Goal: Task Accomplishment & Management: Manage account settings

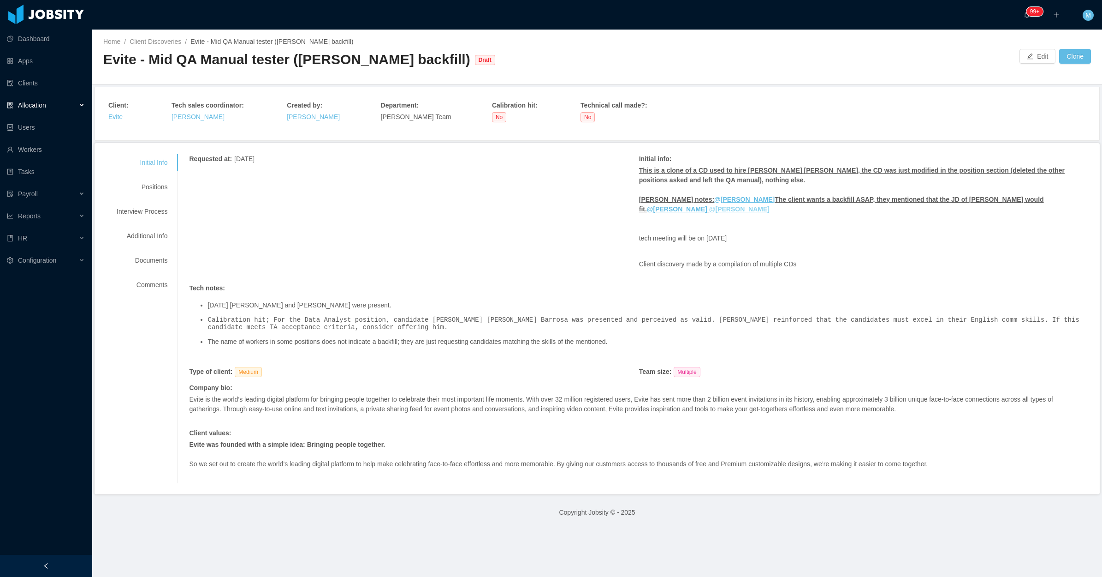
click at [709, 211] on ins "@Laura Cardona" at bounding box center [739, 208] width 60 height 7
click at [1020, 56] on button "Edit" at bounding box center [1038, 56] width 36 height 15
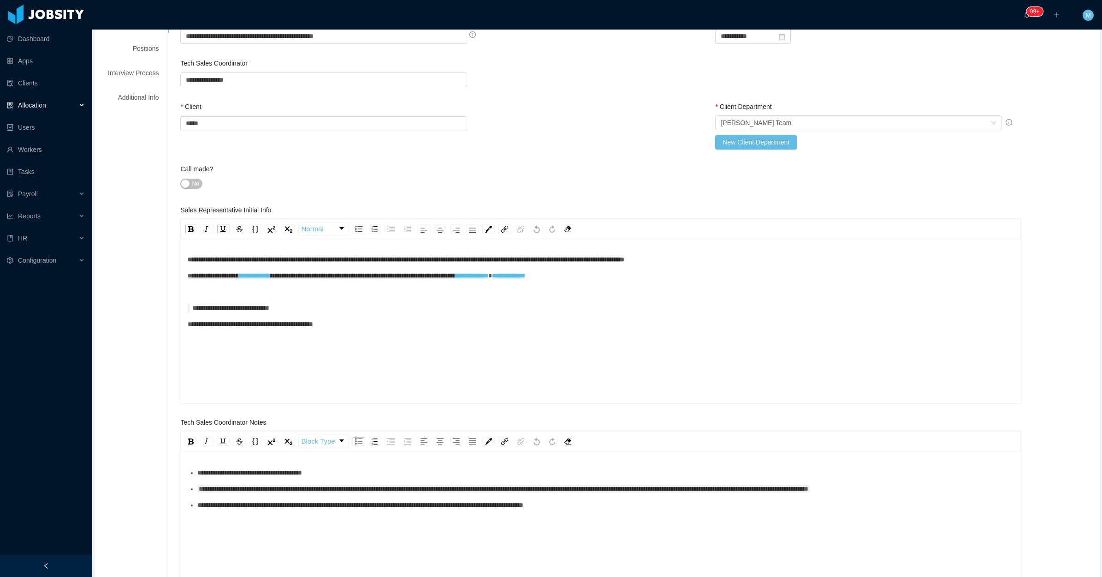
scroll to position [288, 0]
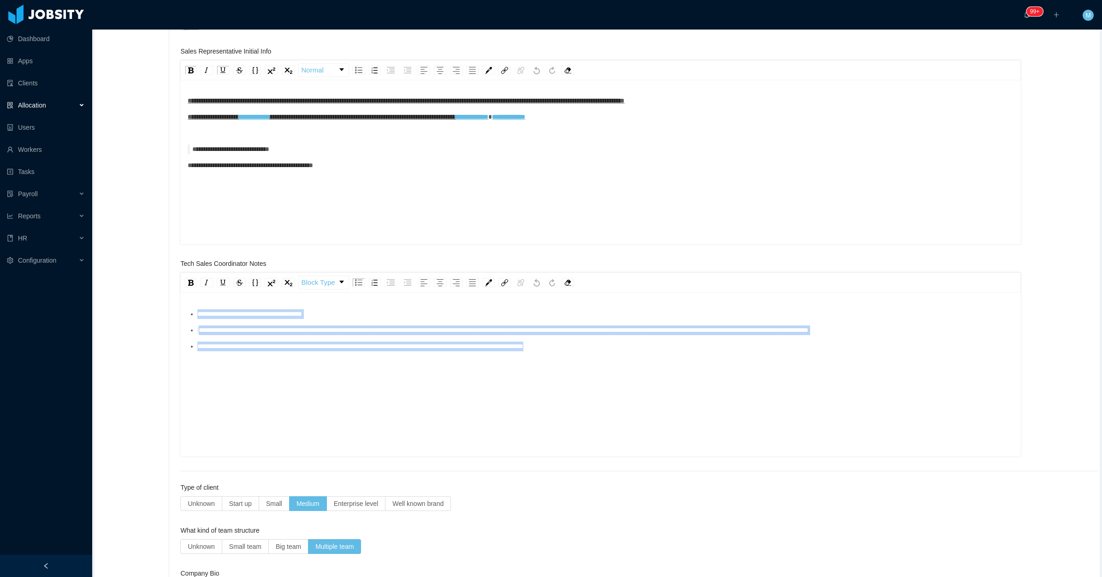
drag, startPoint x: 642, startPoint y: 375, endPoint x: 155, endPoint y: 287, distance: 495.3
click at [155, 287] on div "**********" at bounding box center [597, 425] width 1001 height 1136
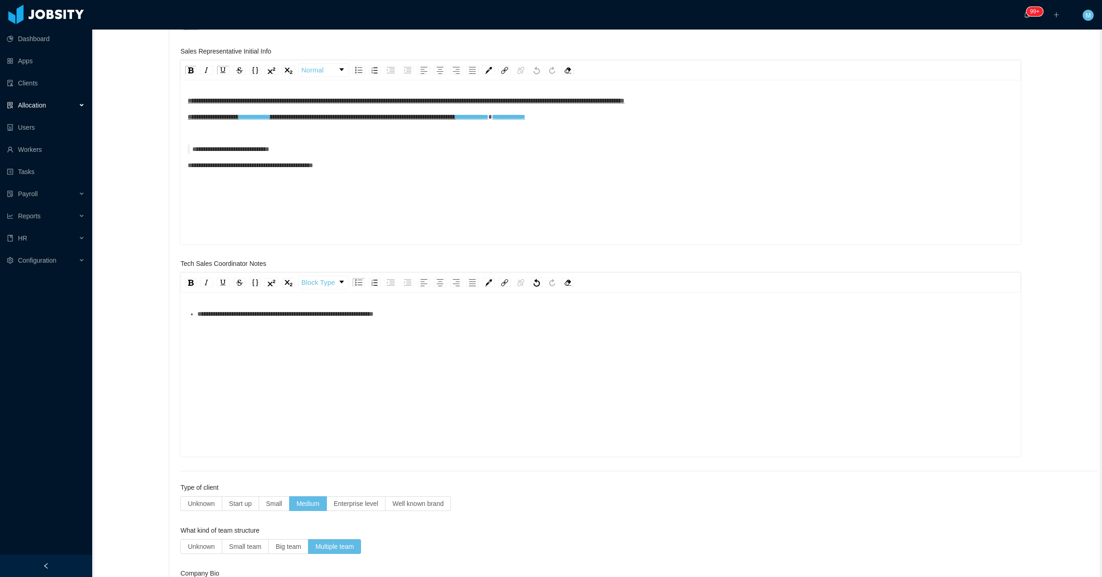
scroll to position [0, 0]
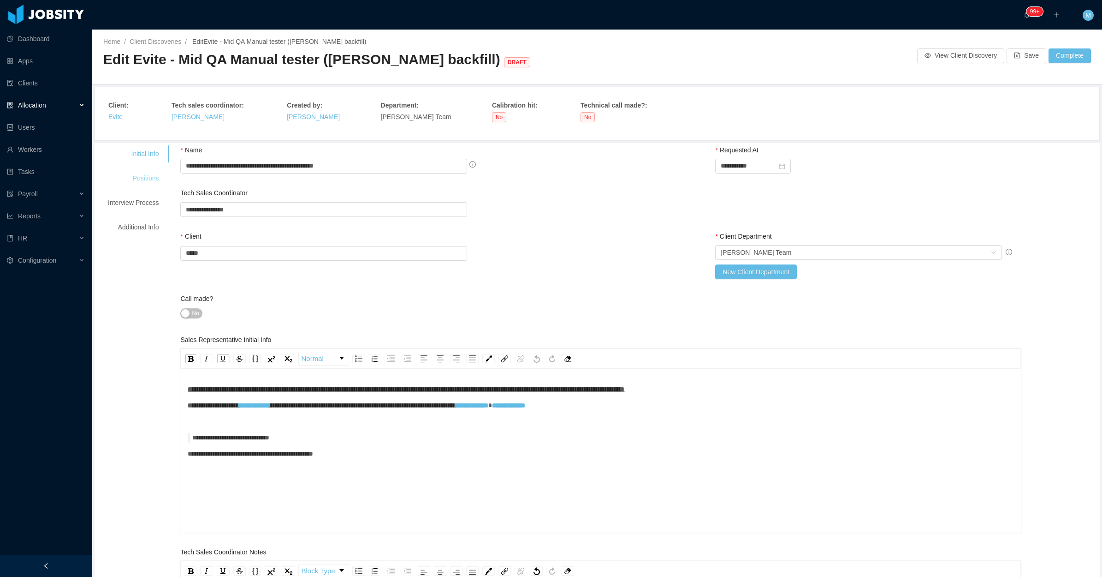
click at [143, 178] on div "Positions" at bounding box center [133, 178] width 73 height 17
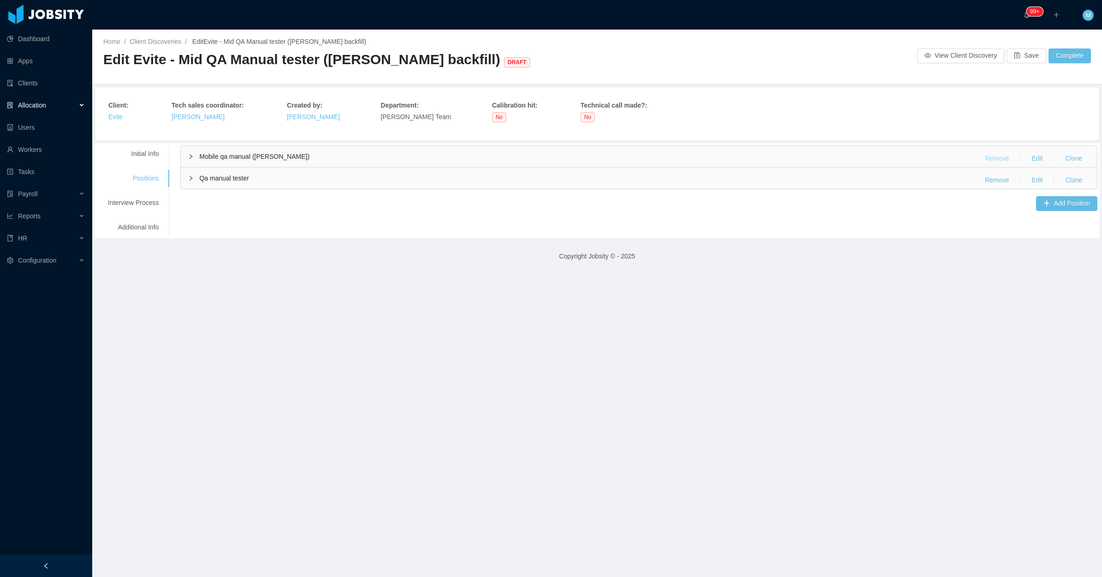
click at [994, 160] on button "Remove" at bounding box center [997, 158] width 39 height 15
click at [1053, 132] on button "Yes" at bounding box center [1052, 132] width 18 height 11
click at [196, 162] on div "Qa manual tester Remove Edit Clone" at bounding box center [639, 156] width 916 height 21
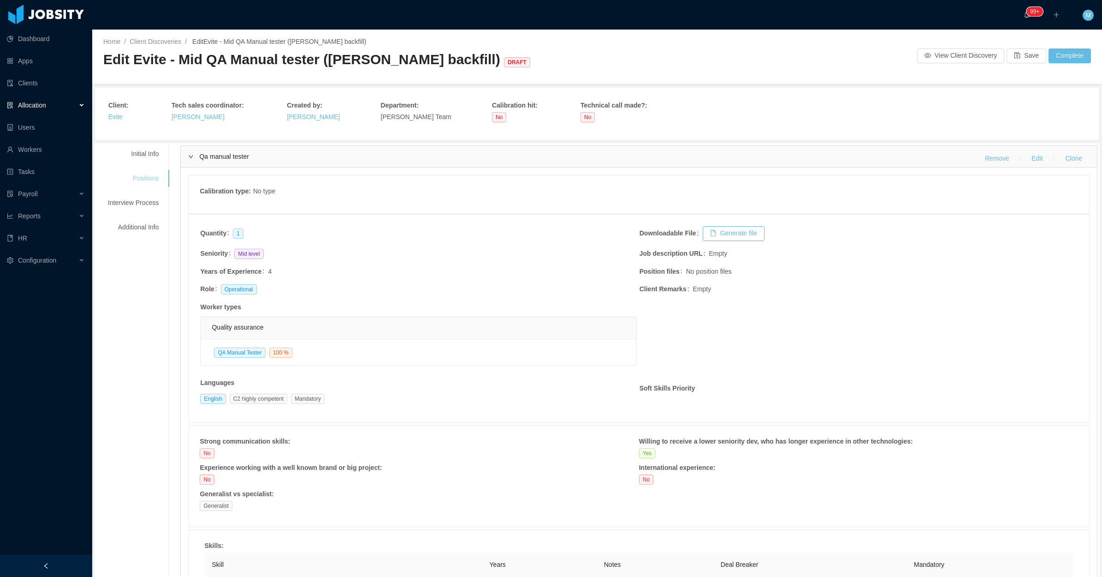
click at [135, 178] on div "Positions" at bounding box center [133, 178] width 73 height 17
click at [1064, 54] on button "Complete" at bounding box center [1070, 55] width 42 height 15
click at [1061, 28] on button "OK" at bounding box center [1067, 29] width 17 height 11
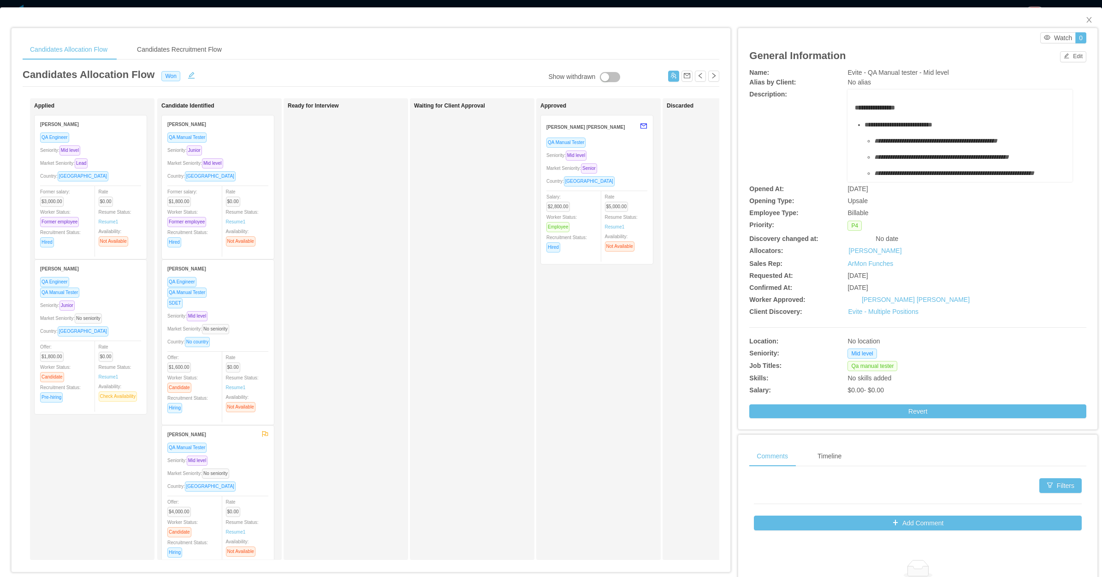
click at [429, 360] on div "Waiting for Client Approval" at bounding box center [478, 328] width 129 height 453
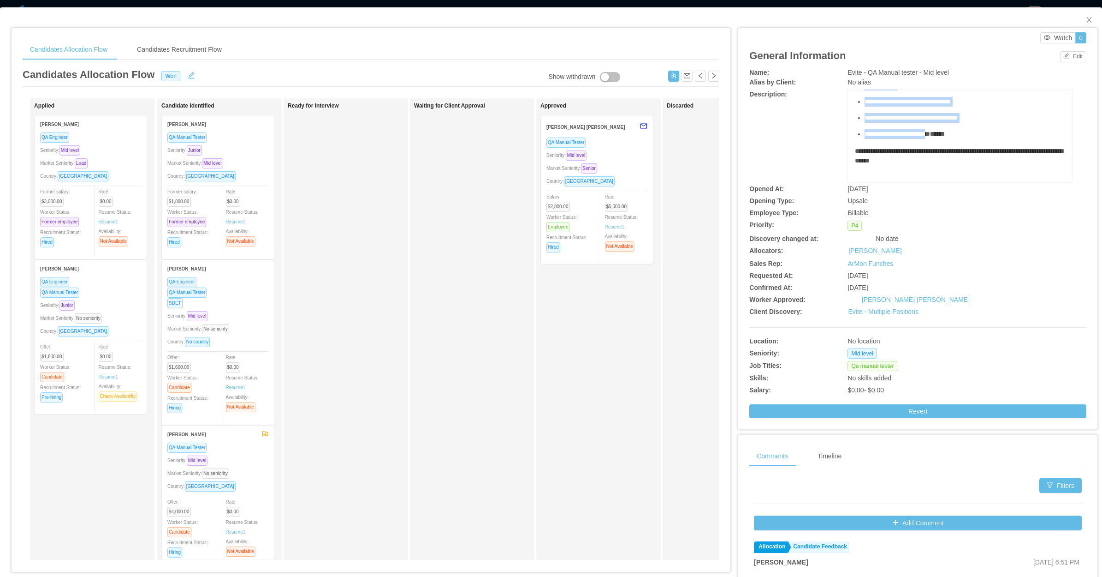
scroll to position [231, 0]
drag, startPoint x: 860, startPoint y: 127, endPoint x: 992, endPoint y: 118, distance: 131.7
click at [992, 118] on div "**********" at bounding box center [960, 47] width 210 height 268
copy div "**********"
click at [920, 74] on span "Evite - QA Manual tester - Mid level" at bounding box center [898, 72] width 101 height 7
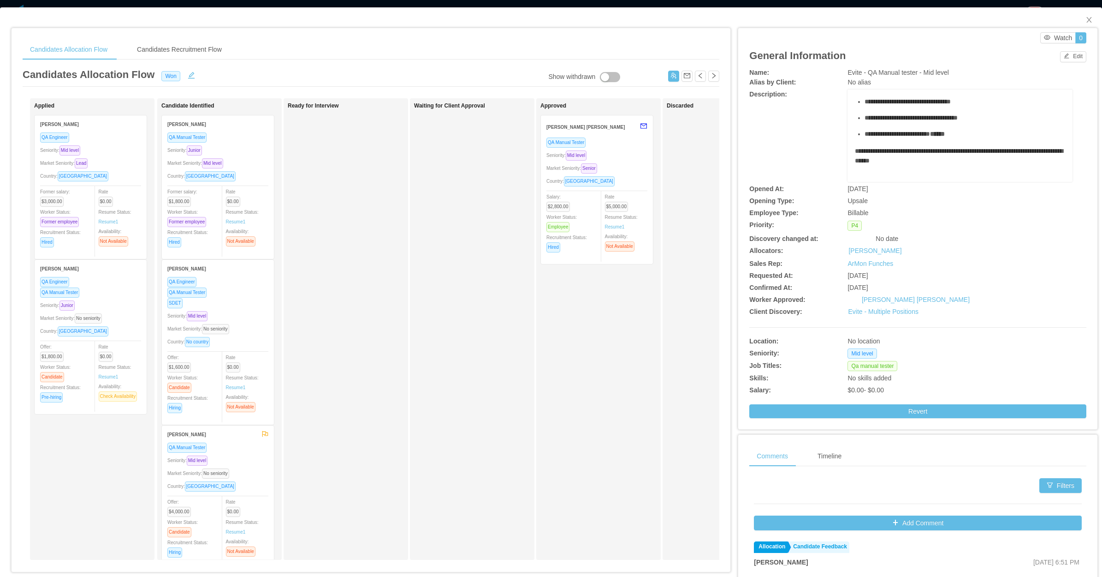
click at [618, 166] on div "Market Seniority: Senior" at bounding box center [597, 168] width 101 height 11
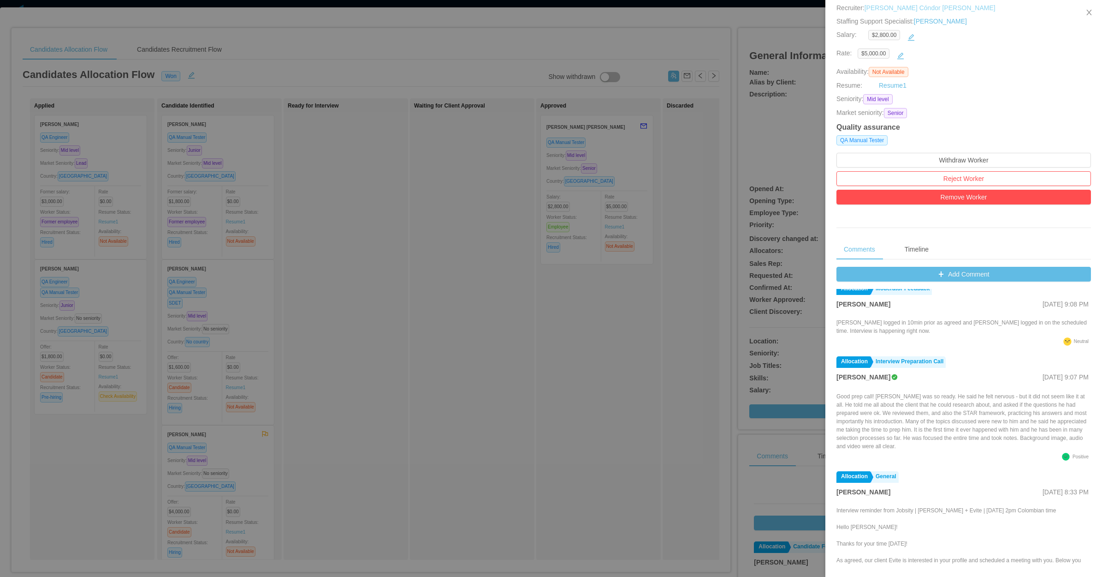
scroll to position [461, 0]
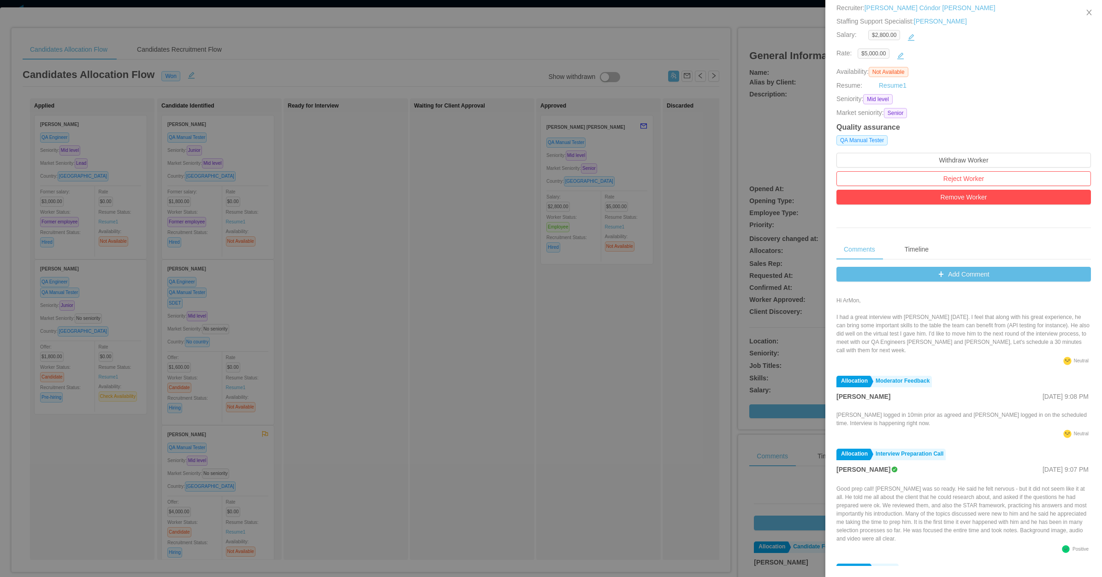
click at [474, 345] on div at bounding box center [551, 288] width 1102 height 577
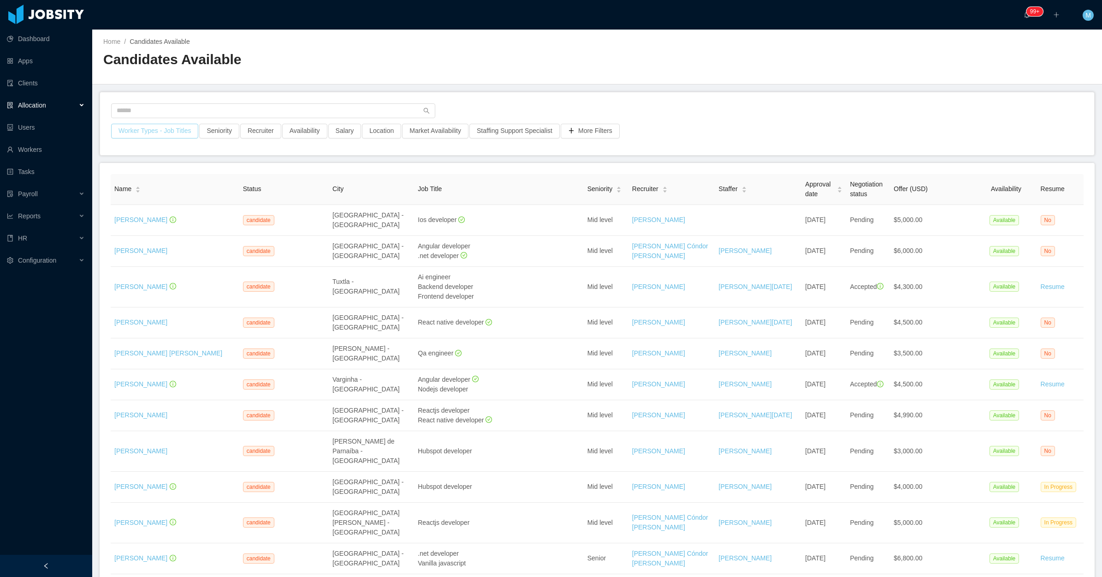
click at [132, 131] on button "Worker Types - Job Titles" at bounding box center [154, 131] width 87 height 15
click at [151, 209] on div "Job Titles" at bounding box center [152, 208] width 123 height 9
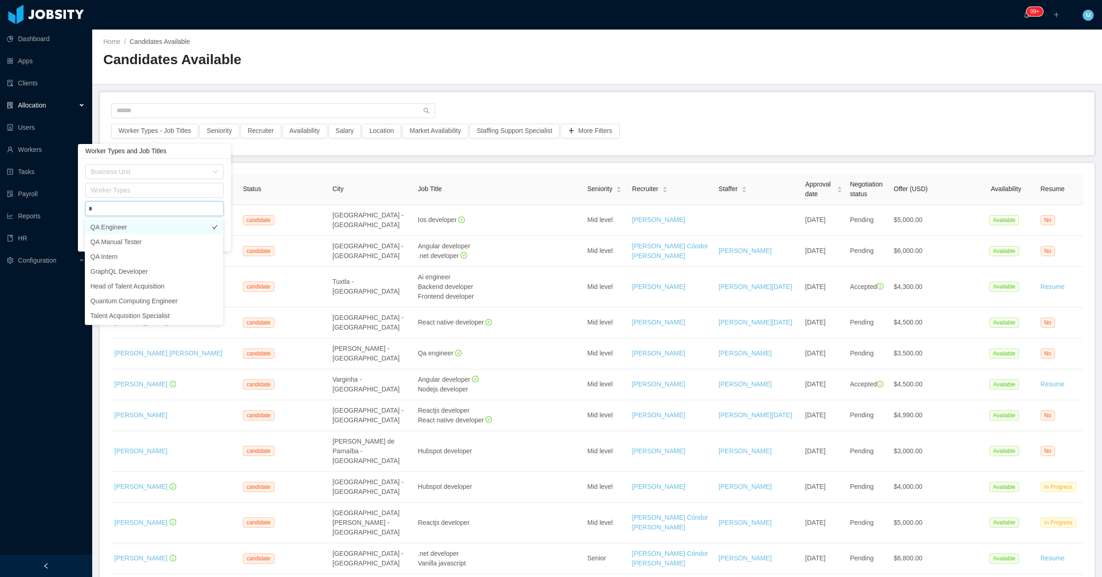
type input "**"
click at [142, 238] on li "QA Manual Tester" at bounding box center [154, 241] width 138 height 15
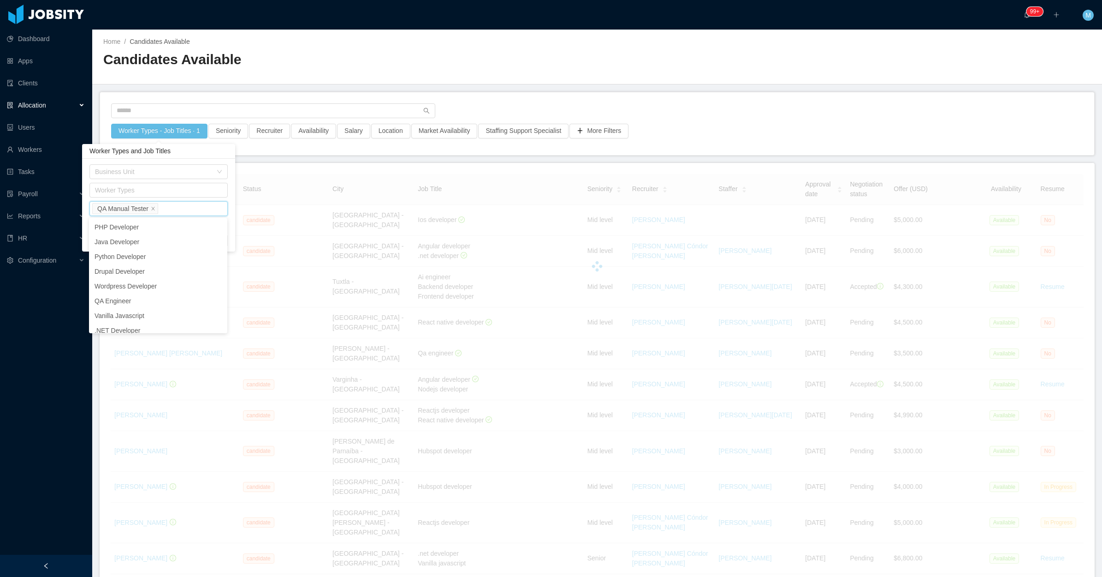
click at [274, 174] on div at bounding box center [597, 266] width 973 height 184
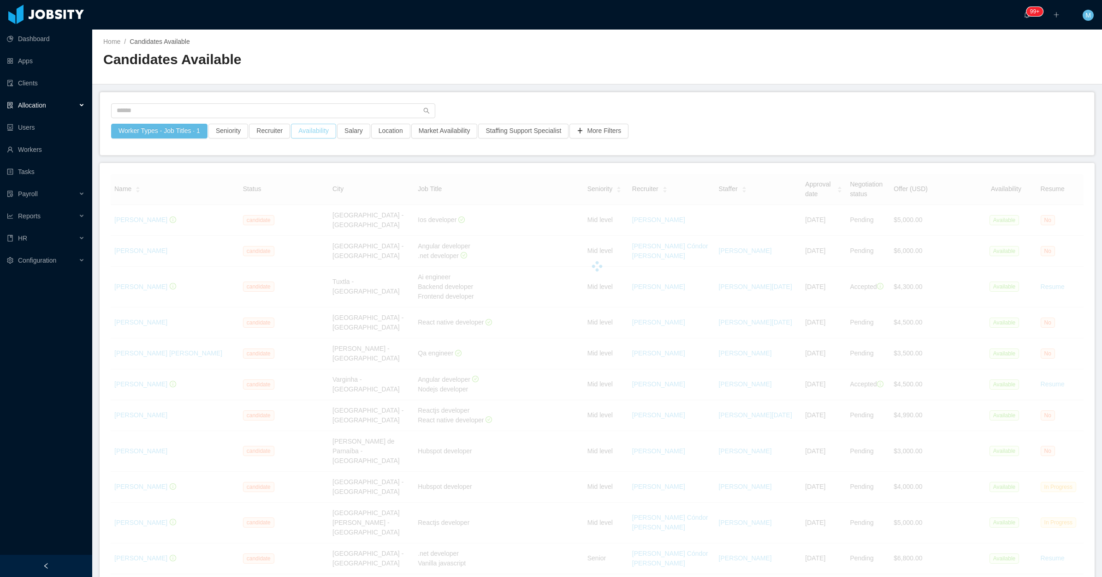
click at [305, 133] on button "Availability" at bounding box center [313, 131] width 45 height 15
drag, startPoint x: 301, startPoint y: 167, endPoint x: 286, endPoint y: 170, distance: 15.0
click at [302, 167] on div "Select one" at bounding box center [309, 171] width 123 height 9
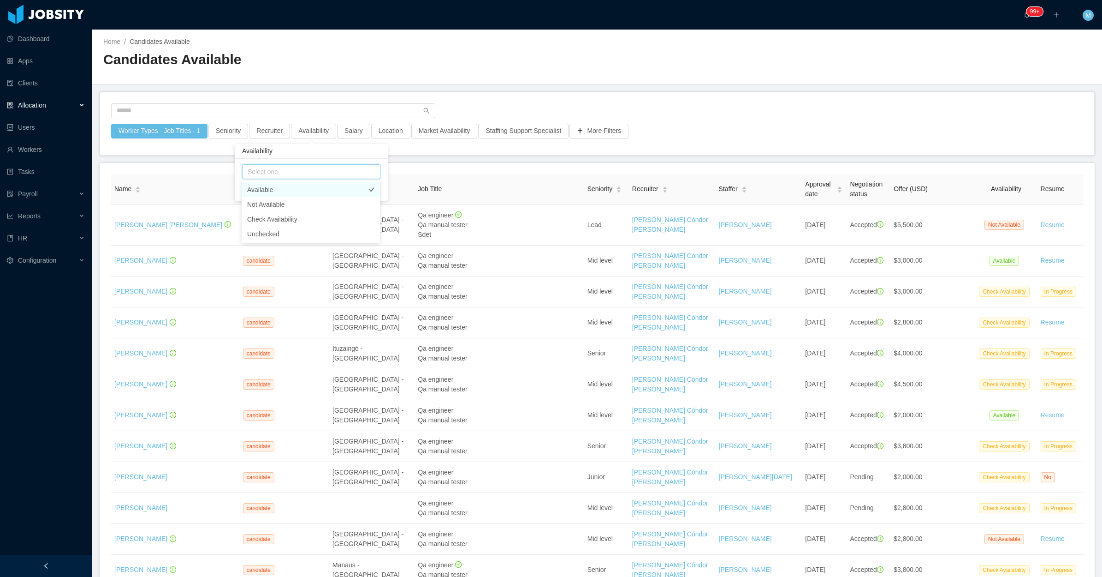
click at [258, 188] on li "Available" at bounding box center [311, 189] width 138 height 15
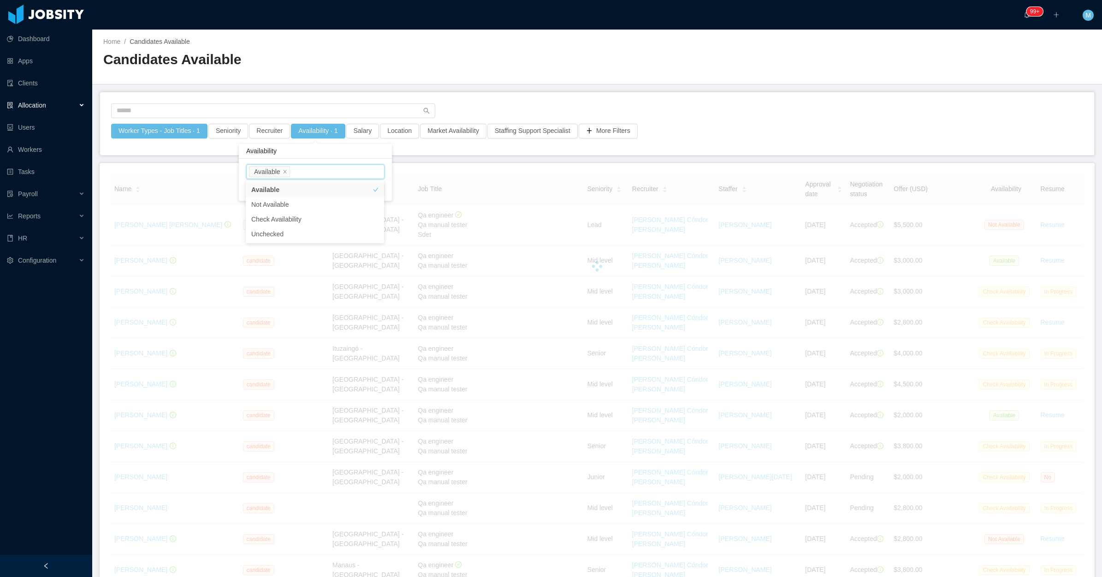
click at [459, 92] on div "Worker Types - Job Titles · 1 Seniority Recruiter Availability · 1 Salary Locat…" at bounding box center [597, 124] width 995 height 64
drag, startPoint x: 347, startPoint y: 120, endPoint x: 367, endPoint y: 124, distance: 20.6
click at [349, 121] on div at bounding box center [597, 113] width 972 height 20
click at [367, 125] on button "Salary" at bounding box center [362, 131] width 33 height 15
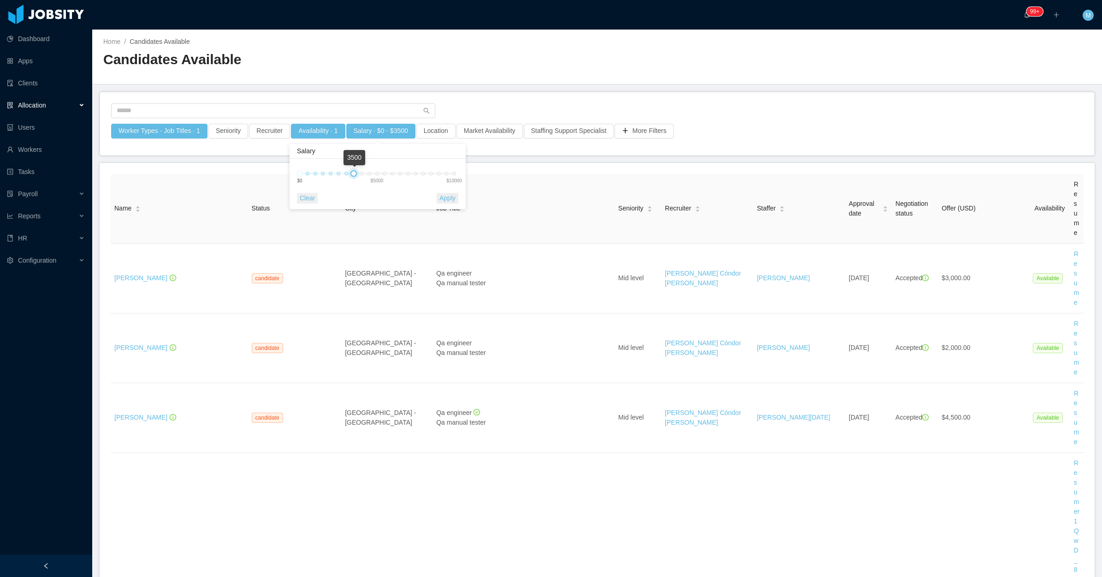
drag, startPoint x: 437, startPoint y: 174, endPoint x: 356, endPoint y: 179, distance: 81.3
click at [356, 179] on div "0 3500 $0 $5000 $10000" at bounding box center [374, 177] width 164 height 34
drag, startPoint x: 444, startPoint y: 195, endPoint x: 607, endPoint y: 119, distance: 180.8
click at [444, 196] on button "Apply" at bounding box center [448, 198] width 22 height 11
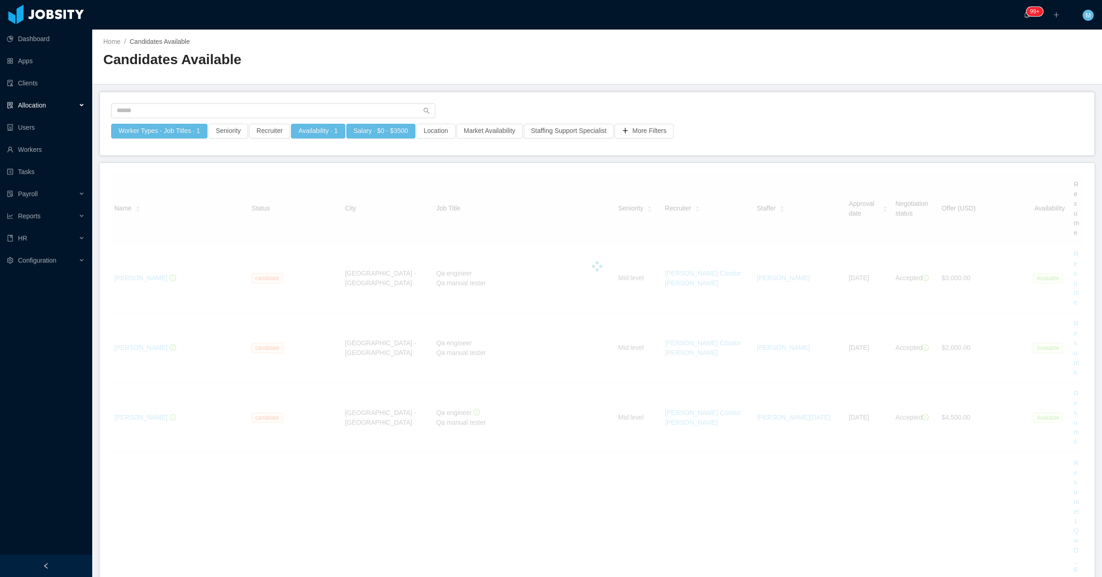
click at [690, 104] on div at bounding box center [597, 113] width 972 height 20
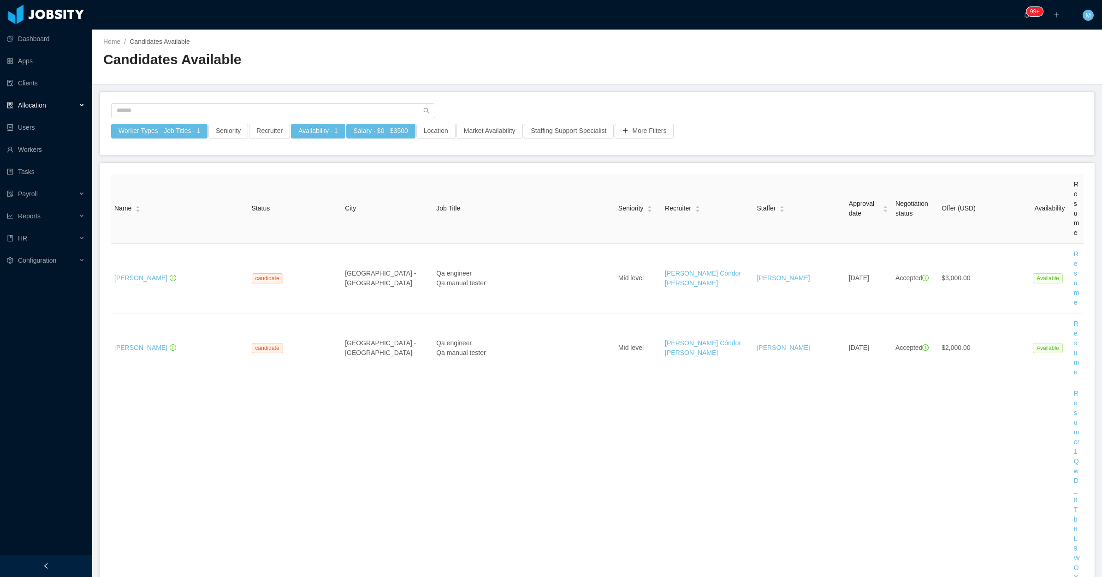
click at [58, 570] on div at bounding box center [46, 565] width 92 height 22
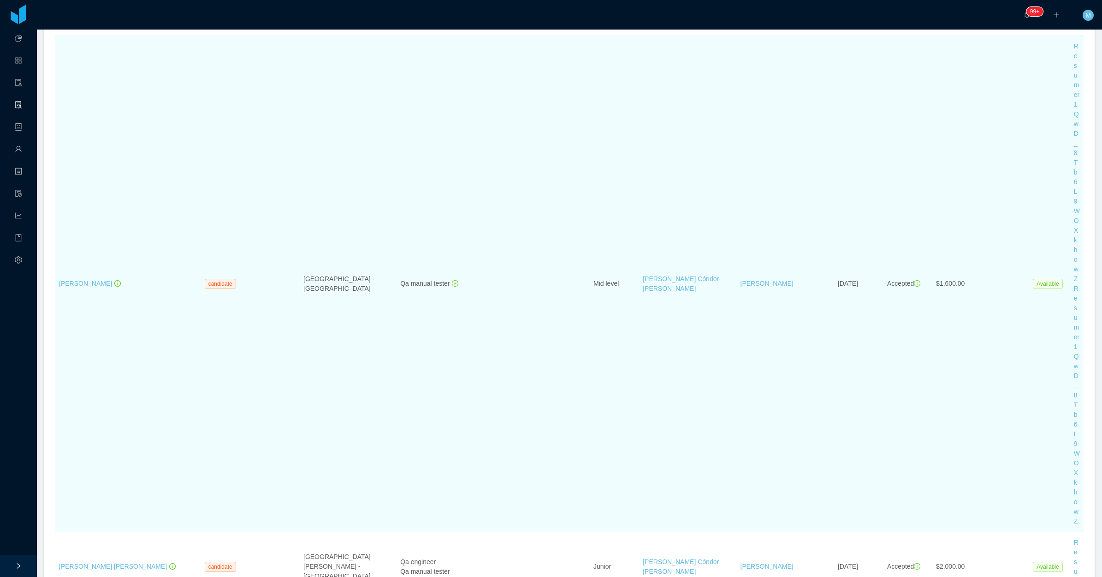
scroll to position [922, 0]
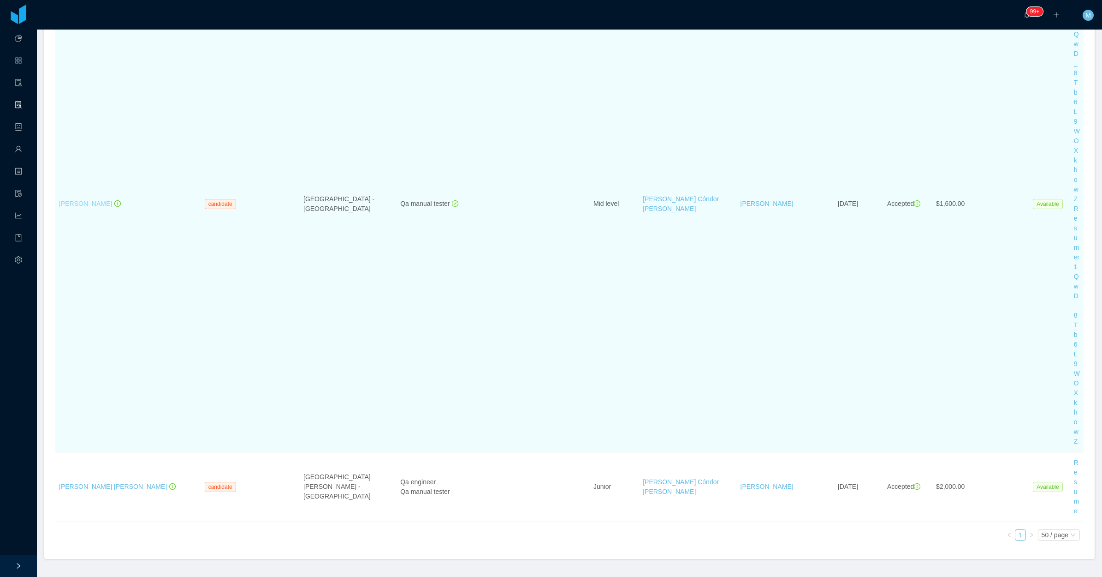
drag, startPoint x: 84, startPoint y: 207, endPoint x: 88, endPoint y: 199, distance: 8.7
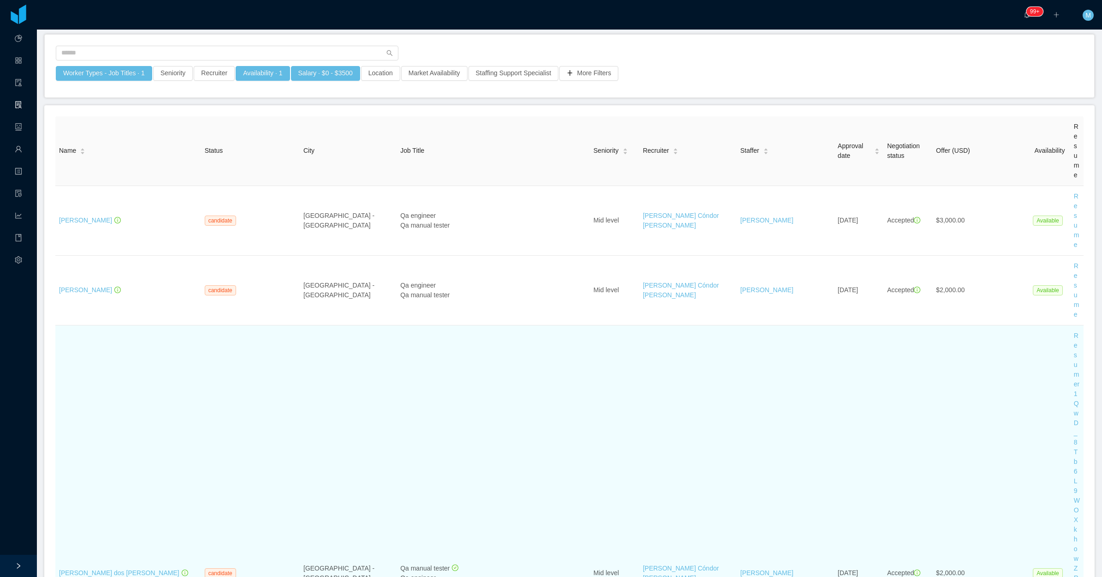
scroll to position [0, 0]
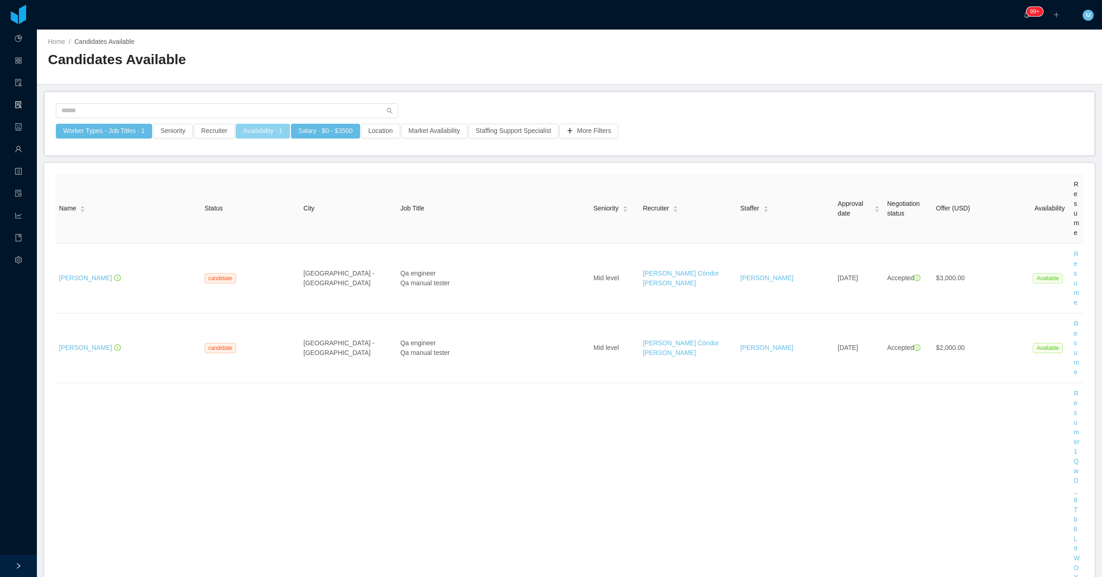
click at [267, 131] on button "Availability · 1" at bounding box center [263, 131] width 54 height 15
click at [253, 172] on div "Select one Available" at bounding box center [259, 172] width 130 height 14
click at [245, 221] on li "Check Availability" at bounding box center [259, 219] width 138 height 15
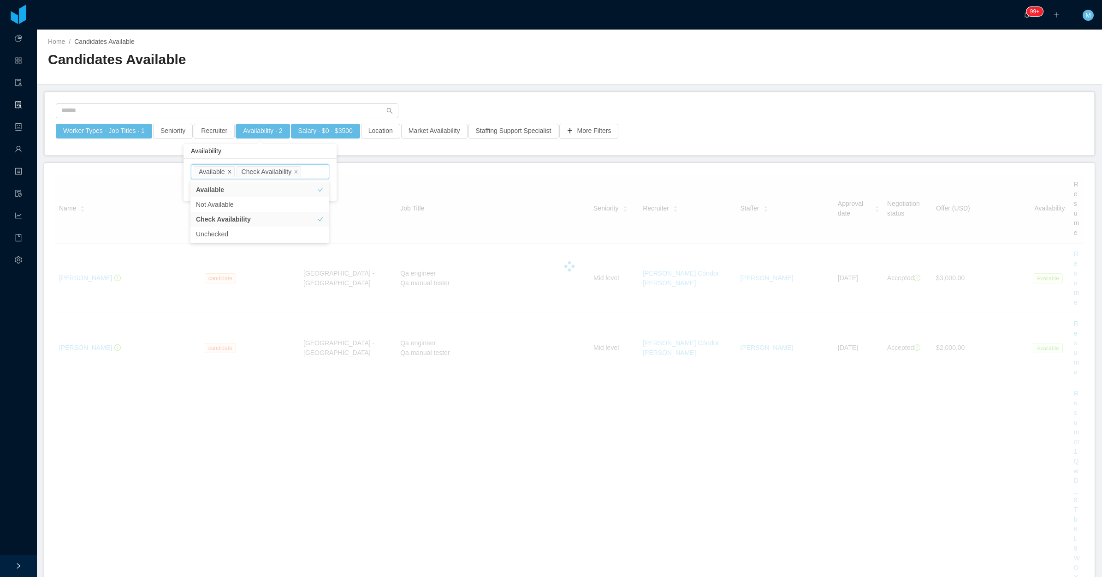
click at [229, 169] on icon "icon: close" at bounding box center [229, 171] width 5 height 5
click at [527, 101] on div "Worker Types - Job Titles · 1 Seniority Recruiter Availability · 1 Salary · $0 …" at bounding box center [570, 123] width 1050 height 63
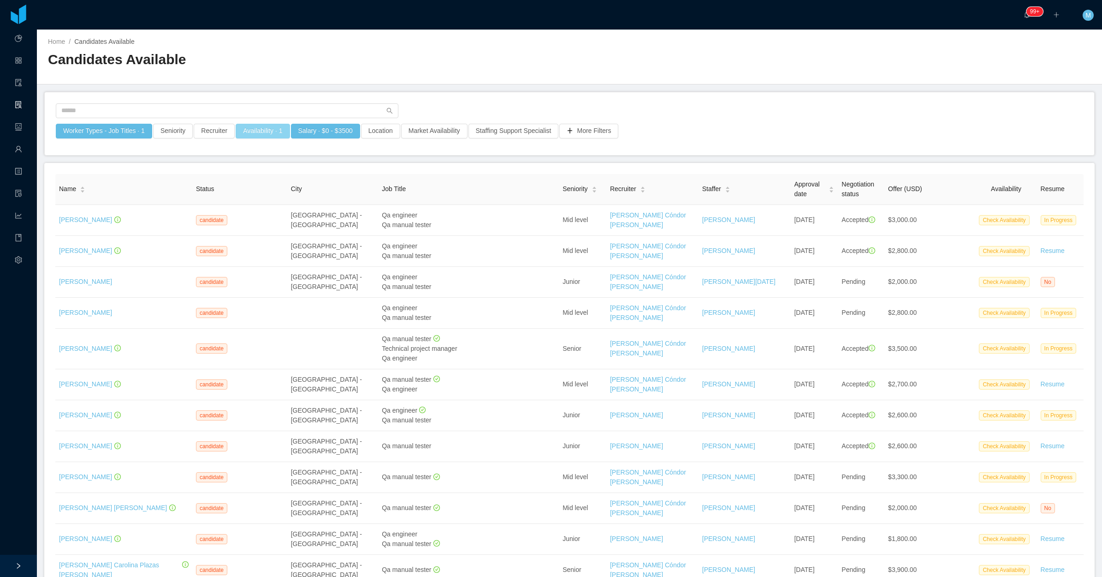
click at [268, 131] on button "Availability · 1" at bounding box center [263, 131] width 54 height 15
click at [274, 171] on div "Select one Check Availability" at bounding box center [259, 172] width 130 height 14
click at [238, 191] on li "Available" at bounding box center [259, 189] width 138 height 15
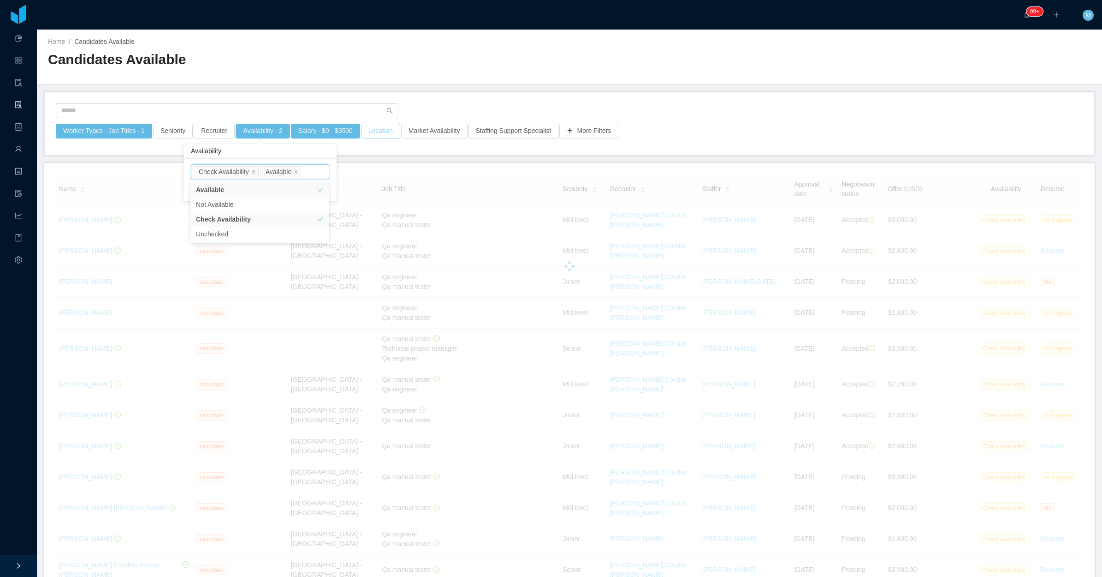
drag, startPoint x: 250, startPoint y: 171, endPoint x: 373, endPoint y: 130, distance: 129.5
click at [252, 171] on icon "icon: close" at bounding box center [253, 171] width 5 height 5
click at [423, 102] on div "Worker Types - Job Titles · 1 Seniority Recruiter Availability · 1 Salary · $0 …" at bounding box center [570, 123] width 1050 height 63
click at [342, 135] on button "Salary · $0 - $3500" at bounding box center [325, 131] width 69 height 15
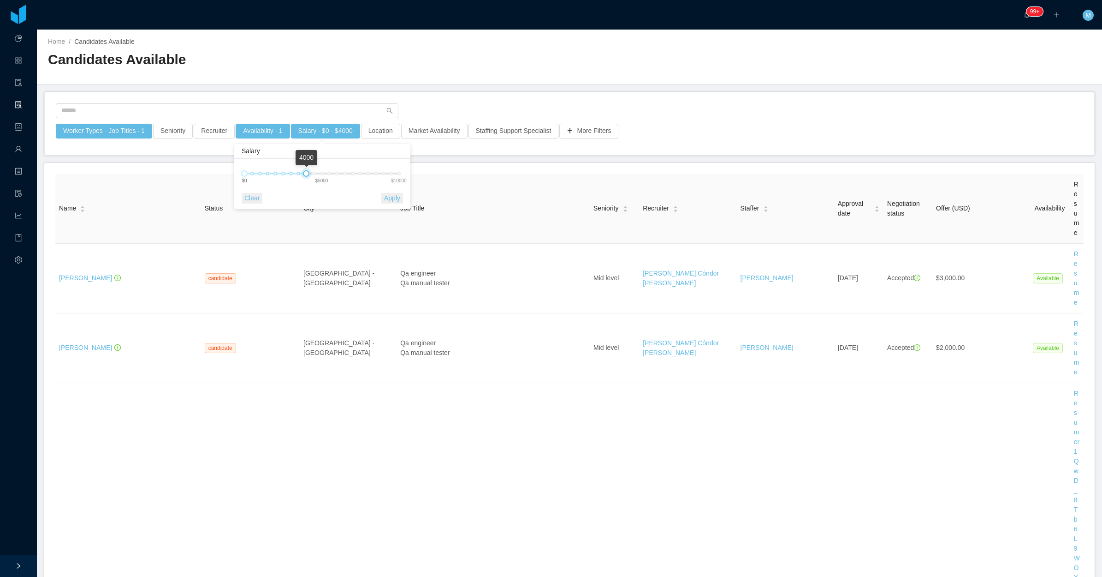
drag, startPoint x: 300, startPoint y: 175, endPoint x: 310, endPoint y: 174, distance: 10.6
click at [310, 174] on div "0 4000 $0 $5000 $10000" at bounding box center [321, 174] width 155 height 6
click at [388, 197] on button "Apply" at bounding box center [392, 198] width 22 height 11
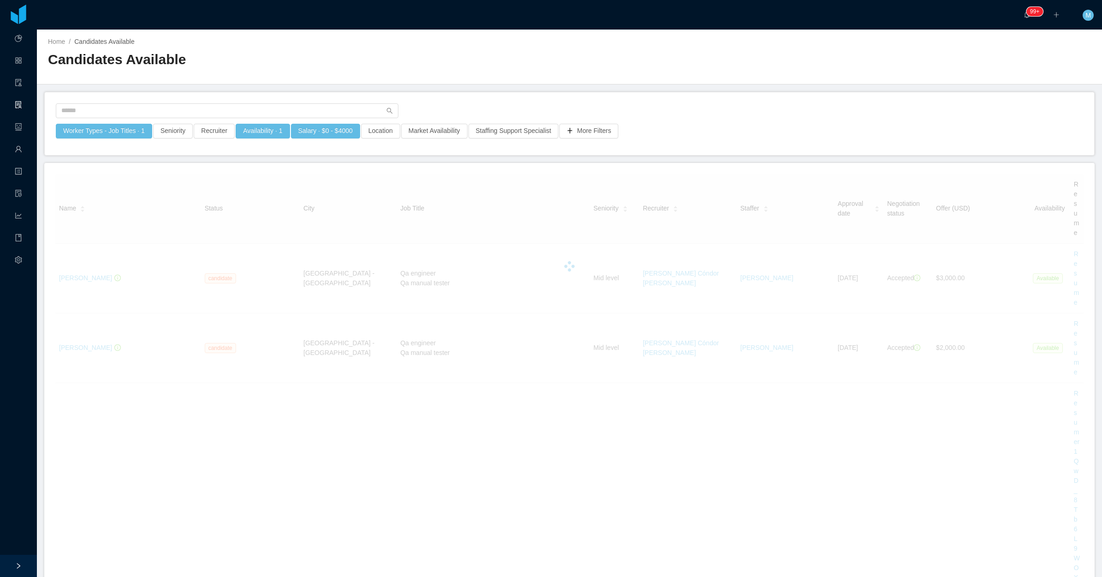
click at [694, 78] on div "Home / Candidates Available / Candidates Available" at bounding box center [569, 57] width 1065 height 55
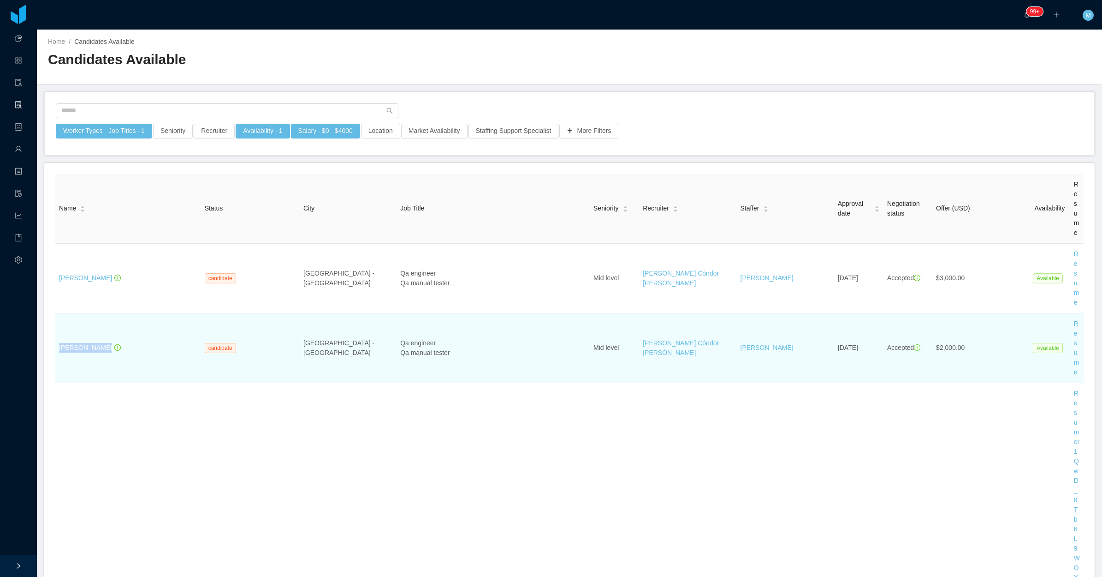
drag, startPoint x: 95, startPoint y: 348, endPoint x: 55, endPoint y: 349, distance: 40.1
click at [55, 349] on td "Victoria Pilar" at bounding box center [128, 348] width 146 height 70
copy div "Victoria Pilar"
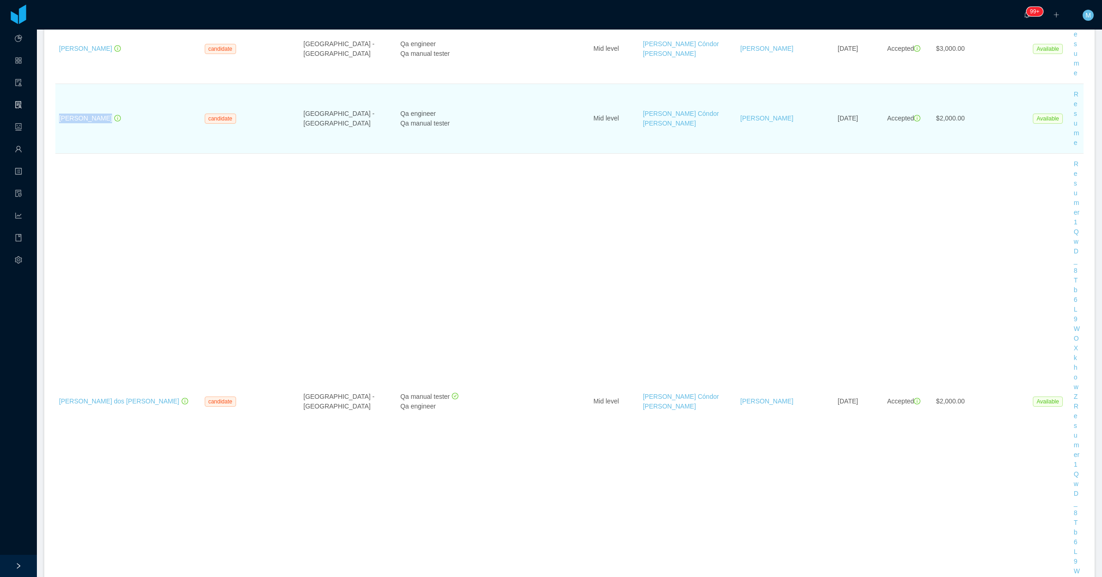
scroll to position [30, 0]
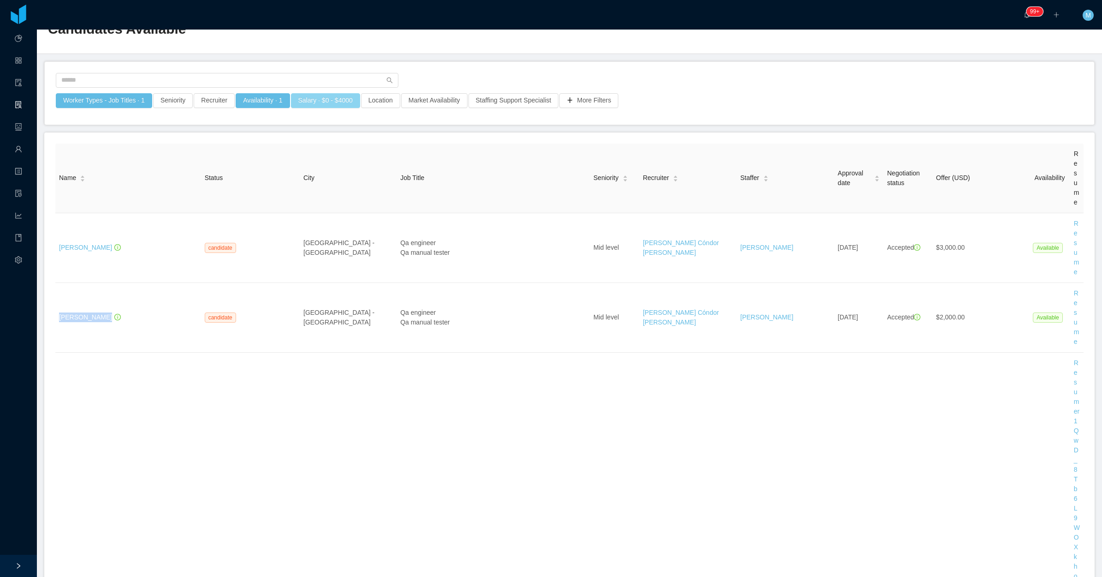
click at [313, 95] on button "Salary · $0 - $4000" at bounding box center [325, 100] width 69 height 15
drag, startPoint x: 515, startPoint y: 58, endPoint x: 260, endPoint y: 95, distance: 257.8
click at [512, 58] on main "Home / Candidates Available / Candidates Available Worker Types - Job Titles · …" at bounding box center [569, 272] width 1065 height 547
click at [116, 103] on button "Worker Types - Job Titles · 1" at bounding box center [104, 100] width 96 height 15
click at [121, 178] on div "Job Titles QA Manual Tester" at bounding box center [102, 178] width 130 height 14
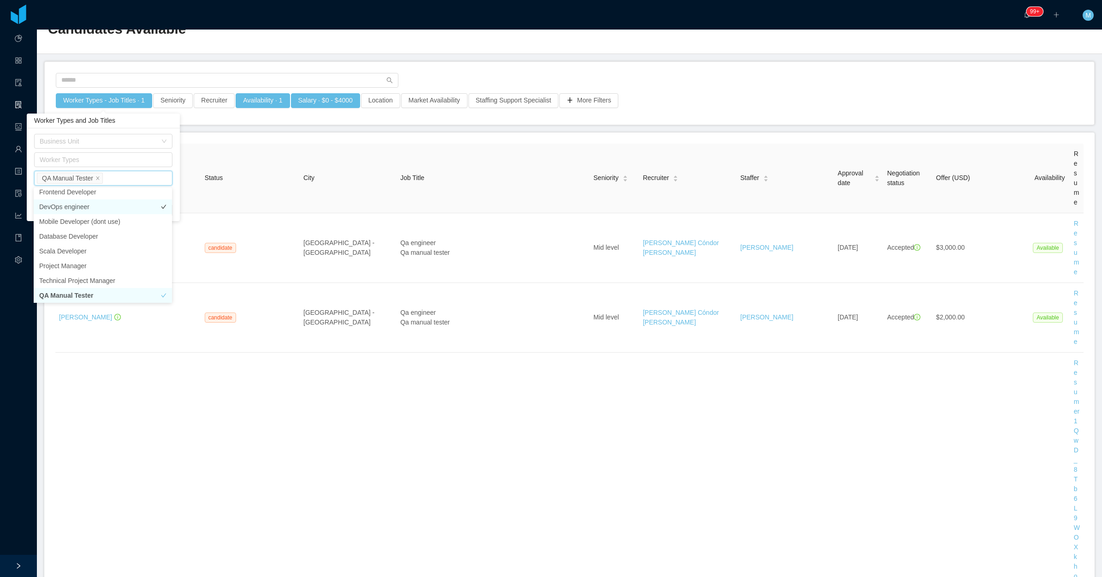
scroll to position [194, 0]
type input "**"
click at [102, 195] on li "QA Engineer" at bounding box center [103, 196] width 138 height 15
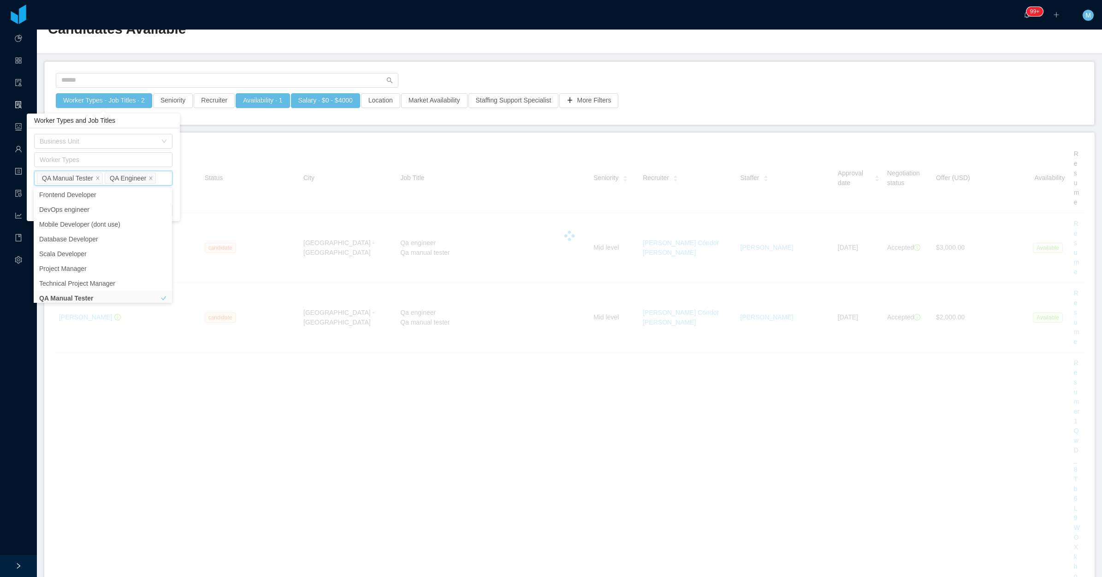
click at [97, 180] on icon "icon: close" at bounding box center [97, 178] width 5 height 5
click at [328, 143] on div "Name Status City Job Title Seniority Recruiter Staffer Approval date Negotiatio…" at bounding box center [569, 462] width 1029 height 639
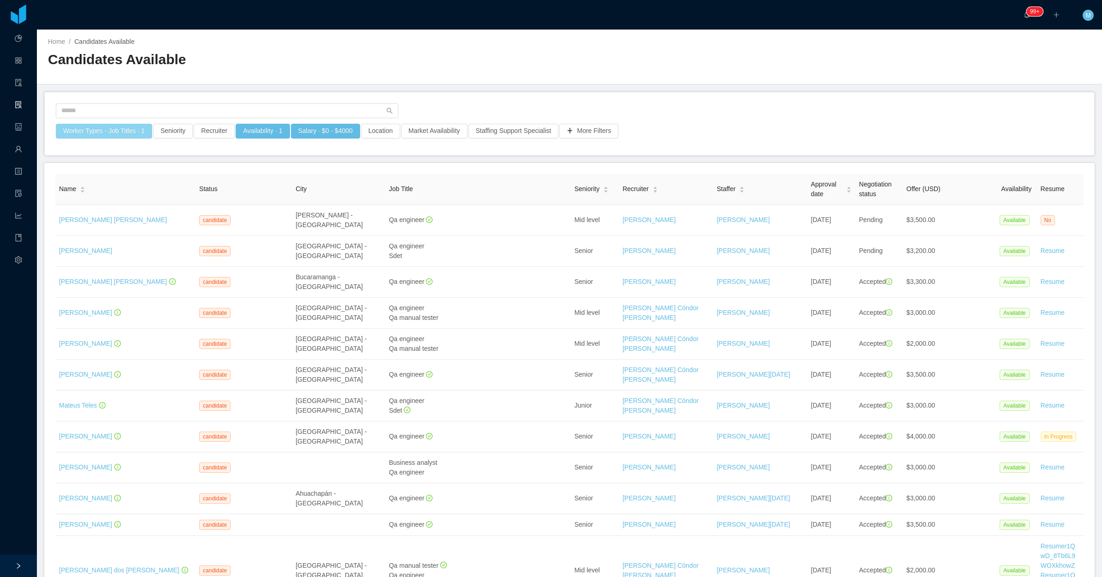
drag, startPoint x: 119, startPoint y: 133, endPoint x: 132, endPoint y: 132, distance: 13.4
click at [120, 132] on button "Worker Types - Job Titles · 1" at bounding box center [104, 131] width 96 height 15
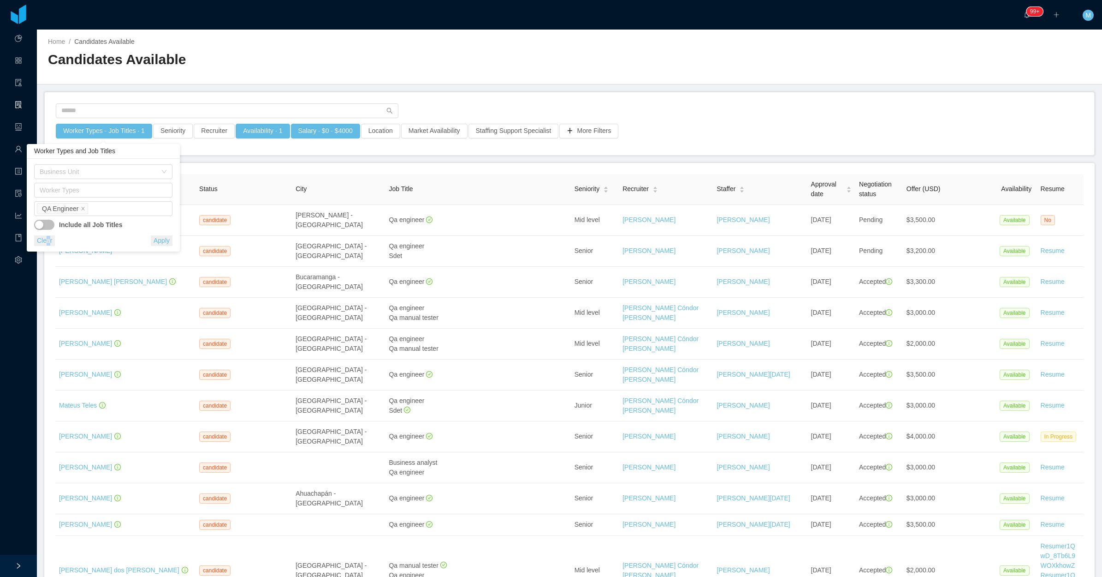
click at [42, 245] on button "Clear" at bounding box center [44, 240] width 21 height 11
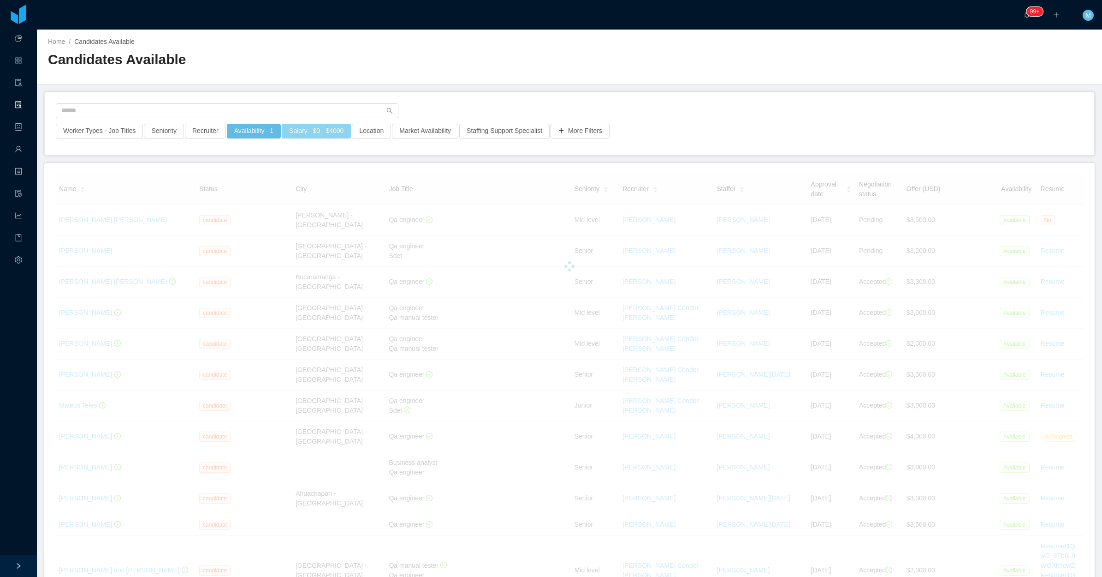
click at [320, 131] on button "Salary · $0 - $4000" at bounding box center [316, 131] width 69 height 15
click at [245, 201] on button "Clear" at bounding box center [243, 198] width 21 height 11
click at [255, 127] on button "Availability · 1" at bounding box center [254, 131] width 54 height 15
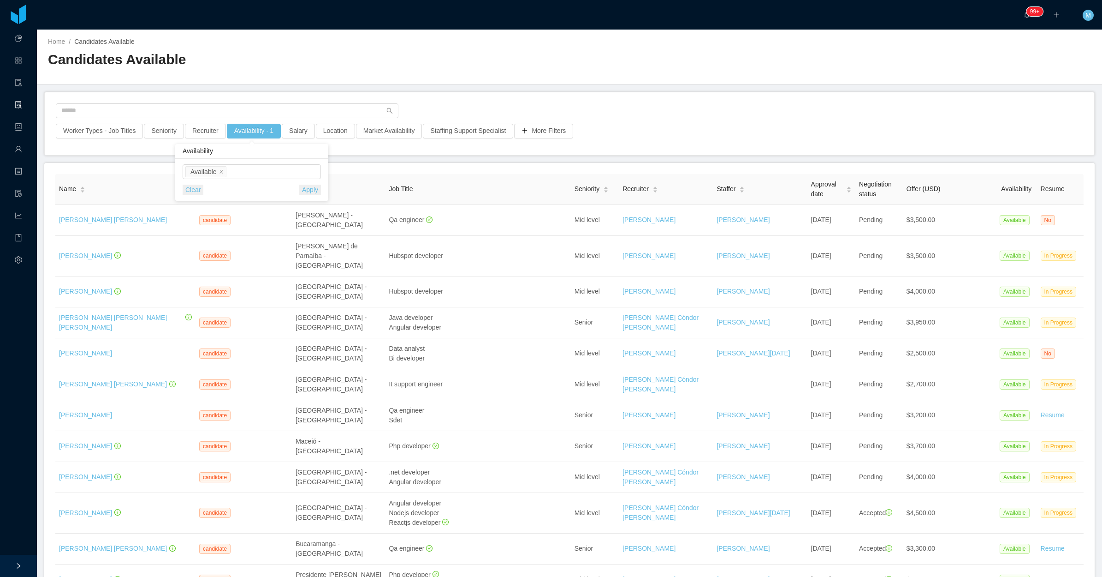
drag, startPoint x: 188, startPoint y: 187, endPoint x: 395, endPoint y: 136, distance: 213.2
click at [188, 187] on button "Clear" at bounding box center [193, 189] width 21 height 11
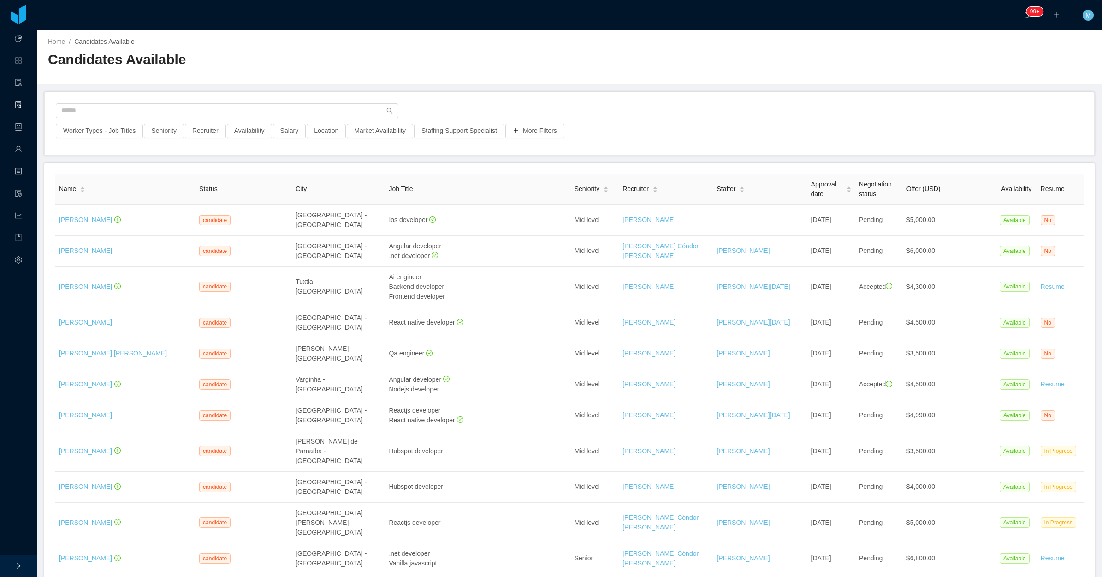
click at [631, 101] on div "Worker Types - Job Titles Seniority Recruiter Availability Salary Location Mark…" at bounding box center [570, 123] width 1050 height 63
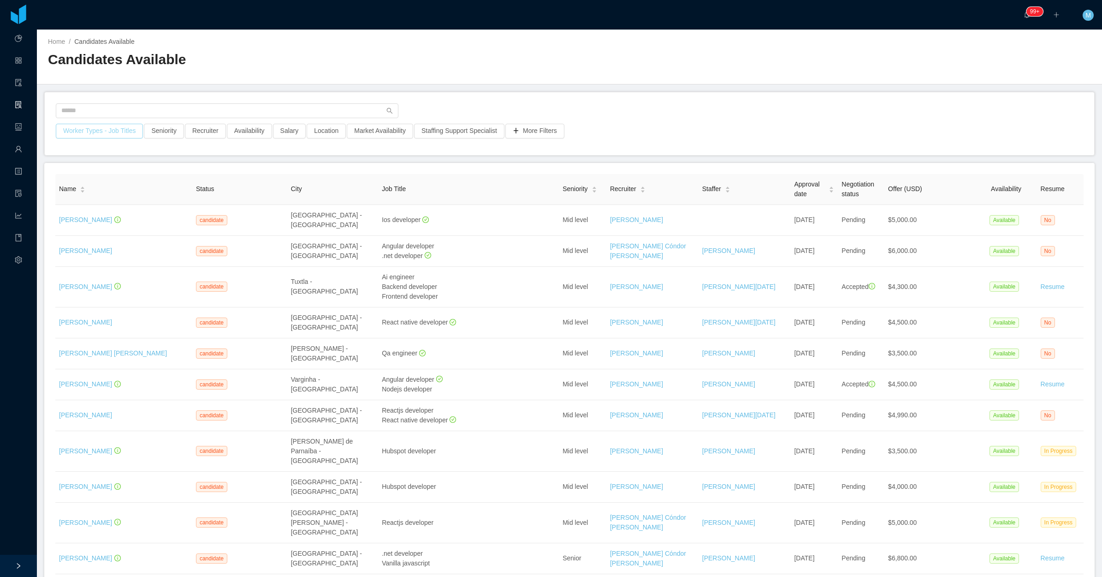
click at [102, 129] on button "Worker Types - Job Titles" at bounding box center [99, 131] width 87 height 15
click at [91, 200] on div "Worker Types" at bounding box center [99, 192] width 138 height 18
click at [100, 204] on div "Job Titles" at bounding box center [97, 208] width 123 height 9
type input "****"
click at [77, 222] on li "Java Developer" at bounding box center [99, 227] width 138 height 15
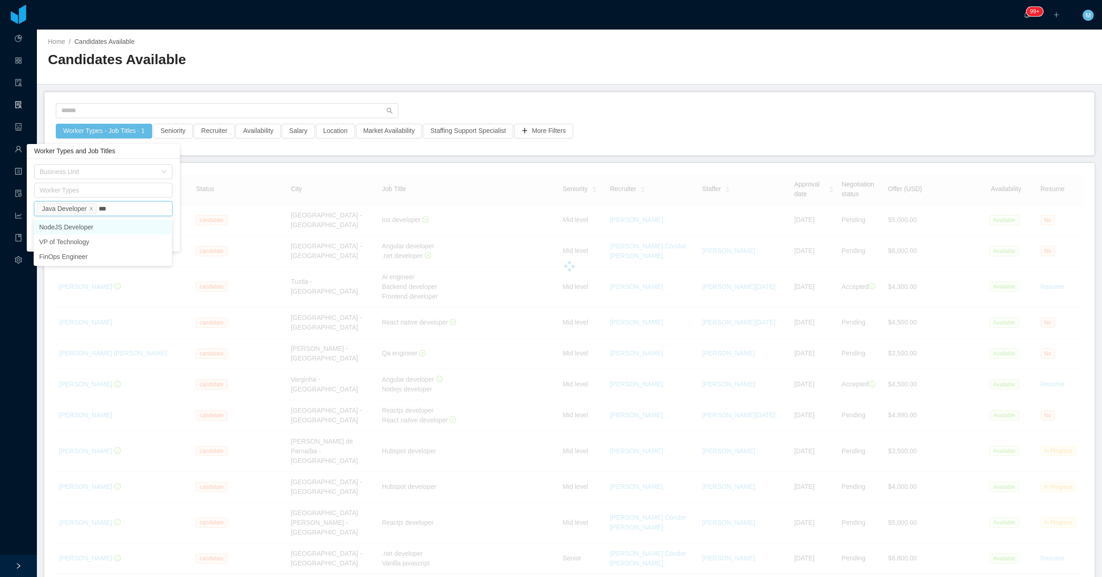
type input "****"
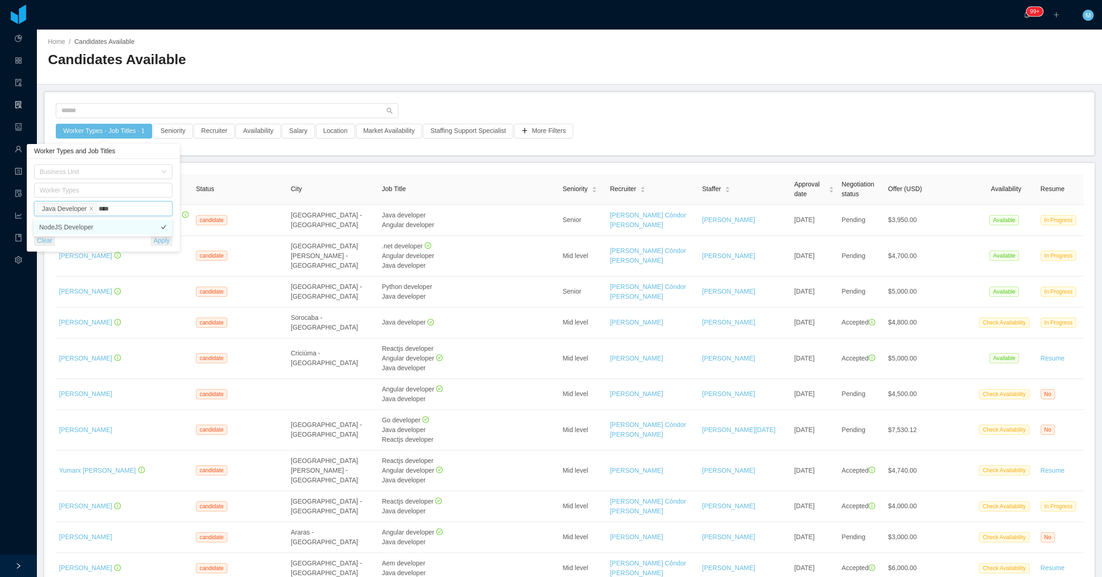
click at [128, 225] on li "NodeJS Developer" at bounding box center [103, 227] width 138 height 15
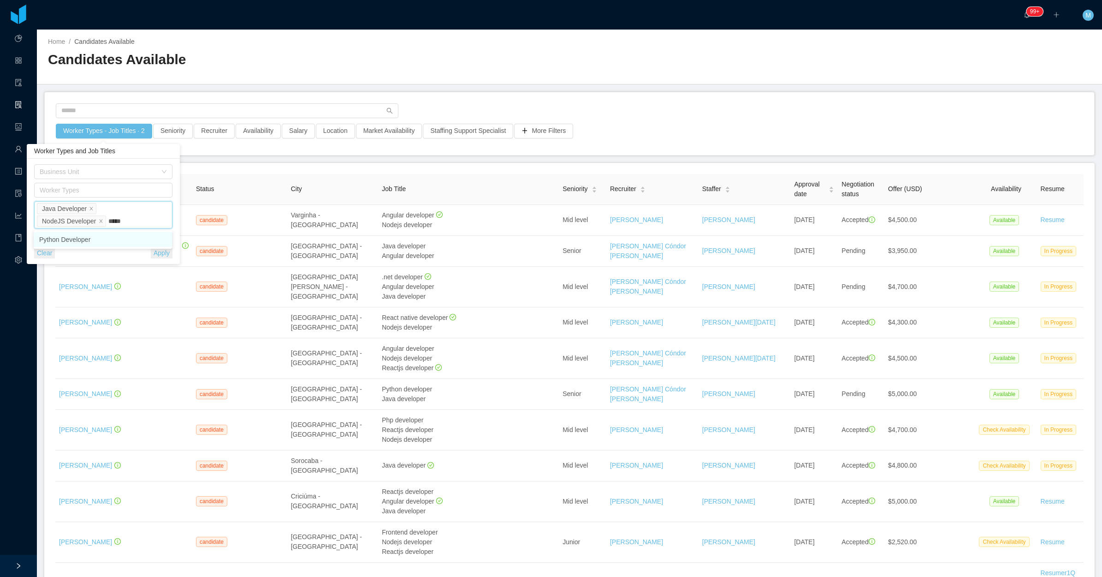
type input "******"
click at [151, 234] on li "Python Developer" at bounding box center [103, 239] width 138 height 15
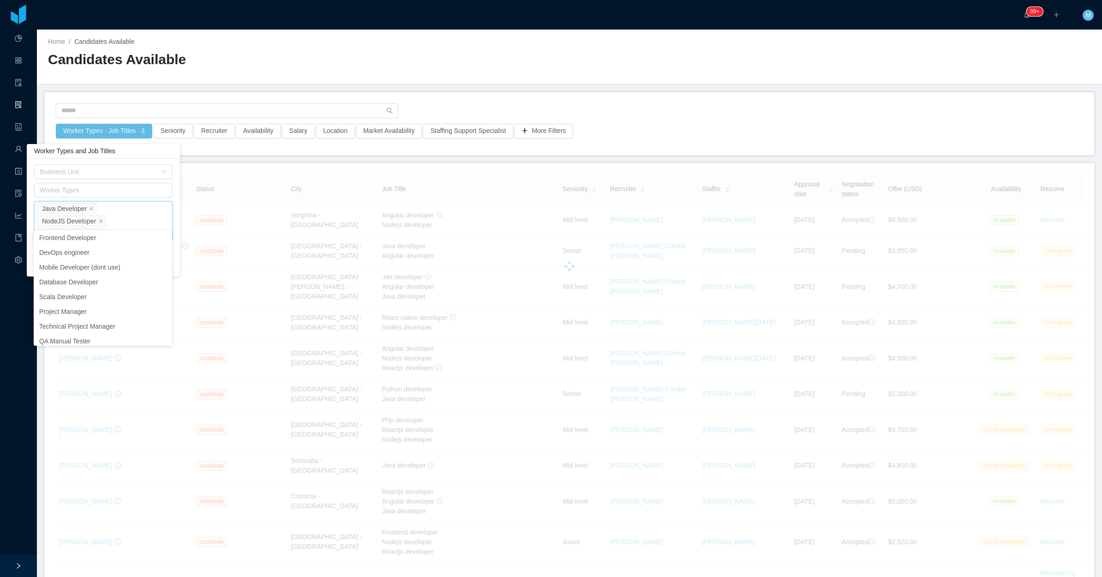
click at [265, 149] on div "Worker Types - Job Titles · 3 Seniority Recruiter Availability Salary Location …" at bounding box center [570, 123] width 1050 height 63
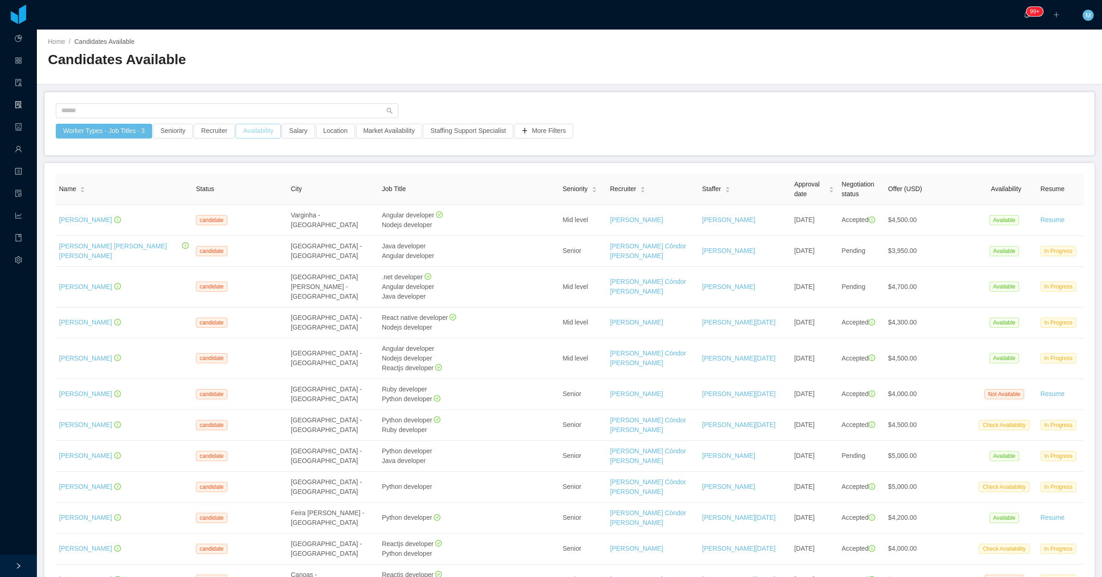
click at [263, 132] on button "Availability" at bounding box center [258, 131] width 45 height 15
click at [284, 165] on div "Select one" at bounding box center [255, 172] width 130 height 14
drag, startPoint x: 211, startPoint y: 190, endPoint x: 220, endPoint y: 190, distance: 9.3
click at [213, 190] on li "Available" at bounding box center [255, 189] width 138 height 15
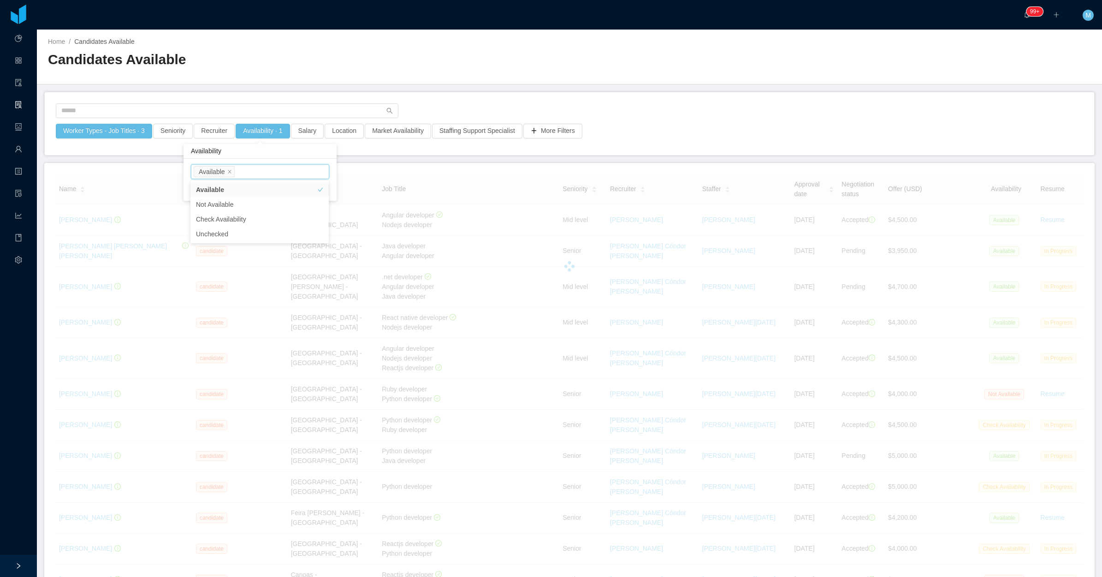
drag, startPoint x: 446, startPoint y: 100, endPoint x: 562, endPoint y: 48, distance: 126.5
click at [448, 100] on div "Worker Types - Job Titles · 3 Seniority Recruiter Availability · 1 Salary Locat…" at bounding box center [570, 123] width 1050 height 63
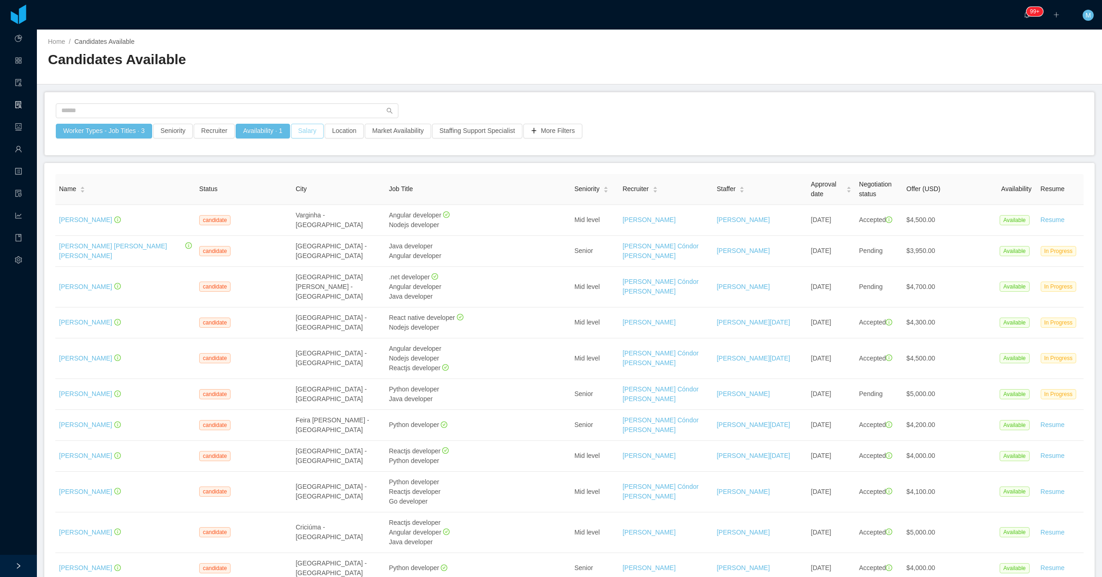
click at [305, 133] on button "Salary" at bounding box center [307, 131] width 33 height 15
drag, startPoint x: 378, startPoint y: 172, endPoint x: 330, endPoint y: 173, distance: 48.0
click at [330, 173] on div at bounding box center [329, 173] width 6 height 6
click at [390, 200] on button "Apply" at bounding box center [392, 198] width 22 height 11
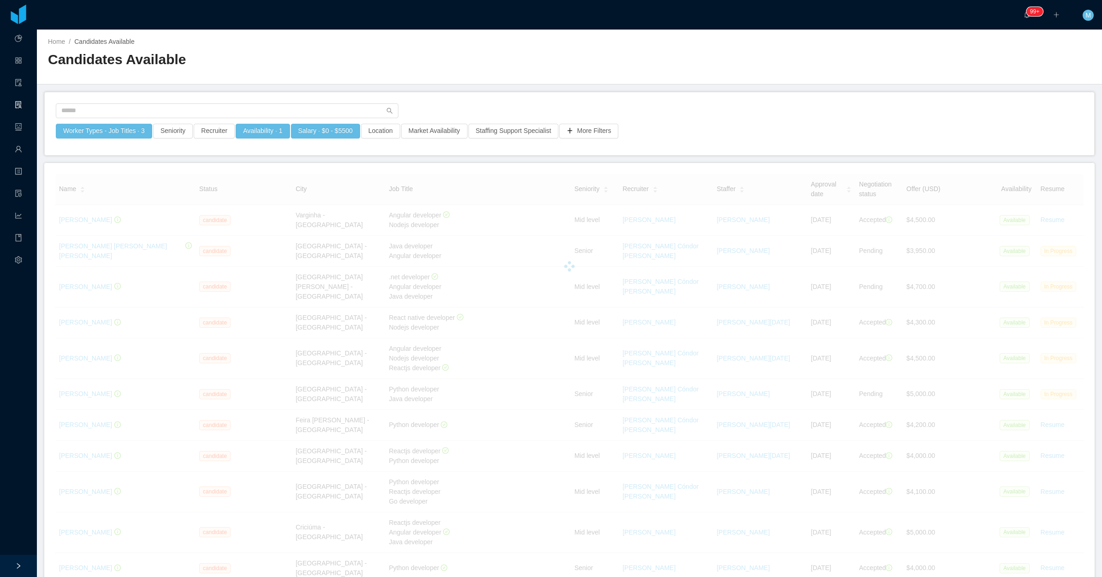
click at [753, 98] on div "Worker Types - Job Titles · 3 Seniority Recruiter Availability · 1 Salary · $0 …" at bounding box center [570, 123] width 1050 height 63
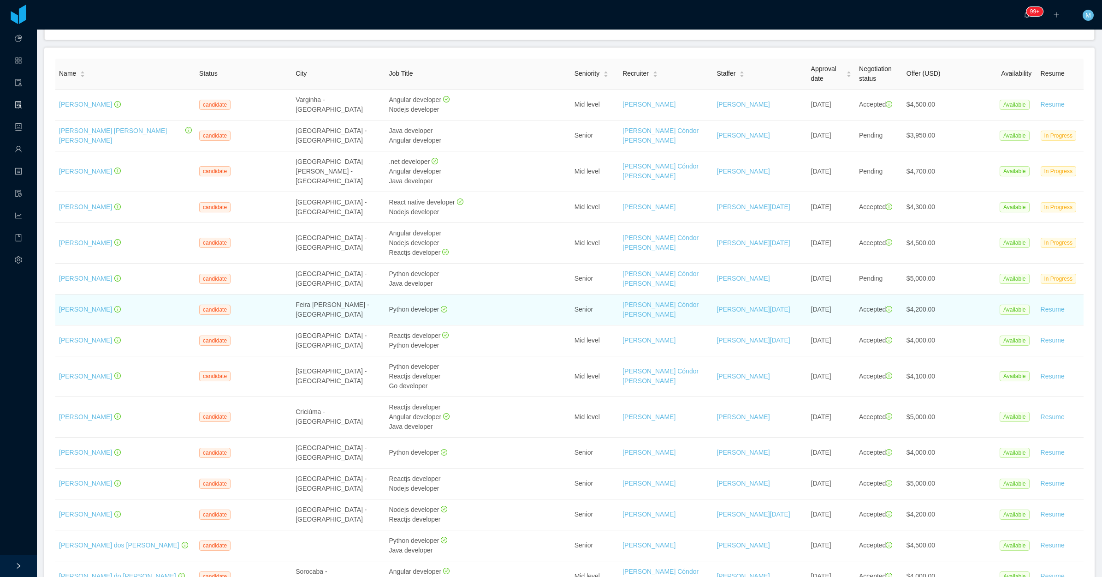
scroll to position [173, 0]
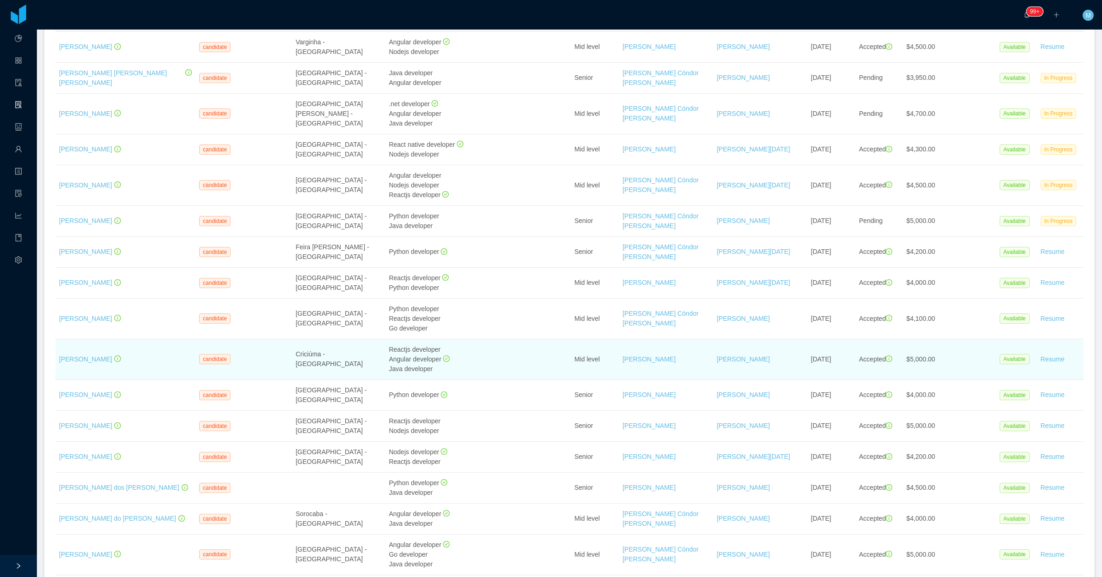
drag, startPoint x: 105, startPoint y: 354, endPoint x: 367, endPoint y: 356, distance: 262.0
click at [367, 356] on td "Criciúma - Brazil" at bounding box center [338, 359] width 93 height 41
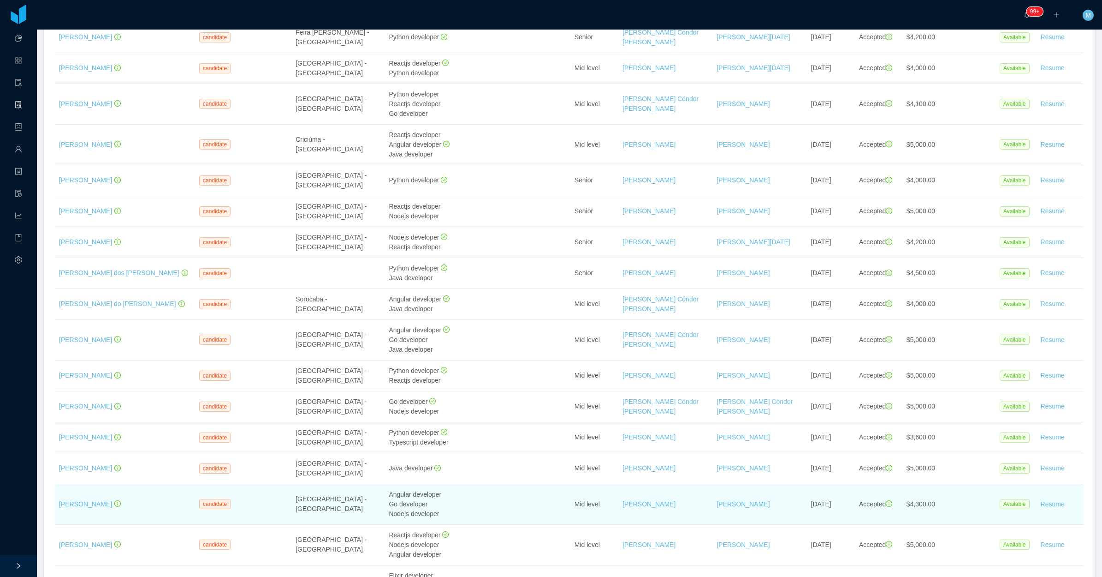
scroll to position [404, 0]
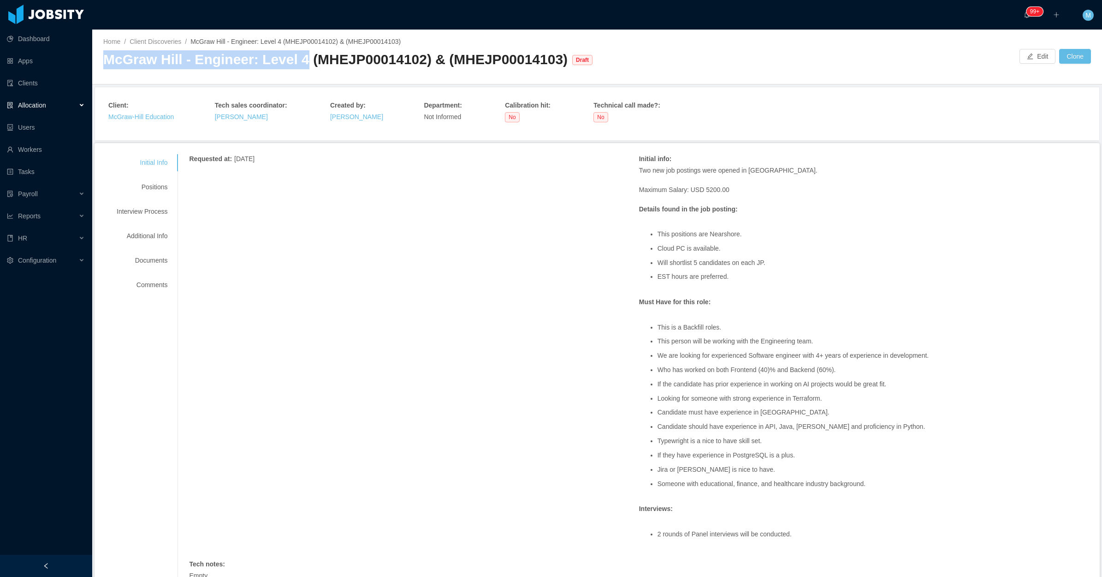
drag, startPoint x: 104, startPoint y: 59, endPoint x: 296, endPoint y: 63, distance: 191.9
click at [296, 63] on div "McGraw Hill - Engineer: Level 4 (MHEJP00014102) & (MHEJP00014103)" at bounding box center [335, 59] width 464 height 19
click at [624, 336] on div "Requested at : August 20, 2025 Initial info : Two new job postings were opened …" at bounding box center [639, 422] width 900 height 537
drag, startPoint x: 715, startPoint y: 323, endPoint x: 707, endPoint y: 327, distance: 9.9
click at [707, 327] on ul "This is a Backfill roles. This person will be working with the Engineering team…" at bounding box center [864, 405] width 450 height 178
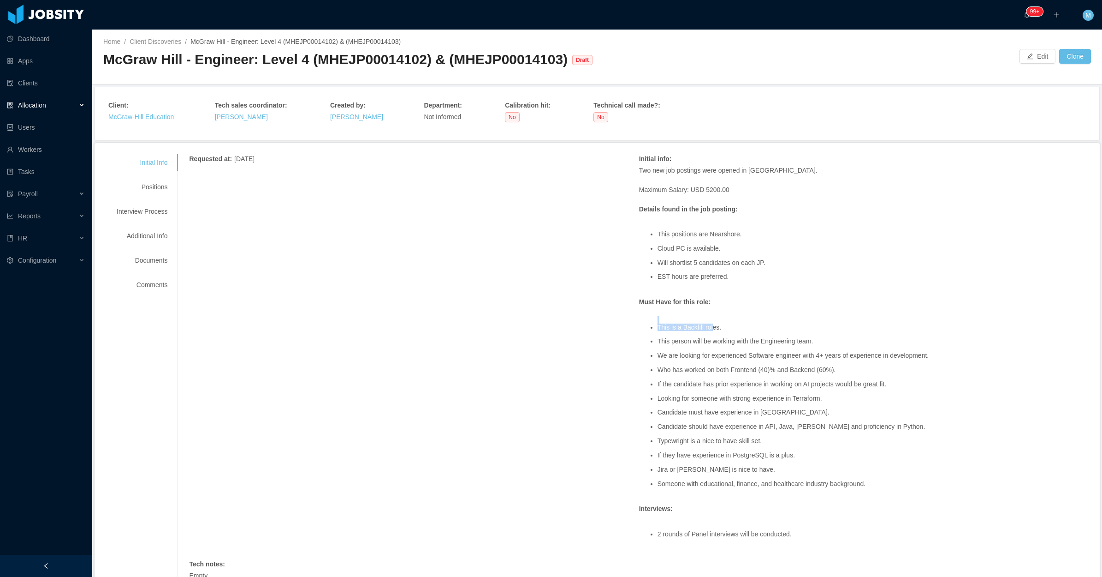
click at [707, 327] on li "This is a Backfill roles." at bounding box center [873, 327] width 431 height 7
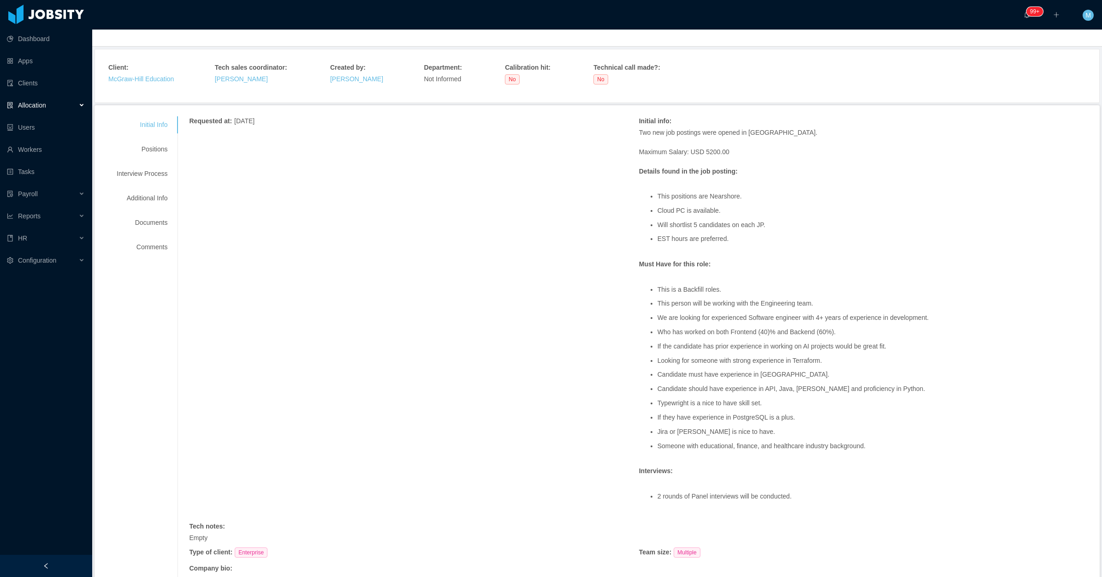
scroll to position [58, 0]
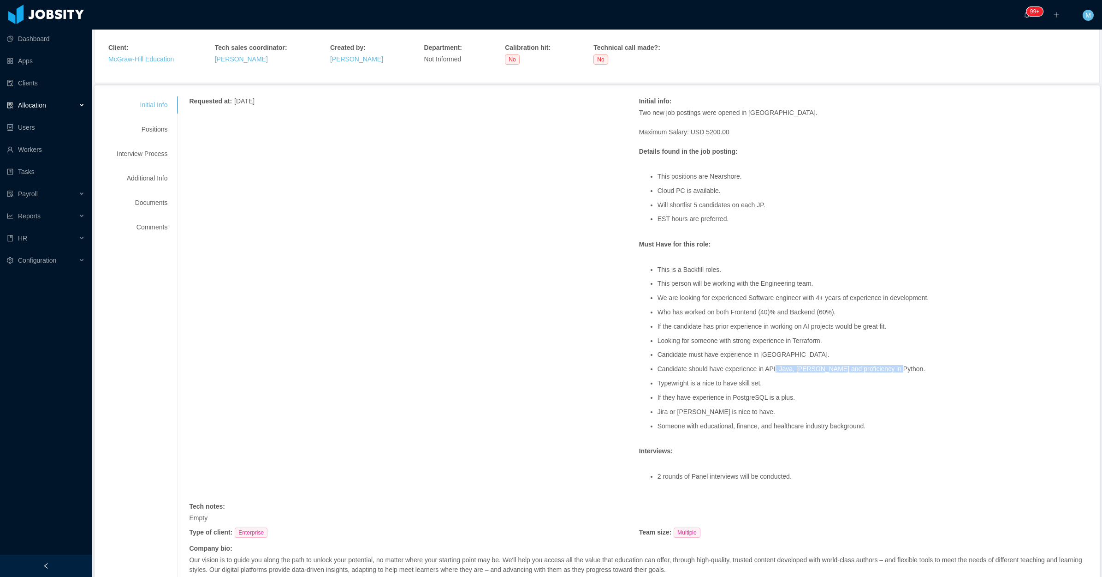
drag, startPoint x: 884, startPoint y: 366, endPoint x: 768, endPoint y: 367, distance: 115.3
click at [768, 367] on li "Candidate should have experience in API, Java, Nodejs and proficiency in Python." at bounding box center [873, 368] width 431 height 7
drag, startPoint x: 768, startPoint y: 367, endPoint x: 728, endPoint y: 377, distance: 41.8
click at [728, 377] on ul "This is a Backfill roles. This person will be working with the Engineering team…" at bounding box center [864, 348] width 450 height 178
drag, startPoint x: 895, startPoint y: 377, endPoint x: 758, endPoint y: 366, distance: 137.9
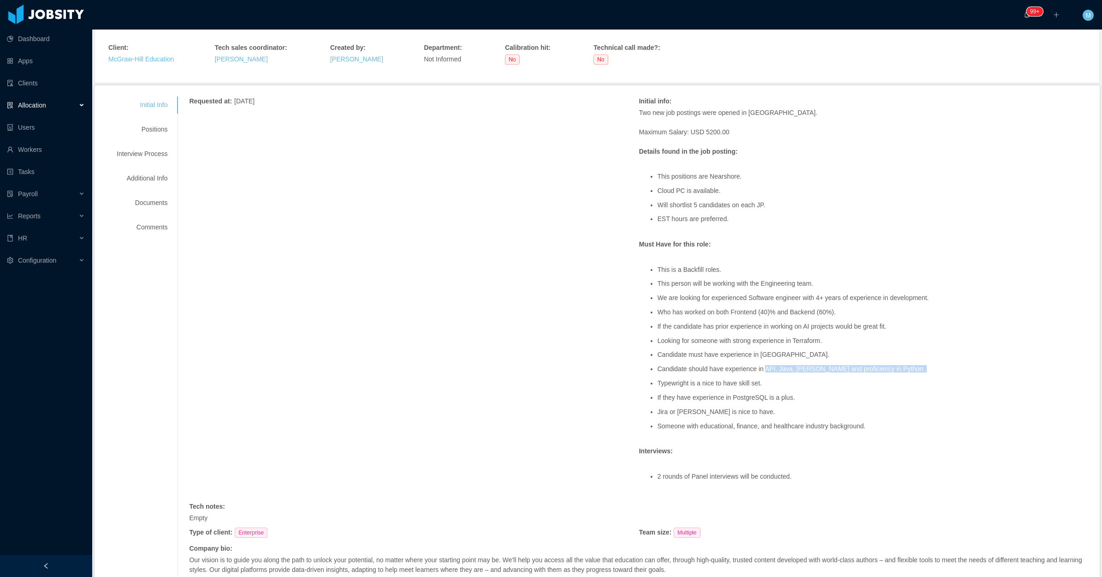
click at [758, 366] on ul "This is a Backfill roles. This person will be working with the Engineering team…" at bounding box center [864, 348] width 450 height 178
copy li "API, Java, Nodejs and proficiency in Python."
click at [685, 268] on div "Two new job postings were opened in Fieldglass. Maximum Salary: USD 5200.00 Det…" at bounding box center [864, 302] width 450 height 389
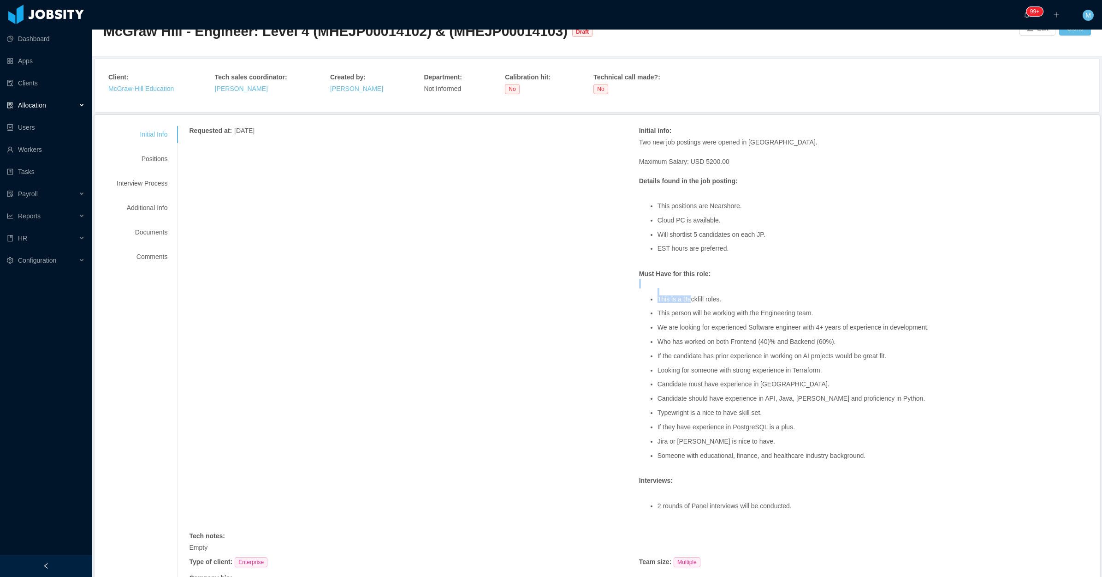
scroll to position [0, 0]
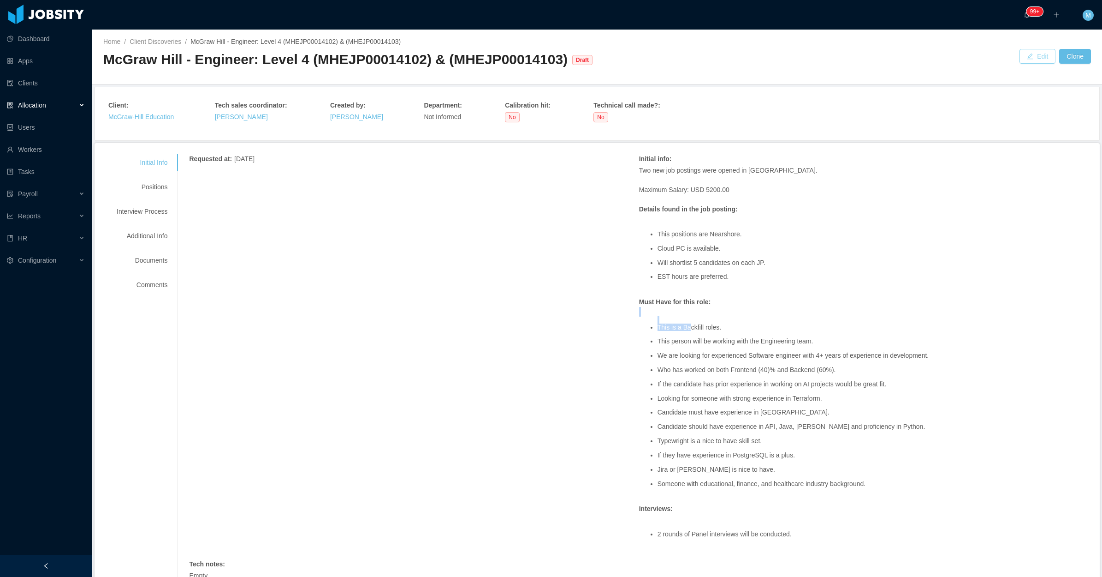
click at [1020, 59] on button "Edit" at bounding box center [1038, 56] width 36 height 15
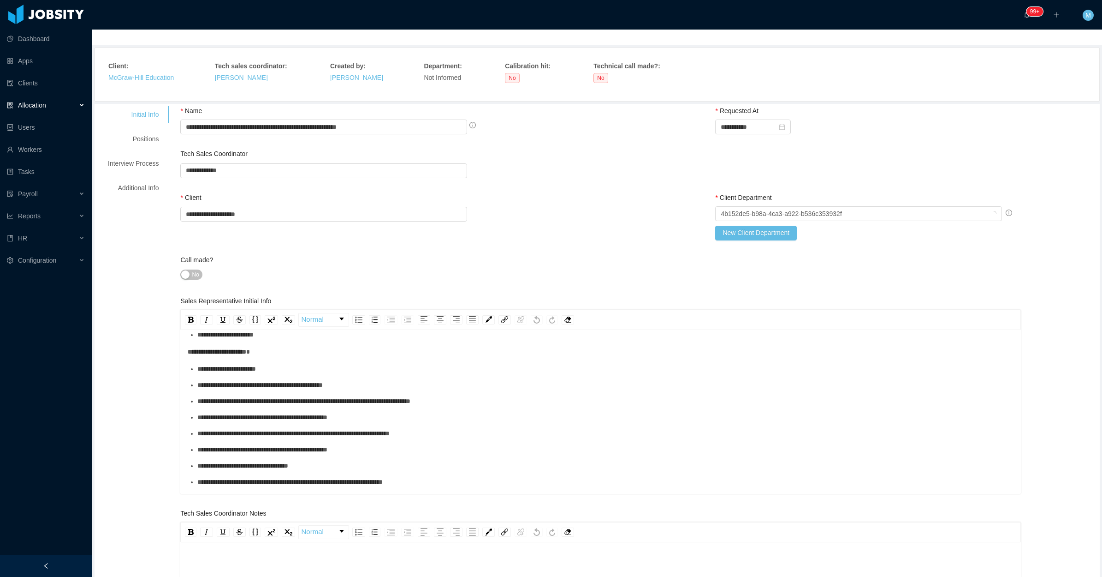
scroll to position [115, 0]
click at [248, 390] on ul "**********" at bounding box center [601, 455] width 827 height 187
click at [351, 398] on span "**********" at bounding box center [303, 399] width 213 height 6
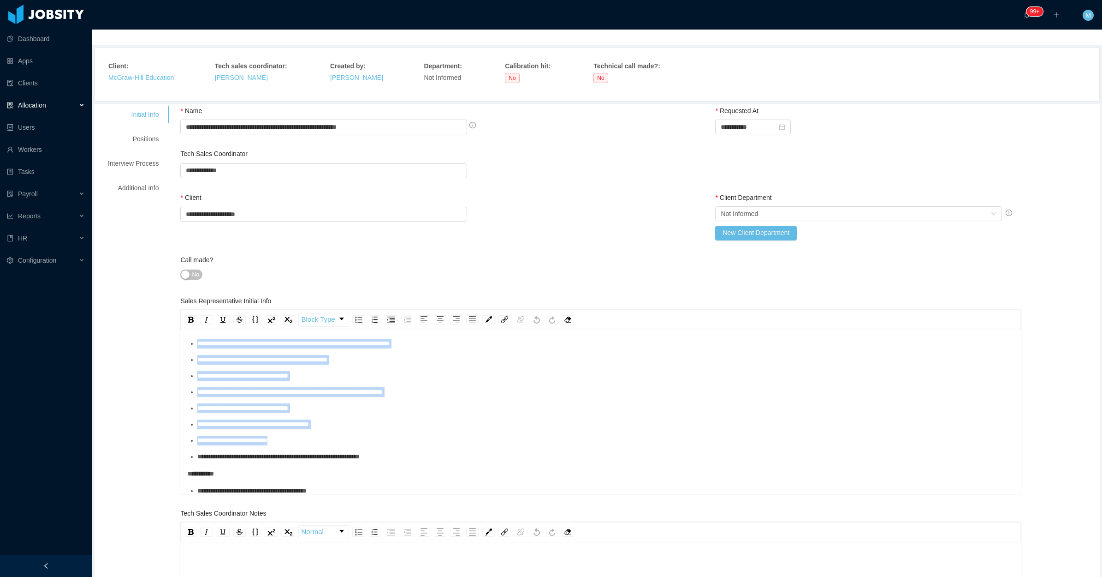
scroll to position [205, 0]
drag, startPoint x: 193, startPoint y: 400, endPoint x: 437, endPoint y: 453, distance: 249.7
click at [437, 453] on ul "**********" at bounding box center [601, 365] width 827 height 187
copy ul "**********"
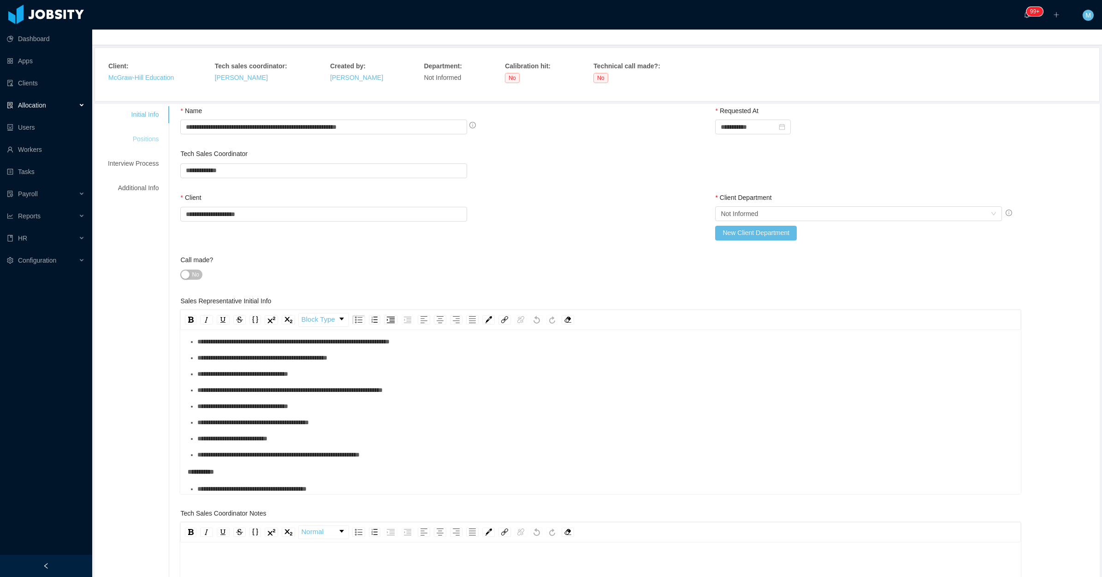
click at [143, 142] on div "Positions" at bounding box center [133, 139] width 73 height 17
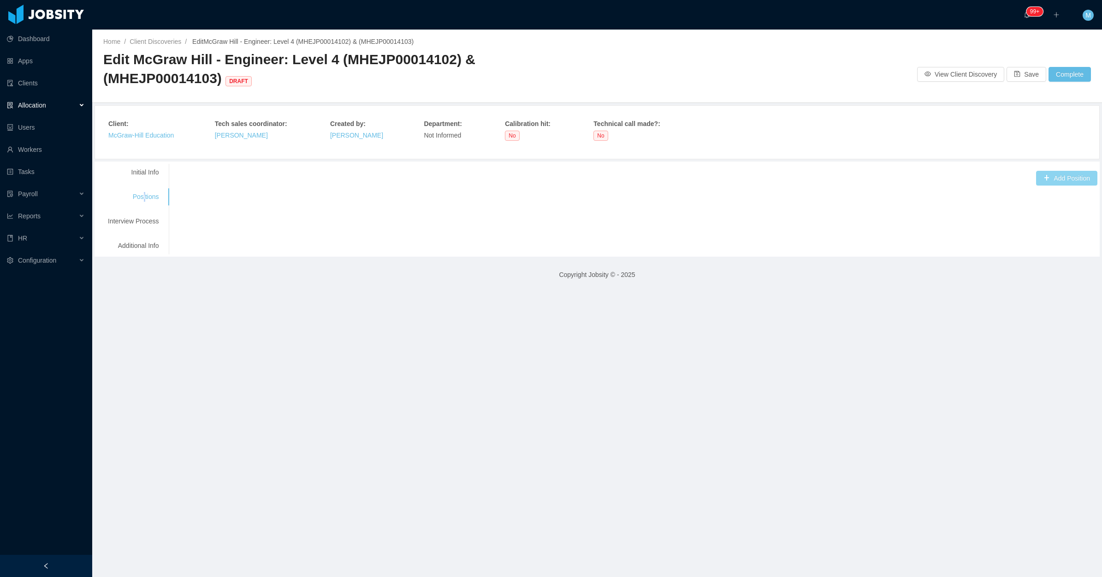
drag, startPoint x: 1029, startPoint y: 178, endPoint x: 1032, endPoint y: 184, distance: 6.8
click at [1036, 182] on button "Add Position" at bounding box center [1066, 178] width 61 height 15
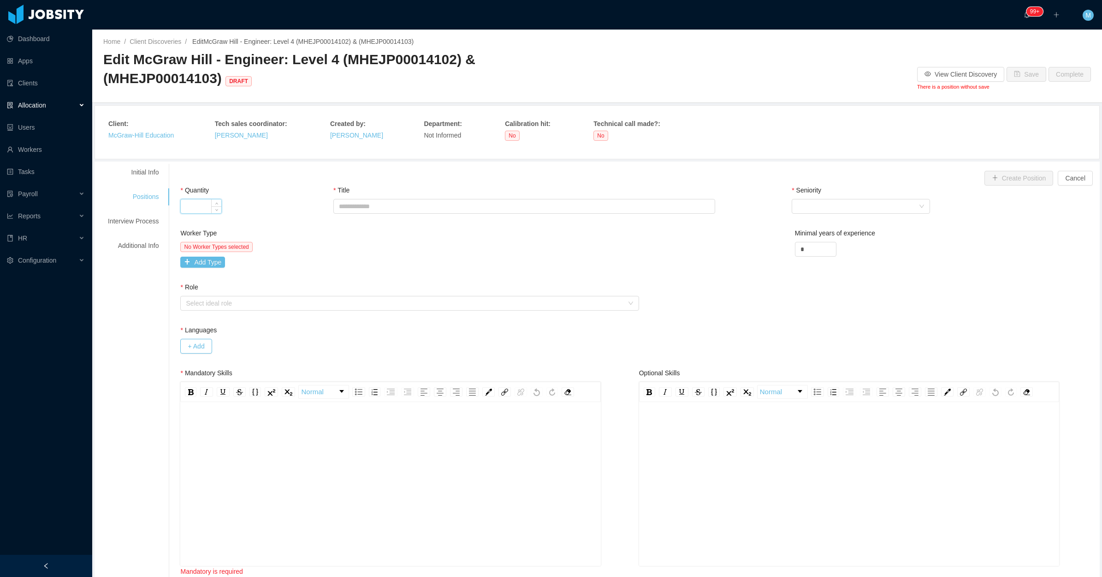
click at [199, 212] on input "Quantity" at bounding box center [201, 206] width 41 height 14
type input "*"
click at [860, 206] on div "Select Seniority" at bounding box center [857, 206] width 121 height 14
click at [799, 286] on li "Senior" at bounding box center [854, 283] width 138 height 15
drag, startPoint x: 809, startPoint y: 249, endPoint x: 763, endPoint y: 245, distance: 45.4
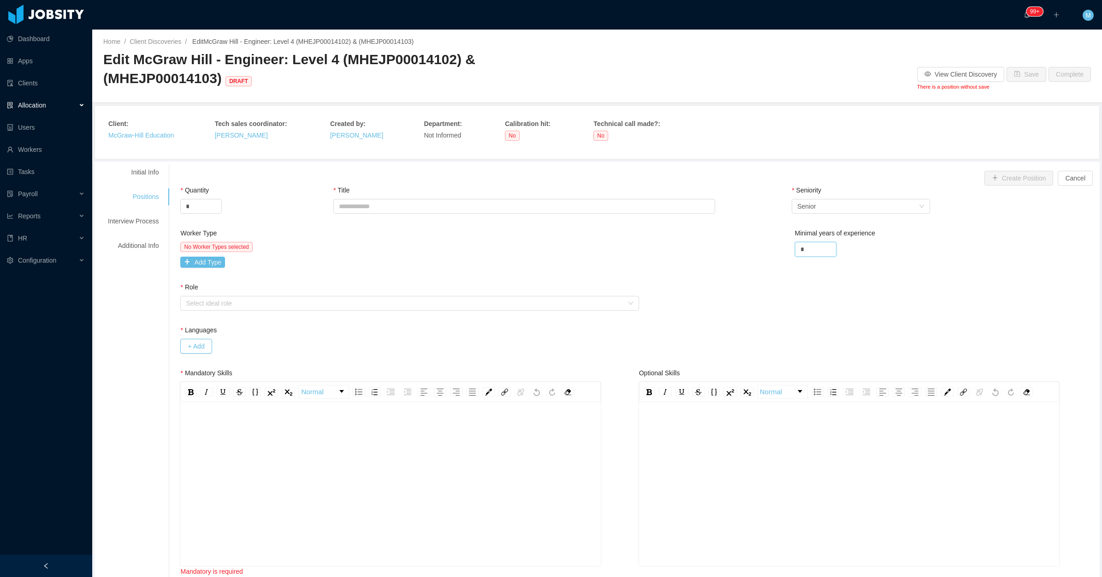
click at [763, 245] on div "Worker Type No Worker Types selected Add Type Minimal years of experience *" at bounding box center [639, 255] width 922 height 54
type input "*"
click at [296, 463] on div "rdw-editor" at bounding box center [391, 497] width 406 height 161
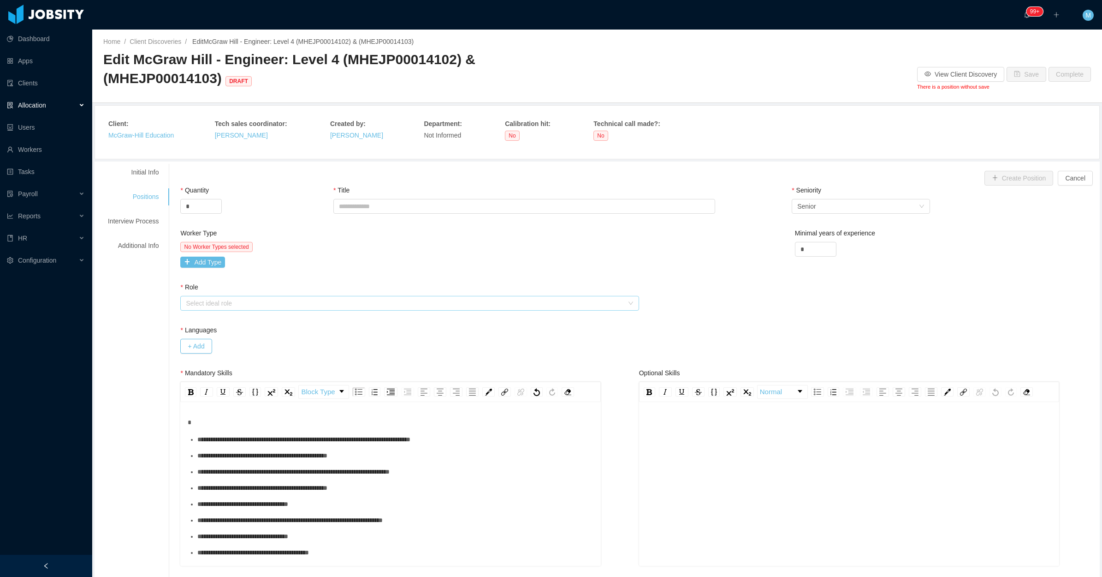
click at [245, 303] on div "Select ideal role" at bounding box center [404, 302] width 437 height 9
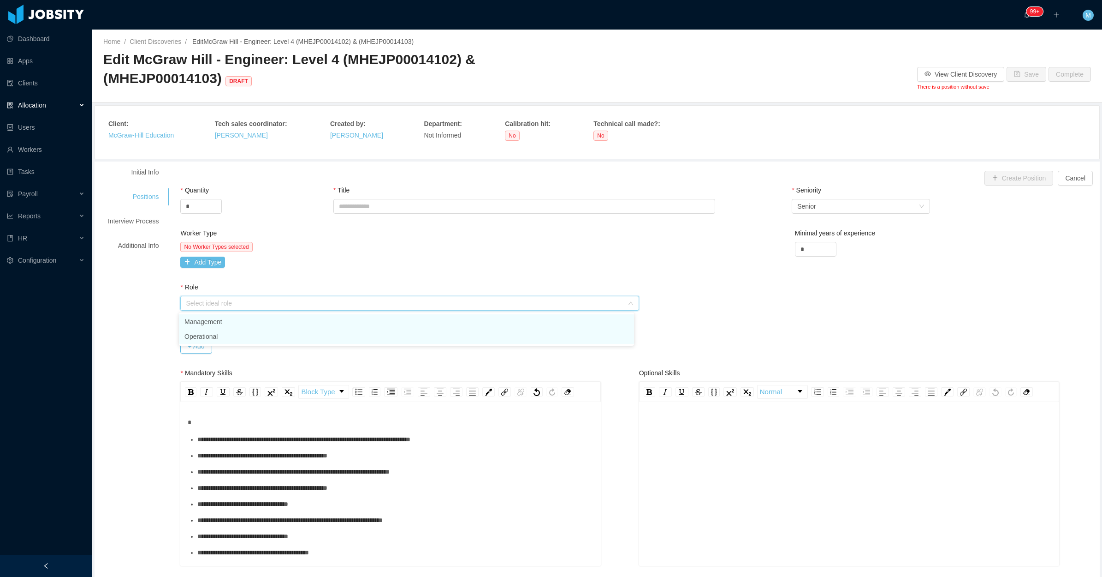
click at [220, 333] on li "Operational" at bounding box center [406, 336] width 455 height 15
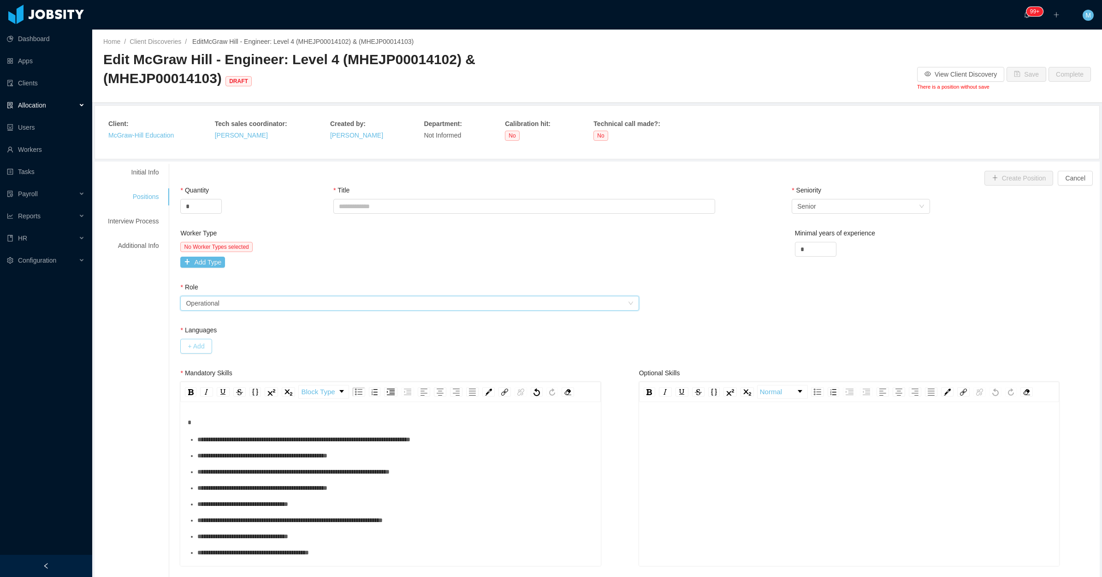
click at [196, 345] on button "+ Add" at bounding box center [195, 346] width 31 height 15
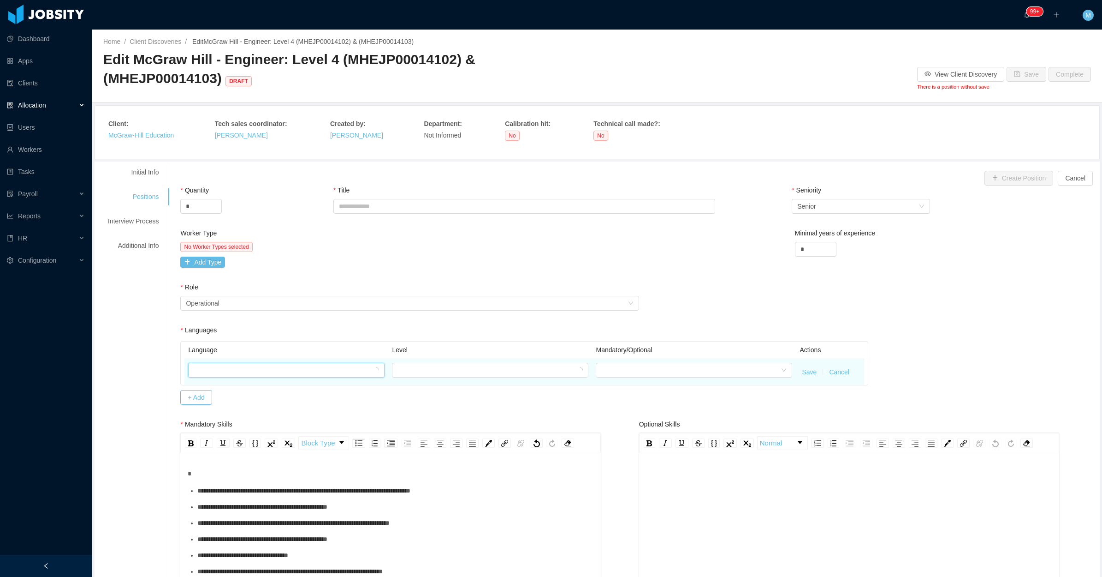
click at [216, 373] on div at bounding box center [283, 370] width 179 height 14
drag, startPoint x: 230, startPoint y: 395, endPoint x: 250, endPoint y: 396, distance: 20.3
click at [230, 398] on ul "Bengali English" at bounding box center [284, 395] width 195 height 33
type input "***"
click at [413, 374] on div at bounding box center [487, 370] width 179 height 14
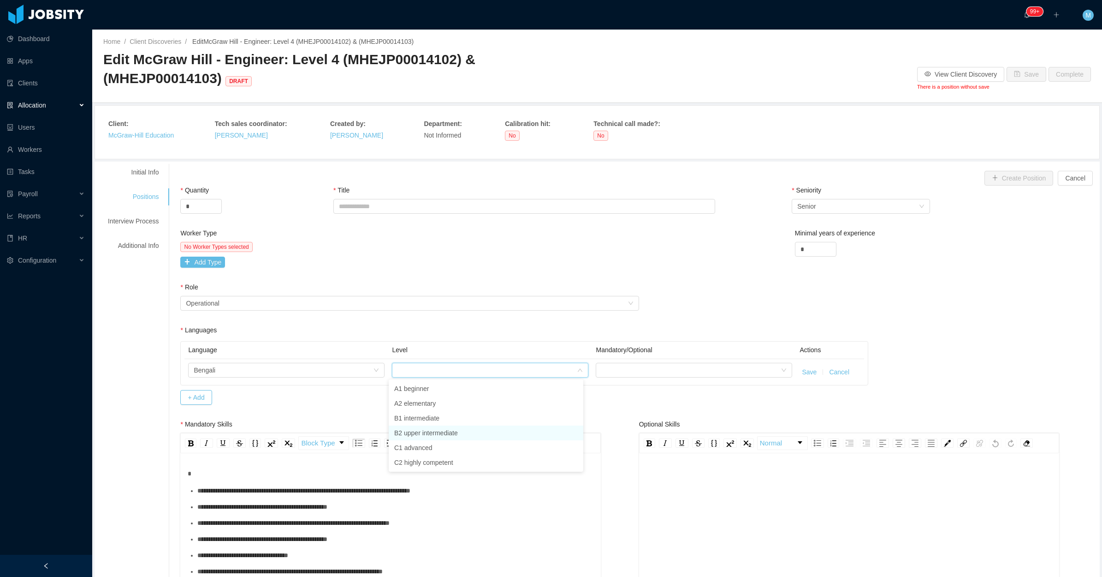
click at [428, 430] on li "B2 upper intermediate" at bounding box center [486, 432] width 195 height 15
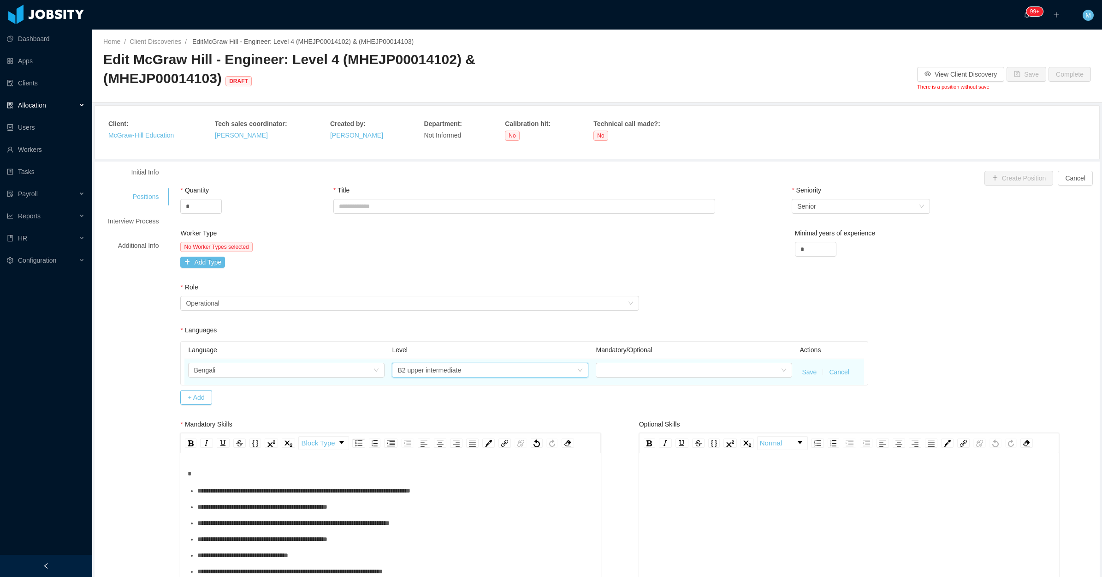
click at [278, 362] on td "Bengali" at bounding box center [286, 372] width 204 height 26
click at [275, 371] on div "Bengali" at bounding box center [283, 370] width 179 height 14
type input "***"
click at [221, 402] on li "English" at bounding box center [284, 403] width 195 height 15
click at [622, 368] on div at bounding box center [690, 370] width 179 height 14
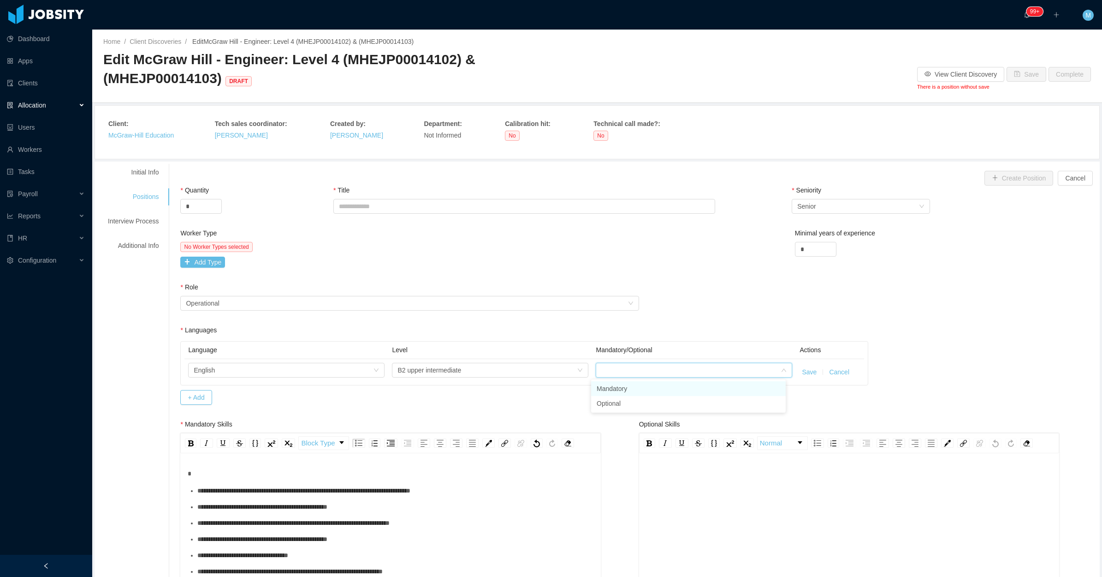
click at [642, 390] on li "Mandatory" at bounding box center [688, 388] width 195 height 15
click at [802, 375] on button "Save" at bounding box center [809, 372] width 15 height 10
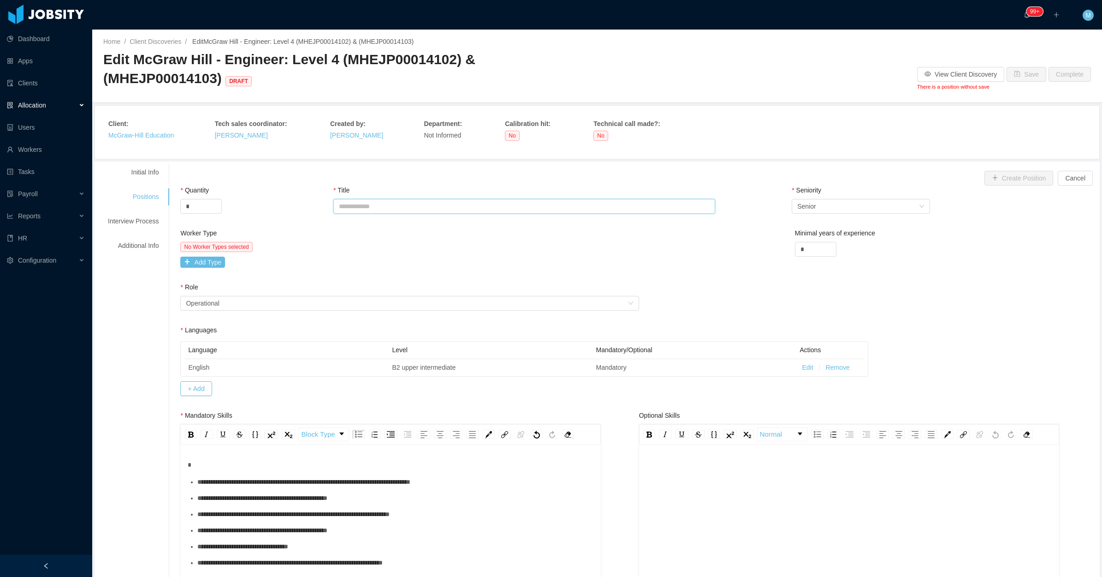
click at [400, 208] on input "Title" at bounding box center [524, 206] width 382 height 15
type input "**********"
click at [451, 173] on div "Create Position Cancel" at bounding box center [638, 178] width 917 height 15
click at [647, 271] on div "Worker Type No Worker Types selected Add Type Minimal years of experience *" at bounding box center [639, 255] width 922 height 54
click at [206, 256] on div "No Worker Types selected Add Type" at bounding box center [408, 255] width 456 height 26
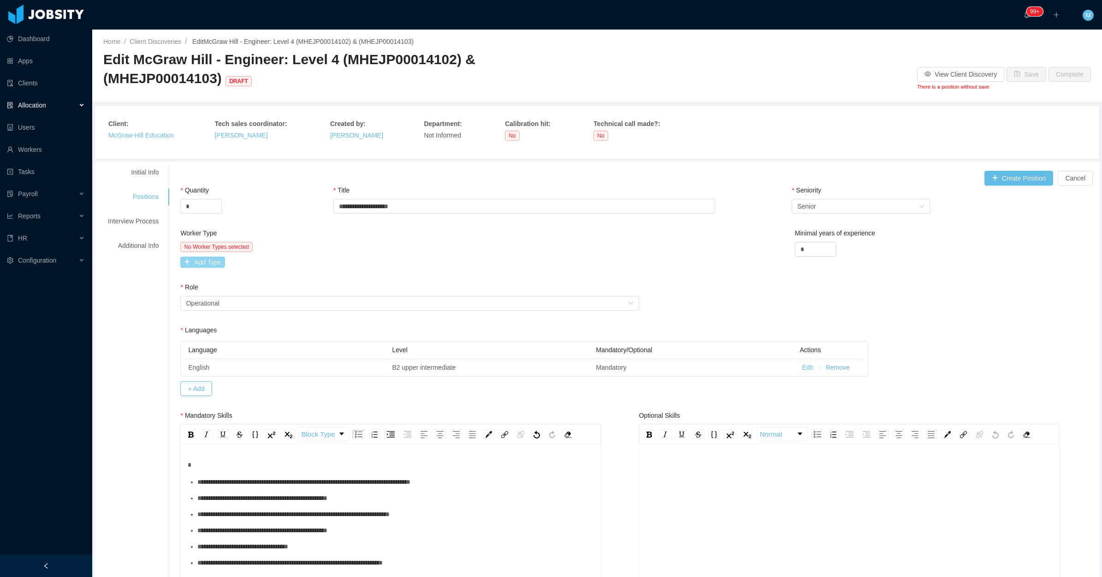
click at [211, 263] on button "Add Type" at bounding box center [202, 261] width 45 height 11
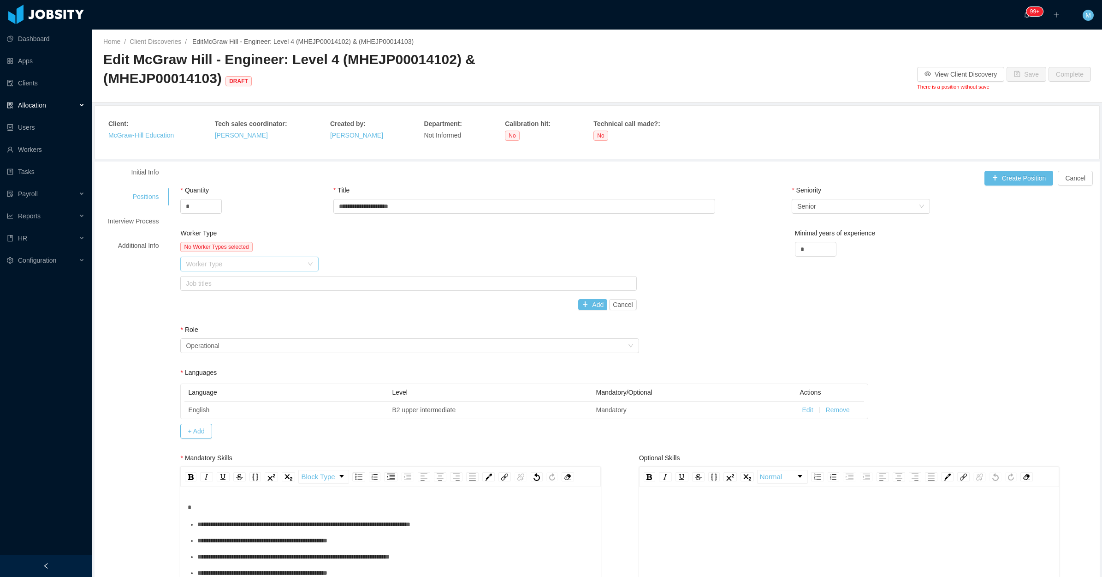
click at [234, 268] on div "Worker Type" at bounding box center [244, 263] width 117 height 9
click at [238, 280] on li "Software Development" at bounding box center [248, 282] width 138 height 15
click at [258, 287] on div "Job titles" at bounding box center [406, 283] width 441 height 9
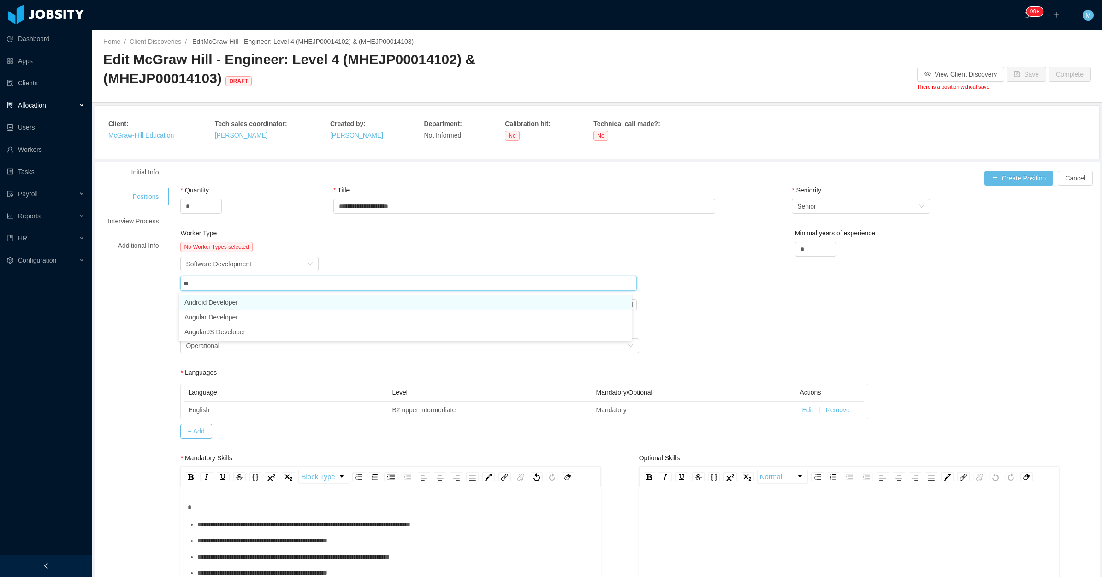
type input "***"
click at [241, 300] on li "Angular Developer" at bounding box center [405, 302] width 453 height 15
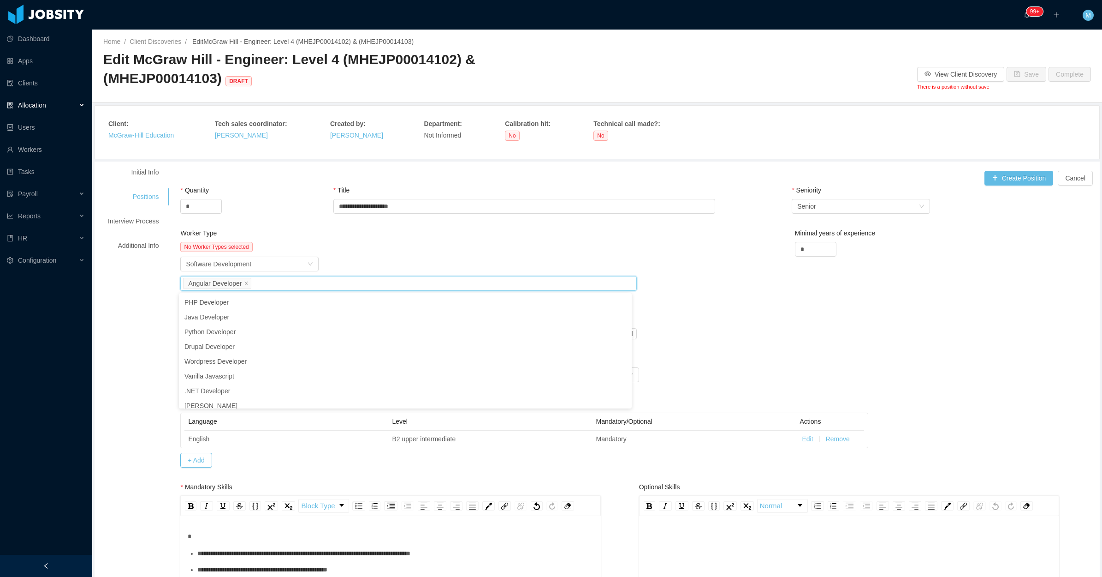
click at [517, 255] on div "No Worker Types selected Worker Type Software Development Job titles Angular De…" at bounding box center [408, 290] width 456 height 97
drag, startPoint x: 446, startPoint y: 320, endPoint x: 422, endPoint y: 322, distance: 24.6
click at [422, 322] on div "Angular developer ***" at bounding box center [408, 316] width 456 height 15
type input "**"
click at [583, 333] on button "Add" at bounding box center [592, 333] width 29 height 11
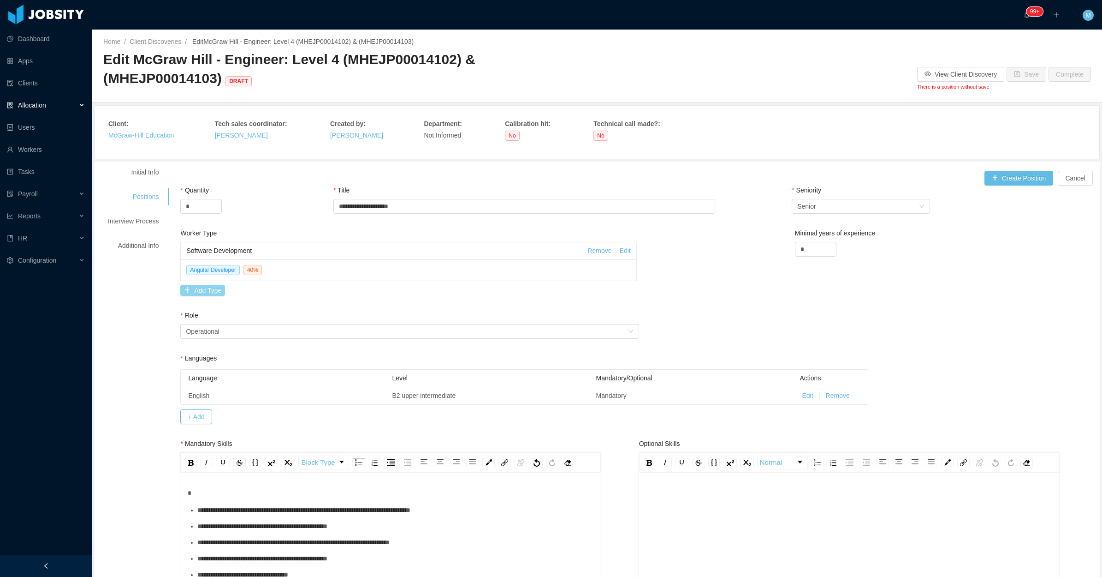
click at [212, 294] on button "Add Type" at bounding box center [202, 290] width 45 height 11
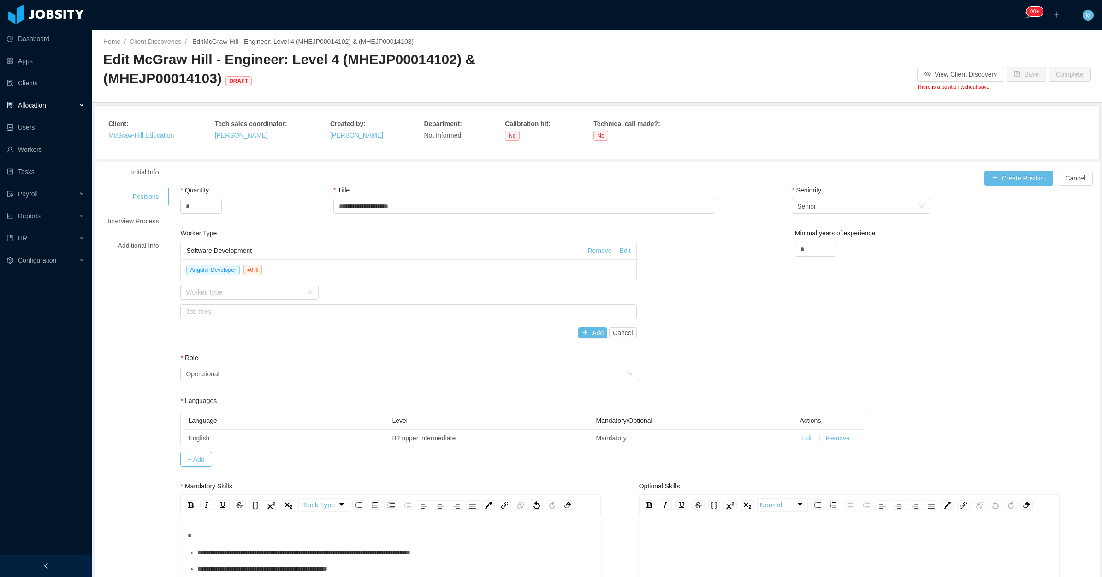
click at [235, 303] on div "Software Development Remove Edit Angular Developer 40 % Worker Type Job titles …" at bounding box center [408, 290] width 456 height 96
click at [238, 295] on div "Worker Type" at bounding box center [244, 291] width 117 height 9
type input "****"
click at [391, 298] on div "Worker Type java" at bounding box center [408, 292] width 456 height 15
click at [631, 335] on div "Worker Type Software Development Remove Edit Angular Developer 40 % Worker Type…" at bounding box center [408, 290] width 461 height 125
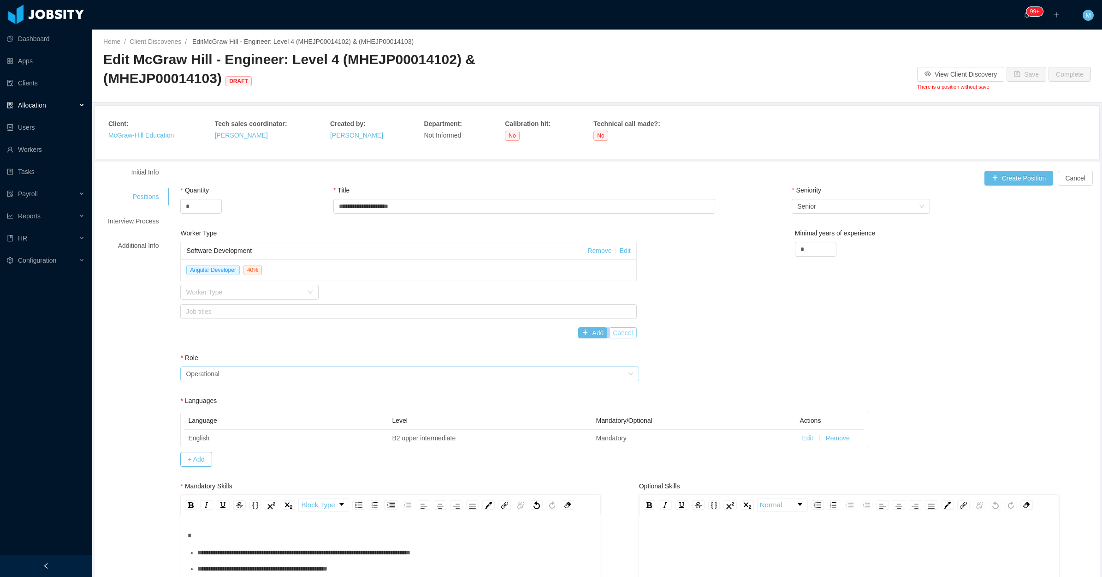
drag, startPoint x: 631, startPoint y: 335, endPoint x: 619, endPoint y: 328, distance: 14.1
click at [620, 331] on button "Cancel" at bounding box center [623, 332] width 28 height 11
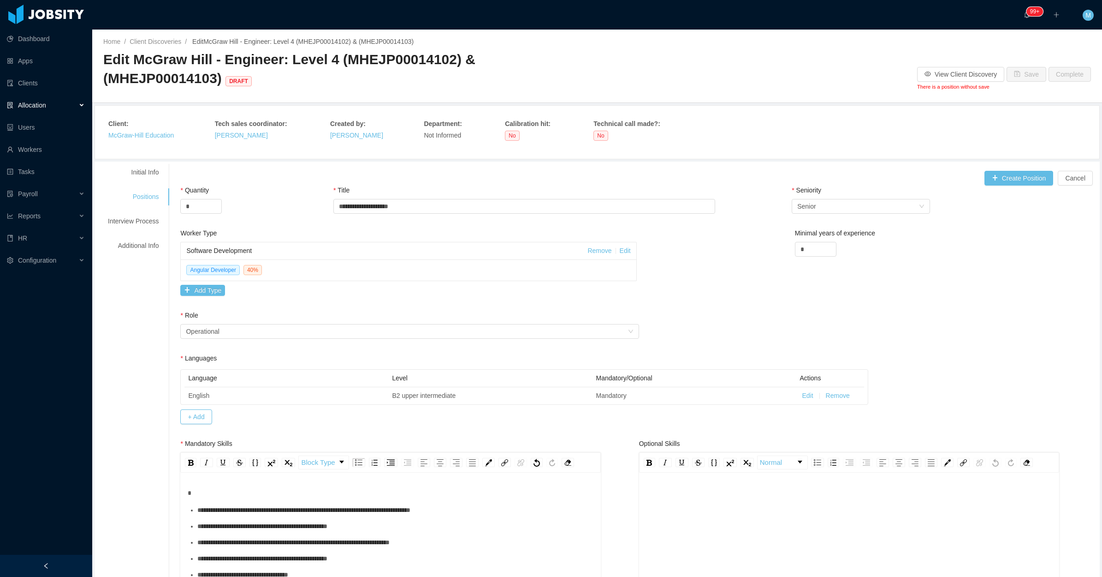
click at [621, 250] on link "Edit" at bounding box center [625, 250] width 11 height 7
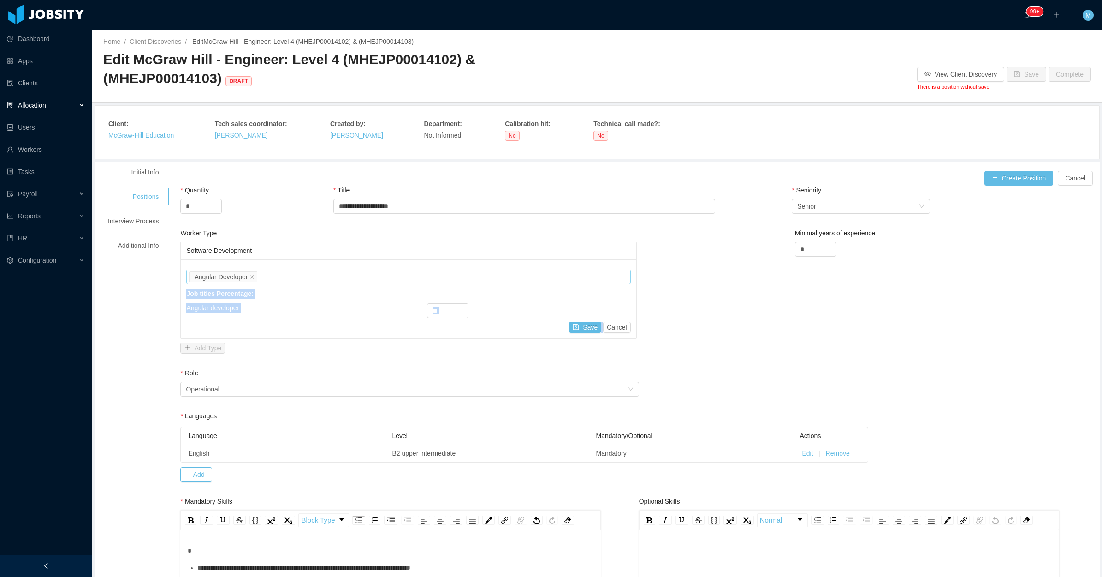
click at [299, 273] on div "Job titles Angular Developer" at bounding box center [407, 277] width 436 height 14
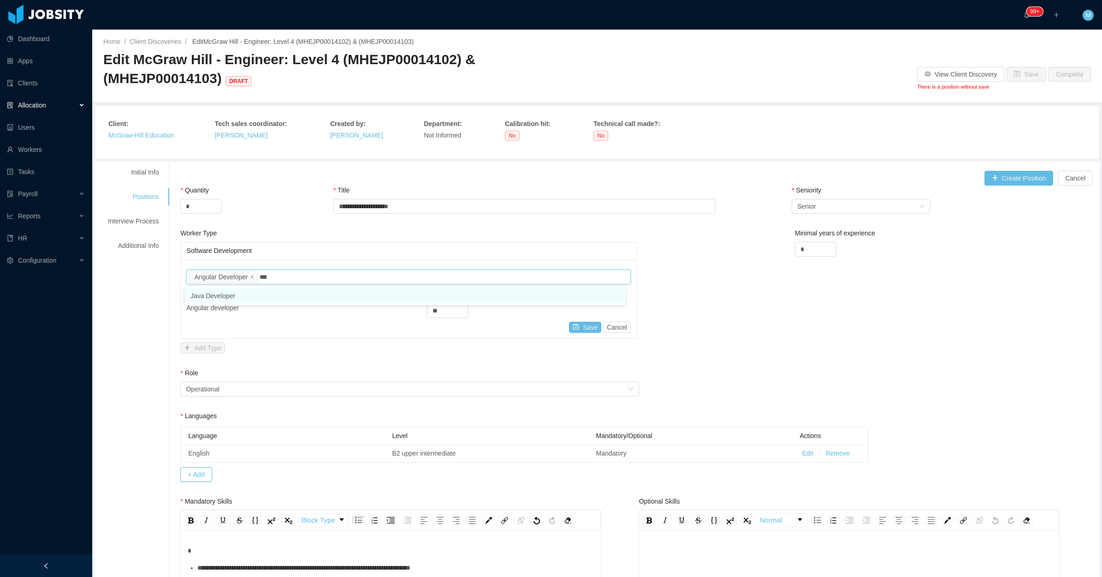
type input "****"
click at [261, 294] on li "Java Developer" at bounding box center [405, 295] width 440 height 15
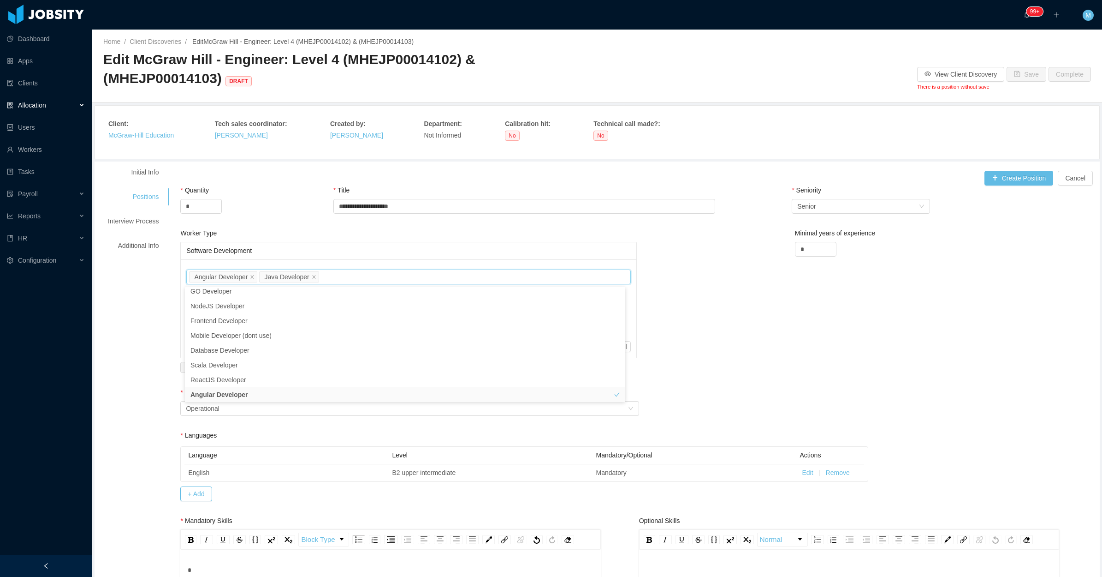
click at [676, 326] on div "Worker Type Software Development Job titles Angular Developer Java Developer Jo…" at bounding box center [639, 307] width 922 height 159
drag, startPoint x: 446, startPoint y: 330, endPoint x: 399, endPoint y: 331, distance: 47.0
click at [399, 331] on div "Java developer ***" at bounding box center [408, 329] width 444 height 15
type input "**"
click at [580, 340] on div "Job titles Angular Developer Java Developer Job titles Percentage: Angular deve…" at bounding box center [408, 308] width 455 height 98
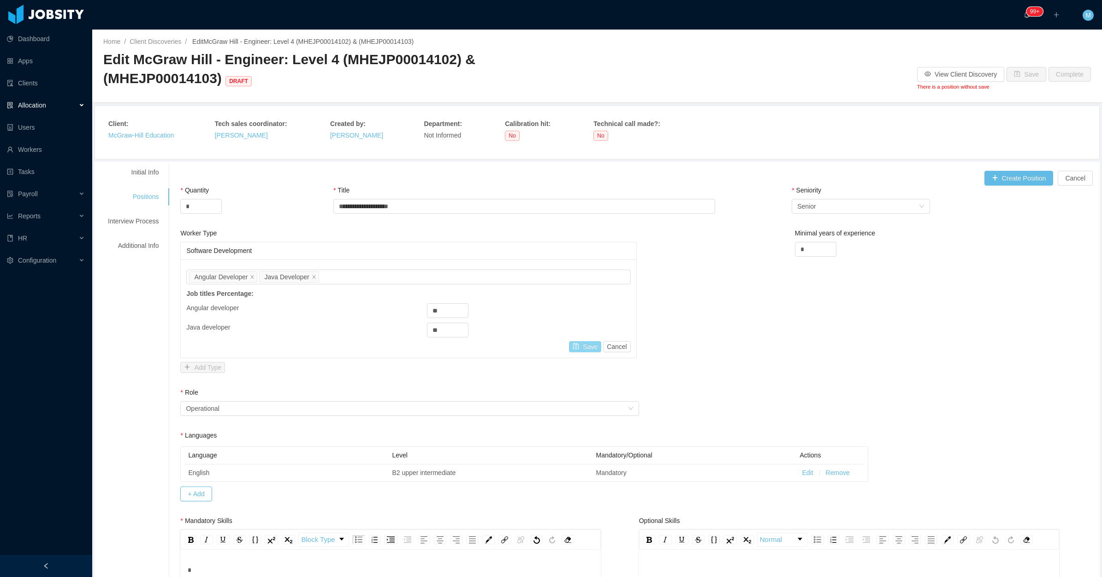
click at [585, 345] on button "Save" at bounding box center [585, 346] width 32 height 11
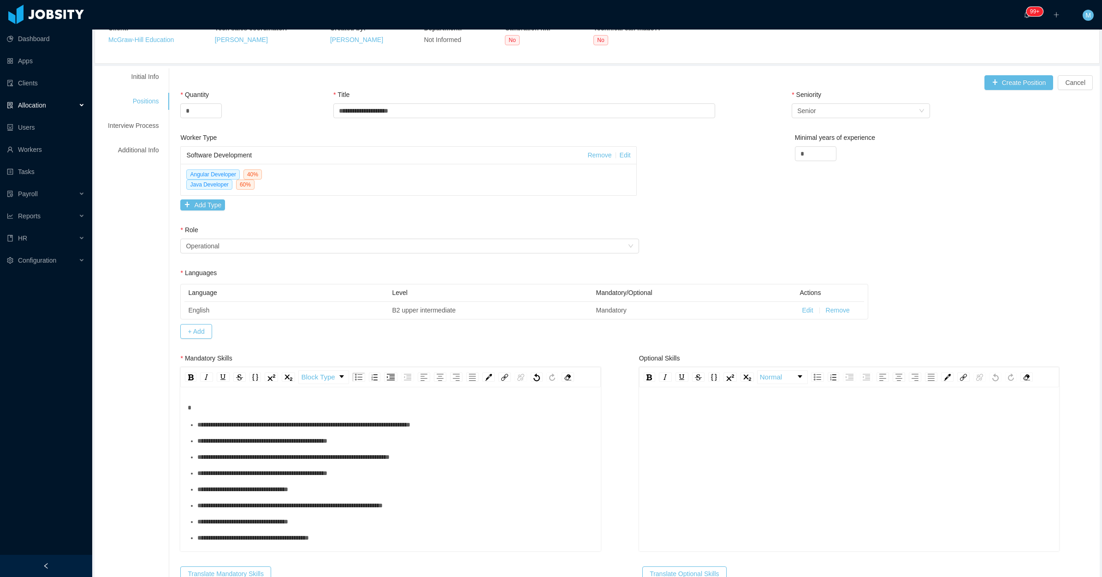
scroll to position [115, 0]
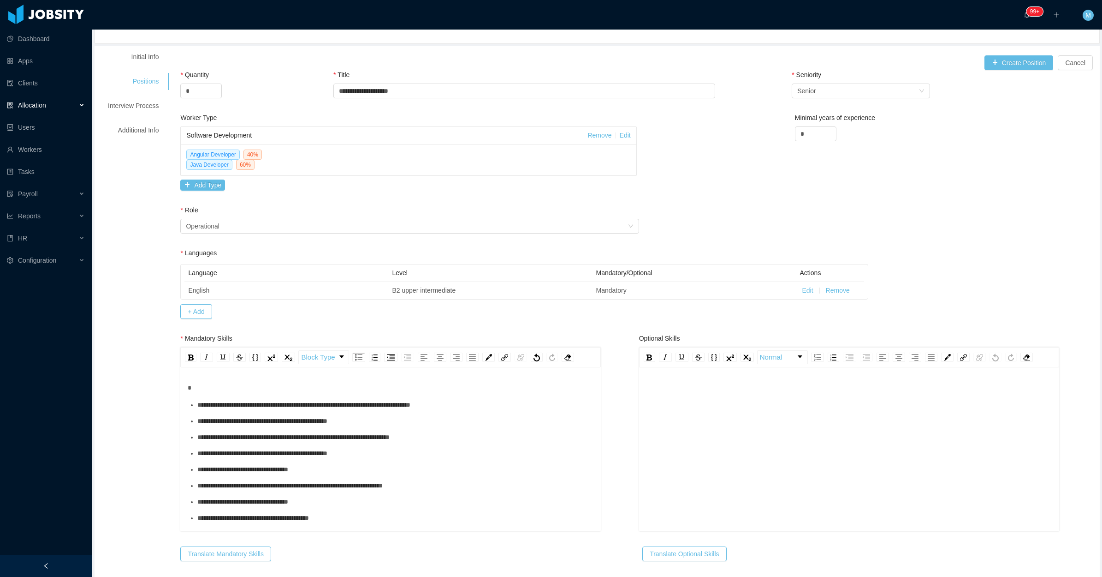
click at [436, 433] on ul "**********" at bounding box center [391, 477] width 406 height 155
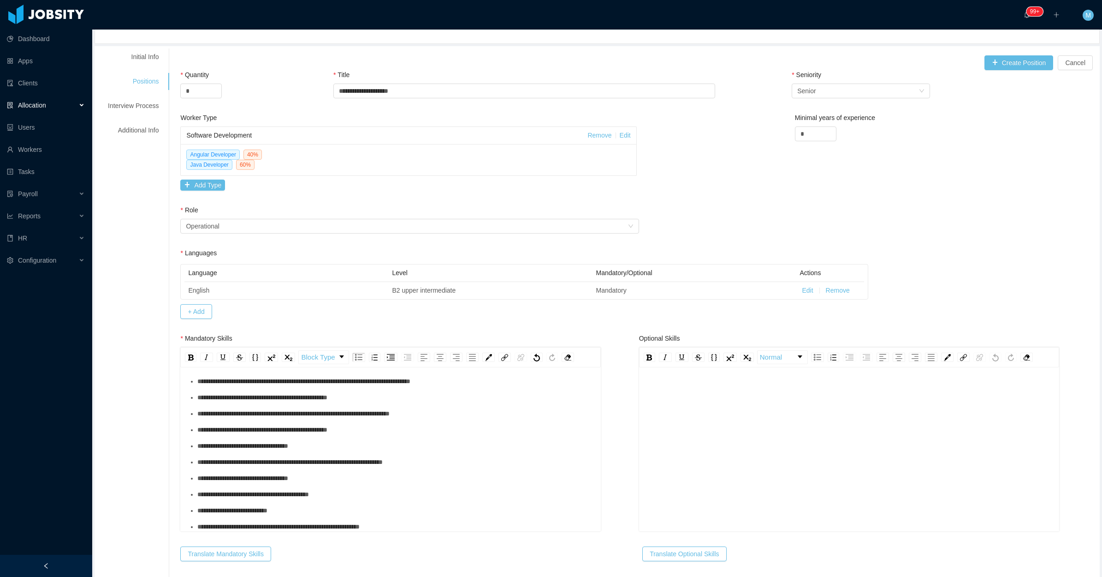
scroll to position [173, 0]
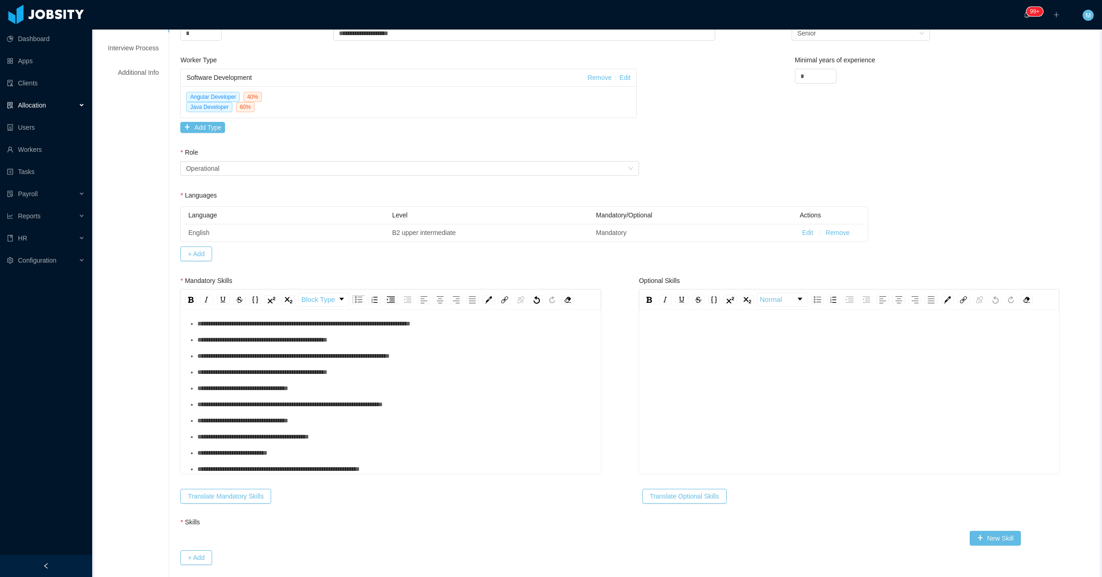
click at [331, 393] on div "**********" at bounding box center [395, 388] width 396 height 10
drag, startPoint x: 436, startPoint y: 411, endPoint x: 313, endPoint y: 409, distance: 123.2
click at [313, 409] on ul "**********" at bounding box center [391, 396] width 406 height 155
drag, startPoint x: 190, startPoint y: 301, endPoint x: 199, endPoint y: 314, distance: 15.6
click at [190, 303] on img "rdw-inline-control" at bounding box center [191, 300] width 6 height 6
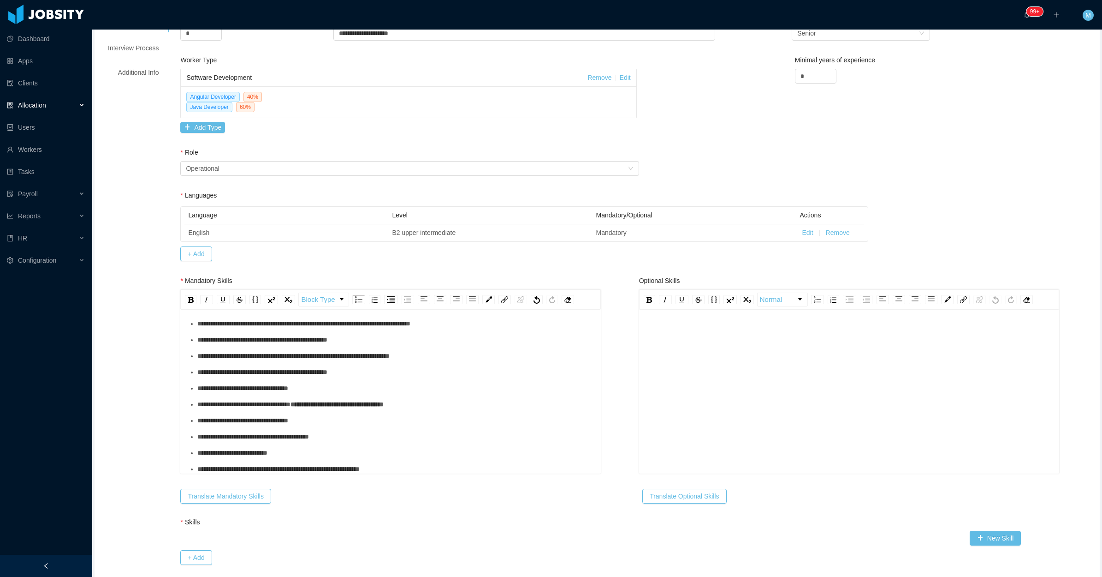
click at [393, 454] on div "**********" at bounding box center [395, 453] width 396 height 10
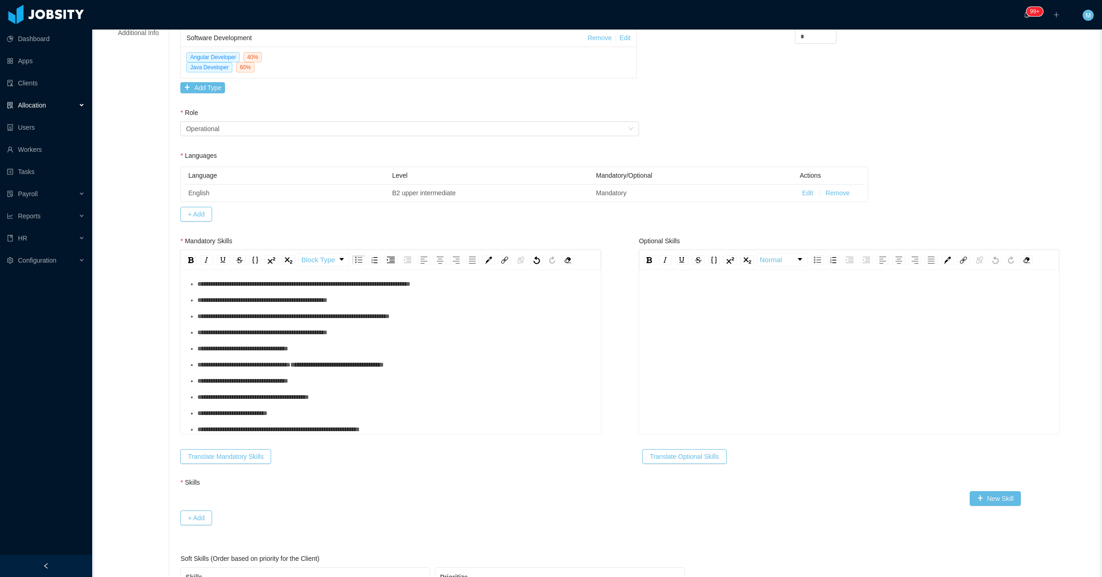
scroll to position [231, 0]
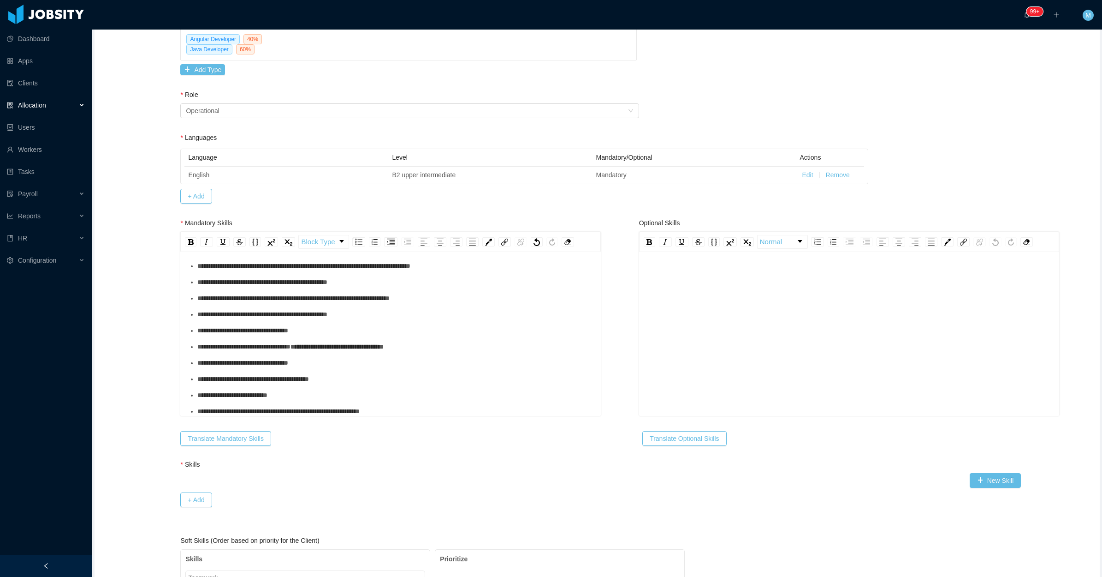
click at [306, 364] on div "**********" at bounding box center [395, 363] width 396 height 10
click at [351, 381] on div "**********" at bounding box center [395, 379] width 396 height 10
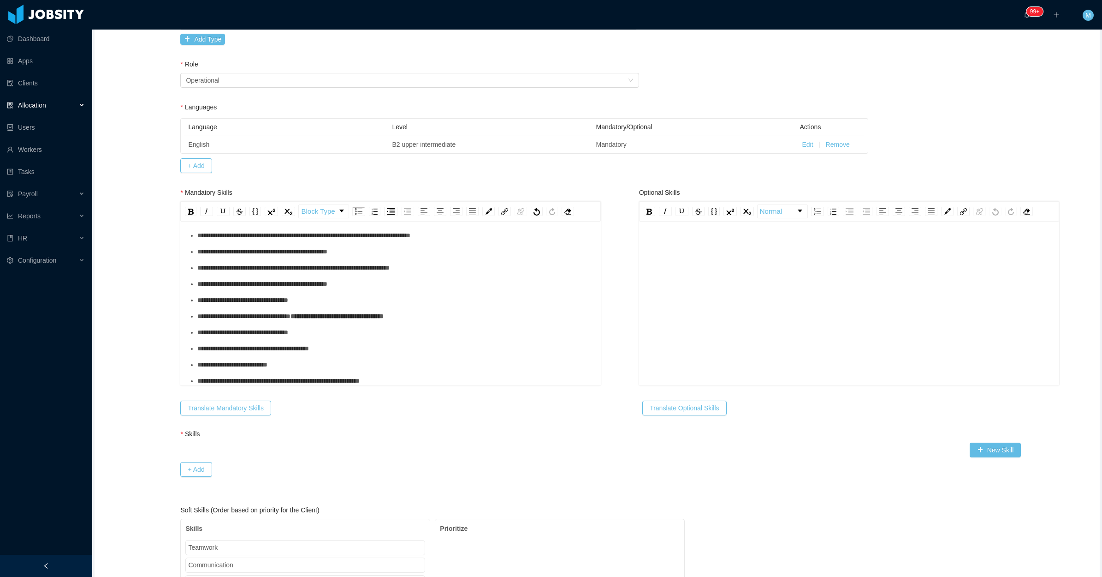
scroll to position [288, 0]
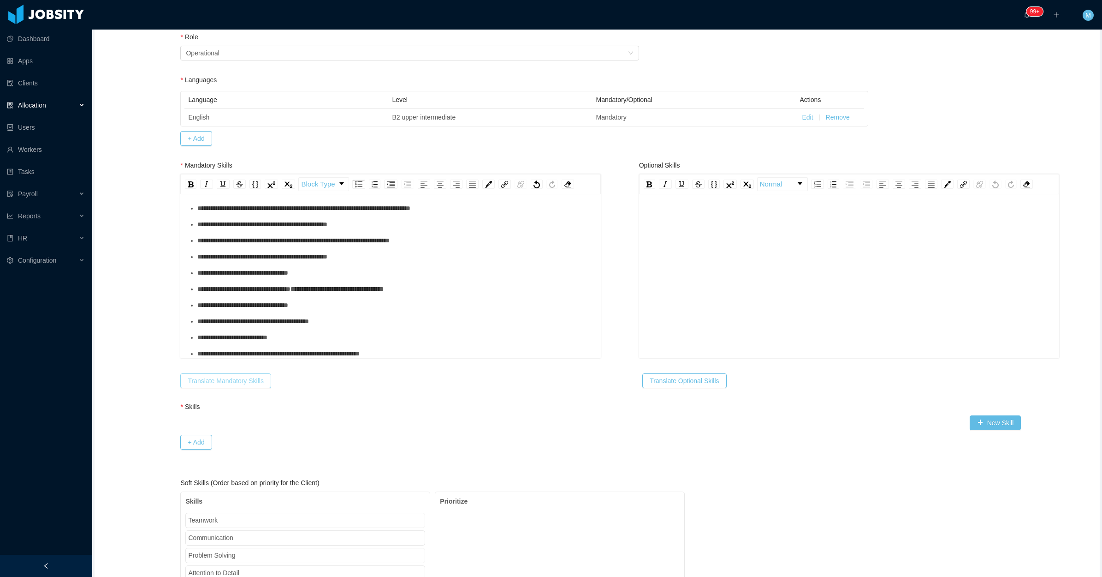
click at [248, 387] on button "Translate Mandatory Skills" at bounding box center [225, 380] width 90 height 15
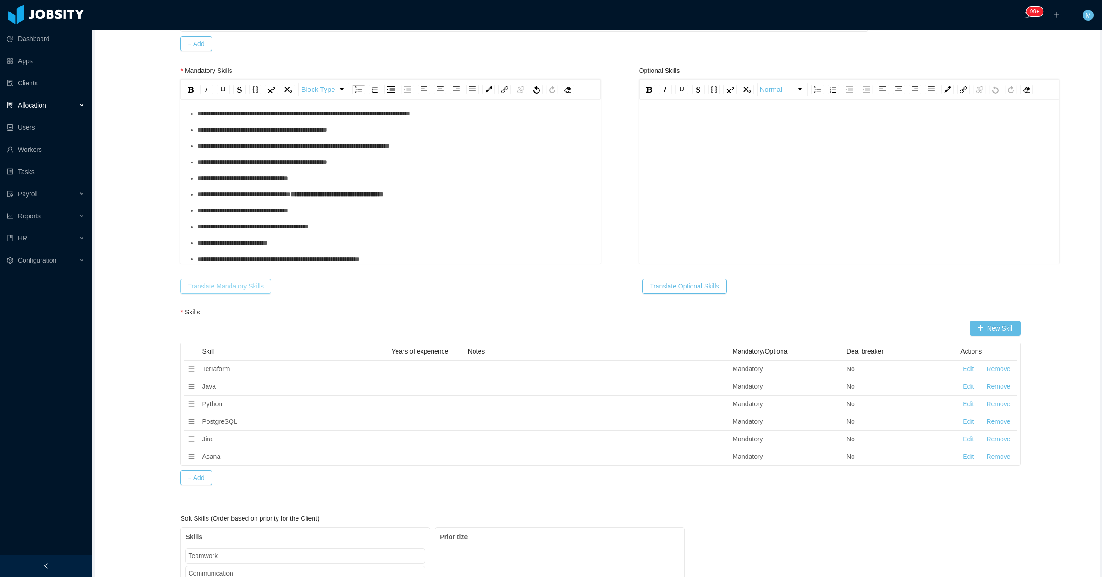
scroll to position [404, 0]
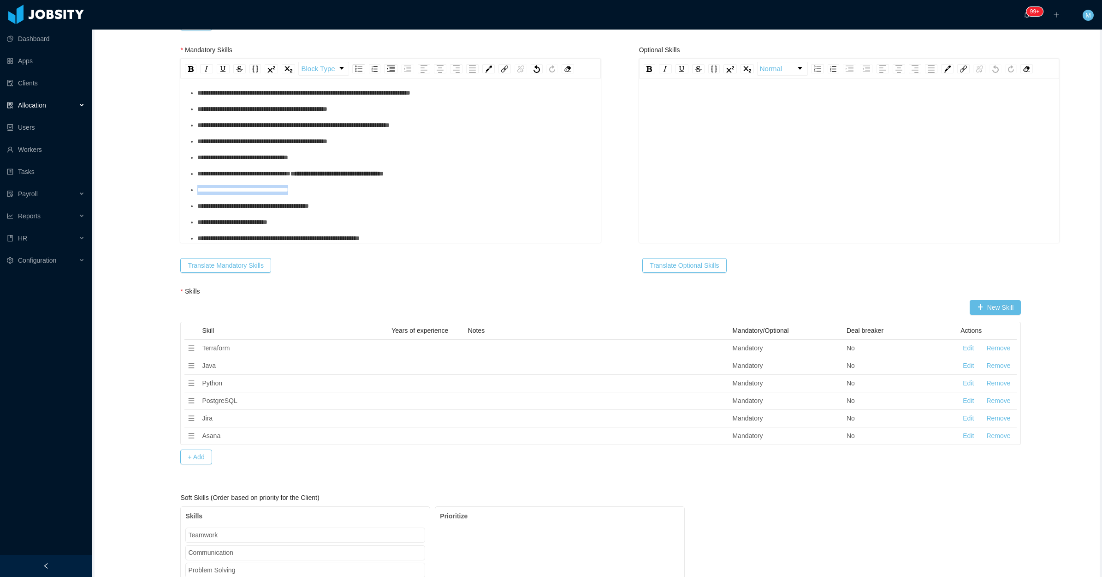
drag, startPoint x: 305, startPoint y: 192, endPoint x: 194, endPoint y: 195, distance: 111.2
click at [194, 195] on ul "**********" at bounding box center [391, 165] width 406 height 155
click at [708, 143] on div "rdw-editor" at bounding box center [850, 175] width 406 height 161
click at [259, 199] on ul "**********" at bounding box center [391, 165] width 406 height 155
click at [262, 197] on ul "**********" at bounding box center [391, 165] width 406 height 155
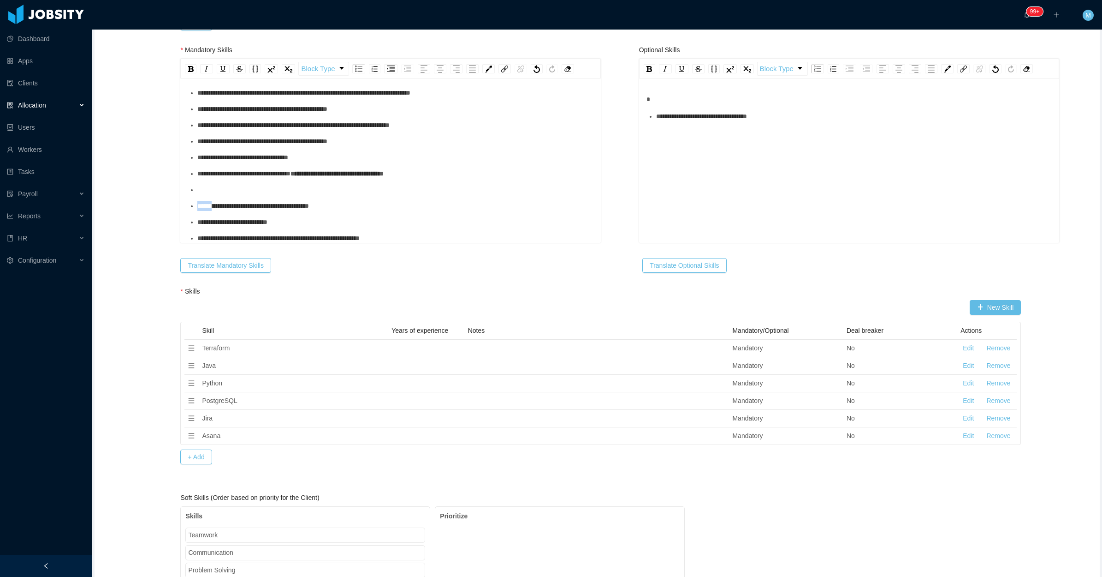
drag, startPoint x: 187, startPoint y: 207, endPoint x: 220, endPoint y: 204, distance: 33.3
click at [215, 206] on li "**********" at bounding box center [395, 206] width 396 height 10
click at [344, 204] on div "**********" at bounding box center [395, 206] width 396 height 10
drag, startPoint x: 356, startPoint y: 206, endPoint x: 185, endPoint y: 210, distance: 170.7
click at [185, 210] on div "**********" at bounding box center [390, 161] width 420 height 161
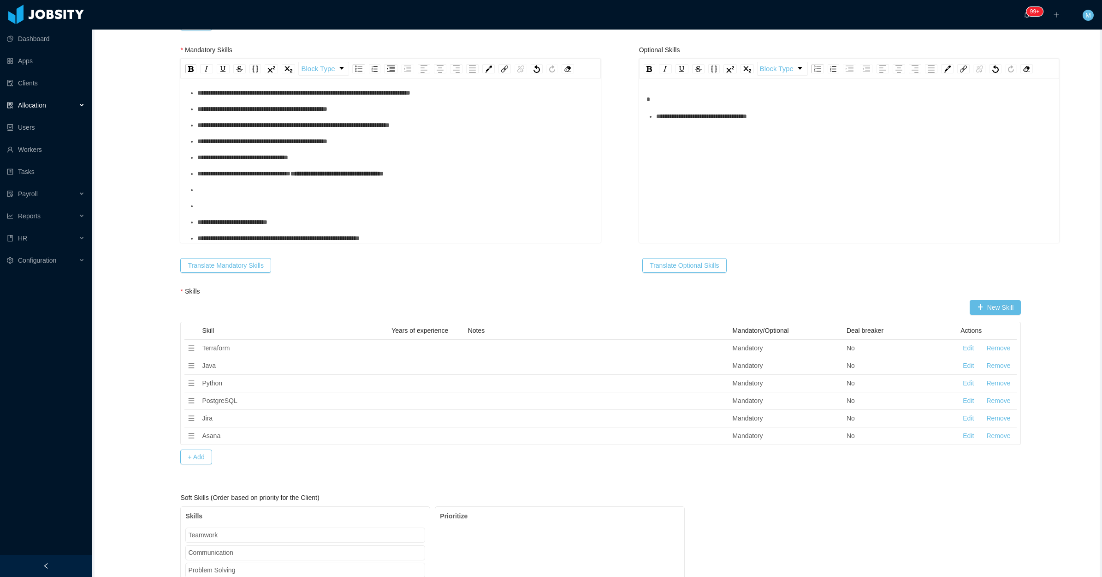
drag, startPoint x: 790, startPoint y: 131, endPoint x: 785, endPoint y: 136, distance: 7.8
click at [791, 131] on div "**********" at bounding box center [850, 175] width 406 height 161
click at [732, 132] on div "rdw-editor" at bounding box center [850, 134] width 406 height 10
click at [314, 197] on ul "**********" at bounding box center [391, 165] width 406 height 155
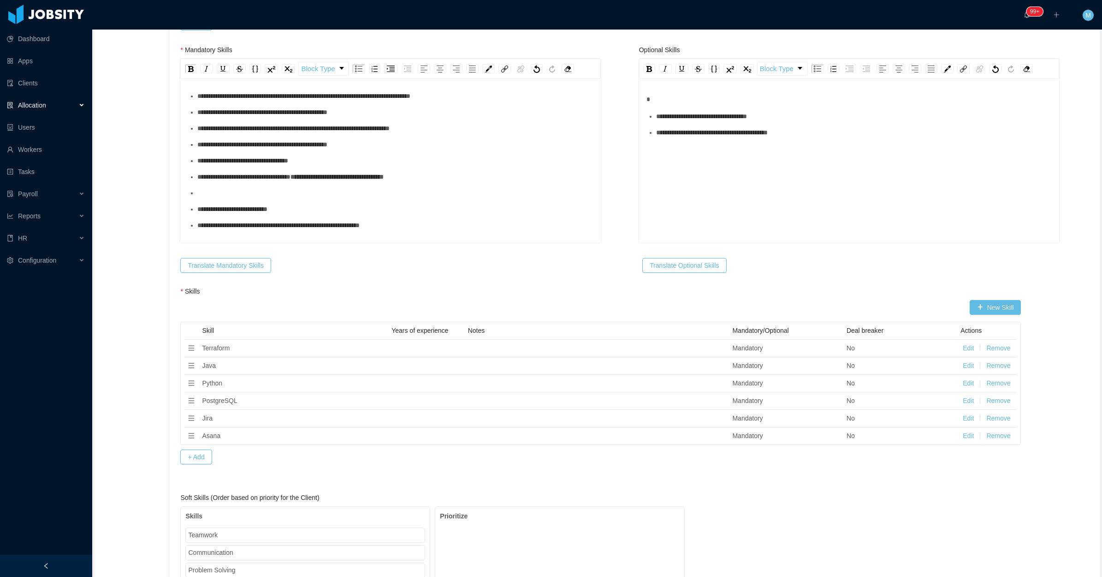
scroll to position [407, 0]
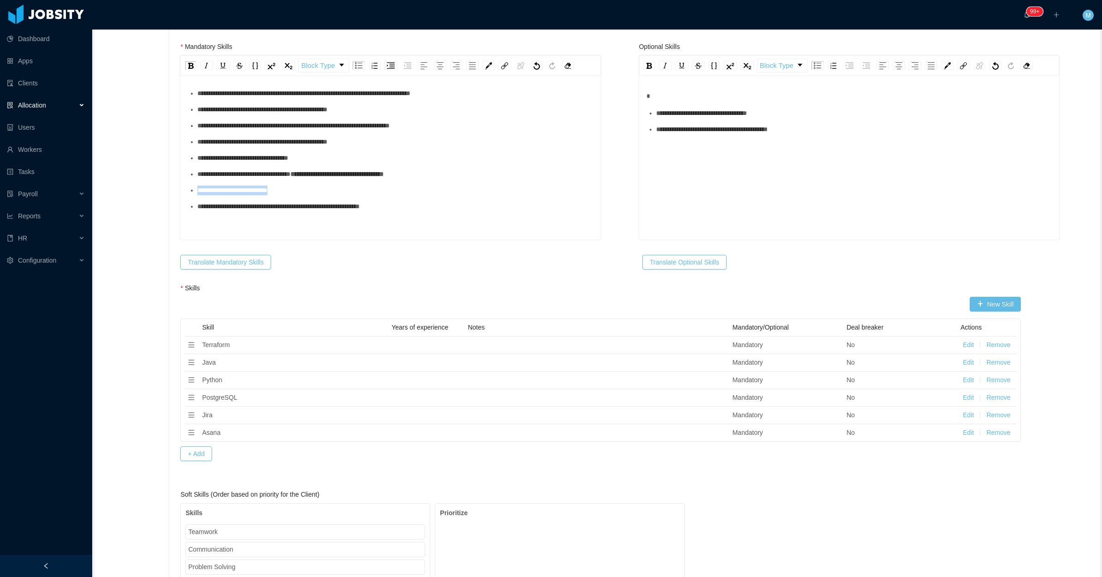
drag, startPoint x: 309, startPoint y: 190, endPoint x: 165, endPoint y: 191, distance: 143.9
click at [800, 150] on div "**********" at bounding box center [850, 171] width 406 height 161
click at [294, 198] on ul "**********" at bounding box center [391, 150] width 406 height 123
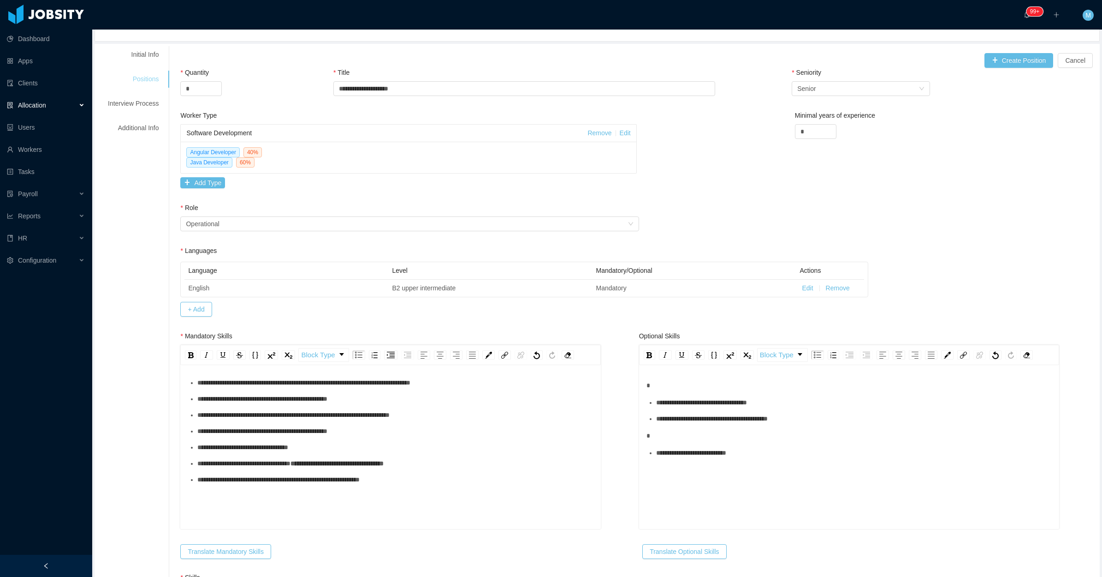
scroll to position [0, 0]
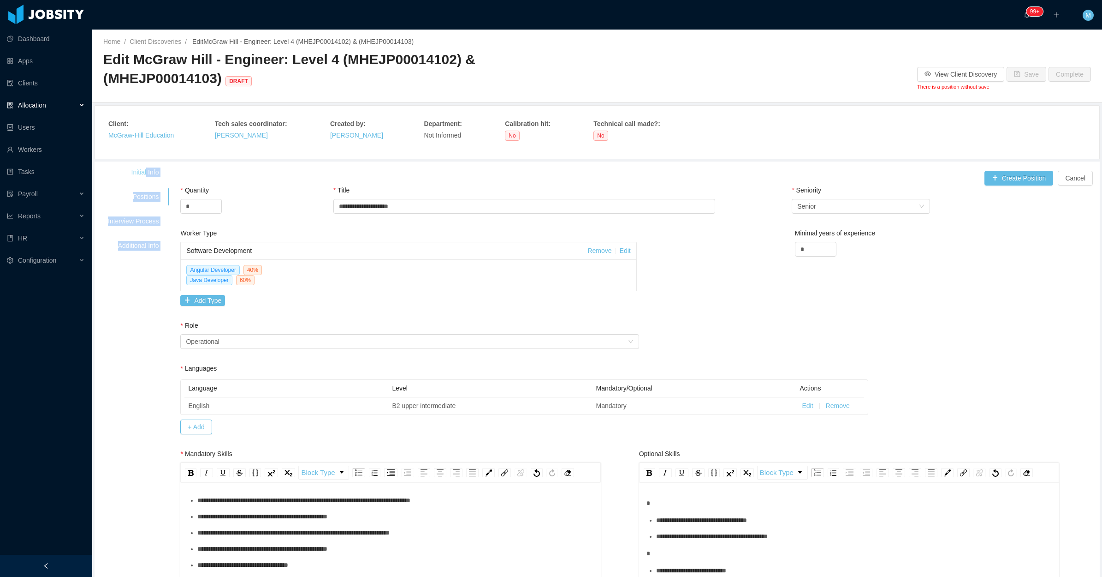
click at [1013, 180] on button "Create Position" at bounding box center [1019, 178] width 69 height 15
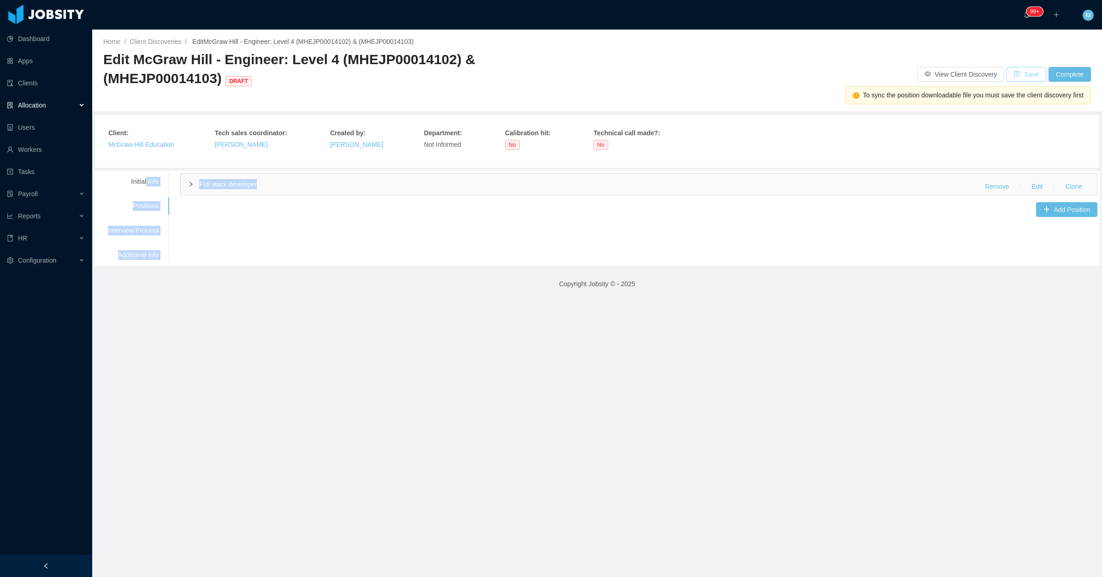
click at [1027, 76] on button "Save" at bounding box center [1027, 74] width 40 height 15
click at [149, 180] on div "Initial Info" at bounding box center [133, 181] width 73 height 17
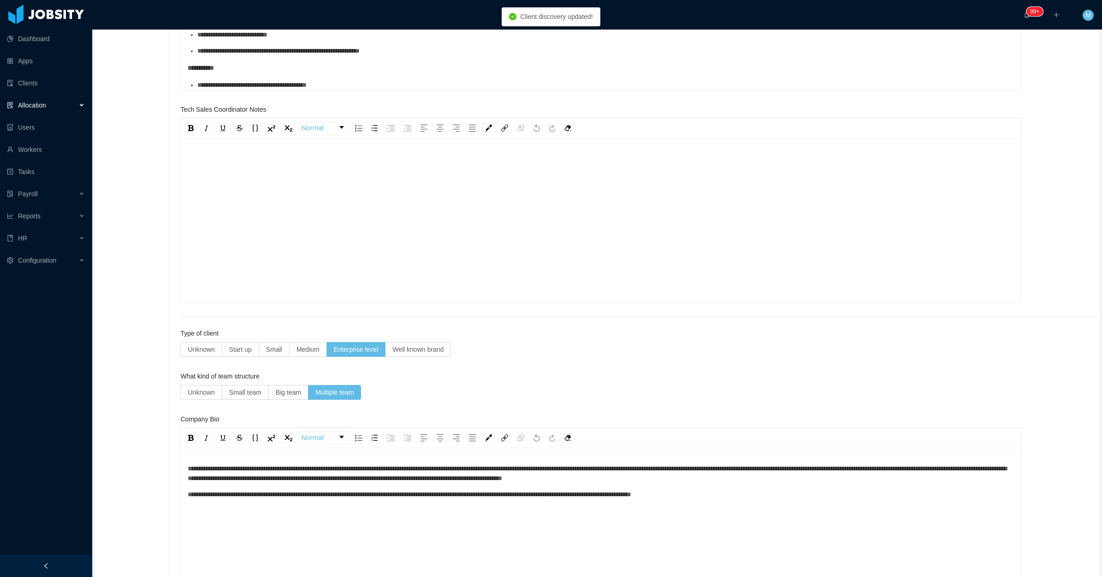
scroll to position [346, 0]
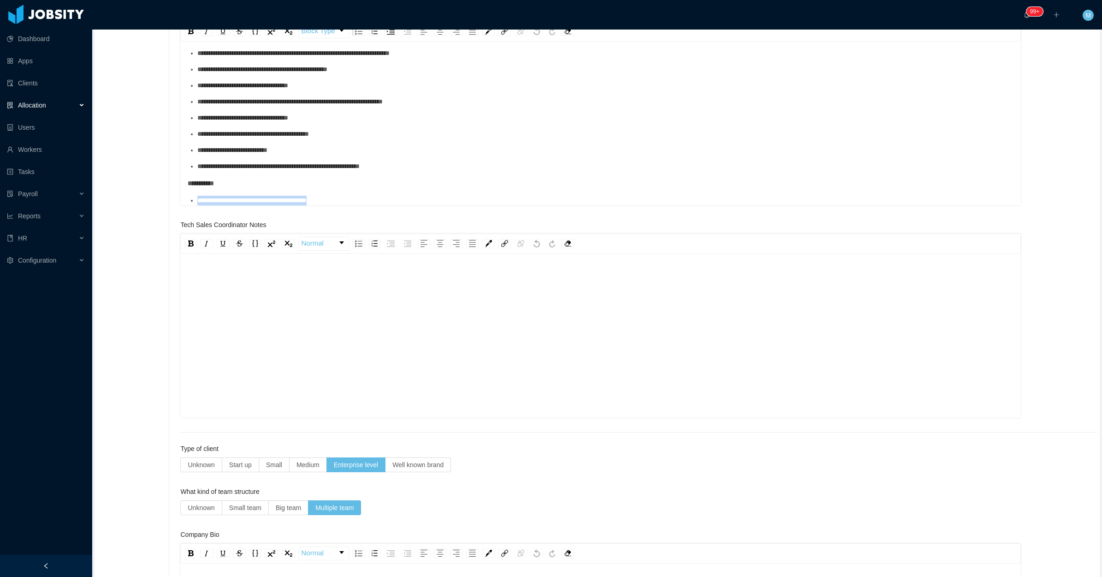
drag, startPoint x: 373, startPoint y: 202, endPoint x: 201, endPoint y: 192, distance: 172.3
click at [201, 192] on div "**********" at bounding box center [601, 28] width 827 height 353
copy span "**********"
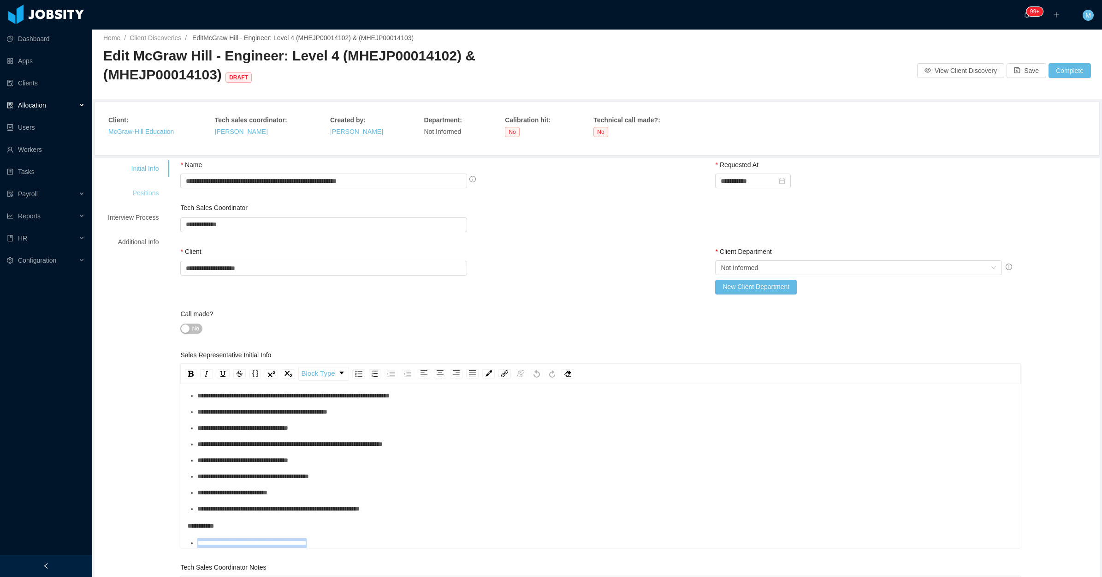
scroll to position [0, 0]
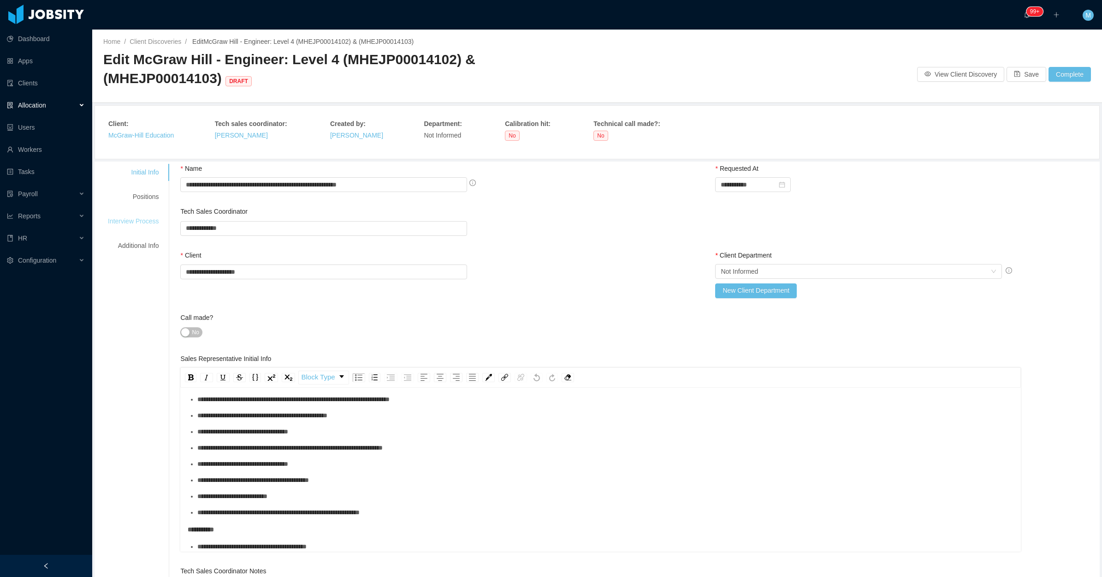
click at [147, 227] on div "Interview Process" at bounding box center [133, 221] width 73 height 17
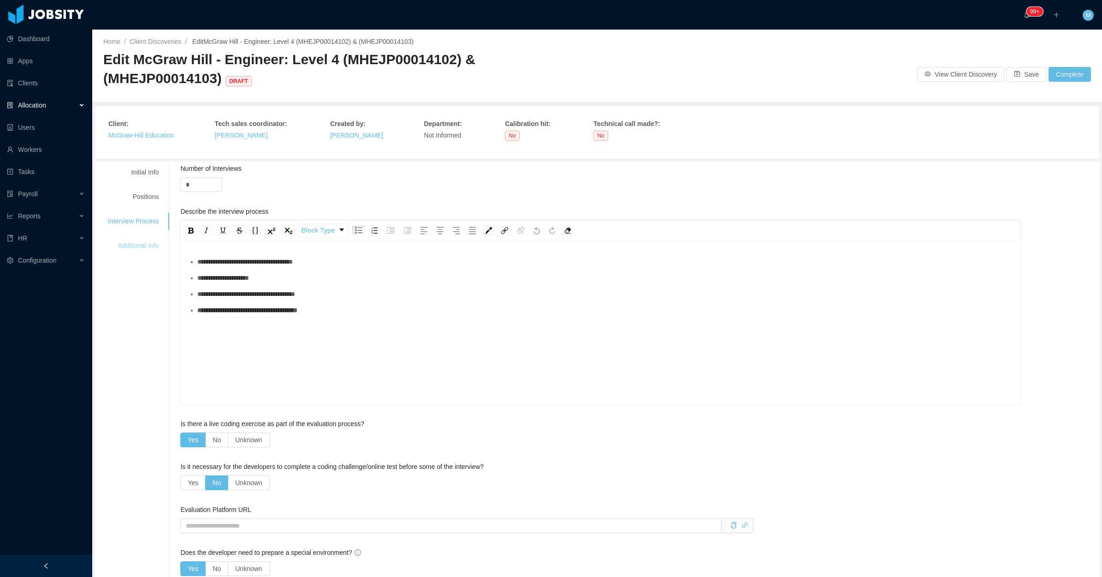
click at [130, 252] on div "Additional Info" at bounding box center [133, 245] width 73 height 17
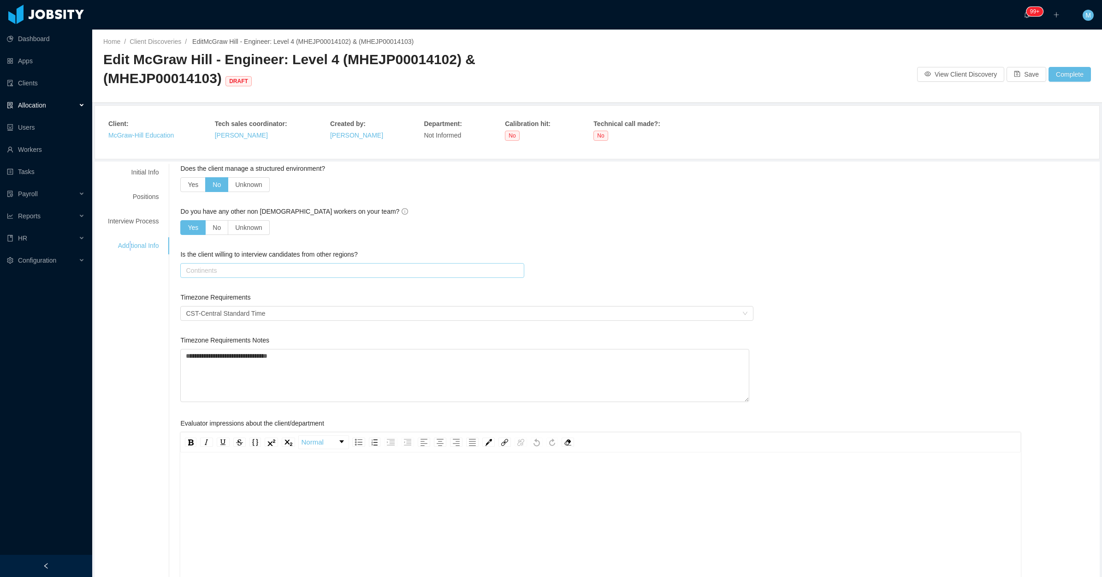
drag, startPoint x: 132, startPoint y: 252, endPoint x: 227, endPoint y: 278, distance: 98.9
click at [228, 278] on div "Continents" at bounding box center [352, 270] width 344 height 15
click at [224, 305] on li "South America" at bounding box center [349, 304] width 341 height 15
drag, startPoint x: 643, startPoint y: 238, endPoint x: 974, endPoint y: 125, distance: 350.1
click at [643, 238] on div "Do you have any other non american workers on your team? Yes No Unknown" at bounding box center [466, 223] width 573 height 32
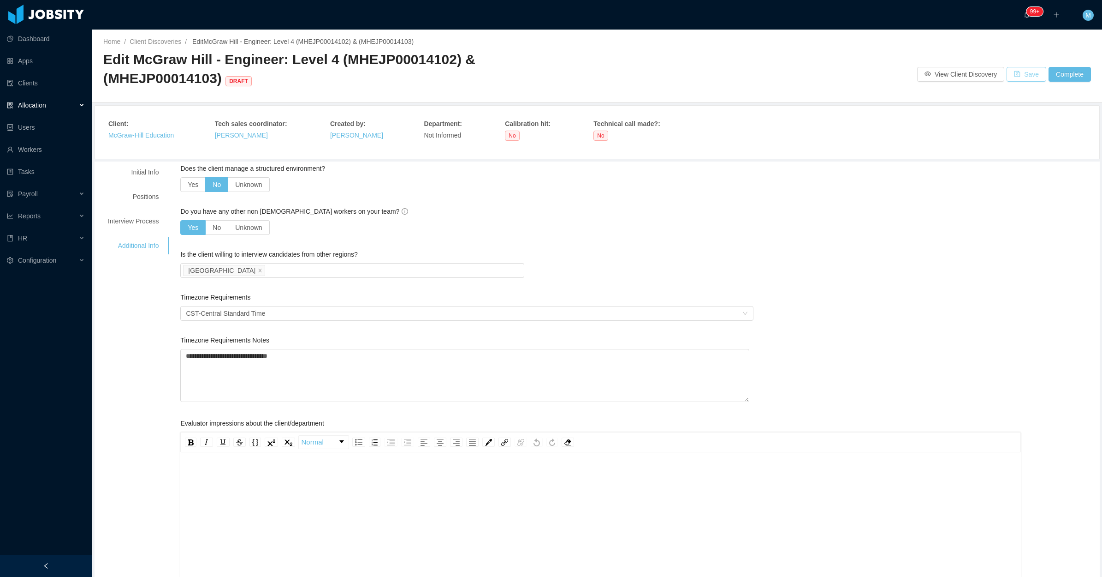
click at [1022, 74] on button "Save" at bounding box center [1027, 74] width 40 height 15
click at [1068, 79] on button "Complete" at bounding box center [1070, 74] width 42 height 15
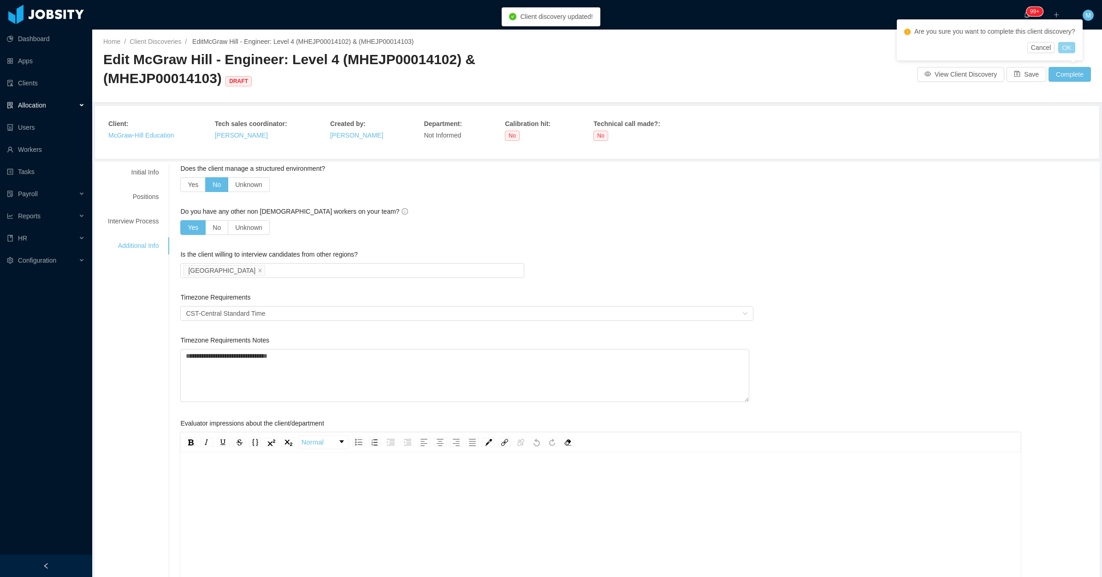
click at [1066, 45] on button "OK" at bounding box center [1067, 47] width 17 height 11
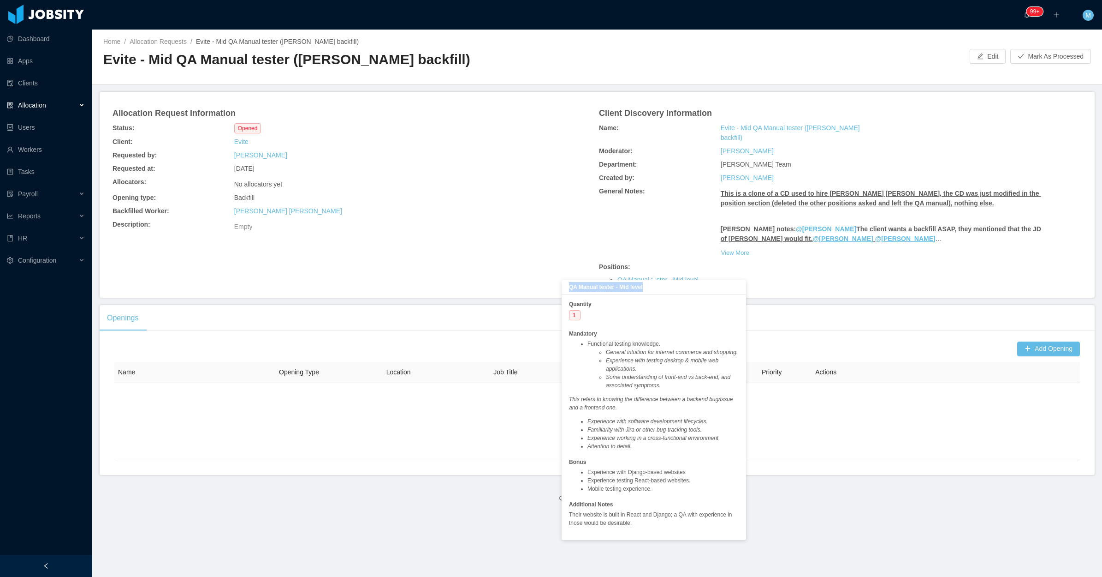
drag, startPoint x: 655, startPoint y: 289, endPoint x: 568, endPoint y: 284, distance: 86.9
click at [568, 284] on div "QA Manual tester - Mid level" at bounding box center [654, 287] width 184 height 15
copy b "QA Manual tester - Mid level"
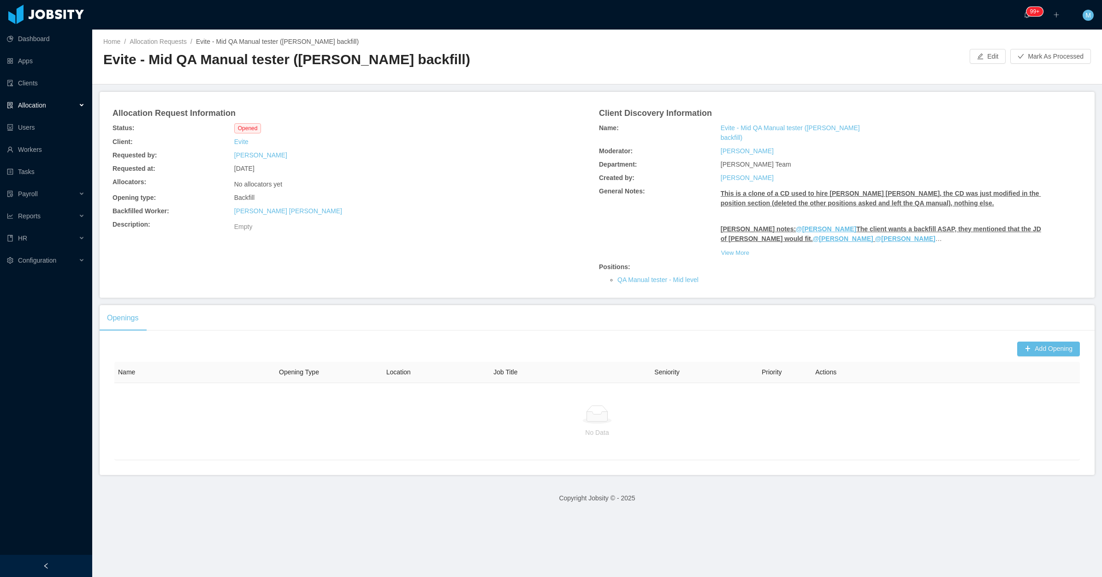
click at [488, 234] on div "Allocation Request Information Status: Opened Client: Evite Requested by: [PERS…" at bounding box center [597, 195] width 973 height 184
drag, startPoint x: 145, startPoint y: 63, endPoint x: 453, endPoint y: 65, distance: 308.1
click at [453, 65] on h2 "Evite - Mid QA Manual tester ([PERSON_NAME] backfill)" at bounding box center [350, 59] width 494 height 19
copy h2 "Mid QA Manual tester ([PERSON_NAME] backfill)"
click at [160, 72] on div "Evite - Mid QA Manual tester ([PERSON_NAME] backfill)" at bounding box center [350, 63] width 494 height 26
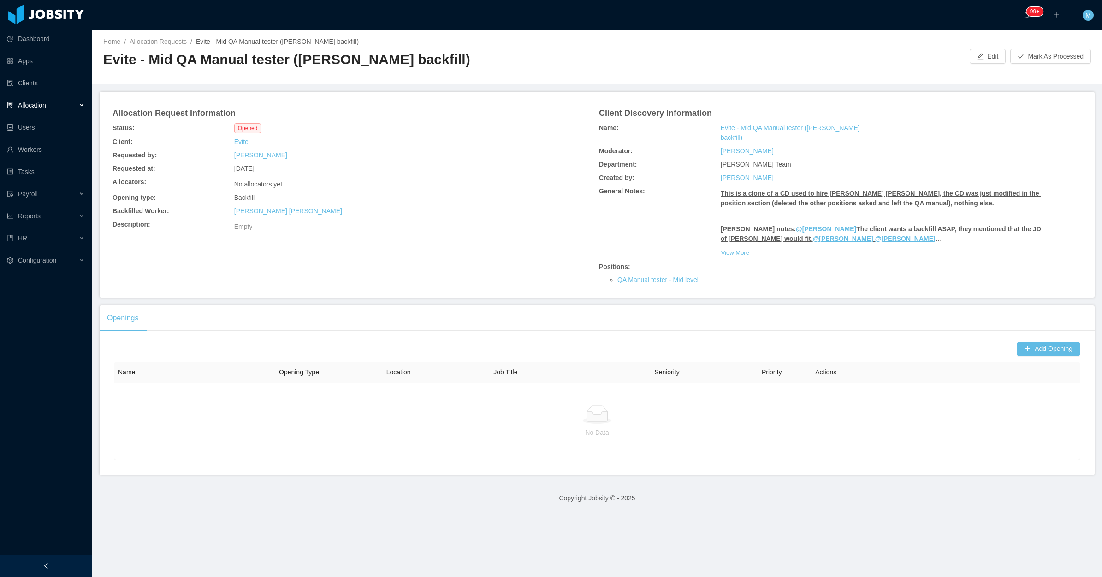
drag, startPoint x: 104, startPoint y: 64, endPoint x: 466, endPoint y: 65, distance: 362.1
click at [466, 65] on h2 "Evite - Mid QA Manual tester ([PERSON_NAME] backfill)" at bounding box center [350, 59] width 494 height 19
copy h2 "Evite - Mid QA Manual tester ([PERSON_NAME] backfill)"
click at [1043, 341] on button "Add Opening" at bounding box center [1048, 348] width 63 height 15
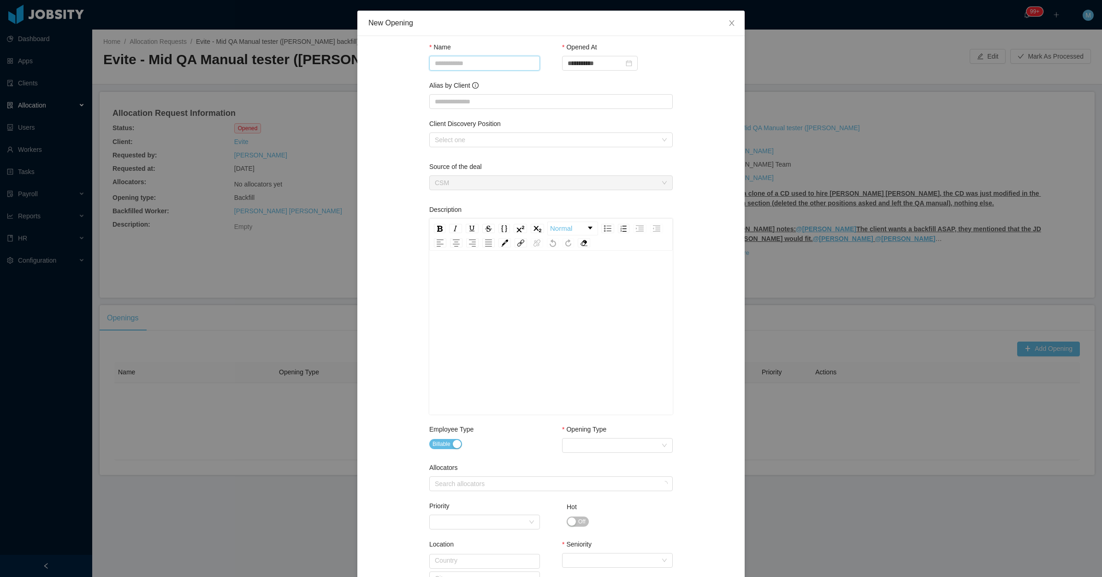
click at [466, 65] on input "Name" at bounding box center [484, 63] width 111 height 15
paste input "**********"
click at [468, 138] on div "Select one" at bounding box center [546, 139] width 222 height 9
type input "**********"
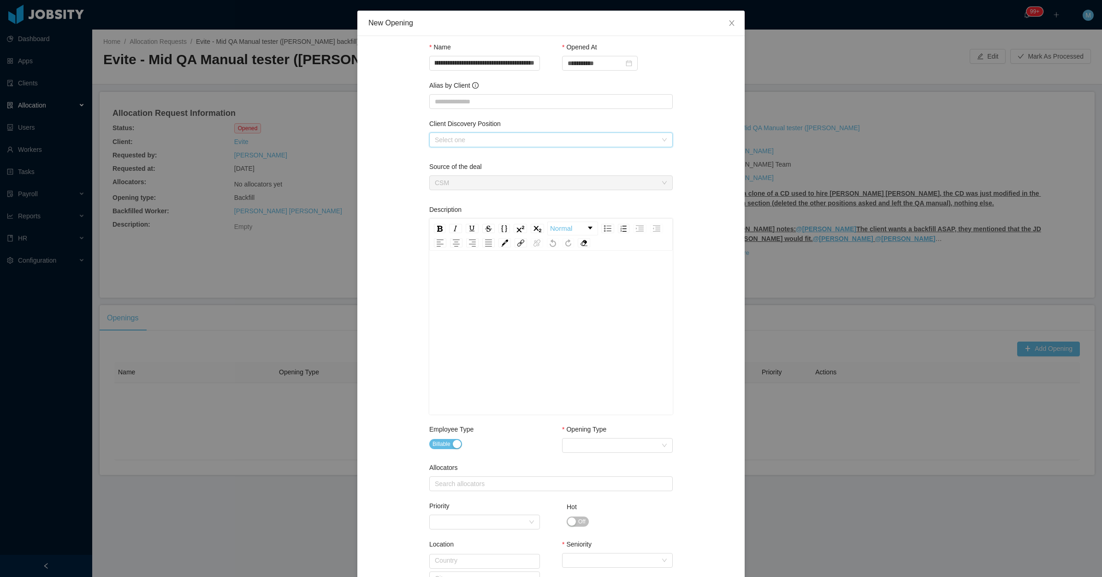
scroll to position [0, 0]
click at [466, 155] on li "QA Manual tester" at bounding box center [547, 157] width 244 height 15
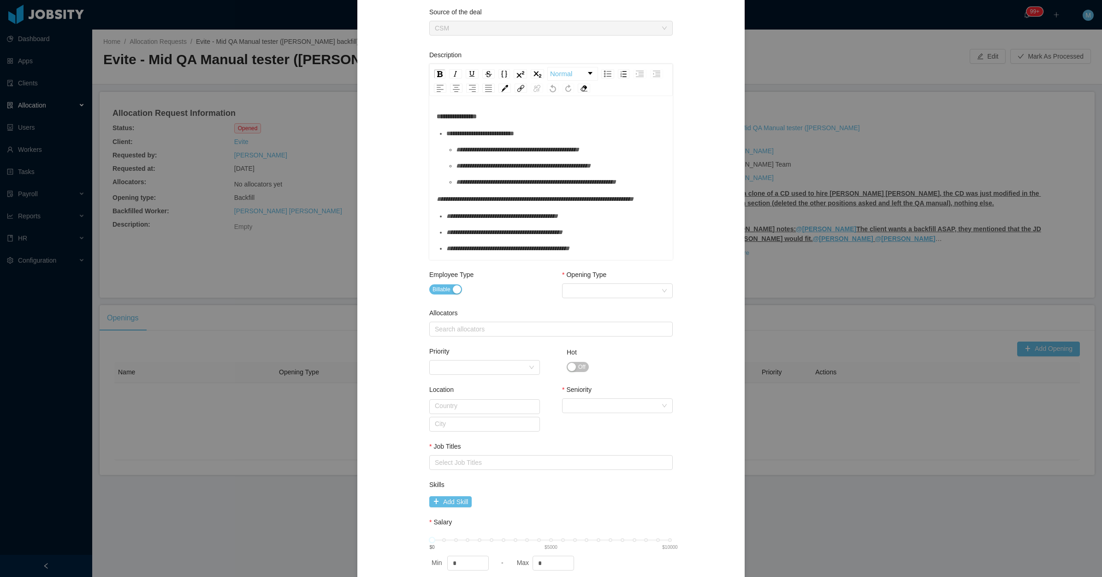
scroll to position [173, 0]
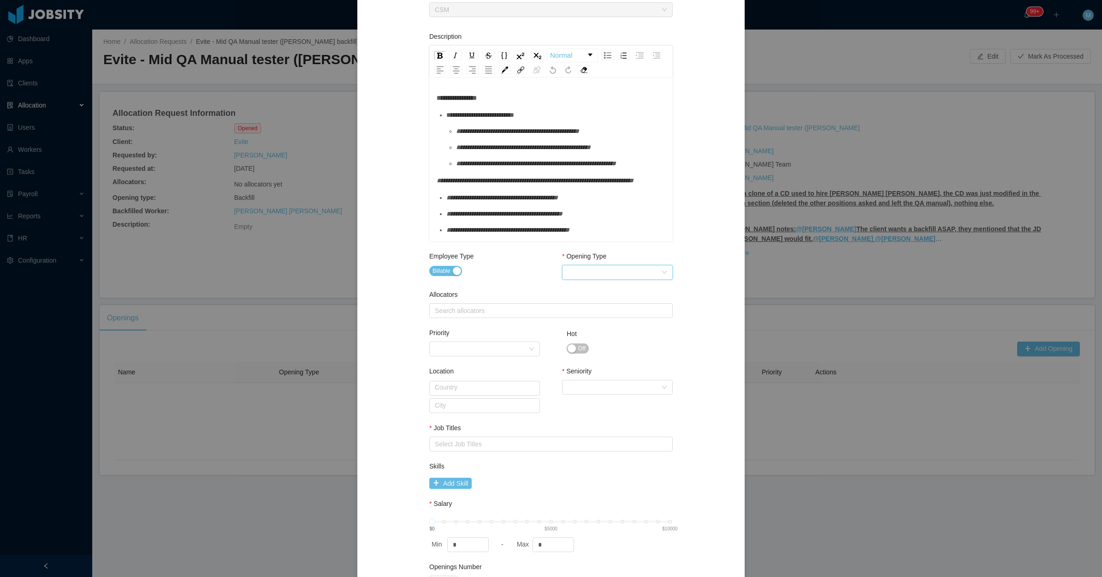
click at [579, 273] on div "Select Opening Type" at bounding box center [615, 272] width 94 height 14
drag, startPoint x: 589, startPoint y: 315, endPoint x: 534, endPoint y: 317, distance: 55.9
click at [589, 316] on li "Backfill" at bounding box center [613, 319] width 111 height 15
click at [504, 316] on div "Search allocators" at bounding box center [549, 310] width 235 height 14
type input "****"
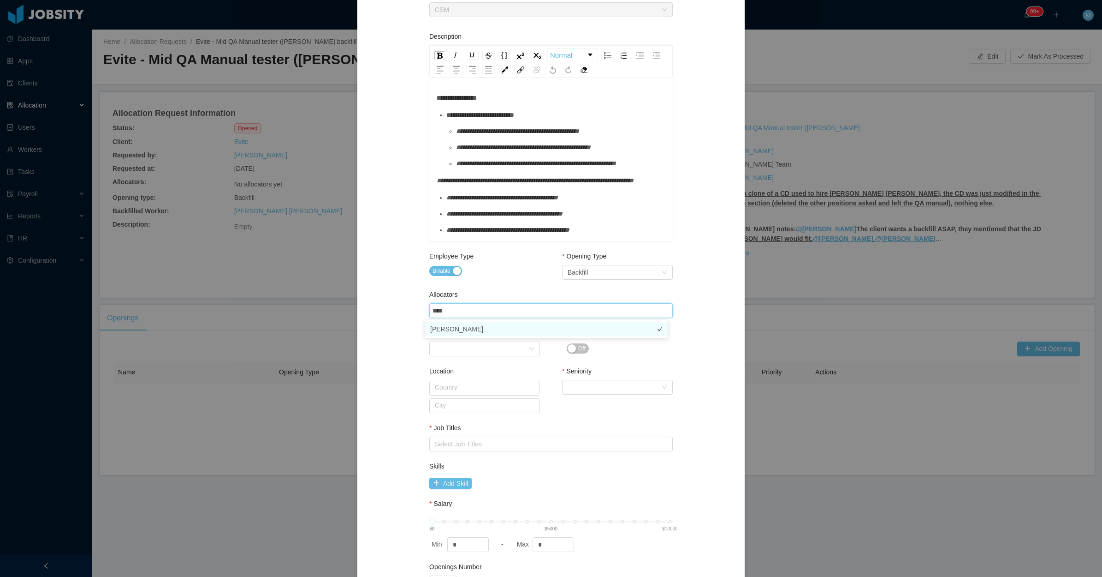
click at [466, 329] on li "[PERSON_NAME]" at bounding box center [547, 328] width 244 height 15
click at [500, 285] on div "Employee Type Billable" at bounding box center [484, 272] width 111 height 43
click at [581, 393] on div "Select Seniority" at bounding box center [615, 387] width 94 height 14
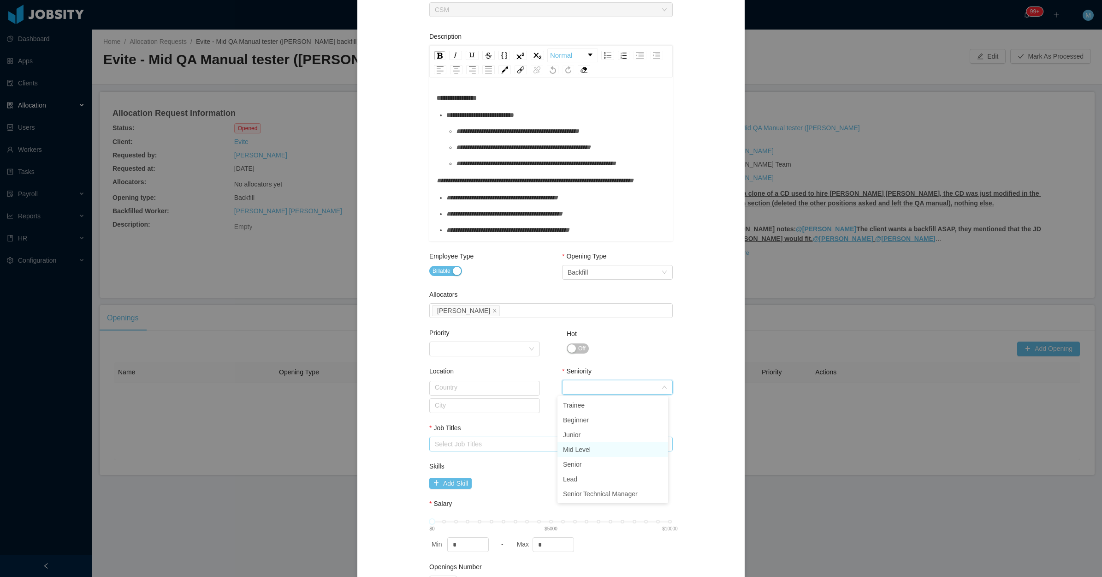
drag, startPoint x: 580, startPoint y: 452, endPoint x: 540, endPoint y: 447, distance: 40.0
click at [578, 452] on li "Mid Level" at bounding box center [613, 449] width 111 height 15
click at [455, 436] on div "Select Job Titles" at bounding box center [551, 443] width 244 height 15
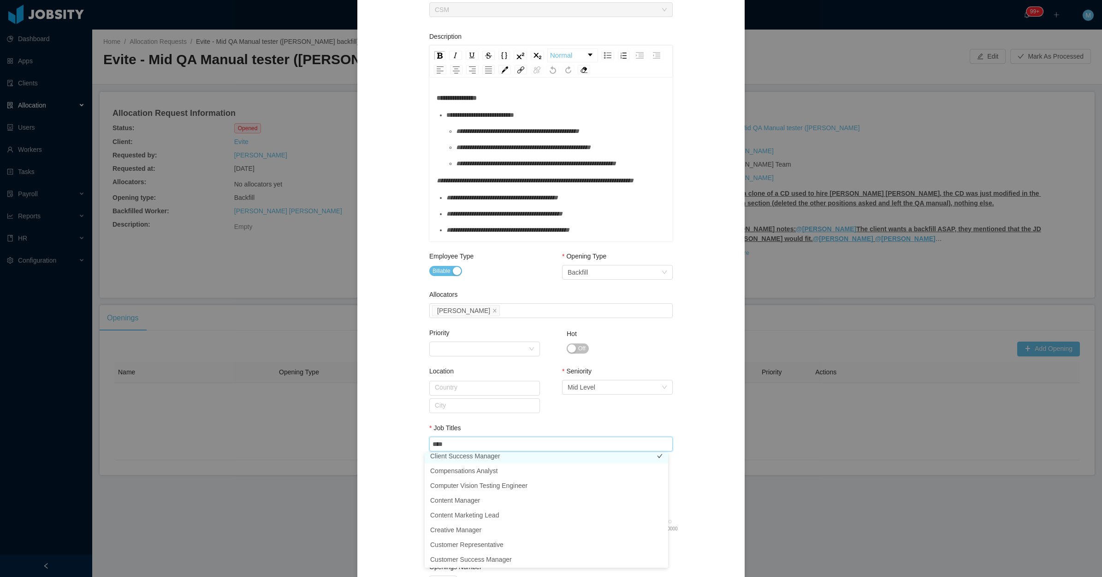
scroll to position [115, 0]
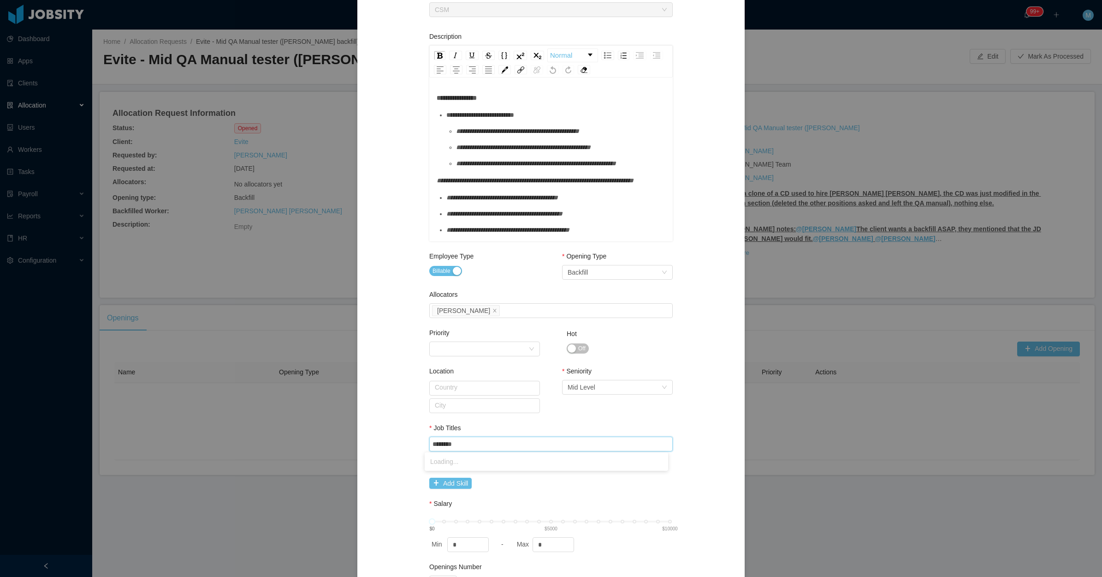
type input "*********"
drag, startPoint x: 466, startPoint y: 489, endPoint x: 510, endPoint y: 476, distance: 46.0
click at [466, 489] on li "QA Manual Tester" at bounding box center [547, 490] width 244 height 15
click at [695, 419] on div "**********" at bounding box center [551, 239] width 365 height 731
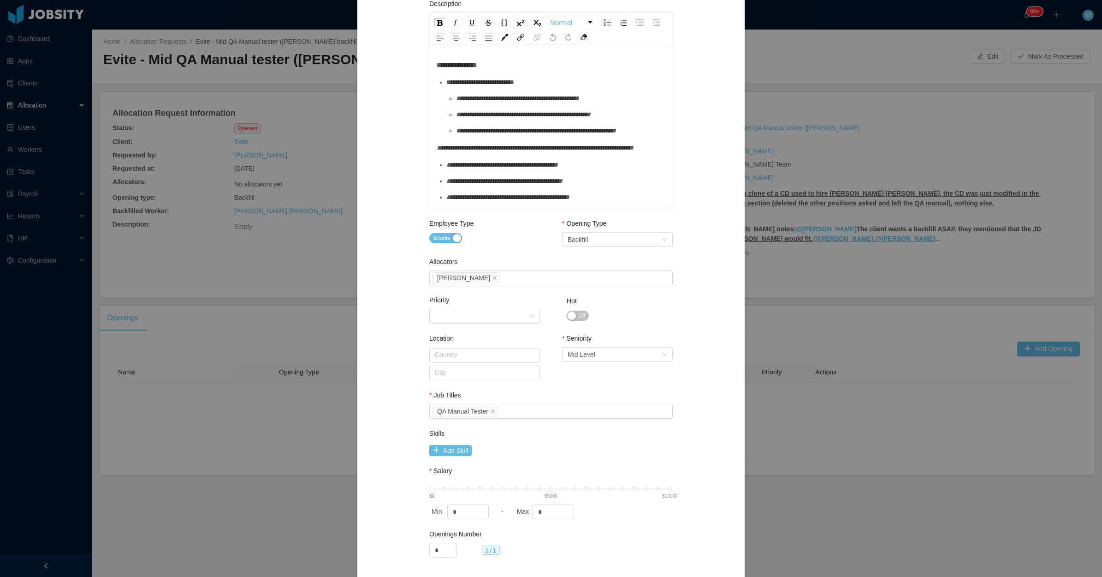
scroll to position [236, 0]
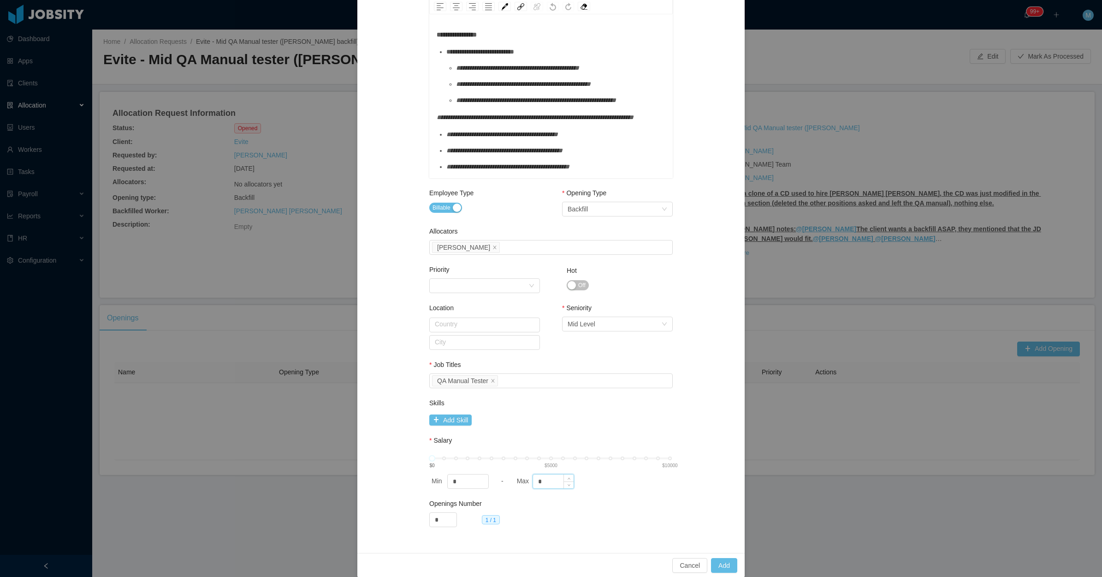
click at [543, 476] on input "*" at bounding box center [553, 481] width 41 height 14
type input "****"
click at [726, 568] on button "Add" at bounding box center [724, 565] width 26 height 15
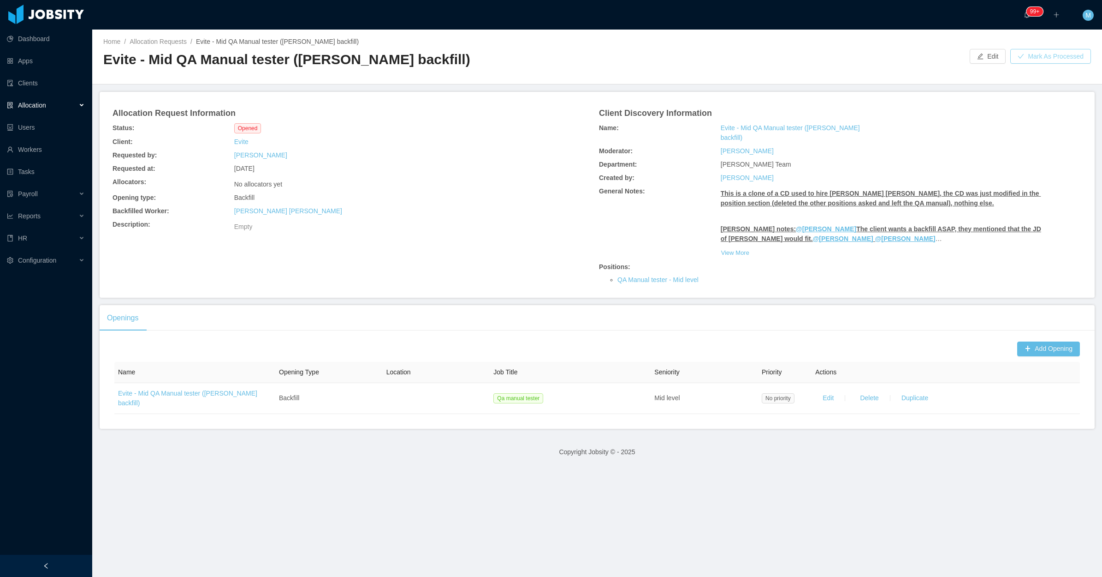
click at [1041, 56] on button "Mark As Processed" at bounding box center [1051, 56] width 81 height 15
click at [1085, 39] on button "OK" at bounding box center [1086, 39] width 17 height 11
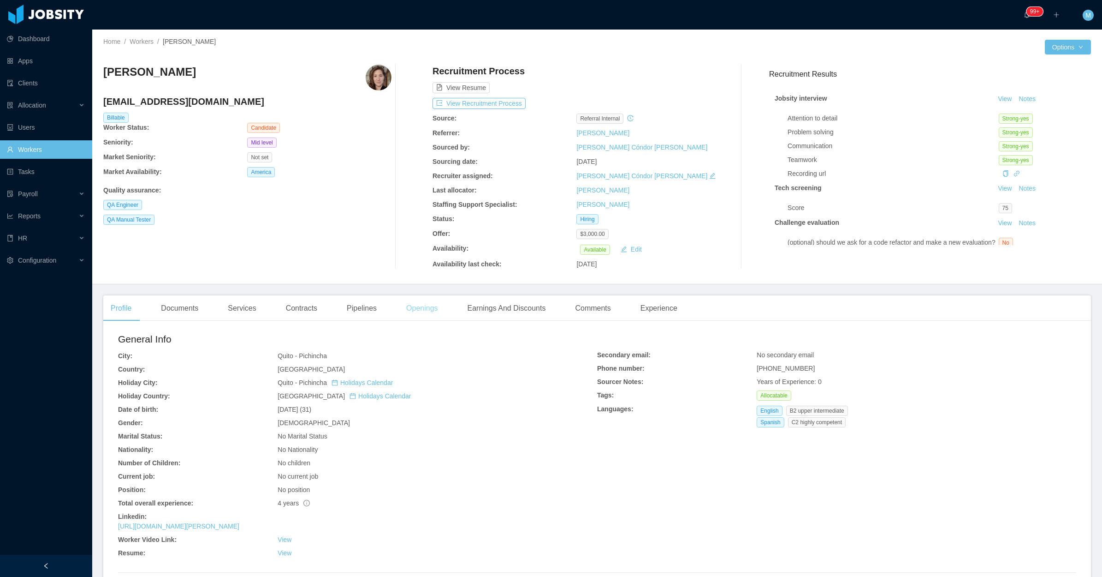
drag, startPoint x: 424, startPoint y: 309, endPoint x: 429, endPoint y: 301, distance: 9.5
click at [424, 309] on div "Openings" at bounding box center [422, 308] width 47 height 26
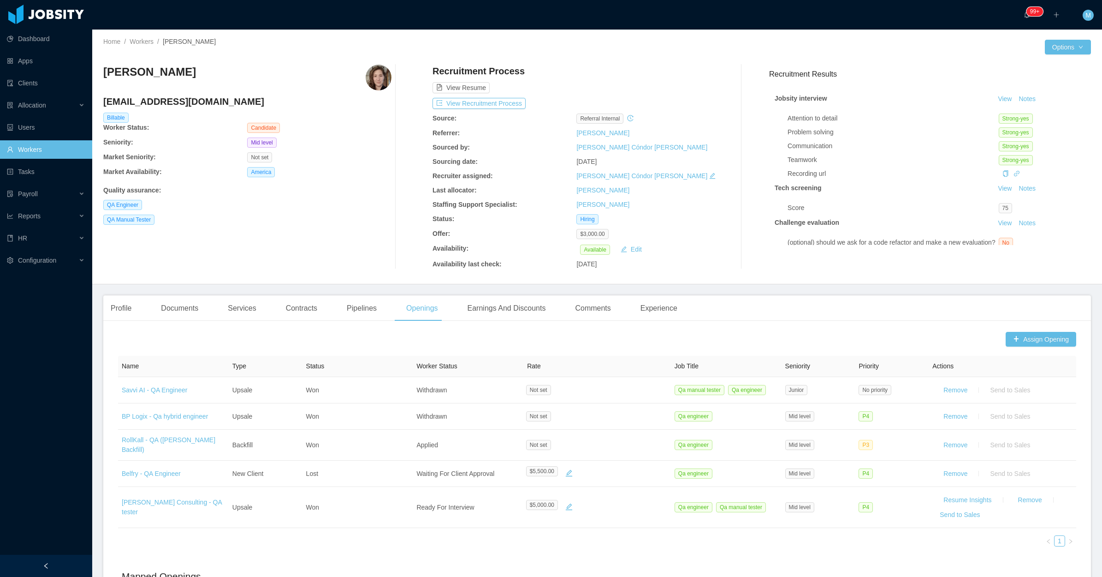
drag, startPoint x: 214, startPoint y: 73, endPoint x: 101, endPoint y: 72, distance: 113.0
click at [101, 72] on div "Home / Workers / [PERSON_NAME] / Options [PERSON_NAME] [EMAIL_ADDRESS][DOMAIN_N…" at bounding box center [597, 157] width 1010 height 255
copy h3 "[PERSON_NAME]"
click at [216, 307] on div "Profile Documents Services Contracts Pipelines Openings Earnings And Discounts …" at bounding box center [394, 308] width 582 height 26
click at [112, 316] on div "Profile" at bounding box center [121, 308] width 36 height 26
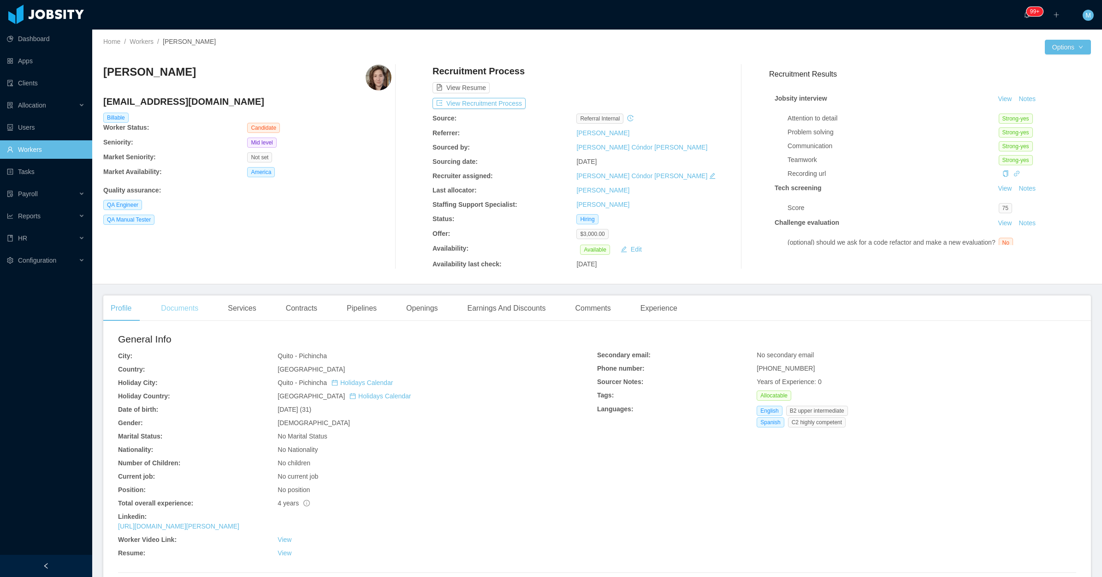
click at [161, 312] on div "Documents" at bounding box center [180, 308] width 52 height 26
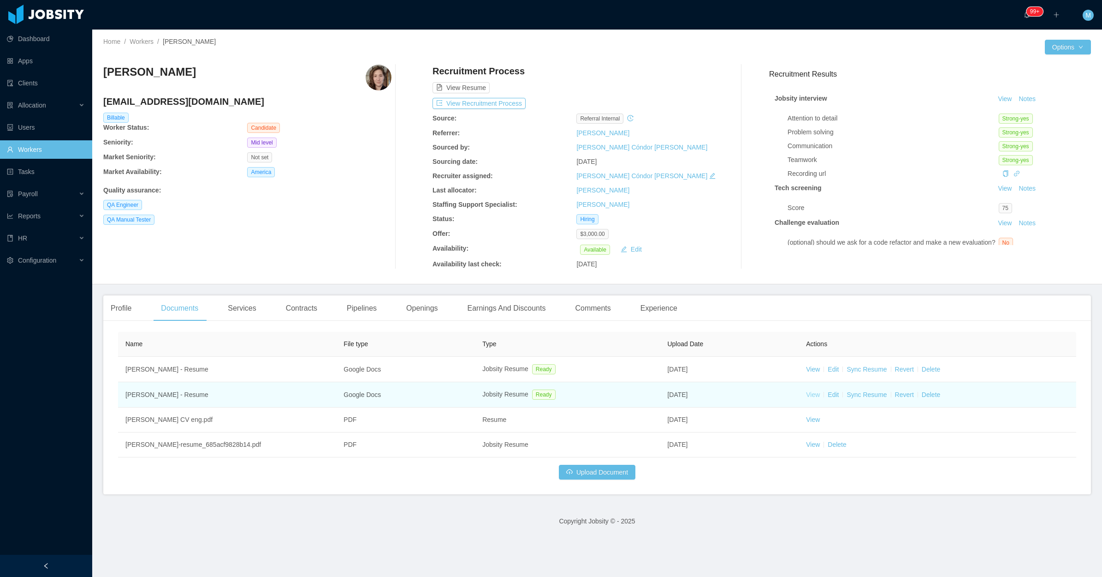
click at [812, 397] on link "View" at bounding box center [813, 394] width 14 height 7
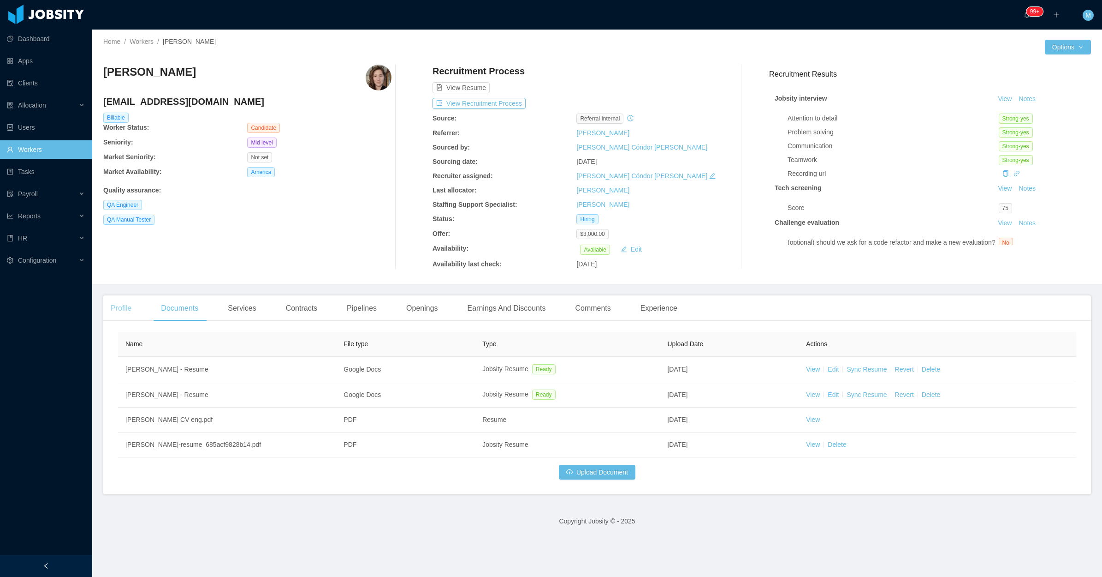
click at [122, 300] on div "Profile" at bounding box center [121, 308] width 36 height 26
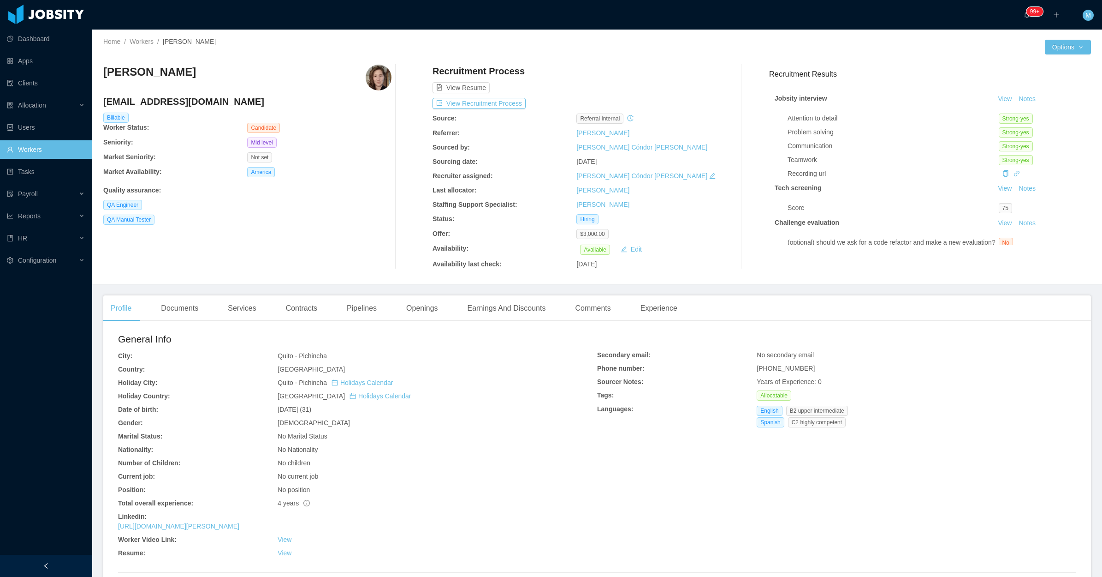
drag, startPoint x: 93, startPoint y: 78, endPoint x: 104, endPoint y: 71, distance: 13.4
click at [104, 71] on div "[PERSON_NAME]" at bounding box center [247, 78] width 288 height 26
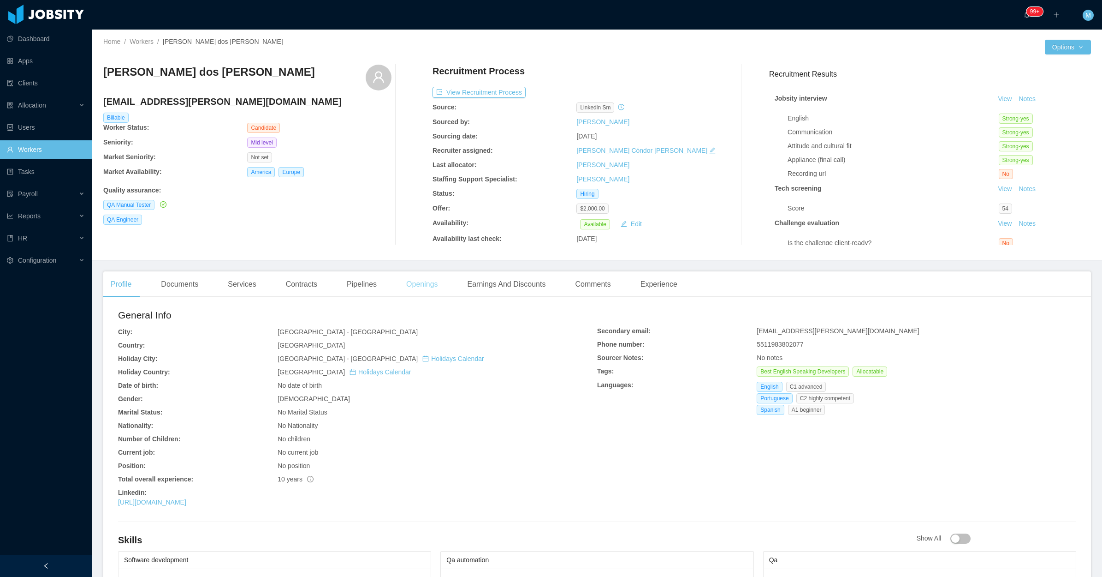
drag, startPoint x: 416, startPoint y: 285, endPoint x: 428, endPoint y: 278, distance: 13.3
click at [417, 285] on div "Openings" at bounding box center [422, 284] width 47 height 26
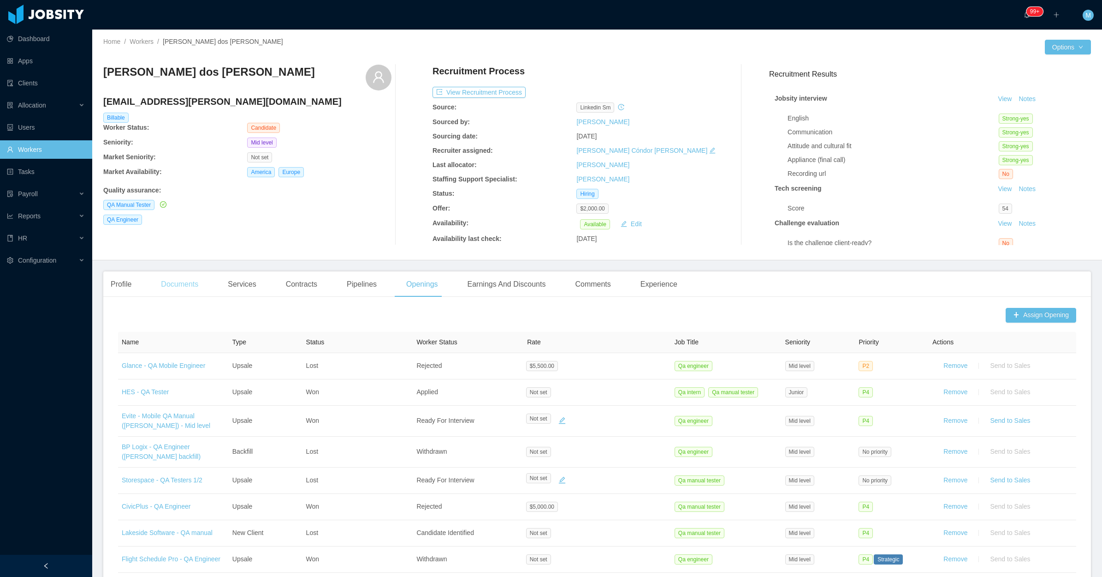
click at [194, 284] on div "Documents" at bounding box center [180, 284] width 52 height 26
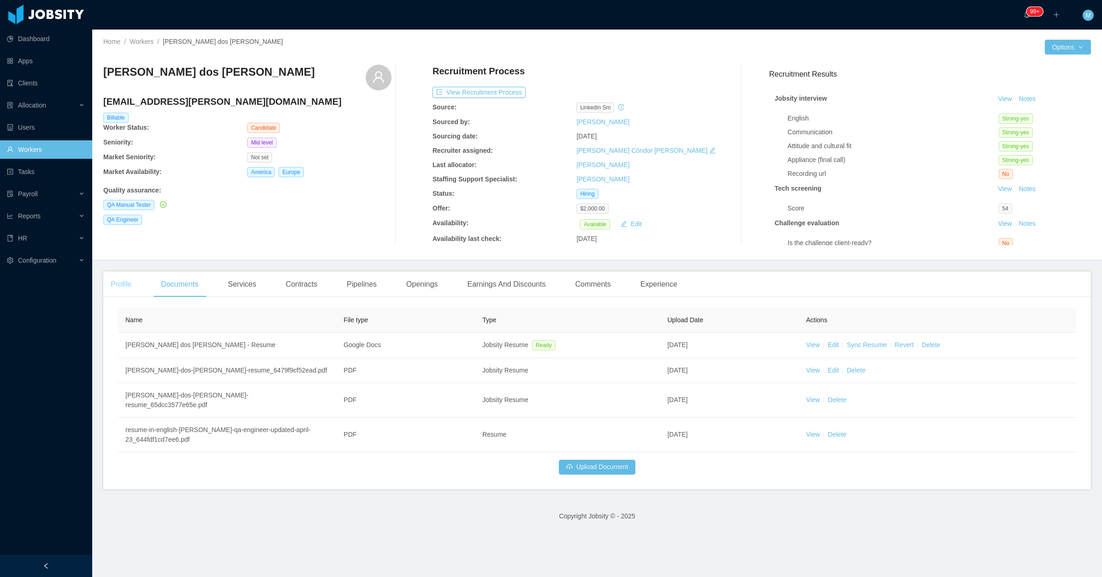
click at [127, 286] on div "Profile" at bounding box center [121, 284] width 36 height 26
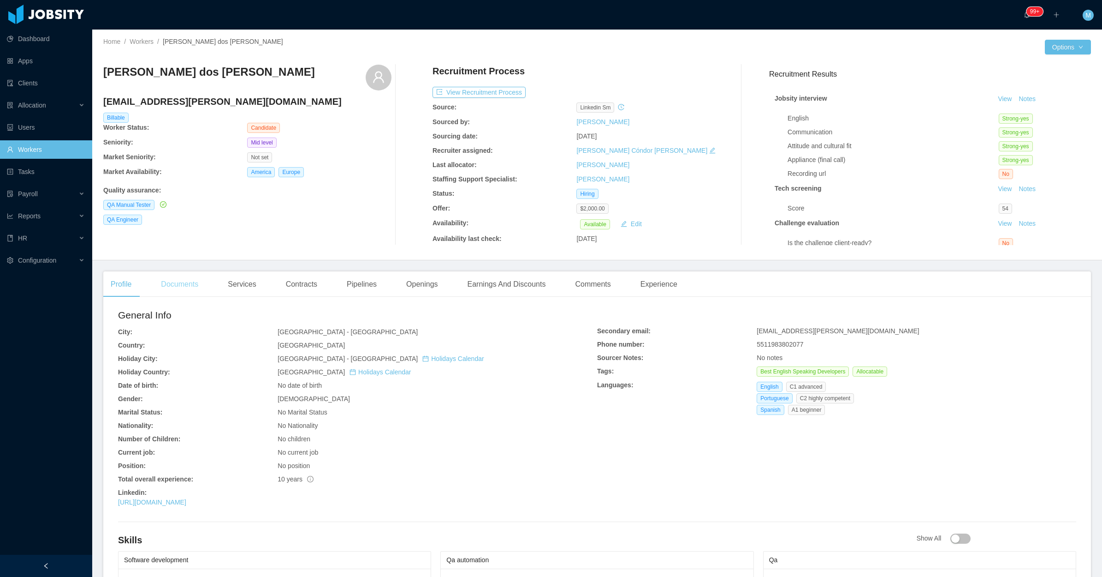
click at [187, 282] on div "Documents" at bounding box center [180, 284] width 52 height 26
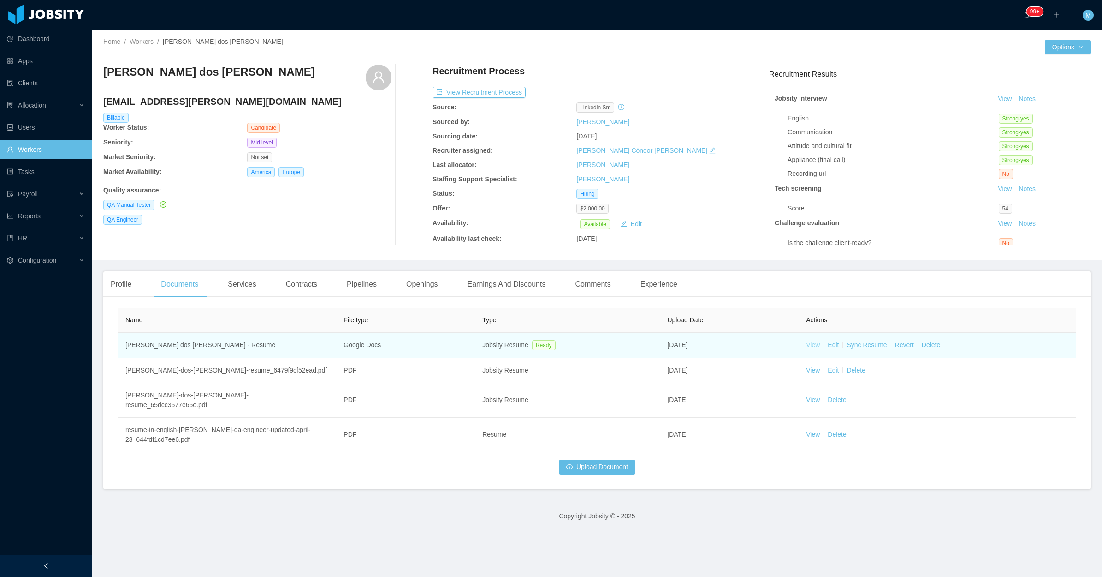
click at [810, 343] on link "View" at bounding box center [813, 344] width 14 height 7
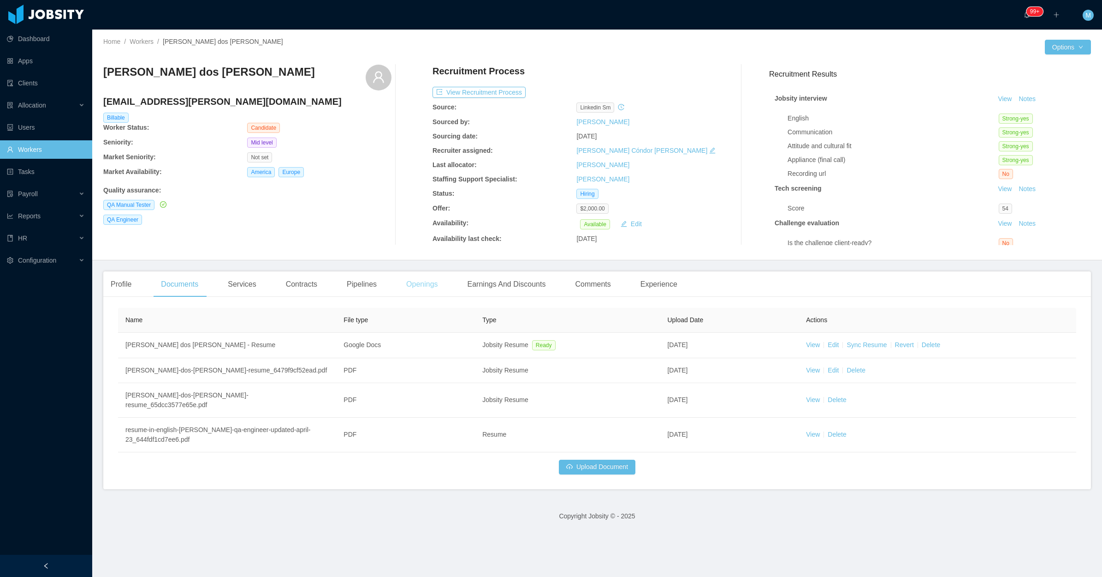
click at [416, 282] on div "Openings" at bounding box center [422, 284] width 47 height 26
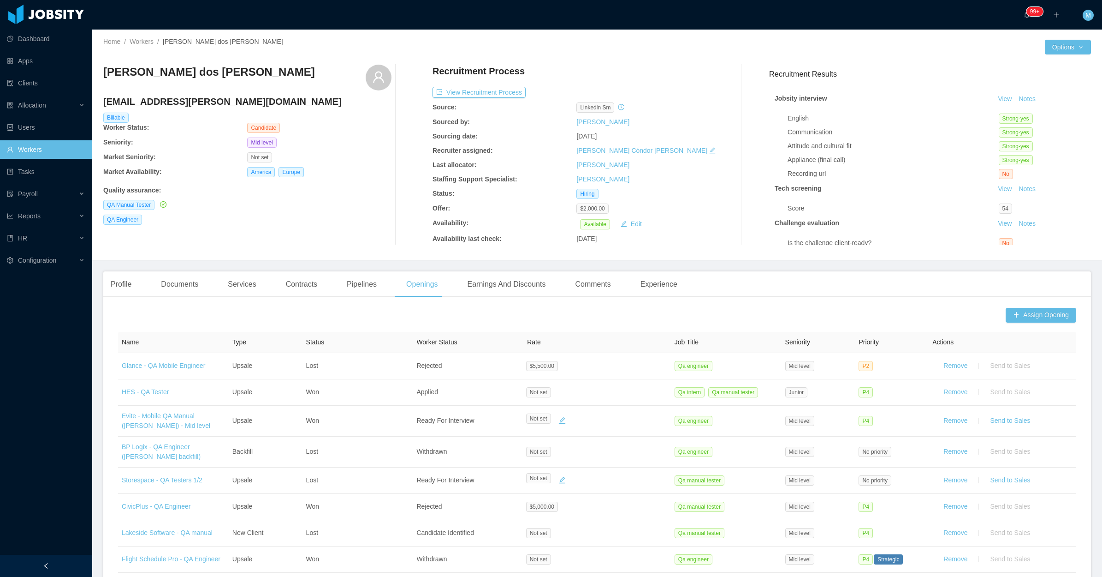
click at [140, 284] on div "Profile Documents Services Contracts Pipelines Openings Earnings And Discounts …" at bounding box center [394, 284] width 582 height 26
click at [133, 274] on div "Profile" at bounding box center [121, 284] width 36 height 26
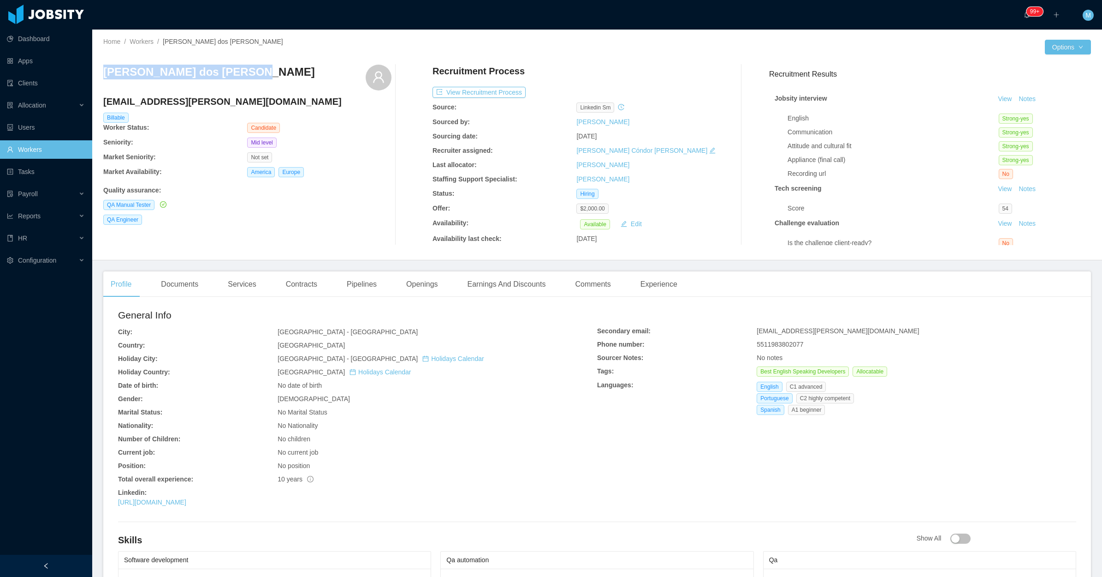
drag, startPoint x: 254, startPoint y: 77, endPoint x: 102, endPoint y: 77, distance: 151.7
click at [102, 77] on div "Home / Workers / [PERSON_NAME] dos [PERSON_NAME] / Options [PERSON_NAME] dos [P…" at bounding box center [597, 145] width 1010 height 231
copy h3 "[PERSON_NAME] dos [PERSON_NAME]"
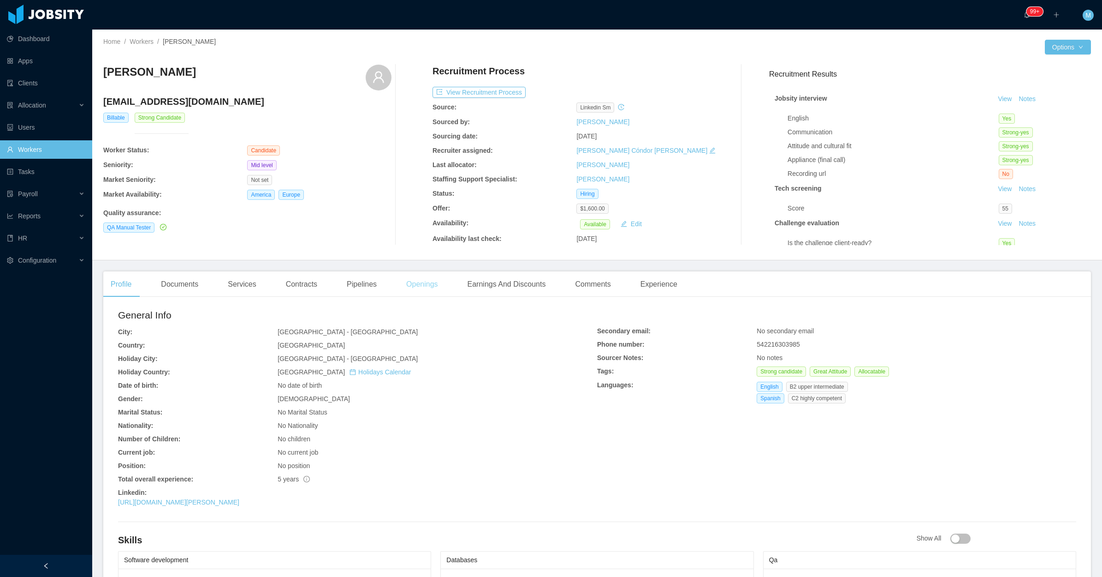
click at [415, 295] on div "Openings" at bounding box center [422, 284] width 47 height 26
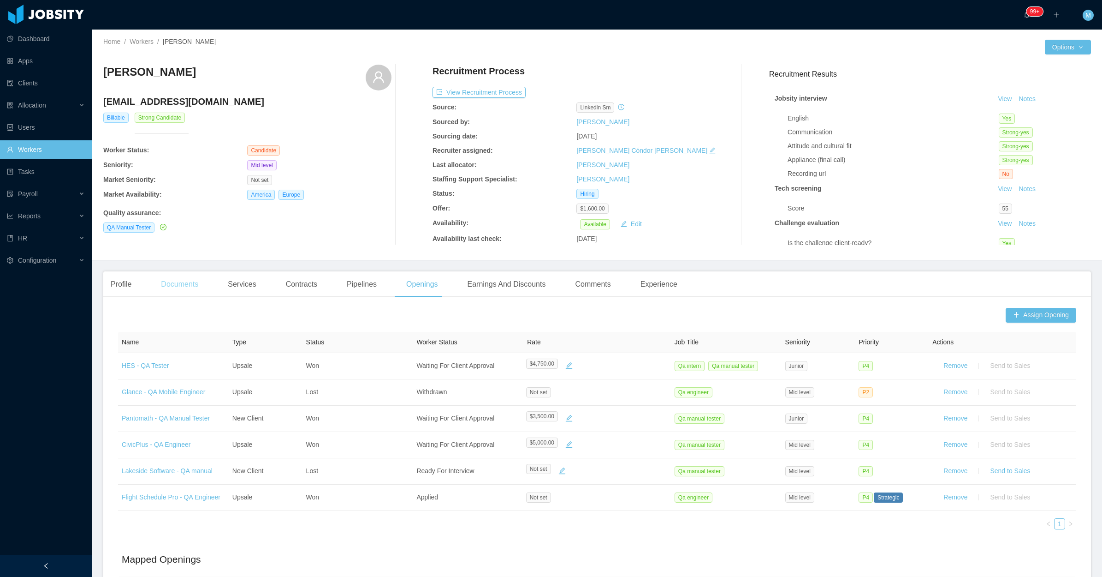
click at [184, 280] on div "Documents" at bounding box center [180, 284] width 52 height 26
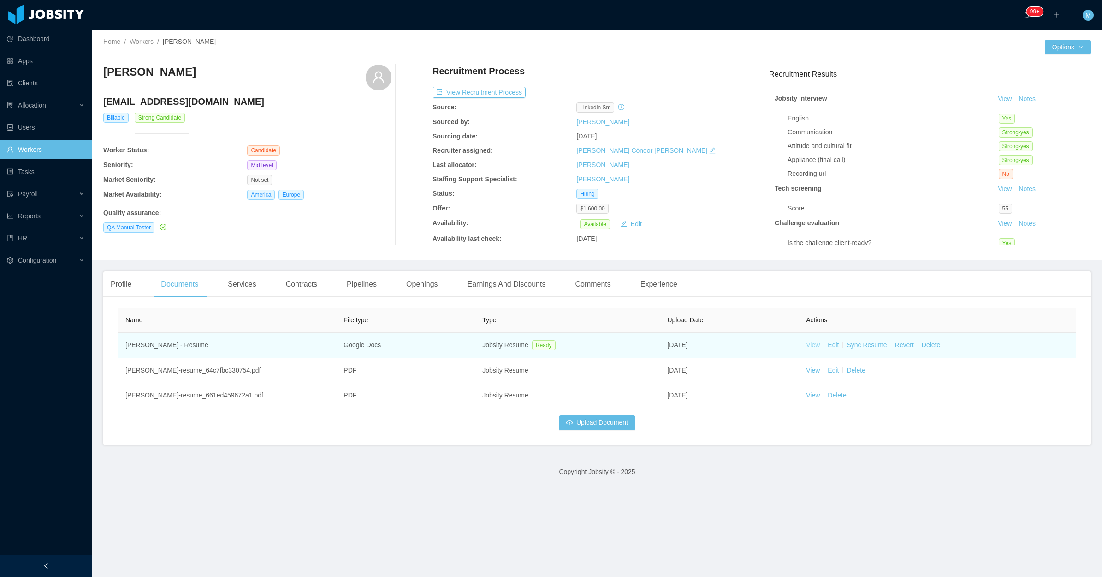
click at [812, 344] on link "View" at bounding box center [813, 344] width 14 height 7
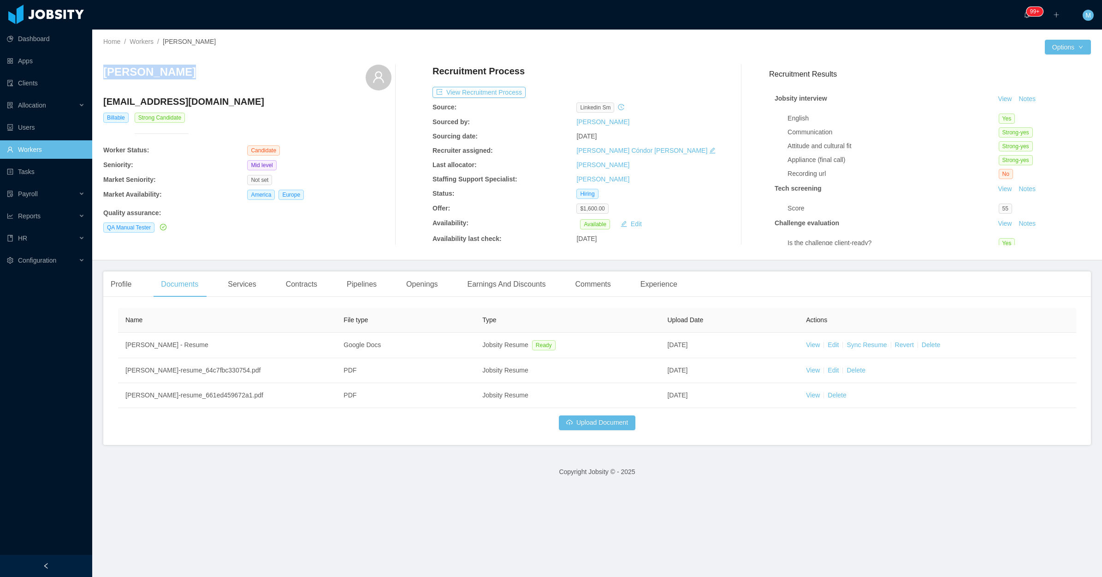
drag, startPoint x: 188, startPoint y: 81, endPoint x: 101, endPoint y: 76, distance: 86.4
click at [101, 76] on div "Home / Workers / [PERSON_NAME] / Options [PERSON_NAME] [EMAIL_ADDRESS][DOMAIN_N…" at bounding box center [597, 145] width 1010 height 231
copy h3 "[PERSON_NAME]"
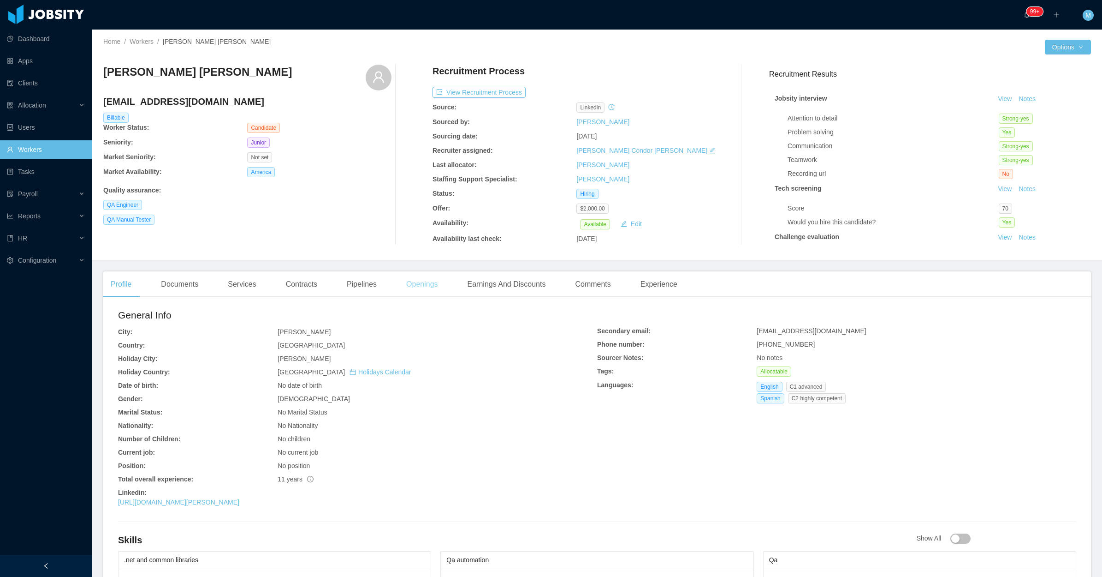
drag, startPoint x: 398, startPoint y: 288, endPoint x: 397, endPoint y: 282, distance: 6.6
click at [399, 288] on div "Openings" at bounding box center [422, 284] width 47 height 26
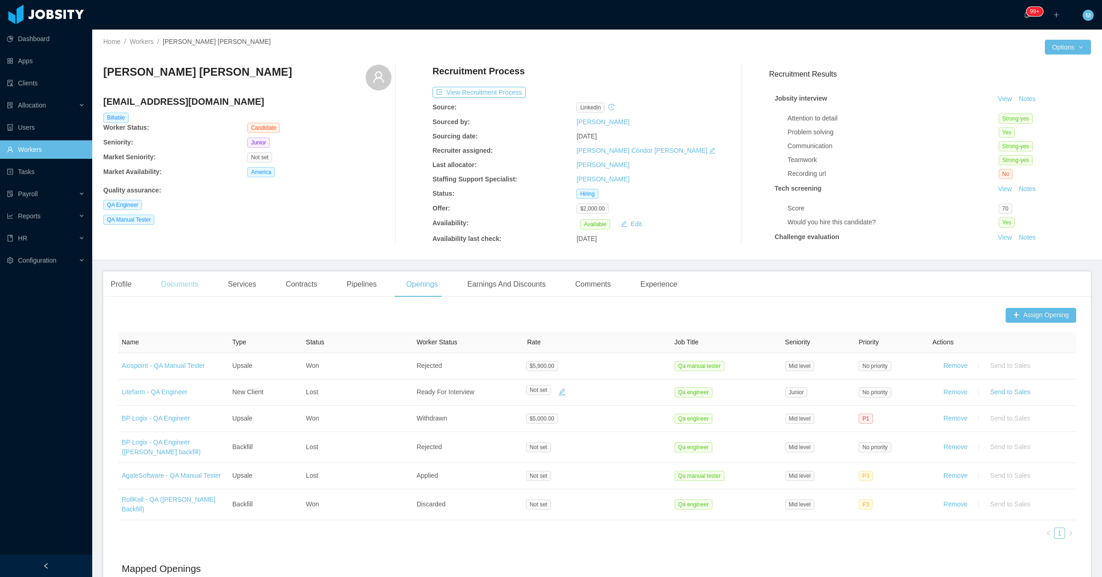
click at [194, 290] on div "Documents" at bounding box center [180, 284] width 52 height 26
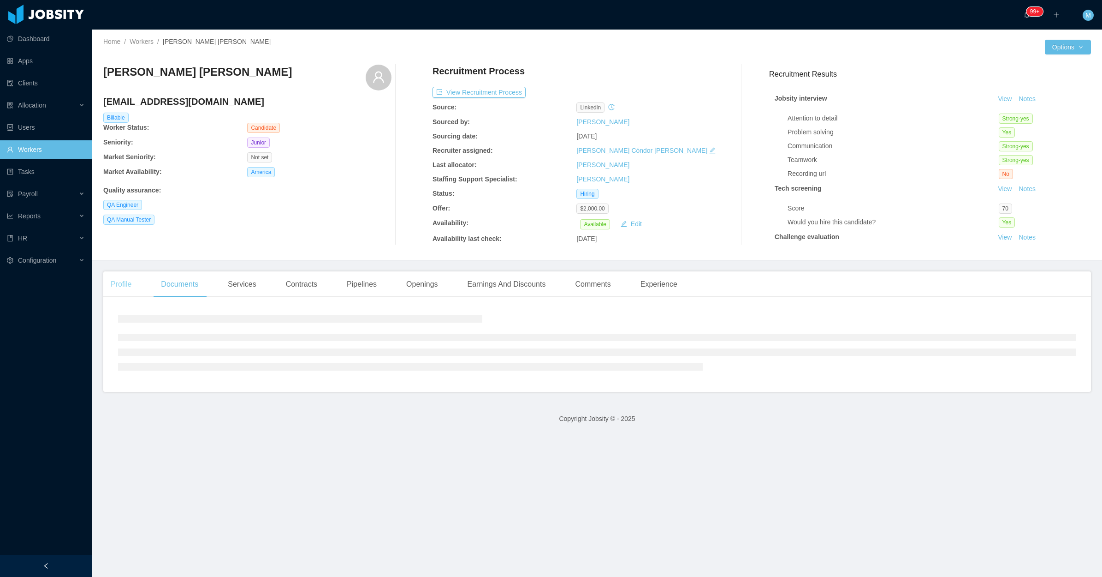
click at [133, 289] on div "Profile" at bounding box center [121, 284] width 36 height 26
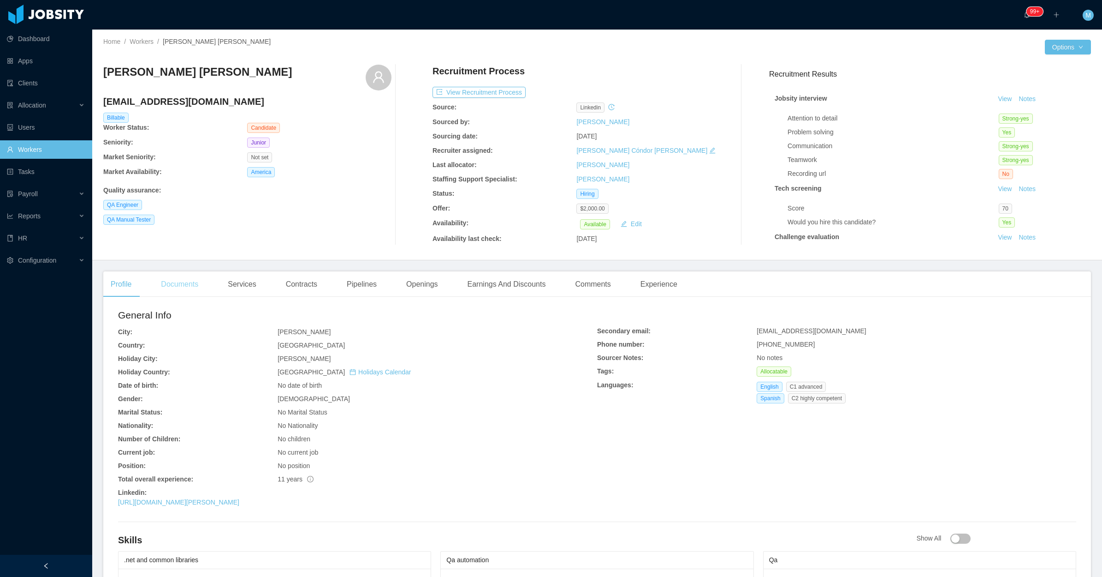
click at [194, 284] on div "Documents" at bounding box center [180, 284] width 52 height 26
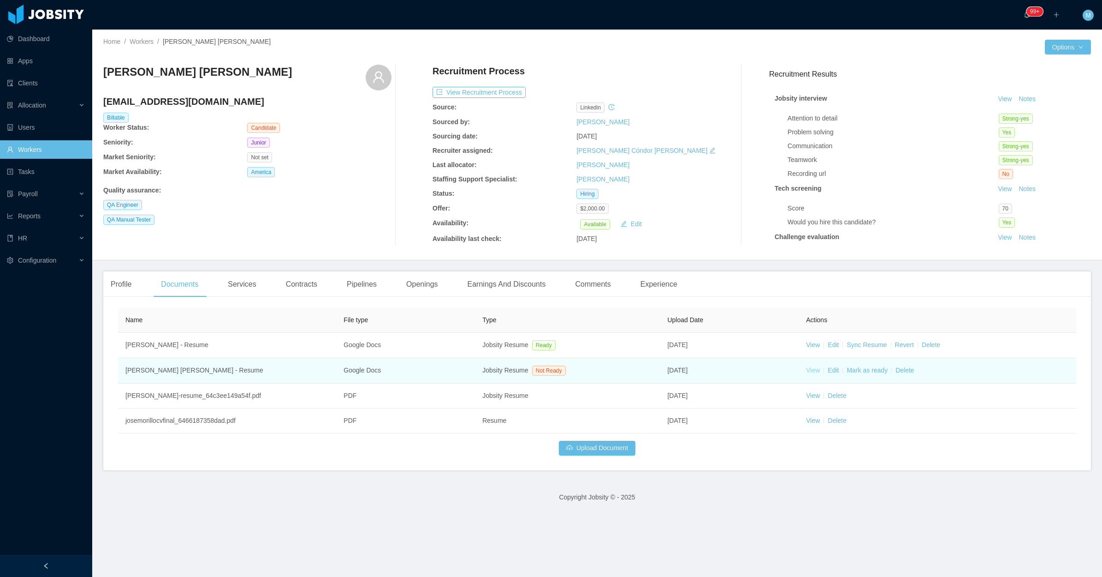
click at [806, 368] on link "View" at bounding box center [813, 369] width 14 height 7
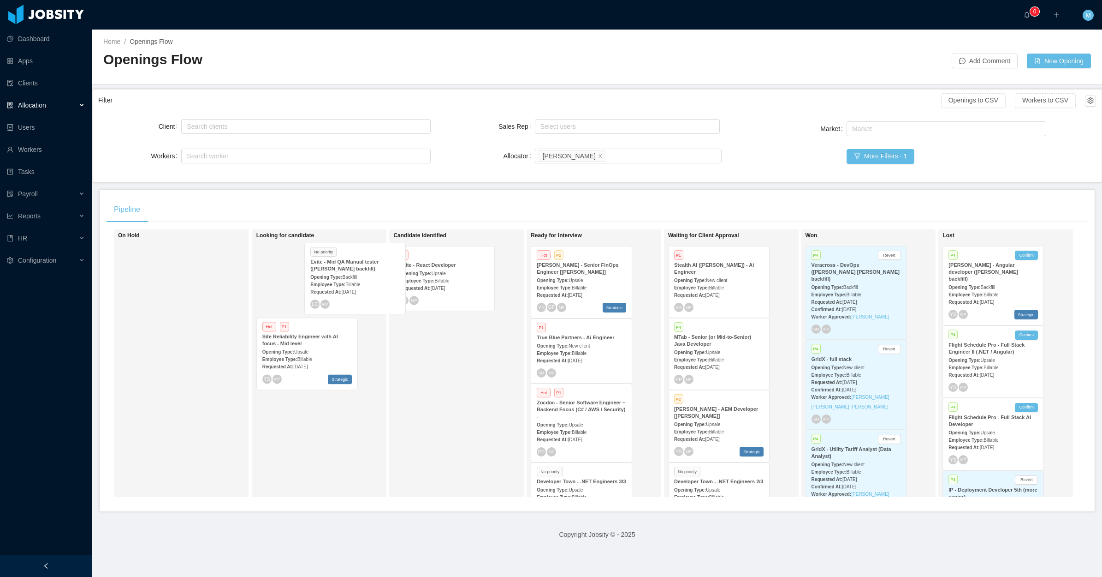
scroll to position [0, 5]
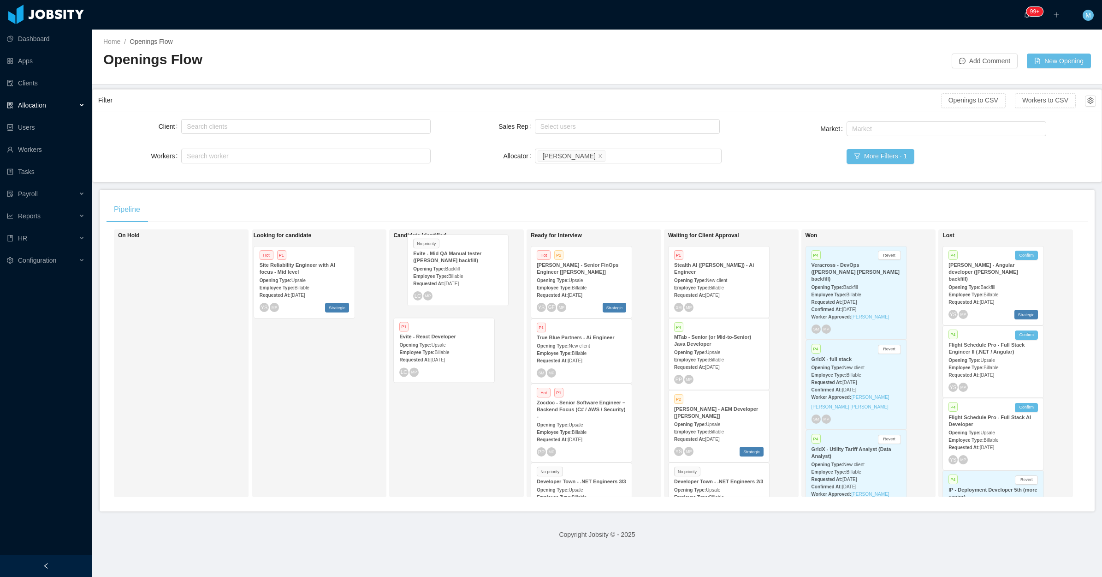
drag, startPoint x: 292, startPoint y: 285, endPoint x: 444, endPoint y: 273, distance: 152.7
click at [444, 273] on div "On Hold Looking for candidate No priority Evite - Mid QA Manual tester ([PERSON…" at bounding box center [598, 366] width 982 height 275
click at [458, 289] on div "Employee Type: Billable" at bounding box center [443, 287] width 89 height 10
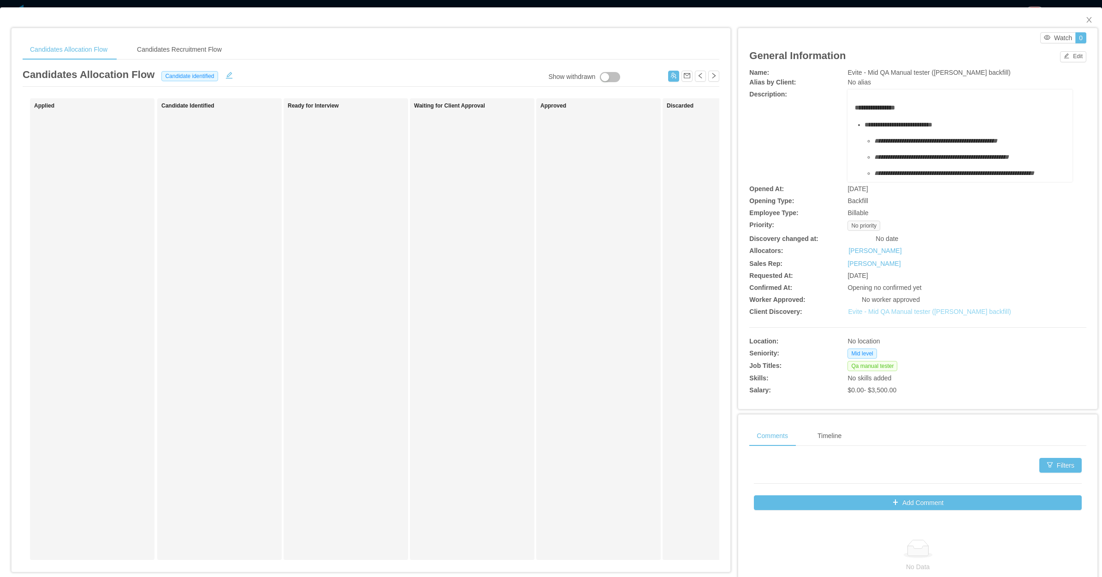
click at [918, 310] on link "Evite - Mid QA Manual tester ([PERSON_NAME] backfill)" at bounding box center [929, 311] width 163 height 7
drag, startPoint x: 835, startPoint y: 73, endPoint x: 1004, endPoint y: 75, distance: 168.8
click at [1004, 75] on div "Name: Evite - Mid QA Manual tester ([PERSON_NAME] backfill)" at bounding box center [918, 73] width 337 height 10
copy div "Evite - Mid QA Manual tester ([PERSON_NAME] backfill)"
drag, startPoint x: 668, startPoint y: 388, endPoint x: 639, endPoint y: 26, distance: 363.2
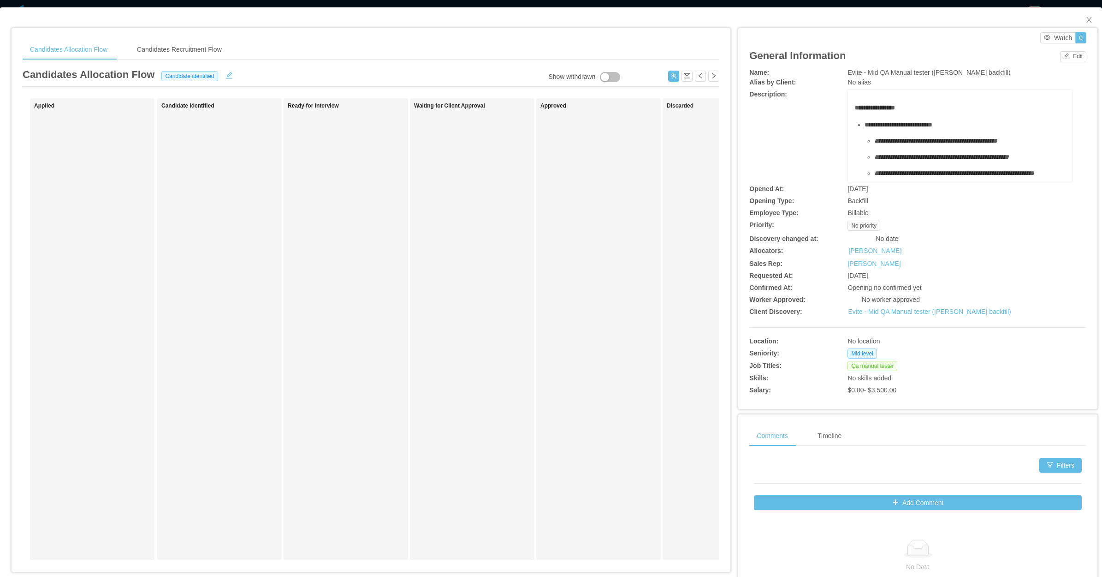
click at [669, 383] on div "Discarded" at bounding box center [731, 328] width 129 height 453
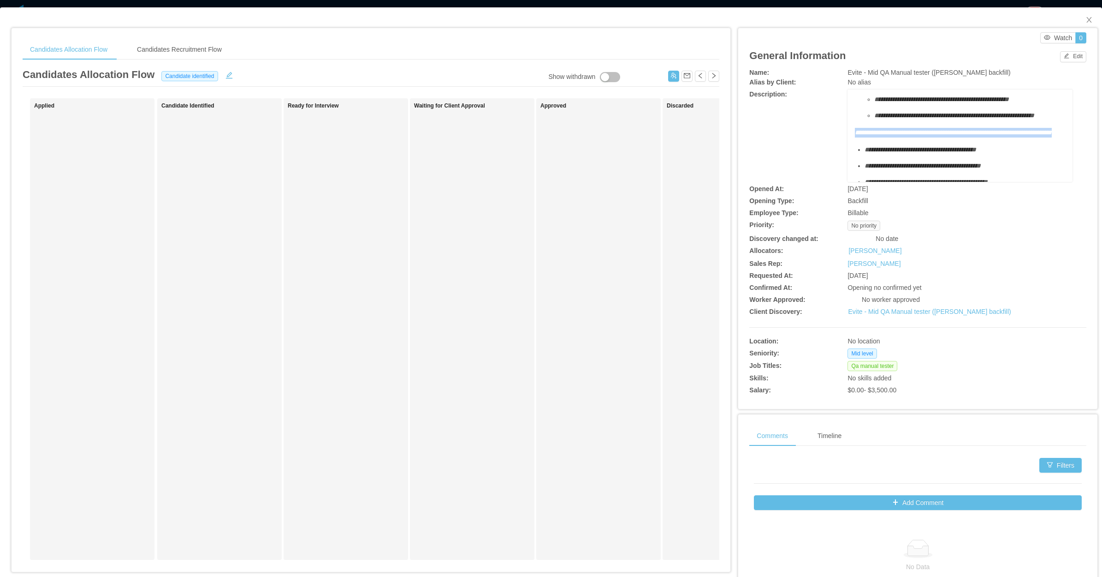
drag, startPoint x: 914, startPoint y: 155, endPoint x: 845, endPoint y: 142, distance: 70.8
click at [848, 142] on div "**********" at bounding box center [960, 135] width 225 height 92
copy span "**********"
click at [1060, 56] on button "Edit" at bounding box center [1073, 56] width 26 height 11
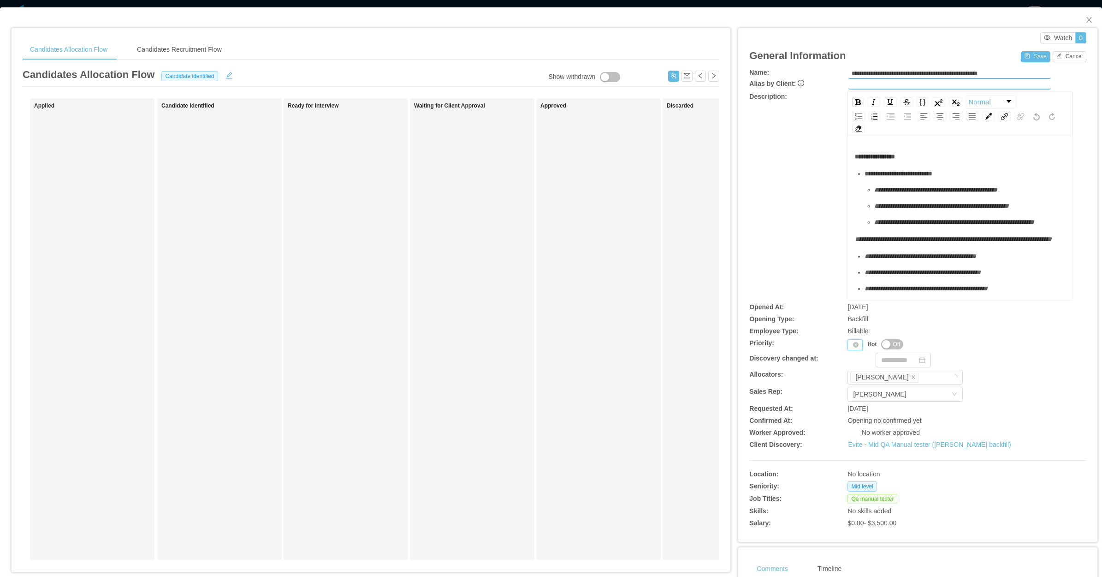
click at [848, 342] on div "Priority" at bounding box center [855, 344] width 15 height 11
drag, startPoint x: 852, startPoint y: 389, endPoint x: 852, endPoint y: 382, distance: 6.9
click at [852, 388] on li "P3" at bounding box center [850, 388] width 19 height 15
click at [1021, 59] on button "Save" at bounding box center [1035, 56] width 29 height 11
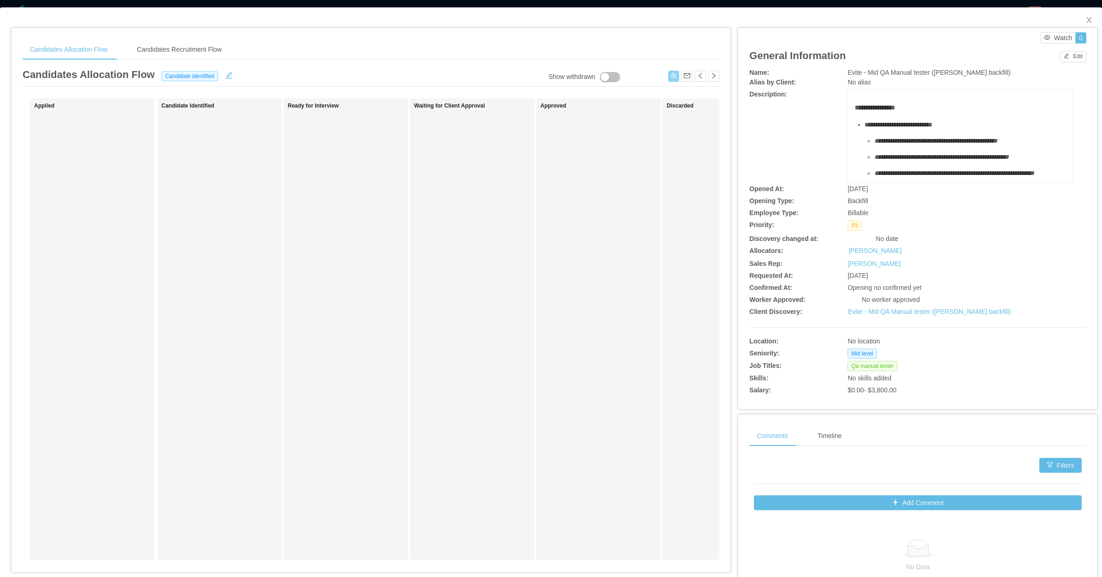
click at [668, 77] on button "button" at bounding box center [673, 76] width 11 height 11
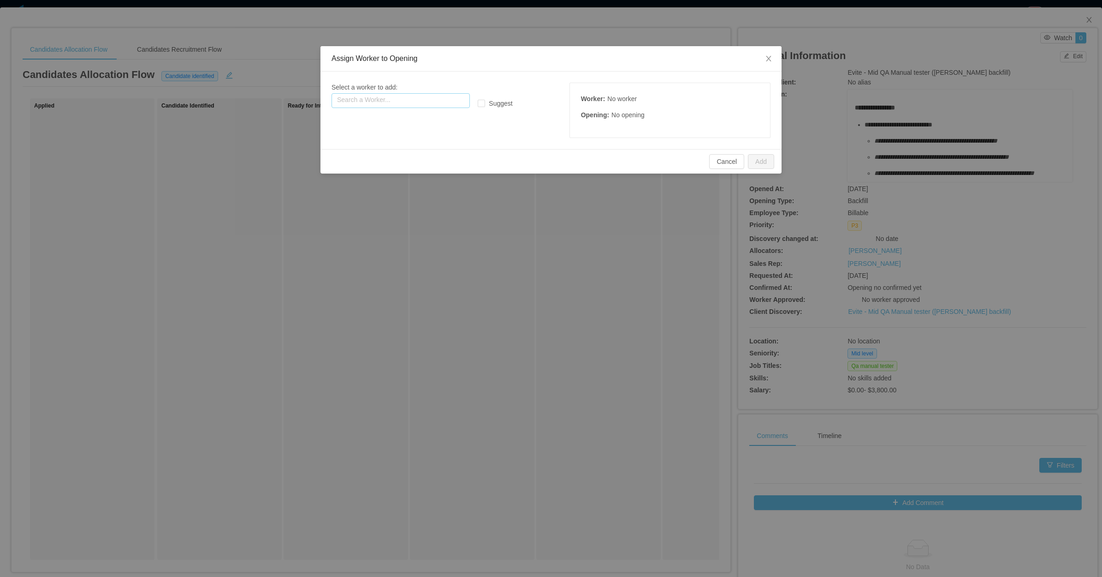
click at [423, 105] on input "text" at bounding box center [401, 100] width 138 height 15
paste input "**********"
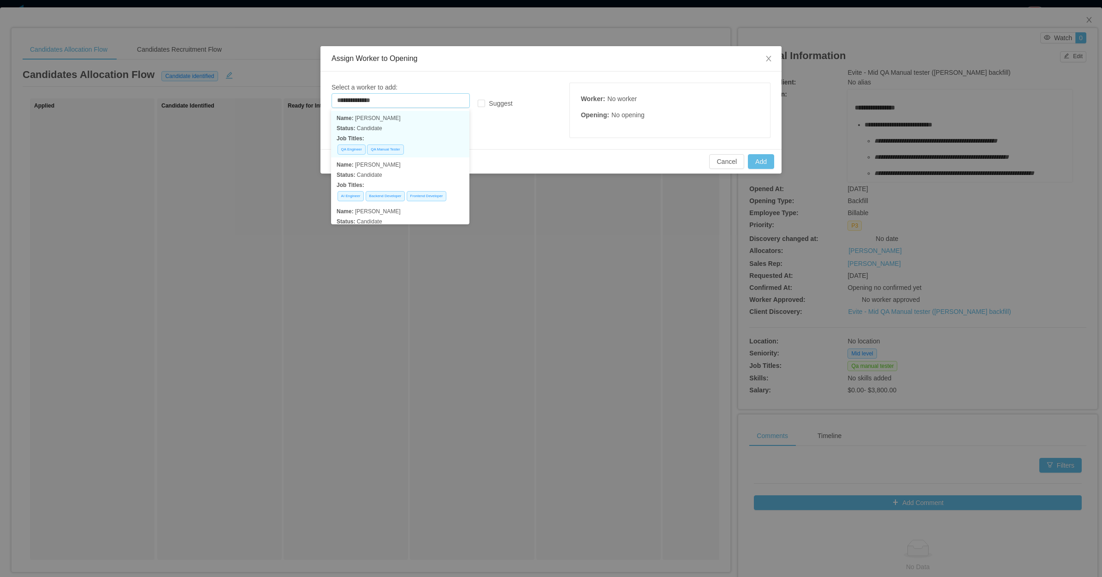
click at [402, 132] on p "Status: Candidate" at bounding box center [400, 128] width 127 height 10
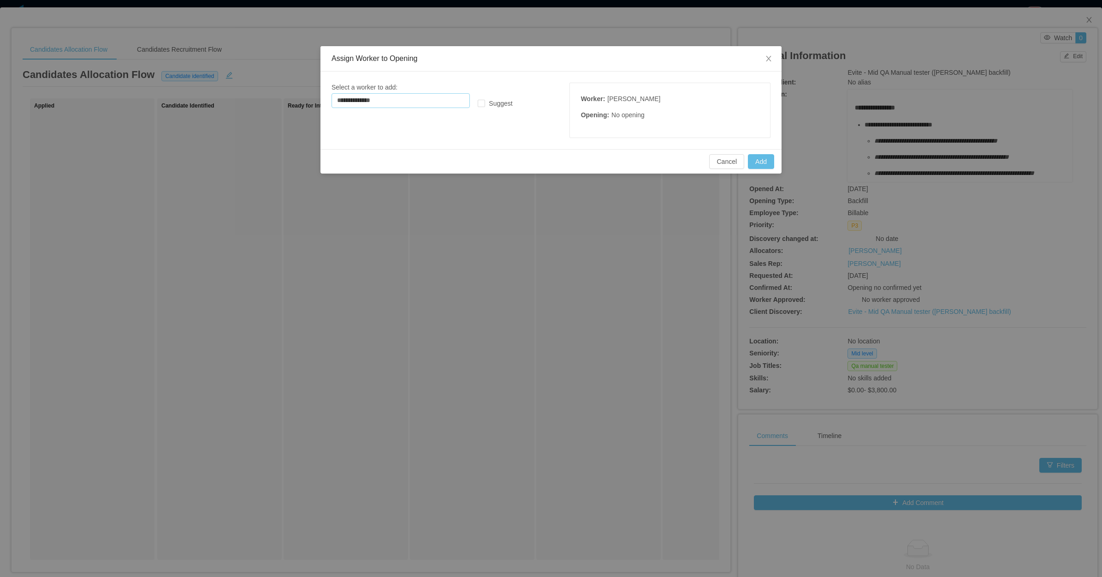
type input "**********"
click at [757, 160] on button "Add" at bounding box center [761, 161] width 26 height 15
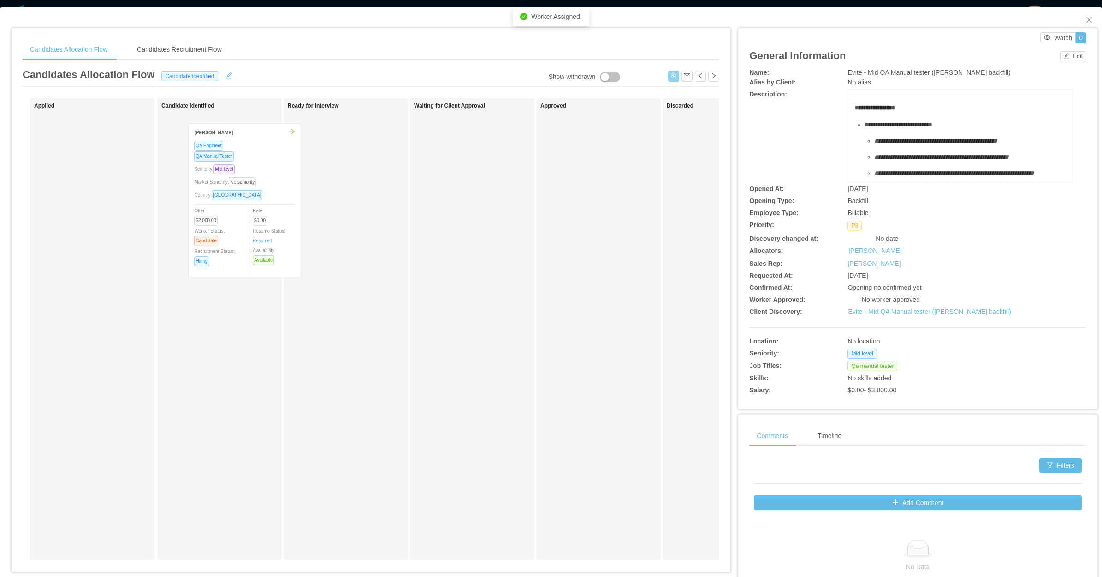
drag, startPoint x: 240, startPoint y: 190, endPoint x: 273, endPoint y: 212, distance: 38.9
click at [268, 211] on div "Applied Victoria Pilar QA Engineer QA Manual Tester Seniority: Mid level Market…" at bounding box center [371, 332] width 697 height 469
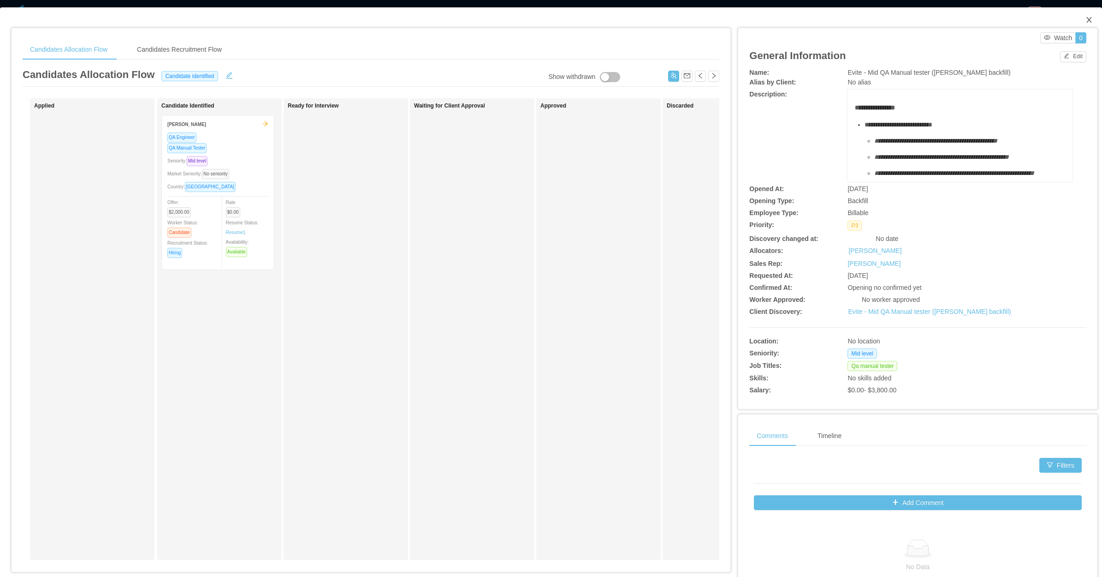
drag, startPoint x: 1081, startPoint y: 14, endPoint x: 1047, endPoint y: 36, distance: 39.7
click at [1080, 15] on span "Close" at bounding box center [1090, 20] width 26 height 26
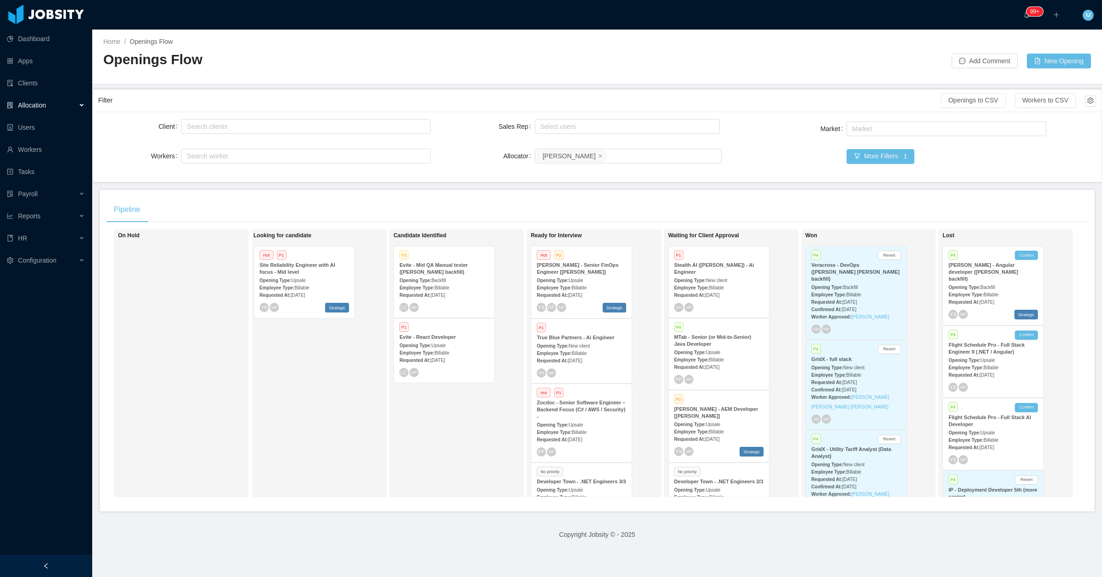
scroll to position [247, 0]
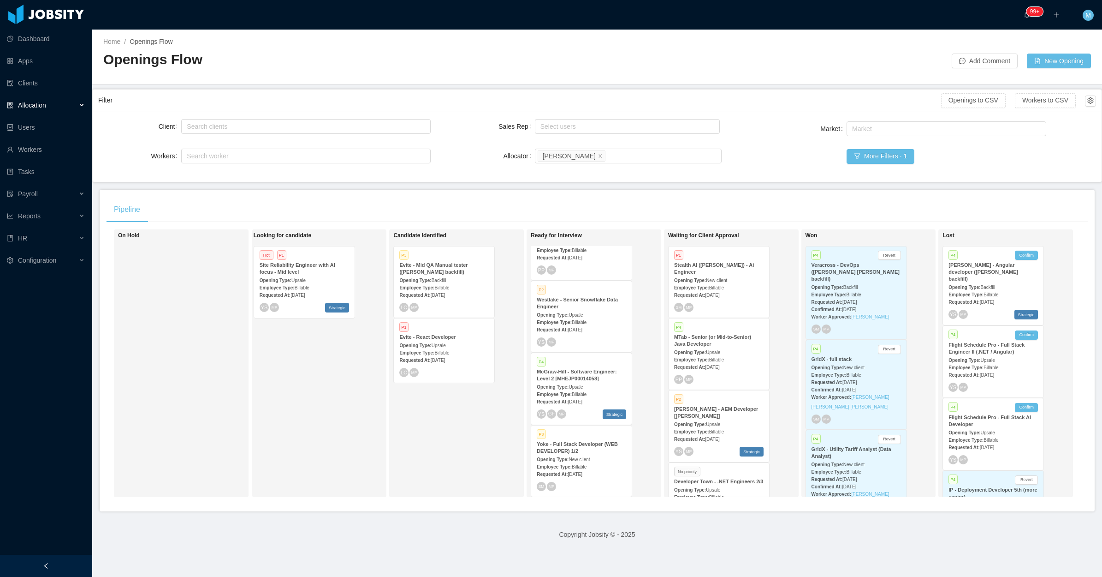
click at [563, 384] on strong "Opening Type:" at bounding box center [553, 386] width 32 height 5
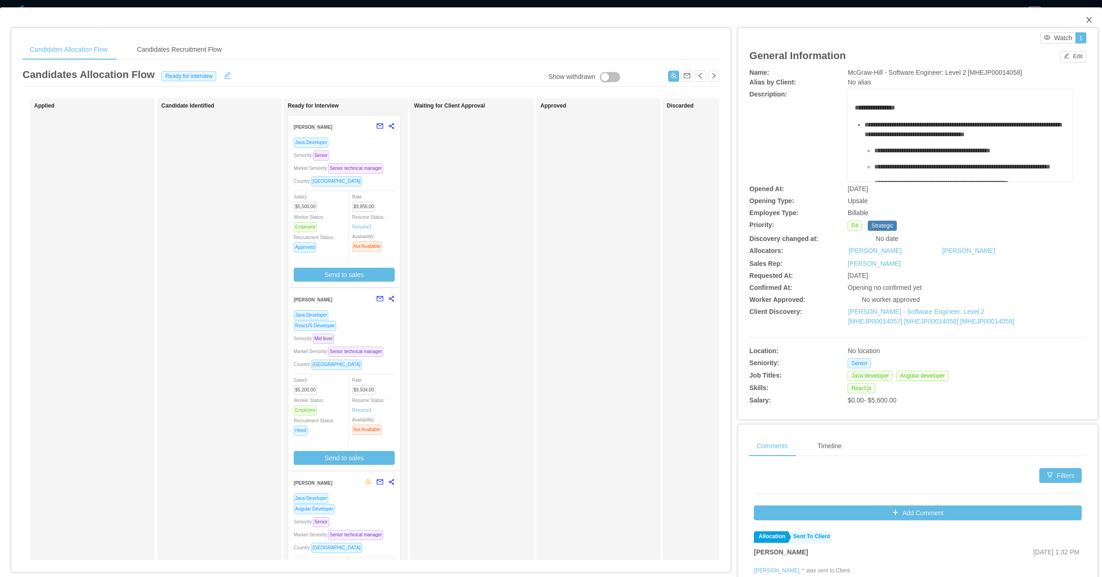
click at [1086, 21] on icon "icon: close" at bounding box center [1089, 19] width 7 height 7
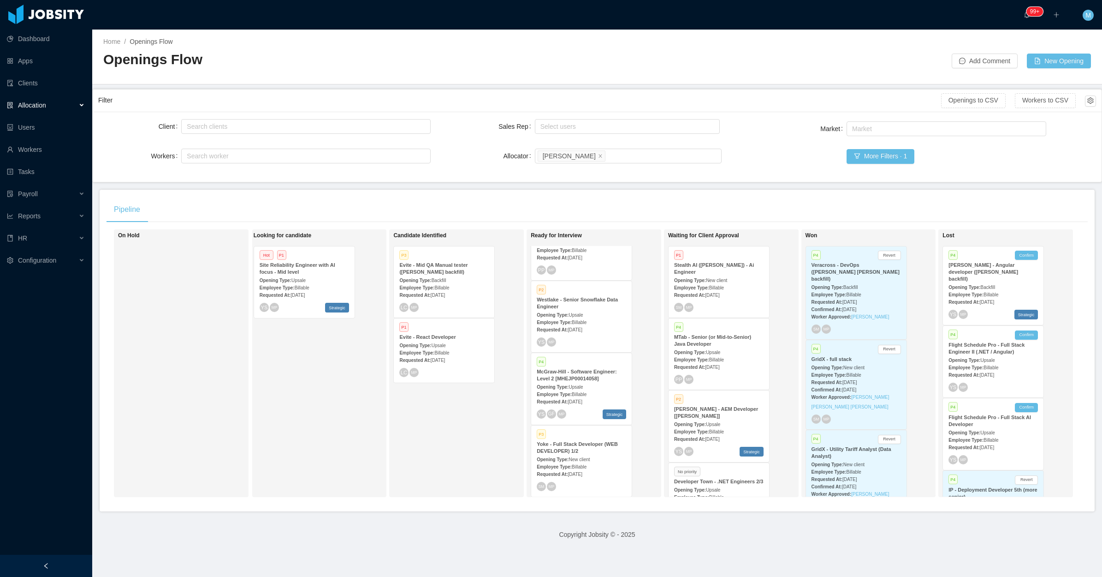
scroll to position [462, 0]
click at [585, 372] on strong "McGraw-Hill - Software Engineer: Level 2 [MHEJP00014057]" at bounding box center [577, 376] width 80 height 12
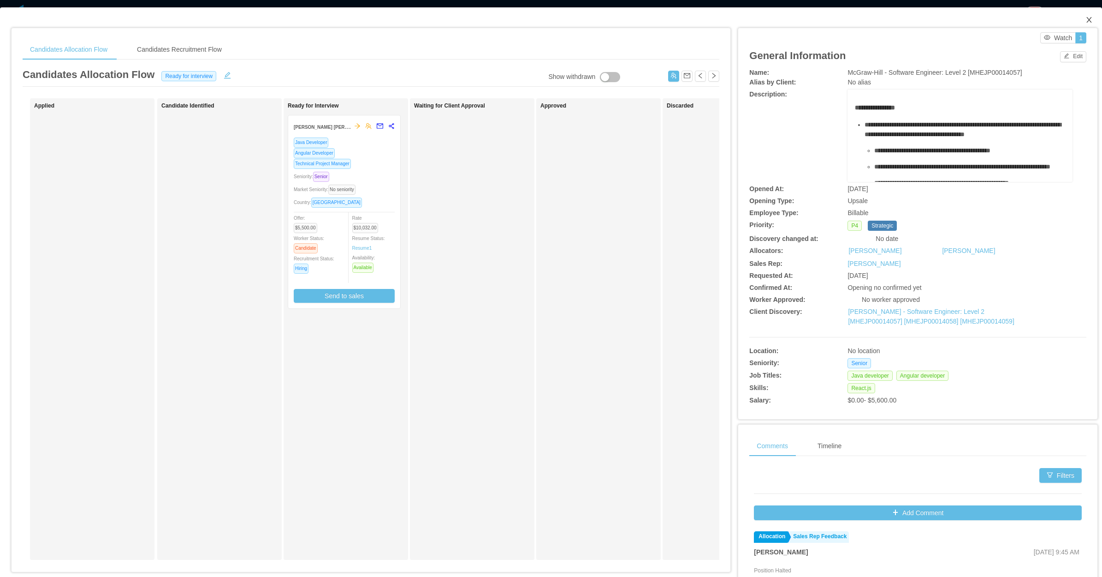
click at [1086, 19] on icon "icon: close" at bounding box center [1089, 19] width 7 height 7
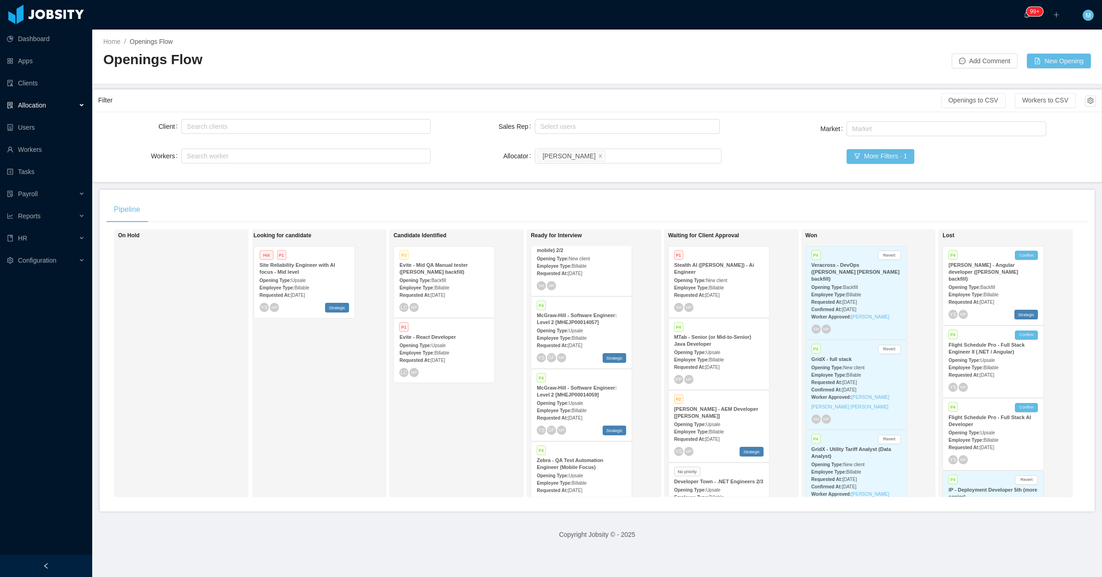
scroll to position [247, 0]
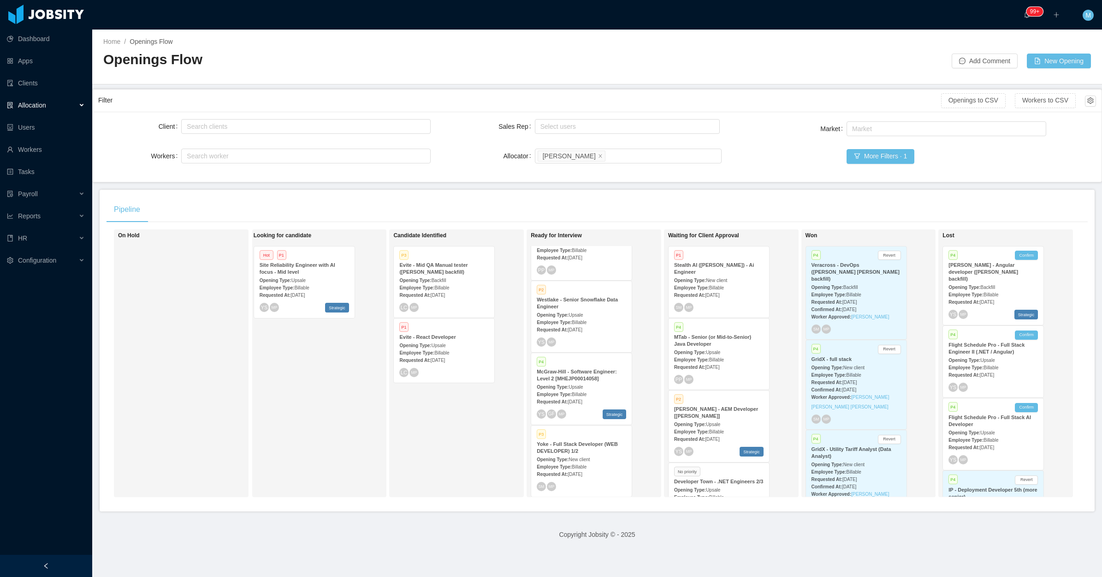
click at [319, 394] on div "Looking for candidate Hot P1 Site Reliability Engineer with AI focus - Mid leve…" at bounding box center [318, 362] width 129 height 259
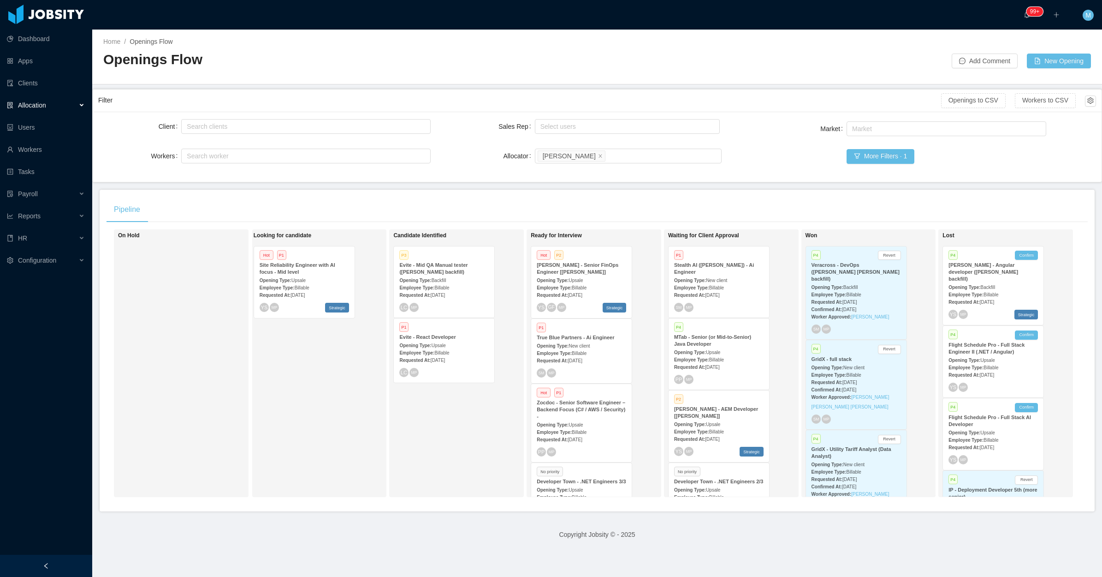
click at [729, 282] on div "Employee Type: Billable" at bounding box center [718, 287] width 89 height 10
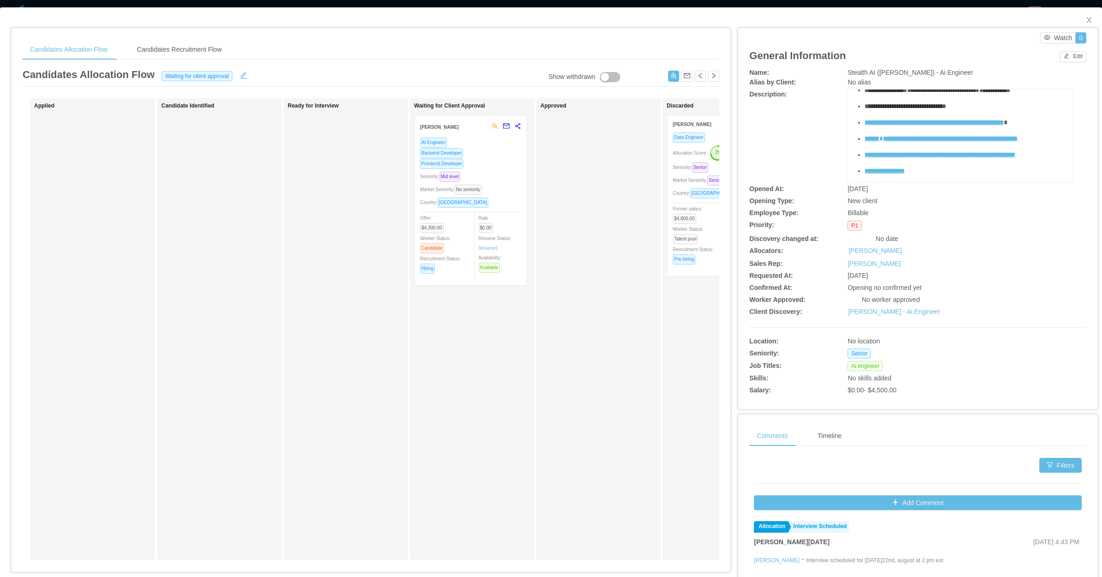
click at [357, 381] on div "Ready for Interview" at bounding box center [352, 328] width 129 height 453
drag, startPoint x: 1074, startPoint y: 22, endPoint x: 839, endPoint y: 107, distance: 249.5
click at [1077, 22] on span "Close" at bounding box center [1090, 20] width 26 height 26
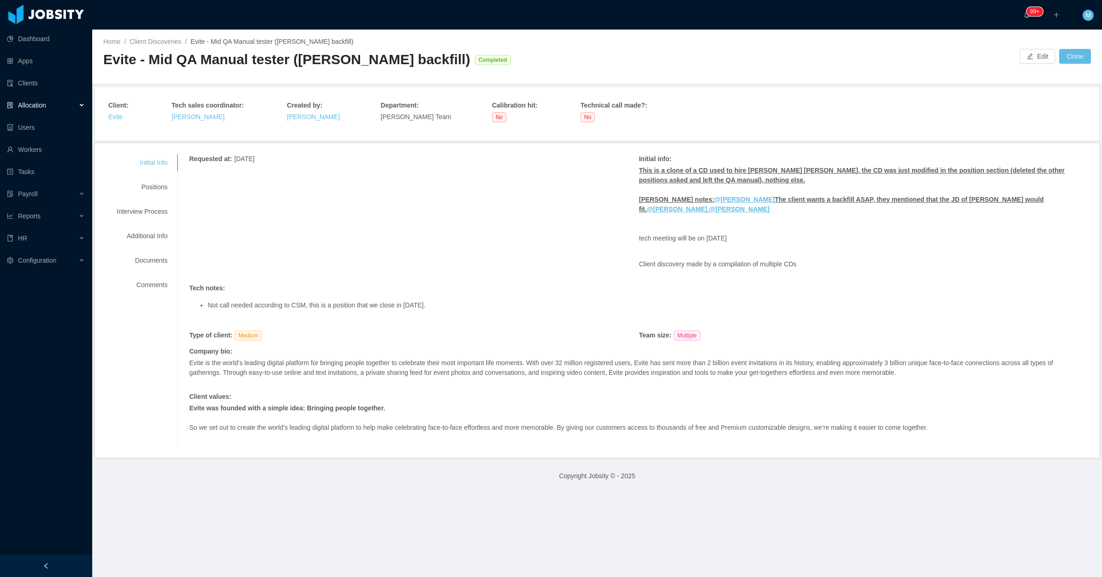
click at [71, 104] on div "Allocation" at bounding box center [46, 105] width 92 height 18
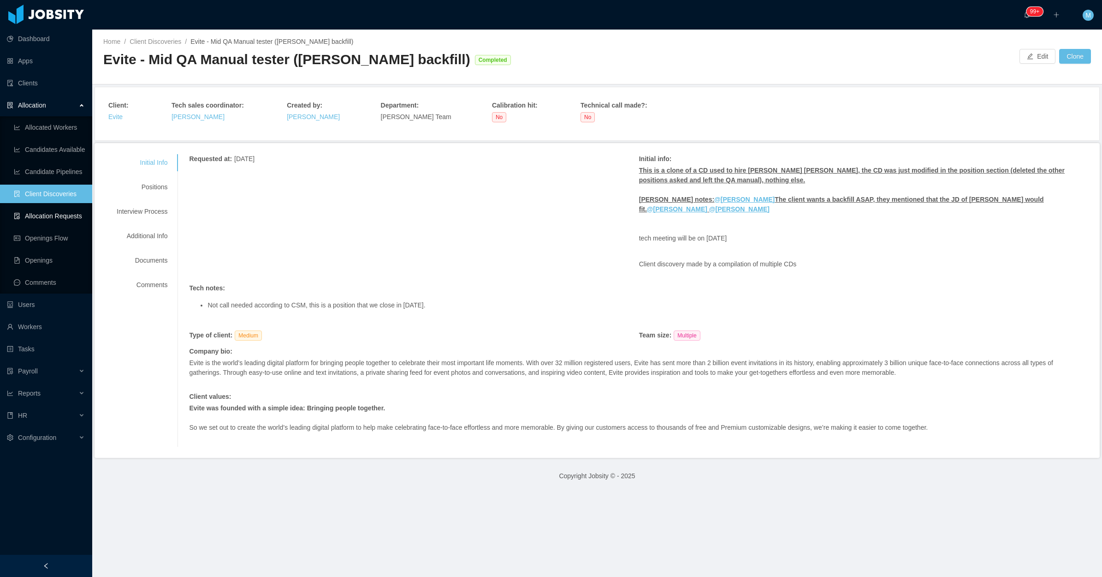
click at [68, 217] on link "Allocation Requests" at bounding box center [49, 216] width 71 height 18
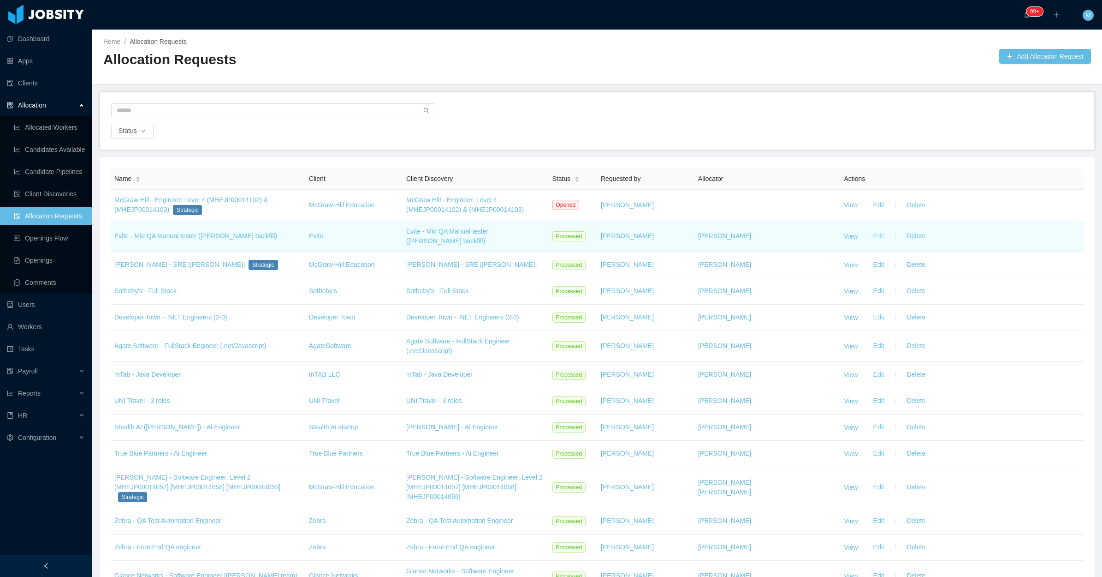
click at [873, 212] on button "Edit" at bounding box center [879, 204] width 26 height 15
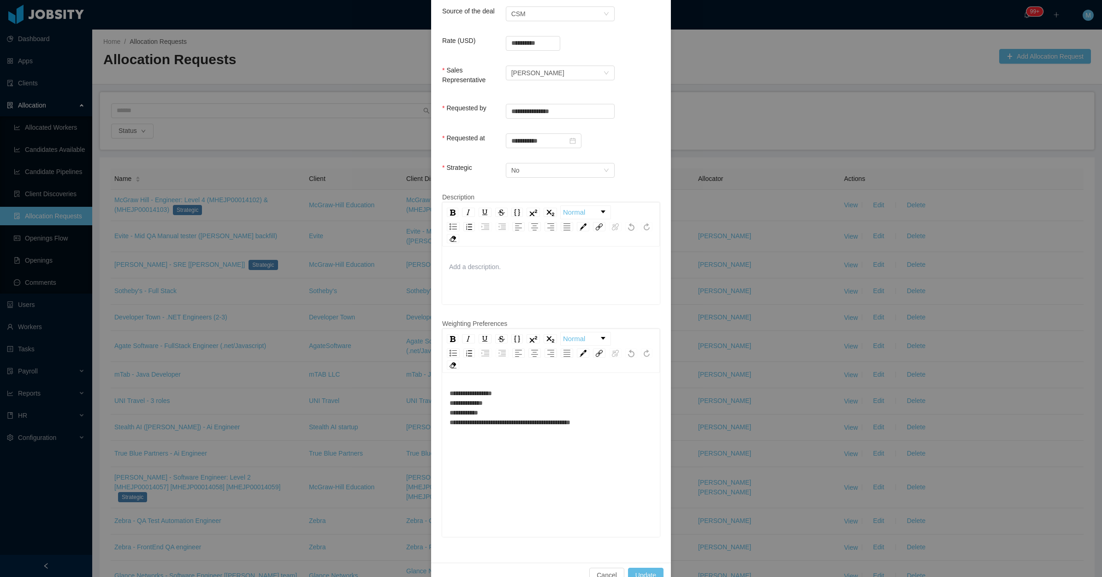
scroll to position [231, 0]
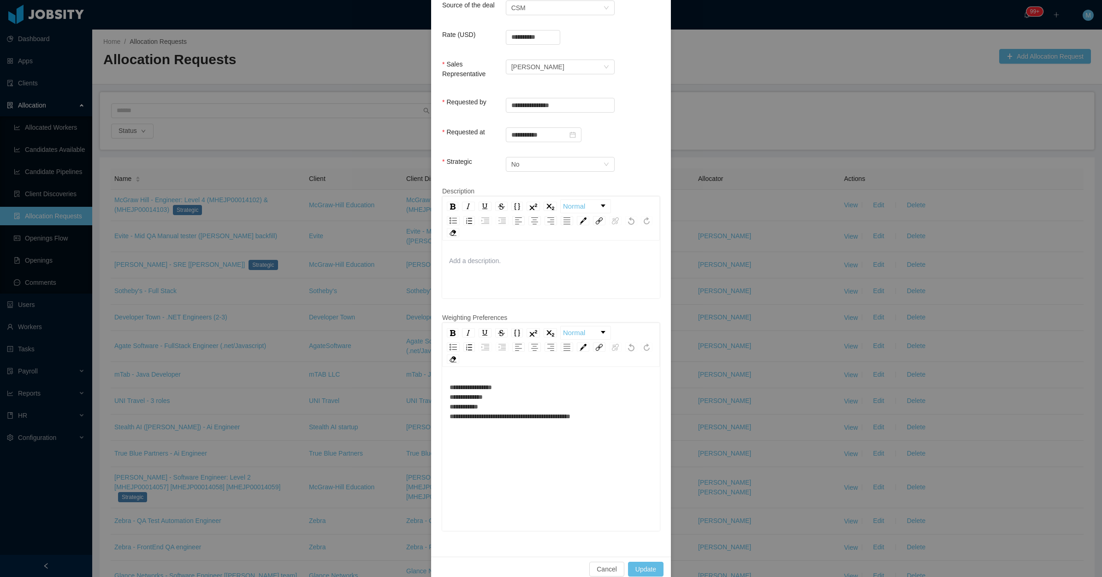
click at [534, 406] on span "**********" at bounding box center [510, 402] width 121 height 36
click at [553, 382] on div "**********" at bounding box center [551, 401] width 203 height 39
drag, startPoint x: 554, startPoint y: 369, endPoint x: 606, endPoint y: 305, distance: 82.0
click at [565, 369] on div "**********" at bounding box center [551, 449] width 218 height 161
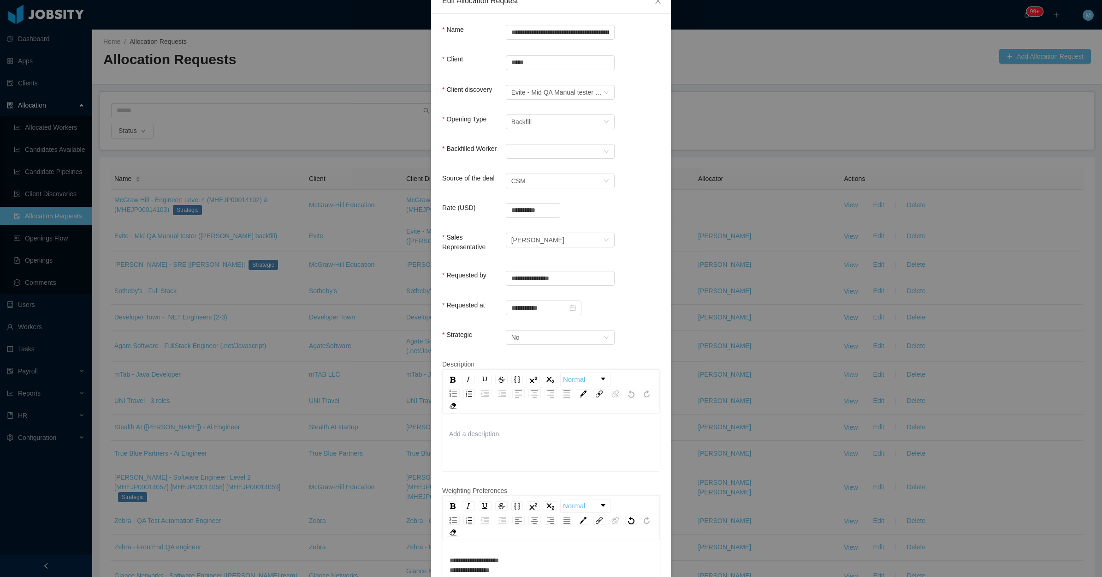
scroll to position [0, 0]
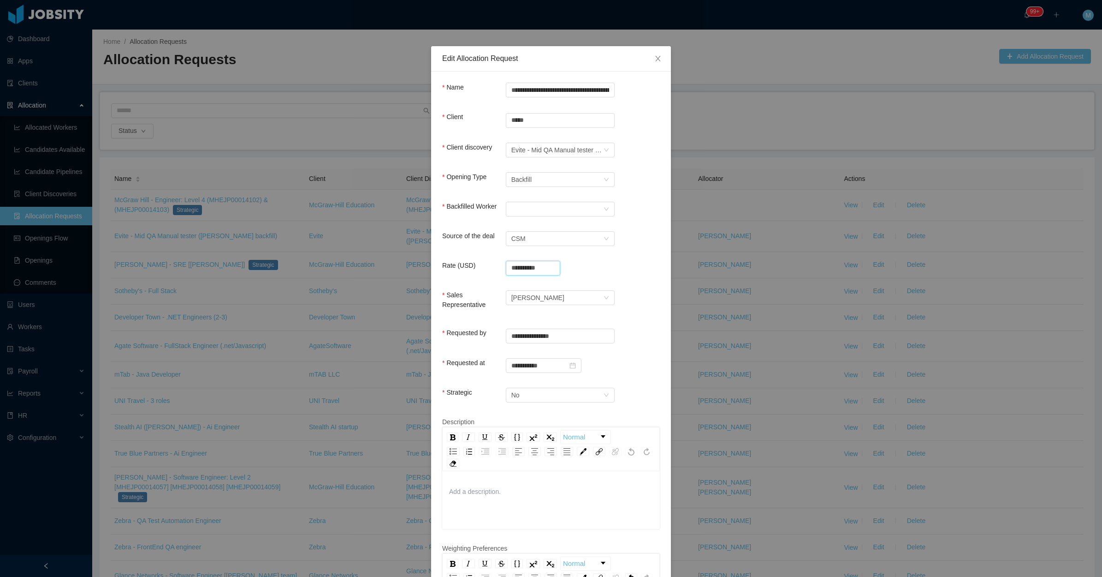
drag, startPoint x: 542, startPoint y: 268, endPoint x: 480, endPoint y: 268, distance: 62.3
click at [480, 268] on div "**********" at bounding box center [551, 270] width 218 height 18
type input "**********"
click at [584, 121] on input "*****" at bounding box center [560, 120] width 109 height 15
click at [601, 116] on input "*****" at bounding box center [560, 120] width 109 height 15
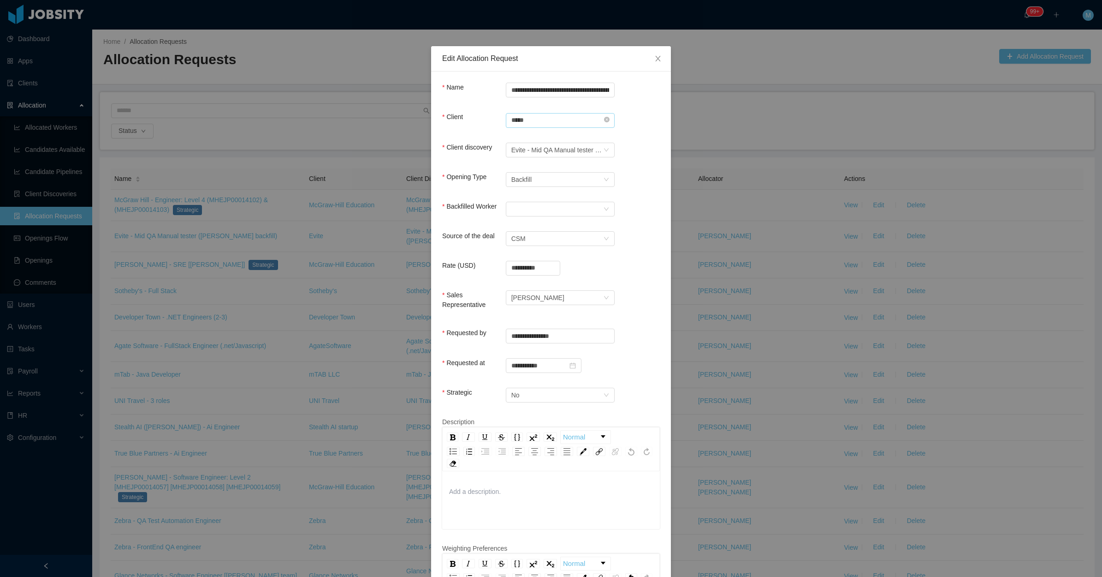
click at [589, 114] on input "*****" at bounding box center [560, 120] width 109 height 15
click at [604, 120] on icon "icon: close-circle" at bounding box center [607, 120] width 6 height 6
drag, startPoint x: 534, startPoint y: 136, endPoint x: 642, endPoint y: 125, distance: 108.5
click at [534, 137] on li "Evite" at bounding box center [555, 138] width 109 height 15
type input "*****"
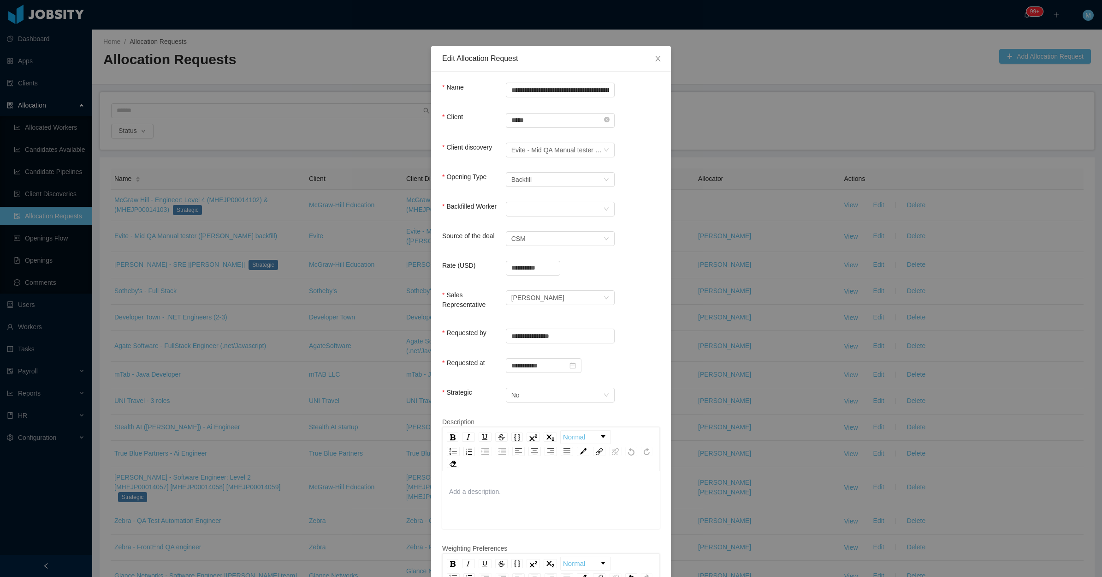
click at [643, 125] on div "Client Search clients ***** Evite Client is required" at bounding box center [551, 126] width 218 height 28
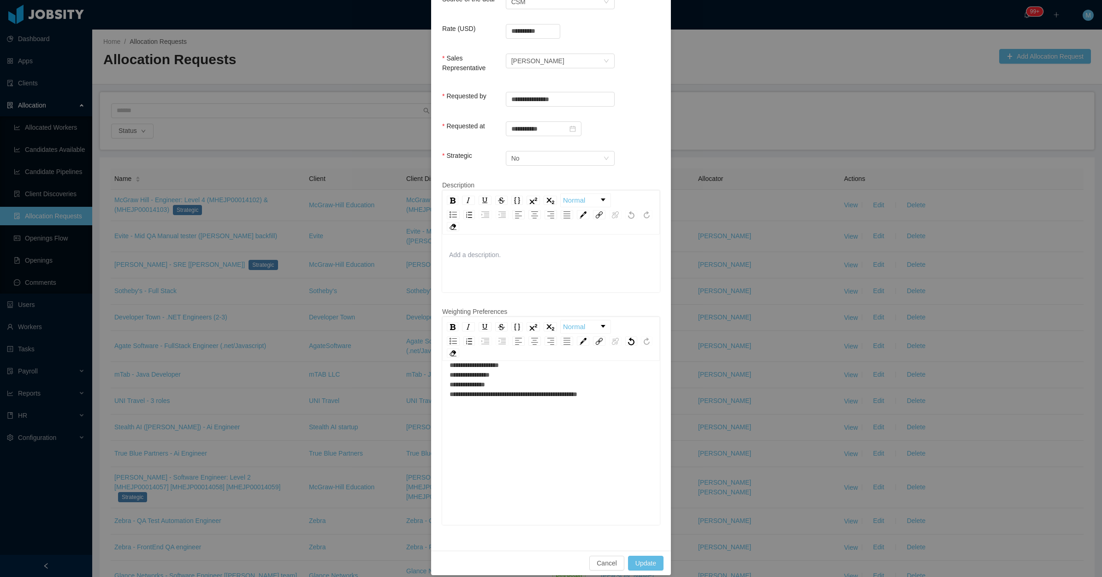
scroll to position [20, 0]
click at [642, 555] on button "Update" at bounding box center [646, 562] width 36 height 15
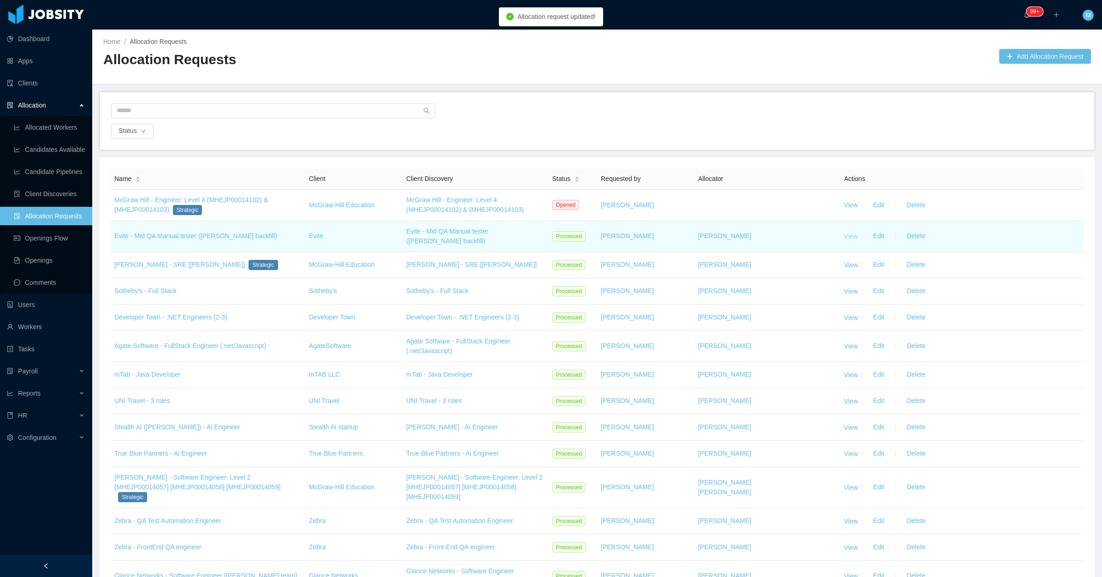
click at [845, 236] on link "View" at bounding box center [852, 235] width 14 height 7
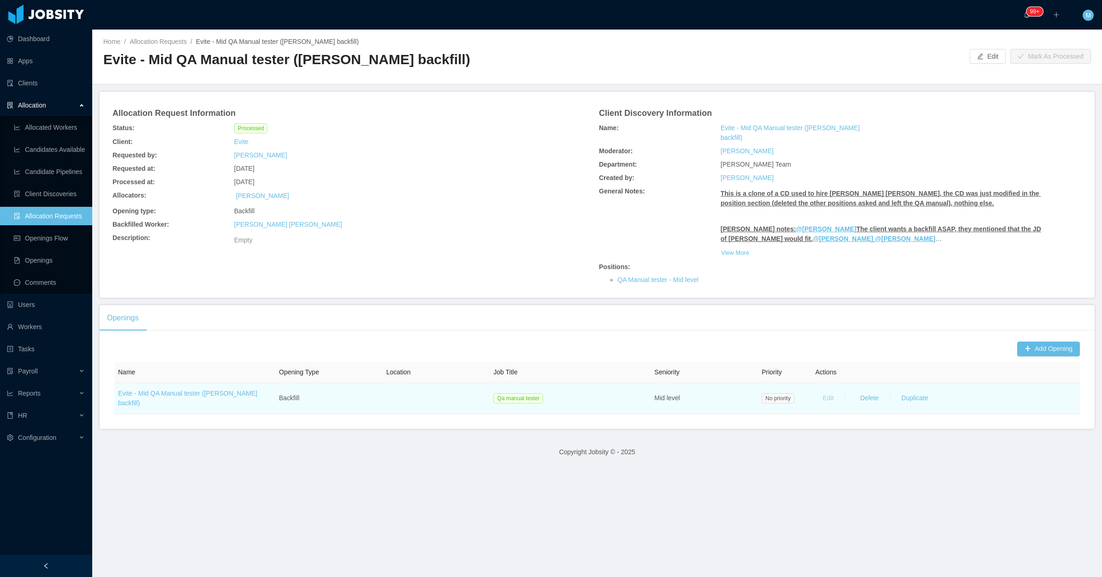
click at [822, 391] on button "Edit" at bounding box center [828, 398] width 26 height 15
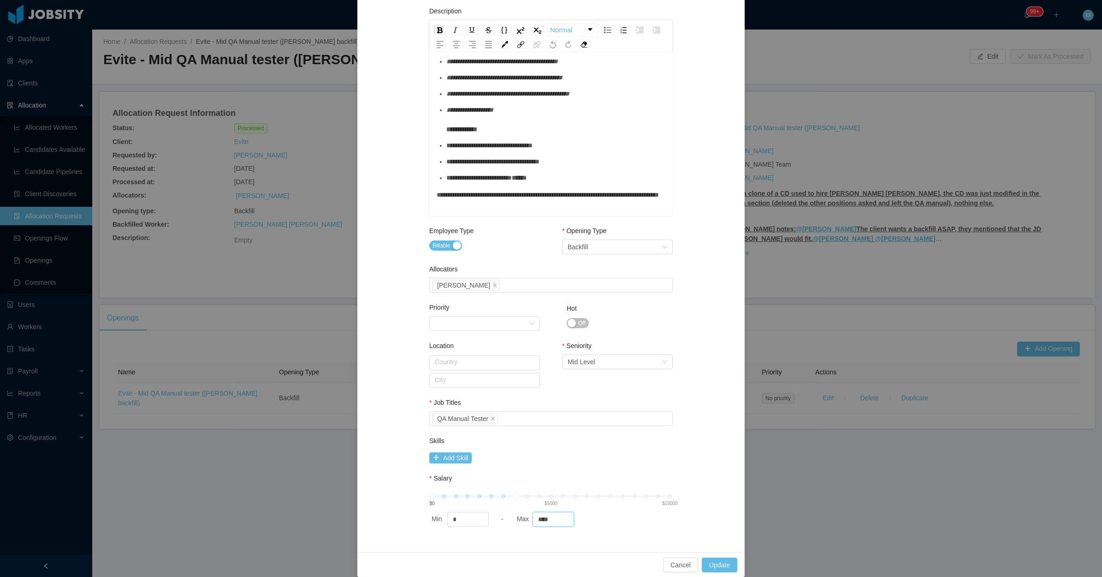
scroll to position [197, 0]
drag, startPoint x: 540, startPoint y: 516, endPoint x: 502, endPoint y: 515, distance: 37.8
click at [502, 515] on div "Min * - Max ****" at bounding box center [551, 519] width 244 height 15
type input "*"
type input "****"
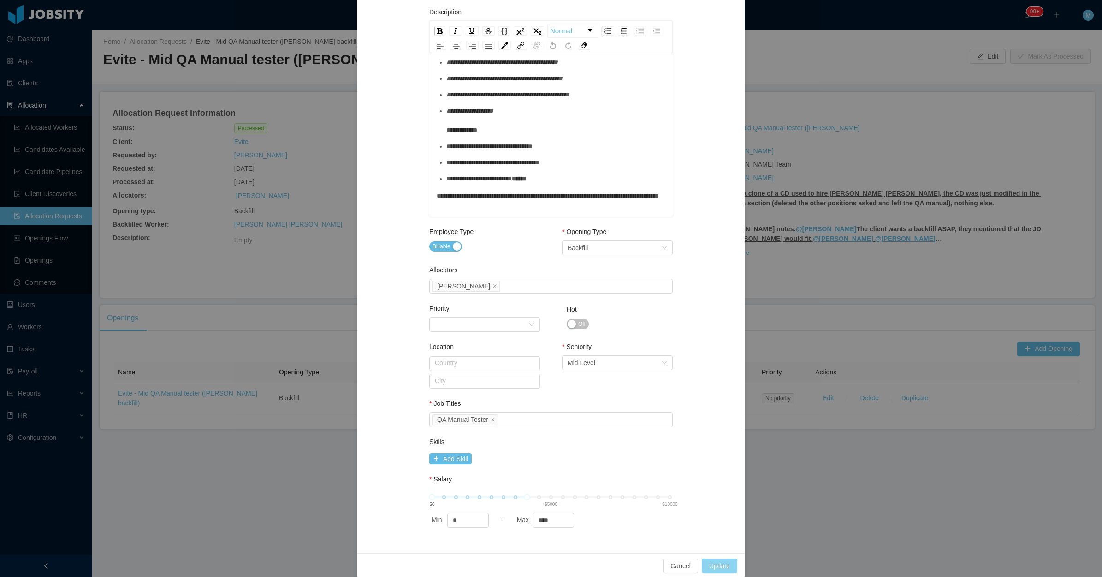
click at [716, 565] on button "Update" at bounding box center [720, 565] width 36 height 15
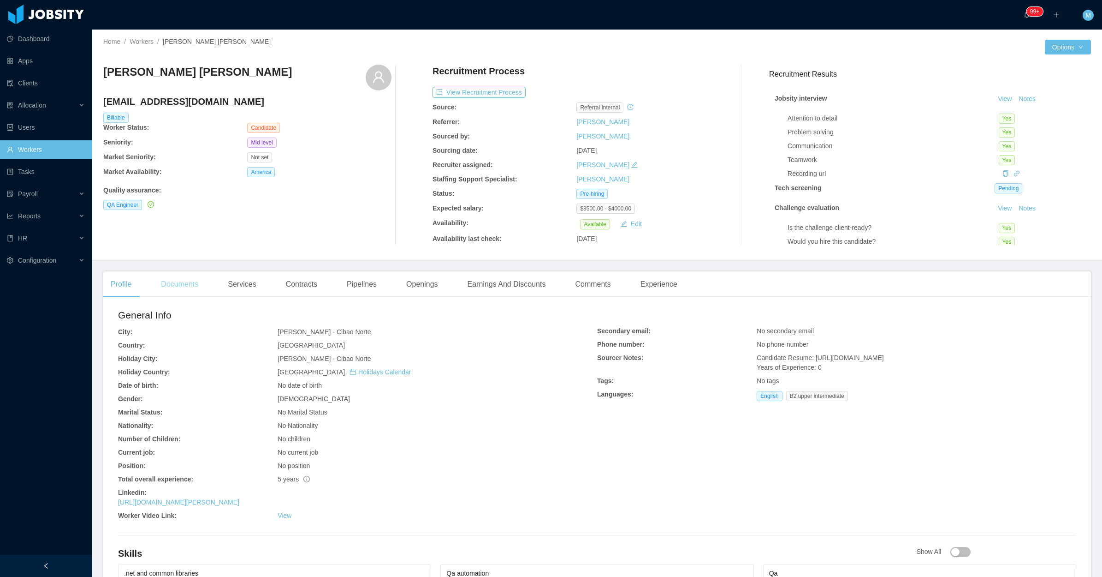
click at [184, 286] on div "Documents" at bounding box center [180, 284] width 52 height 26
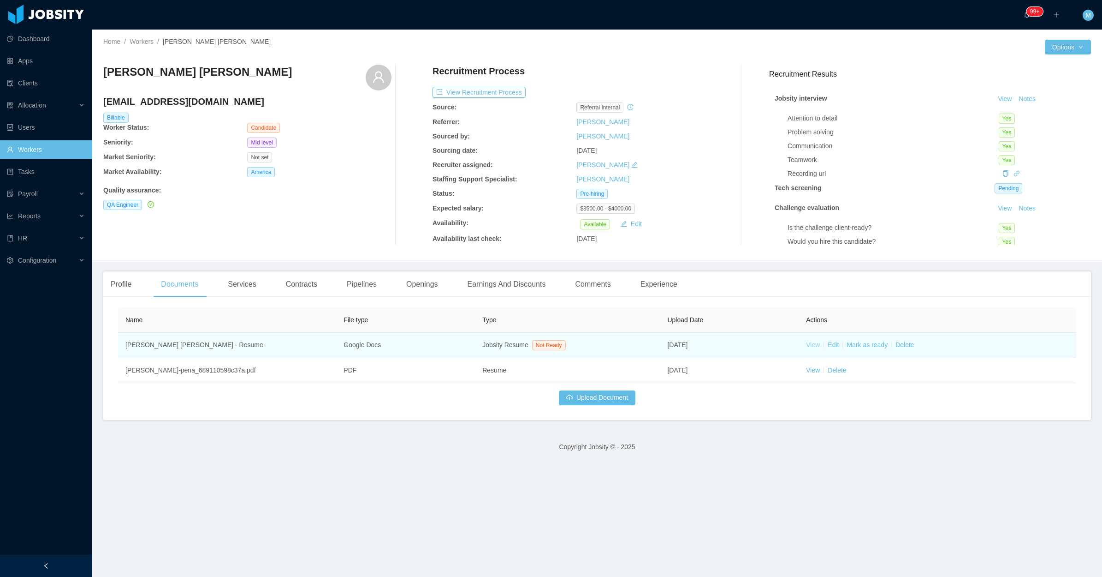
click at [799, 346] on td "View Edit [PERSON_NAME] as ready Delete" at bounding box center [938, 345] width 278 height 25
click at [806, 344] on link "View" at bounding box center [813, 344] width 14 height 7
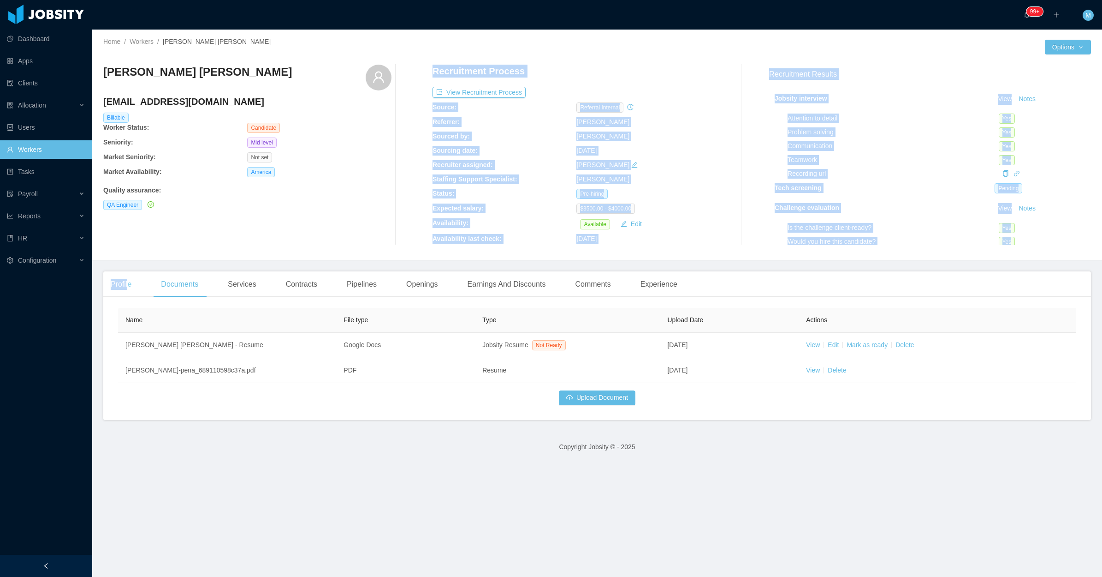
click at [127, 274] on main "Home / Workers / [PERSON_NAME] [PERSON_NAME] / Options [PERSON_NAME] [PERSON_NA…" at bounding box center [597, 303] width 1010 height 547
click at [126, 275] on div "Profile" at bounding box center [121, 284] width 36 height 26
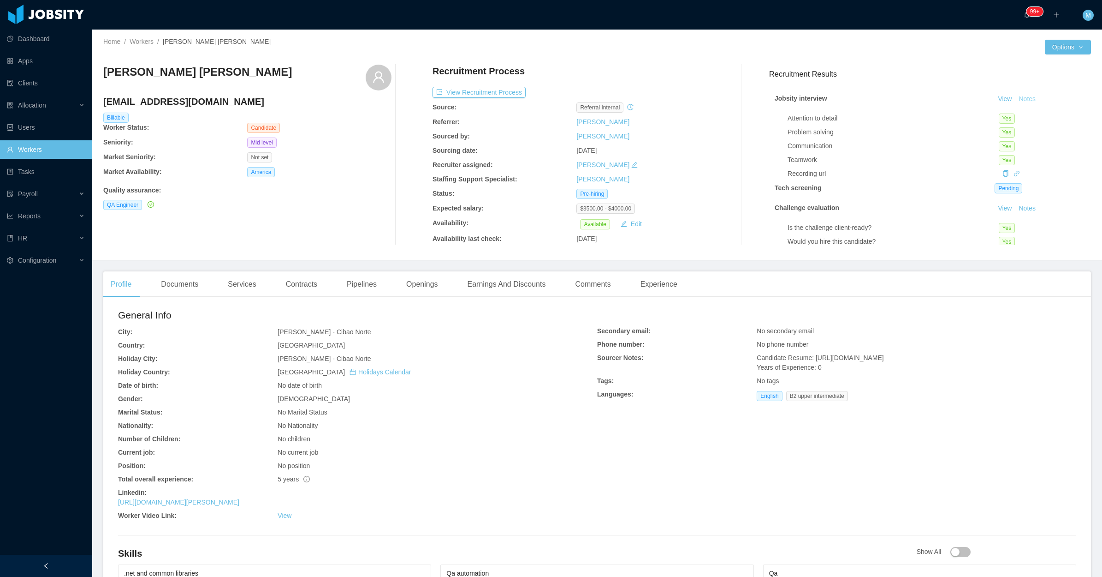
click at [1016, 95] on button "Notes" at bounding box center [1027, 99] width 24 height 11
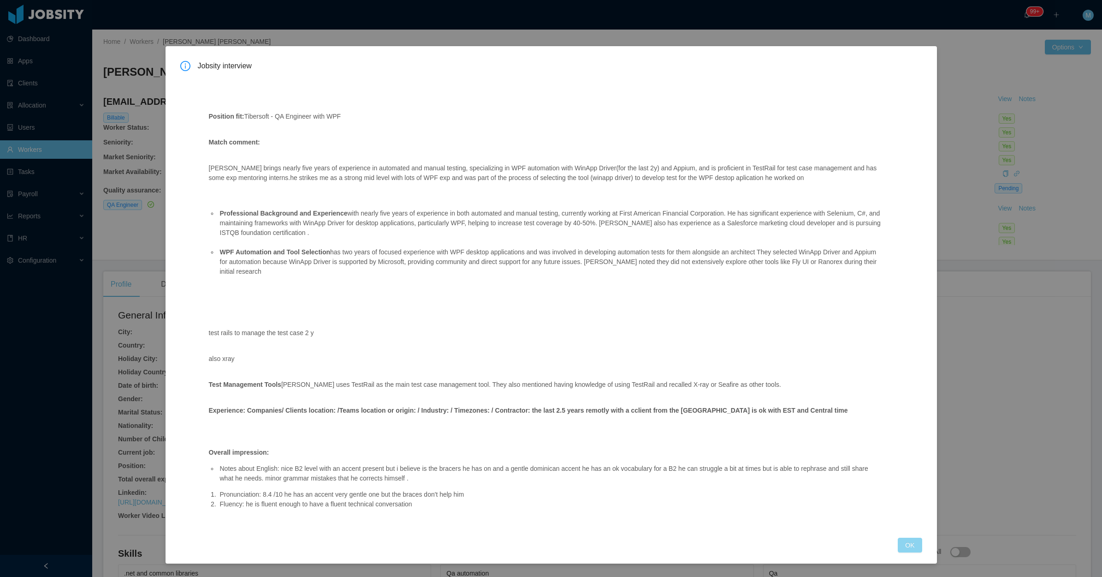
click at [909, 538] on button "OK" at bounding box center [910, 544] width 24 height 15
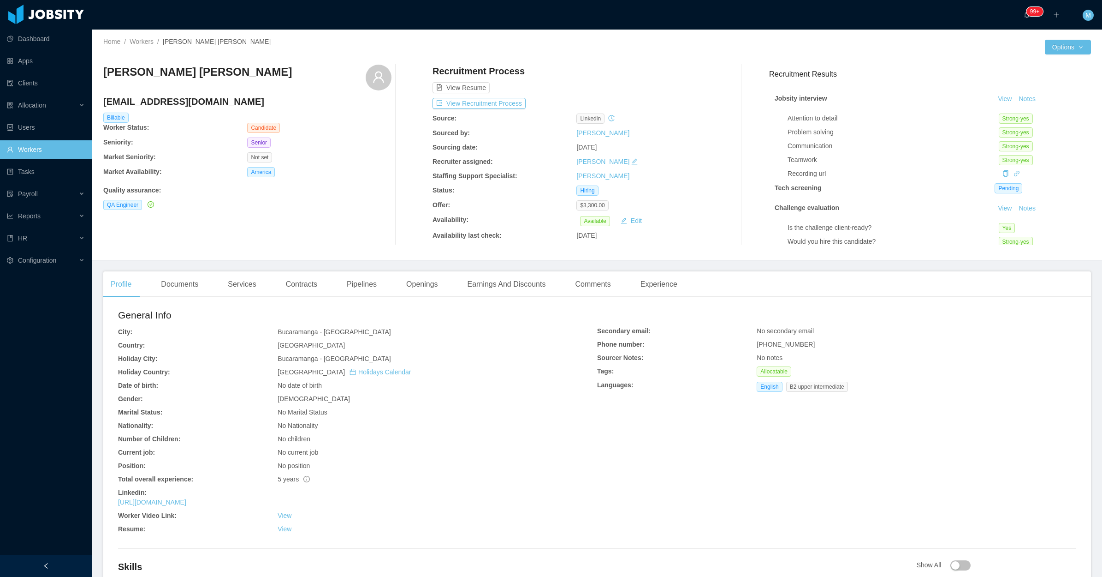
click at [284, 206] on div "QA Engineer" at bounding box center [247, 205] width 288 height 10
click at [202, 286] on div "Documents" at bounding box center [180, 284] width 52 height 26
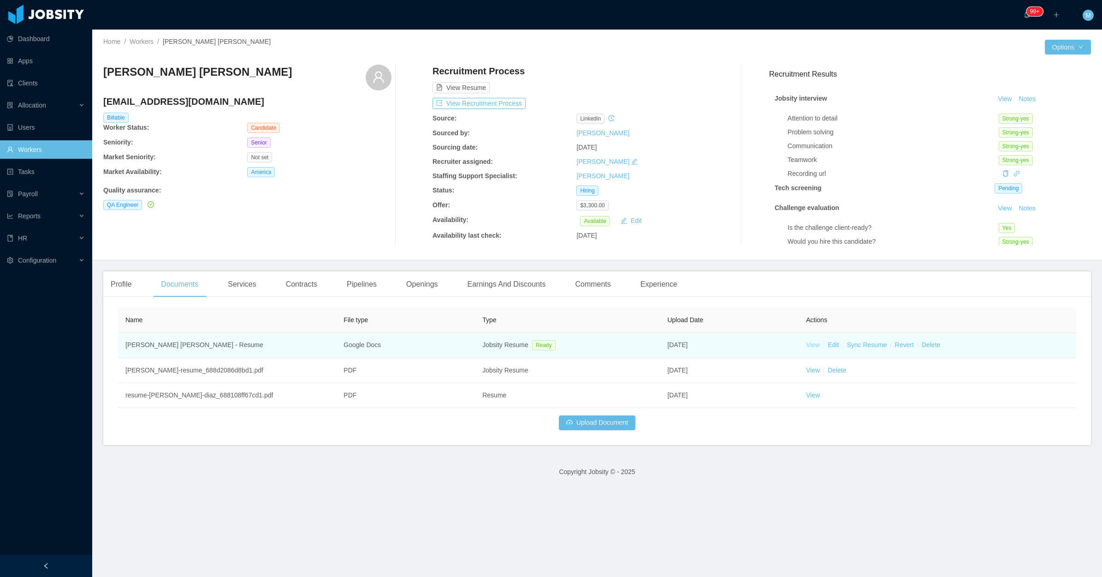
click at [810, 344] on link "View" at bounding box center [813, 344] width 14 height 7
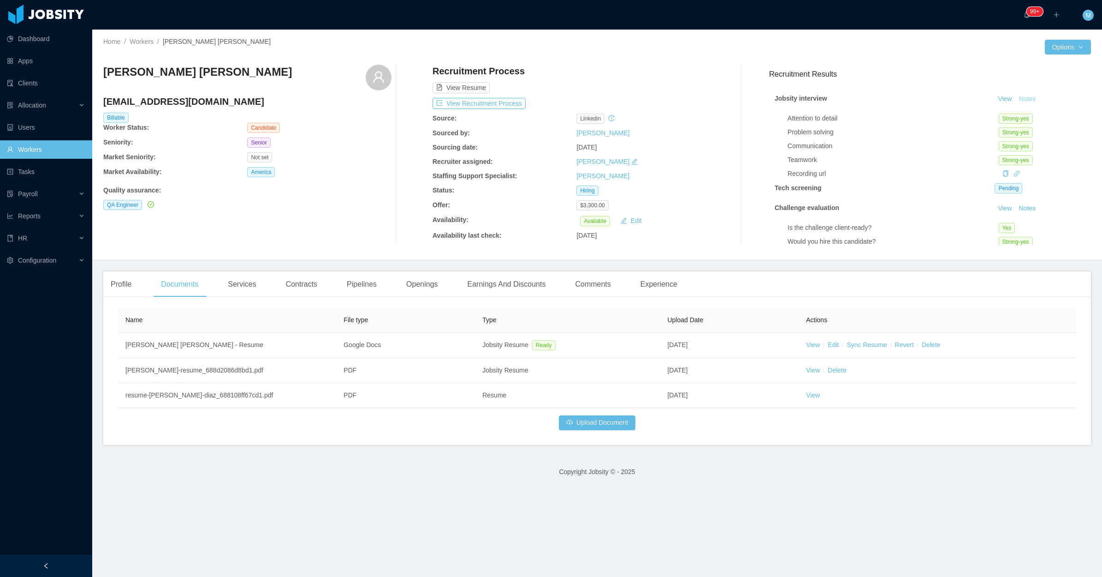
click at [1018, 95] on button "Notes" at bounding box center [1027, 99] width 24 height 11
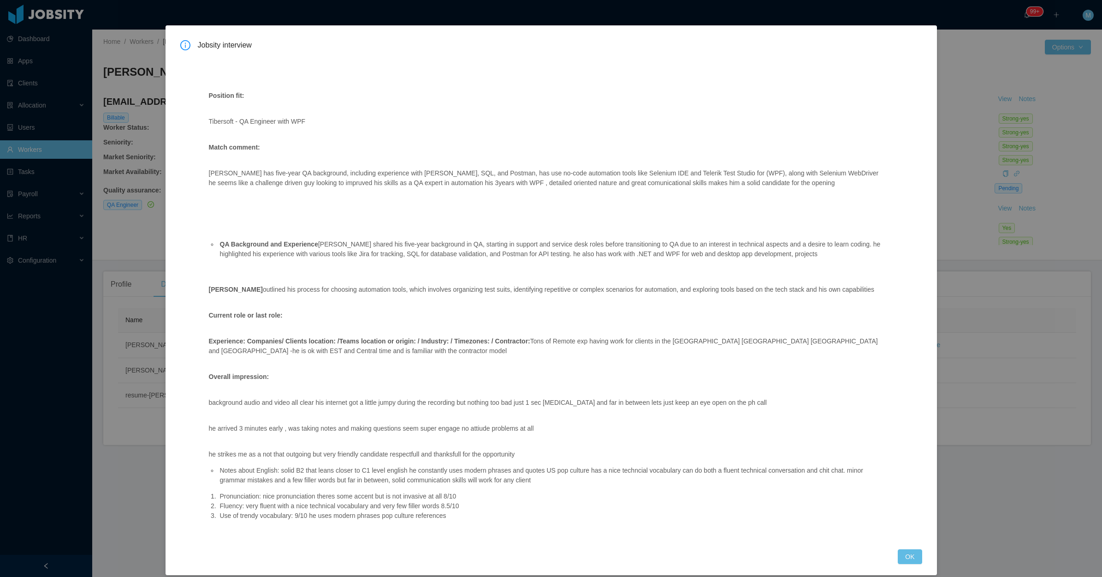
scroll to position [30, 0]
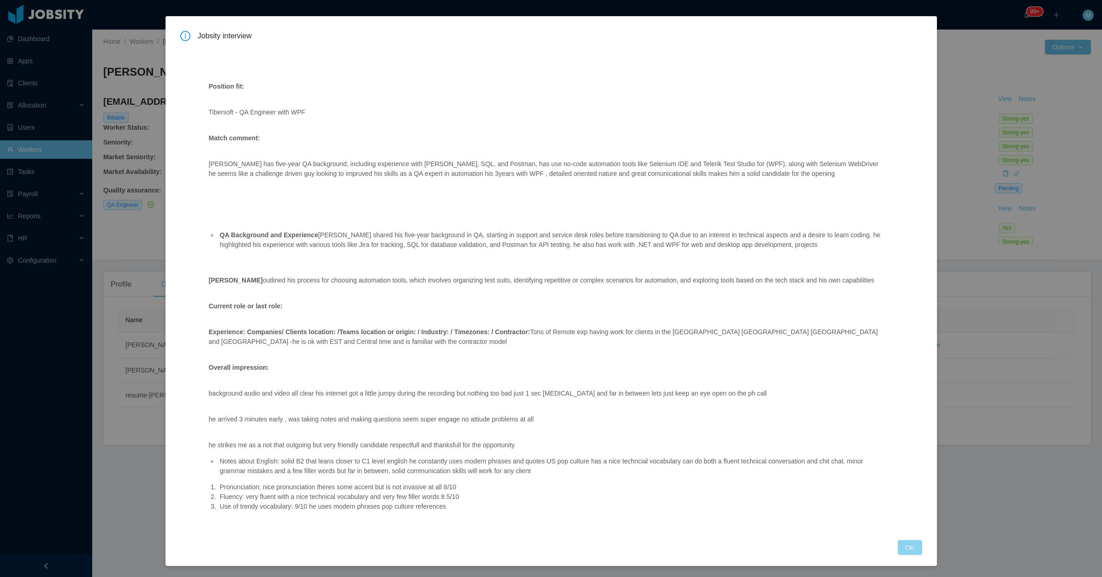
drag, startPoint x: 900, startPoint y: 542, endPoint x: 892, endPoint y: 534, distance: 11.1
click at [900, 542] on button "OK" at bounding box center [910, 547] width 24 height 15
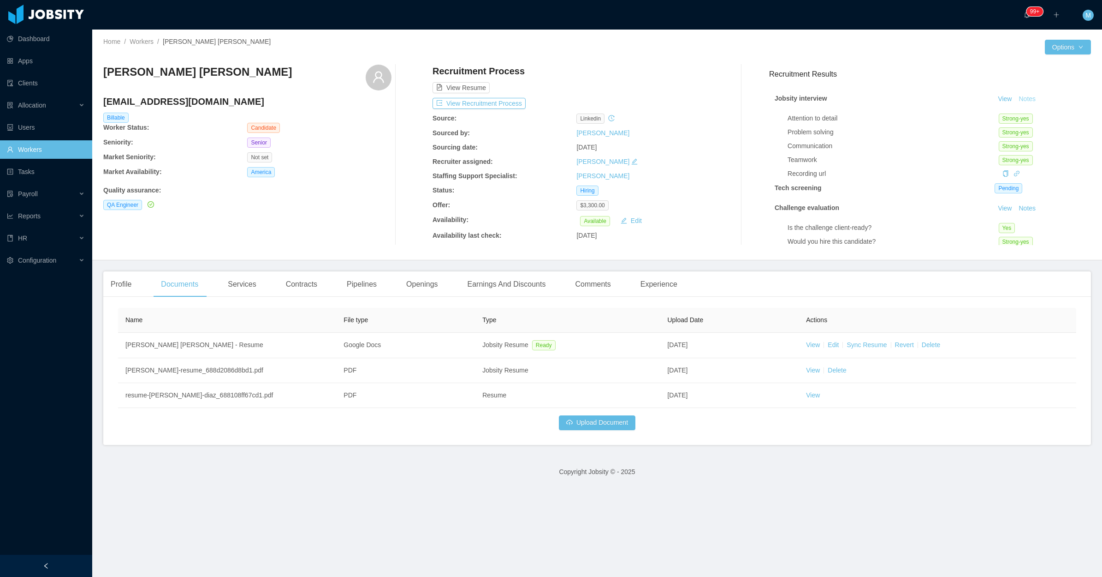
scroll to position [0, 0]
click at [424, 282] on div "Openings" at bounding box center [422, 284] width 47 height 26
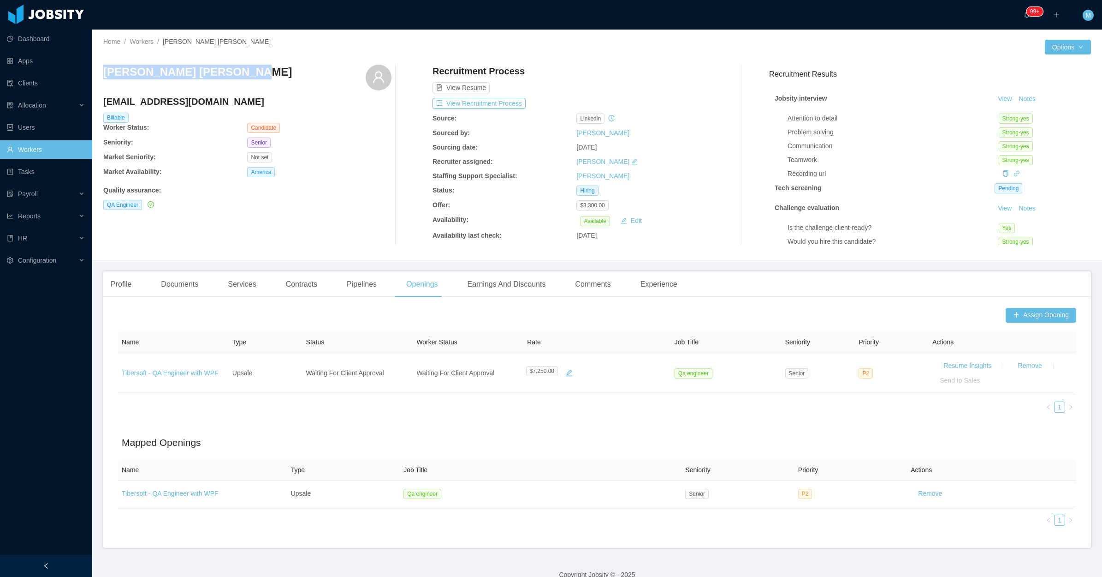
drag, startPoint x: 238, startPoint y: 74, endPoint x: 98, endPoint y: 70, distance: 139.8
click at [98, 70] on div "Home / Workers / Luis Enrique Rangel Díaz / Options Luis Enrique Rangel Díaz lu…" at bounding box center [597, 145] width 1010 height 231
copy h3 "[PERSON_NAME] [PERSON_NAME]"
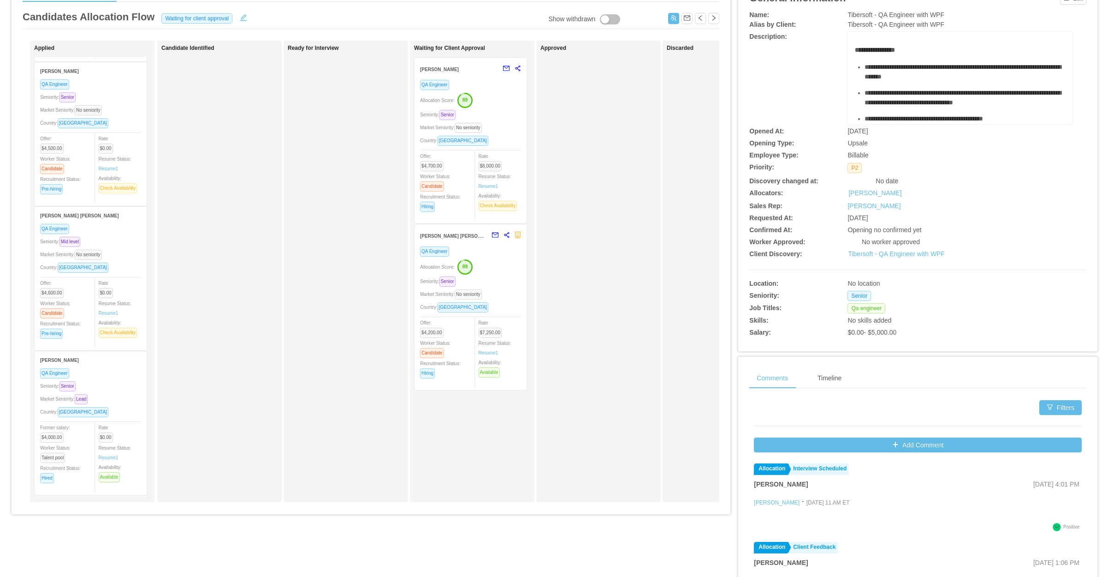
scroll to position [0, 105]
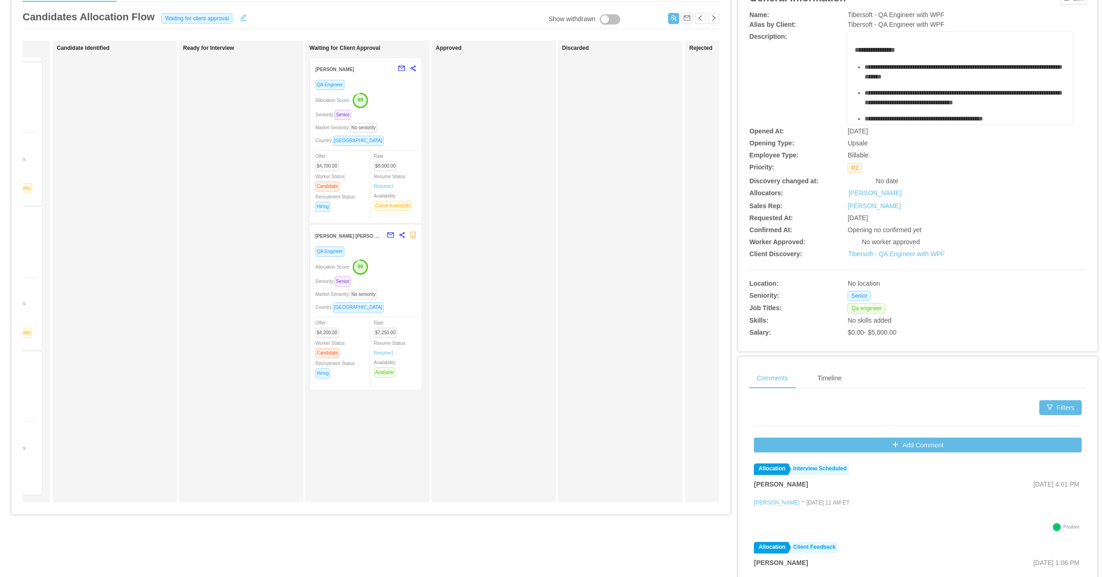
click at [398, 300] on div "QA Engineer Allocation Score: 89 Seniority: Senior Market Seniority: No seniori…" at bounding box center [365, 315] width 101 height 138
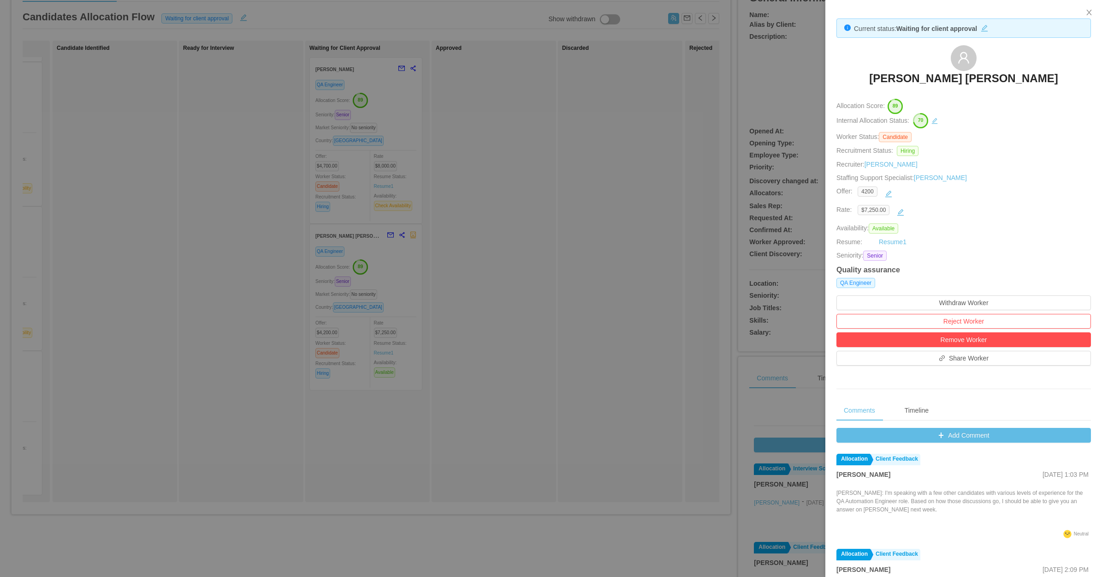
click at [494, 368] on div at bounding box center [551, 288] width 1102 height 577
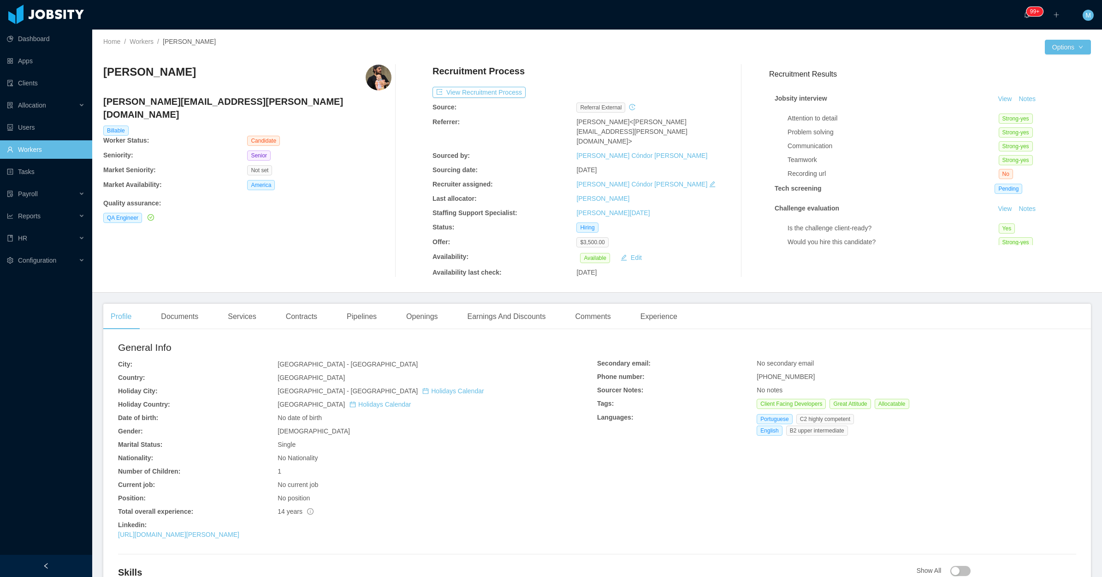
click at [324, 227] on div "[PERSON_NAME] [PERSON_NAME][EMAIL_ADDRESS][PERSON_NAME][DOMAIN_NAME] Billable W…" at bounding box center [247, 171] width 288 height 213
click at [399, 303] on div "Openings" at bounding box center [422, 316] width 47 height 26
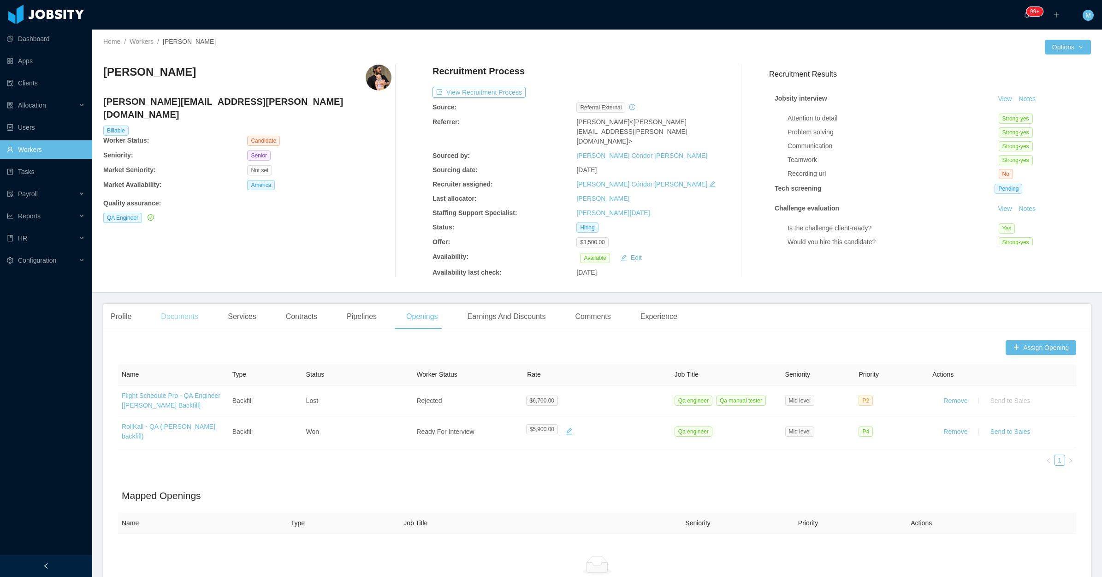
click at [171, 312] on div "Documents" at bounding box center [180, 316] width 52 height 26
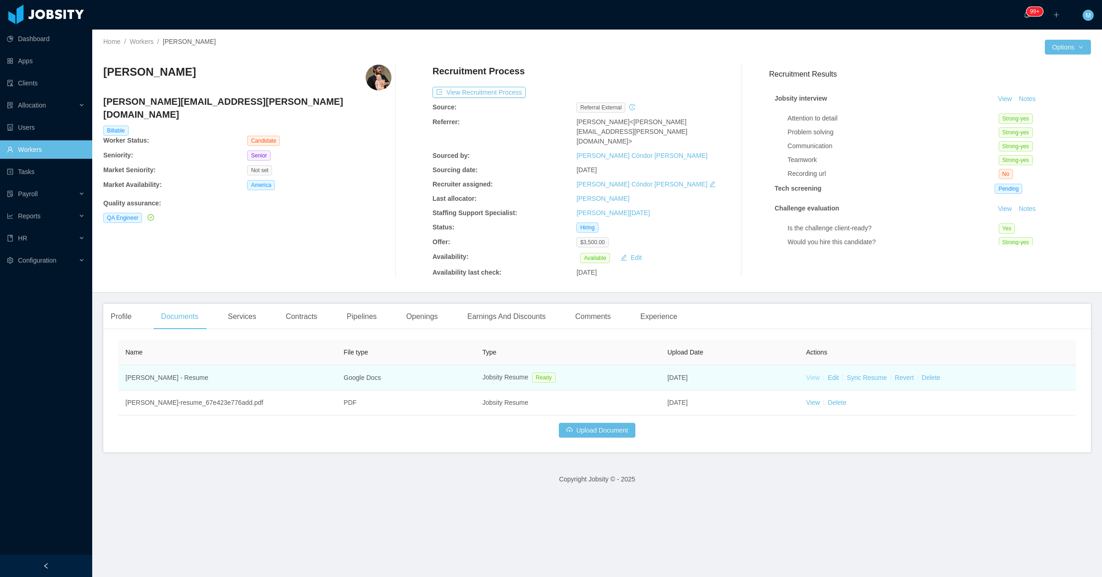
click at [806, 374] on link "View" at bounding box center [813, 377] width 14 height 7
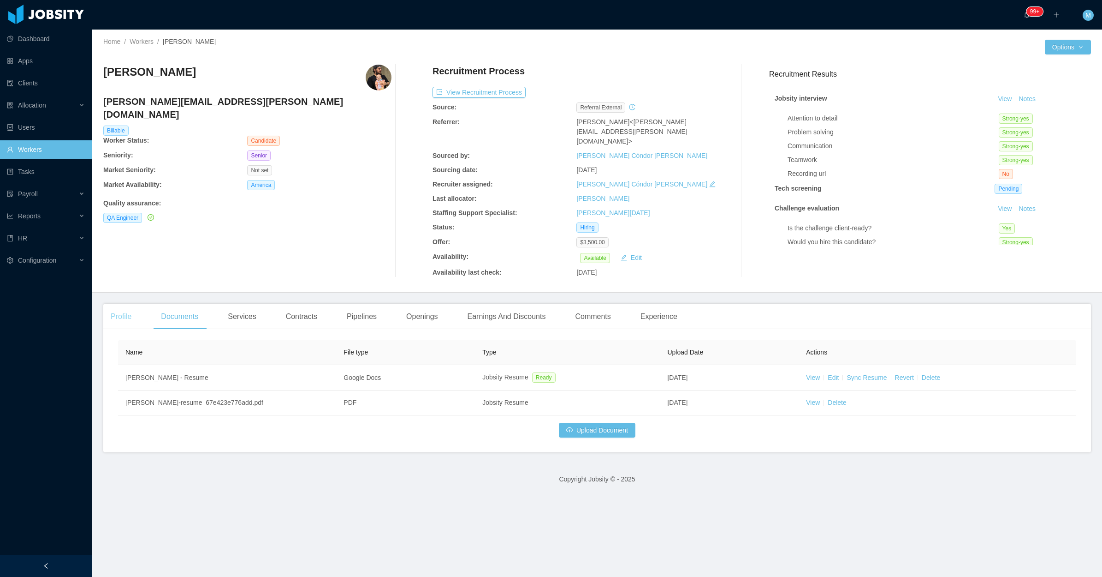
click at [125, 315] on div "Profile" at bounding box center [121, 316] width 36 height 26
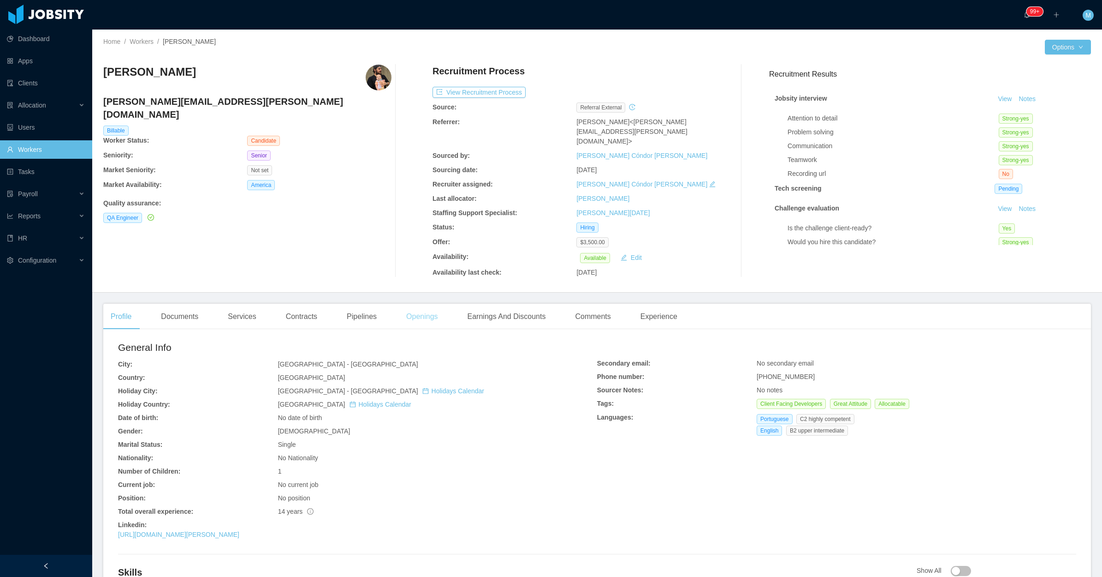
click at [424, 308] on div "Openings" at bounding box center [422, 316] width 47 height 26
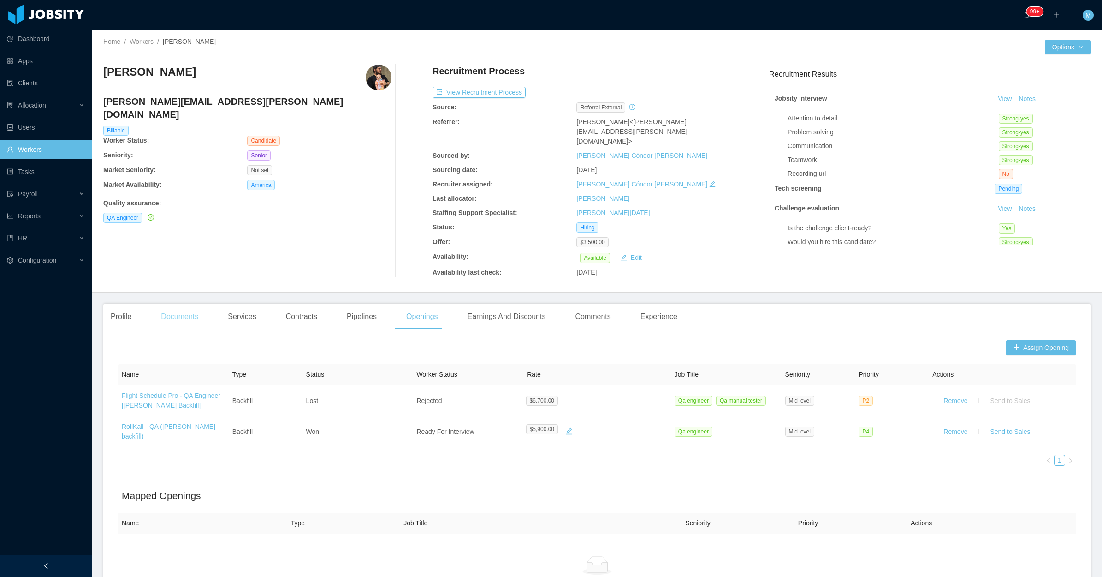
click at [192, 305] on div "Documents" at bounding box center [180, 316] width 52 height 26
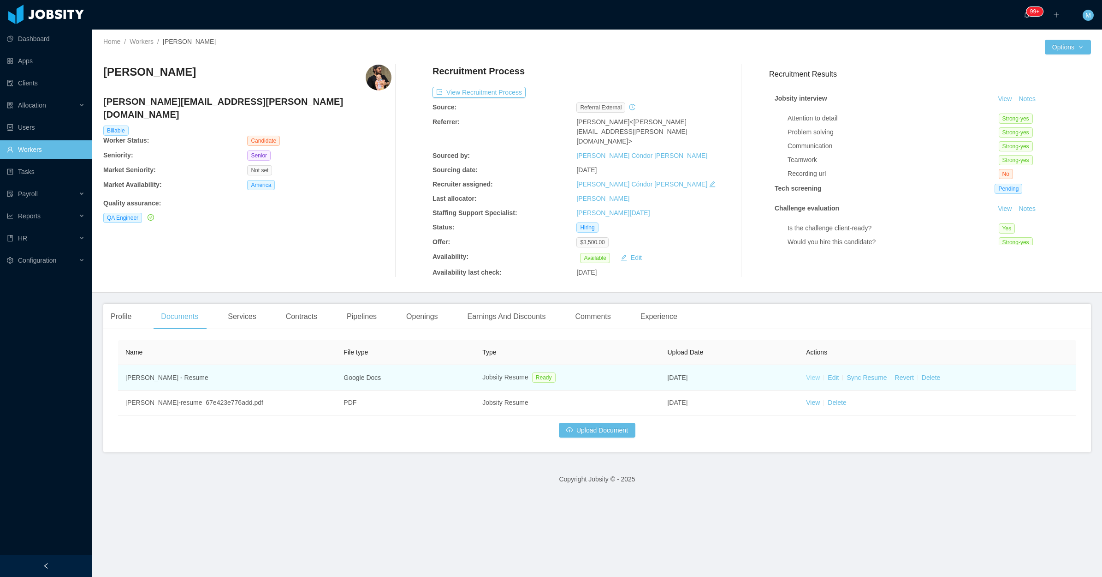
click at [808, 374] on link "View" at bounding box center [813, 377] width 14 height 7
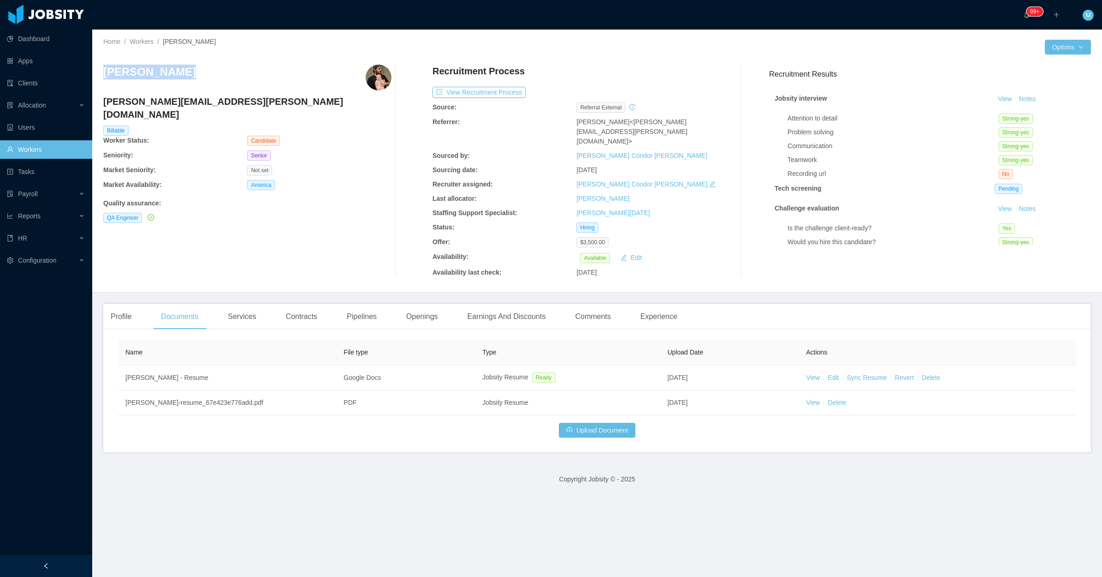
drag, startPoint x: 218, startPoint y: 70, endPoint x: 102, endPoint y: 72, distance: 115.8
click at [102, 72] on div "Home / Workers / Arthur Mendes / Options Arthur Mendes arthur.m.berte@hotmail.c…" at bounding box center [597, 161] width 1010 height 263
copy h3 "Arthur Mendes"
click at [1018, 102] on button "Notes" at bounding box center [1027, 99] width 24 height 11
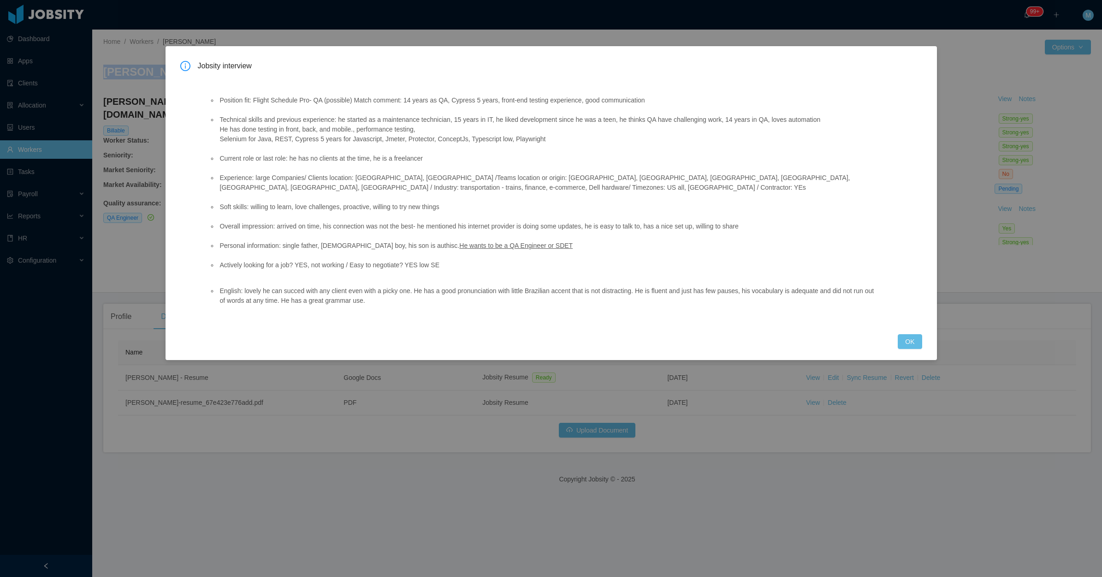
drag, startPoint x: 908, startPoint y: 339, endPoint x: 893, endPoint y: 328, distance: 17.8
click at [905, 340] on button "OK" at bounding box center [910, 341] width 24 height 15
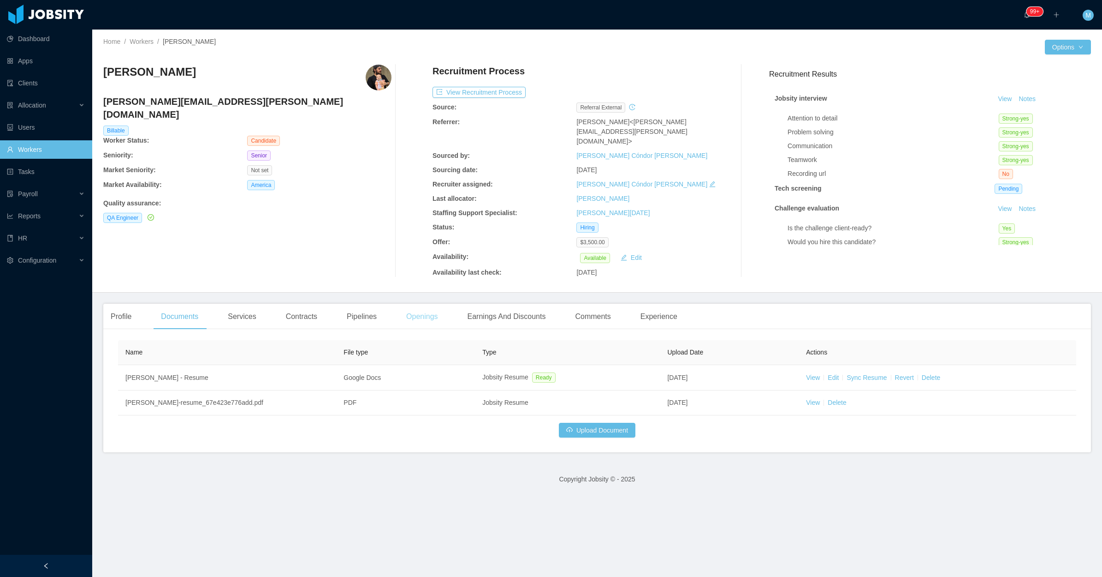
click at [428, 310] on div "Openings" at bounding box center [422, 316] width 47 height 26
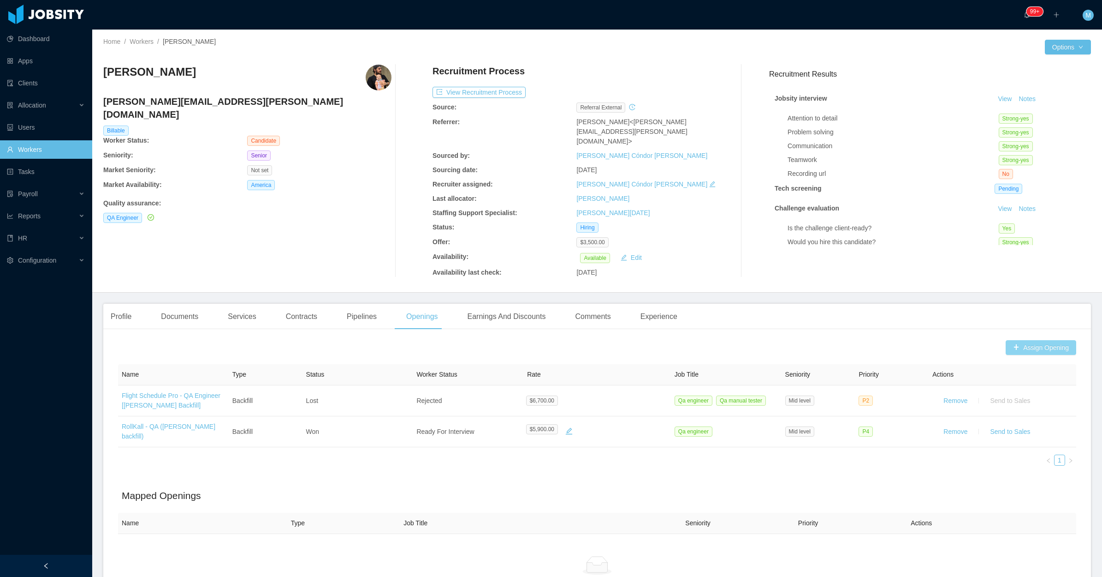
click at [1034, 340] on button "Assign Opening" at bounding box center [1041, 347] width 71 height 15
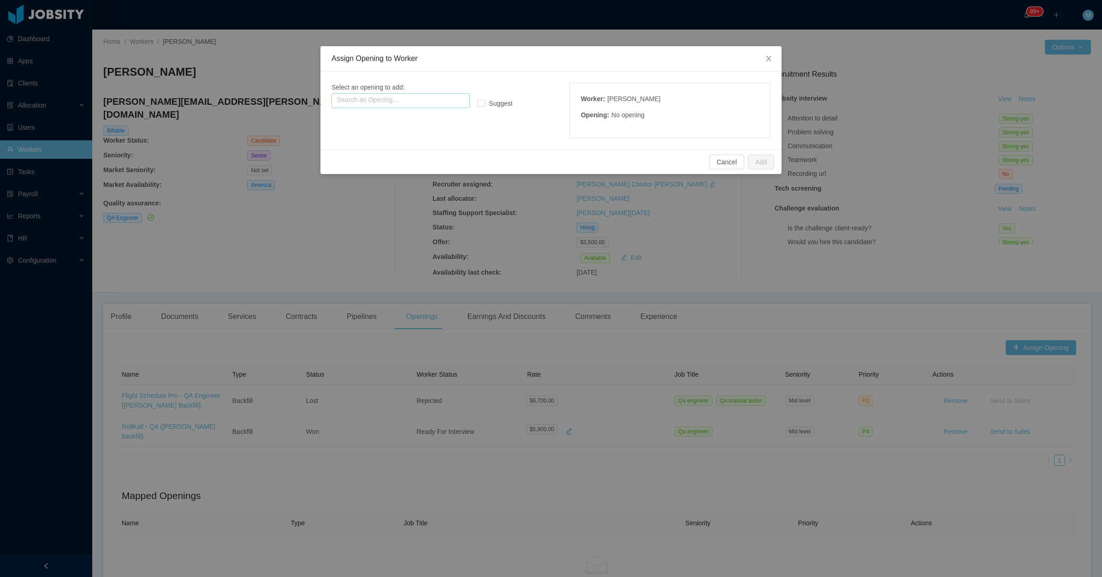
click at [457, 100] on input "text" at bounding box center [401, 100] width 138 height 15
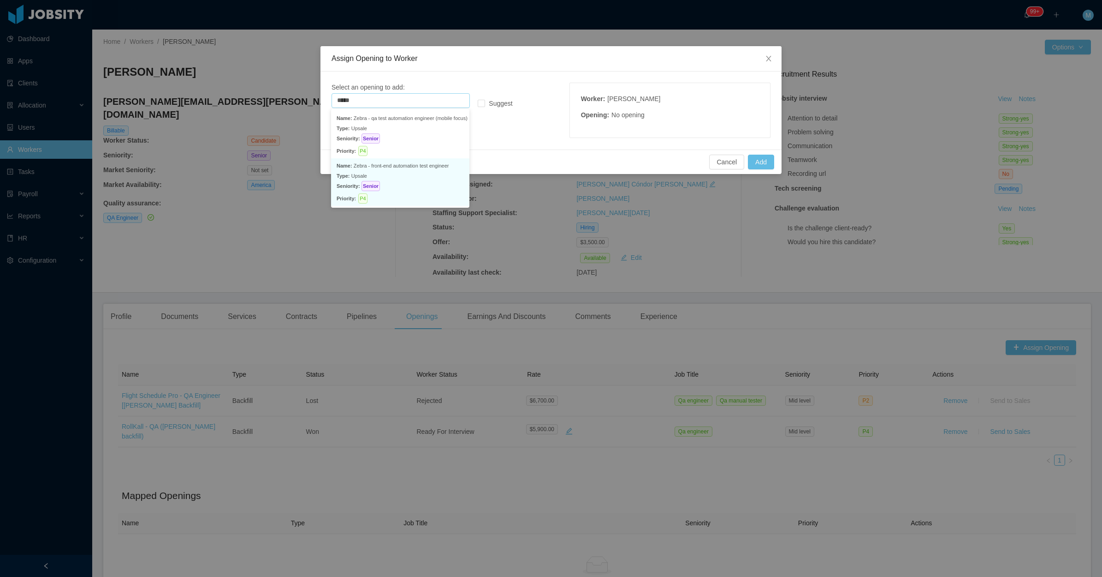
click at [432, 173] on p "Type: Upsale" at bounding box center [400, 176] width 127 height 10
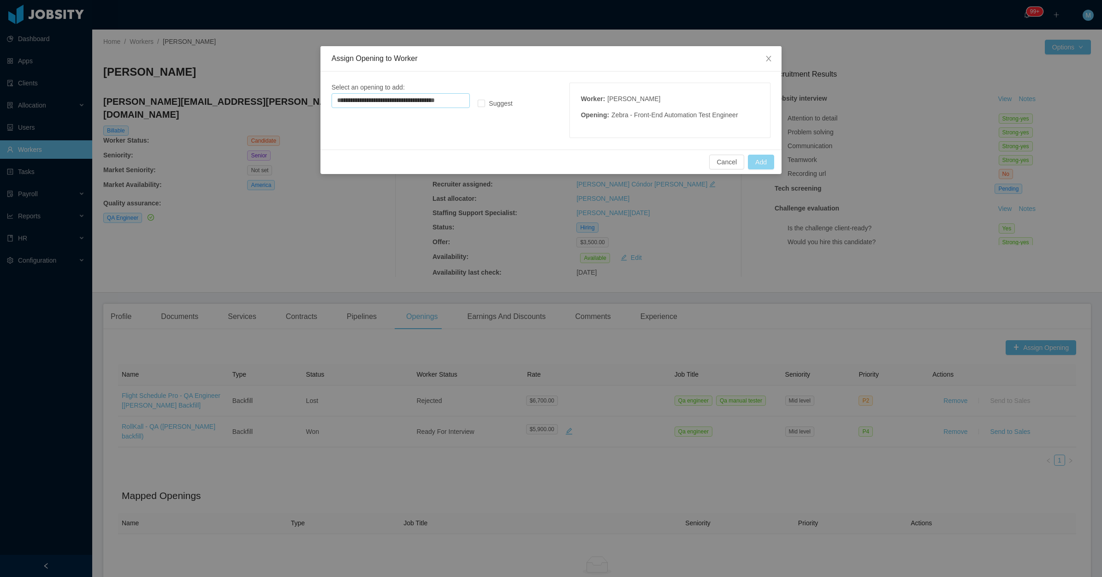
type input "**********"
drag, startPoint x: 762, startPoint y: 166, endPoint x: 780, endPoint y: 131, distance: 39.0
click at [763, 166] on button "Add" at bounding box center [761, 162] width 26 height 15
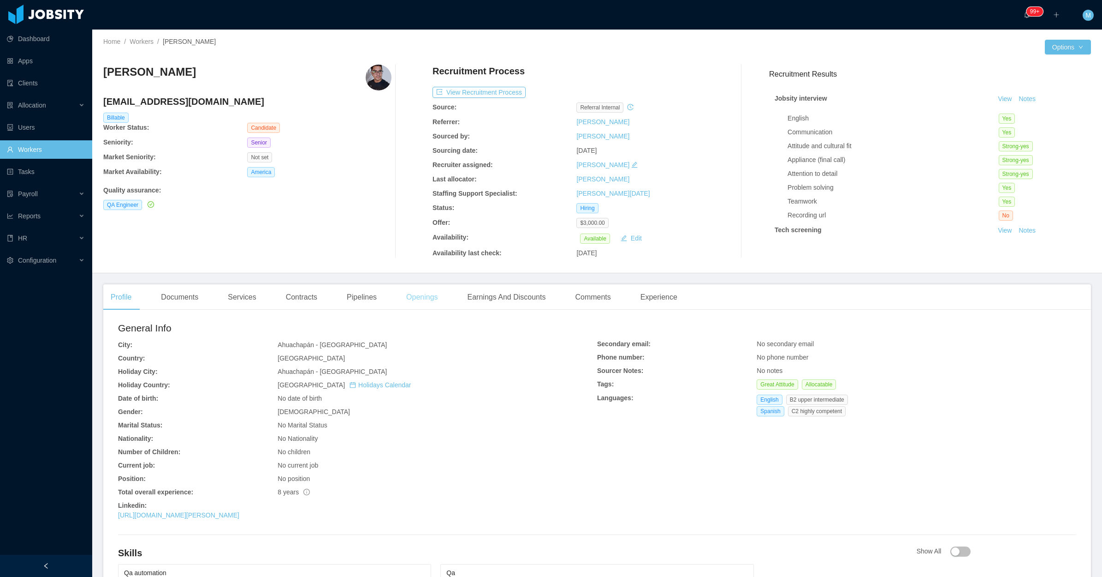
click at [440, 303] on div "Openings" at bounding box center [422, 297] width 47 height 26
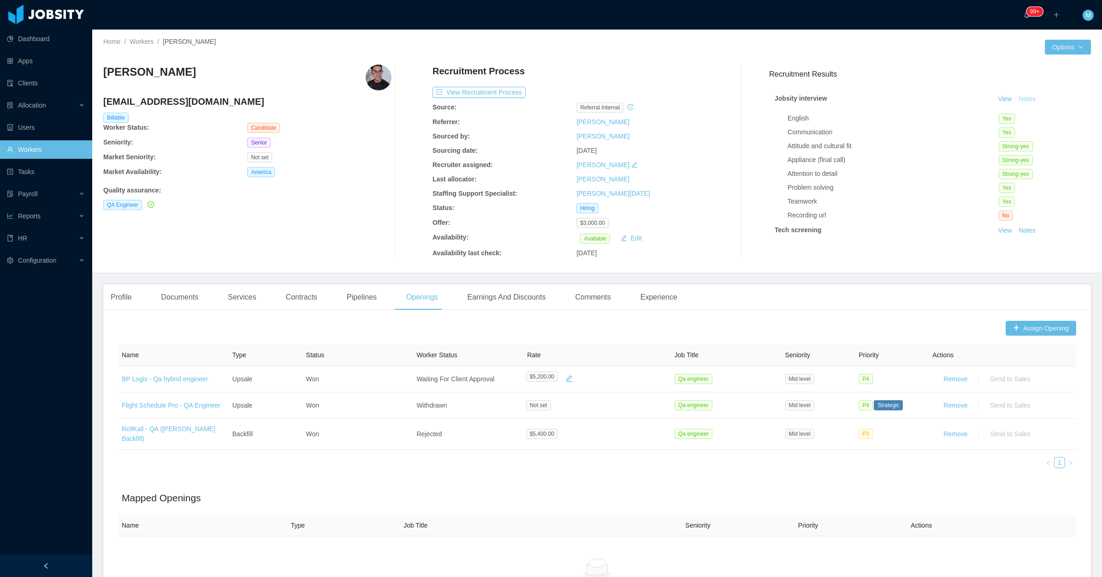
click at [1015, 98] on button "Notes" at bounding box center [1027, 99] width 24 height 11
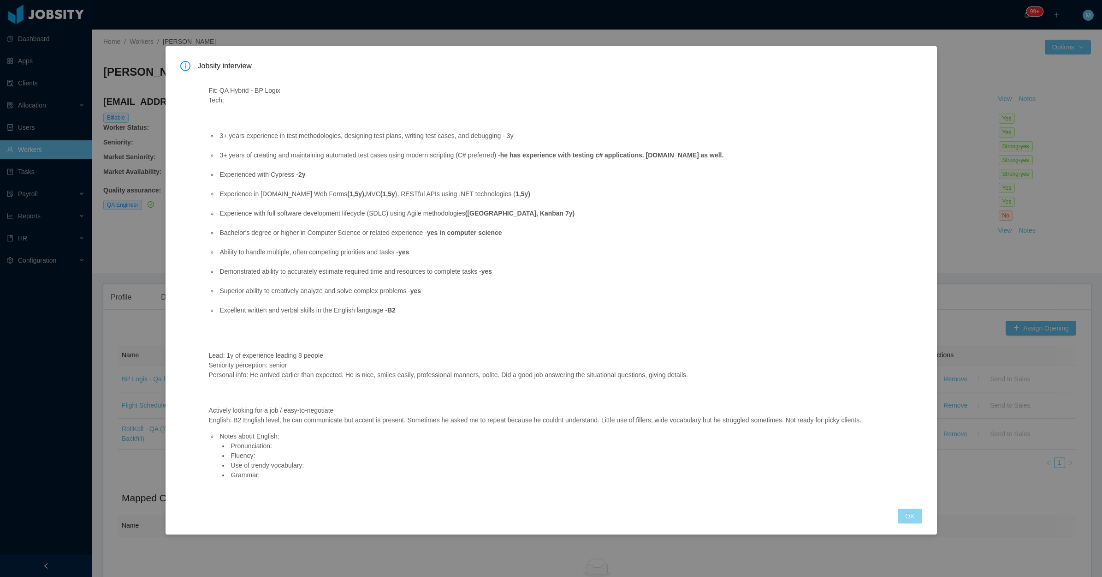
drag, startPoint x: 919, startPoint y: 520, endPoint x: 914, endPoint y: 518, distance: 5.8
click at [919, 520] on button "OK" at bounding box center [910, 515] width 24 height 15
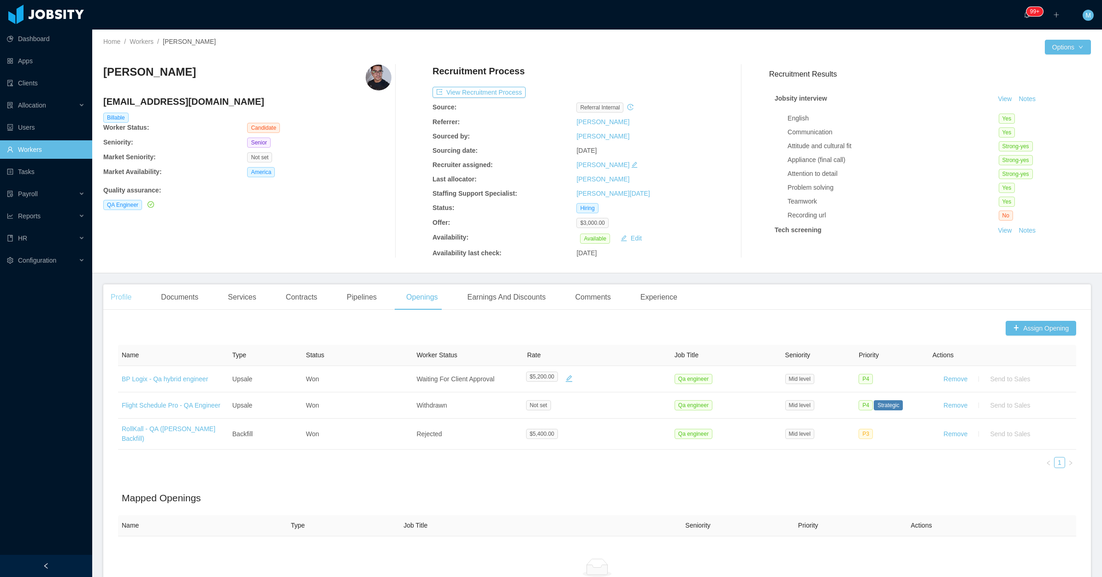
click at [114, 297] on div "Profile" at bounding box center [121, 297] width 36 height 26
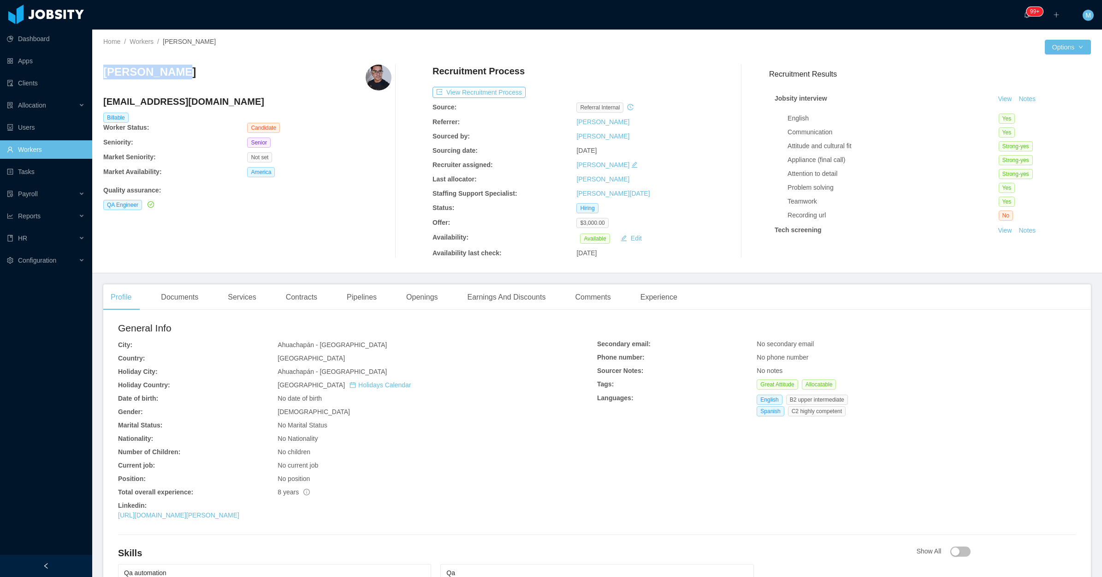
drag, startPoint x: 187, startPoint y: 71, endPoint x: 95, endPoint y: 71, distance: 91.3
click at [95, 71] on div "Home / Workers / Mario Guerra / Options Mario Guerra mario.13347@gmail.com Bill…" at bounding box center [597, 152] width 1010 height 244
copy h3 "Mario Guerra"
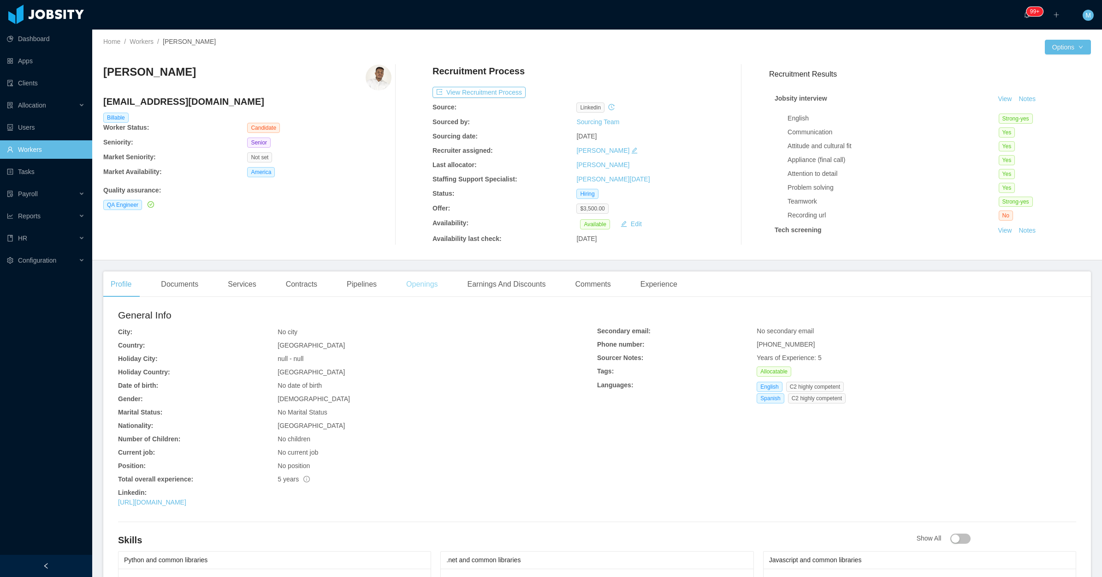
click at [432, 282] on div "Openings" at bounding box center [422, 284] width 47 height 26
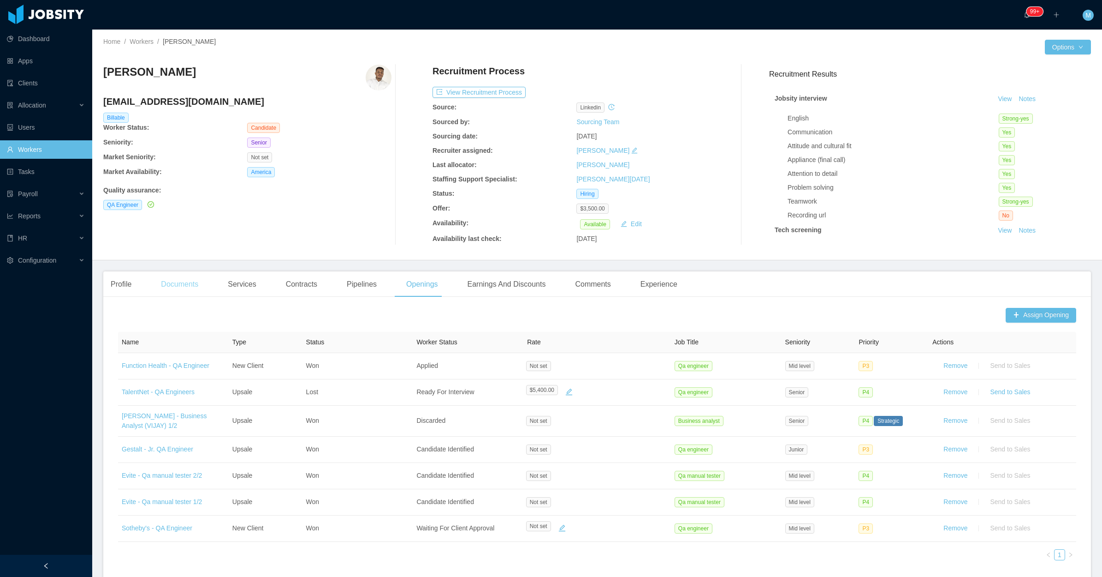
click at [203, 278] on div "Documents" at bounding box center [180, 284] width 52 height 26
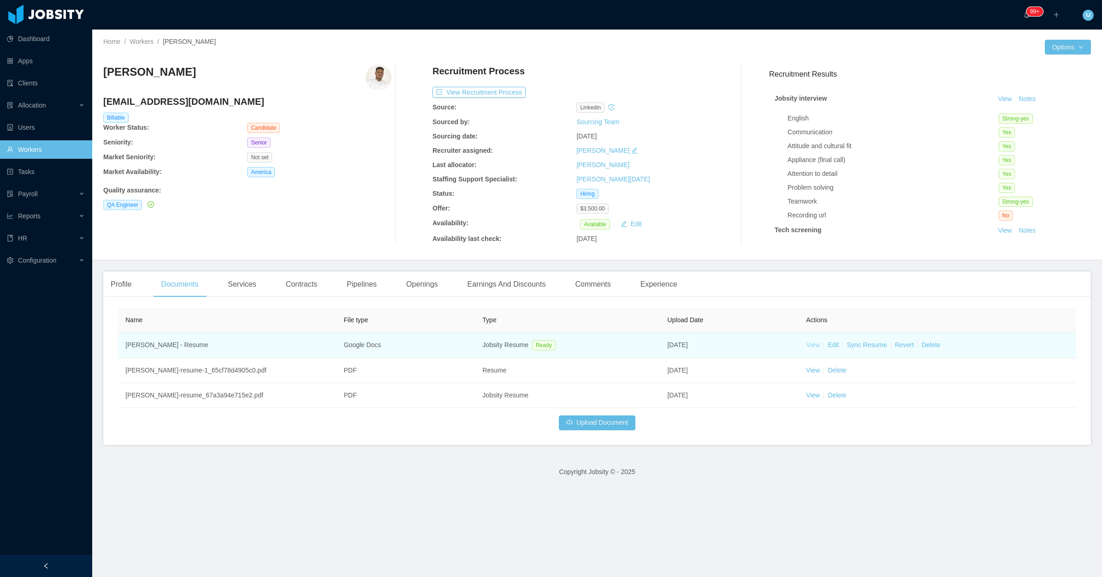
click at [806, 344] on link "View" at bounding box center [813, 344] width 14 height 7
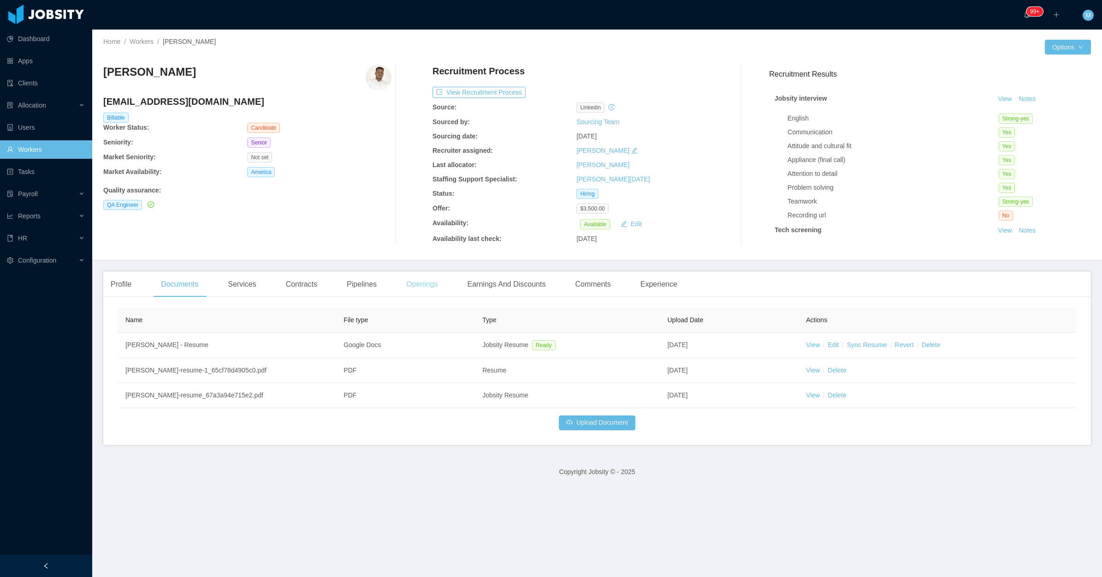
drag, startPoint x: 429, startPoint y: 289, endPoint x: 418, endPoint y: 286, distance: 11.1
click at [422, 291] on div "Openings" at bounding box center [422, 284] width 47 height 26
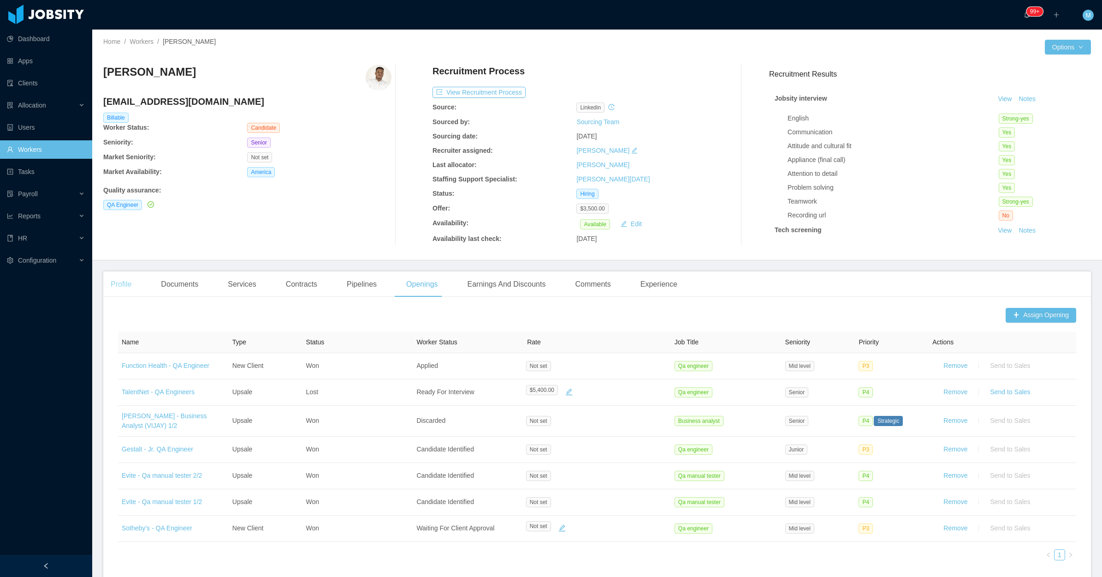
click at [132, 274] on div "Profile" at bounding box center [121, 284] width 36 height 26
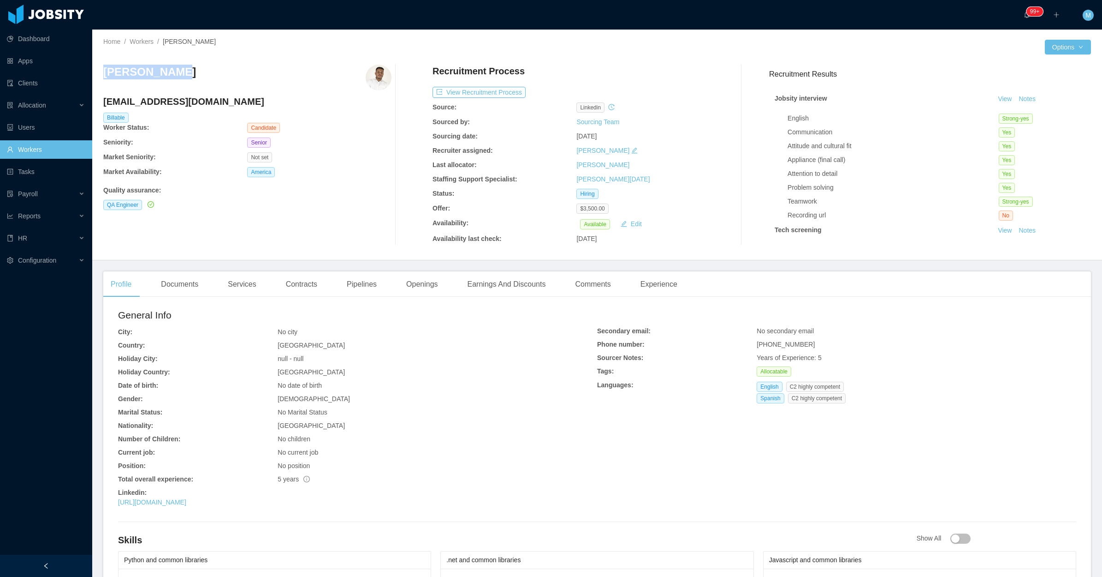
drag, startPoint x: 208, startPoint y: 71, endPoint x: 102, endPoint y: 77, distance: 105.3
click at [102, 77] on div "Home / Workers / Edgar Ysabel / Options Edgar Ysabel edgarysabel@gmail.com Bill…" at bounding box center [597, 145] width 1010 height 231
copy h3 "Edgar Ysabel"
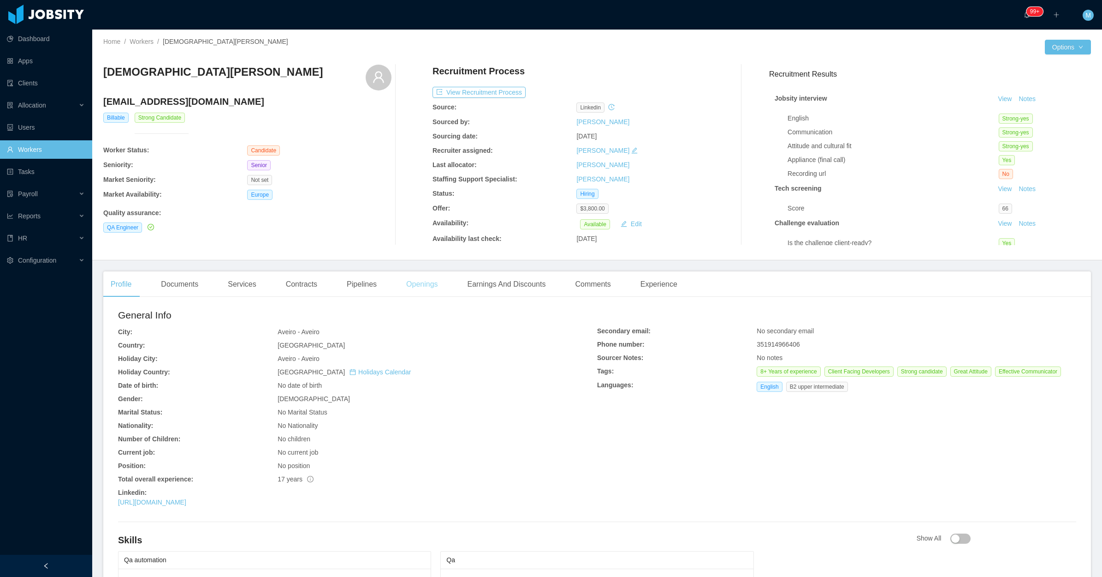
click at [423, 283] on div "Openings" at bounding box center [422, 284] width 47 height 26
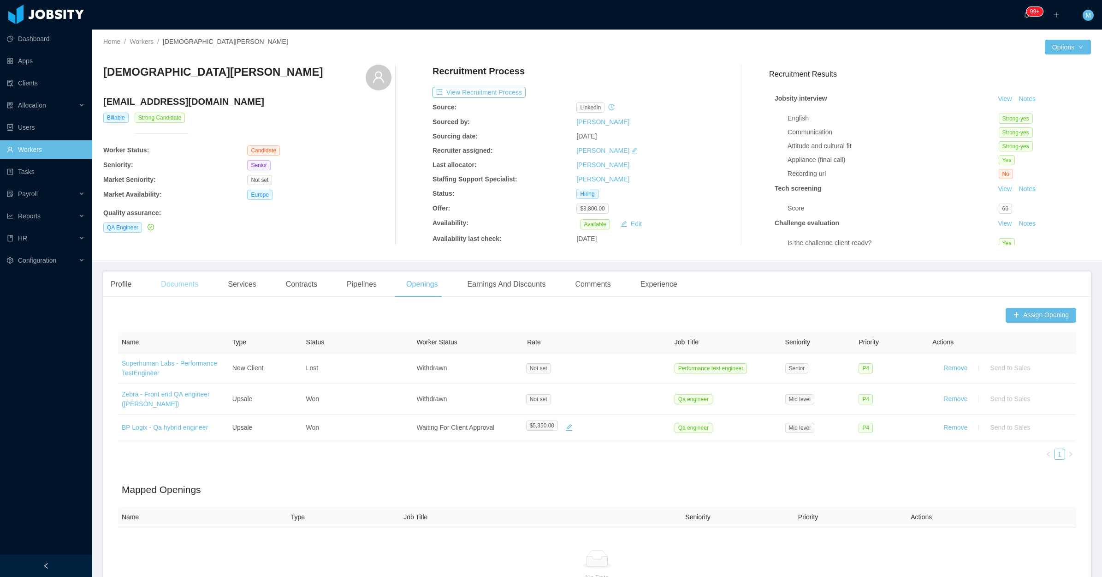
click at [181, 288] on div "Documents" at bounding box center [180, 284] width 52 height 26
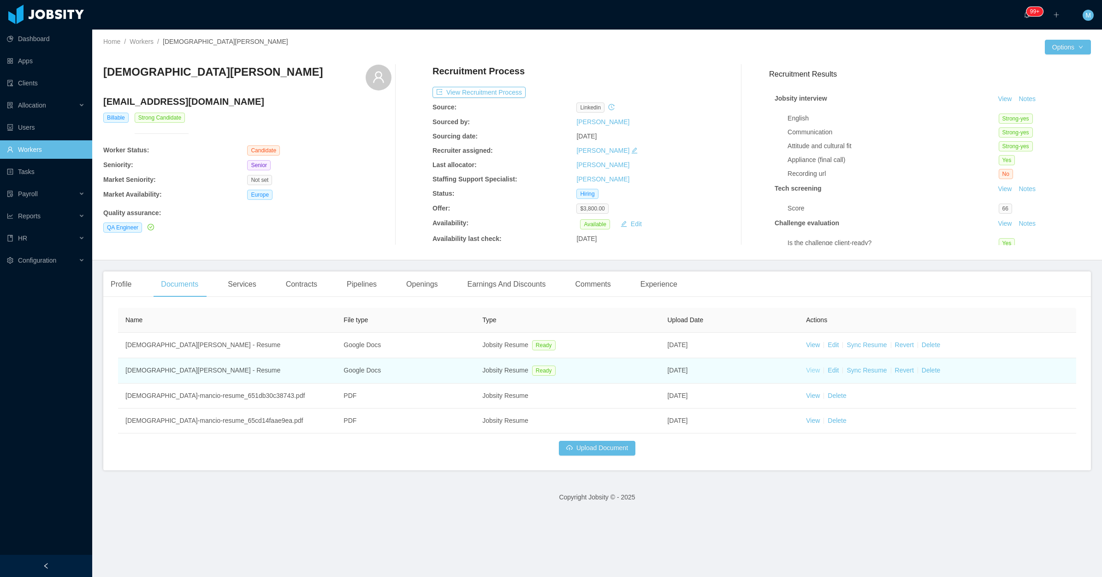
click at [806, 367] on link "View" at bounding box center [813, 369] width 14 height 7
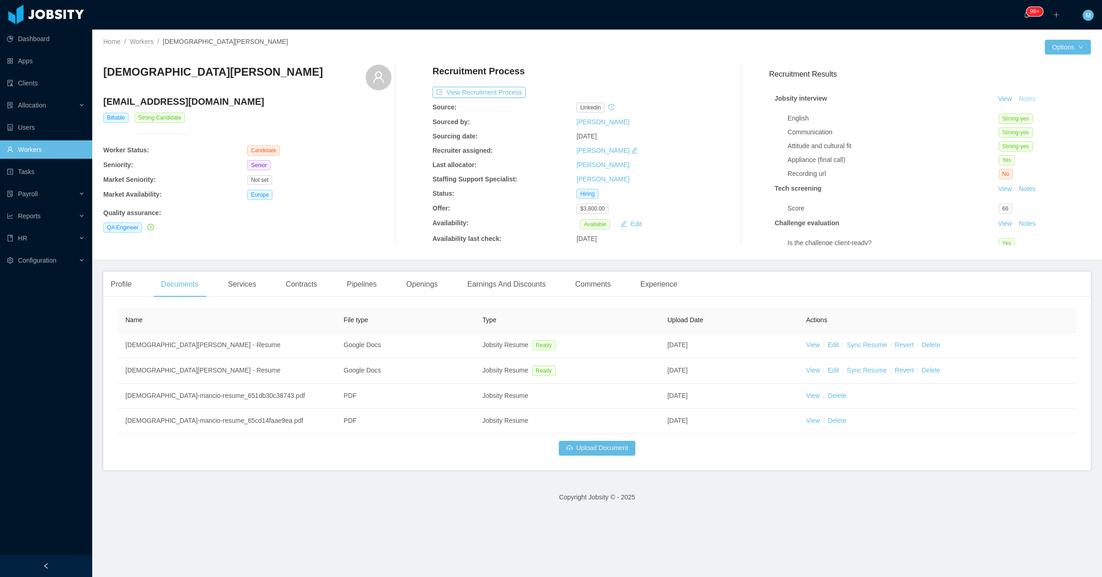
click at [1015, 100] on button "Notes" at bounding box center [1027, 99] width 24 height 11
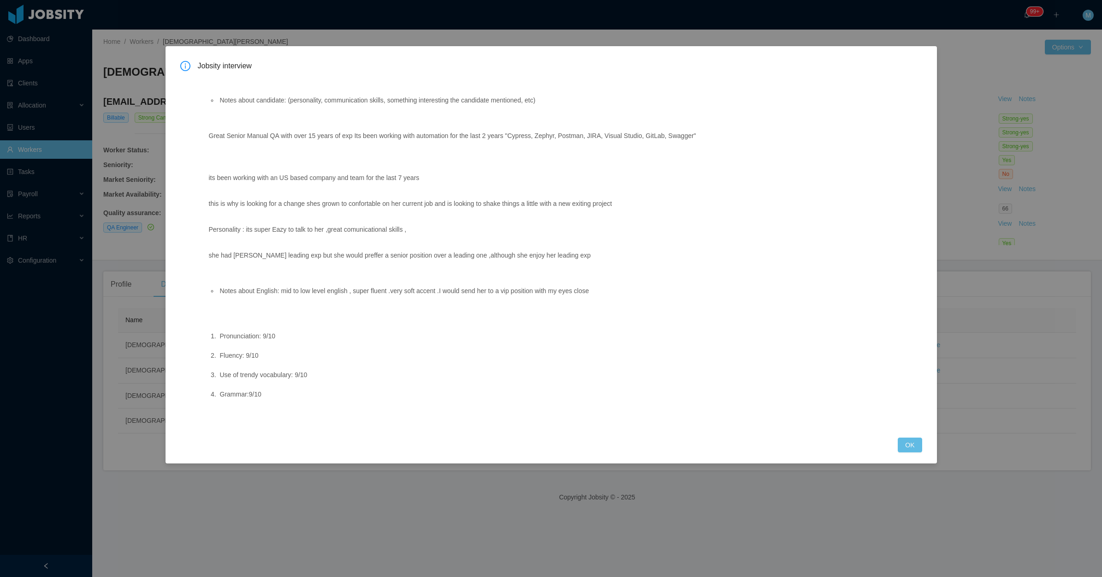
drag, startPoint x: 917, startPoint y: 442, endPoint x: 720, endPoint y: 344, distance: 219.9
click at [915, 443] on button "OK" at bounding box center [910, 444] width 24 height 15
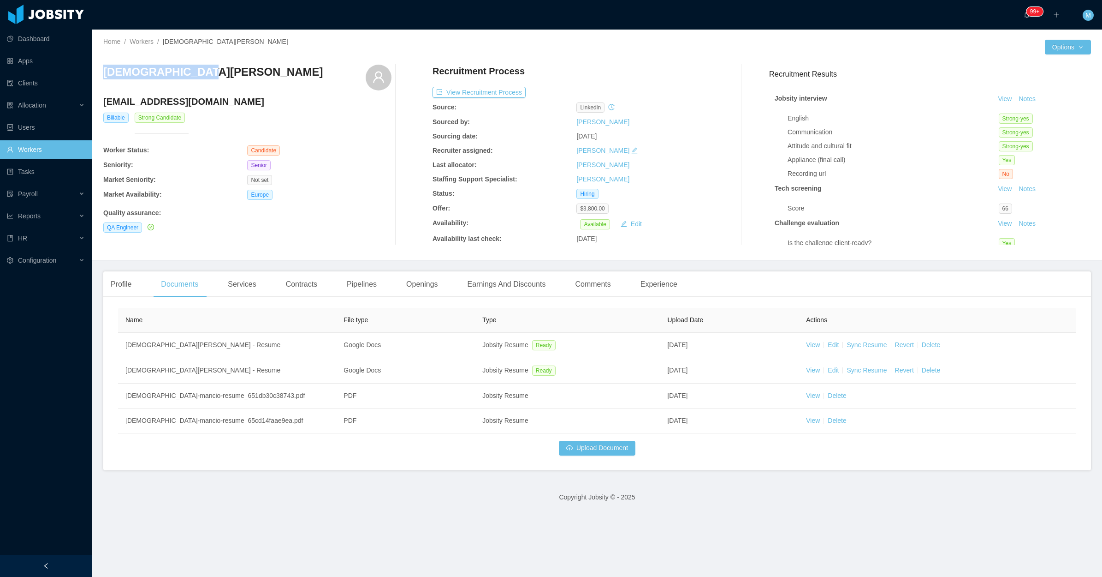
drag, startPoint x: 167, startPoint y: 74, endPoint x: 104, endPoint y: 78, distance: 62.9
click at [104, 78] on div "Cristiana Mâncio" at bounding box center [247, 78] width 288 height 26
copy h3 "Cristiana Mâncio"
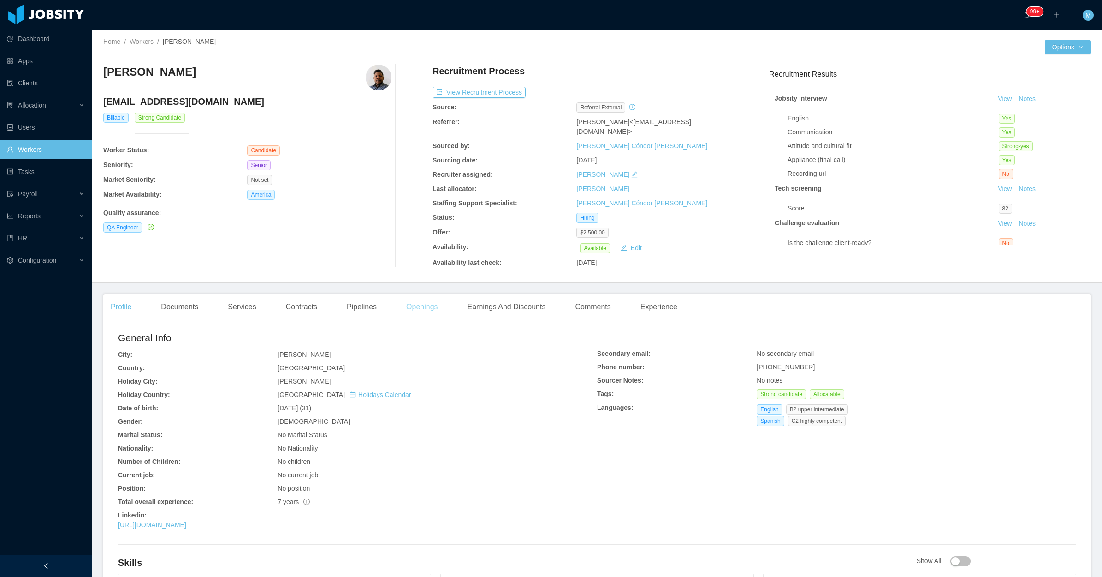
click at [416, 297] on div "Openings" at bounding box center [422, 307] width 47 height 26
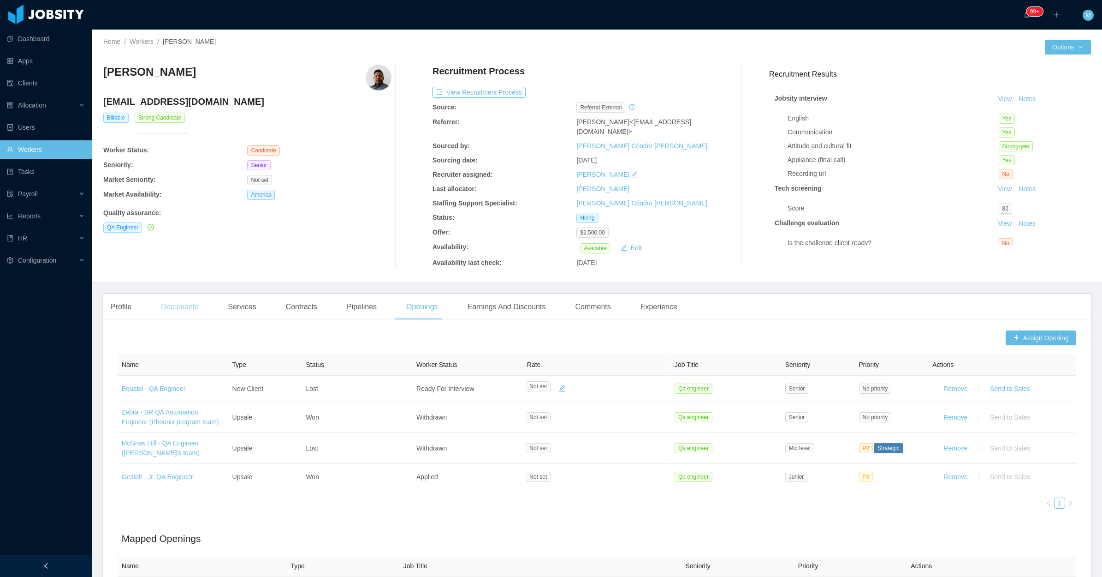
click at [186, 294] on div "Documents" at bounding box center [180, 307] width 52 height 26
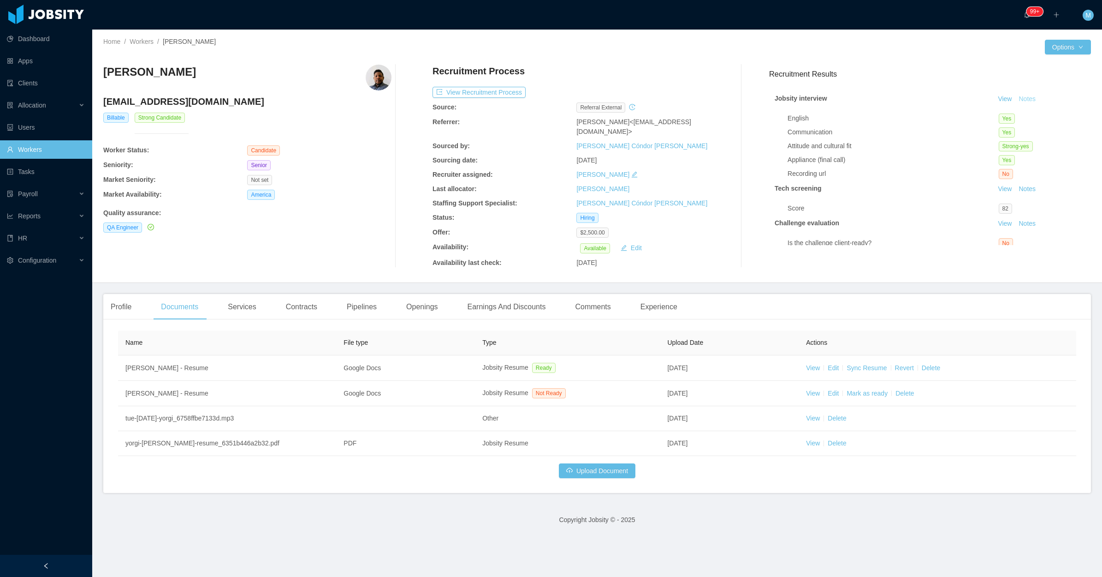
click at [1022, 102] on button "Notes" at bounding box center [1027, 99] width 24 height 11
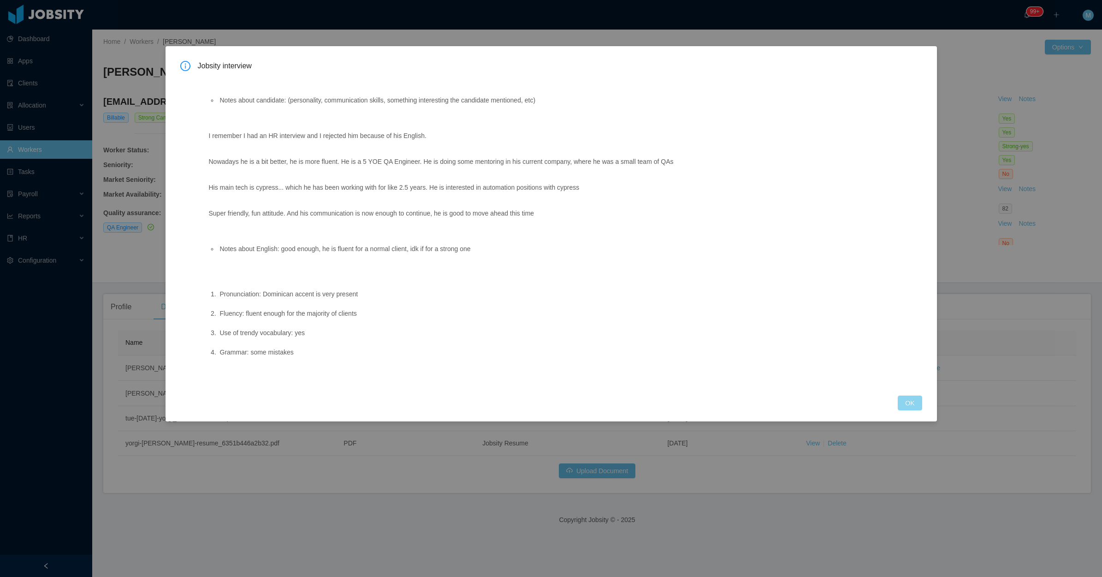
click at [912, 406] on button "OK" at bounding box center [910, 402] width 24 height 15
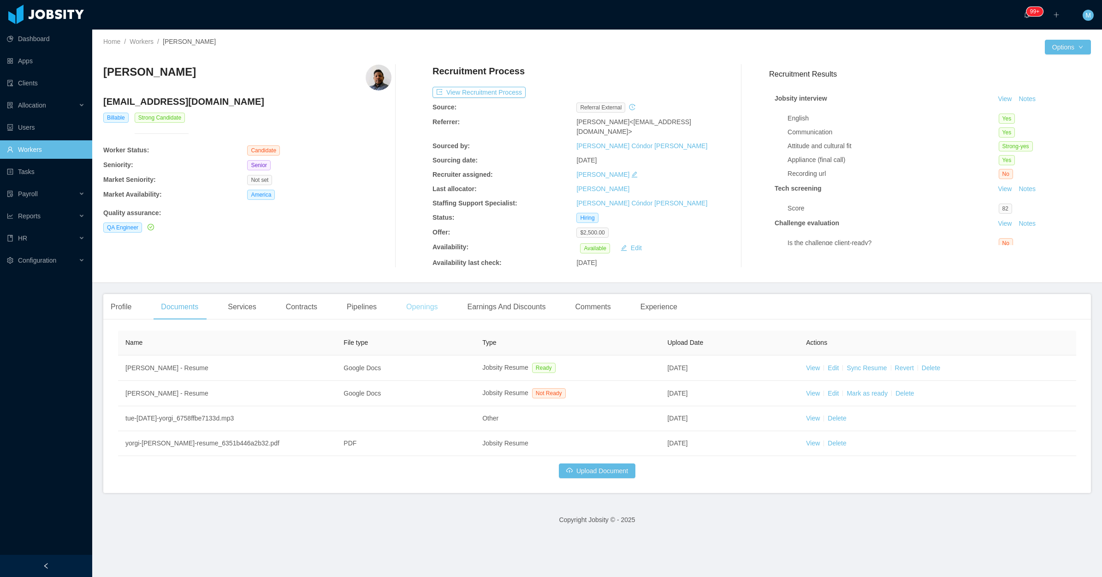
click at [431, 294] on div "Openings" at bounding box center [422, 307] width 47 height 26
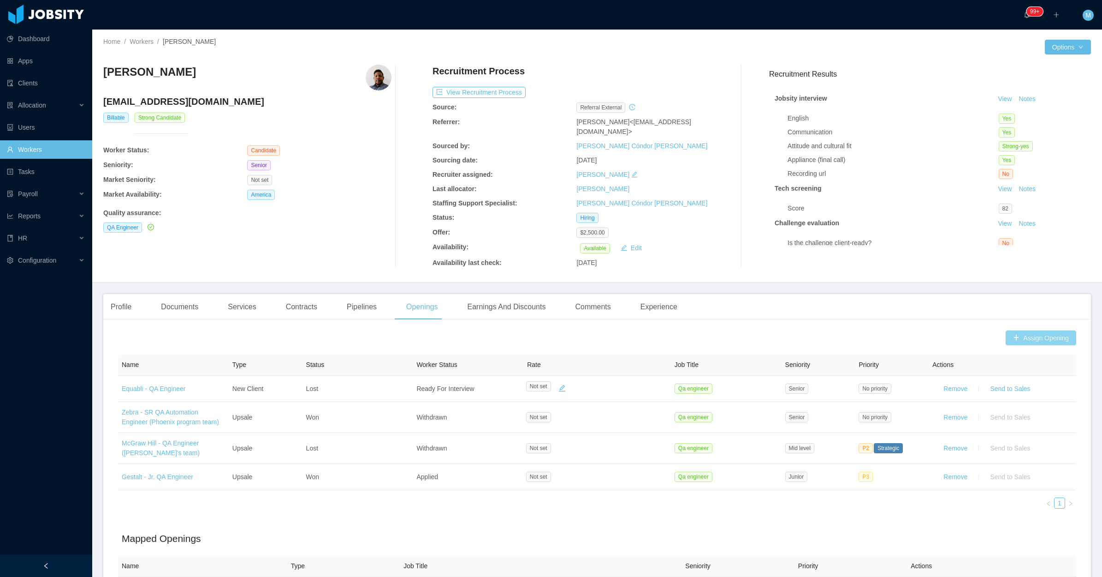
click at [1016, 330] on button "Assign Opening" at bounding box center [1041, 337] width 71 height 15
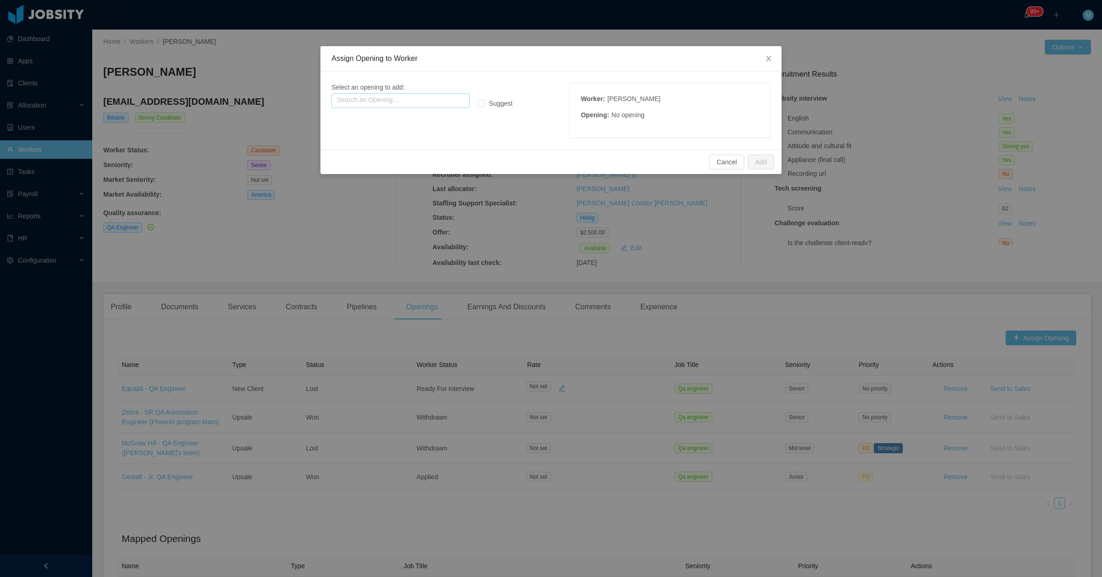
click at [369, 93] on input "text" at bounding box center [401, 100] width 138 height 15
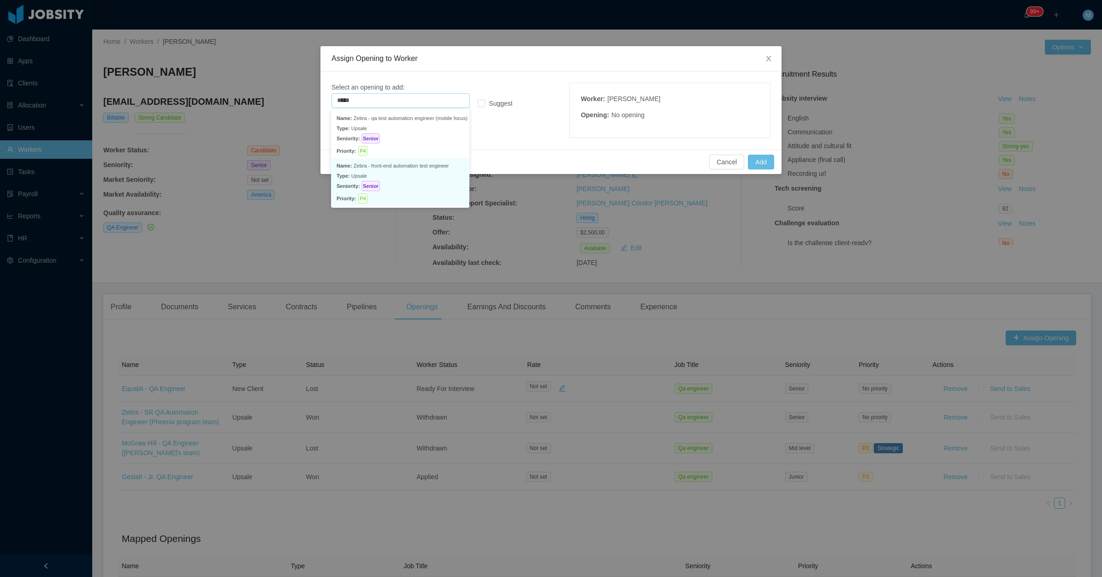
click at [391, 187] on p "Seniority: Senior" at bounding box center [400, 186] width 127 height 10
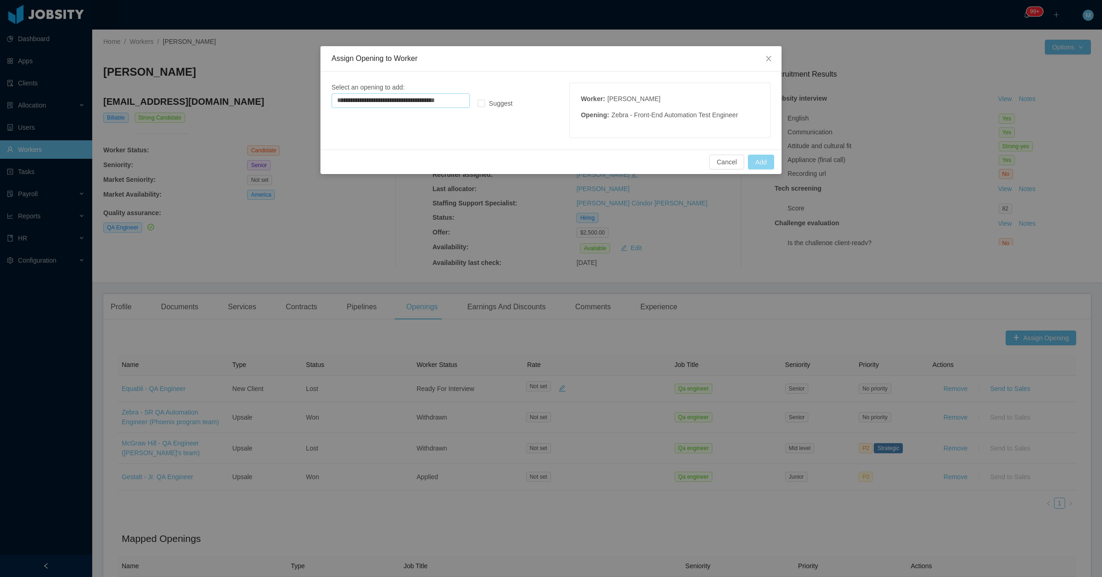
type input "**********"
click at [757, 161] on button "Add" at bounding box center [761, 162] width 26 height 15
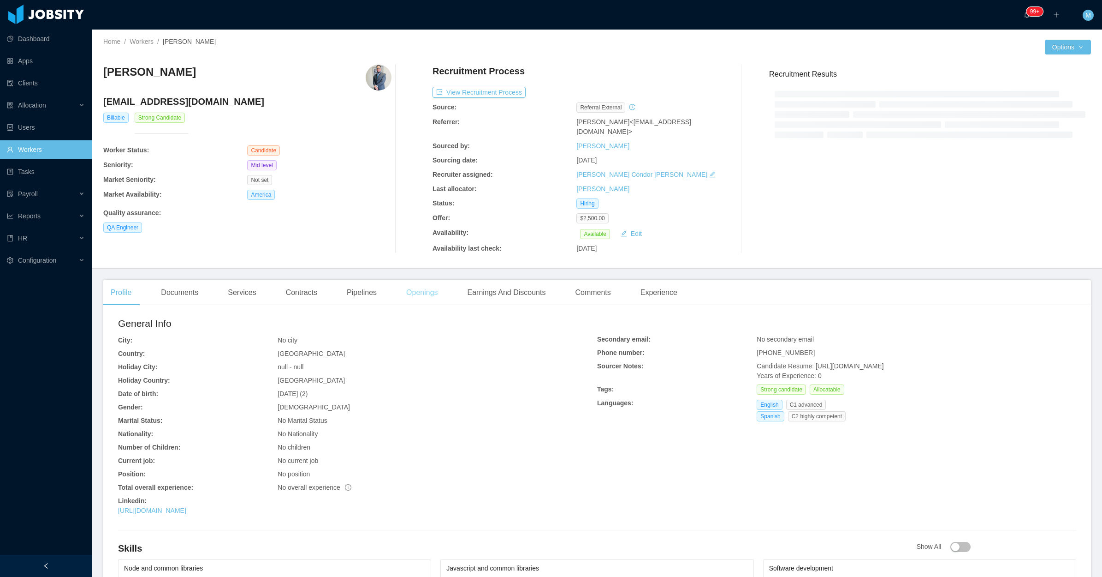
click at [413, 298] on div "Openings" at bounding box center [422, 293] width 47 height 26
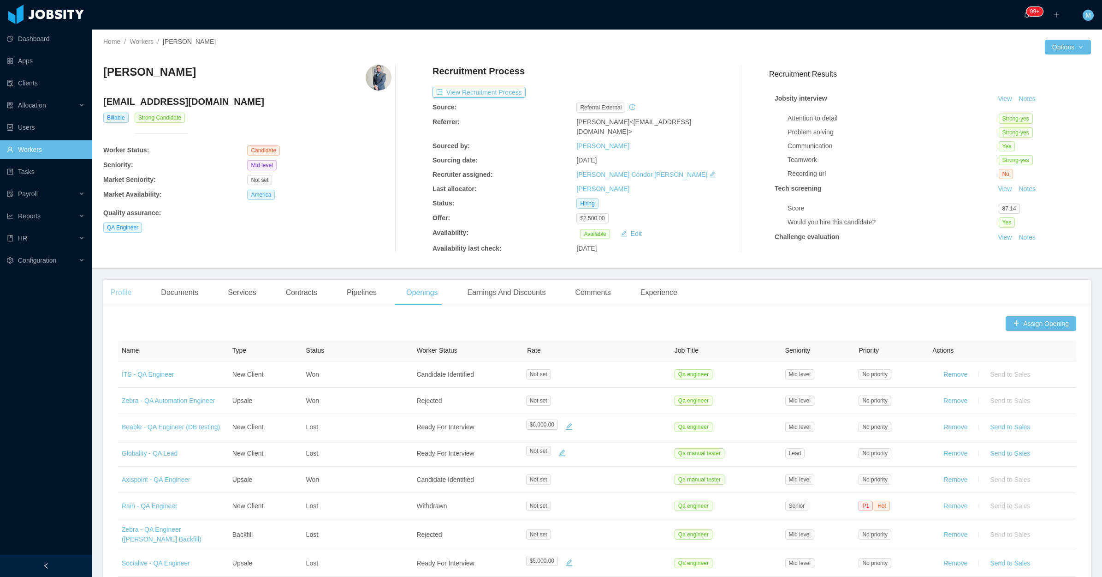
click at [121, 288] on div "Profile" at bounding box center [121, 293] width 36 height 26
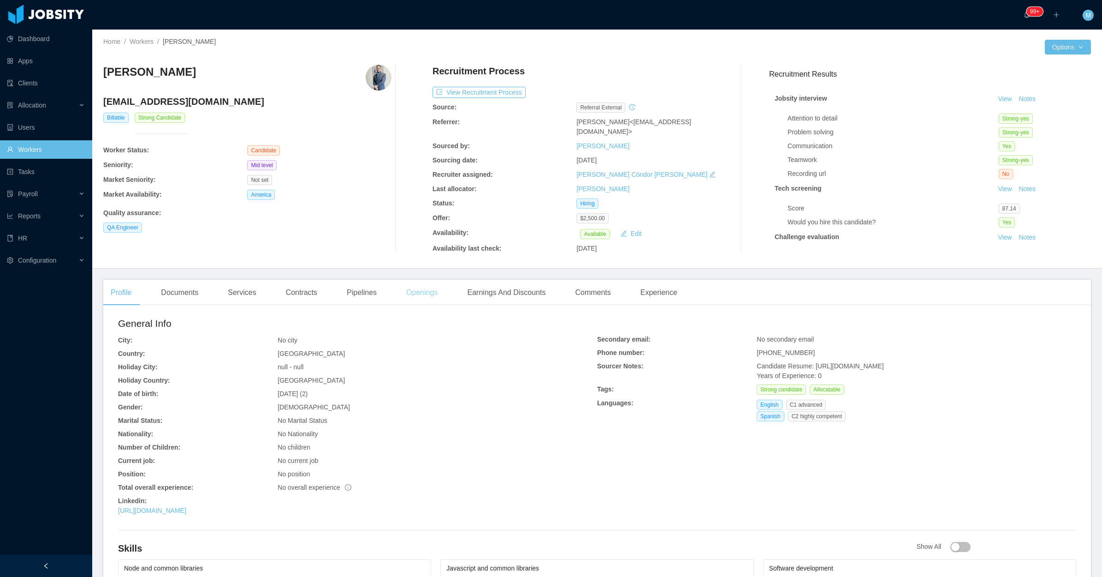
drag, startPoint x: 428, startPoint y: 297, endPoint x: 398, endPoint y: 268, distance: 41.8
click at [427, 298] on div "Openings" at bounding box center [422, 293] width 47 height 26
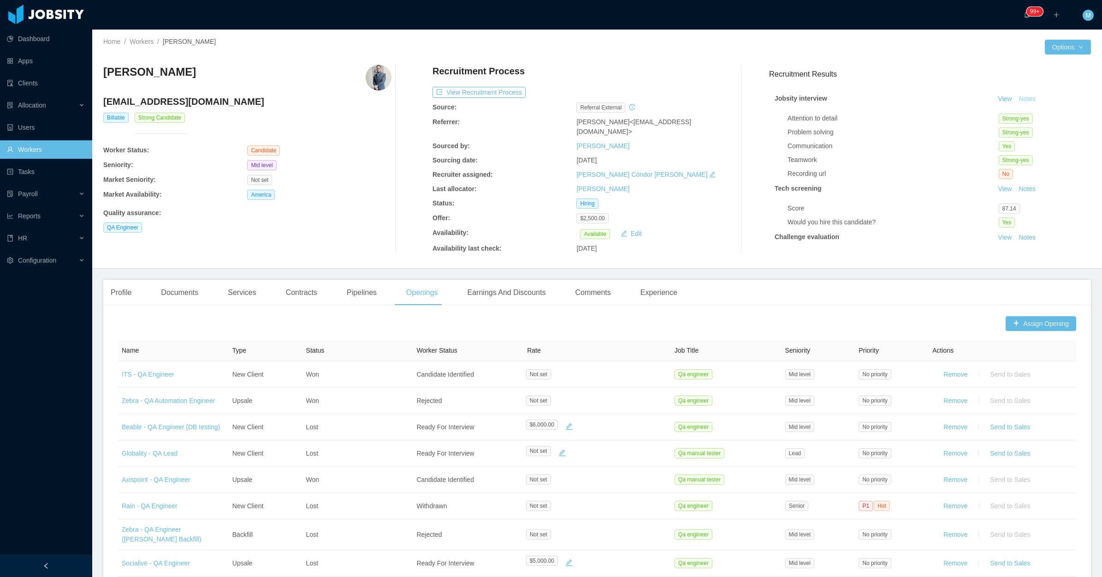
click at [1015, 98] on button "Notes" at bounding box center [1027, 99] width 24 height 11
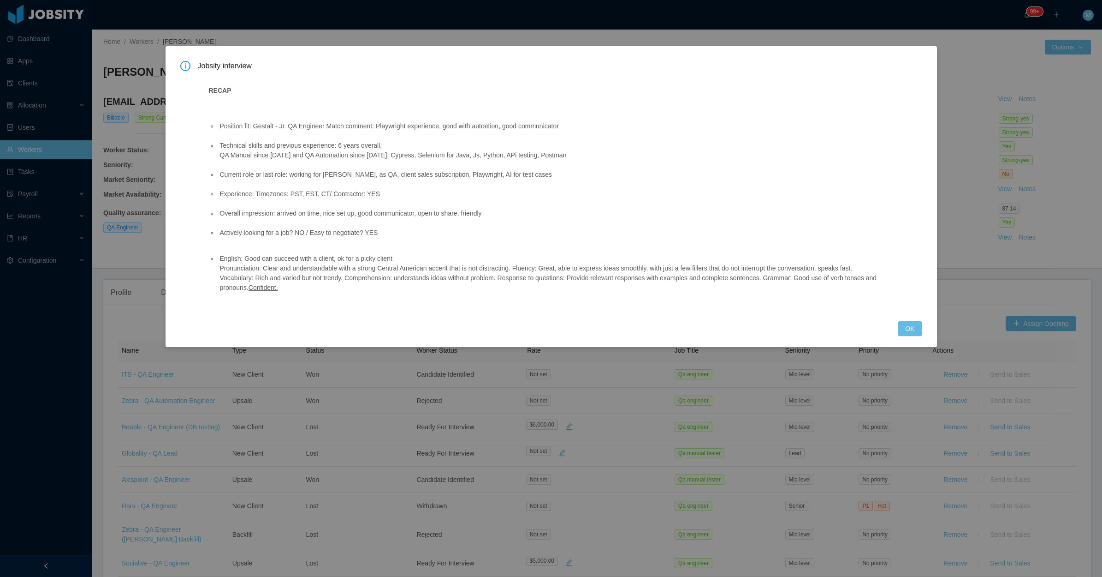
drag, startPoint x: 911, startPoint y: 329, endPoint x: 580, endPoint y: 303, distance: 332.2
click at [911, 328] on button "OK" at bounding box center [910, 328] width 24 height 15
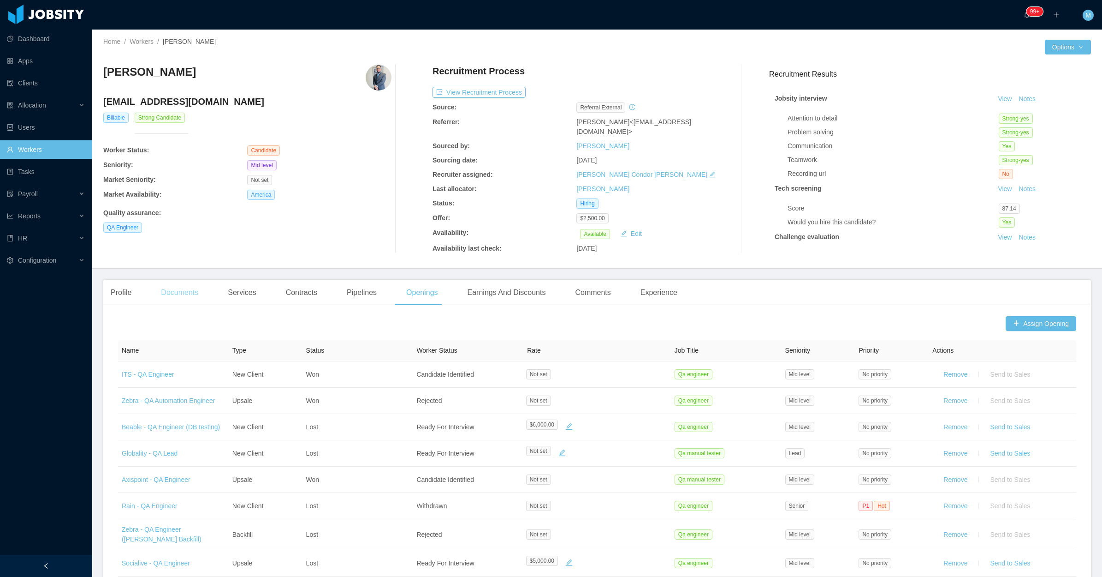
drag, startPoint x: 161, startPoint y: 296, endPoint x: 171, endPoint y: 294, distance: 9.9
click at [162, 296] on div "Documents" at bounding box center [180, 293] width 52 height 26
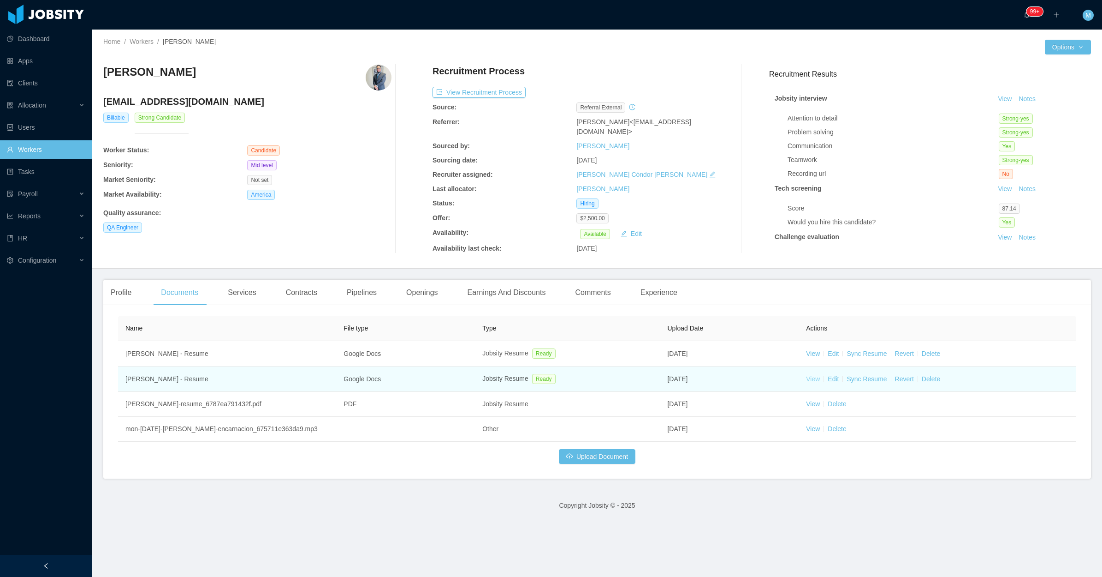
click at [810, 379] on link "View" at bounding box center [813, 378] width 14 height 7
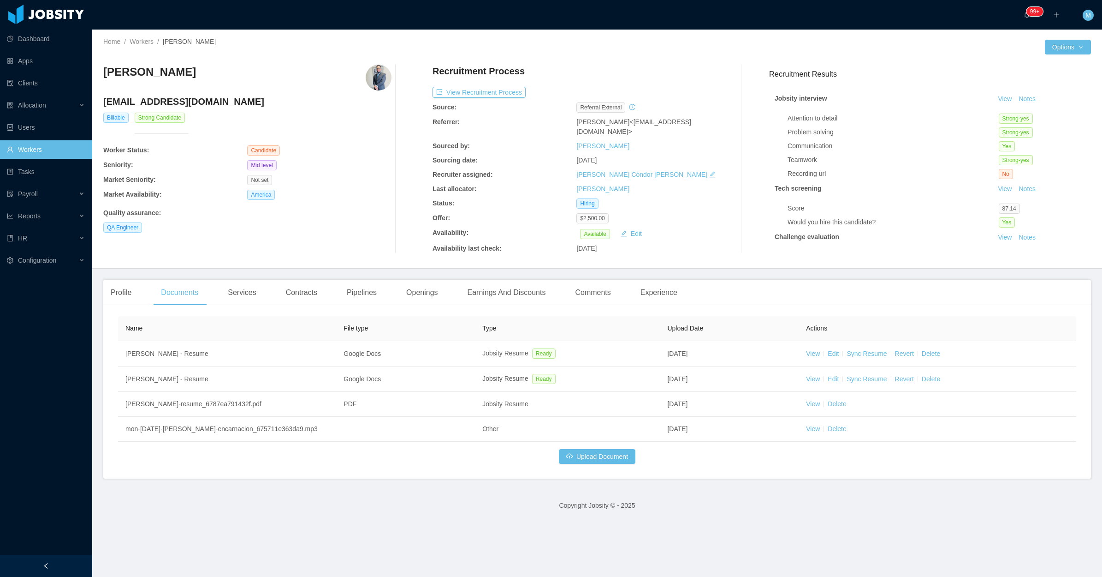
drag, startPoint x: 187, startPoint y: 74, endPoint x: 100, endPoint y: 77, distance: 86.7
click at [100, 77] on div "Home / Workers / Jose Encarnación / Options Jose Encarnación jose_thomas17@hotm…" at bounding box center [597, 149] width 1010 height 239
copy h3 "Jose Encarnación"
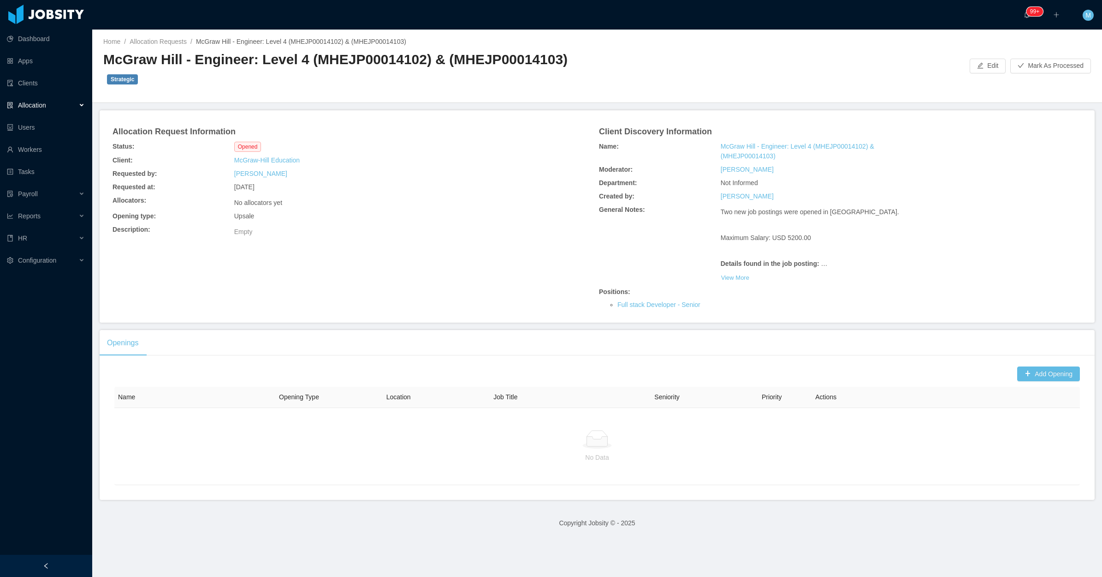
click at [418, 274] on div "Allocation Request Information Status: Opened Client: [PERSON_NAME] Education R…" at bounding box center [597, 216] width 973 height 190
drag, startPoint x: 104, startPoint y: 64, endPoint x: 416, endPoint y: 71, distance: 312.4
click at [416, 71] on div "Home / Allocation Requests / McGraw Hill - Engineer: Level 4 (MHEJP00014102) & …" at bounding box center [597, 66] width 1010 height 73
copy h2 "McGraw Hill - Engineer: Level 4 (MHEJP00014102)"
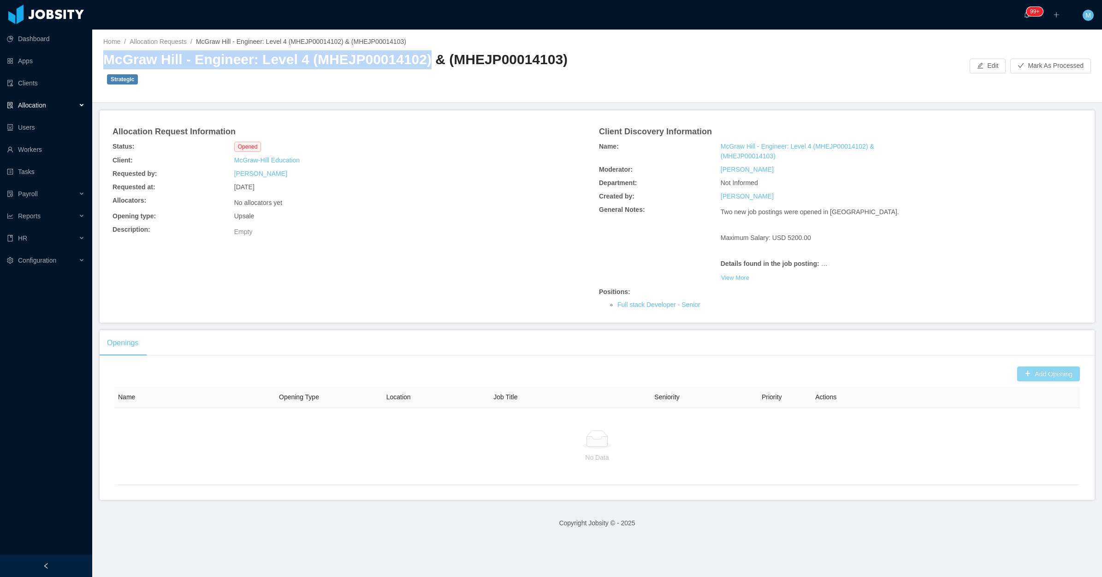
click at [1018, 366] on button "Add Opening" at bounding box center [1048, 373] width 63 height 15
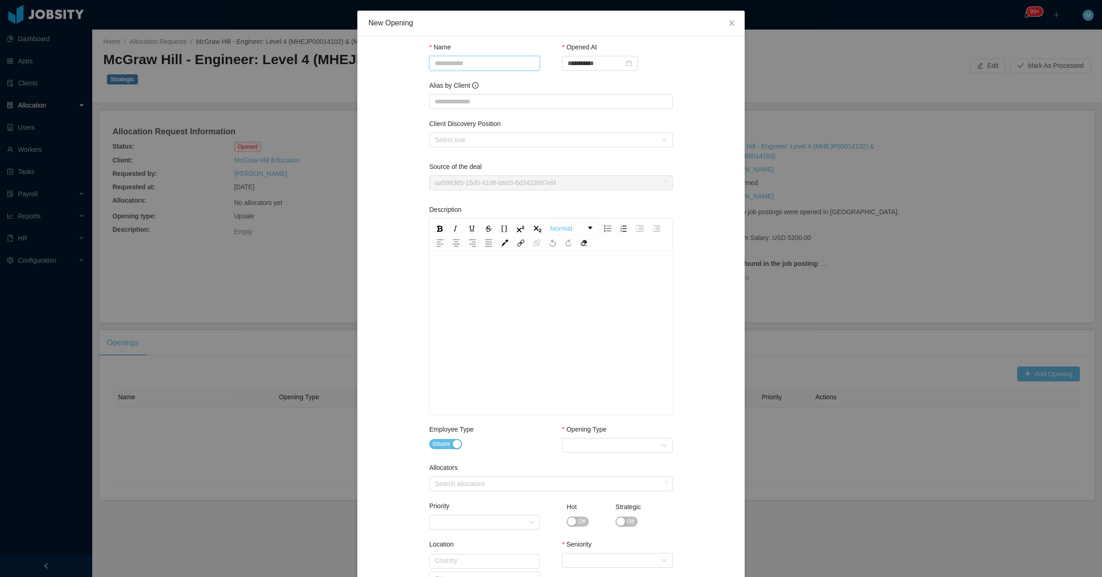
click at [464, 61] on input "Name" at bounding box center [484, 63] width 111 height 15
paste input "**********"
click at [473, 138] on div "Select one" at bounding box center [546, 139] width 222 height 9
type input "**********"
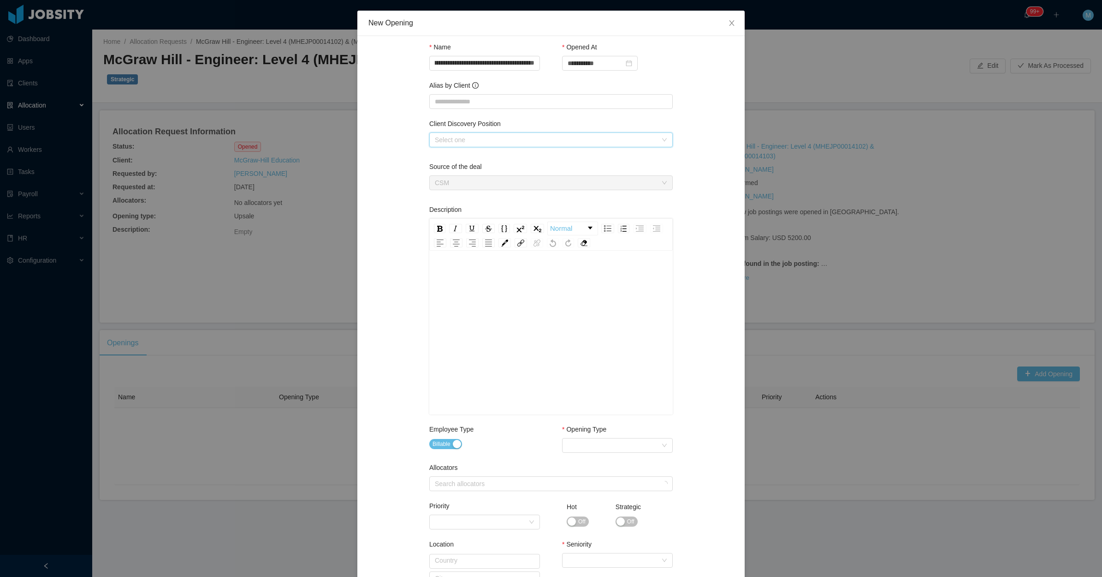
scroll to position [0, 0]
click at [460, 155] on li "Full stack Developer" at bounding box center [547, 157] width 244 height 15
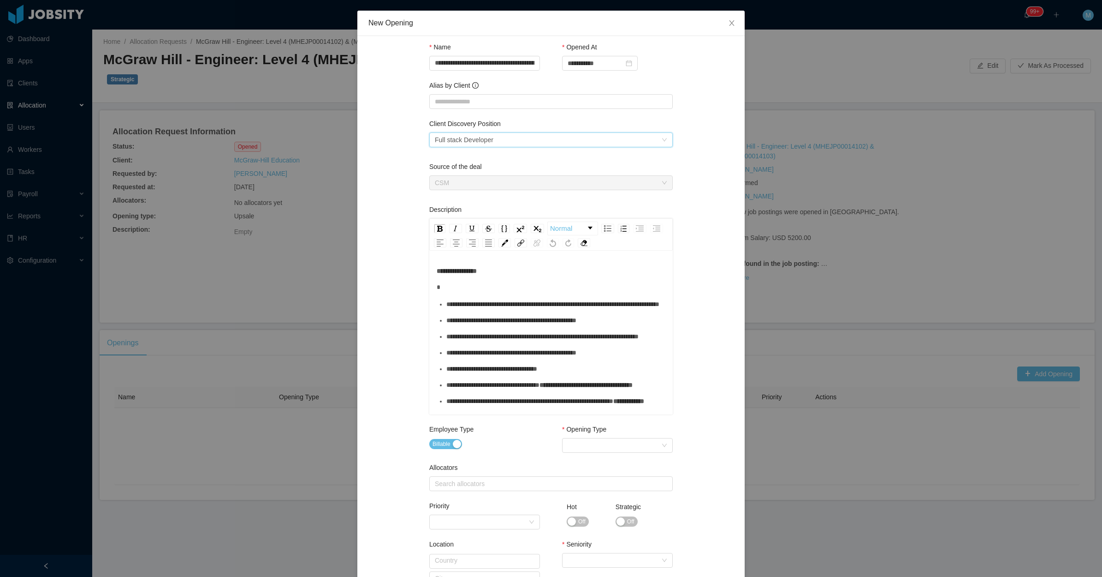
click at [448, 286] on div "rdw-editor" at bounding box center [551, 287] width 229 height 10
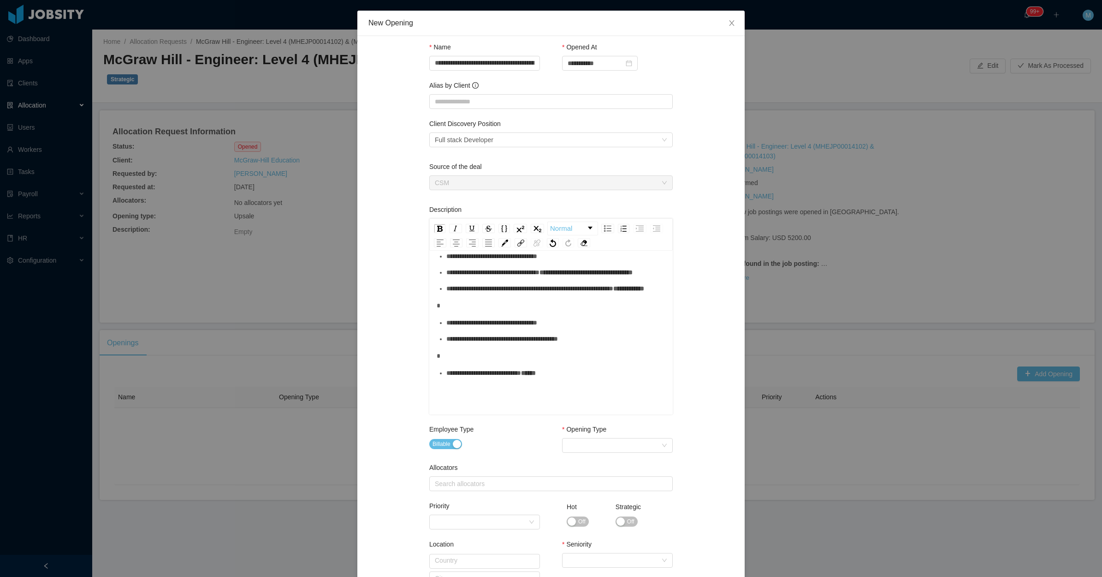
scroll to position [164, 0]
click at [506, 297] on div "**********" at bounding box center [551, 292] width 229 height 244
click at [510, 301] on div "rdw-editor" at bounding box center [551, 306] width 229 height 10
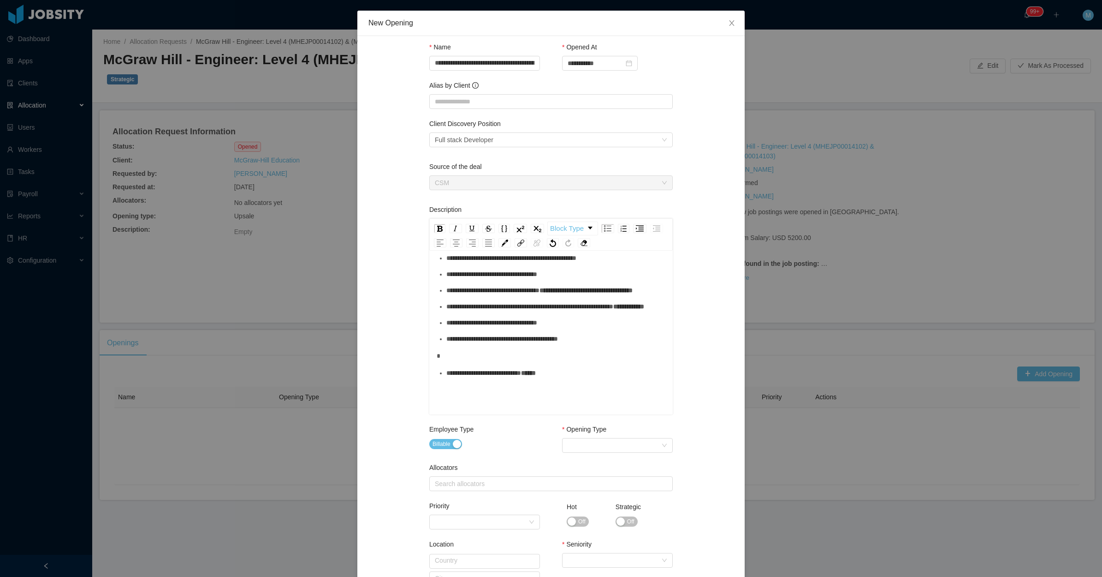
scroll to position [146, 0]
click at [470, 351] on div "rdw-editor" at bounding box center [551, 356] width 229 height 10
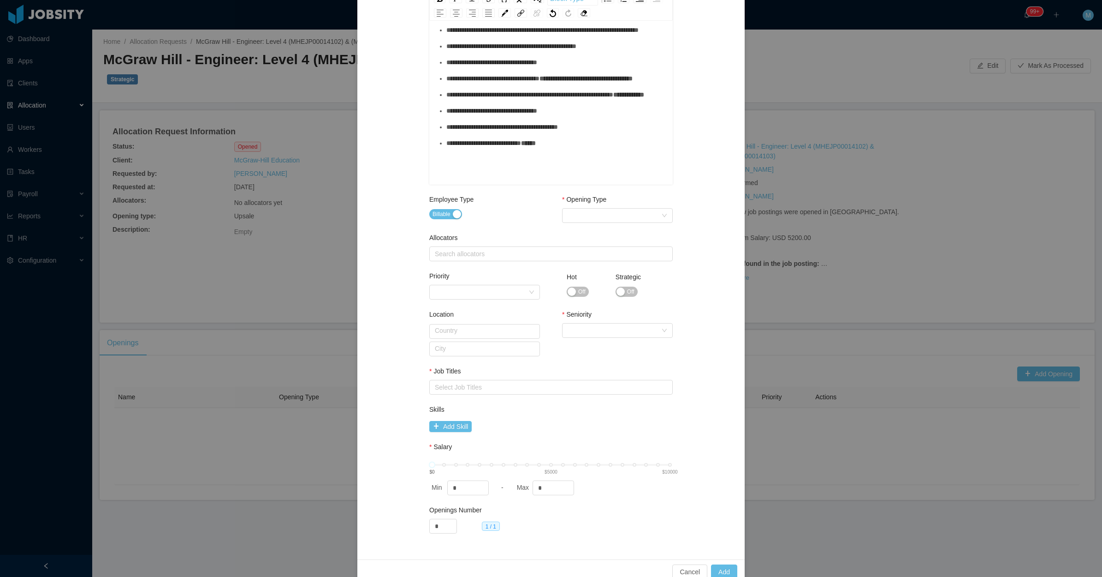
scroll to position [231, 0]
drag, startPoint x: 476, startPoint y: 139, endPoint x: 398, endPoint y: 140, distance: 77.5
click at [398, 140] on div "**********" at bounding box center [551, 181] width 365 height 731
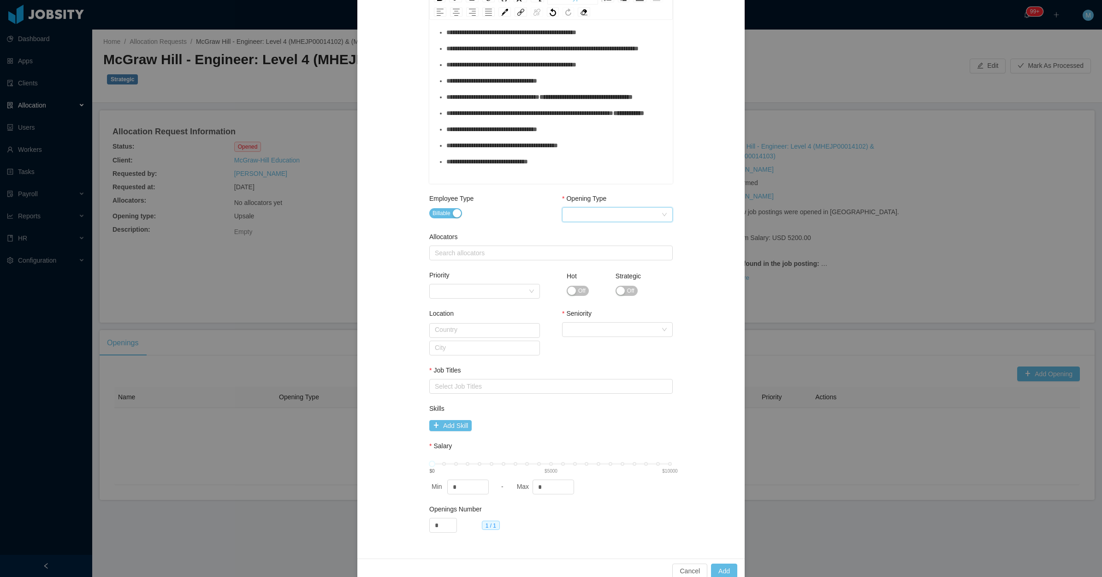
click at [602, 215] on div "Select Opening Type" at bounding box center [615, 215] width 94 height 14
drag, startPoint x: 585, startPoint y: 243, endPoint x: 504, endPoint y: 248, distance: 81.3
click at [584, 243] on li "Upsale" at bounding box center [613, 247] width 111 height 15
click at [499, 249] on div "Search allocators" at bounding box center [549, 252] width 228 height 9
type input "****"
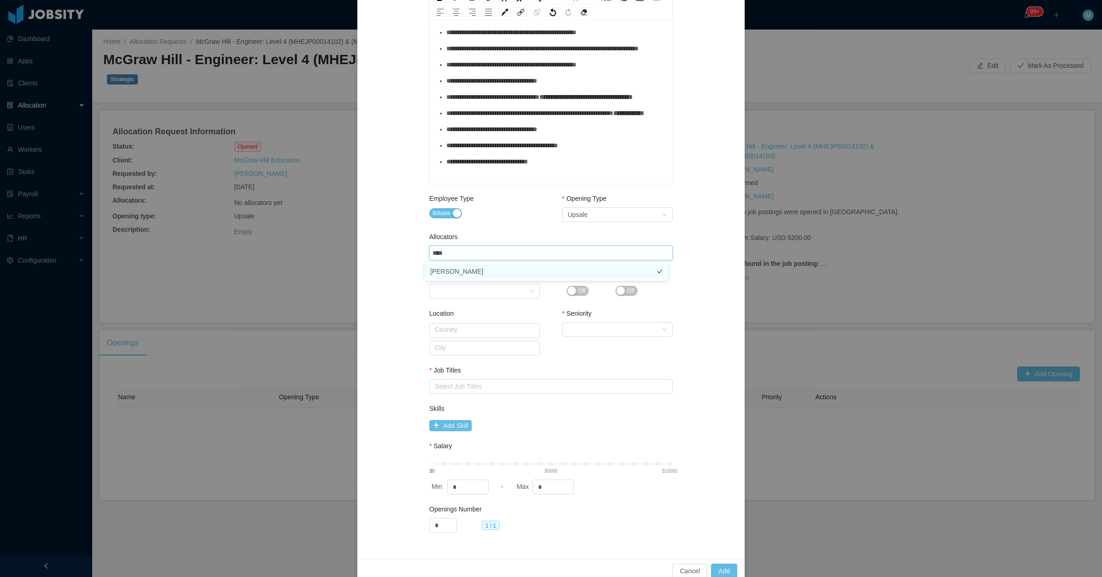
click at [455, 270] on li "Merwin Ponce" at bounding box center [547, 271] width 244 height 15
drag, startPoint x: 403, startPoint y: 277, endPoint x: 580, endPoint y: 307, distance: 180.0
click at [403, 278] on div "**********" at bounding box center [551, 181] width 365 height 731
click at [578, 295] on span "Off" at bounding box center [581, 290] width 7 height 9
click at [616, 293] on button "Off" at bounding box center [627, 291] width 22 height 10
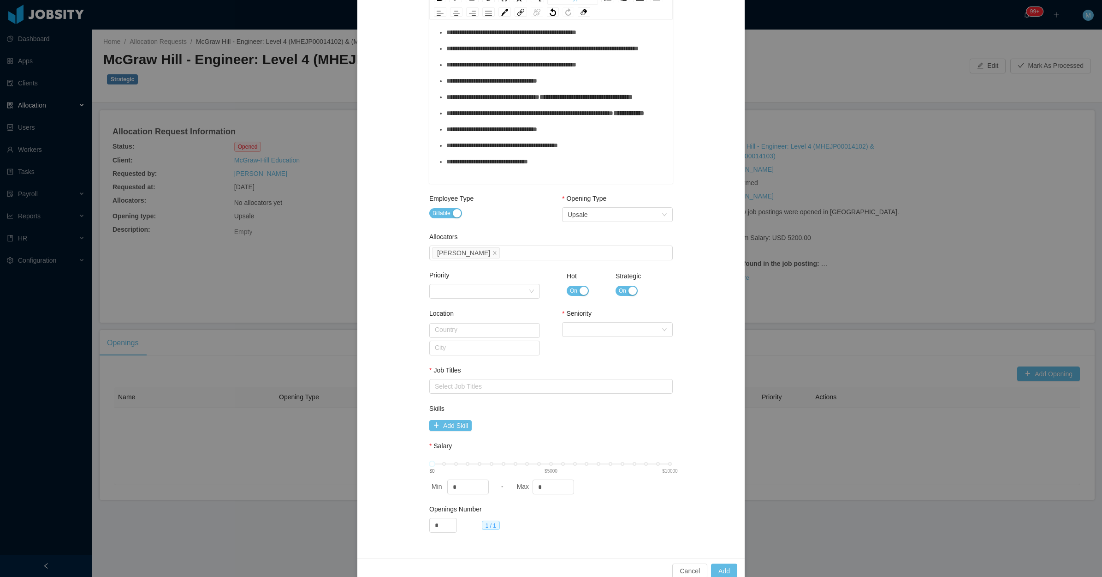
click at [577, 295] on button "On" at bounding box center [578, 291] width 22 height 10
click at [589, 327] on div "Select Seniority" at bounding box center [615, 329] width 94 height 14
drag, startPoint x: 577, startPoint y: 406, endPoint x: 467, endPoint y: 392, distance: 110.2
click at [575, 406] on li "Senior" at bounding box center [613, 406] width 111 height 15
click at [460, 391] on div "Select Job Titles" at bounding box center [549, 386] width 235 height 14
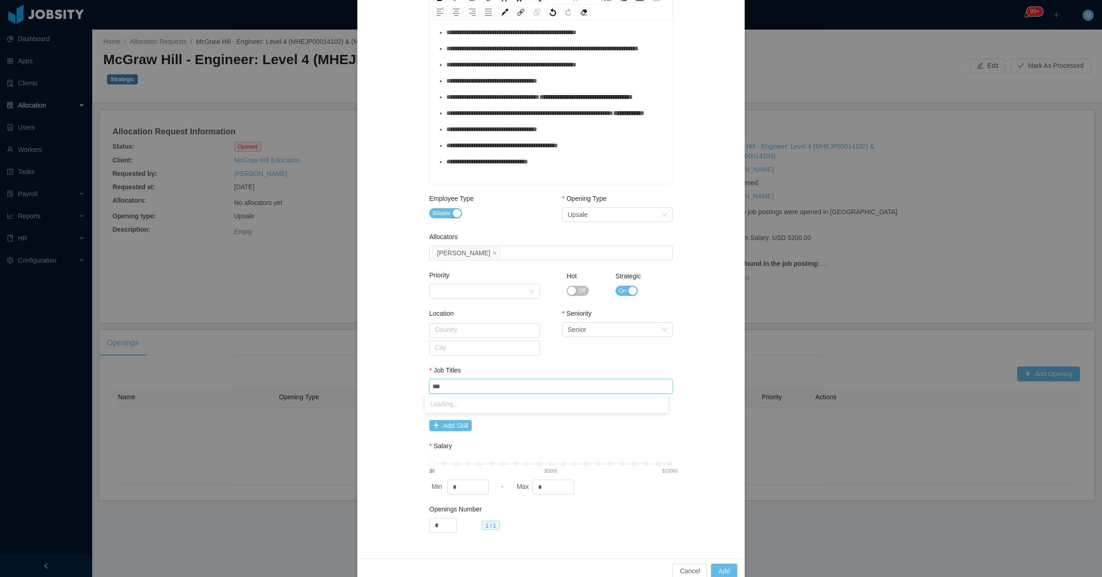
type input "****"
type input "***"
click at [475, 401] on li "Angular Developer" at bounding box center [547, 403] width 244 height 15
drag, startPoint x: 541, startPoint y: 370, endPoint x: 566, endPoint y: 386, distance: 30.2
click at [541, 370] on div "Job Titles" at bounding box center [551, 371] width 244 height 13
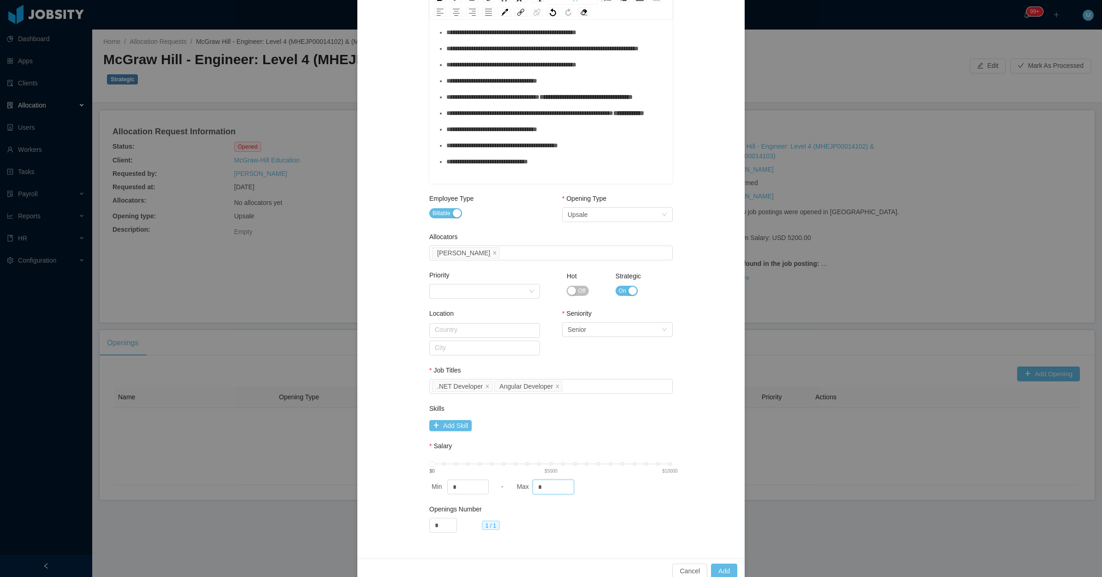
drag, startPoint x: 538, startPoint y: 485, endPoint x: 510, endPoint y: 485, distance: 28.1
click at [510, 485] on div "Min * - Max *" at bounding box center [551, 486] width 244 height 15
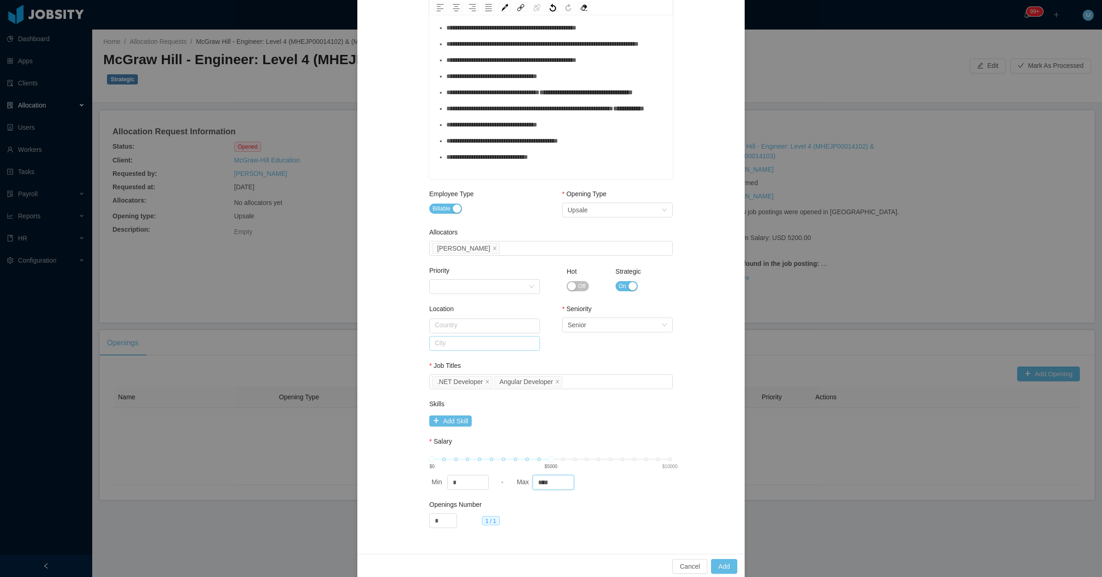
scroll to position [236, 0]
type input "****"
click at [713, 554] on div "Cancel Add" at bounding box center [550, 565] width 387 height 24
click at [713, 565] on button "Add" at bounding box center [724, 565] width 26 height 15
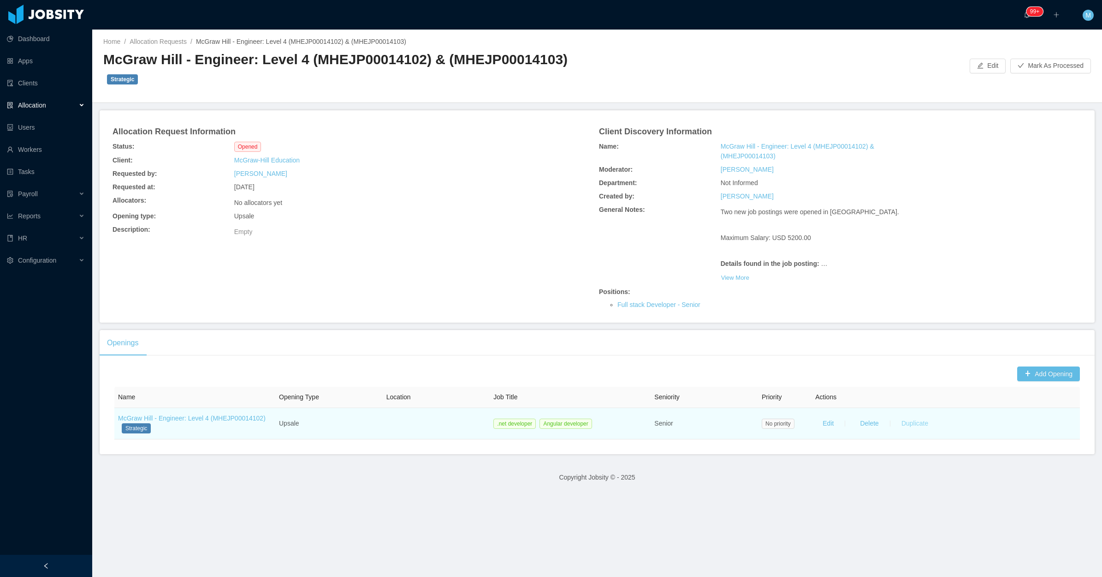
click at [906, 416] on button "Duplicate" at bounding box center [915, 423] width 42 height 15
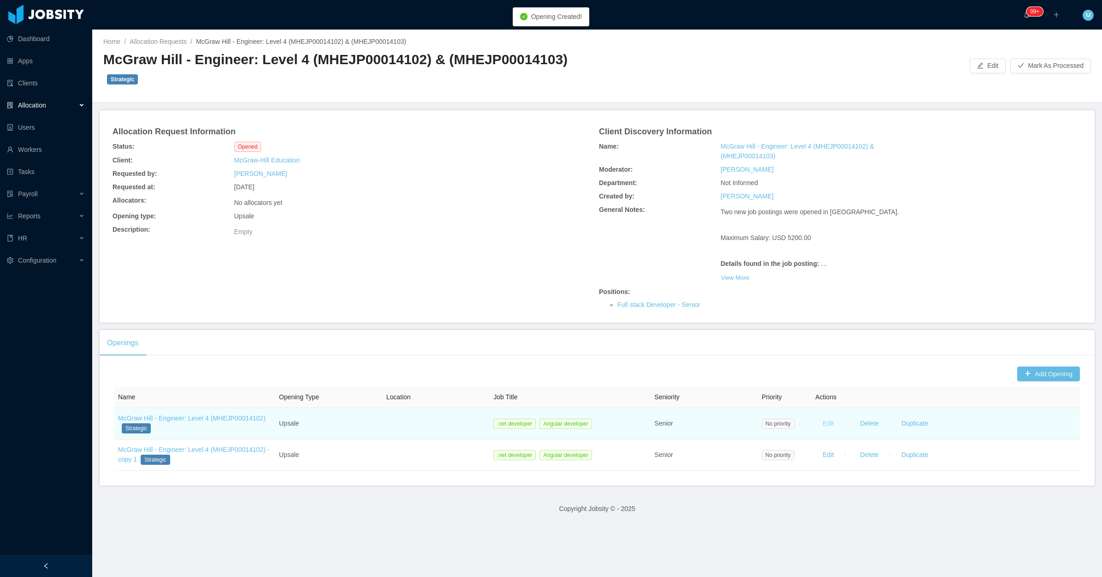
click at [824, 416] on button "Edit" at bounding box center [828, 423] width 26 height 15
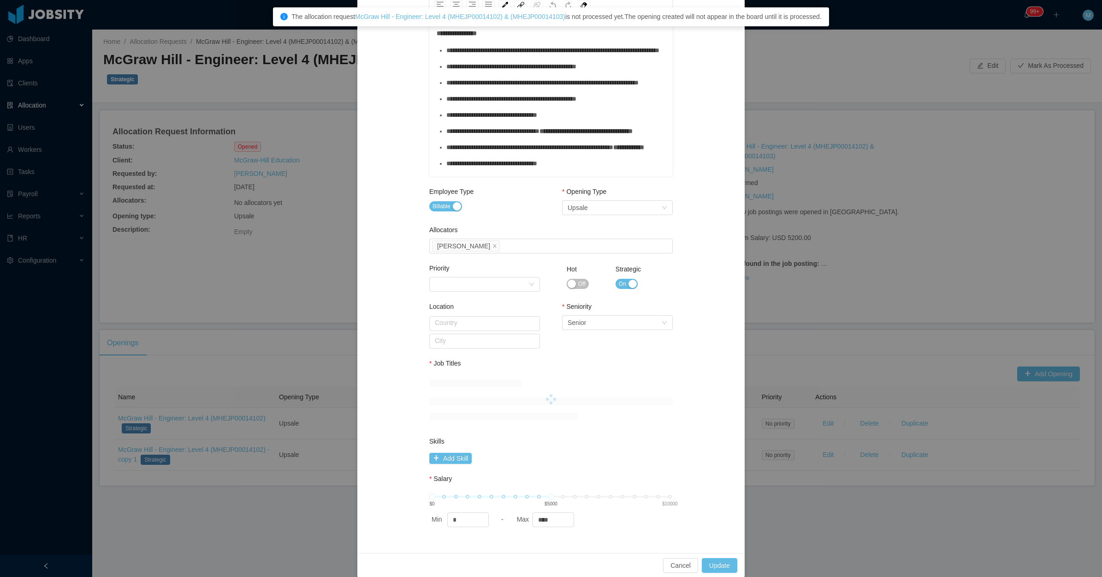
scroll to position [197, 0]
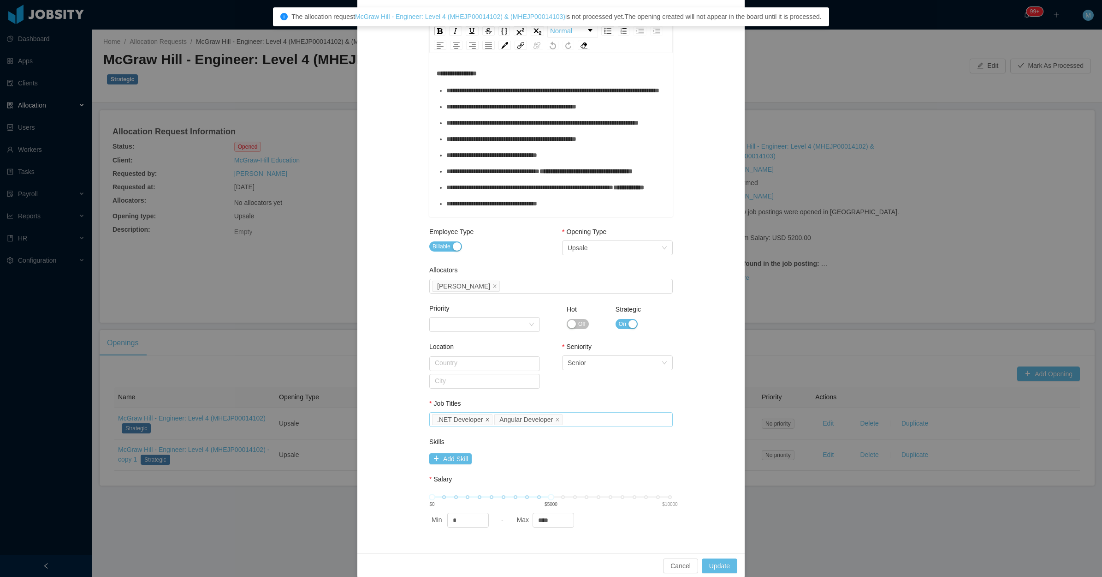
click at [486, 418] on icon "icon: close" at bounding box center [487, 418] width 3 height 3
click at [550, 418] on div "Select Job Titles Angular Developer" at bounding box center [549, 419] width 235 height 14
click at [583, 420] on div "Select Job Titles 429ec930-a8d7-11e9-a2a3-2a2ae2dbcce4" at bounding box center [549, 419] width 235 height 14
type input "****"
drag, startPoint x: 469, startPoint y: 436, endPoint x: 482, endPoint y: 430, distance: 14.9
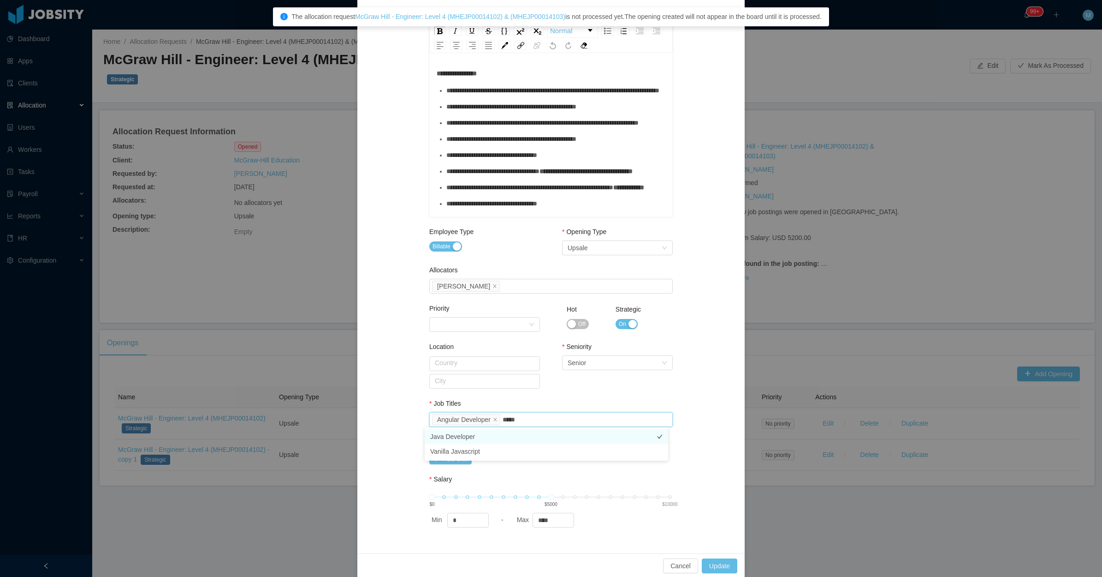
click at [471, 436] on li "Java Developer" at bounding box center [547, 436] width 244 height 15
click at [571, 393] on div "Seniority Select Seniority Senior" at bounding box center [617, 372] width 111 height 61
click at [721, 561] on button "Update" at bounding box center [720, 565] width 36 height 15
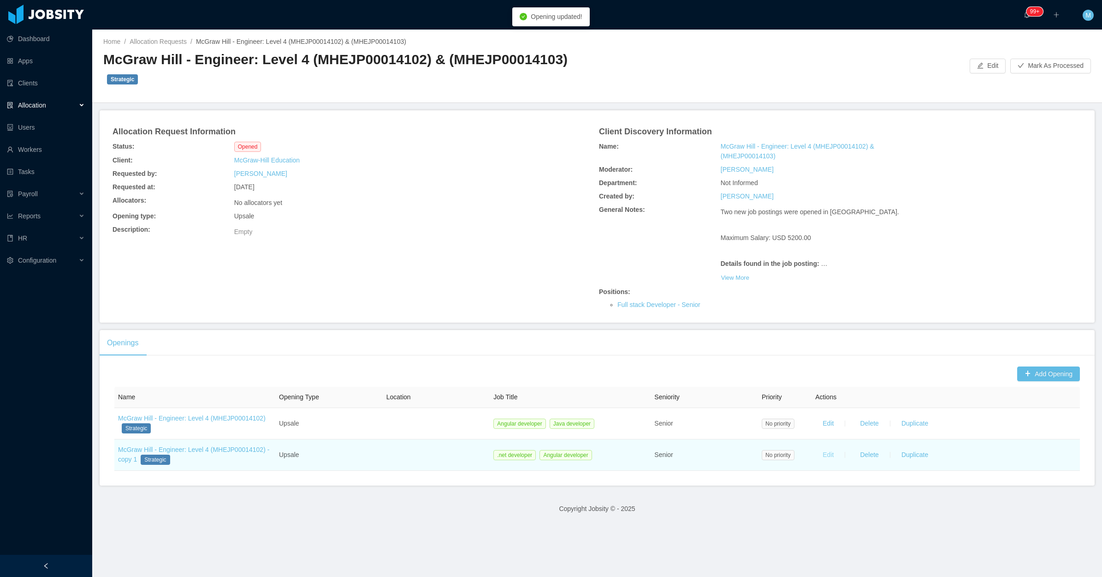
click at [824, 447] on button "Edit" at bounding box center [828, 454] width 26 height 15
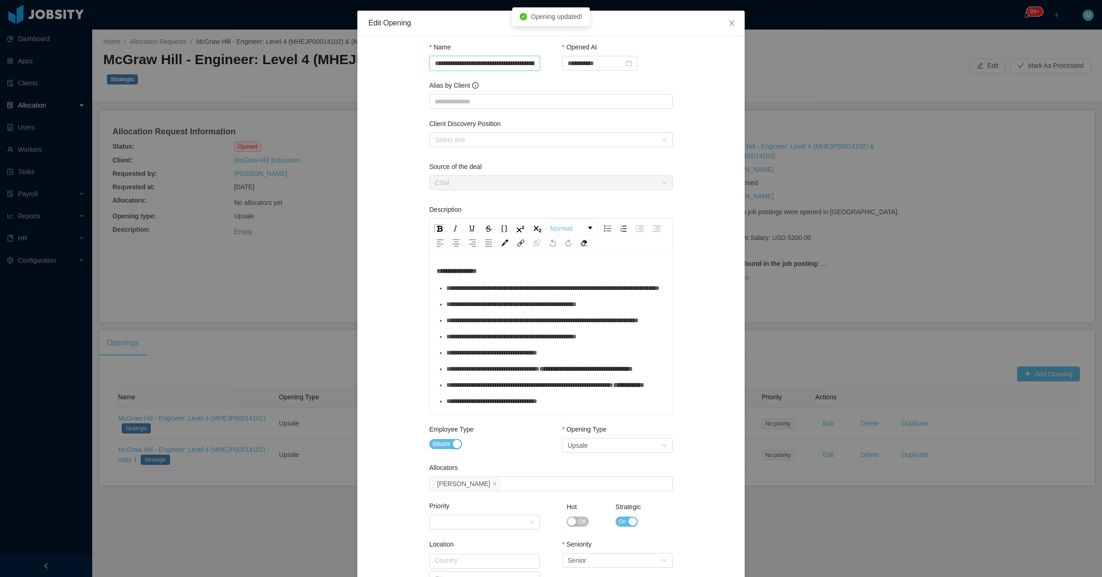
scroll to position [0, 67]
drag, startPoint x: 506, startPoint y: 67, endPoint x: 656, endPoint y: 76, distance: 150.6
click at [656, 76] on div "**********" at bounding box center [551, 66] width 244 height 38
click at [530, 69] on input "**********" at bounding box center [484, 63] width 111 height 15
drag, startPoint x: 524, startPoint y: 62, endPoint x: 514, endPoint y: 60, distance: 9.9
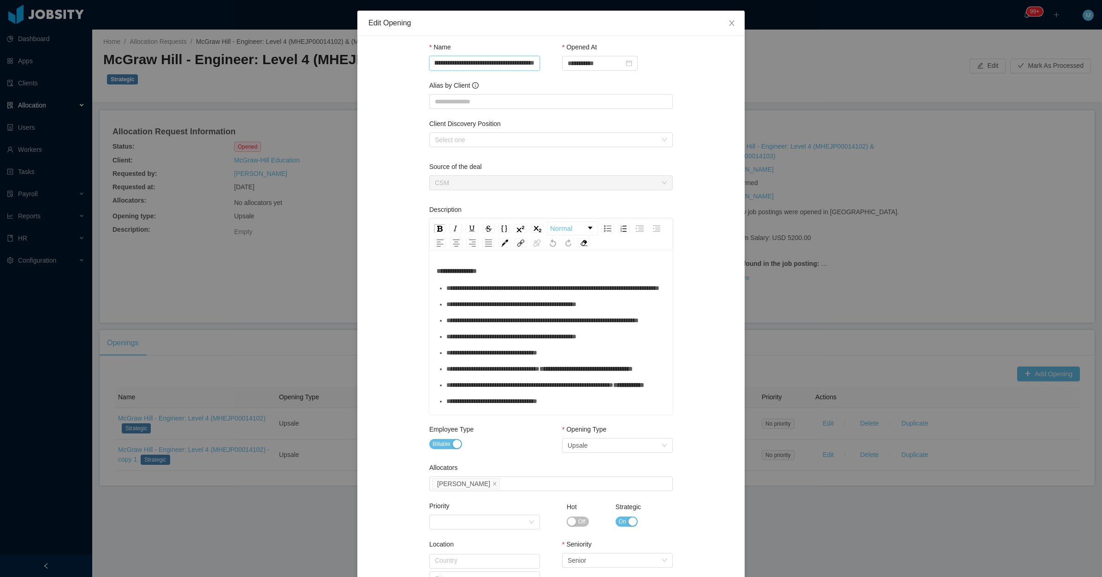
click at [514, 60] on input "**********" at bounding box center [484, 63] width 111 height 15
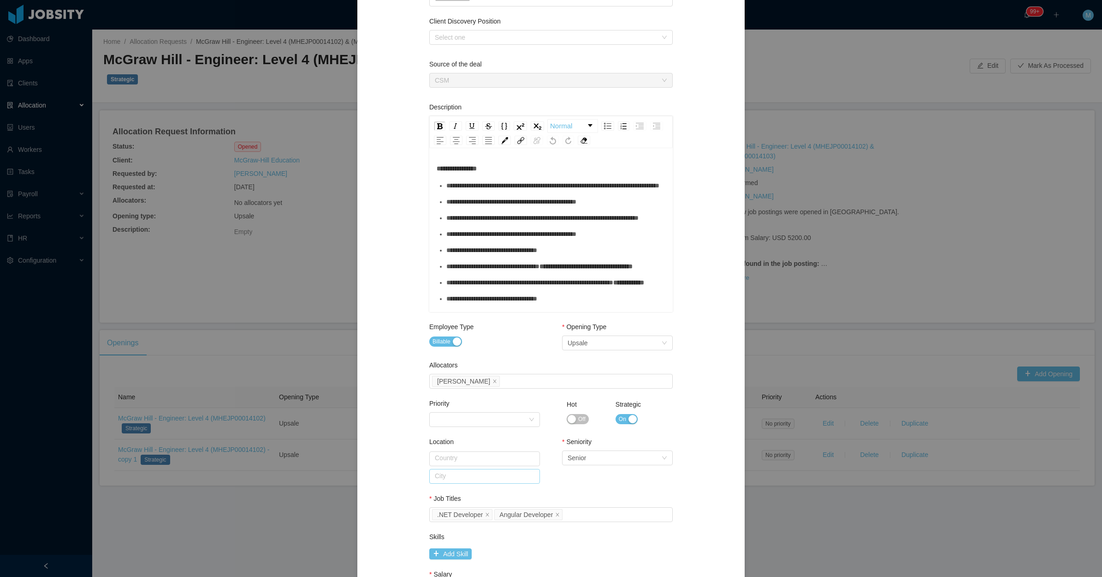
scroll to position [197, 0]
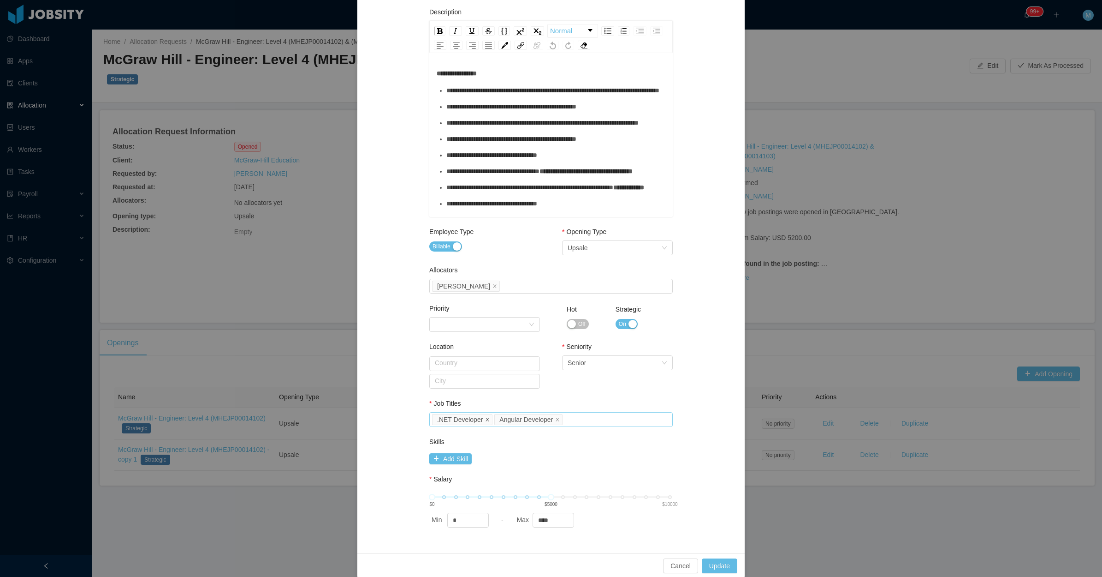
click at [485, 420] on icon "icon: close" at bounding box center [487, 419] width 5 height 5
type input "**********"
click at [586, 413] on div "Select Job Titles Angular Developer" at bounding box center [549, 419] width 235 height 14
click at [594, 413] on div "Select Job Titles 429ec930-a8d7-11e9-a2a3-2a2ae2dbcce4" at bounding box center [549, 419] width 235 height 14
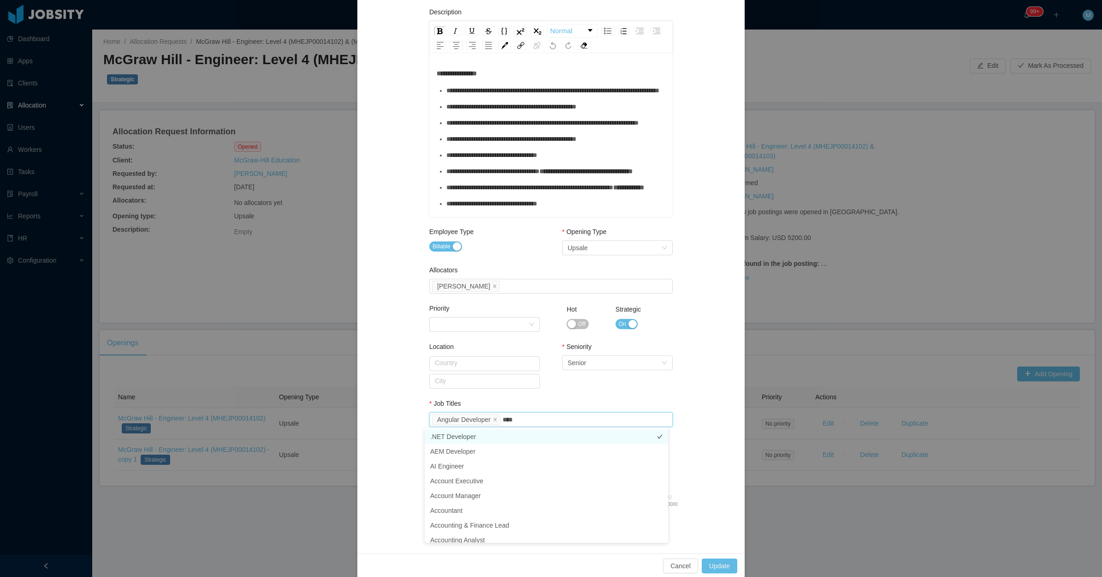
type input "****"
click at [493, 439] on li "Java Developer" at bounding box center [547, 436] width 244 height 15
drag, startPoint x: 545, startPoint y: 397, endPoint x: 624, endPoint y: 430, distance: 86.2
click at [545, 397] on div "Location Country City Seniority Select Seniority Senior" at bounding box center [551, 374] width 244 height 57
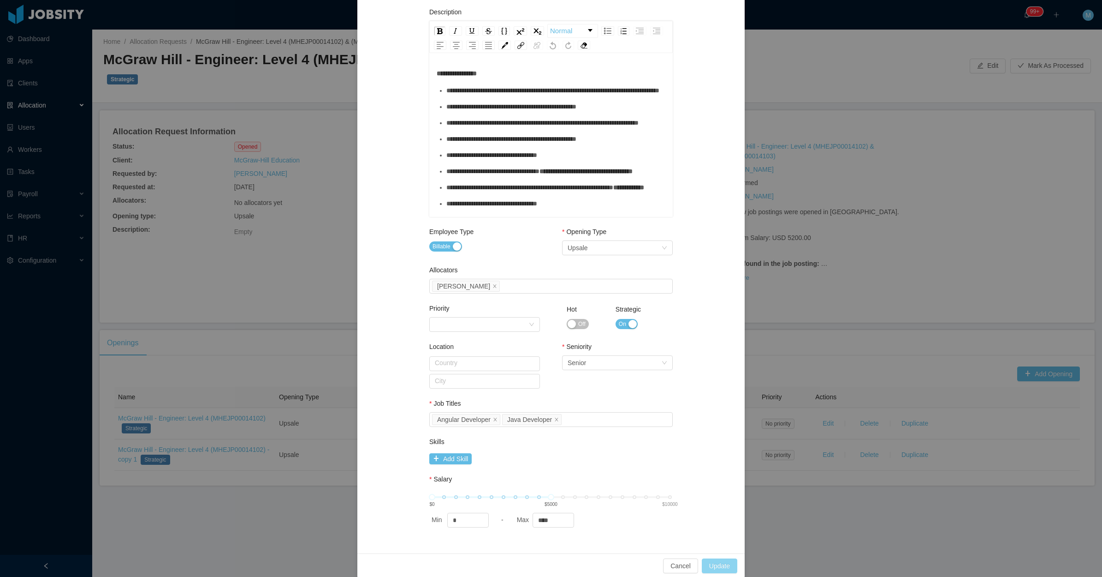
click at [722, 560] on button "Update" at bounding box center [720, 565] width 36 height 15
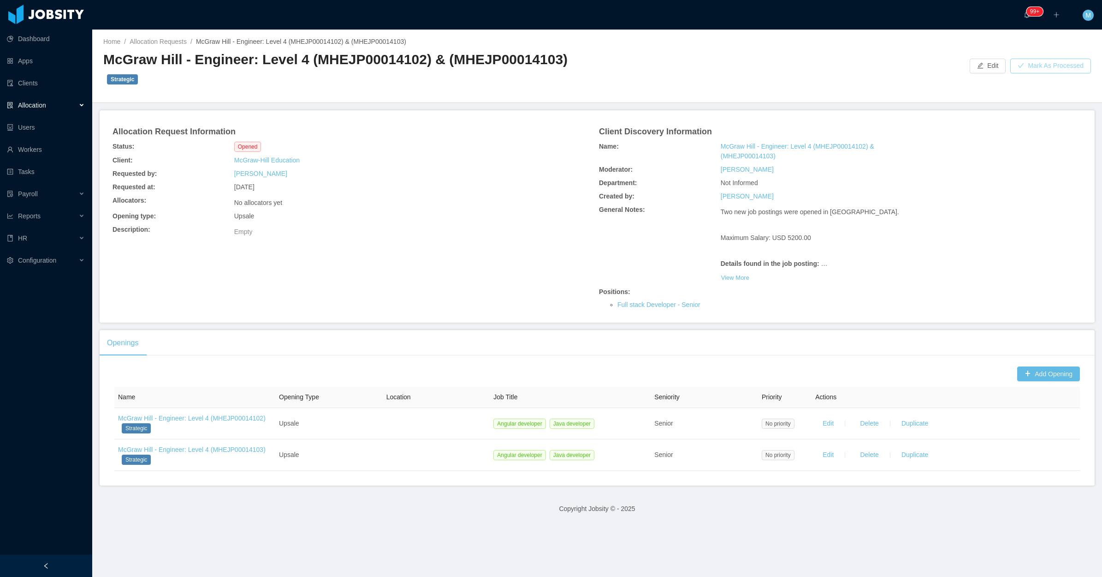
click at [1061, 59] on button "Mark As Processed" at bounding box center [1051, 66] width 81 height 15
click at [1086, 38] on button "OK" at bounding box center [1086, 39] width 17 height 11
click at [516, 296] on div "Allocation Request Information Status: Opened Client: McGraw-Hill Education Req…" at bounding box center [597, 216] width 995 height 212
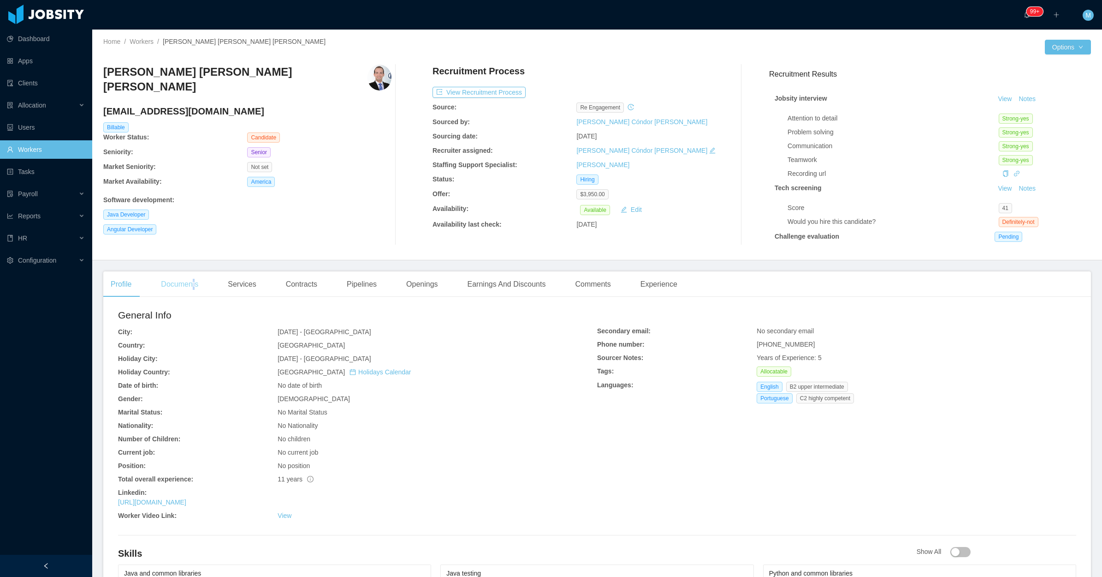
click at [194, 287] on div "Documents" at bounding box center [180, 284] width 52 height 26
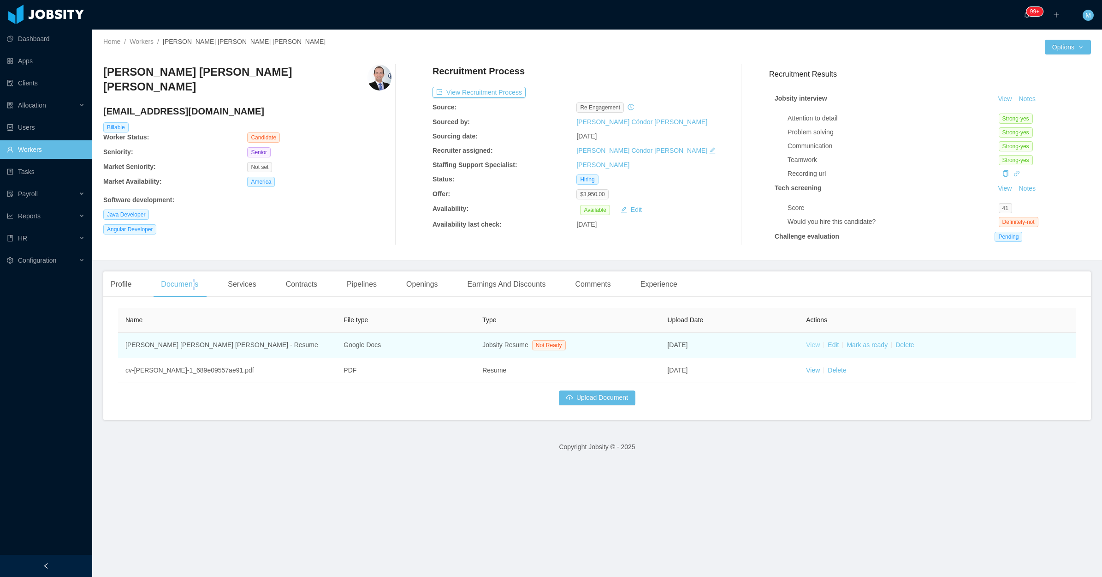
click at [812, 346] on link "View" at bounding box center [813, 344] width 14 height 7
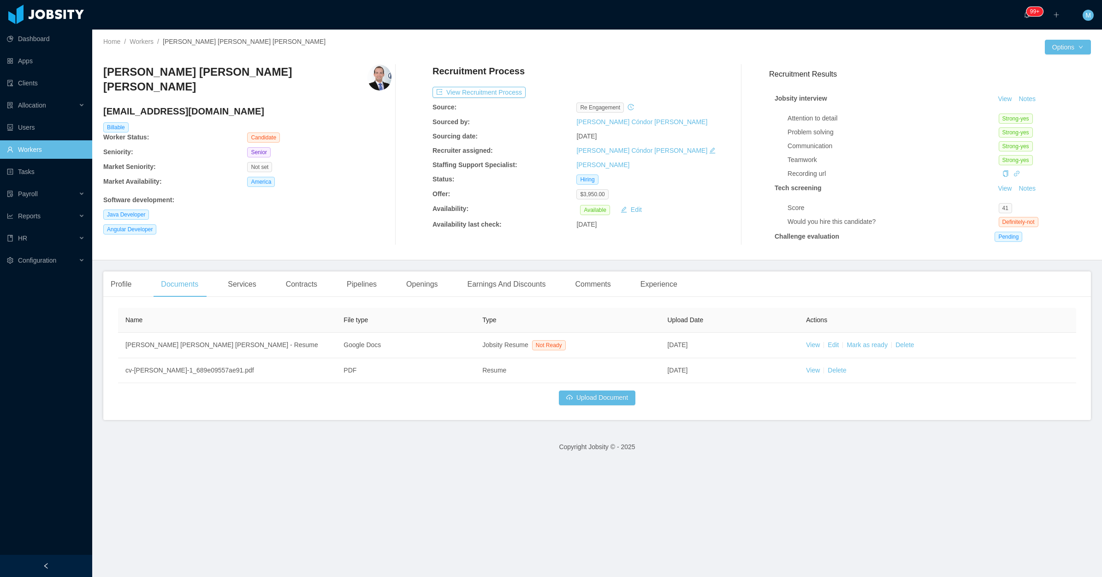
click at [364, 224] on div "Angular Developer" at bounding box center [247, 229] width 288 height 10
drag, startPoint x: 287, startPoint y: 80, endPoint x: 101, endPoint y: 74, distance: 185.5
click at [101, 74] on div "Home / Workers / Igor Daniel Vasconcelos de Lima / Options Igor Daniel Vasconce…" at bounding box center [597, 145] width 1010 height 231
copy h3 "Igor Daniel Vasconcelos de Lima"
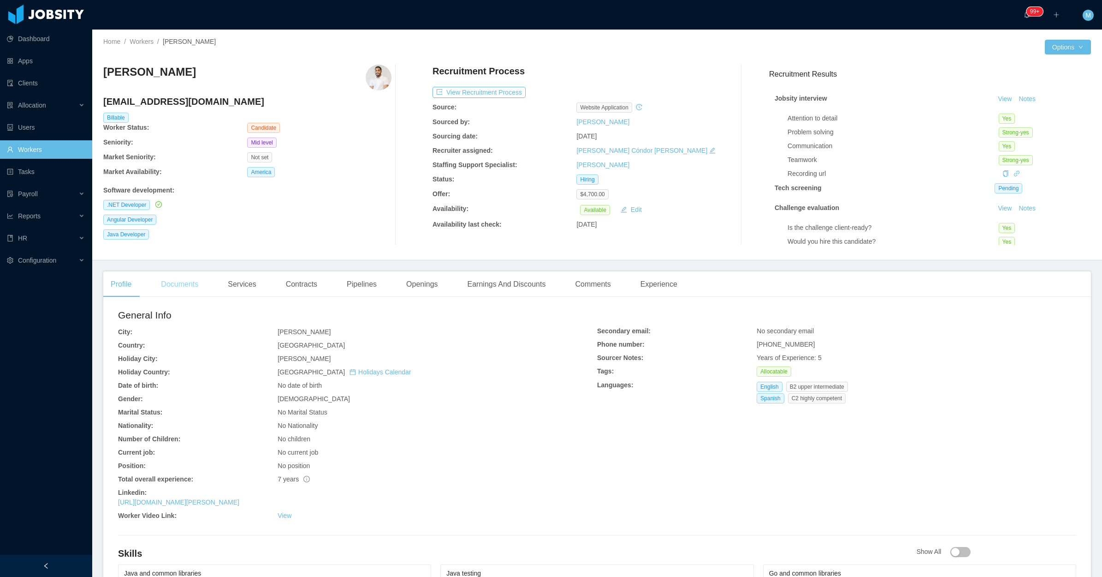
click at [200, 285] on div "Documents" at bounding box center [180, 284] width 52 height 26
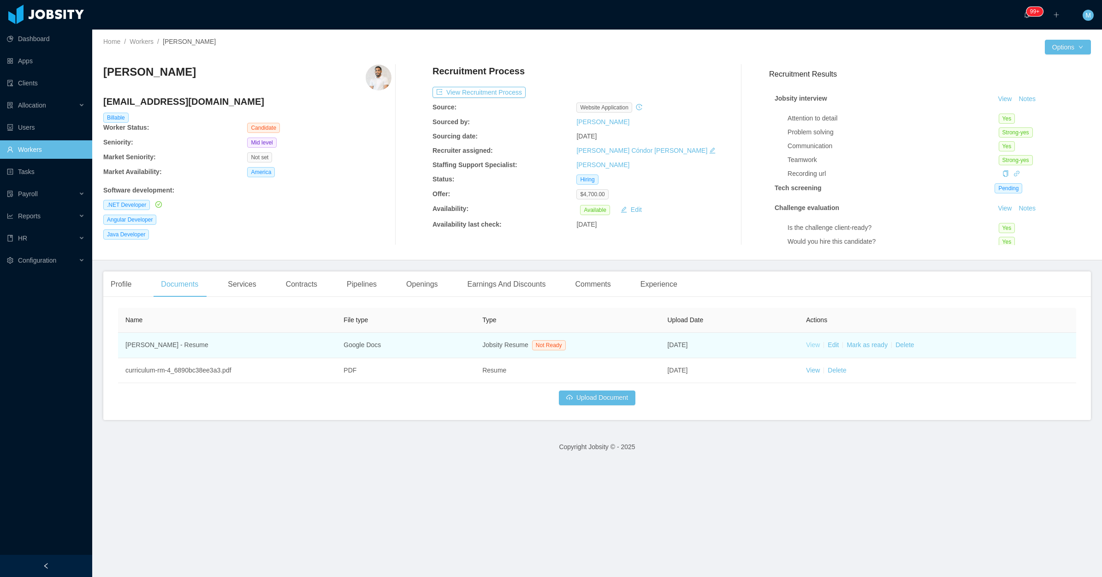
click at [810, 346] on link "View" at bounding box center [813, 344] width 14 height 7
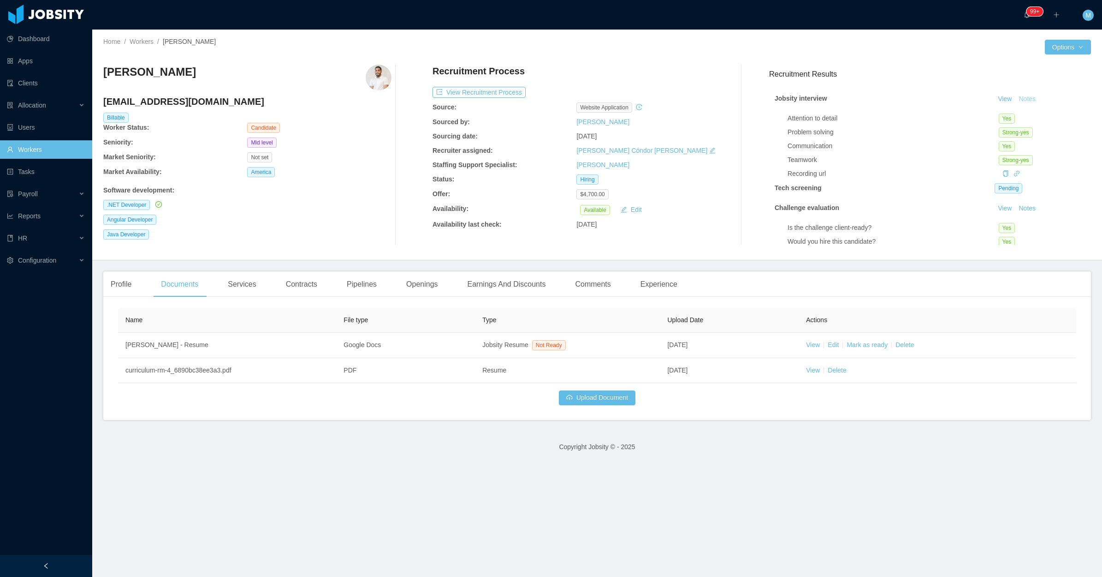
click at [1015, 96] on button "Notes" at bounding box center [1027, 99] width 24 height 11
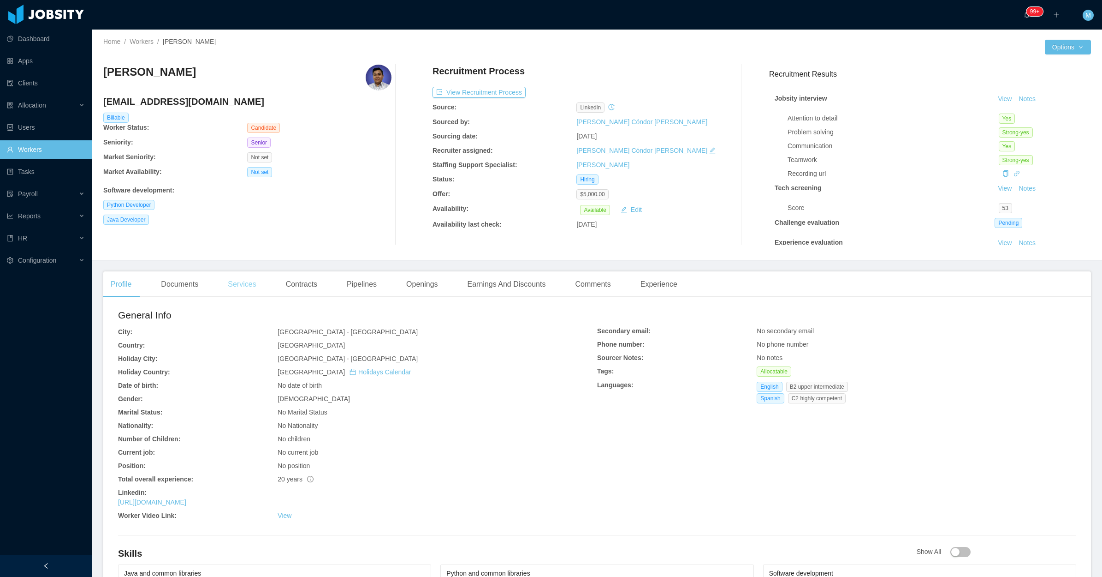
drag, startPoint x: 170, startPoint y: 284, endPoint x: 238, endPoint y: 286, distance: 68.8
click at [171, 284] on div "Documents" at bounding box center [180, 284] width 52 height 26
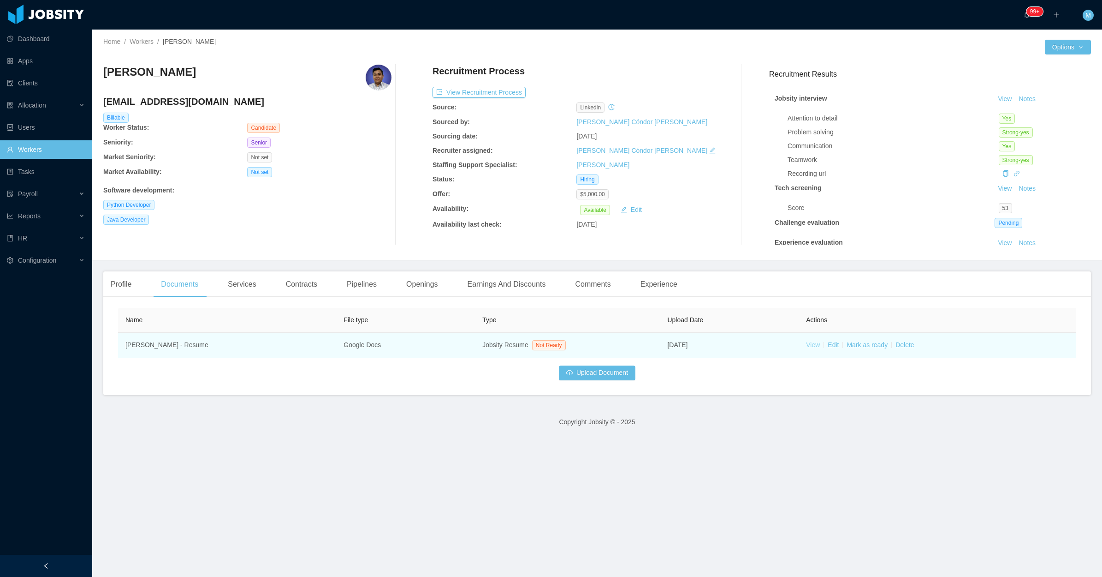
click at [808, 343] on link "View" at bounding box center [813, 344] width 14 height 7
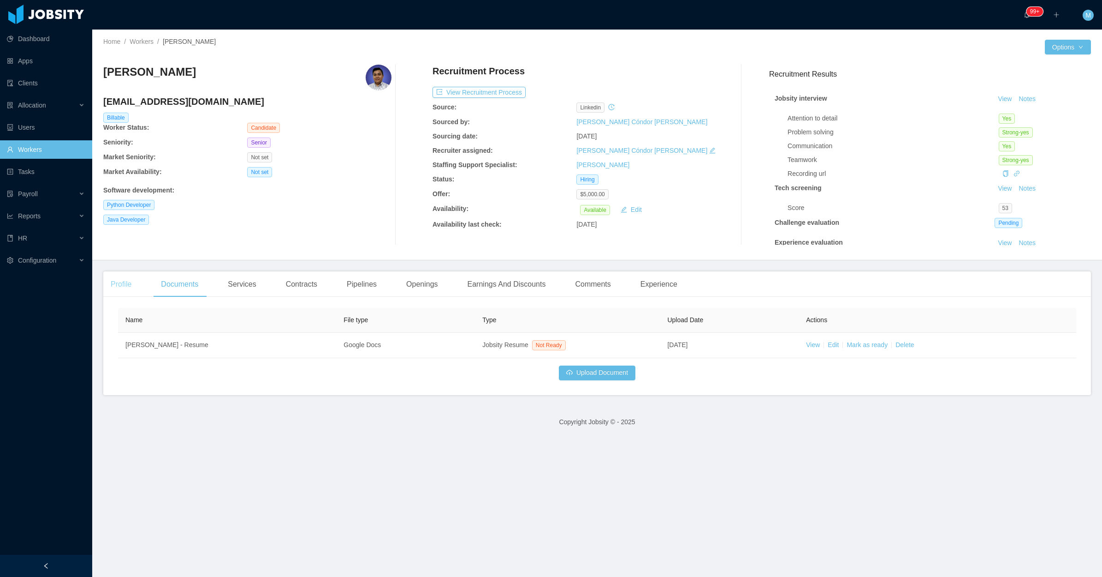
click at [127, 285] on div "Profile" at bounding box center [121, 284] width 36 height 26
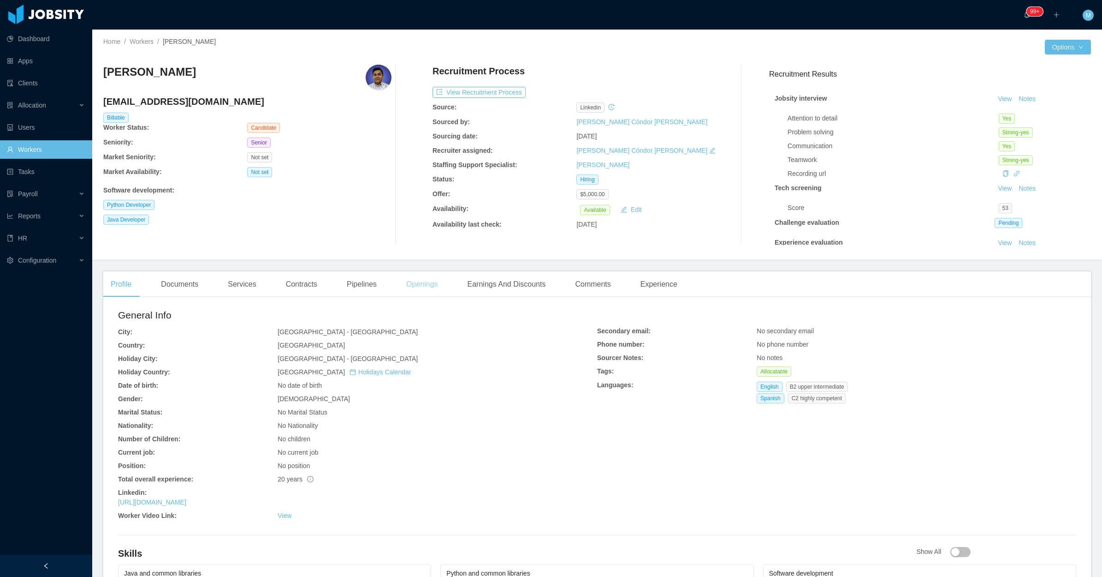
click at [406, 280] on div "Openings" at bounding box center [422, 284] width 47 height 26
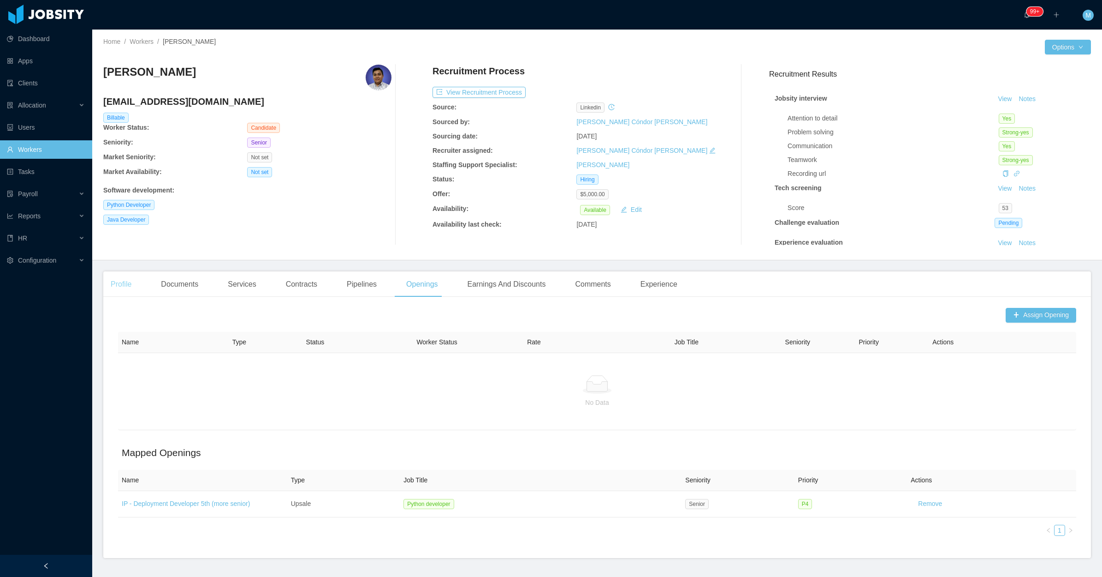
click at [125, 283] on div "Profile" at bounding box center [121, 284] width 36 height 26
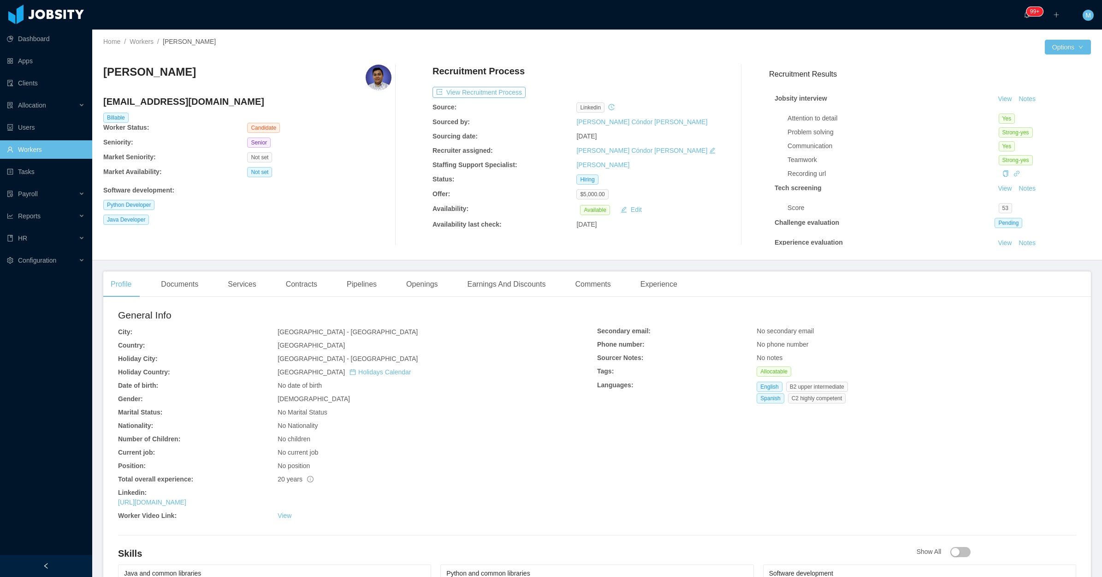
drag, startPoint x: 242, startPoint y: 77, endPoint x: 105, endPoint y: 73, distance: 137.0
click at [105, 73] on div "Mario Jimenez Carrasco" at bounding box center [247, 78] width 288 height 26
copy h3 "Mario Jimenez Carrasco"
click at [567, 446] on div "General Info City: Mérida - Yucatán Country: Mexico Holiday City: Mérida - Yuca…" at bounding box center [357, 416] width 479 height 216
drag, startPoint x: 263, startPoint y: 78, endPoint x: 102, endPoint y: 75, distance: 161.5
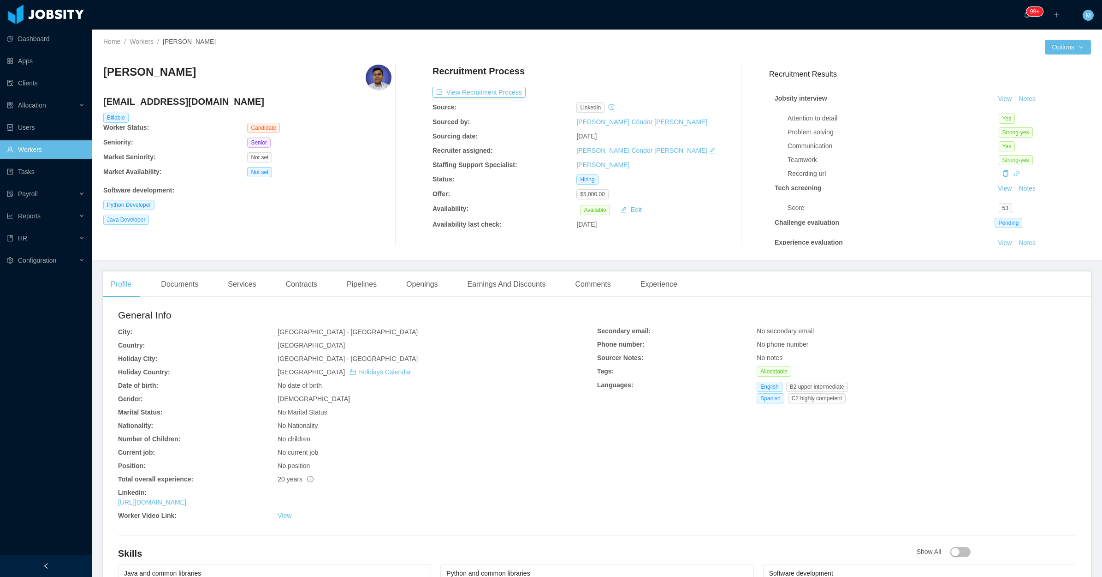
click at [102, 75] on div "Home / Workers / Mario Jimenez Carrasco / Options Mario Jimenez Carrasco isccar…" at bounding box center [597, 145] width 1010 height 231
copy h3 "Mario Jimenez Carrasco"
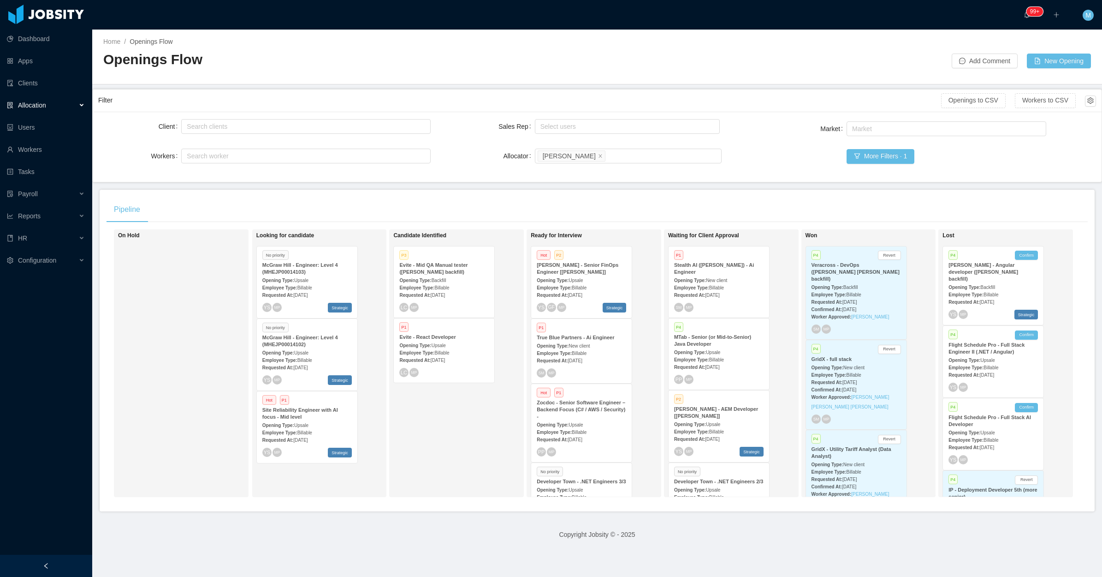
click at [308, 357] on span "Billable" at bounding box center [304, 359] width 15 height 5
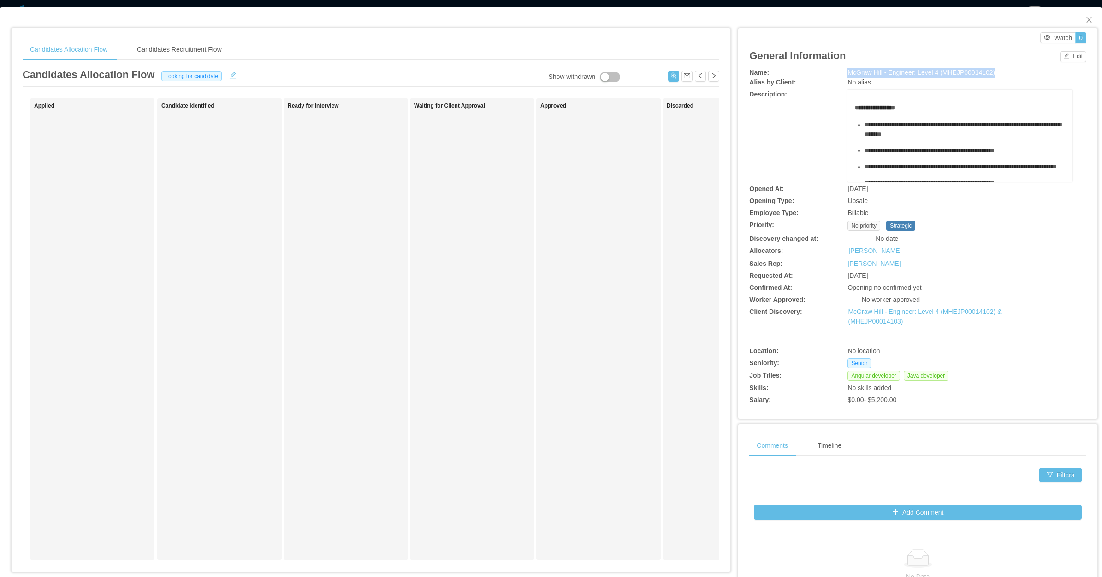
drag, startPoint x: 892, startPoint y: 72, endPoint x: 997, endPoint y: 71, distance: 105.6
click at [997, 71] on div "Name: McGraw Hill - Engineer: Level 4 (MHEJP00014102)" at bounding box center [918, 73] width 337 height 10
copy div "McGraw Hill - Engineer: Level 4 (MHEJP00014102)"
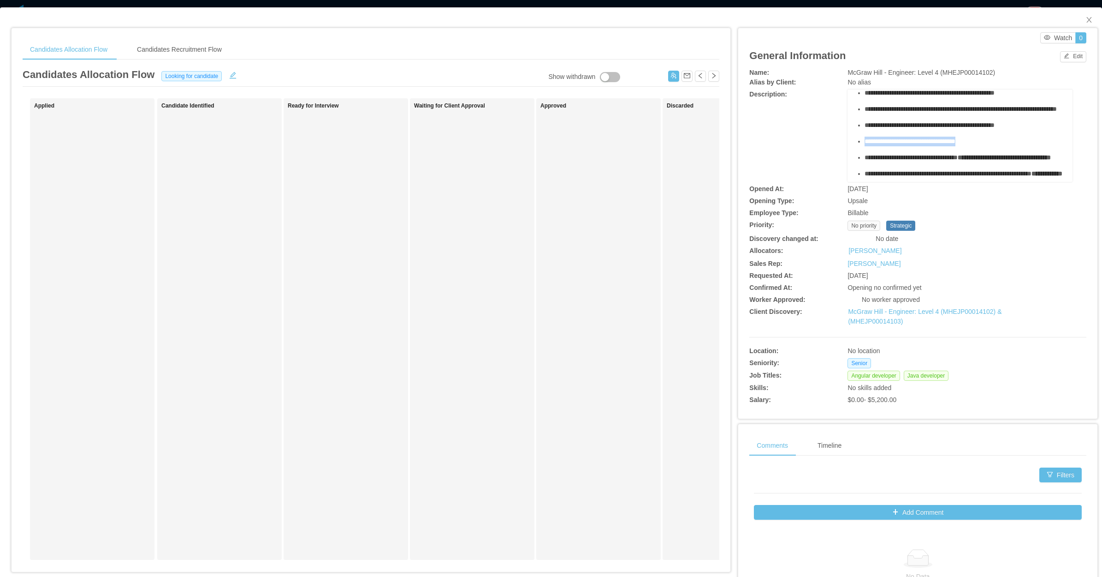
drag, startPoint x: 982, startPoint y: 152, endPoint x: 856, endPoint y: 153, distance: 126.4
click at [856, 153] on ul "**********" at bounding box center [960, 144] width 210 height 165
copy span "**********"
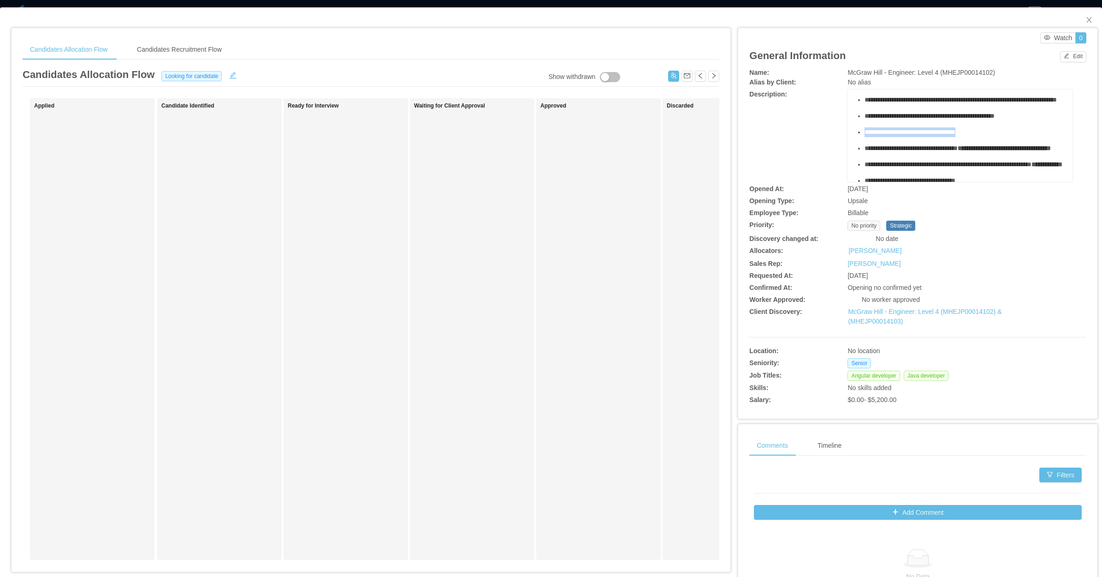
scroll to position [0, 0]
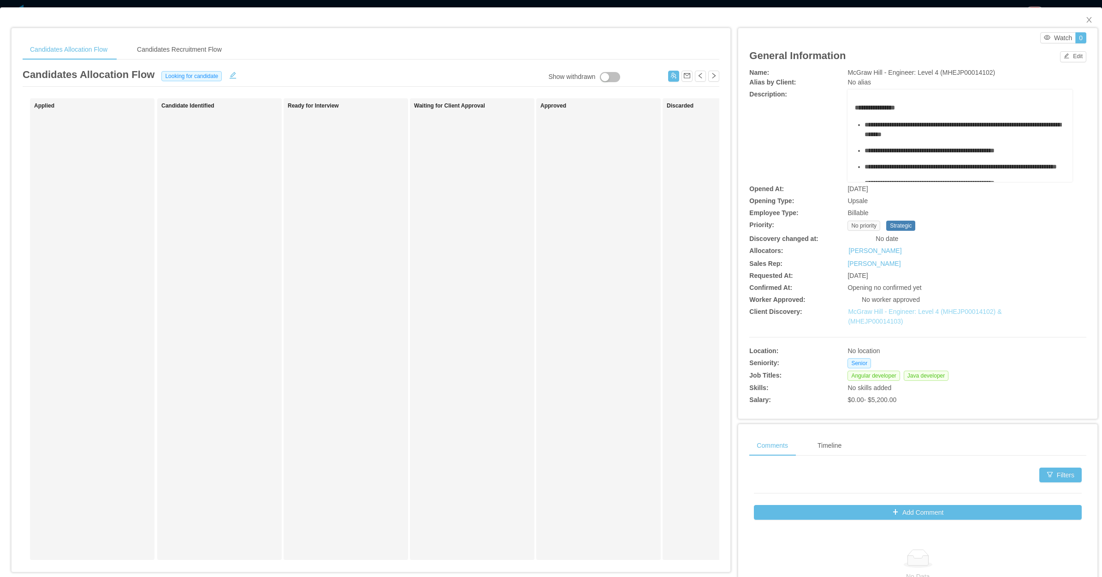
click at [957, 306] on div "**********" at bounding box center [918, 237] width 337 height 339
click at [952, 308] on link "McGraw Hill - Engineer: Level 4 (MHEJP00014102) & (MHEJP00014103)" at bounding box center [925, 316] width 154 height 17
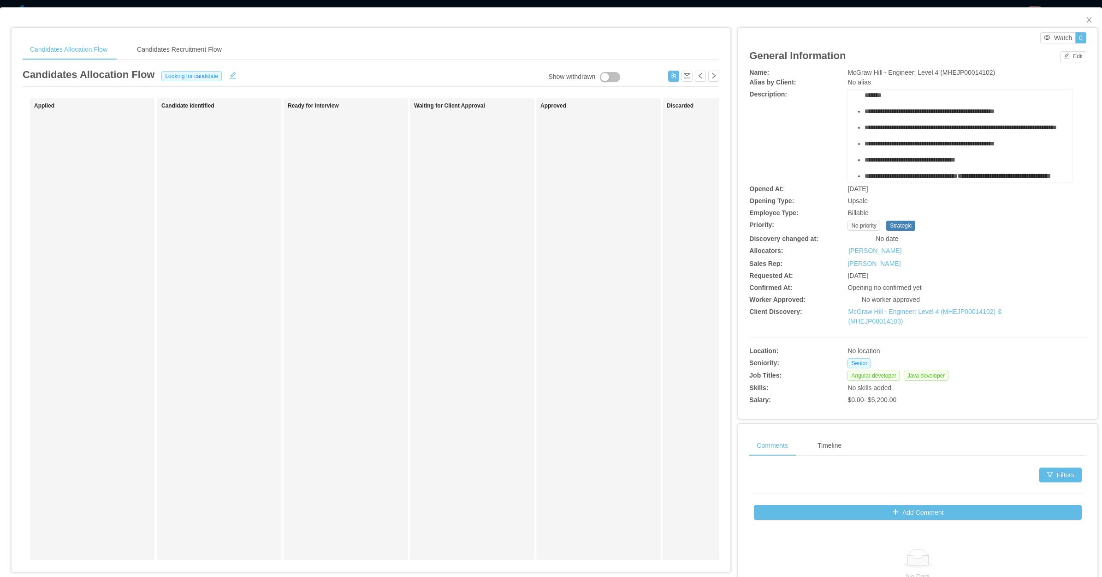
scroll to position [58, 0]
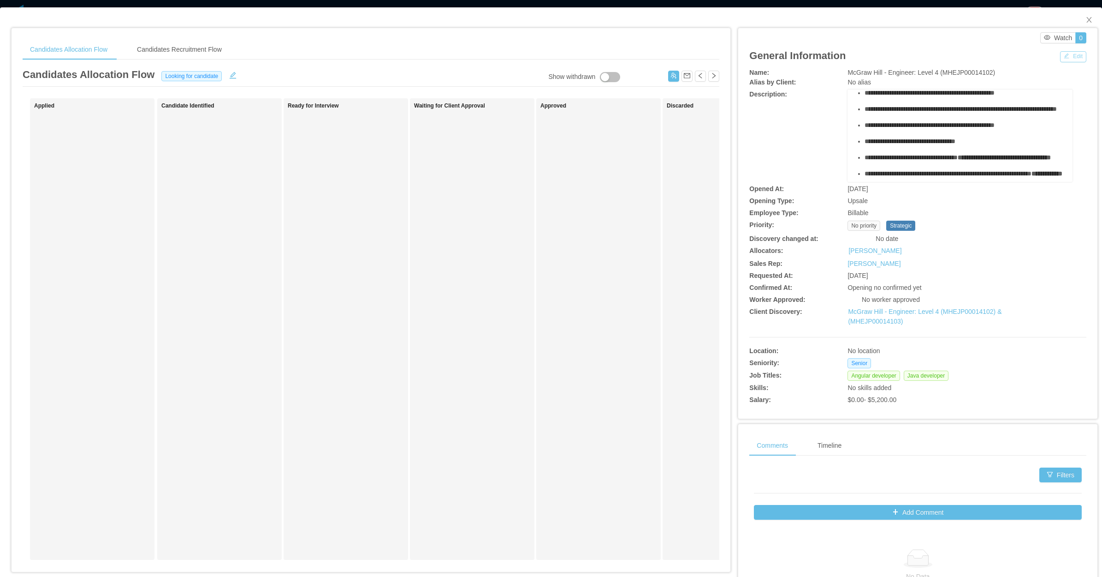
click at [1073, 55] on button "Edit" at bounding box center [1073, 56] width 26 height 11
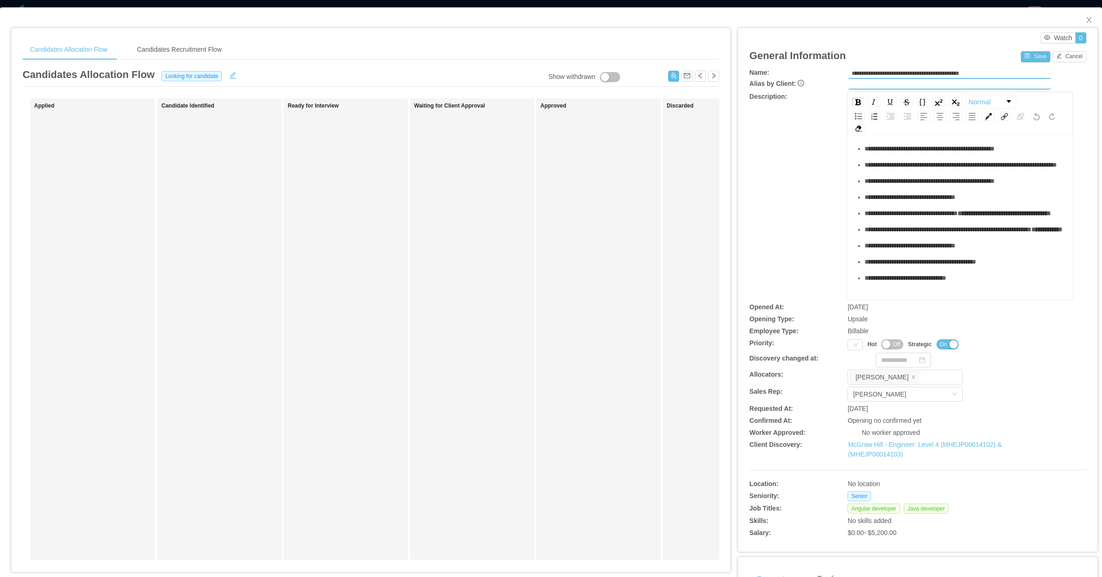
click at [976, 199] on div "**********" at bounding box center [965, 197] width 201 height 10
click at [956, 194] on span "**********" at bounding box center [910, 197] width 91 height 6
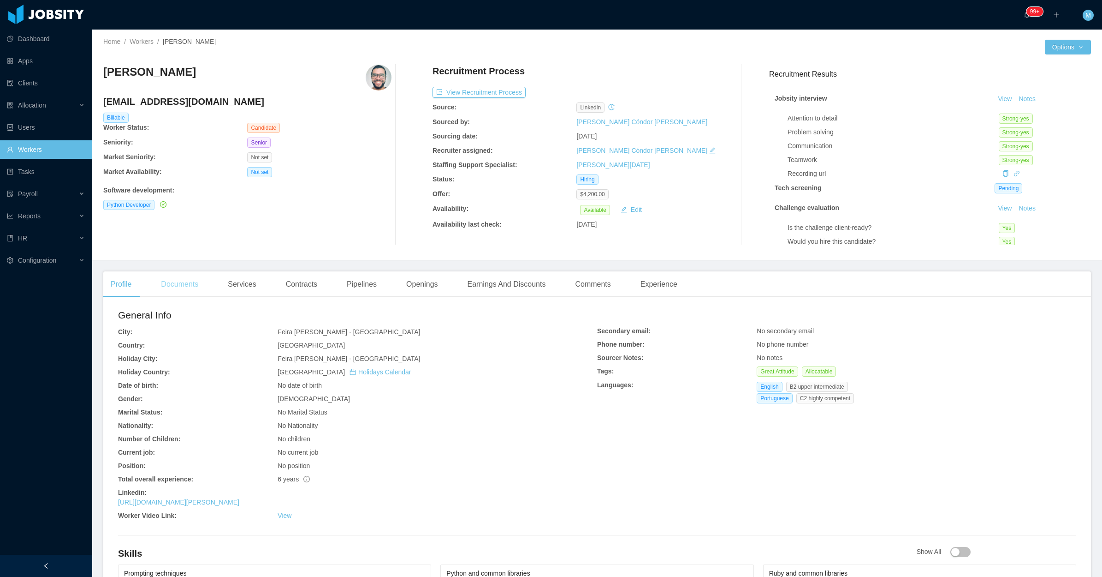
click at [185, 277] on div "Documents" at bounding box center [180, 284] width 52 height 26
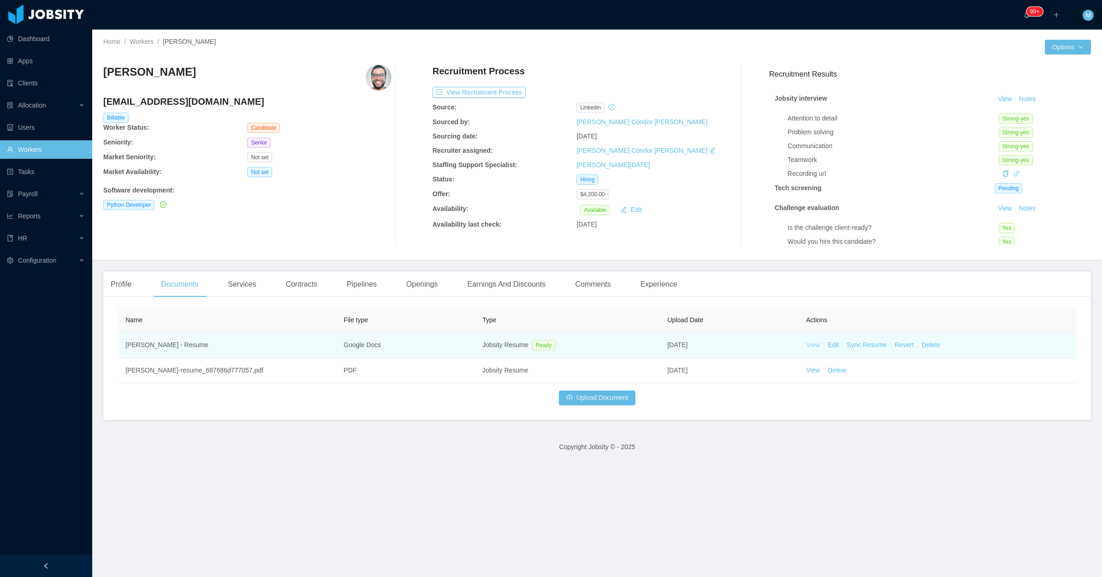
click at [810, 347] on link "View" at bounding box center [813, 344] width 14 height 7
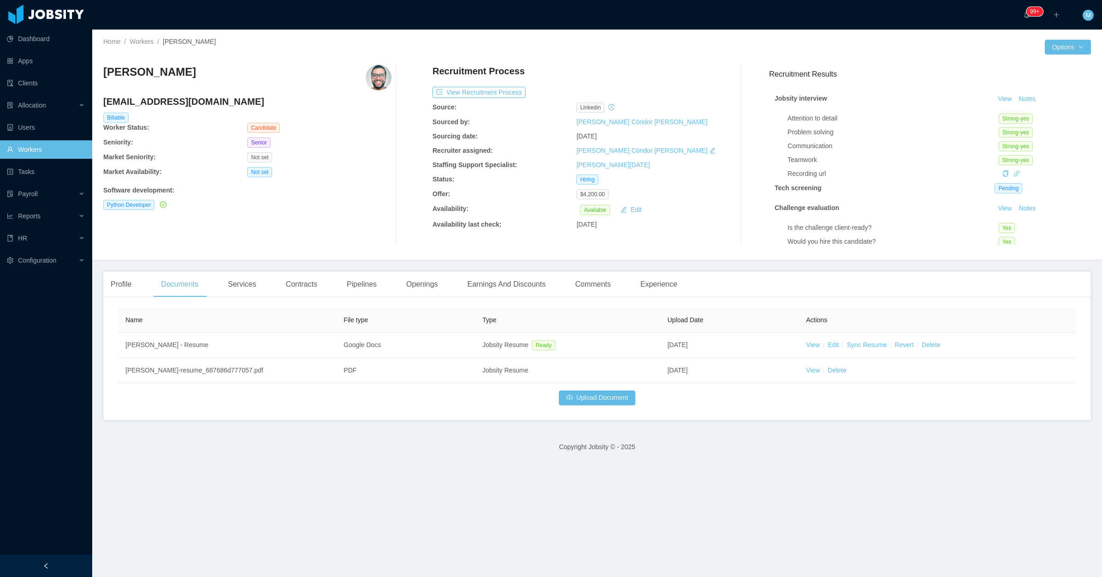
drag, startPoint x: 127, startPoint y: 70, endPoint x: 105, endPoint y: 75, distance: 22.2
click at [105, 75] on div "[PERSON_NAME]" at bounding box center [247, 78] width 288 height 26
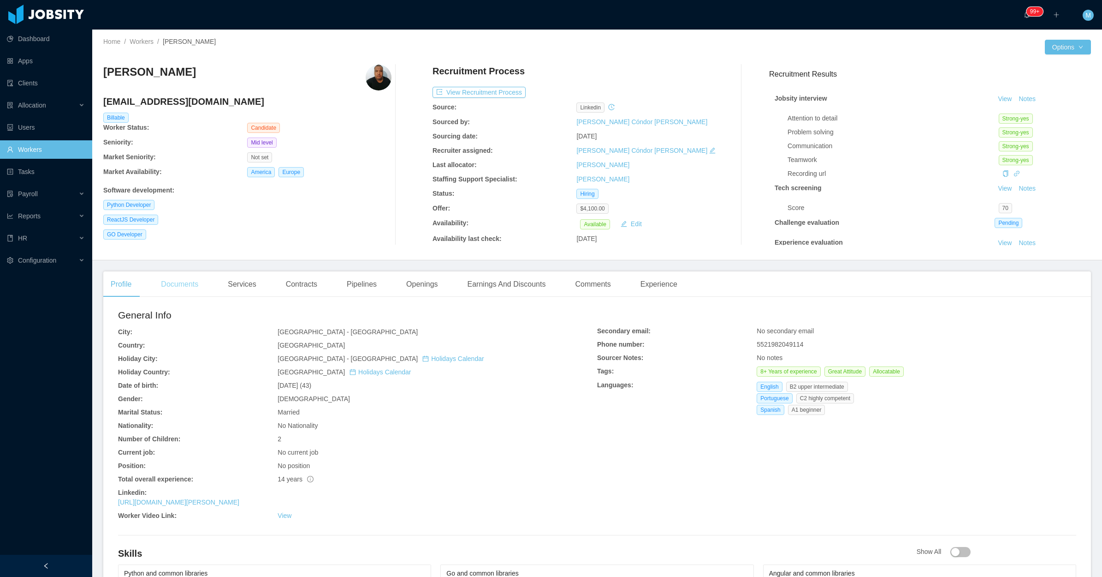
drag, startPoint x: 176, startPoint y: 285, endPoint x: 198, endPoint y: 275, distance: 24.2
click at [176, 285] on div "Documents" at bounding box center [180, 284] width 52 height 26
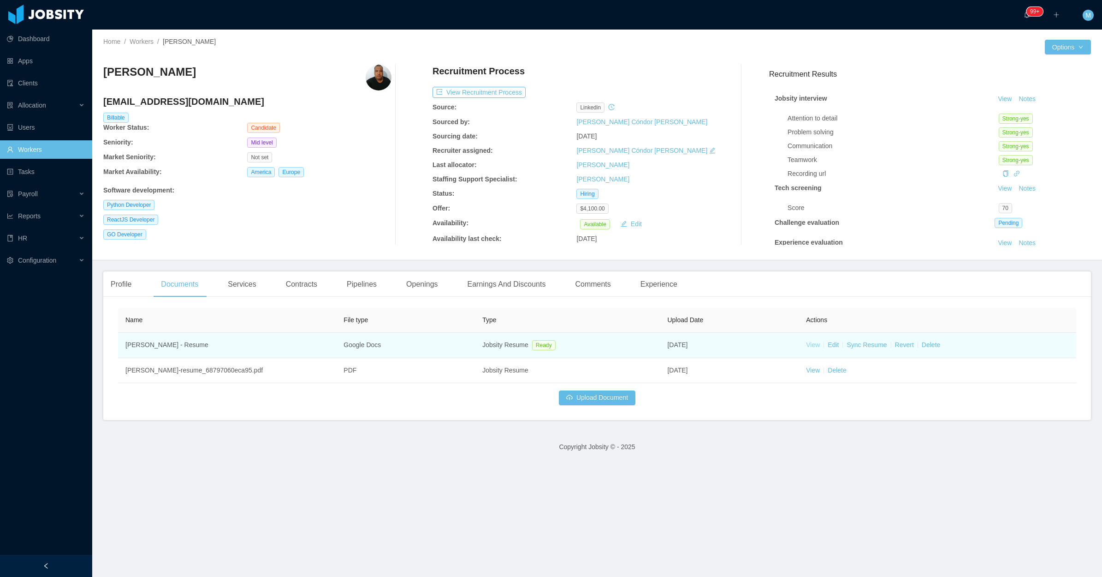
click at [810, 345] on link "View" at bounding box center [813, 344] width 14 height 7
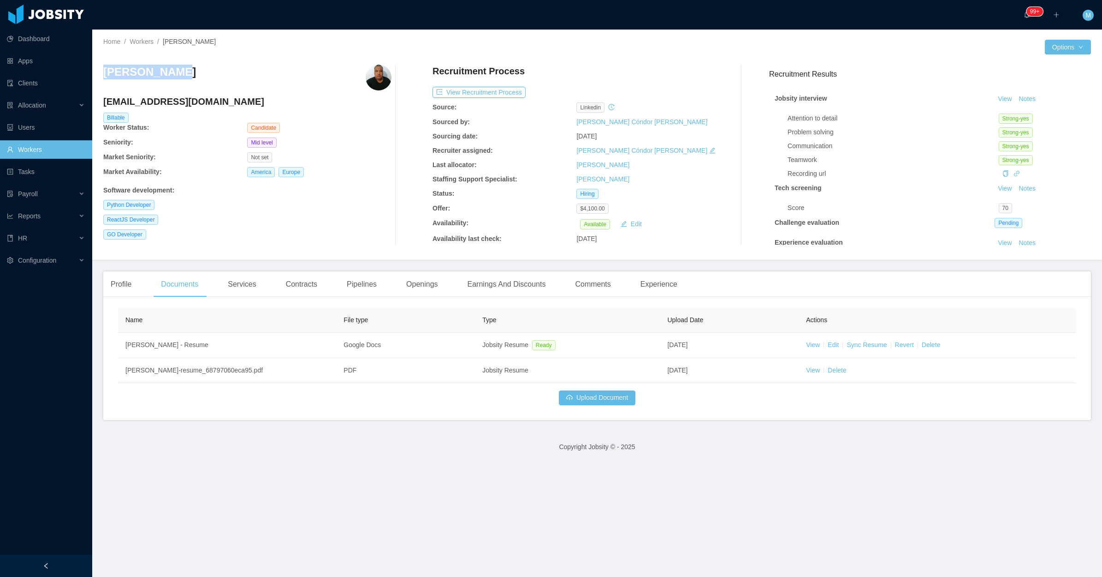
drag, startPoint x: 194, startPoint y: 72, endPoint x: 104, endPoint y: 75, distance: 89.5
click at [104, 75] on div "Rafael Ramos" at bounding box center [247, 78] width 288 height 26
copy h3 "Rafael Ramos"
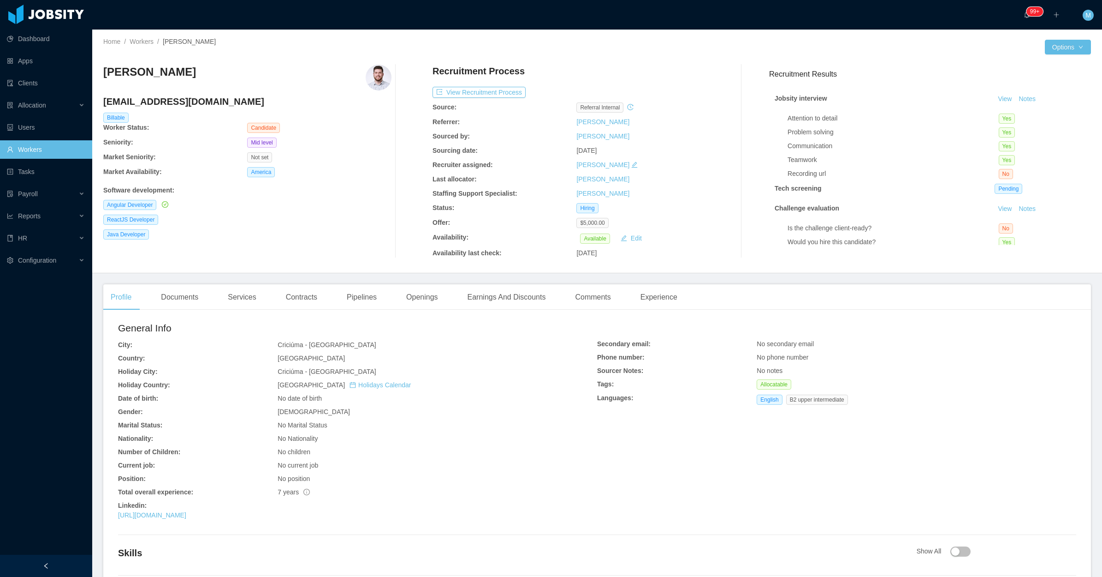
click at [160, 314] on div "Profile Documents Services Contracts Pipelines Openings Earnings And Discounts …" at bounding box center [597, 442] width 988 height 317
click at [187, 296] on div "Documents" at bounding box center [180, 297] width 52 height 26
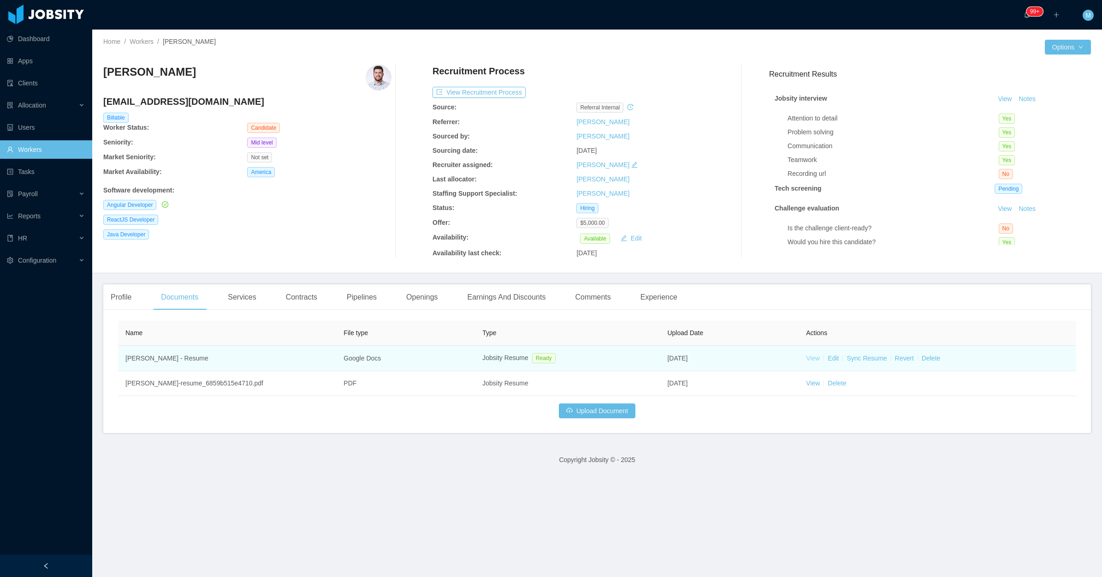
click at [806, 356] on link "View" at bounding box center [813, 357] width 14 height 7
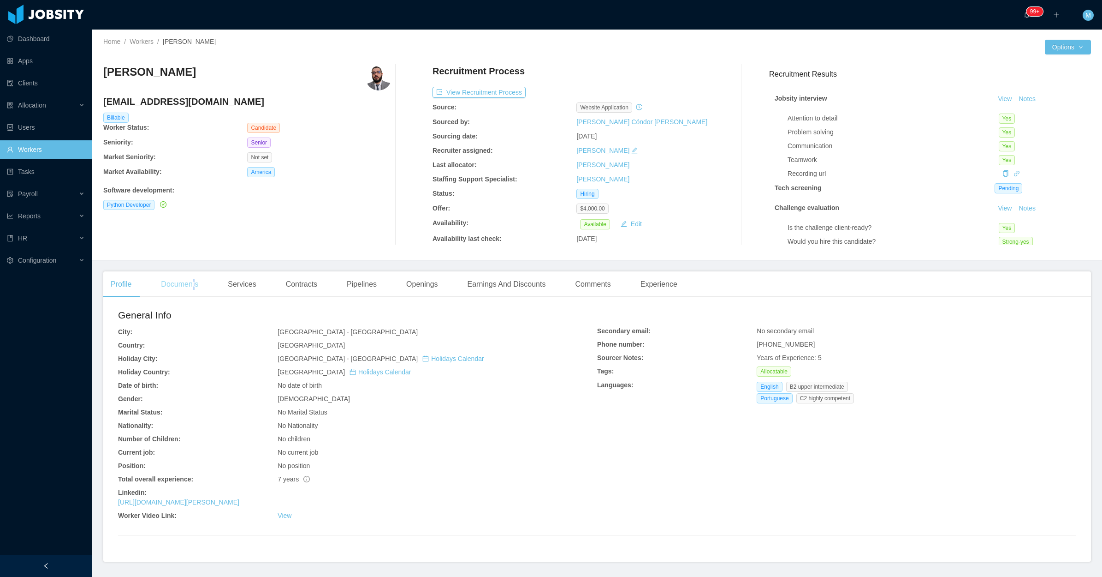
drag, startPoint x: 194, startPoint y: 284, endPoint x: 199, endPoint y: 282, distance: 5.7
click at [195, 284] on div "Documents" at bounding box center [180, 284] width 52 height 26
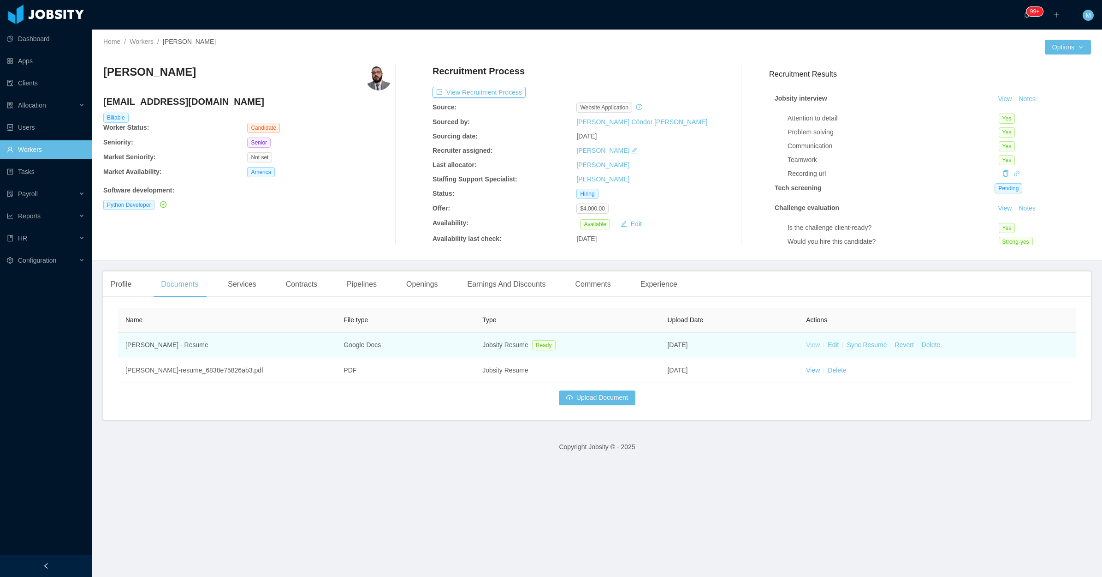
click at [806, 344] on link "View" at bounding box center [813, 344] width 14 height 7
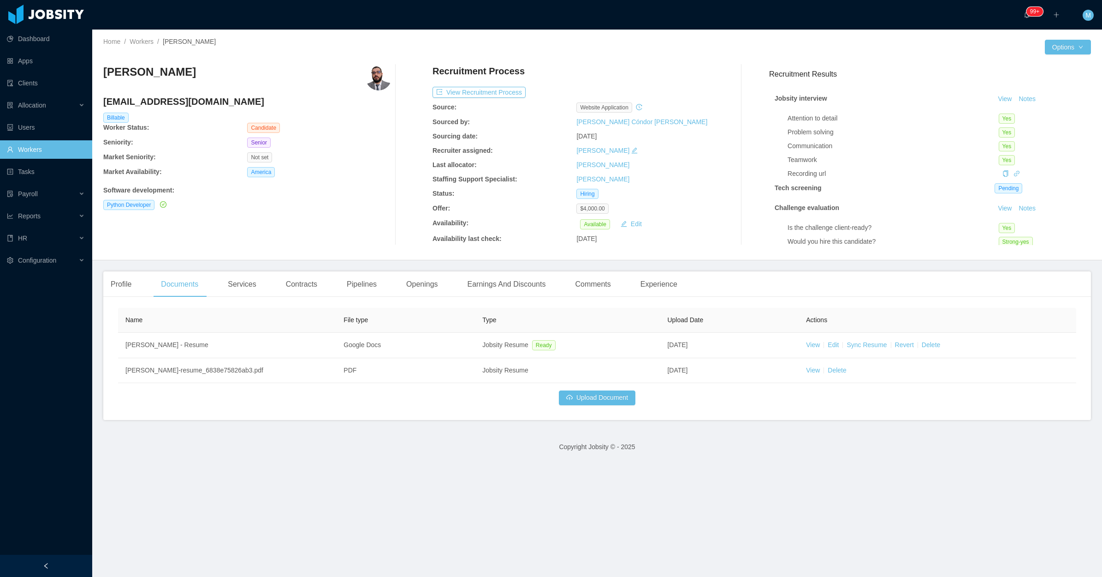
drag, startPoint x: 201, startPoint y: 77, endPoint x: 104, endPoint y: 72, distance: 97.0
click at [104, 72] on div "Gabriel Naslaniec" at bounding box center [247, 78] width 288 height 26
copy h3 "Gabriel Naslaniec"
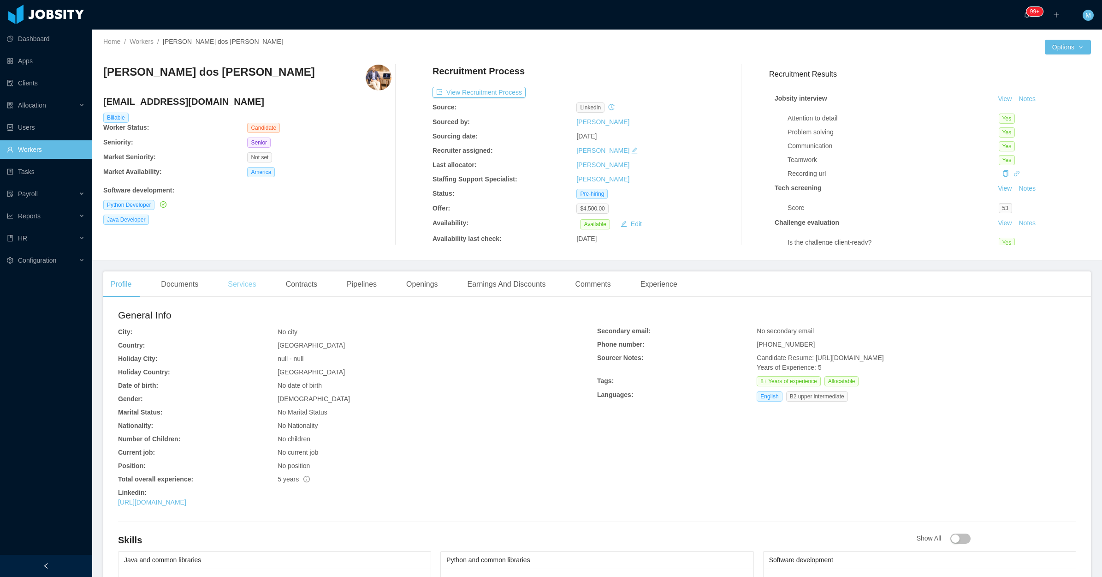
drag, startPoint x: 177, startPoint y: 296, endPoint x: 222, endPoint y: 278, distance: 49.1
click at [177, 296] on div "Documents" at bounding box center [180, 284] width 52 height 26
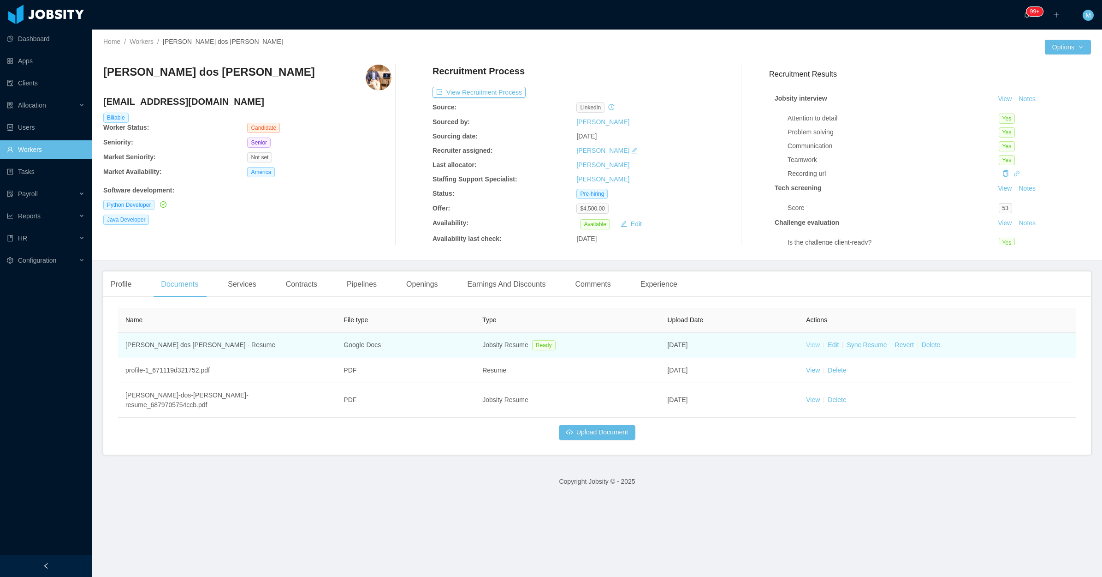
click at [812, 345] on link "View" at bounding box center [813, 344] width 14 height 7
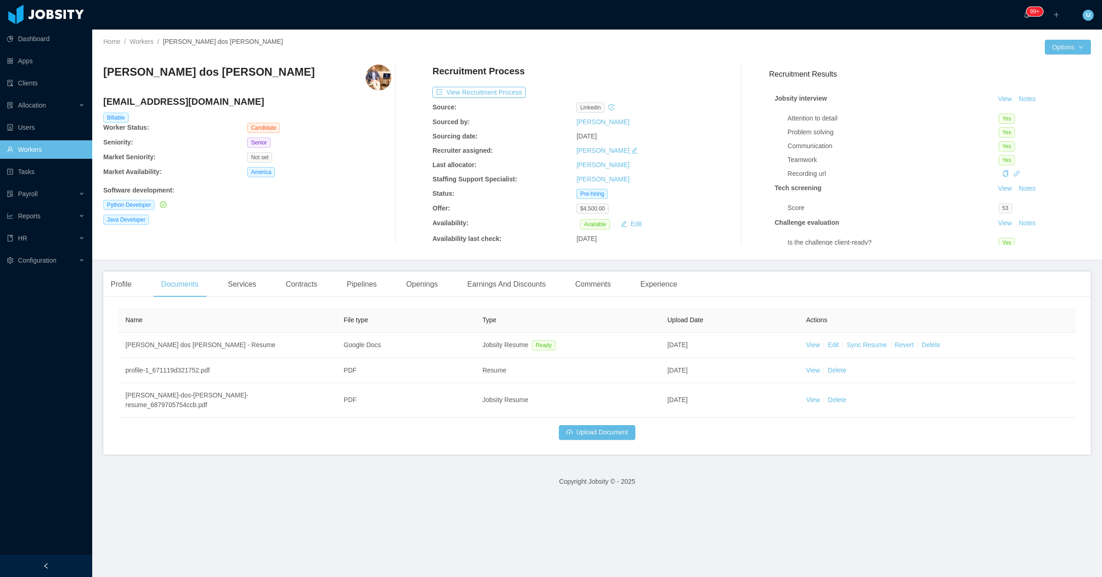
click at [326, 183] on div "Software development :" at bounding box center [247, 188] width 288 height 13
drag, startPoint x: 198, startPoint y: 76, endPoint x: 100, endPoint y: 75, distance: 98.7
click at [100, 75] on div "Home / Workers / [PERSON_NAME] dos [PERSON_NAME] / Options [PERSON_NAME] dos [P…" at bounding box center [597, 145] width 1010 height 231
copy h3 "[PERSON_NAME] dos [PERSON_NAME]"
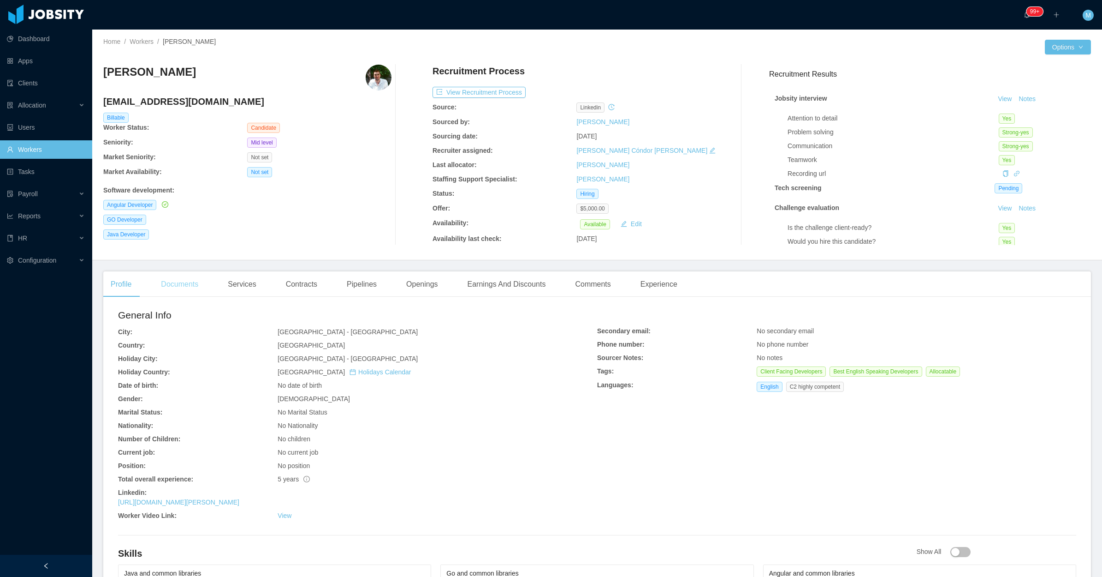
click at [183, 284] on div "Documents" at bounding box center [180, 284] width 52 height 26
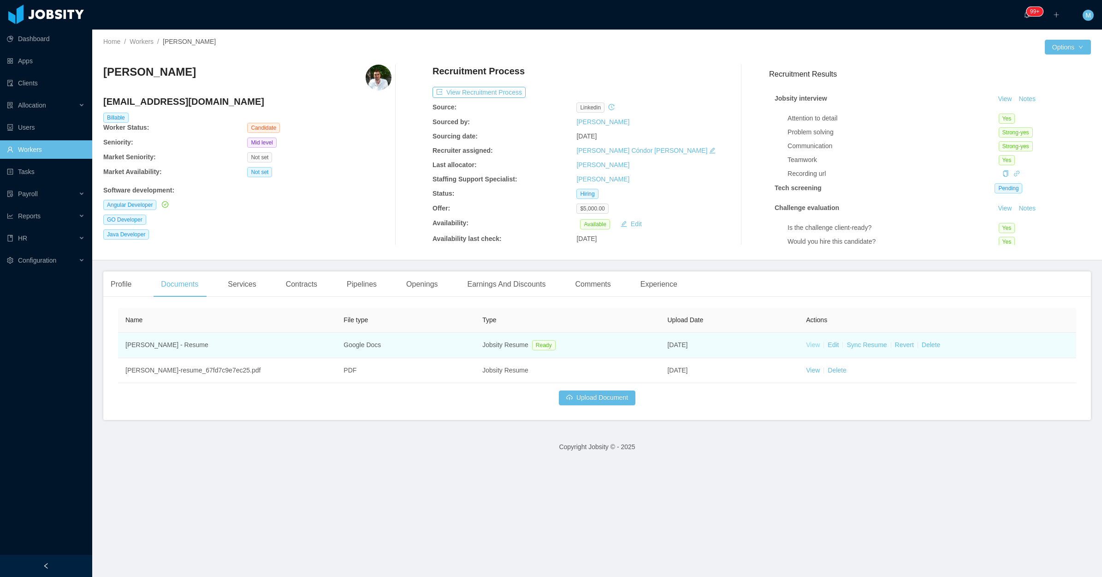
click at [809, 344] on link "View" at bounding box center [813, 344] width 14 height 7
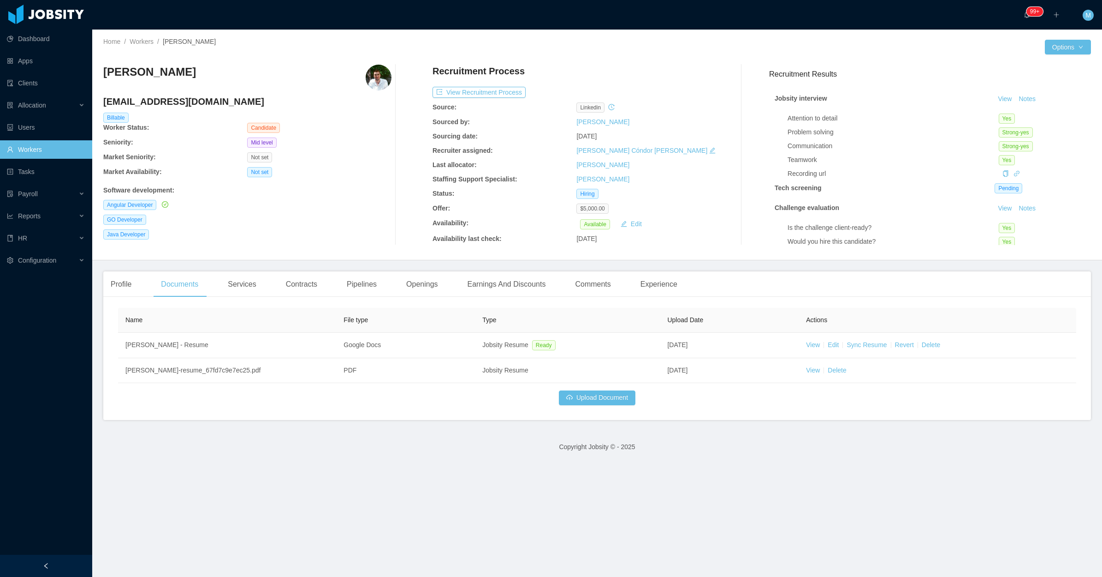
drag, startPoint x: 149, startPoint y: 79, endPoint x: 106, endPoint y: 73, distance: 42.9
click at [105, 74] on div "[PERSON_NAME]" at bounding box center [247, 78] width 288 height 26
copy h3 "[PERSON_NAME]"
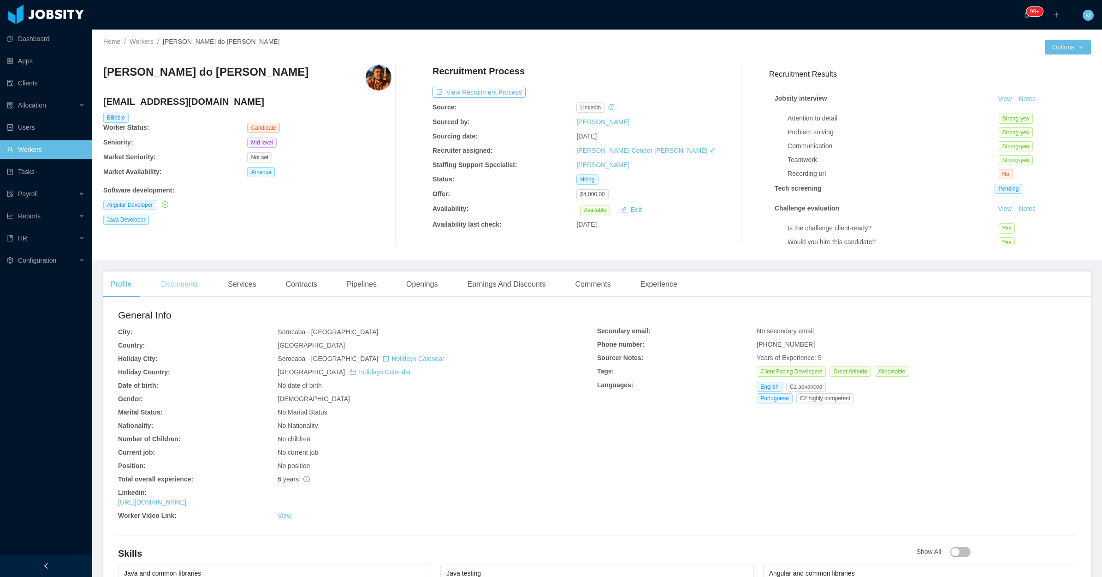
click at [185, 291] on div "Documents" at bounding box center [180, 284] width 52 height 26
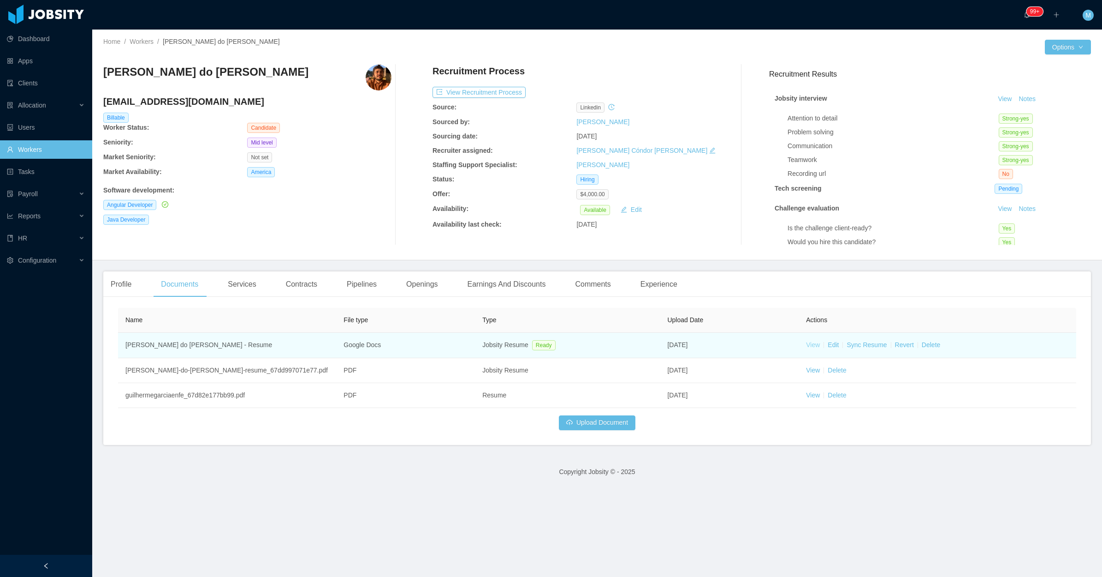
click at [806, 345] on link "View" at bounding box center [813, 344] width 14 height 7
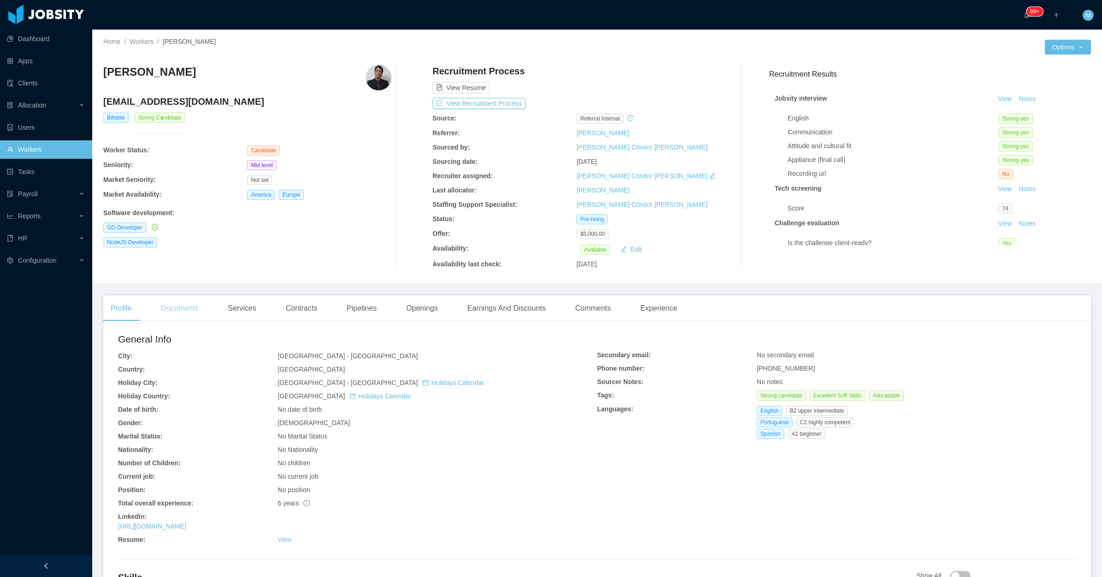
click at [168, 310] on div "Documents" at bounding box center [180, 308] width 52 height 26
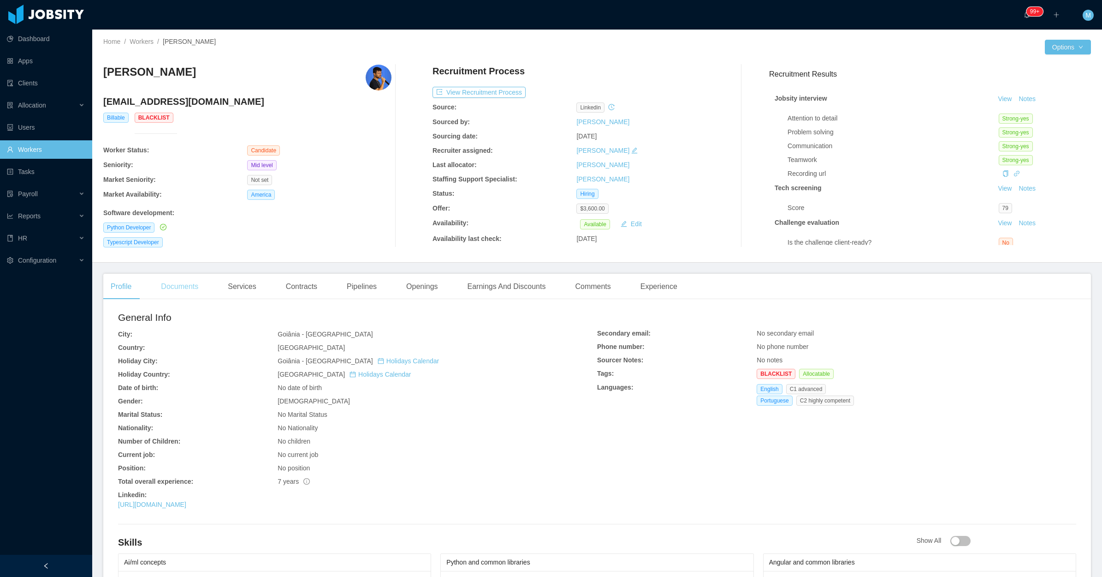
click at [173, 291] on div "Documents" at bounding box center [180, 287] width 52 height 26
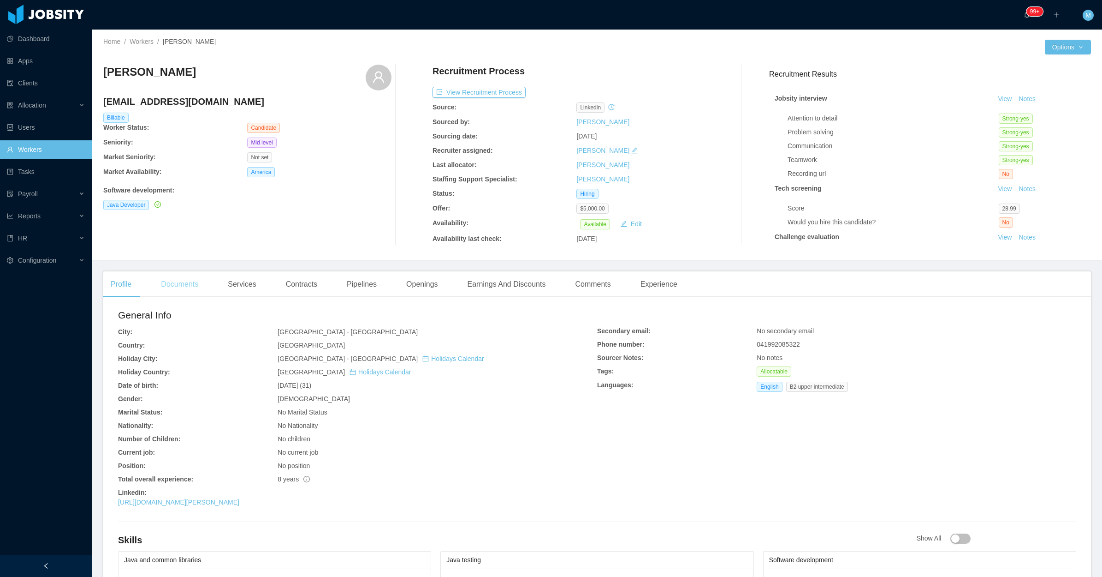
click at [176, 282] on div "Documents" at bounding box center [180, 284] width 52 height 26
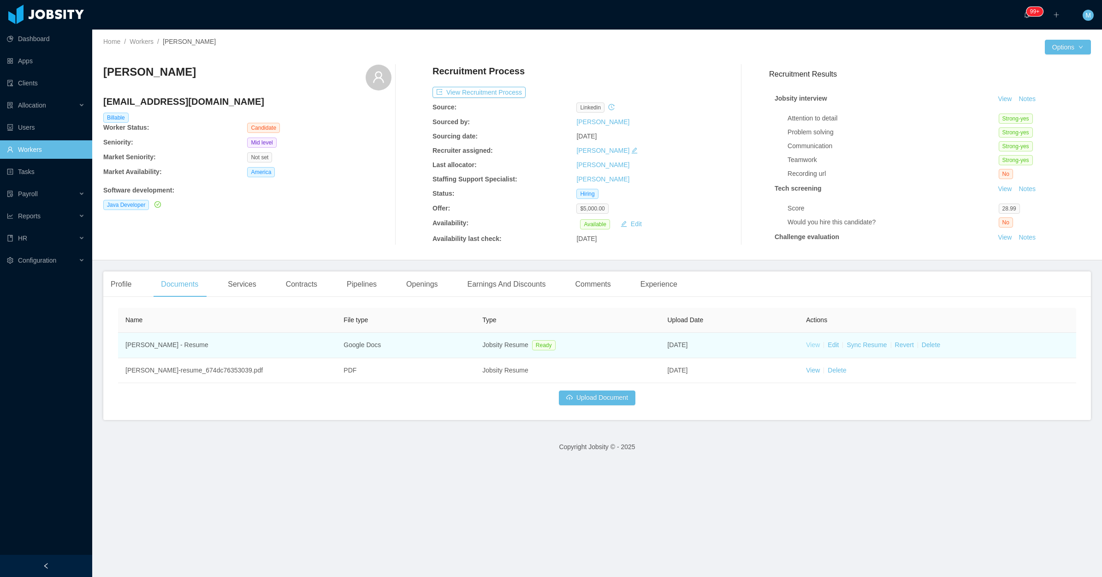
click at [806, 346] on link "View" at bounding box center [813, 344] width 14 height 7
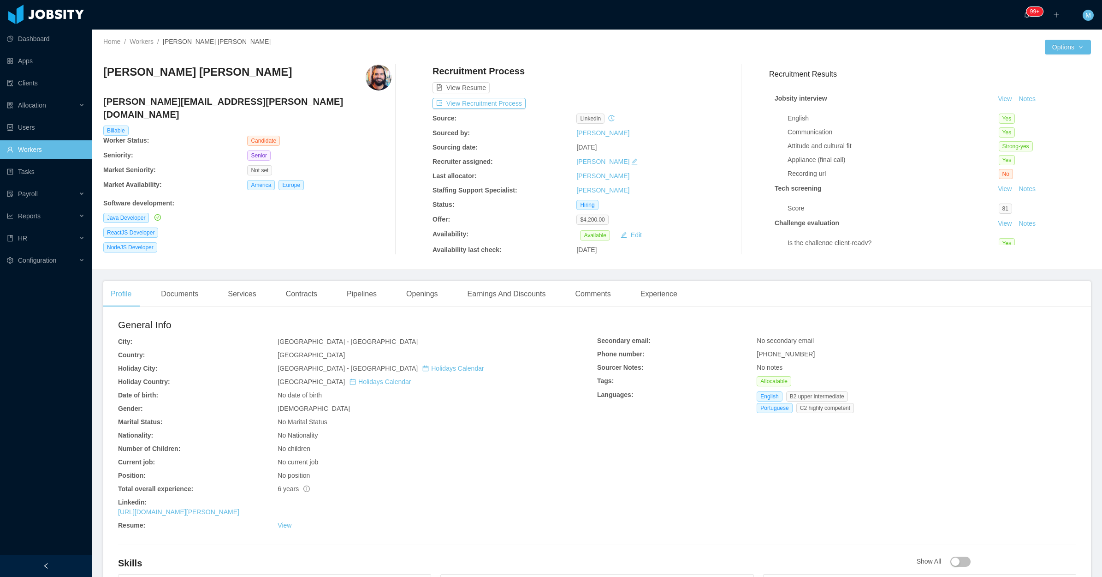
click at [192, 298] on div "Documents" at bounding box center [180, 294] width 52 height 26
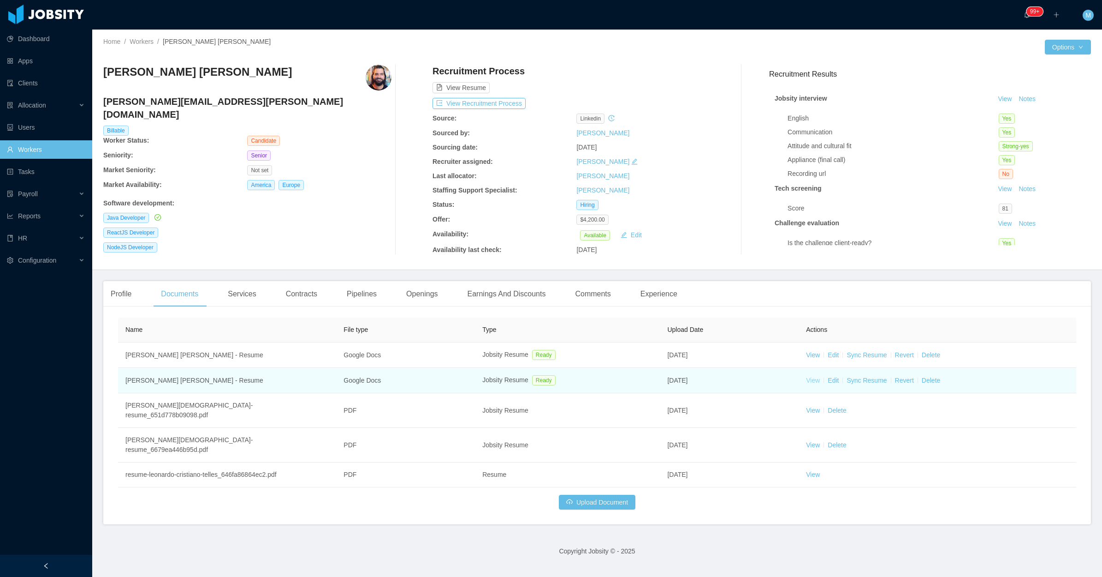
click at [812, 379] on link "View" at bounding box center [813, 379] width 14 height 7
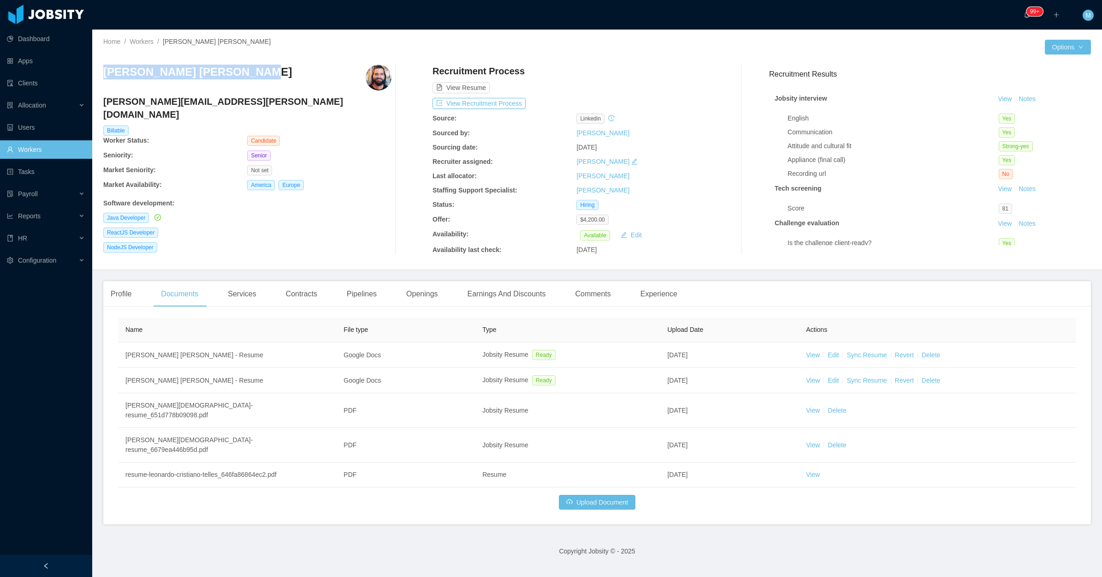
drag, startPoint x: 172, startPoint y: 81, endPoint x: 101, endPoint y: 74, distance: 70.9
click at [101, 74] on div "Home / Workers / Leonardo Cristiano Telles / Options Leonardo Cristiano Telles …" at bounding box center [597, 150] width 1010 height 240
copy h3 "Leonardo Cristiano Telles"
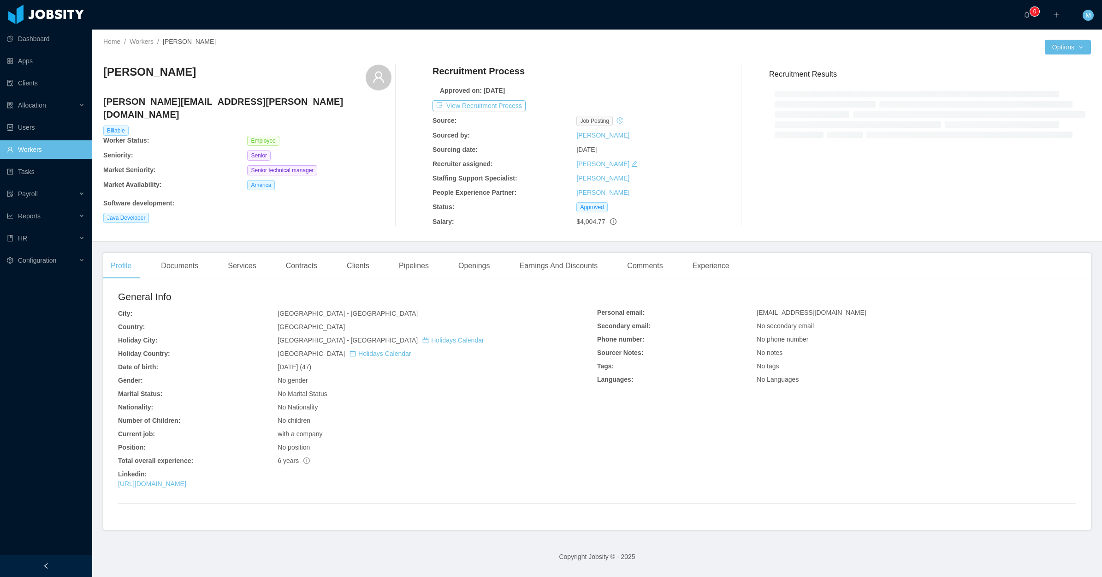
click at [181, 286] on div "General Info City: [GEOGRAPHIC_DATA] - [GEOGRAPHIC_DATA] Country: [GEOGRAPHIC_D…" at bounding box center [597, 408] width 988 height 244
click at [183, 275] on div "Documents" at bounding box center [180, 266] width 52 height 26
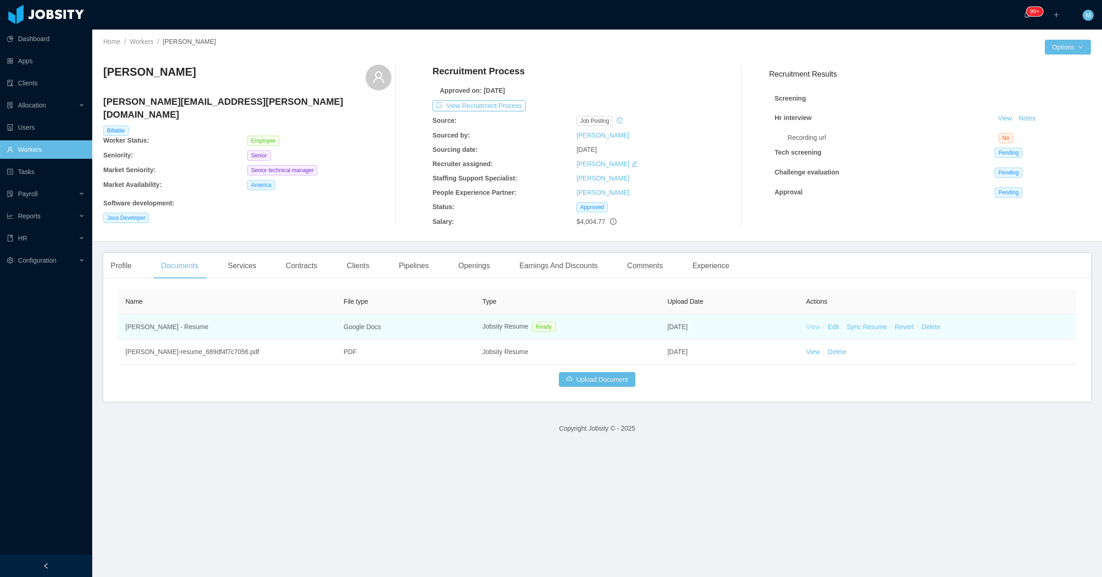
click at [806, 323] on link "View" at bounding box center [813, 326] width 14 height 7
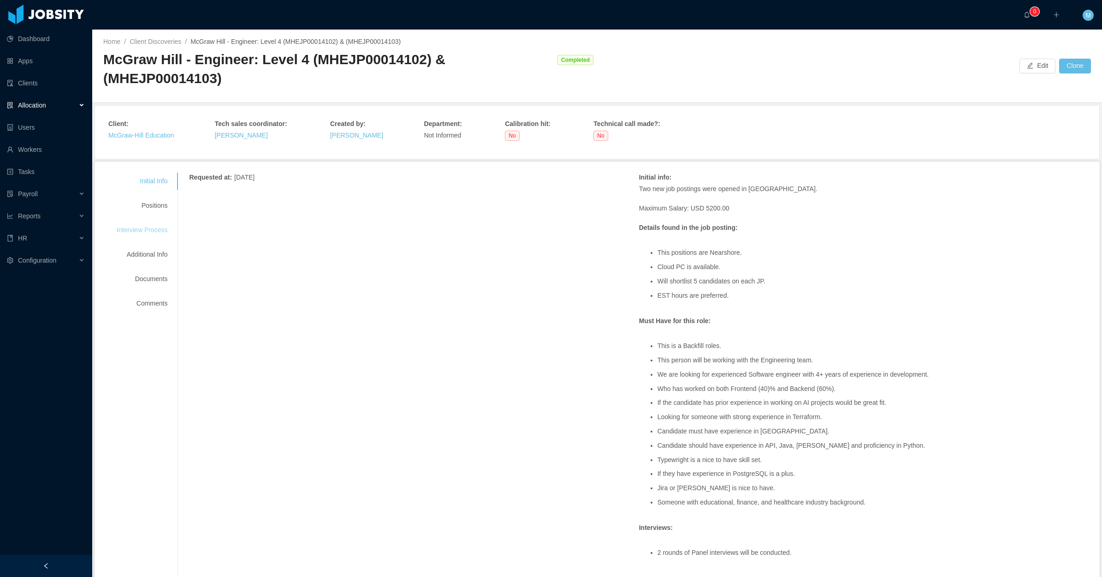
click at [146, 224] on div "Interview Process" at bounding box center [142, 229] width 73 height 17
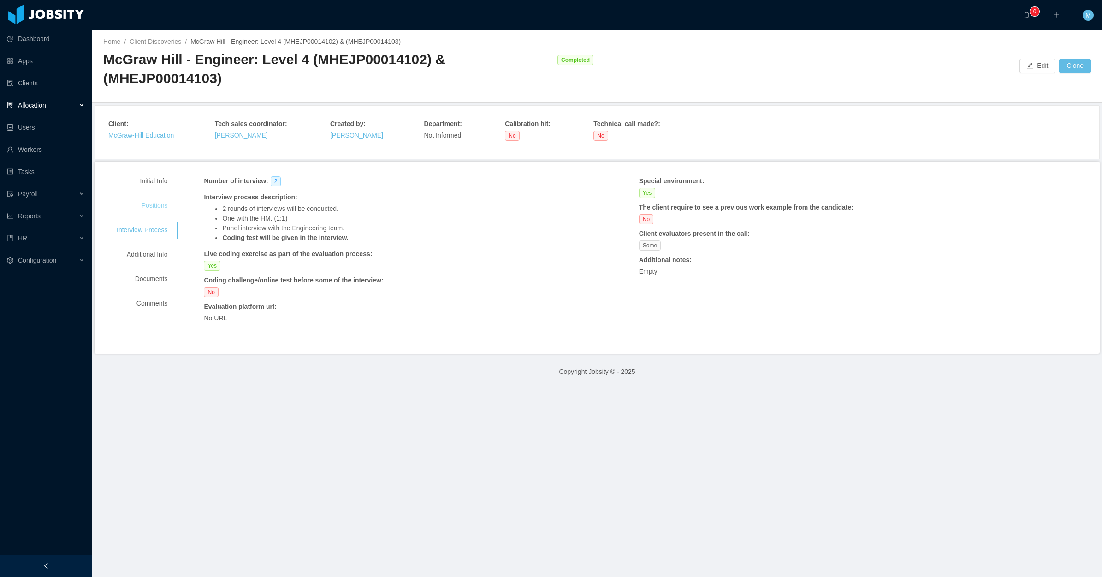
click at [161, 207] on div "Positions" at bounding box center [142, 205] width 73 height 17
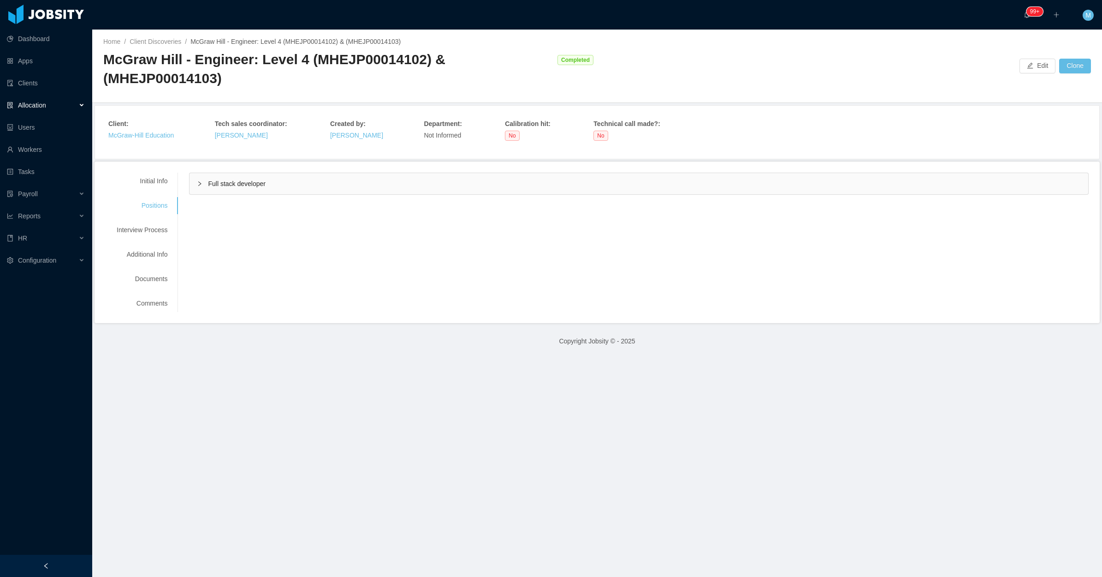
click at [223, 197] on div "Initial Info Positions Interview Process Additional Info Documents Comments Req…" at bounding box center [597, 242] width 983 height 139
click at [222, 195] on div "Full stack developer" at bounding box center [639, 184] width 899 height 22
click at [214, 188] on div "Full stack developer" at bounding box center [639, 183] width 899 height 21
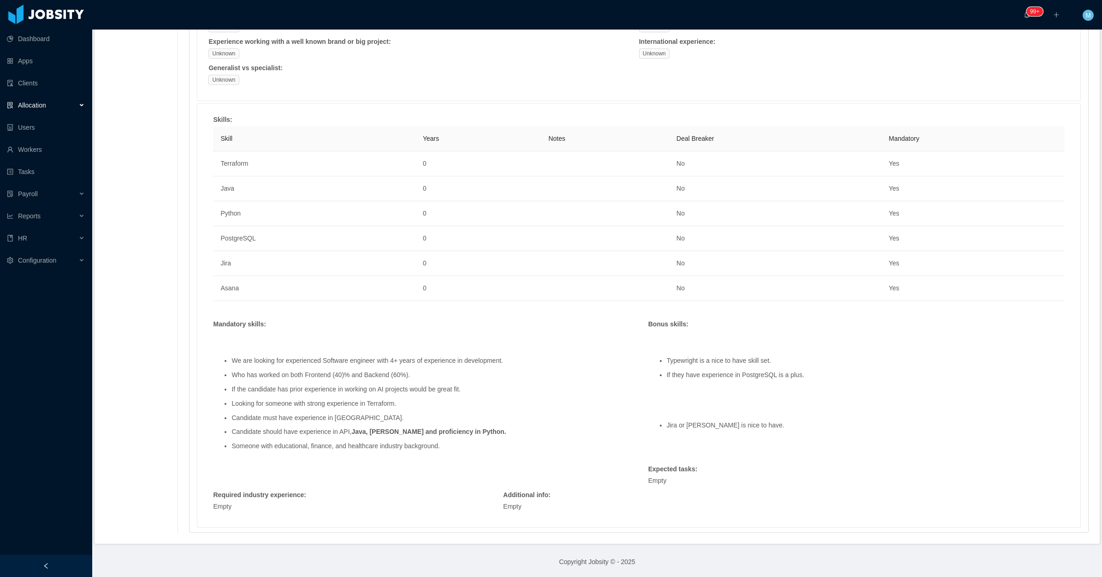
scroll to position [470, 0]
click at [353, 416] on li "Candidate must have experience in Aure." at bounding box center [431, 416] width 398 height 7
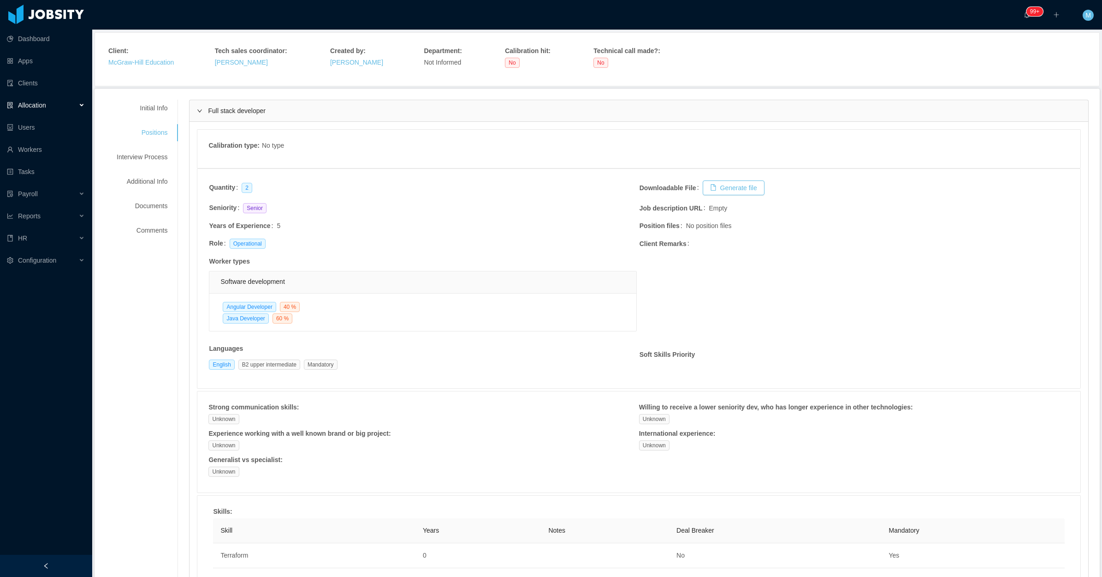
scroll to position [0, 0]
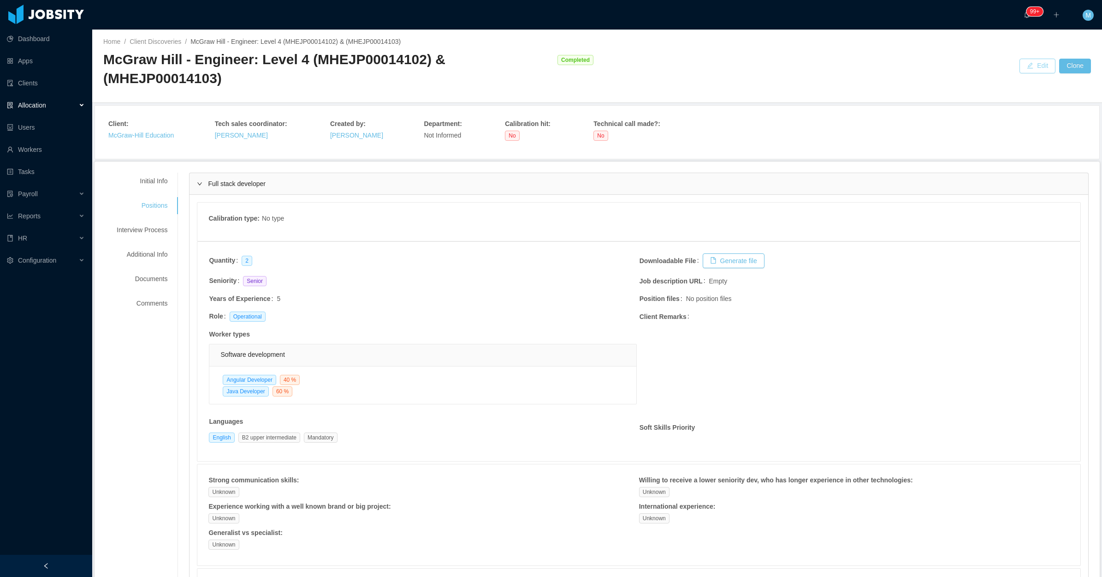
click at [1029, 70] on button "Edit" at bounding box center [1038, 66] width 36 height 15
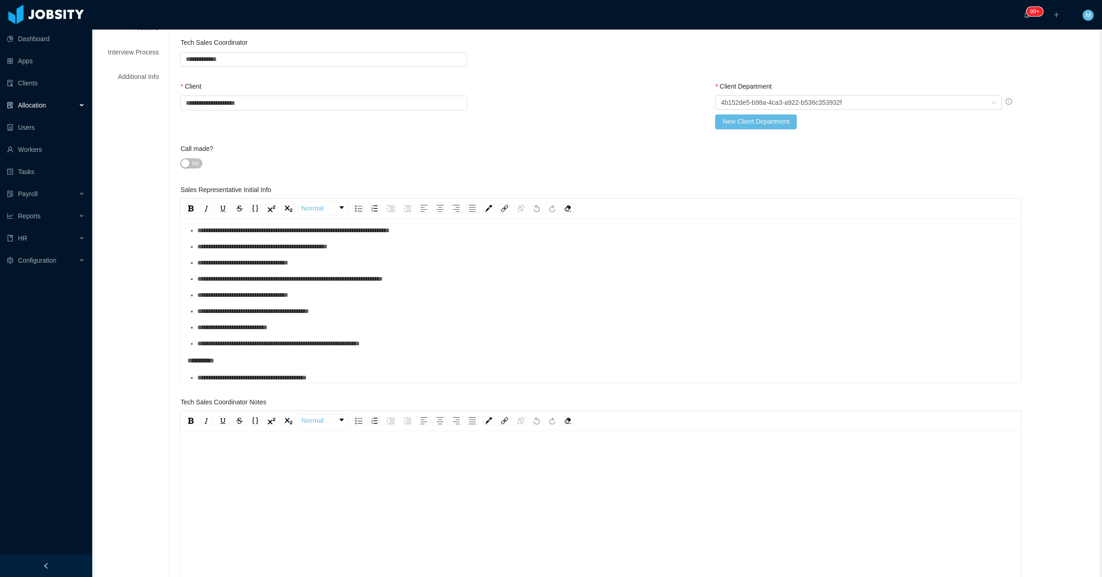
scroll to position [173, 0]
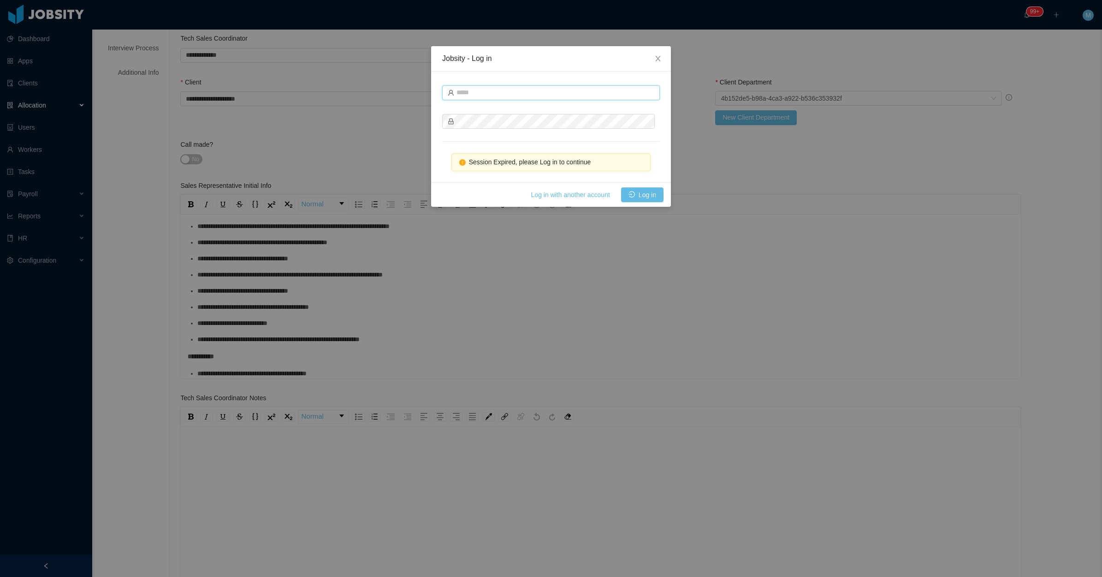
type input "**********"
click at [647, 194] on button "Log in" at bounding box center [642, 194] width 42 height 15
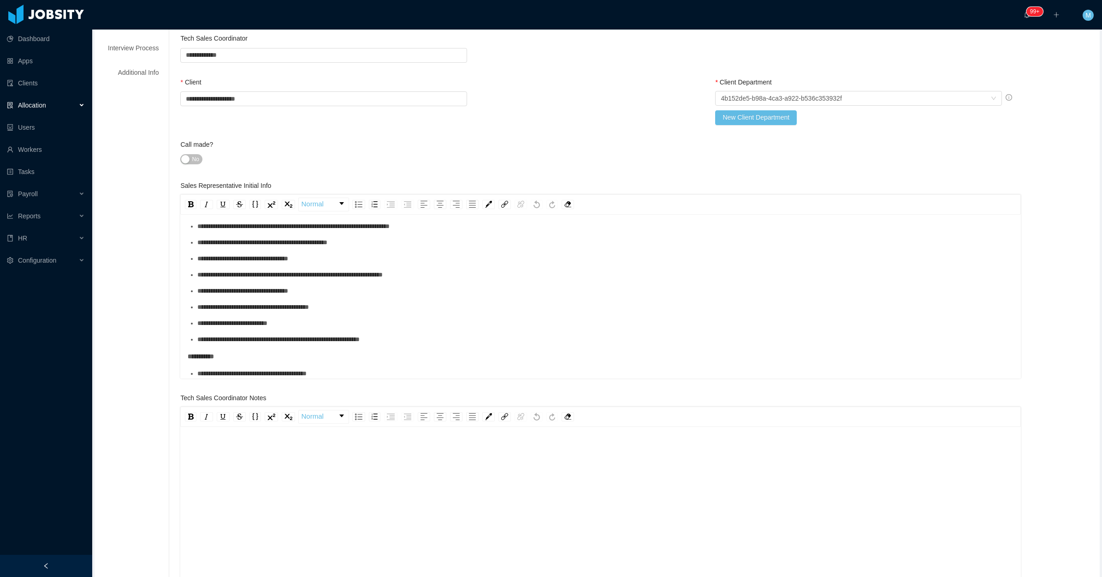
click at [288, 259] on span "**********" at bounding box center [242, 258] width 91 height 6
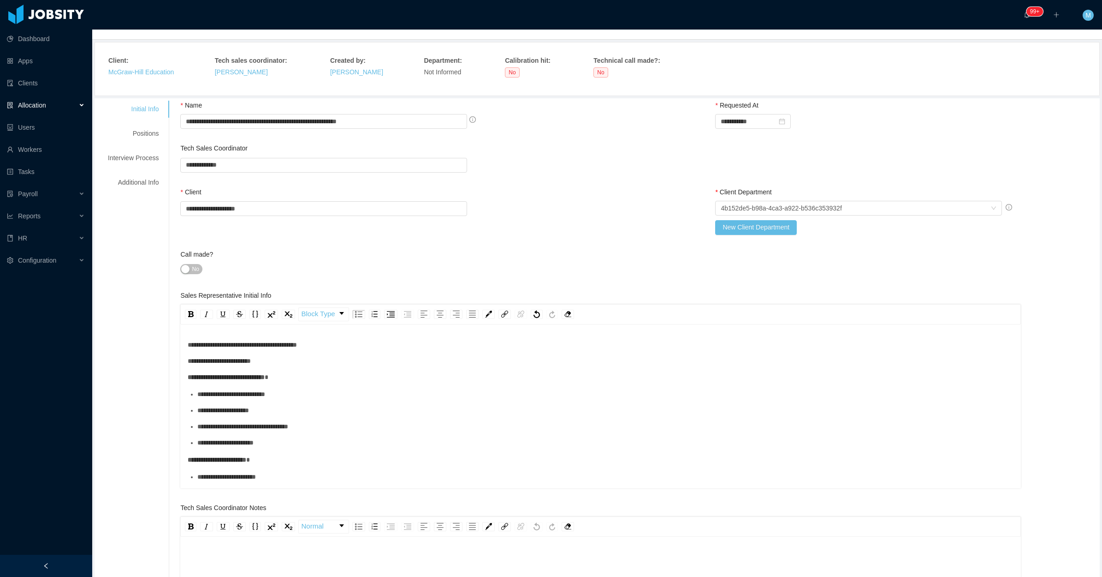
scroll to position [0, 0]
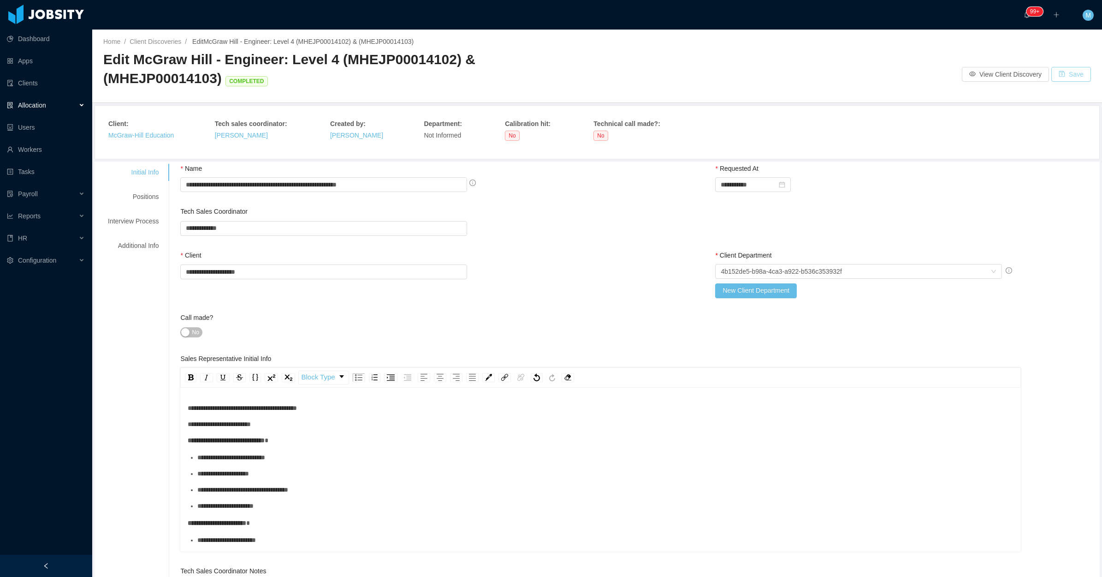
drag, startPoint x: 1068, startPoint y: 74, endPoint x: 1053, endPoint y: 84, distance: 18.9
click at [1070, 75] on button "Save" at bounding box center [1072, 74] width 40 height 15
click at [81, 103] on div "Allocation" at bounding box center [46, 105] width 92 height 18
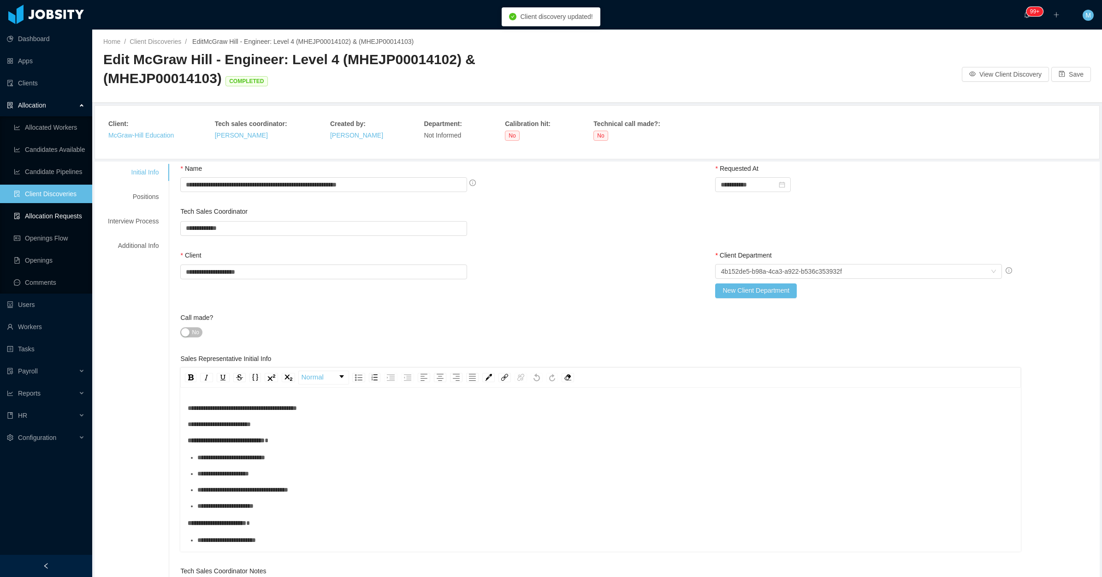
click at [54, 211] on link "Allocation Requests" at bounding box center [49, 216] width 71 height 18
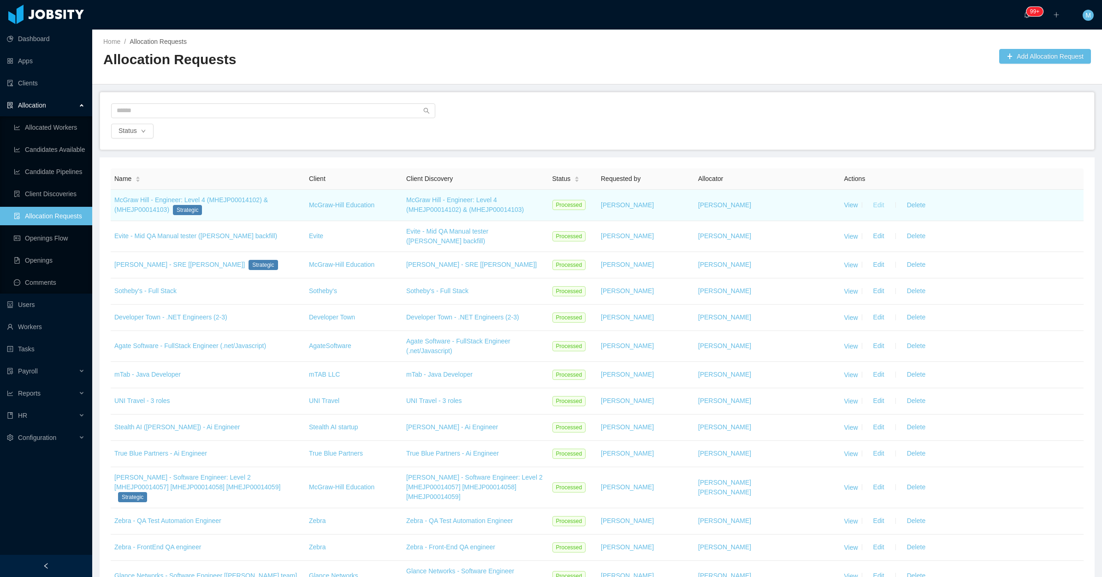
click at [867, 203] on button "Edit" at bounding box center [879, 204] width 26 height 15
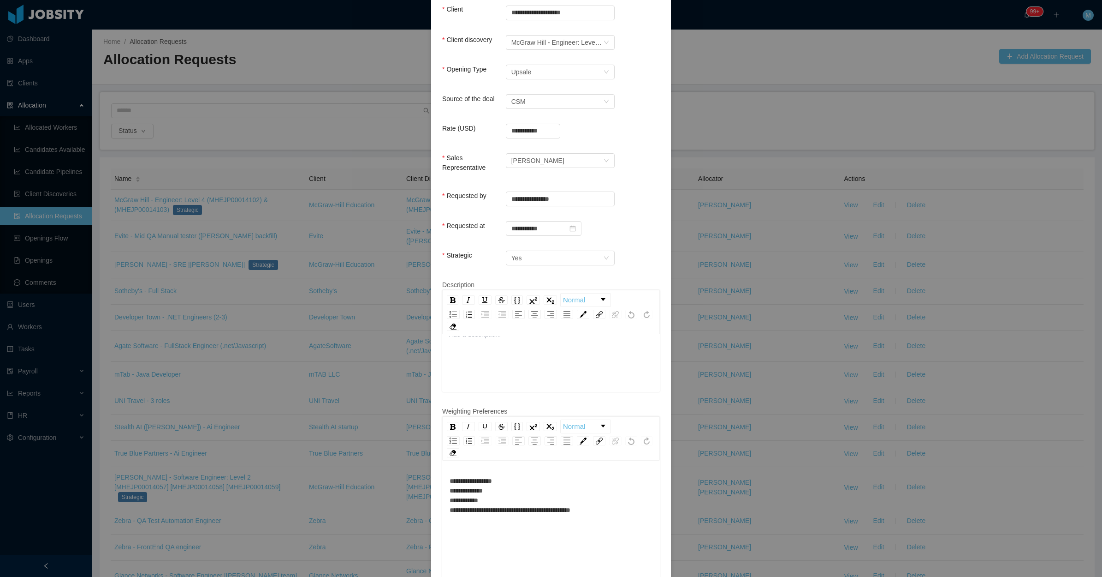
scroll to position [208, 0]
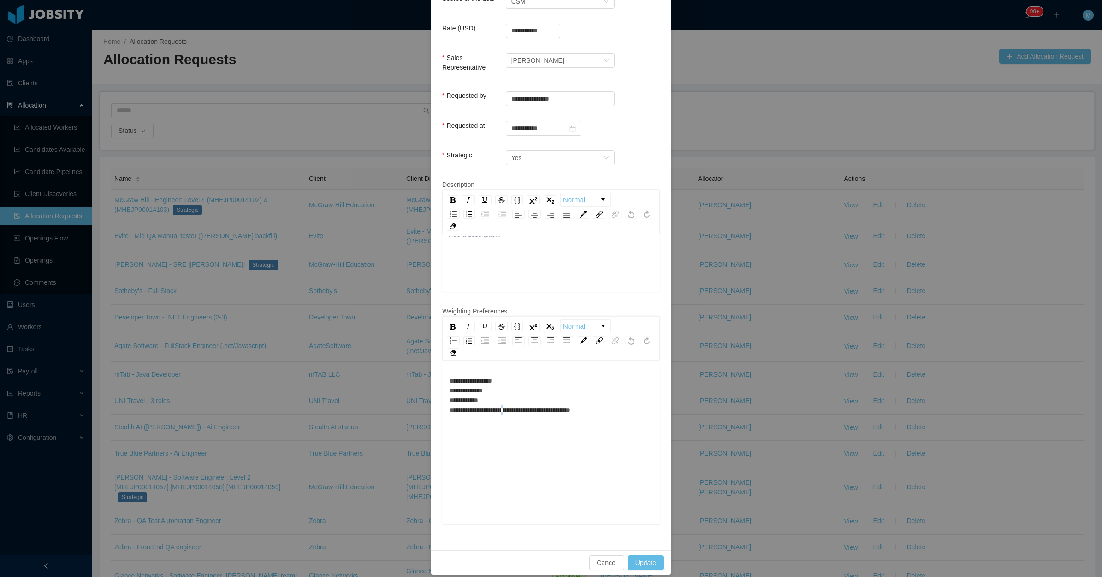
drag, startPoint x: 510, startPoint y: 399, endPoint x: 522, endPoint y: 390, distance: 14.9
click at [513, 398] on span "**********" at bounding box center [510, 395] width 121 height 36
click at [526, 376] on div "**********" at bounding box center [551, 395] width 203 height 39
copy span "**"
click at [594, 399] on div "**********" at bounding box center [551, 395] width 203 height 39
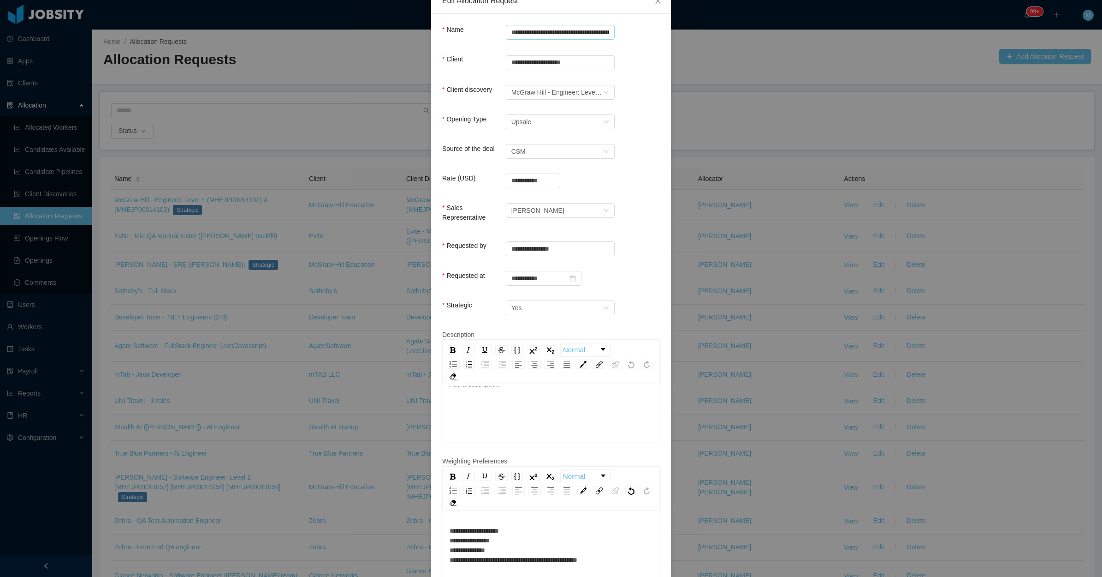
scroll to position [0, 0]
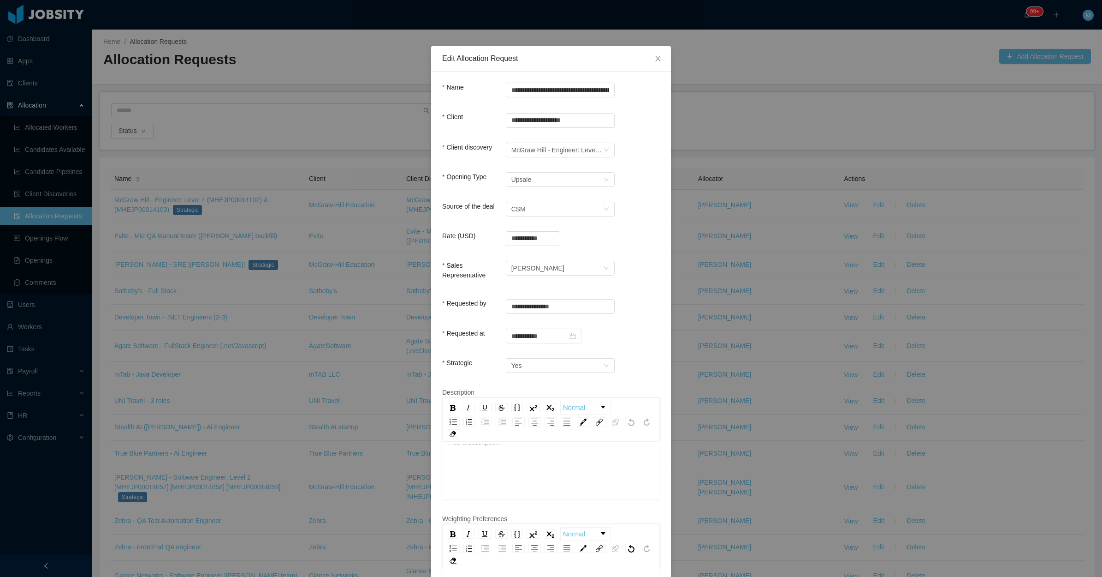
click at [605, 129] on div "**********" at bounding box center [551, 121] width 218 height 19
click at [602, 125] on input "**********" at bounding box center [560, 120] width 109 height 15
drag, startPoint x: 602, startPoint y: 121, endPoint x: 591, endPoint y: 118, distance: 12.1
click at [604, 121] on icon "icon: close-circle" at bounding box center [607, 120] width 6 height 6
click at [572, 118] on input "text" at bounding box center [560, 120] width 109 height 15
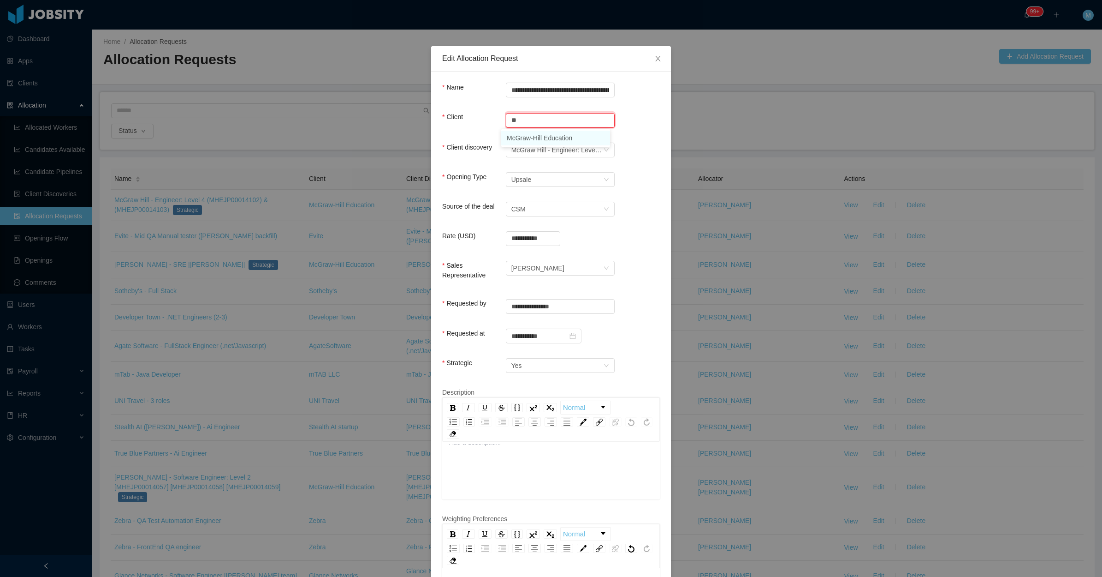
click at [546, 135] on li "McGraw-Hill Education" at bounding box center [555, 138] width 109 height 15
type input "**********"
click at [630, 171] on form "**********" at bounding box center [551, 409] width 218 height 653
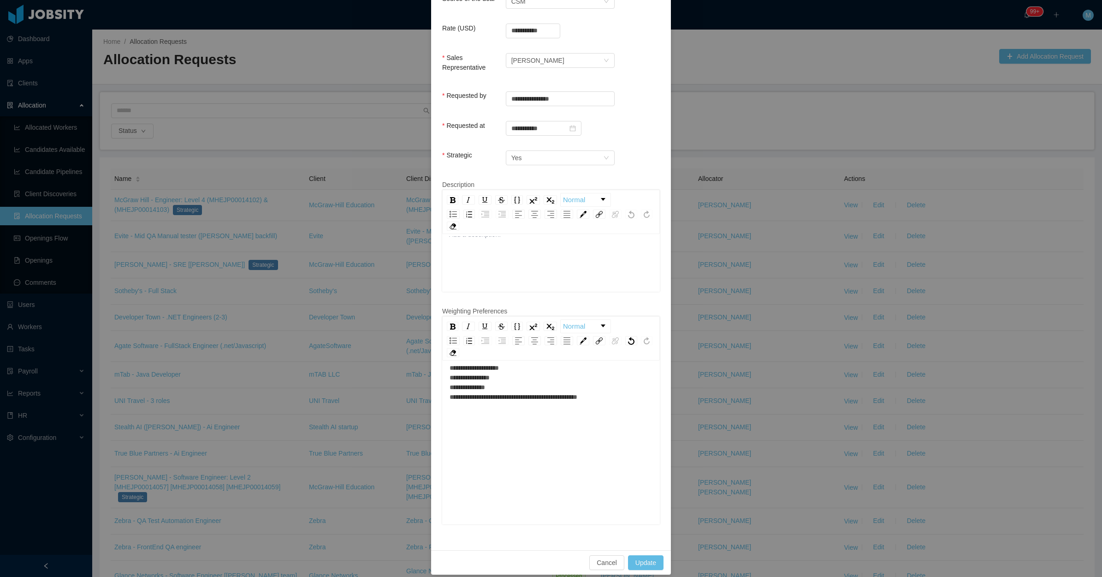
scroll to position [20, 0]
click at [644, 555] on button "Update" at bounding box center [646, 562] width 36 height 15
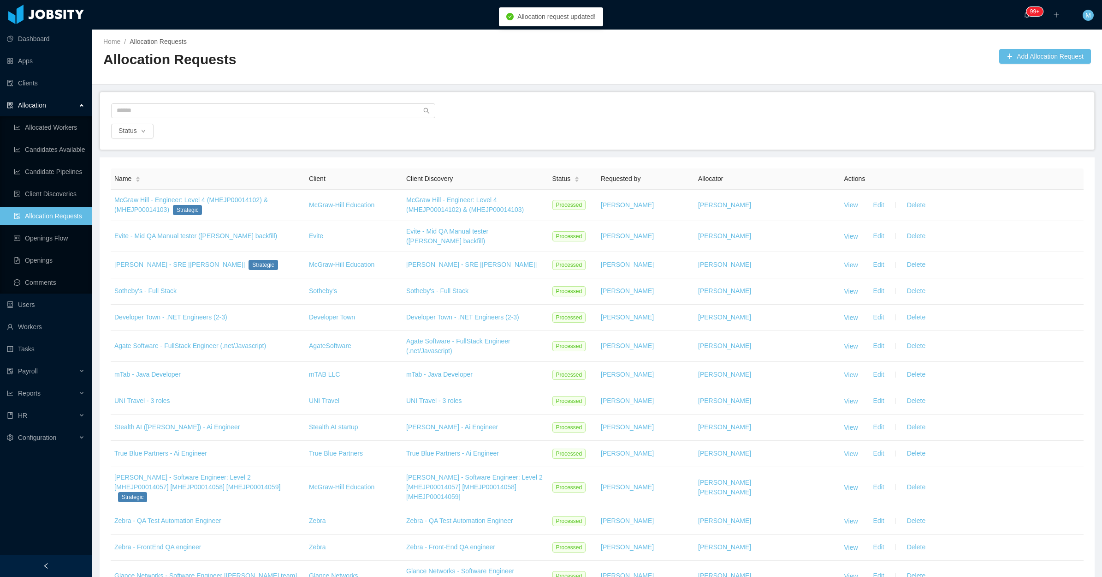
drag, startPoint x: 848, startPoint y: 206, endPoint x: 835, endPoint y: 206, distance: 12.9
click at [847, 206] on link "View" at bounding box center [852, 204] width 14 height 7
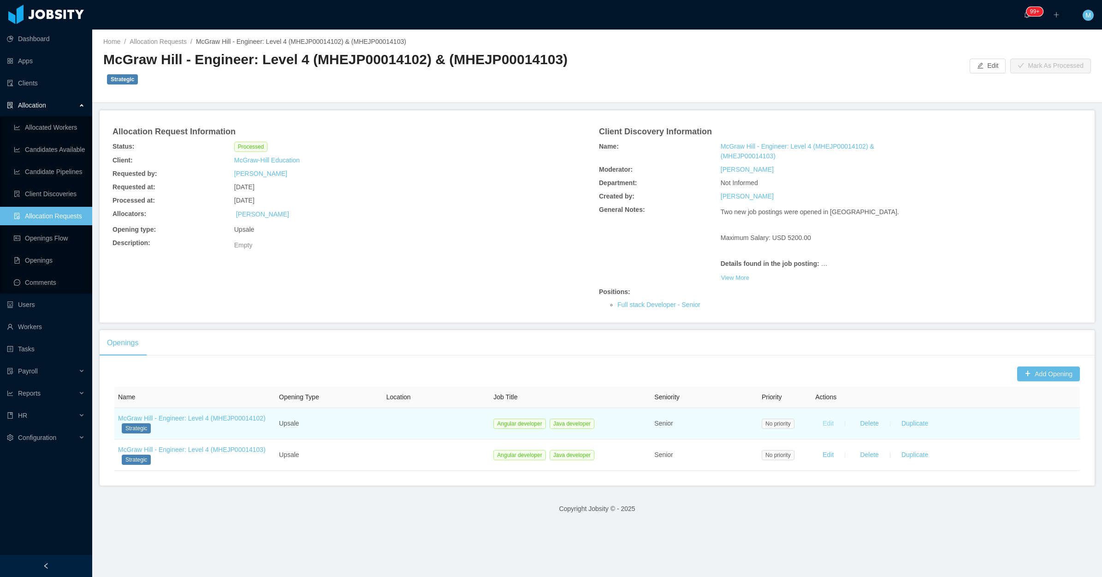
click at [820, 416] on button "Edit" at bounding box center [828, 423] width 26 height 15
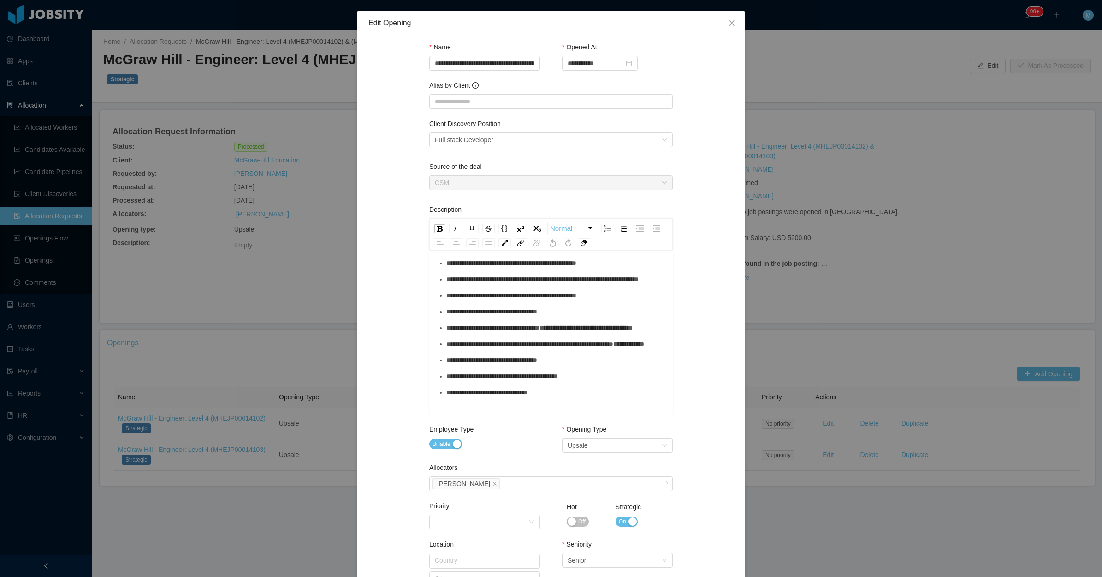
scroll to position [128, 0]
click at [595, 144] on div "Select one Full stack Developer" at bounding box center [548, 140] width 226 height 14
click at [533, 162] on li "Full stack Developer" at bounding box center [547, 157] width 244 height 15
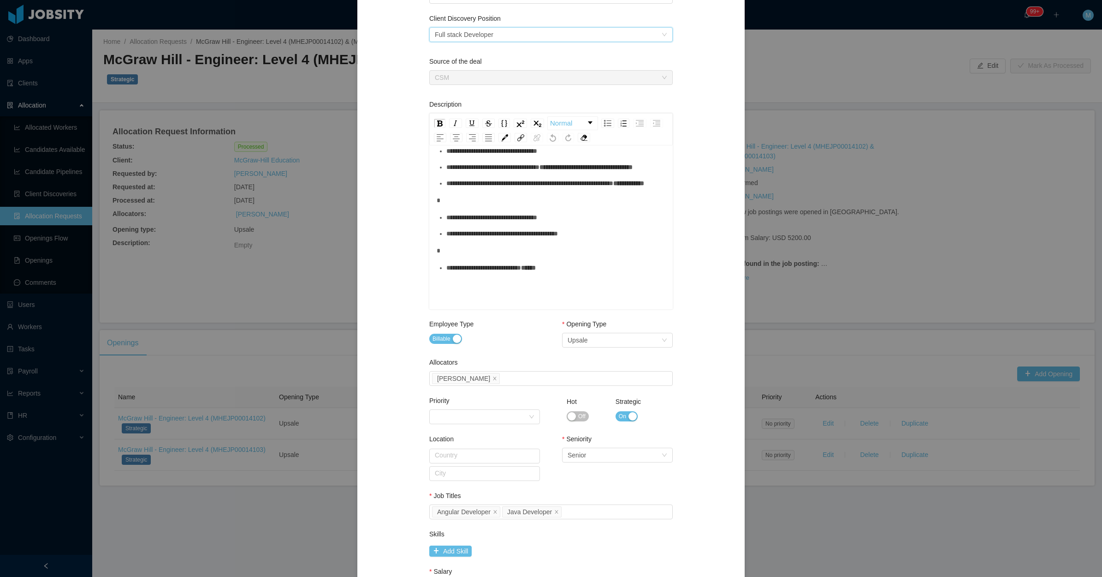
scroll to position [197, 0]
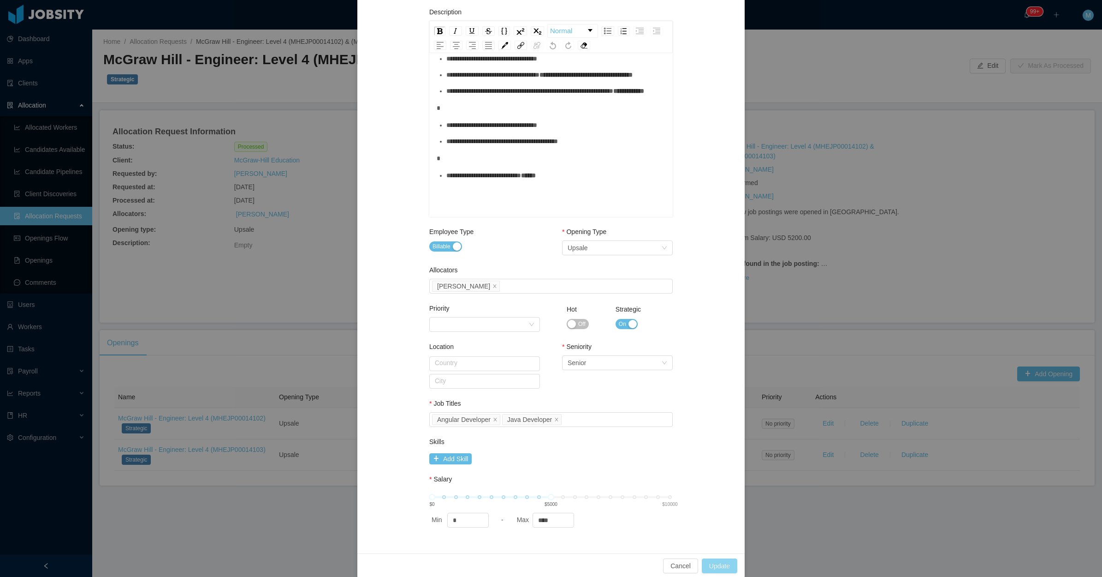
click at [707, 560] on button "Update" at bounding box center [720, 565] width 36 height 15
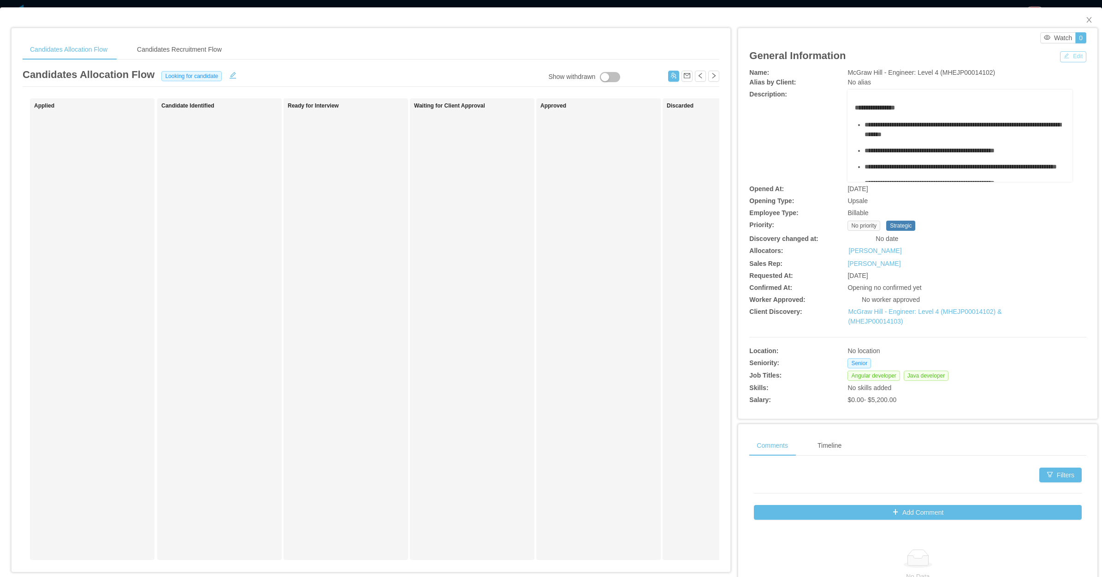
click at [1060, 53] on button "Edit" at bounding box center [1073, 56] width 26 height 11
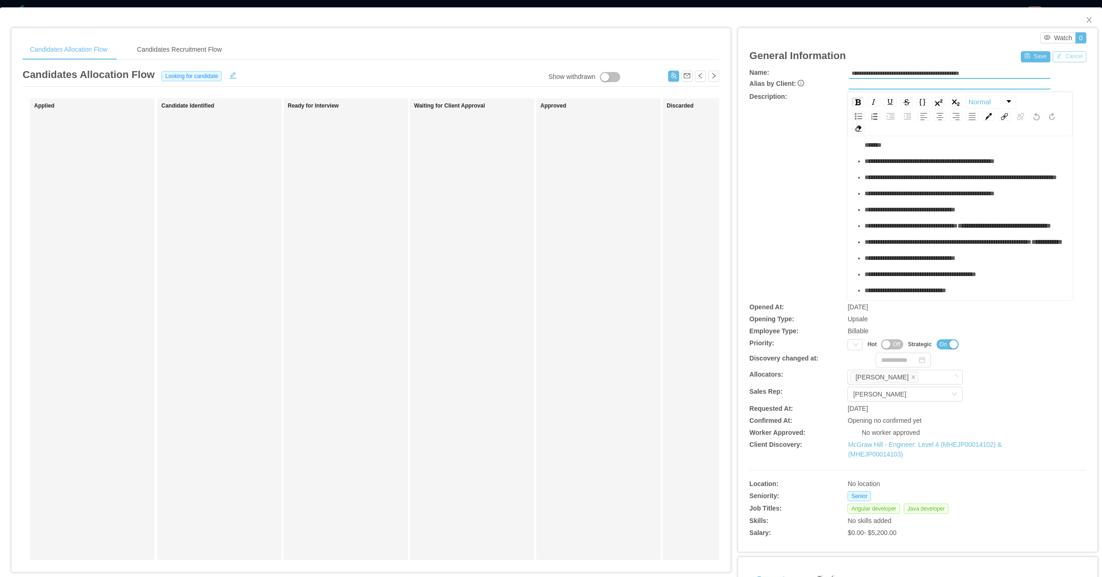
scroll to position [58, 0]
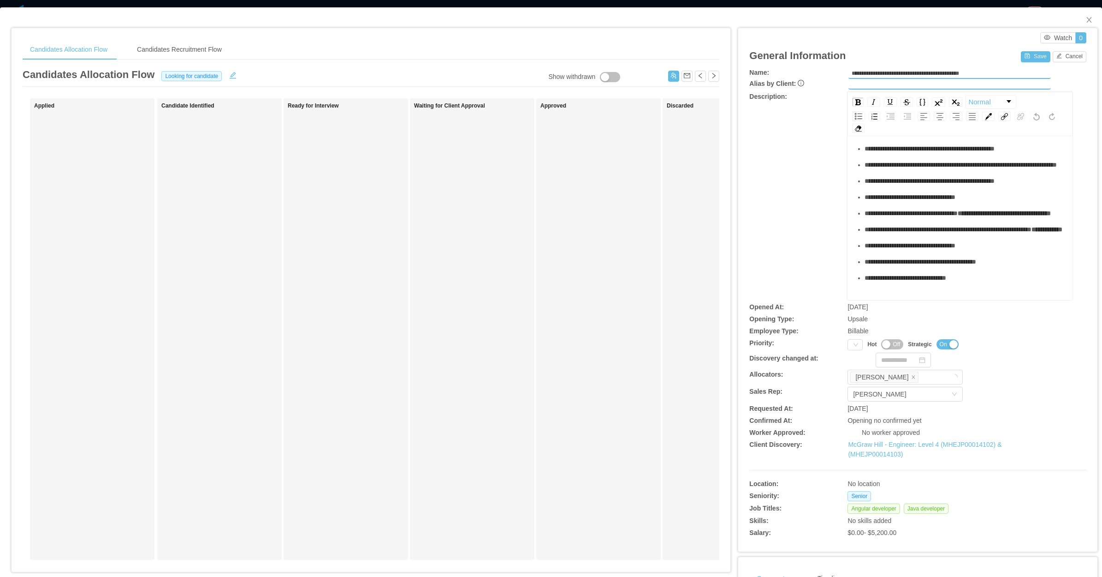
click at [956, 194] on span "**********" at bounding box center [910, 197] width 91 height 6
click at [1086, 17] on icon "icon: close" at bounding box center [1089, 19] width 7 height 7
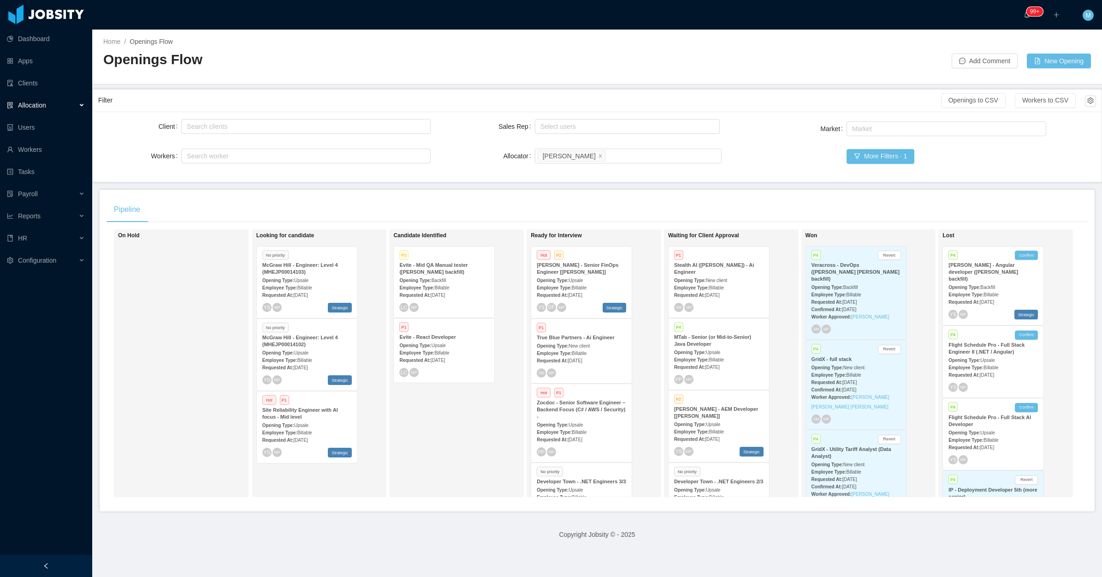
scroll to position [0, 5]
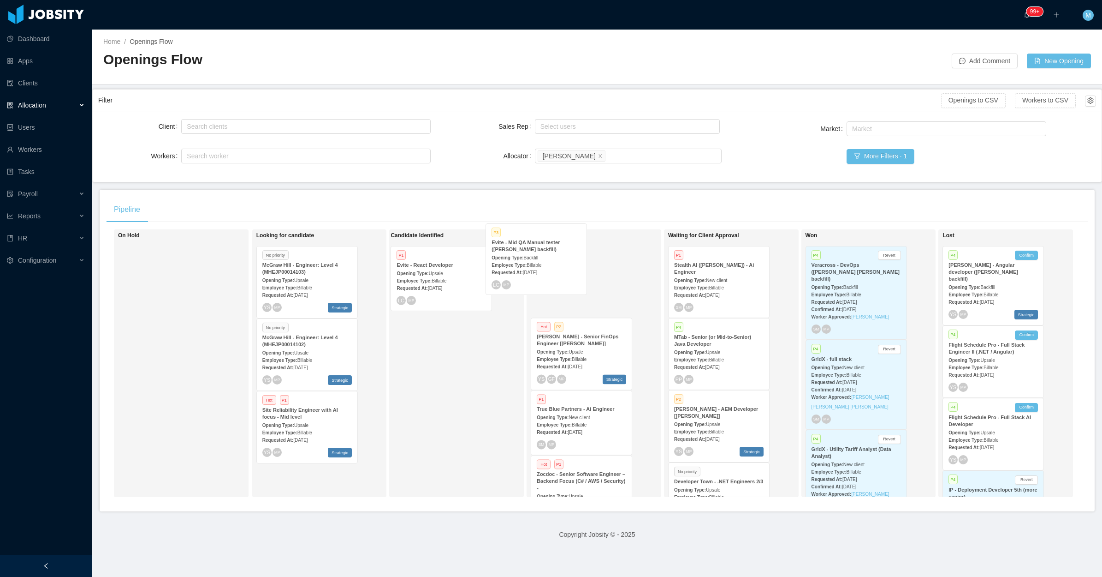
drag, startPoint x: 508, startPoint y: 280, endPoint x: 541, endPoint y: 273, distance: 33.7
click at [541, 273] on div "On Hold Looking for candidate No priority McGraw Hill - Engineer: Level 4 (MHEJ…" at bounding box center [598, 366] width 982 height 275
click at [600, 285] on div "Employee Type: Billable" at bounding box center [581, 287] width 89 height 10
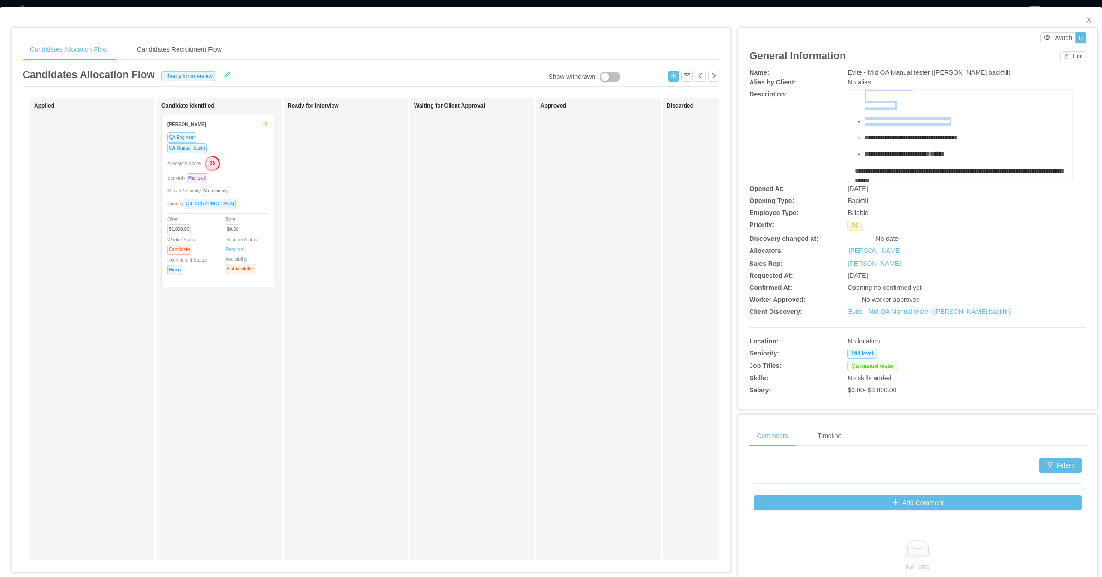
scroll to position [173, 0]
drag, startPoint x: 852, startPoint y: 125, endPoint x: 981, endPoint y: 111, distance: 129.9
click at [981, 111] on div "**********" at bounding box center [960, 64] width 210 height 268
copy div "**********"
click at [669, 72] on button "button" at bounding box center [673, 76] width 11 height 11
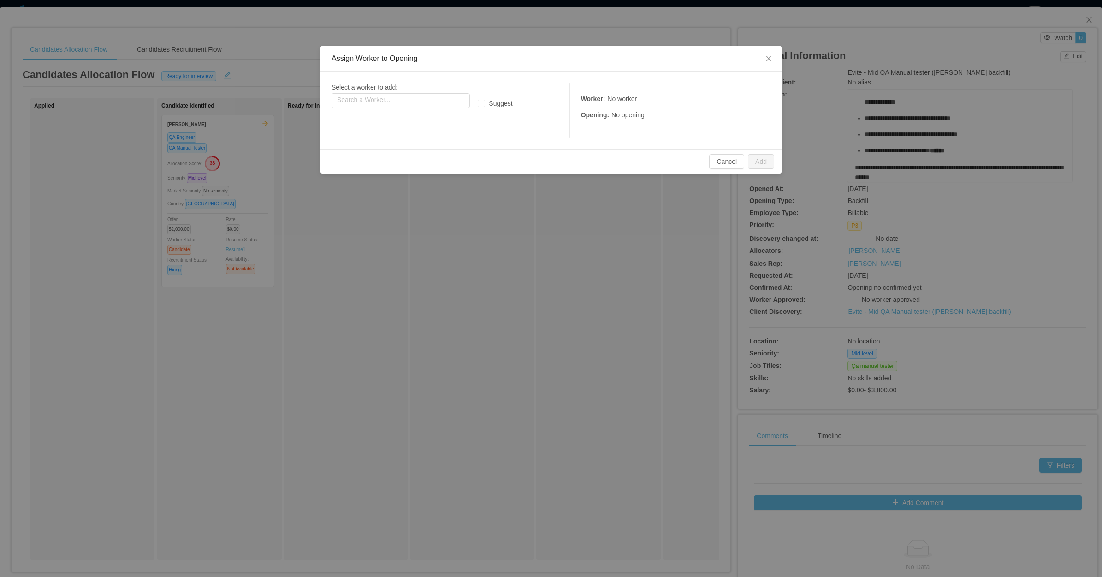
click at [414, 109] on div "Select a worker to add: Search a Worker... Suggest Worker : No worker Opening :…" at bounding box center [551, 110] width 439 height 55
drag, startPoint x: 416, startPoint y: 107, endPoint x: 418, endPoint y: 100, distance: 7.0
click at [419, 102] on input "text" at bounding box center [401, 100] width 138 height 15
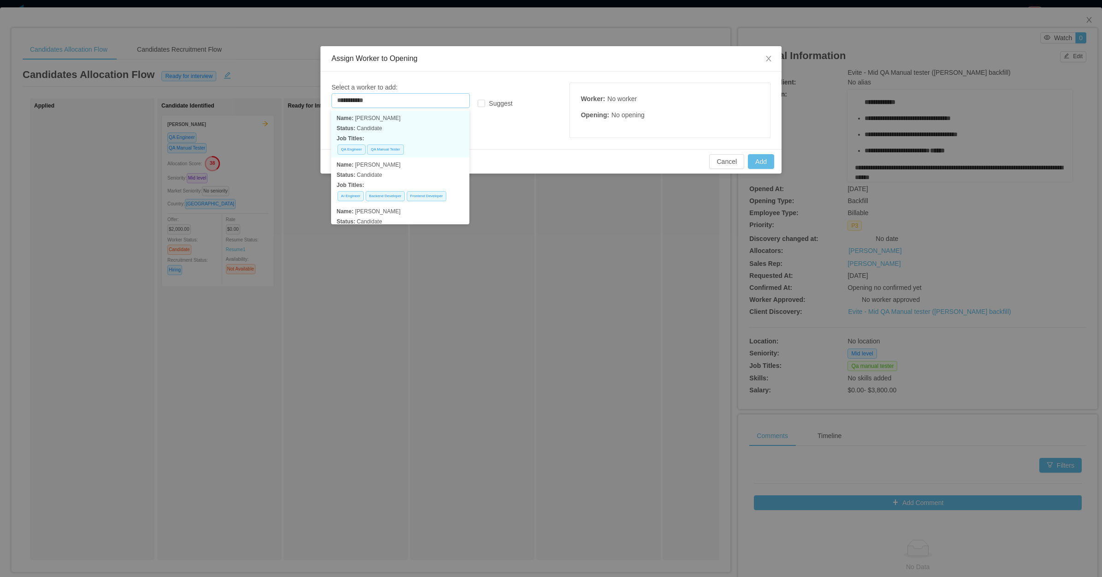
drag, startPoint x: 403, startPoint y: 123, endPoint x: 466, endPoint y: 121, distance: 63.7
click at [404, 122] on div "Name: Antonia castells Status: Candidate Job Titles: QA Engineer QA Manual Test…" at bounding box center [400, 134] width 127 height 42
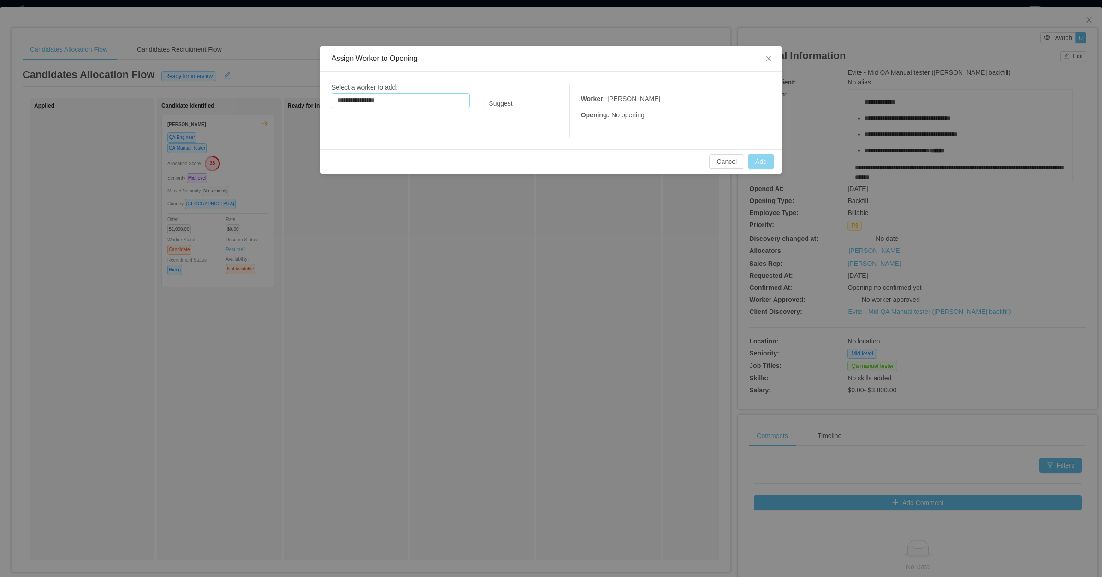
type input "**********"
drag, startPoint x: 753, startPoint y: 160, endPoint x: 748, endPoint y: 154, distance: 8.5
click at [755, 160] on button "Add" at bounding box center [761, 161] width 26 height 15
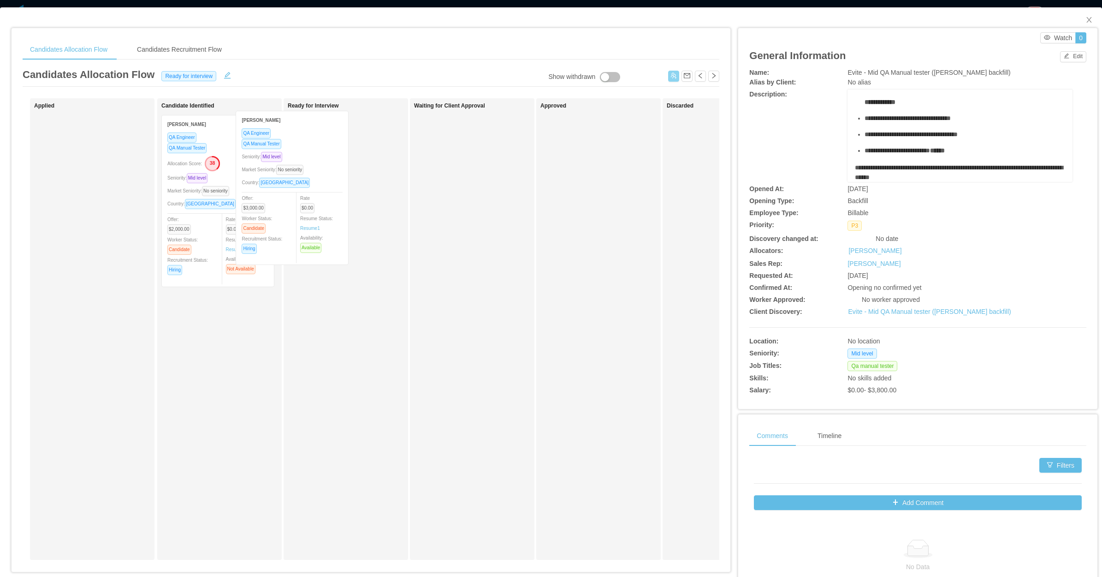
drag, startPoint x: 107, startPoint y: 206, endPoint x: 340, endPoint y: 204, distance: 233.4
click at [340, 204] on div "Applied Antonia Castells QA Engineer QA Manual Tester Seniority: Mid level Mark…" at bounding box center [371, 332] width 697 height 469
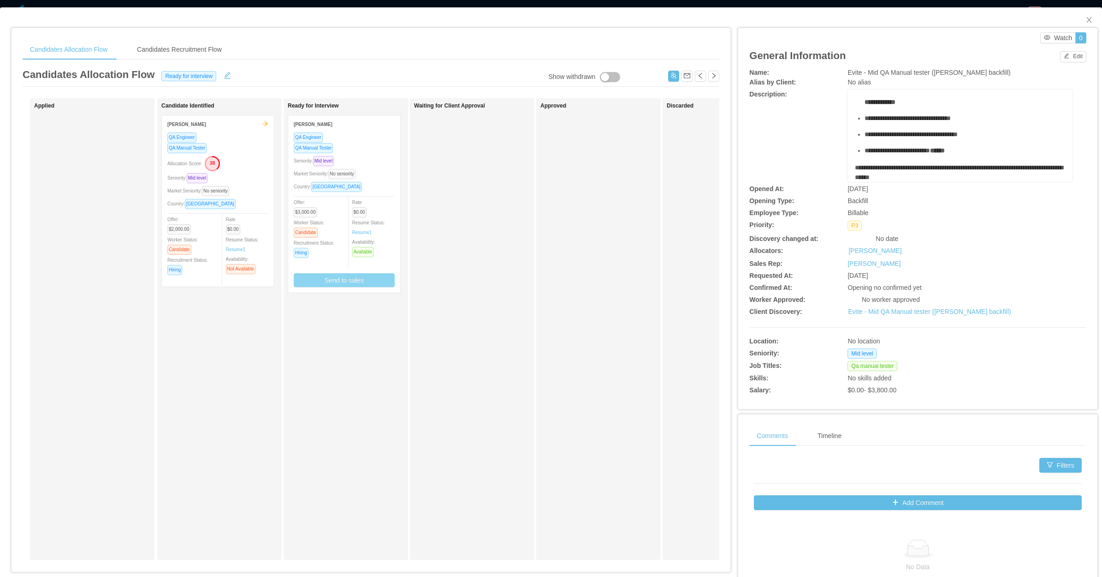
click at [356, 284] on button "Send to sales" at bounding box center [344, 280] width 101 height 14
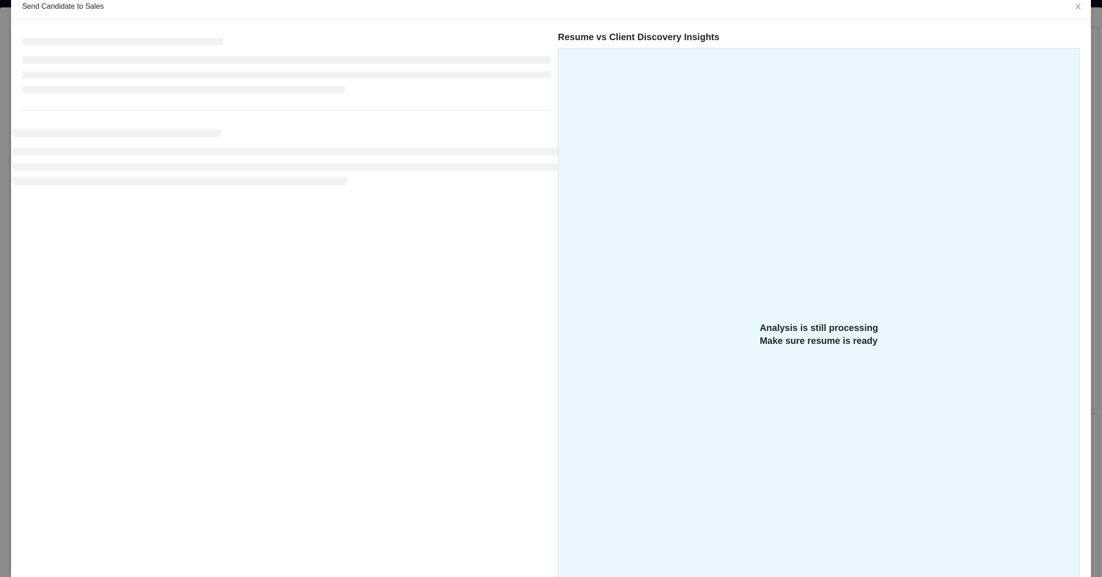
scroll to position [147, 0]
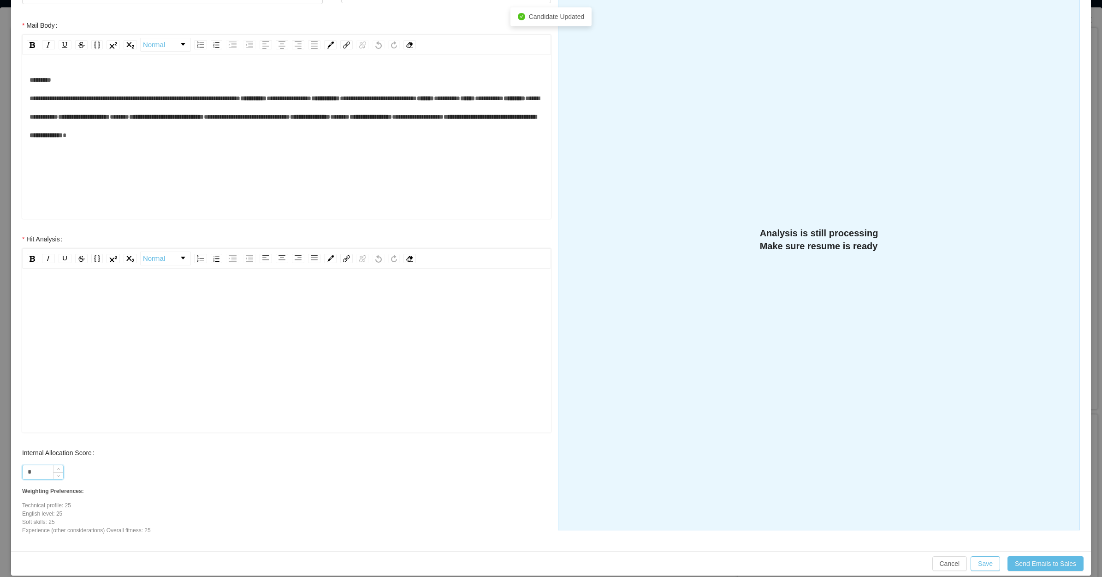
click at [40, 471] on input "*" at bounding box center [43, 472] width 41 height 14
type input "**"
drag, startPoint x: 95, startPoint y: 339, endPoint x: 102, endPoint y: 326, distance: 15.5
click at [101, 332] on div "rdw-editor" at bounding box center [287, 364] width 515 height 161
click at [53, 328] on div "**********" at bounding box center [291, 319] width 505 height 18
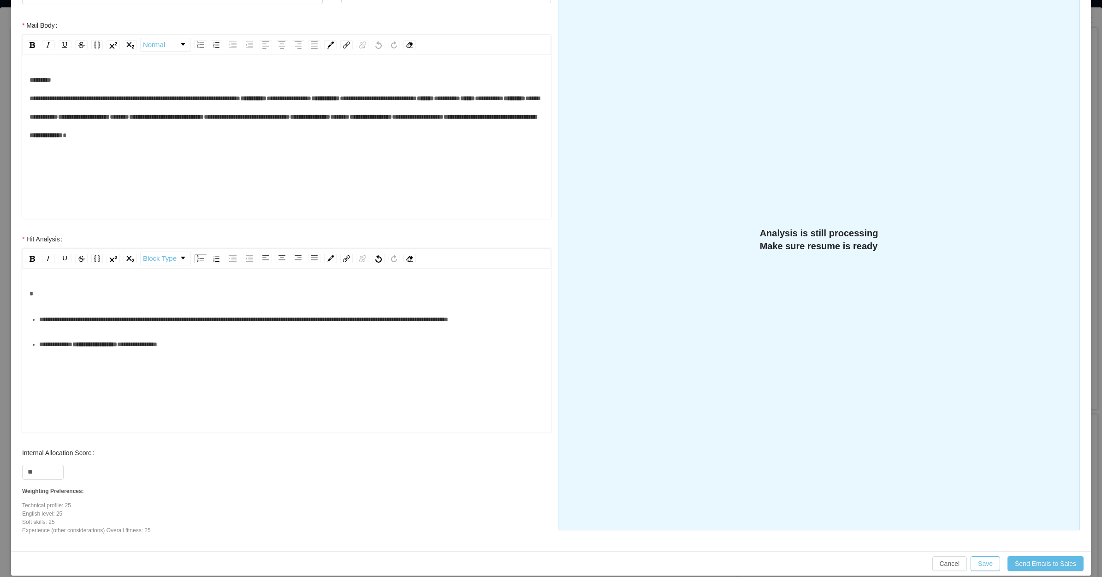
drag, startPoint x: 36, startPoint y: 313, endPoint x: 37, endPoint y: 320, distance: 7.2
click at [36, 316] on ul "**********" at bounding box center [287, 331] width 515 height 43
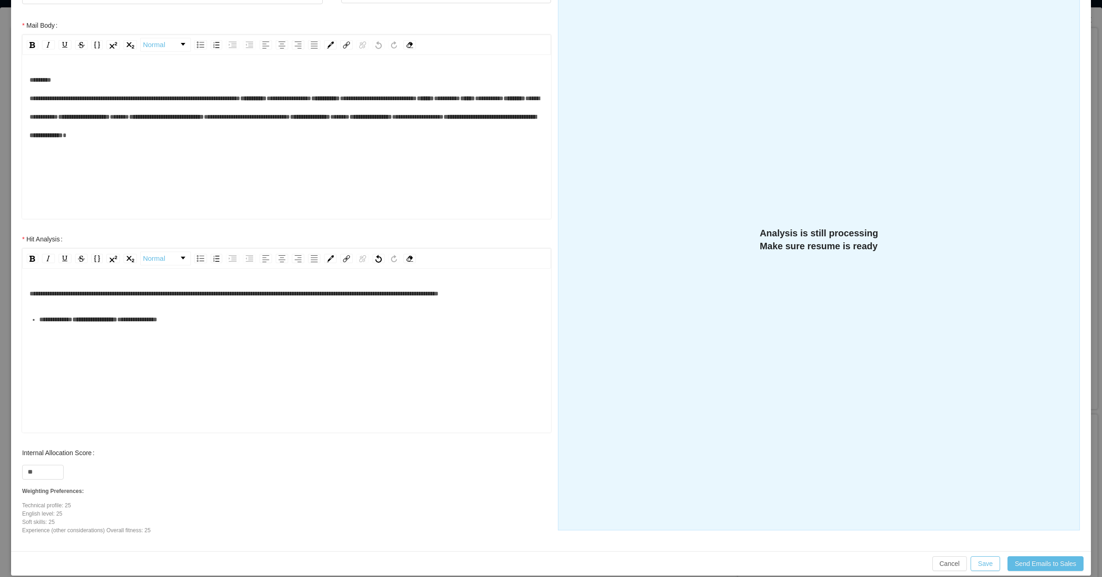
click at [37, 328] on ul "**********" at bounding box center [287, 319] width 515 height 18
click at [216, 317] on div "**********" at bounding box center [287, 302] width 515 height 37
click at [55, 297] on span "**********" at bounding box center [249, 293] width 439 height 6
click at [58, 297] on span "**********" at bounding box center [249, 293] width 439 height 6
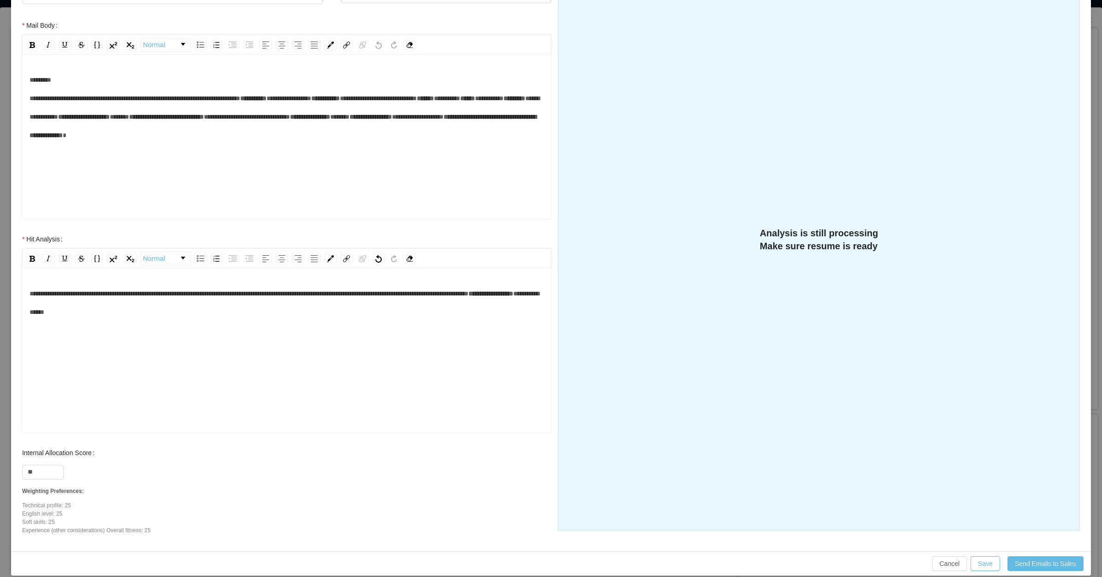
click at [59, 297] on span "**********" at bounding box center [249, 293] width 439 height 6
click at [473, 297] on span "**********" at bounding box center [495, 293] width 45 height 6
click at [262, 303] on div "**********" at bounding box center [287, 302] width 515 height 37
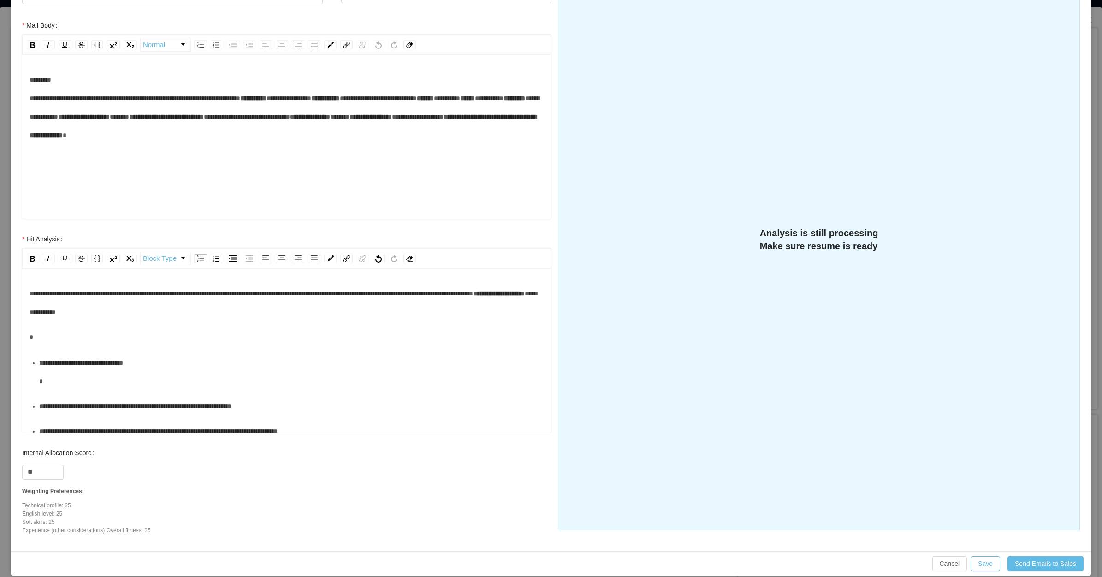
click at [93, 333] on div "rdw-editor" at bounding box center [287, 336] width 515 height 18
click at [61, 374] on div "**********" at bounding box center [291, 371] width 505 height 37
click at [121, 397] on div "**********" at bounding box center [291, 387] width 505 height 18
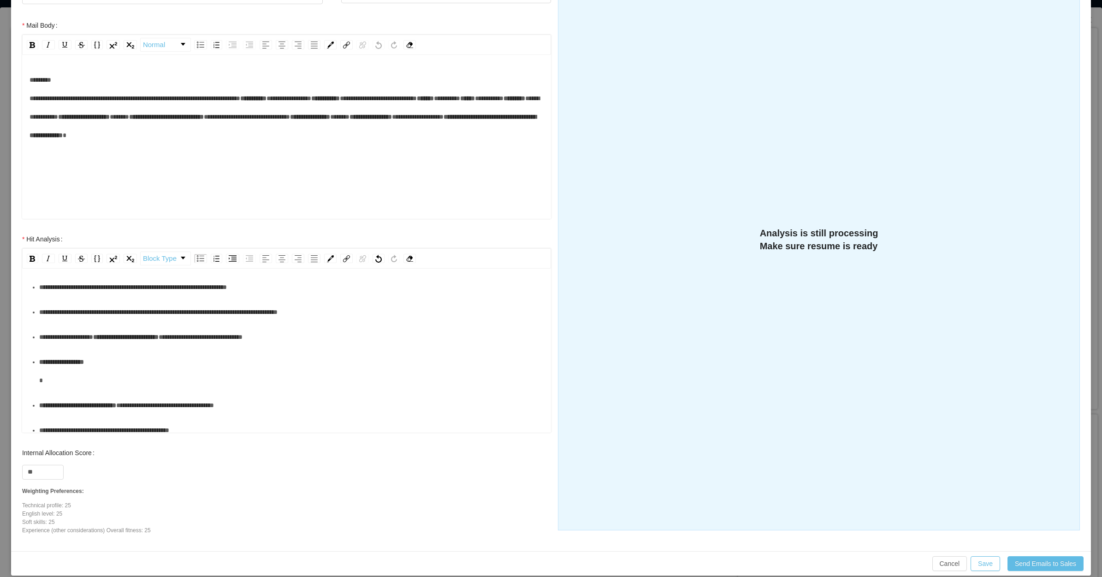
scroll to position [115, 0]
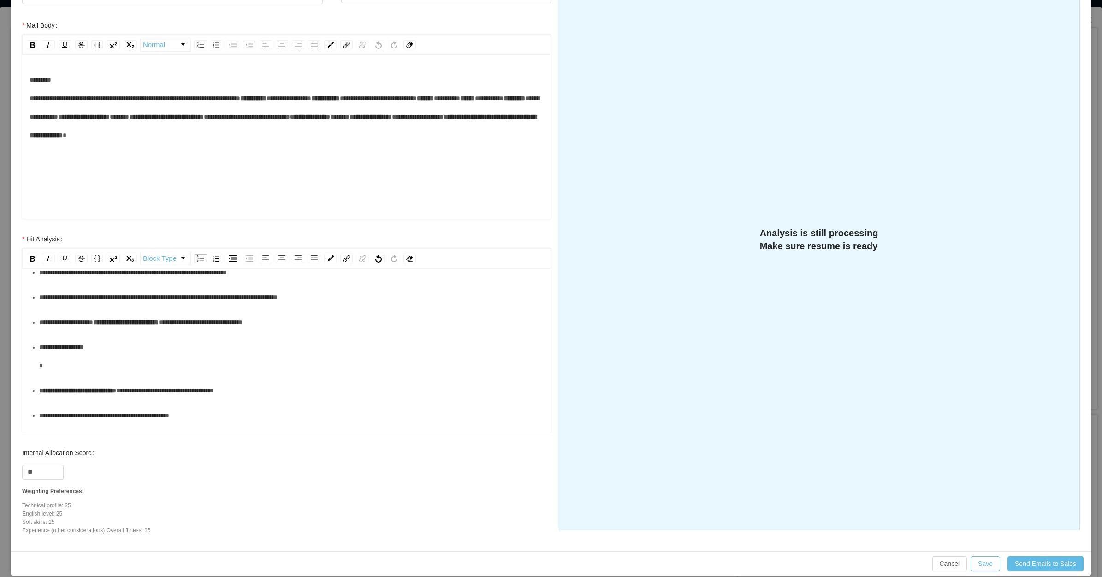
click at [91, 306] on div "**********" at bounding box center [291, 297] width 505 height 18
click at [96, 331] on div "**********" at bounding box center [291, 322] width 505 height 18
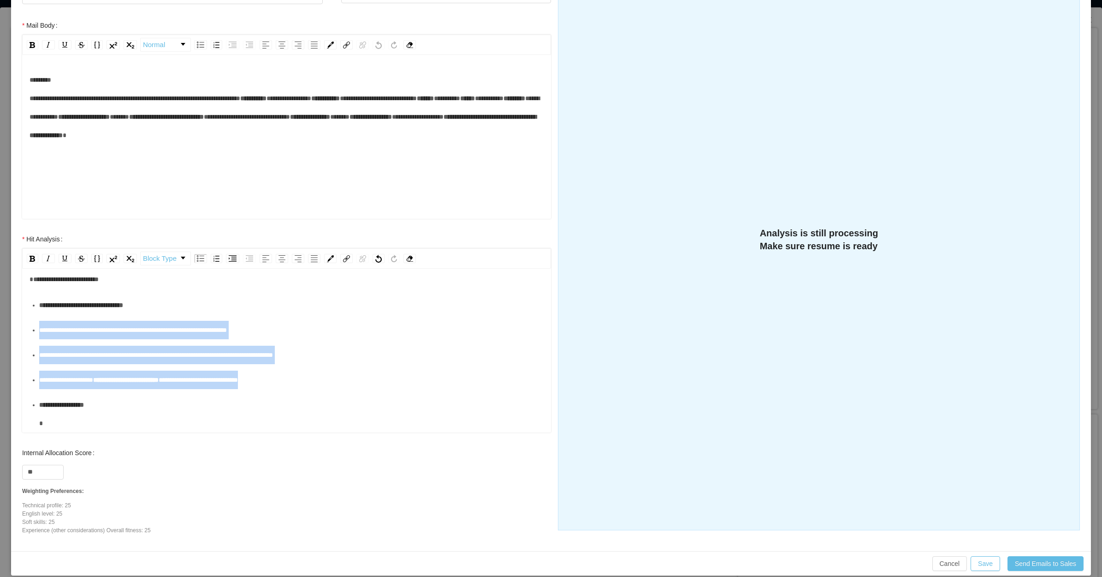
drag, startPoint x: 347, startPoint y: 388, endPoint x: 32, endPoint y: 333, distance: 319.8
click at [32, 333] on ul "**********" at bounding box center [287, 532] width 515 height 472
click at [236, 259] on img "rdw-list-control" at bounding box center [233, 258] width 8 height 6
click at [141, 334] on div "**********" at bounding box center [296, 330] width 495 height 18
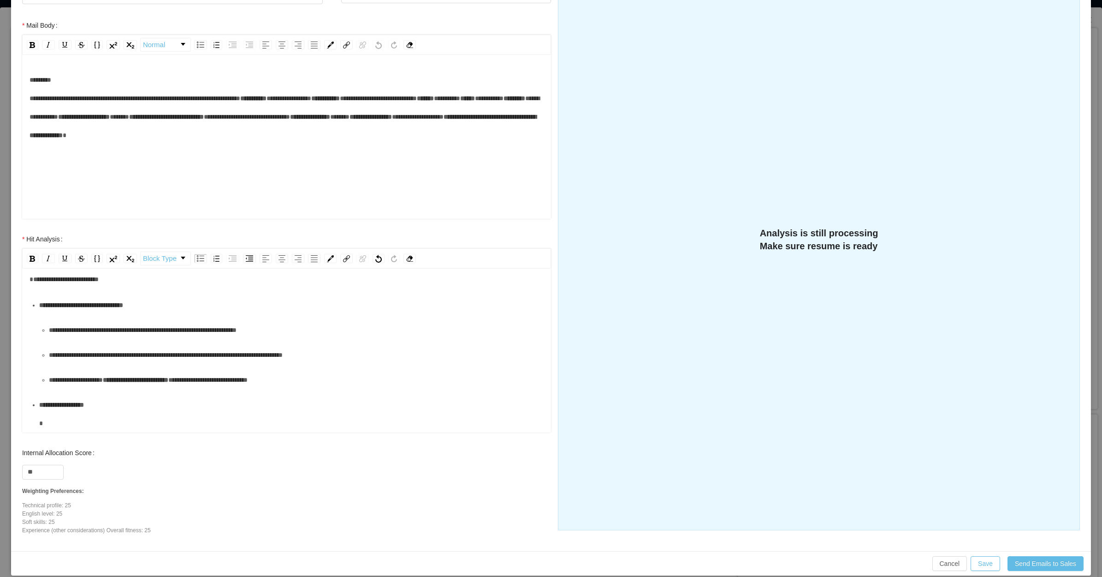
click at [293, 335] on div "**********" at bounding box center [296, 330] width 495 height 18
drag, startPoint x: 298, startPoint y: 331, endPoint x: 188, endPoint y: 328, distance: 110.3
click at [188, 328] on div "**********" at bounding box center [296, 330] width 495 height 18
click at [194, 353] on span "**********" at bounding box center [166, 354] width 234 height 6
click at [319, 380] on div "**********" at bounding box center [296, 379] width 495 height 18
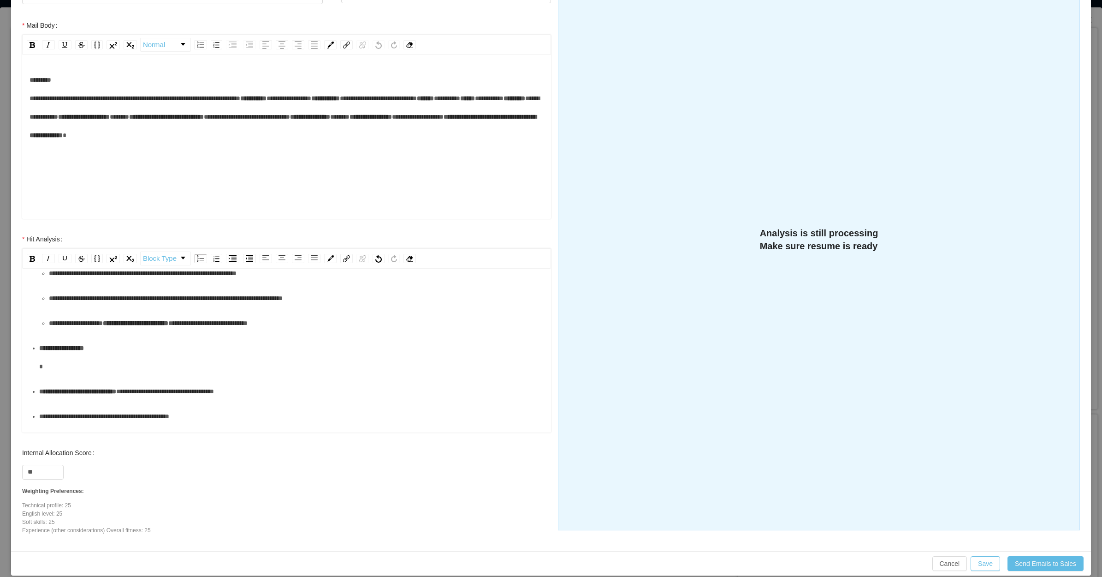
scroll to position [115, 0]
click at [88, 365] on div "**********" at bounding box center [291, 356] width 505 height 37
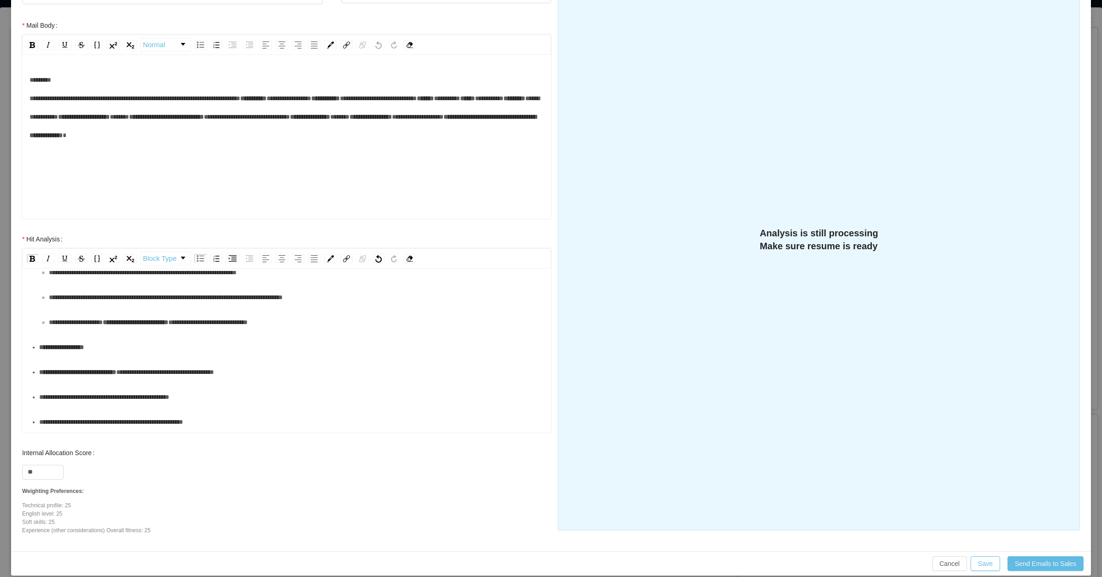
click at [112, 381] on div "**********" at bounding box center [291, 372] width 505 height 18
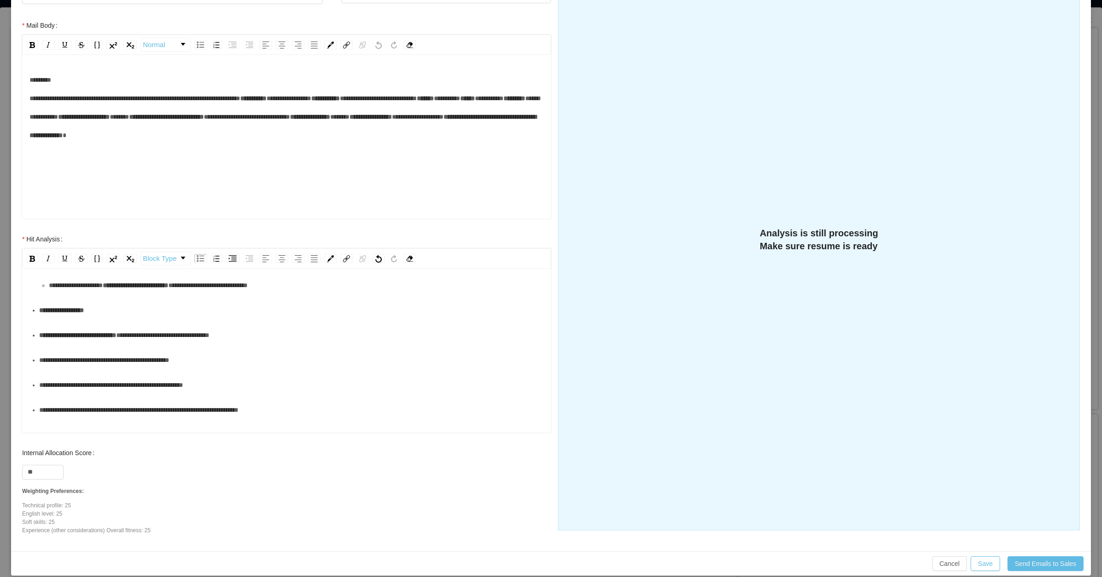
scroll to position [173, 0]
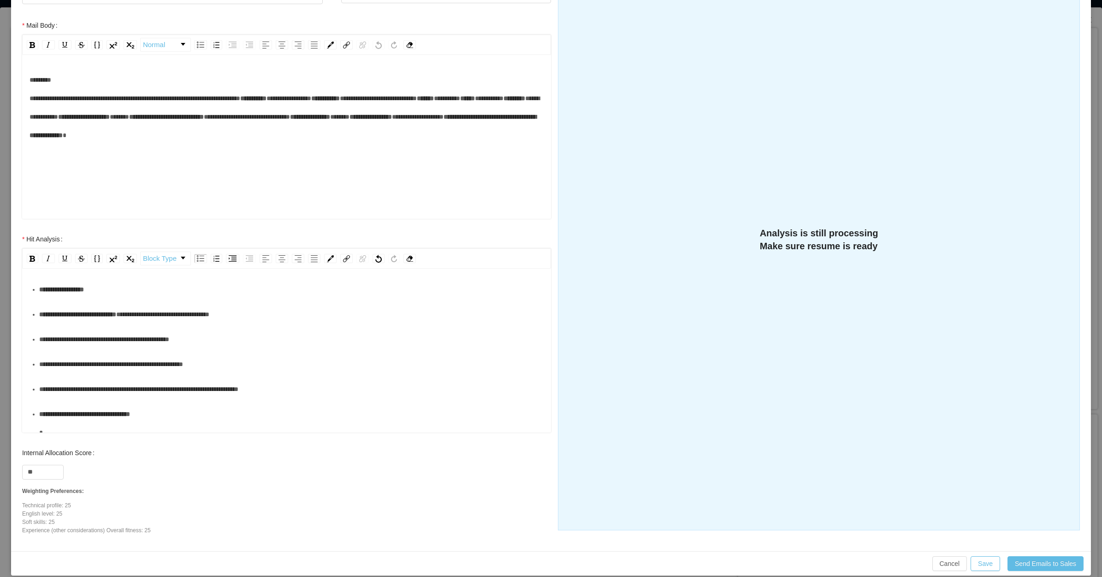
click at [102, 348] on div "**********" at bounding box center [291, 339] width 505 height 18
click at [97, 373] on div "**********" at bounding box center [291, 364] width 505 height 18
click at [99, 398] on div "**********" at bounding box center [291, 389] width 505 height 18
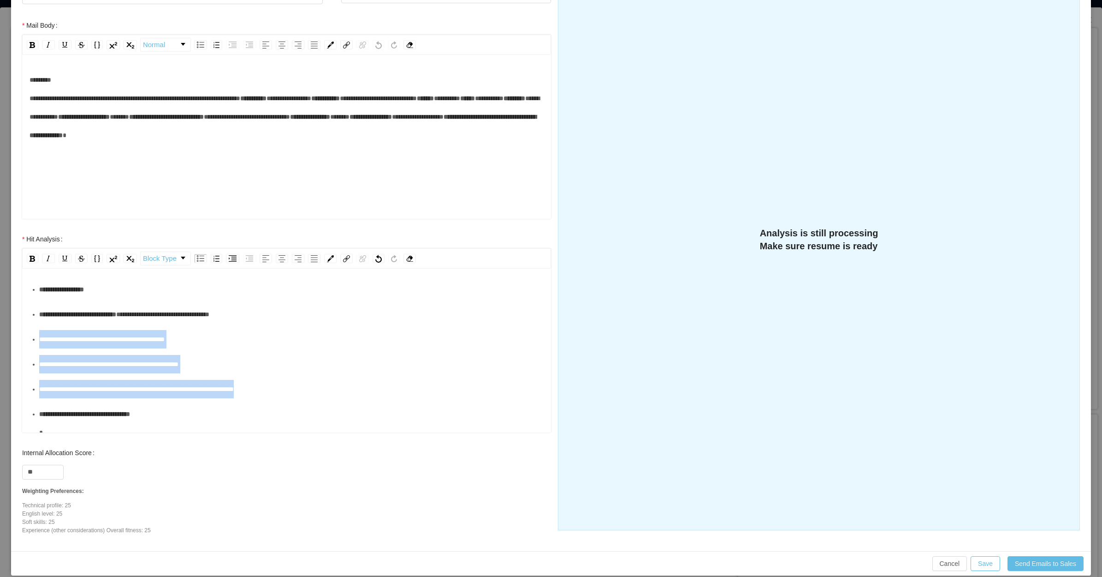
drag, startPoint x: 280, startPoint y: 388, endPoint x: 32, endPoint y: 346, distance: 251.3
click at [32, 346] on ul "**********" at bounding box center [287, 407] width 515 height 454
click at [233, 260] on img "rdw-list-control" at bounding box center [233, 258] width 8 height 6
click at [211, 336] on div "**********" at bounding box center [296, 339] width 495 height 18
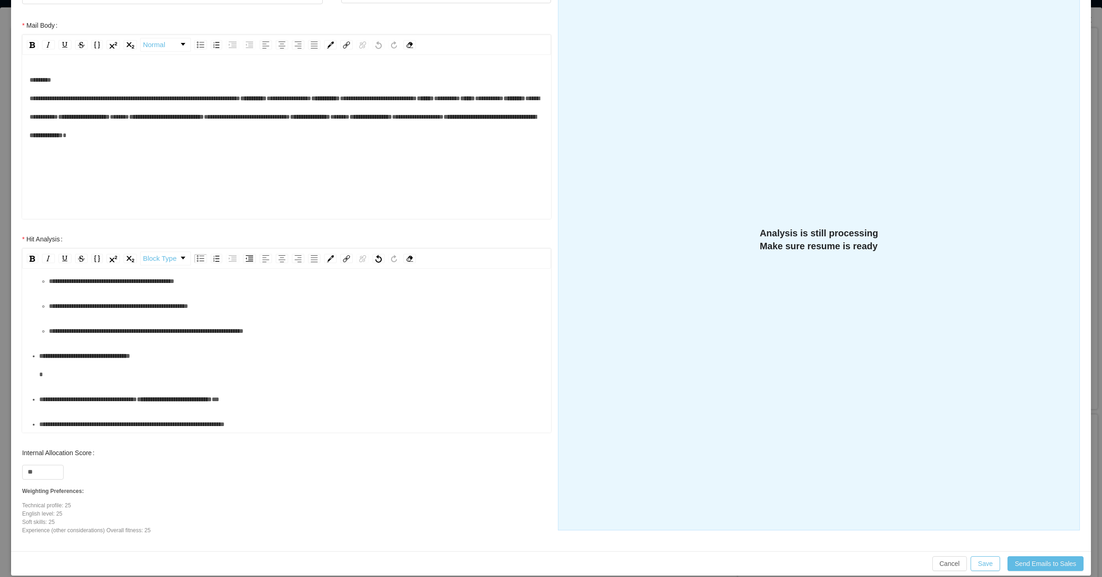
scroll to position [231, 0]
click at [110, 360] on div "**********" at bounding box center [291, 365] width 505 height 37
drag, startPoint x: 107, startPoint y: 367, endPoint x: 102, endPoint y: 374, distance: 7.7
click at [107, 369] on div "**********" at bounding box center [291, 365] width 505 height 37
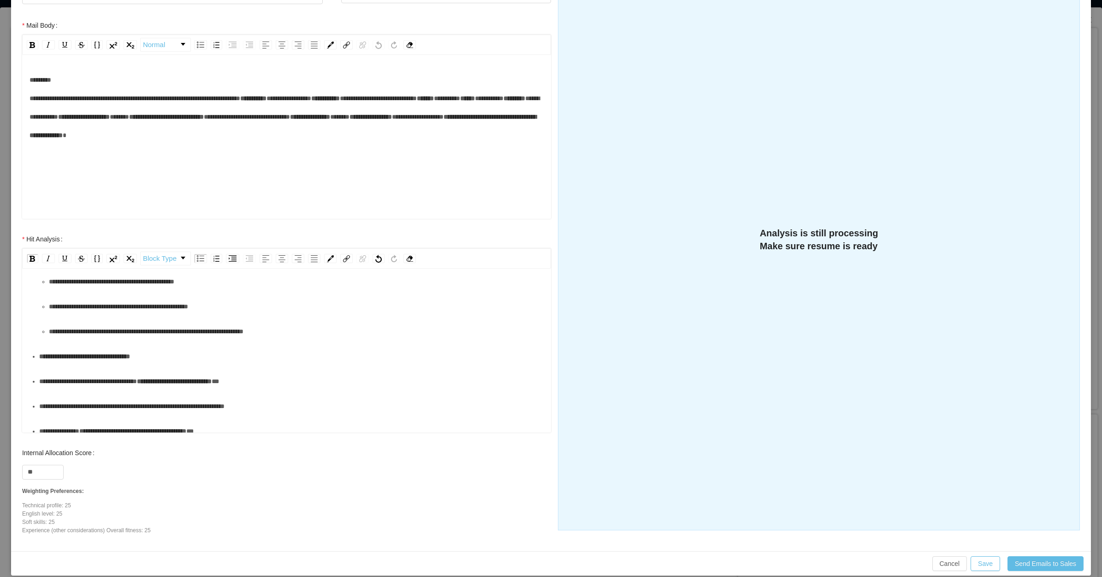
click at [82, 390] on div "**********" at bounding box center [291, 381] width 505 height 18
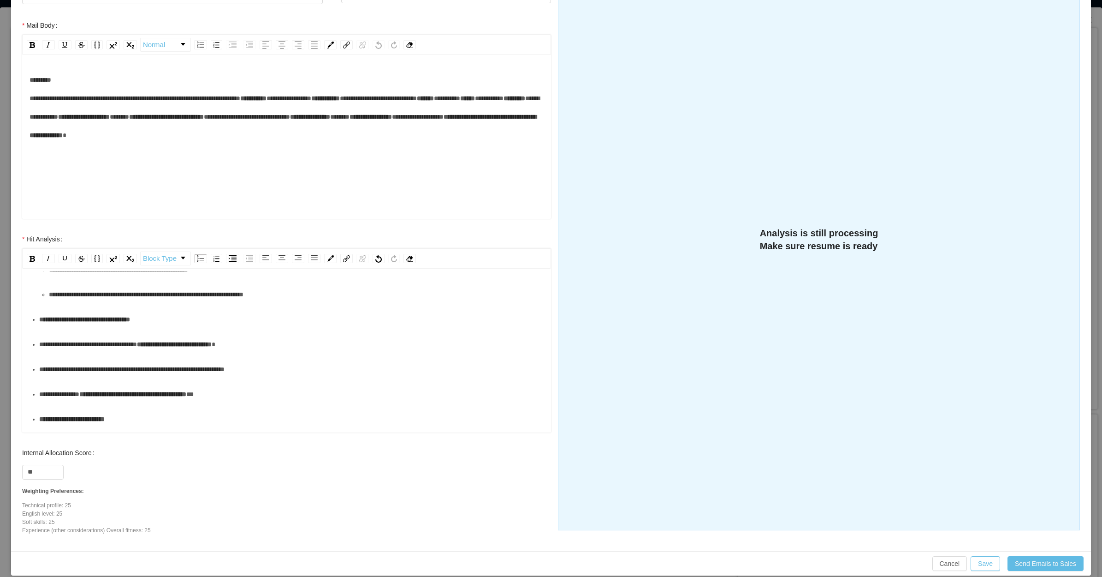
scroll to position [288, 0]
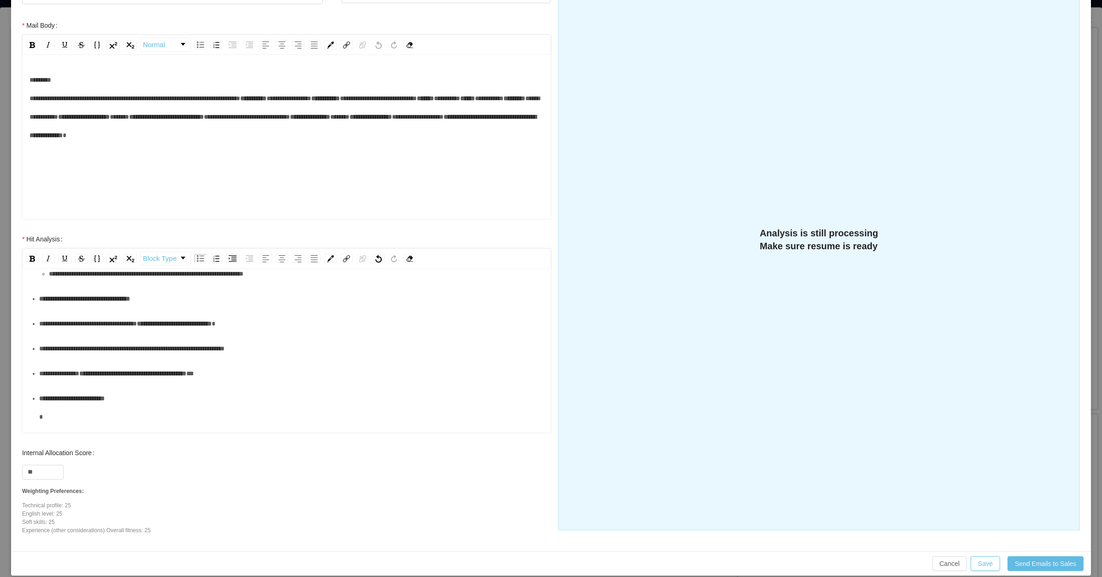
click at [79, 357] on div "**********" at bounding box center [291, 348] width 505 height 18
click at [70, 382] on div "**********" at bounding box center [291, 373] width 505 height 18
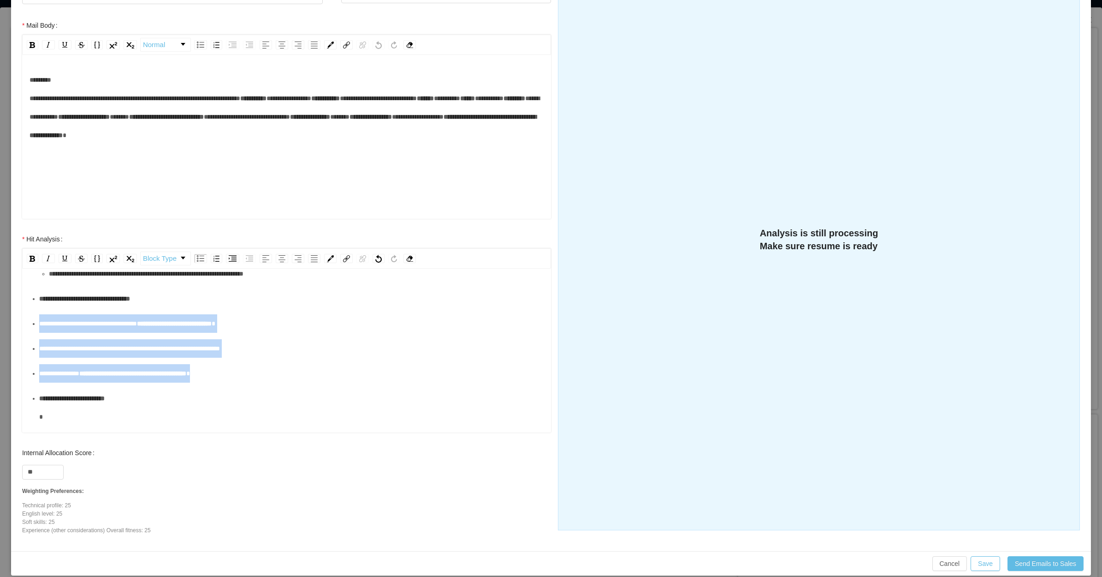
drag, startPoint x: 233, startPoint y: 372, endPoint x: 40, endPoint y: 323, distance: 199.9
click at [40, 323] on ul "**********" at bounding box center [287, 282] width 515 height 435
click at [237, 260] on img "rdw-list-control" at bounding box center [233, 258] width 8 height 6
click at [207, 338] on ul "**********" at bounding box center [287, 282] width 515 height 435
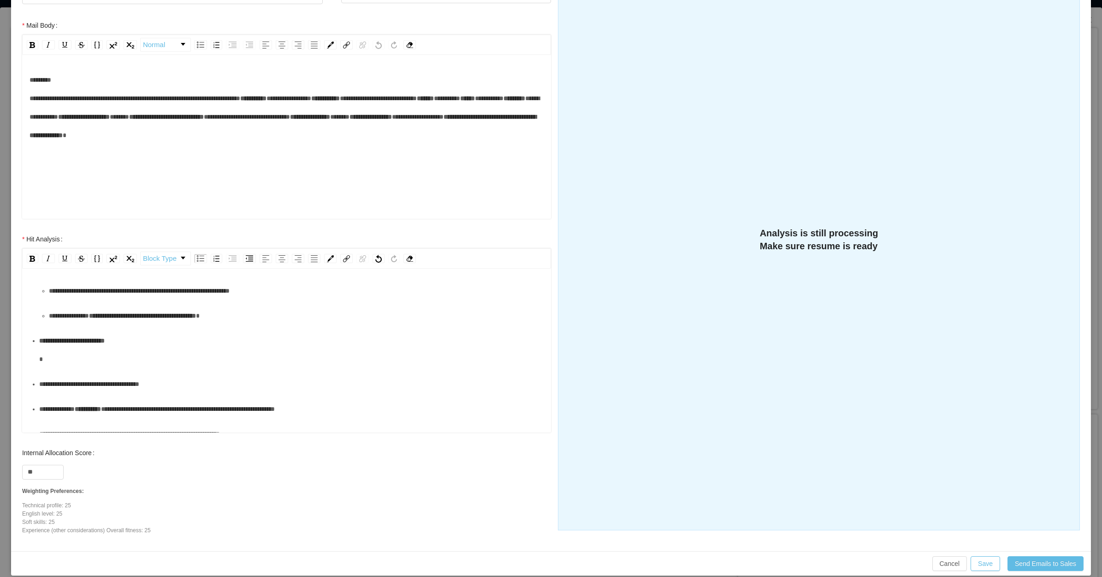
click at [125, 357] on div "**********" at bounding box center [291, 349] width 505 height 37
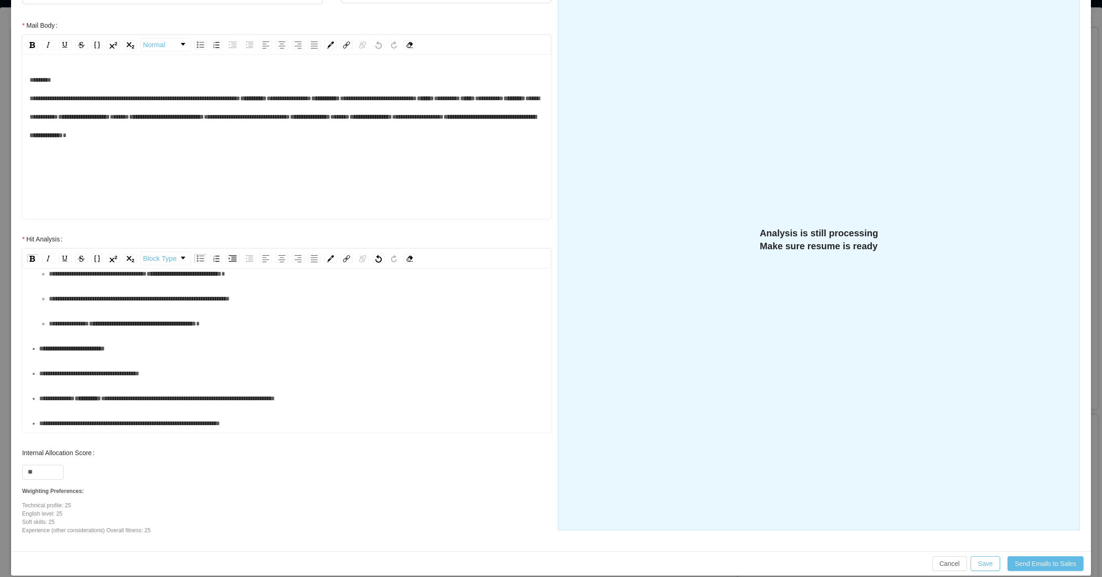
drag, startPoint x: 111, startPoint y: 384, endPoint x: 113, endPoint y: 370, distance: 14.0
click at [111, 382] on div "**********" at bounding box center [291, 373] width 505 height 18
click at [155, 407] on div "**********" at bounding box center [291, 398] width 505 height 18
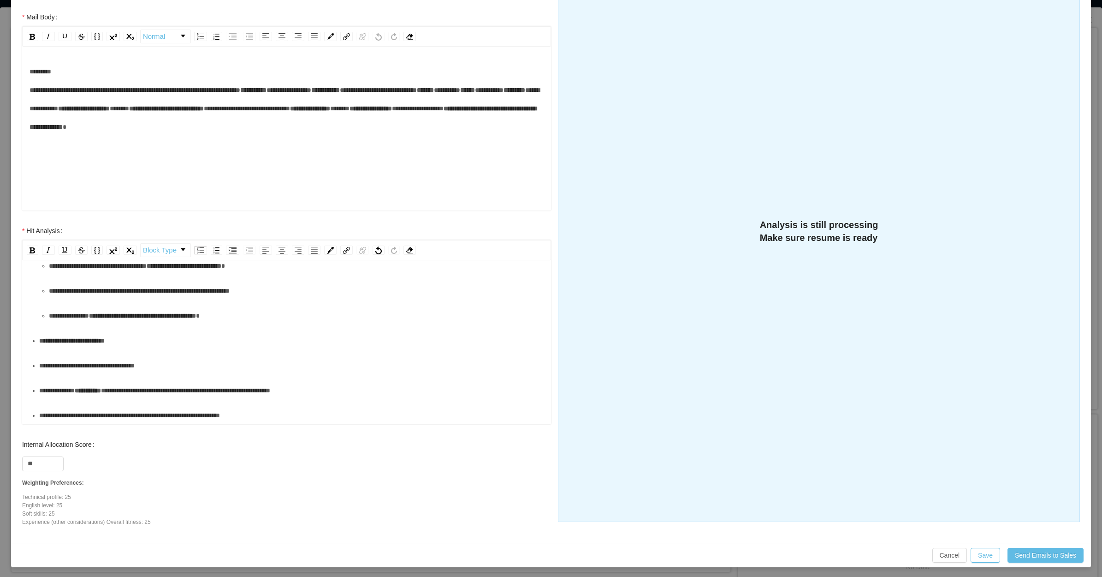
scroll to position [157, 0]
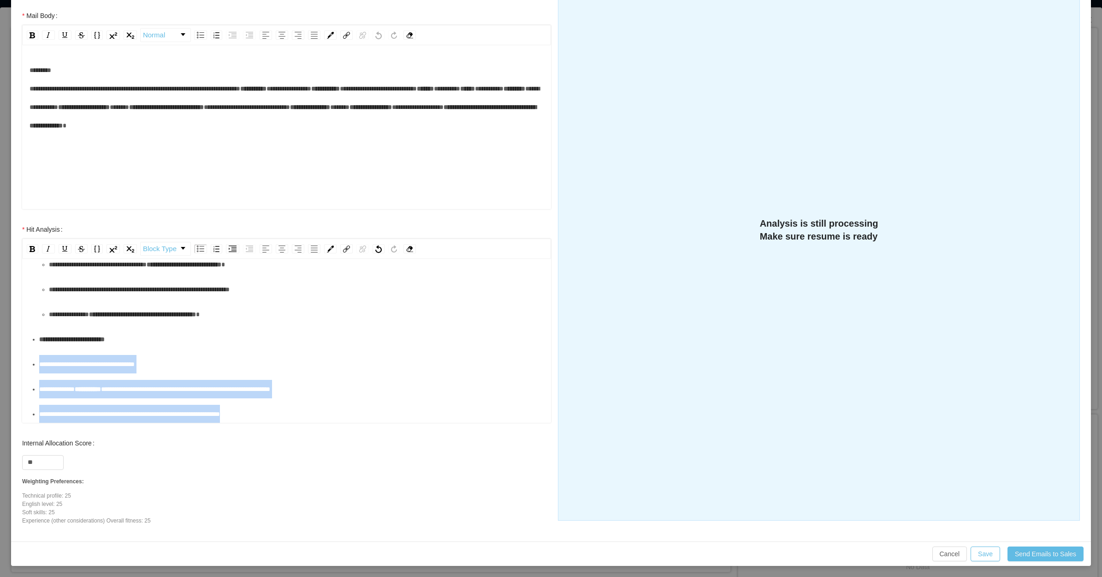
drag, startPoint x: 264, startPoint y: 409, endPoint x: 187, endPoint y: 313, distance: 123.0
click at [37, 364] on ul "**********" at bounding box center [287, 214] width 515 height 417
drag, startPoint x: 232, startPoint y: 250, endPoint x: 233, endPoint y: 257, distance: 6.6
click at [232, 250] on img "rdw-list-control" at bounding box center [233, 248] width 8 height 6
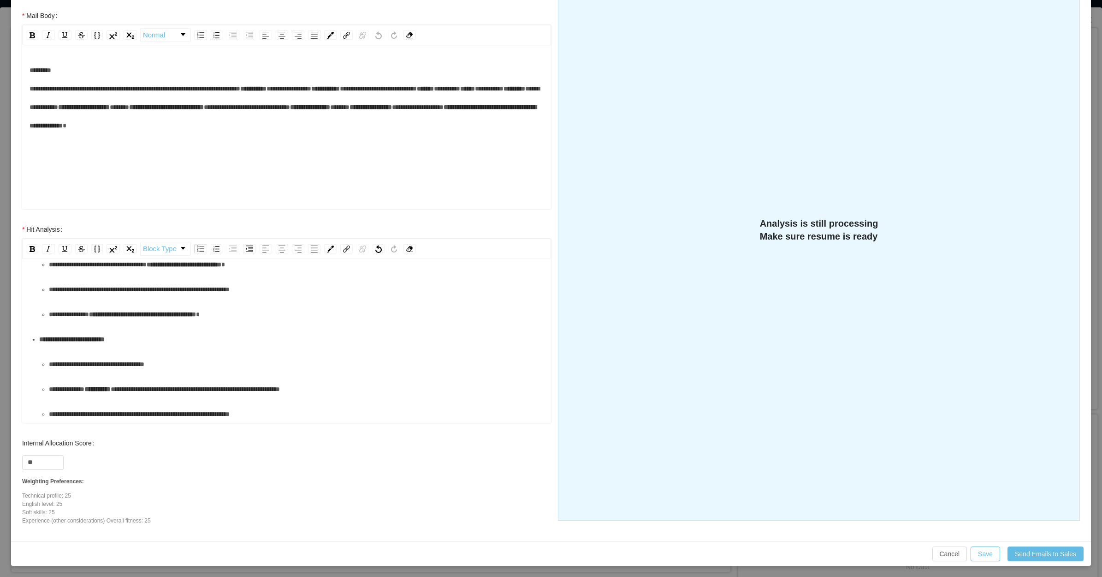
click at [220, 335] on div "**********" at bounding box center [291, 339] width 505 height 18
drag, startPoint x: 28, startPoint y: 463, endPoint x: 20, endPoint y: 463, distance: 8.3
click at [20, 463] on div "Internal Allocation Score ** Weighting Preferences: Technical profile: 25 Engli…" at bounding box center [286, 482] width 547 height 96
type input "***"
click at [266, 363] on div "**********" at bounding box center [296, 364] width 495 height 18
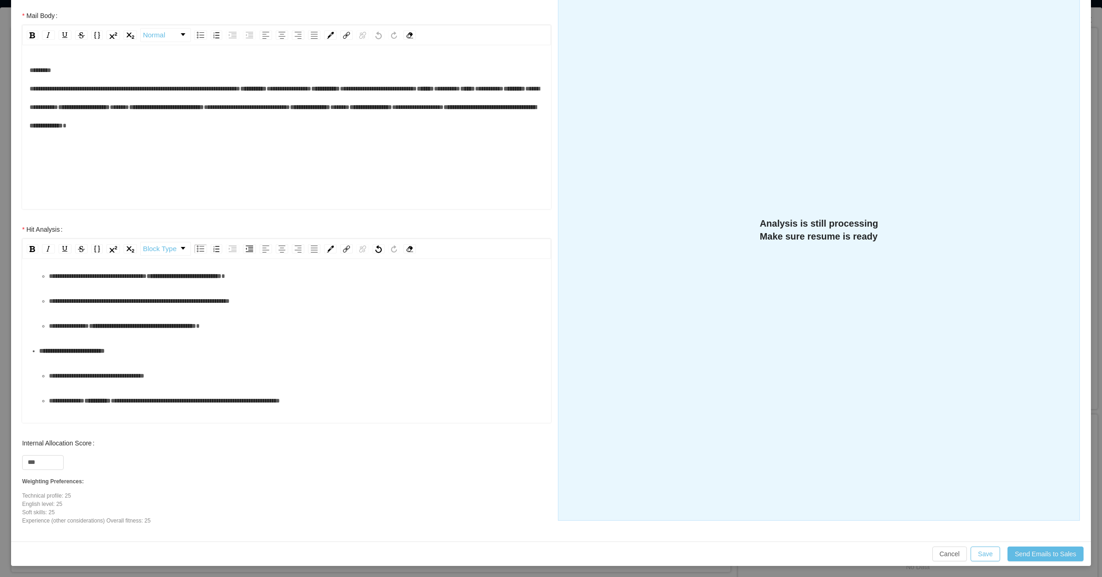
scroll to position [338, 0]
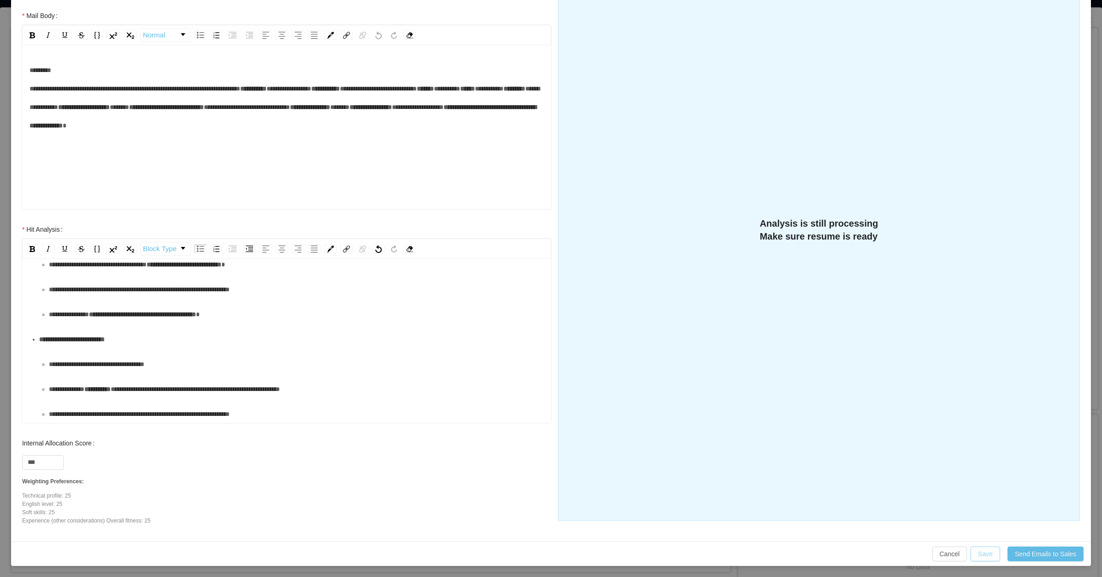
click at [978, 549] on button "Save" at bounding box center [986, 553] width 30 height 15
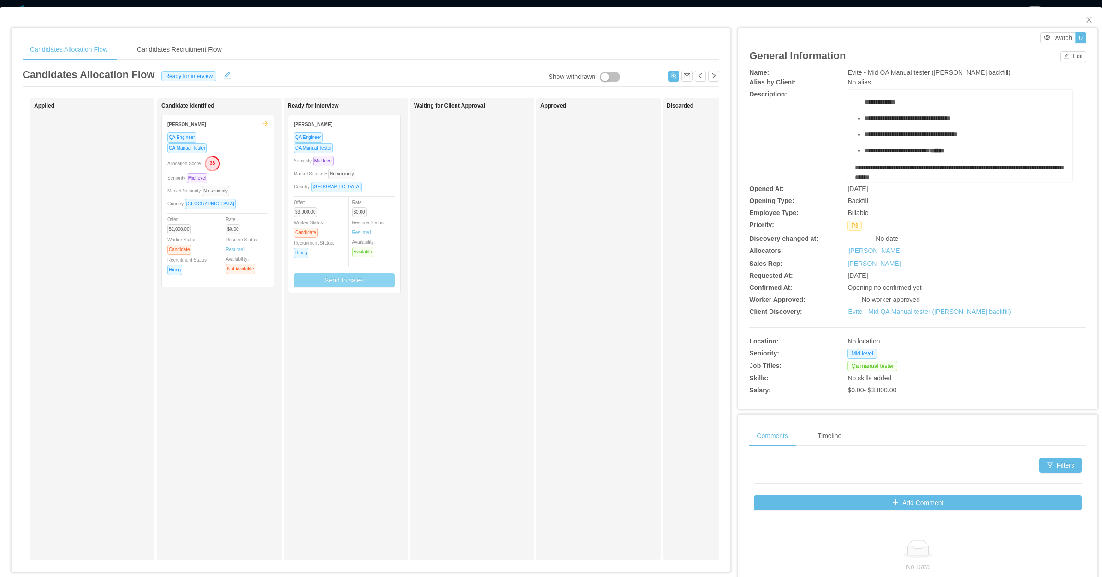
scroll to position [111, 0]
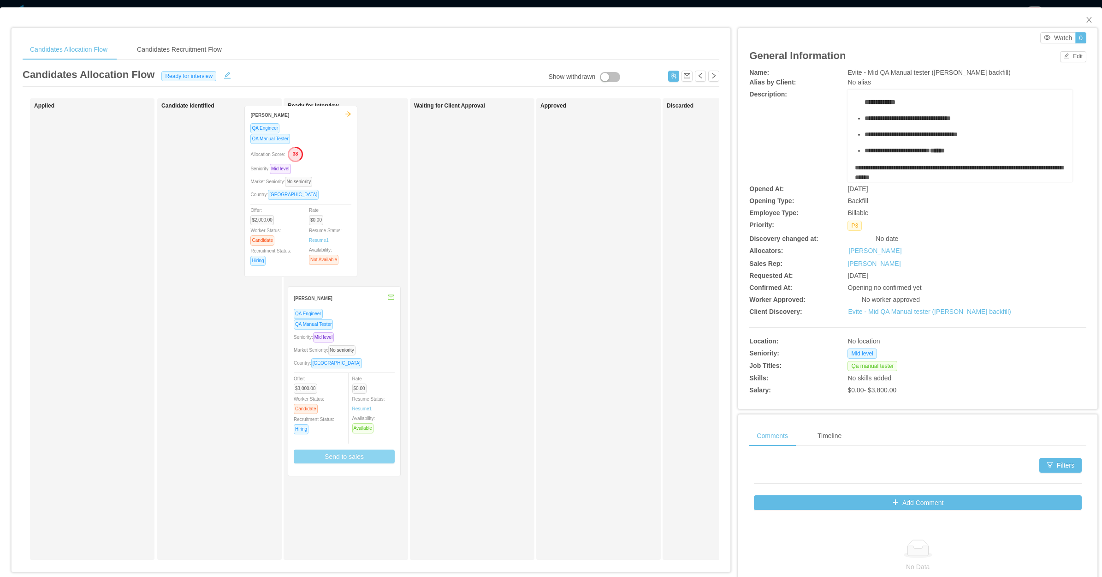
drag, startPoint x: 287, startPoint y: 213, endPoint x: 304, endPoint y: 212, distance: 17.5
click at [303, 212] on div "Applied Candidate Identified Victoria Pilar QA Engineer QA Manual Tester Alloca…" at bounding box center [371, 332] width 697 height 469
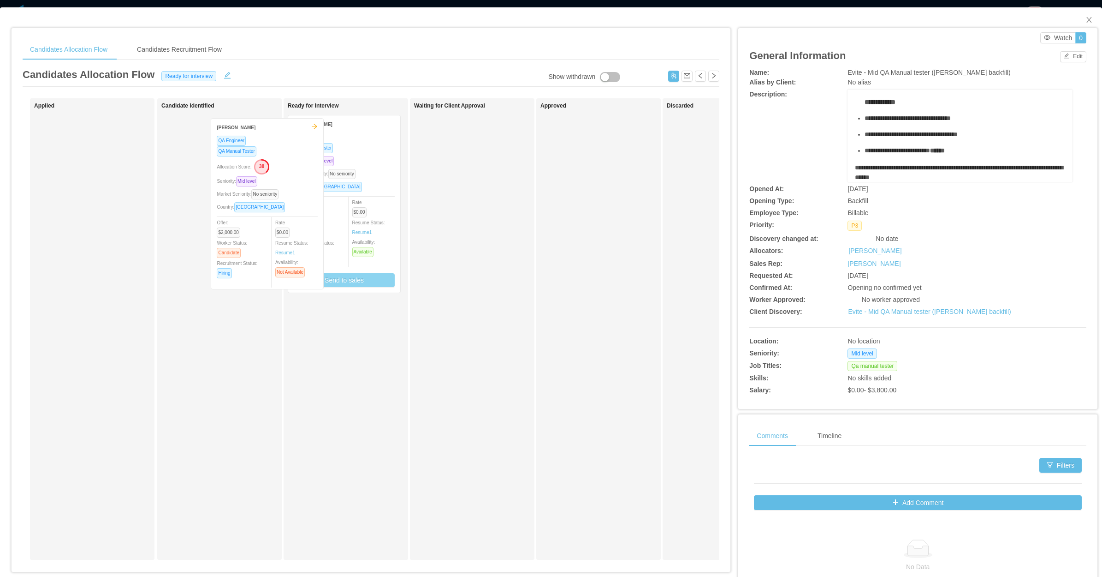
drag, startPoint x: 289, startPoint y: 213, endPoint x: 363, endPoint y: 206, distance: 73.7
click at [363, 212] on div "Applied Candidate Identified Victoria Pilar QA Engineer QA Manual Tester Alloca…" at bounding box center [371, 332] width 697 height 469
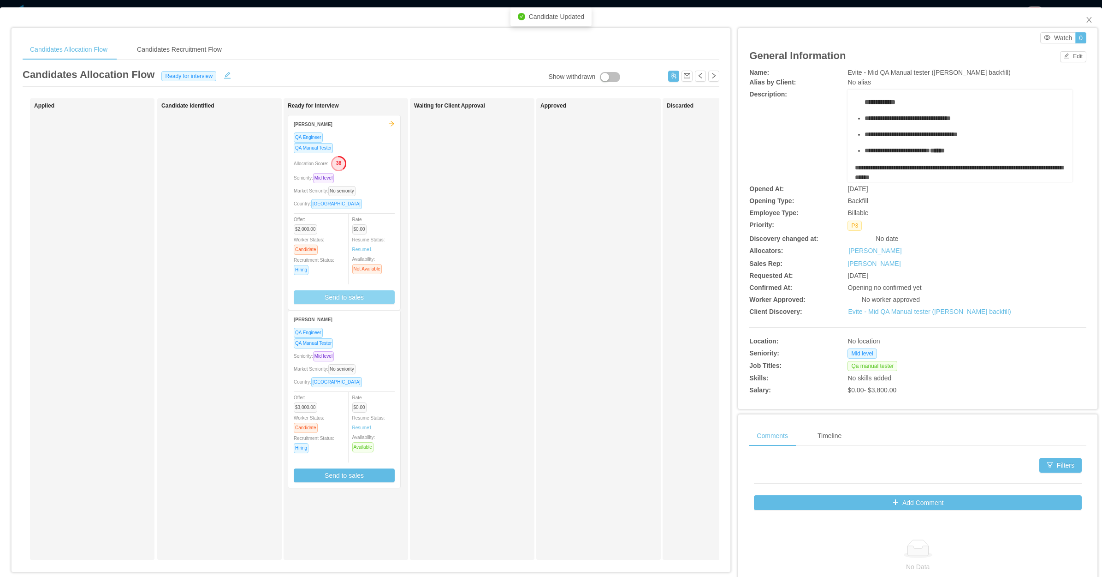
click at [358, 292] on button "Send to sales" at bounding box center [344, 297] width 101 height 14
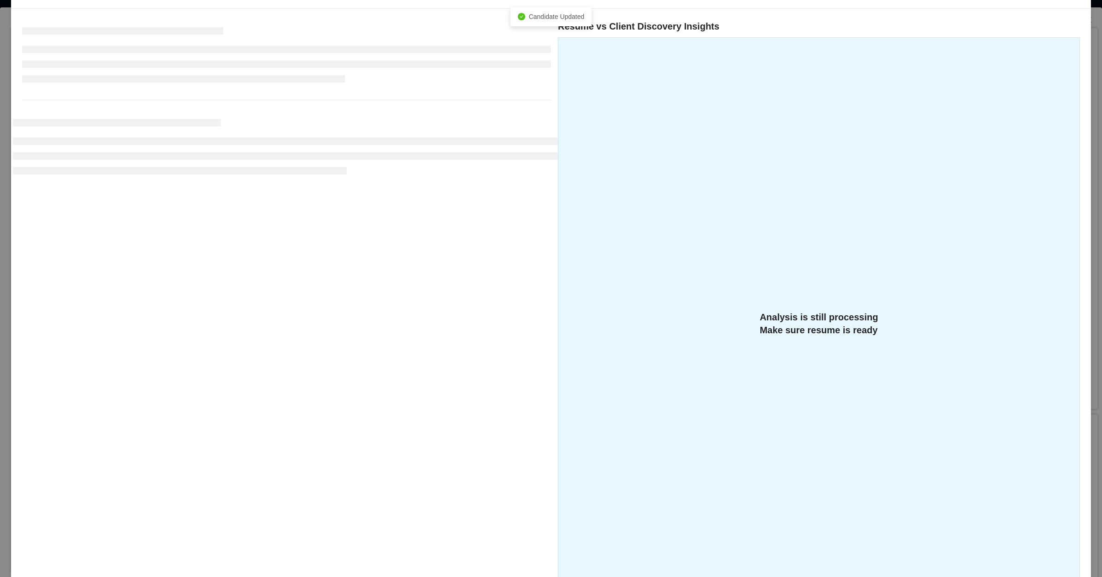
scroll to position [147, 0]
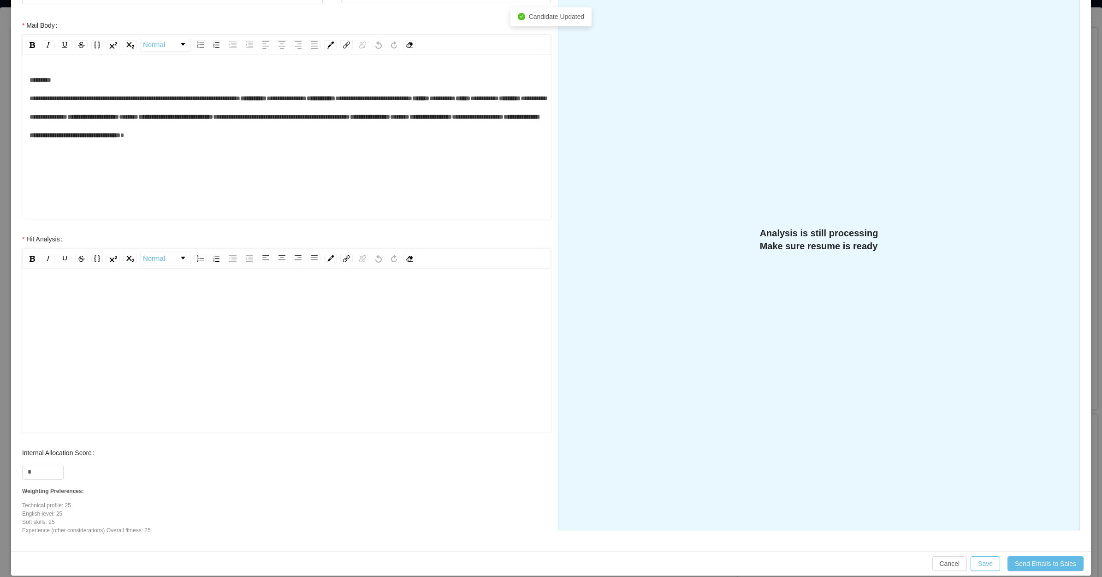
click at [114, 300] on div "rdw-editor" at bounding box center [287, 293] width 515 height 18
drag, startPoint x: 41, startPoint y: 470, endPoint x: 26, endPoint y: 471, distance: 14.3
click at [26, 471] on input "*" at bounding box center [43, 472] width 41 height 14
type input "**"
click at [123, 326] on div "rdw-editor" at bounding box center [287, 364] width 515 height 161
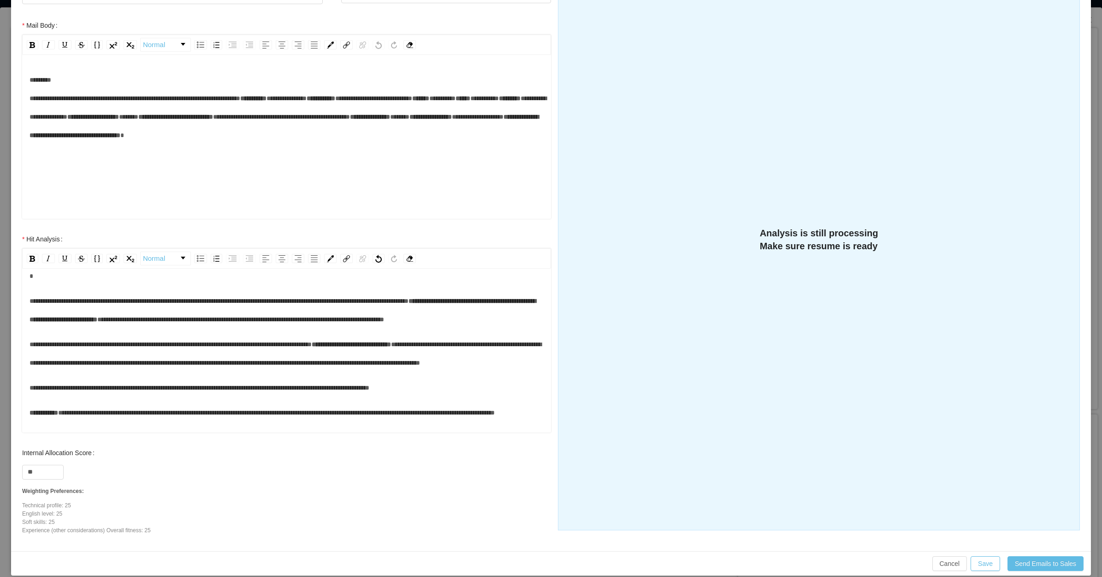
scroll to position [0, 0]
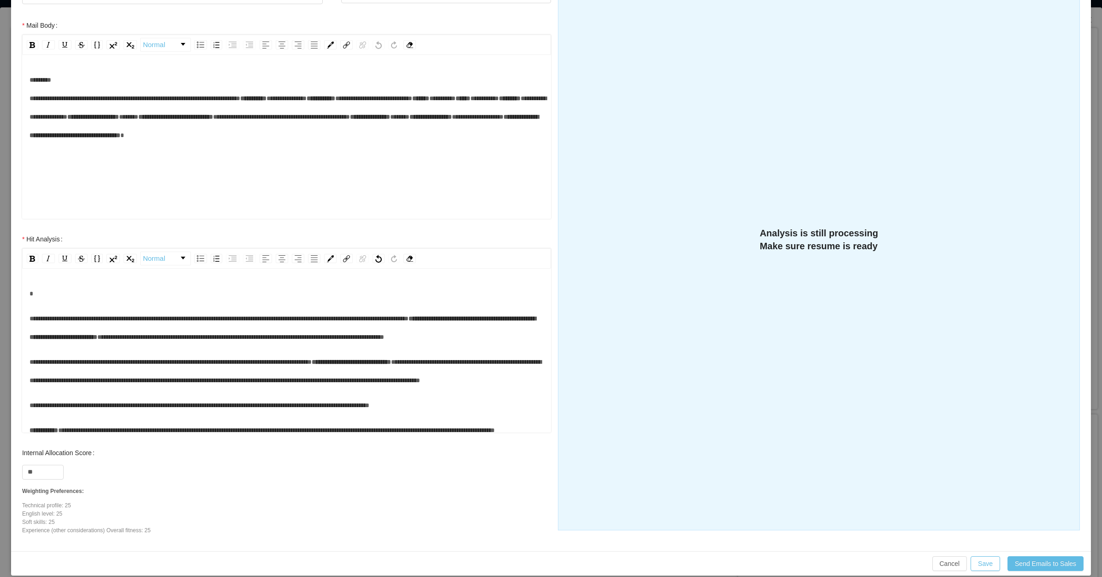
drag, startPoint x: 155, startPoint y: 358, endPoint x: 69, endPoint y: 338, distance: 88.6
click at [155, 346] on div "**********" at bounding box center [287, 327] width 515 height 37
click at [32, 317] on span "**********" at bounding box center [219, 318] width 379 height 6
click at [31, 315] on span "**********" at bounding box center [219, 318] width 379 height 6
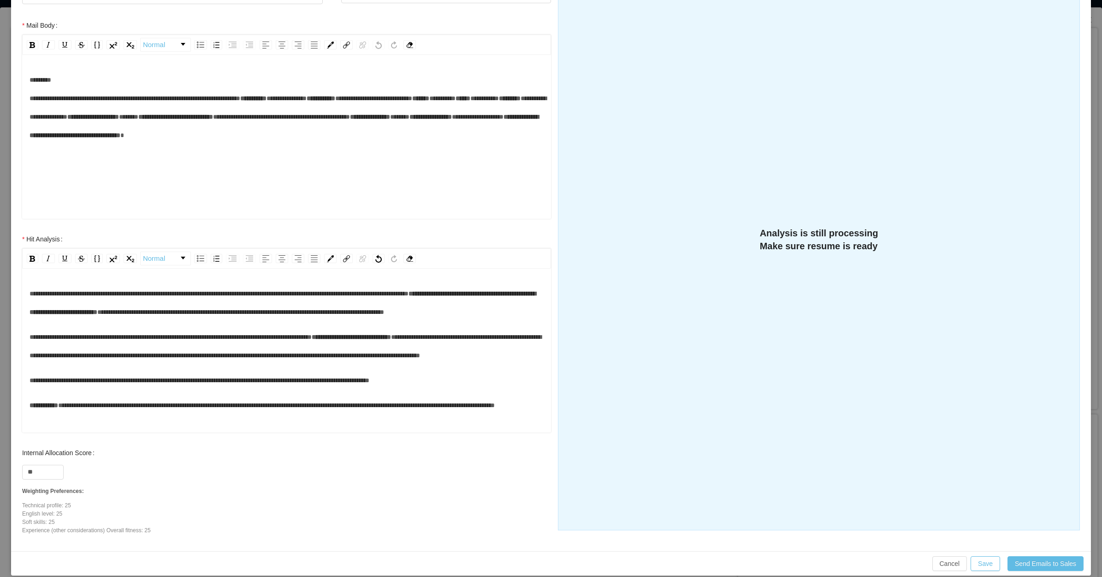
drag, startPoint x: 210, startPoint y: 320, endPoint x: 210, endPoint y: 327, distance: 6.9
click at [210, 321] on div "**********" at bounding box center [287, 302] width 515 height 37
click at [201, 344] on div "**********" at bounding box center [287, 349] width 515 height 130
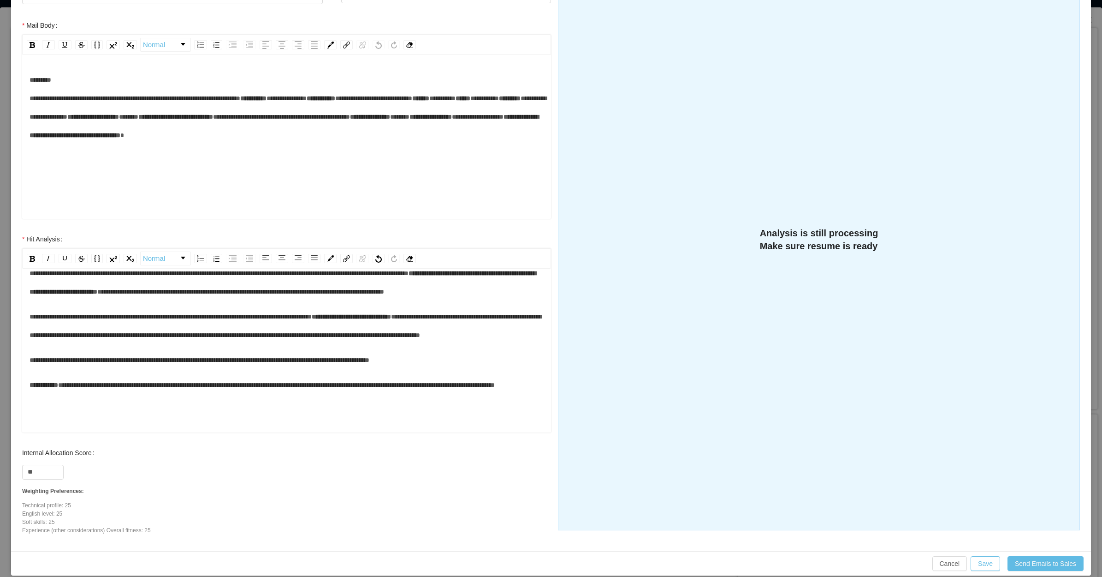
click at [151, 344] on div "**********" at bounding box center [287, 325] width 515 height 37
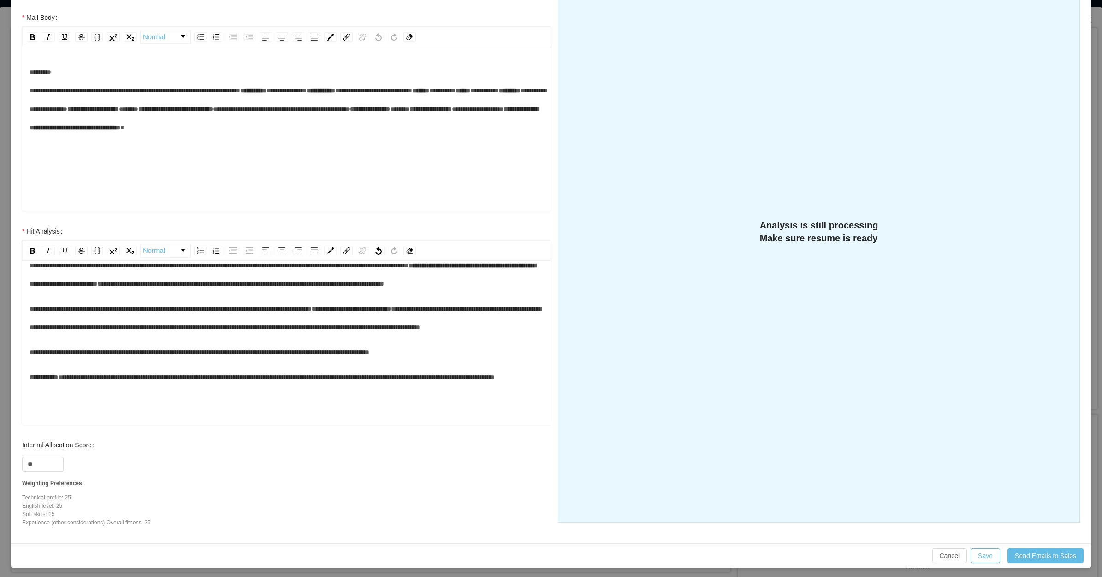
scroll to position [157, 0]
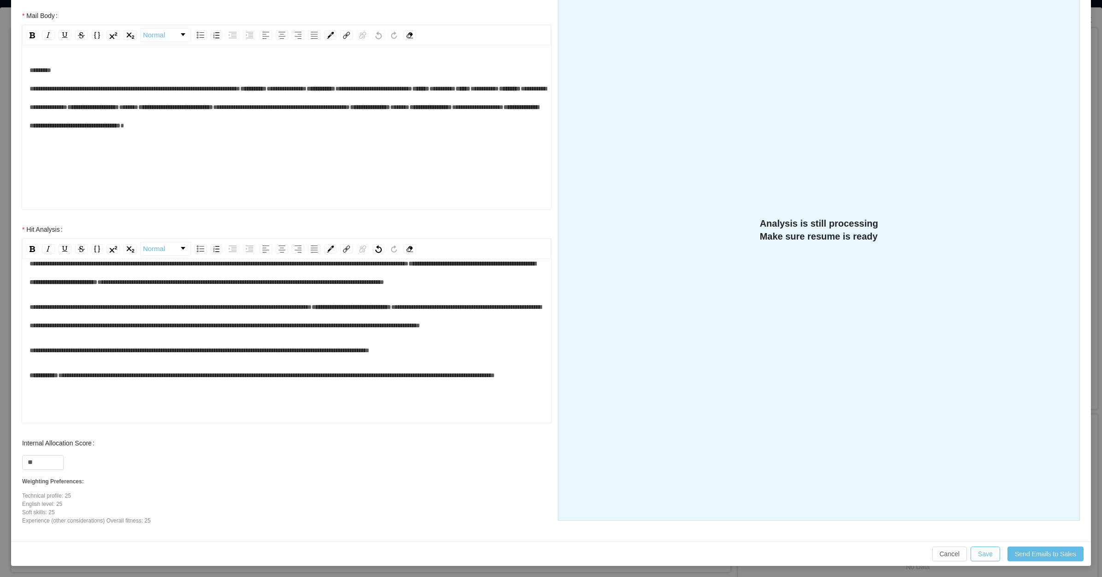
click at [463, 359] on div "**********" at bounding box center [287, 350] width 515 height 18
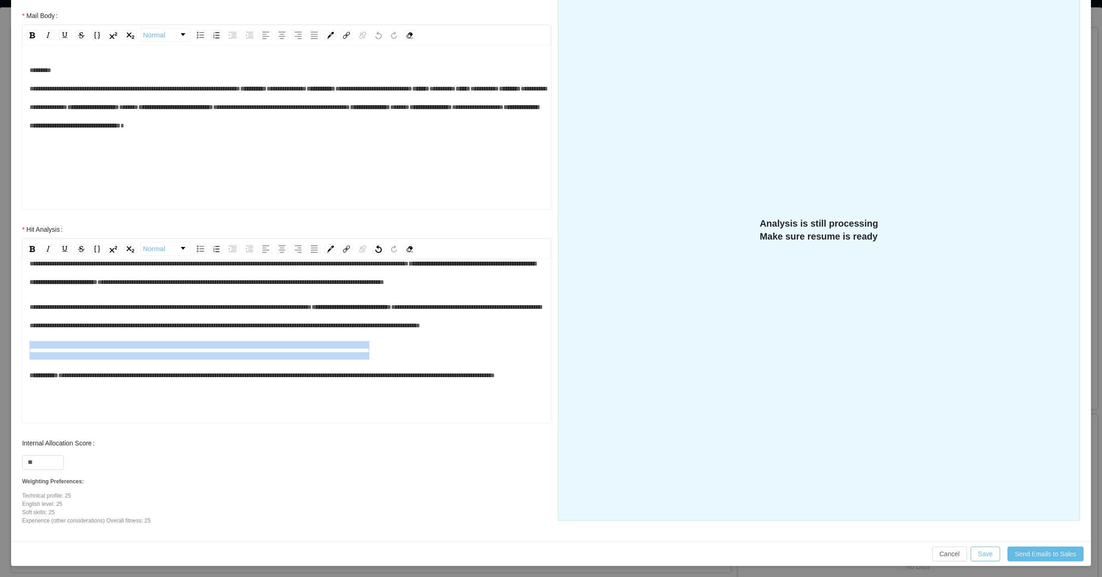
drag, startPoint x: 466, startPoint y: 367, endPoint x: 27, endPoint y: 372, distance: 439.1
click at [27, 372] on div "**********" at bounding box center [286, 341] width 529 height 161
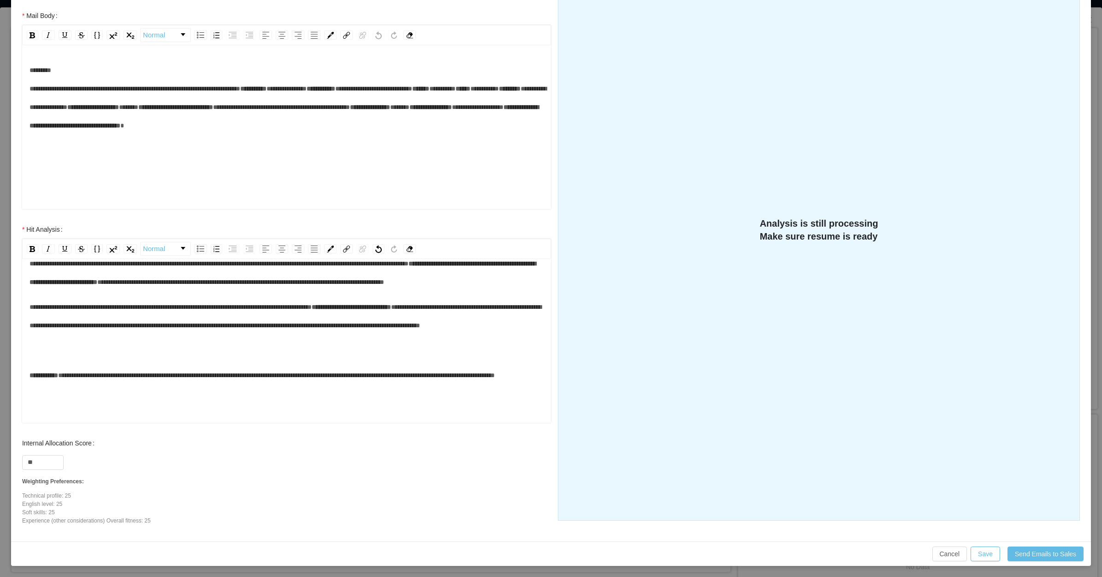
scroll to position [20, 0]
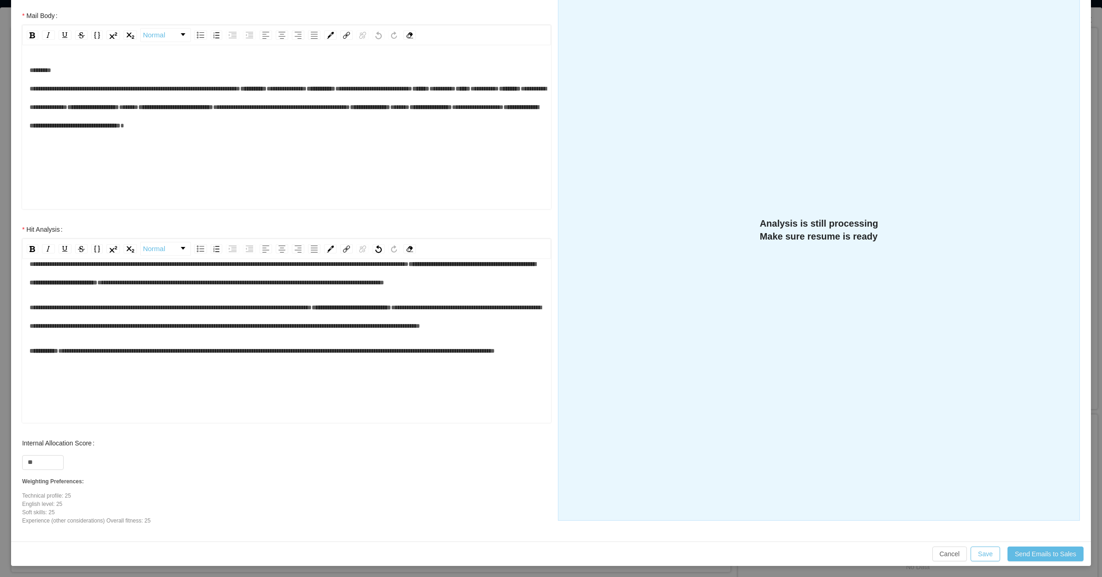
click at [167, 360] on div "**********" at bounding box center [287, 350] width 515 height 18
drag, startPoint x: 390, startPoint y: 398, endPoint x: 388, endPoint y: 383, distance: 15.3
click at [388, 360] on div "**********" at bounding box center [287, 350] width 515 height 18
click at [971, 550] on button "Save" at bounding box center [986, 553] width 30 height 15
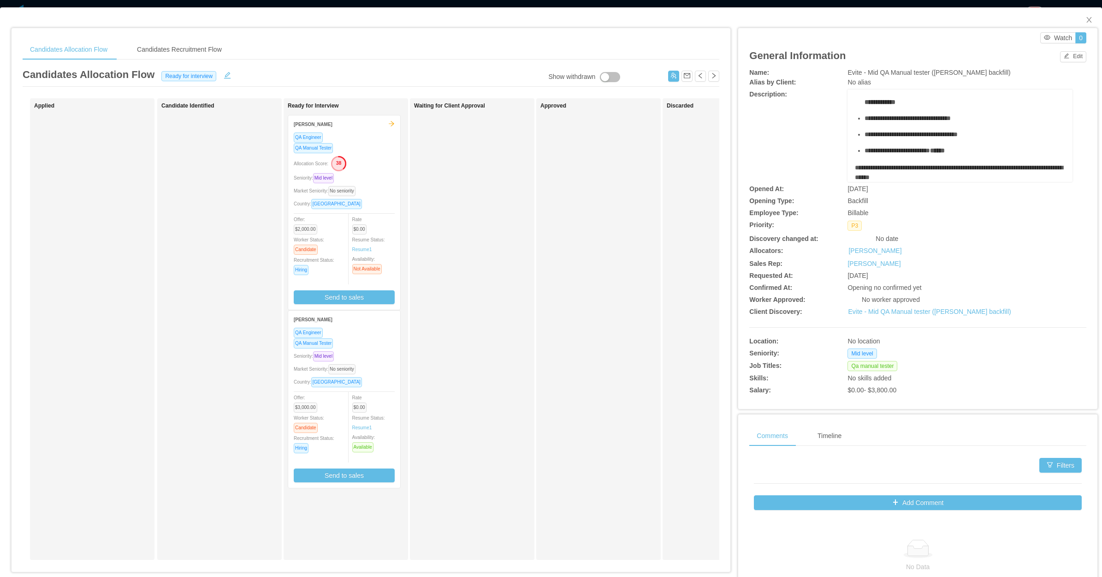
drag, startPoint x: 504, startPoint y: 316, endPoint x: 460, endPoint y: 172, distance: 151.0
click at [504, 313] on div "Waiting for Client Approval" at bounding box center [478, 328] width 129 height 453
click at [455, 306] on div "Waiting for Client Approval" at bounding box center [478, 328] width 129 height 453
click at [389, 194] on div "Market Seniority: No seniority" at bounding box center [344, 190] width 101 height 11
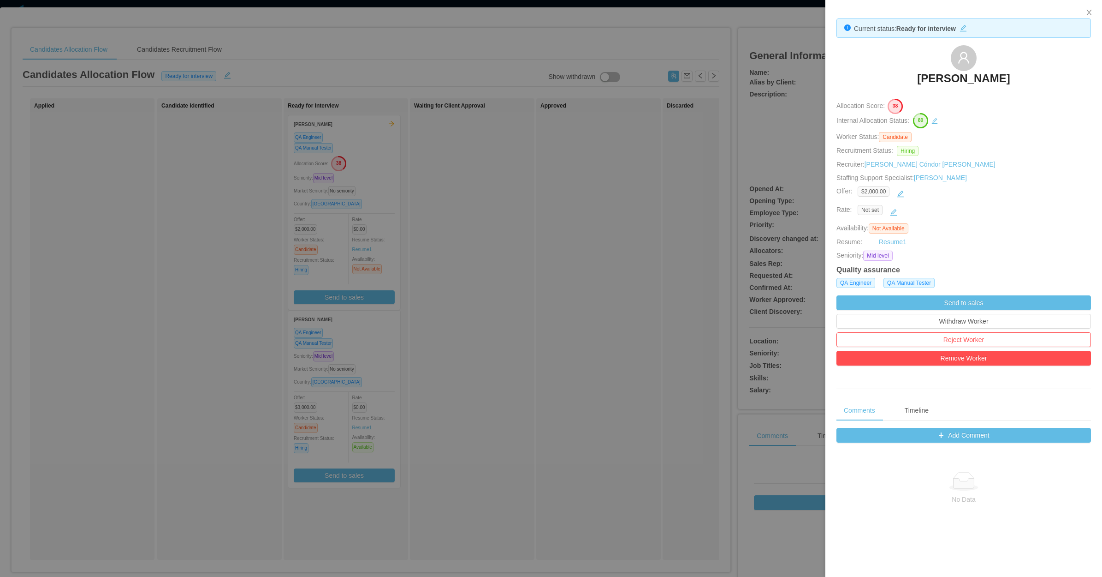
click at [523, 265] on div at bounding box center [551, 288] width 1102 height 577
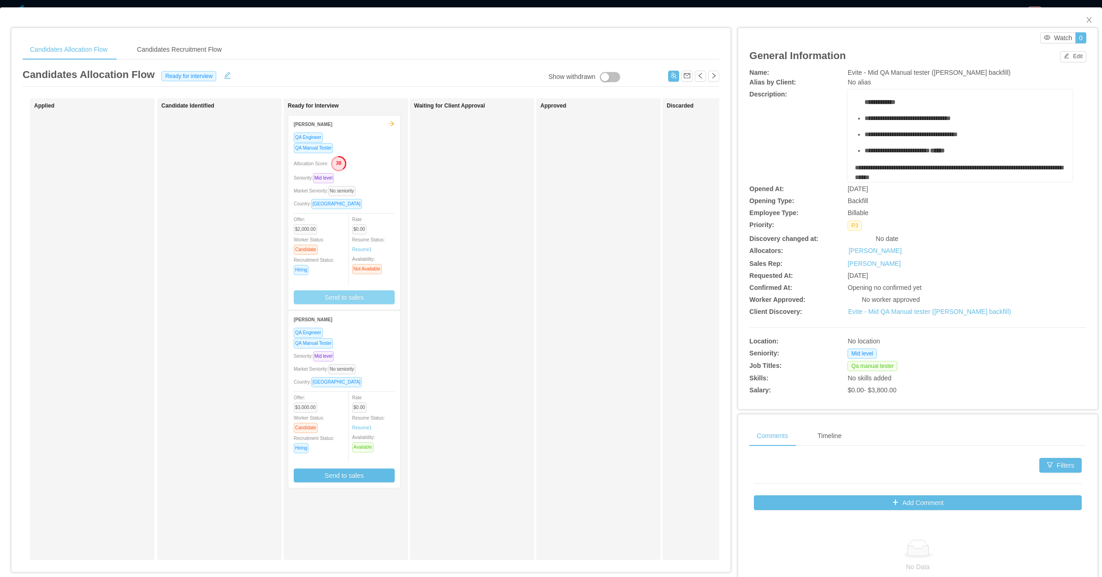
click at [363, 292] on button "Send to sales" at bounding box center [344, 297] width 101 height 14
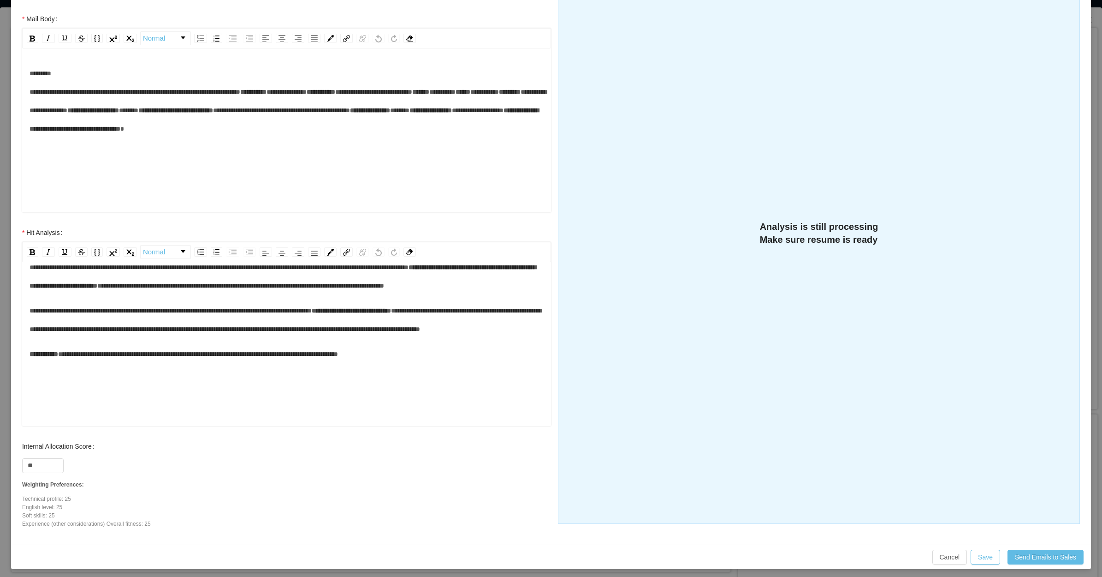
scroll to position [157, 0]
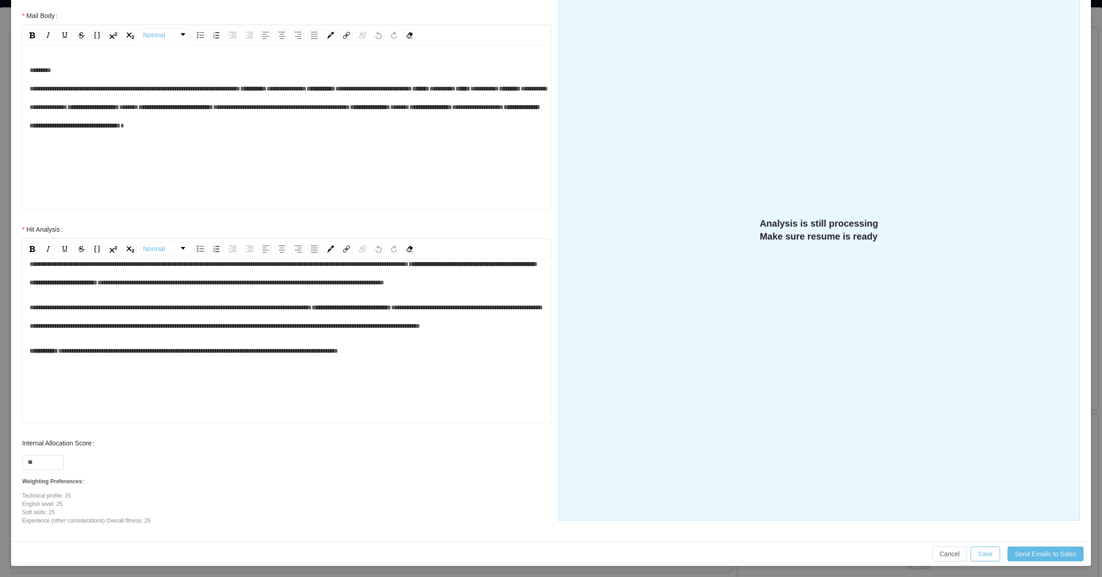
click at [101, 354] on span "**********" at bounding box center [198, 350] width 280 height 6
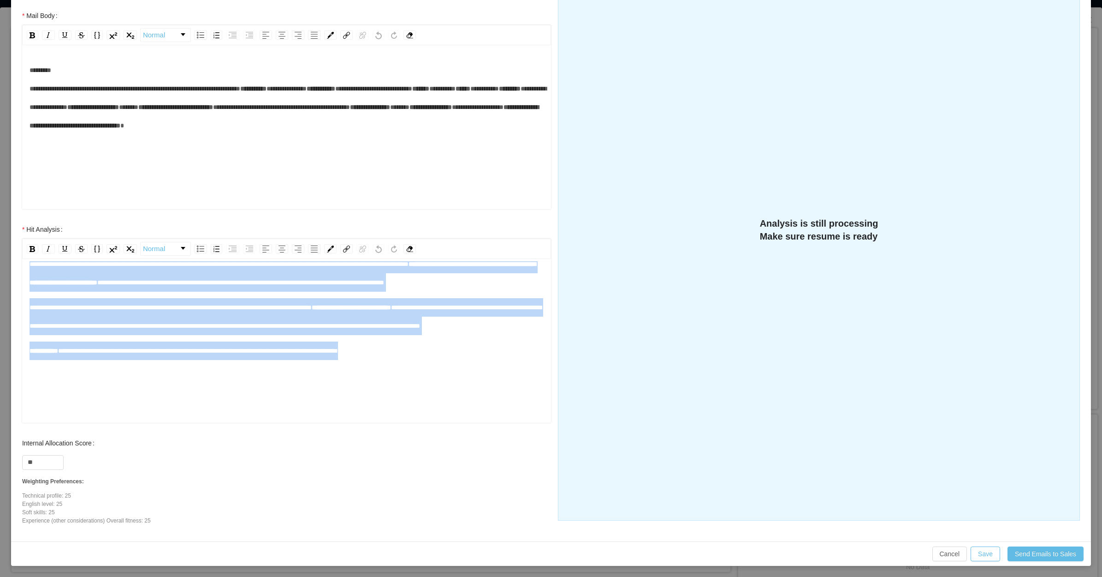
scroll to position [0, 0]
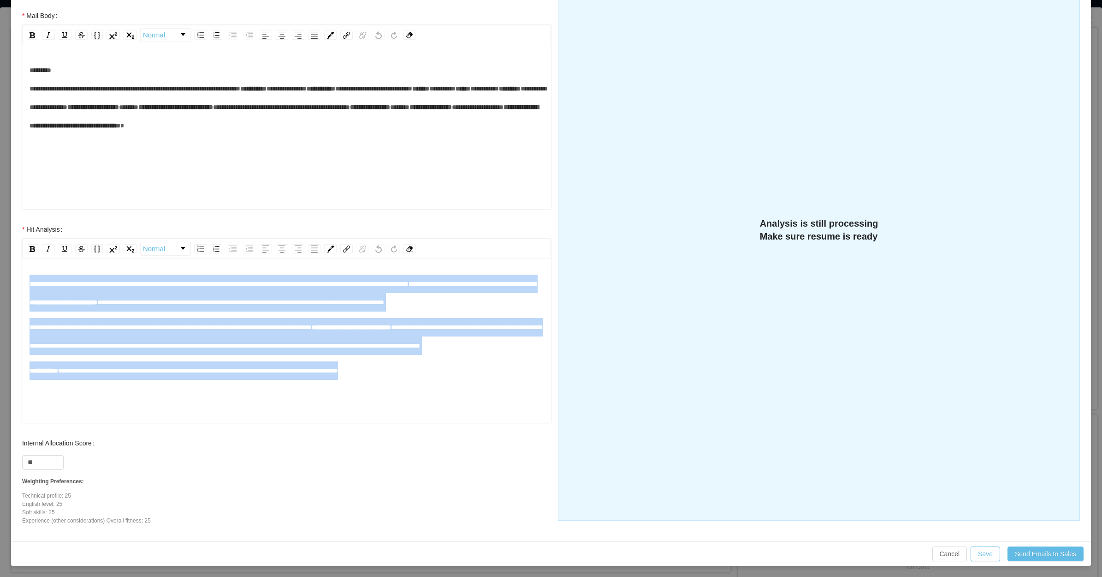
drag, startPoint x: 393, startPoint y: 391, endPoint x: 17, endPoint y: 258, distance: 398.7
click at [17, 258] on div "**********" at bounding box center [286, 327] width 547 height 214
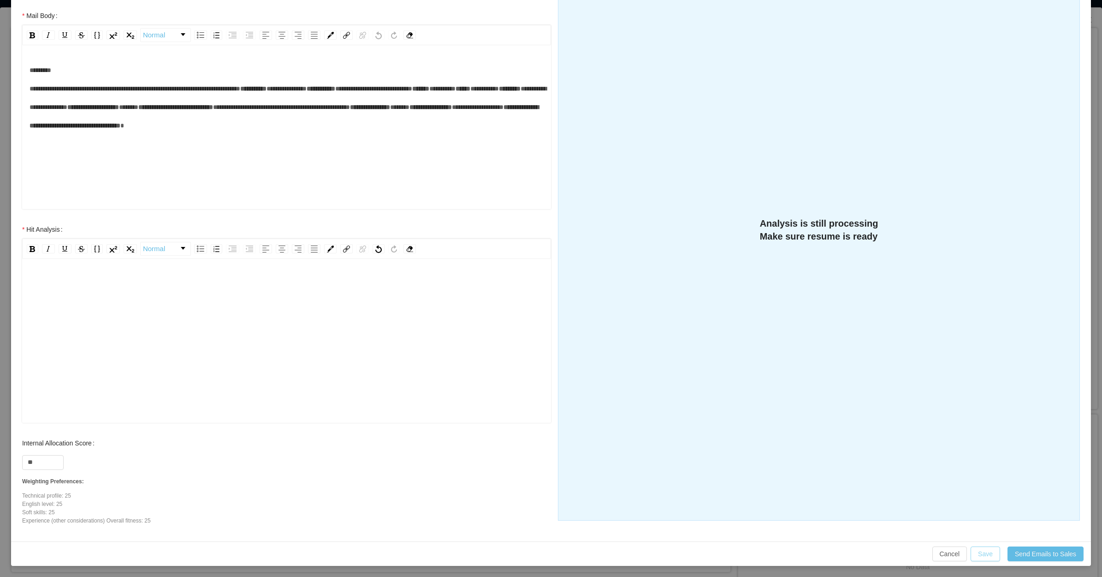
click at [979, 548] on button "Save" at bounding box center [986, 553] width 30 height 15
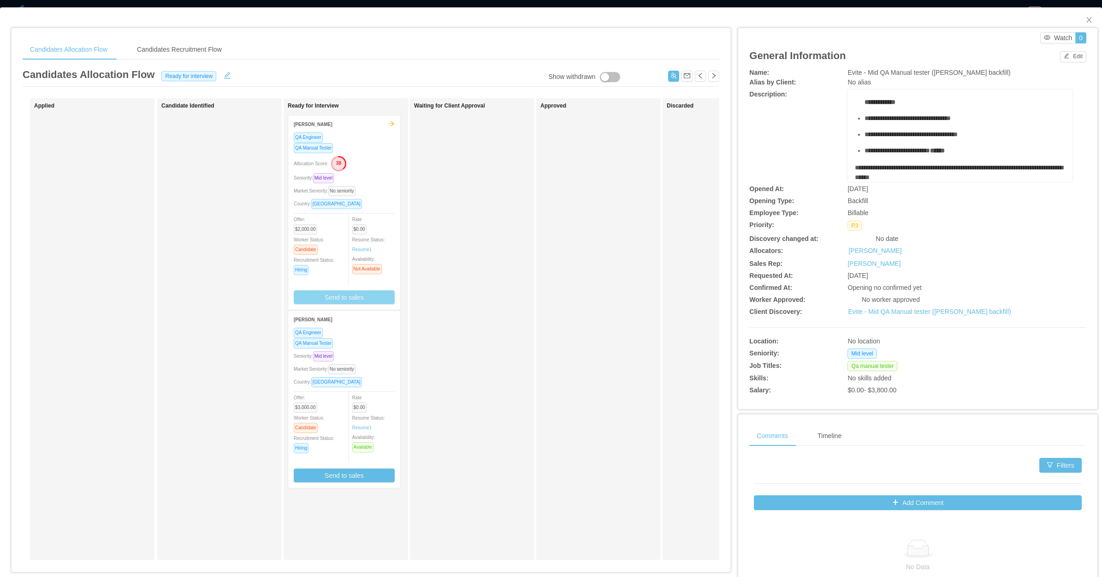
scroll to position [111, 0]
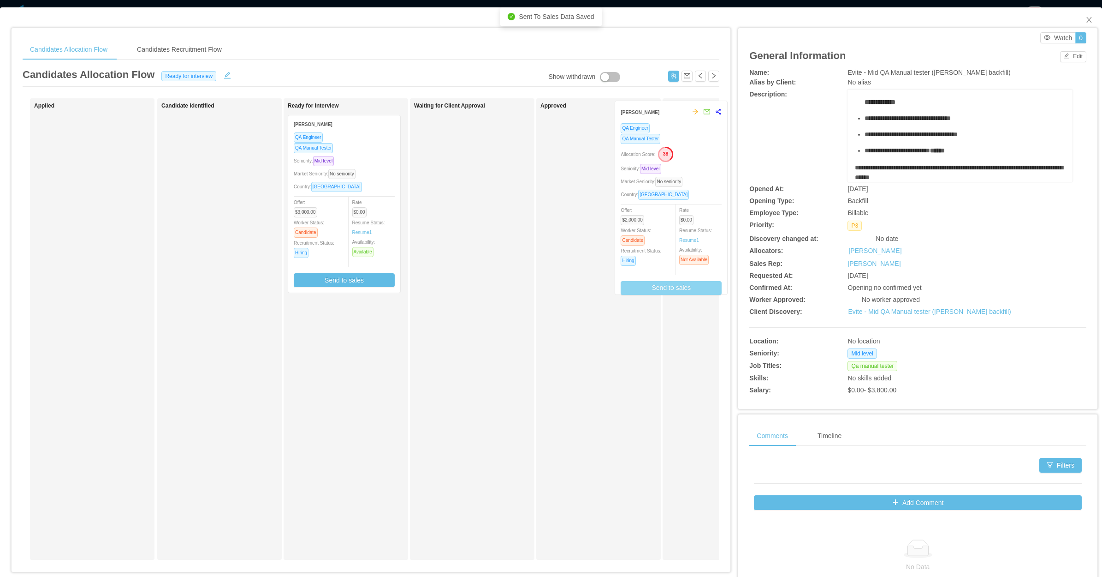
drag, startPoint x: 282, startPoint y: 238, endPoint x: 687, endPoint y: 223, distance: 405.3
click at [687, 223] on div "Applied Candidate Identified Ready for Interview Victoria Pilar QA Engineer QA …" at bounding box center [371, 332] width 697 height 469
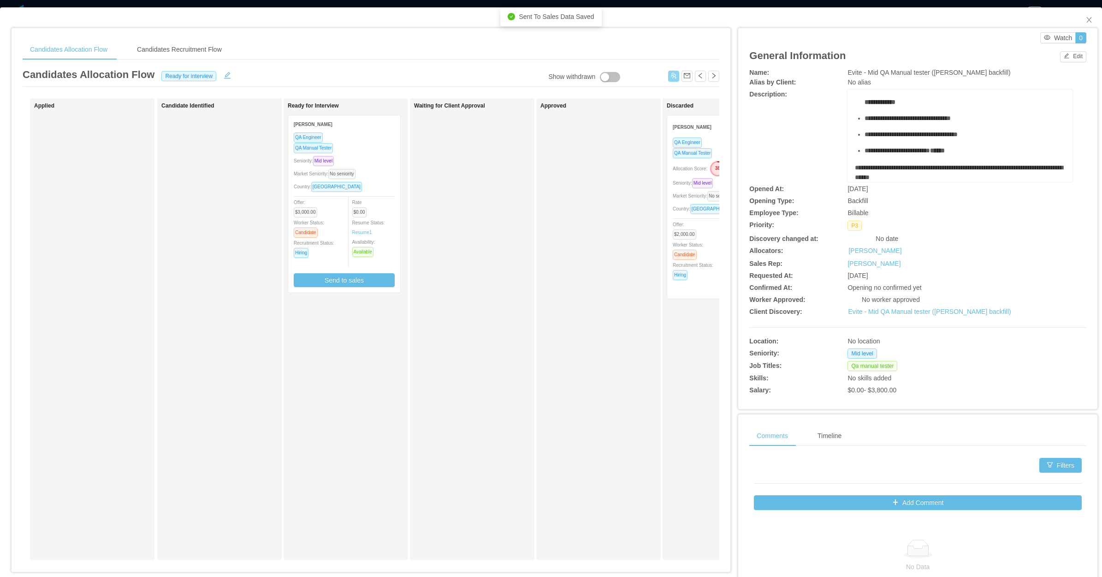
click at [668, 75] on button "button" at bounding box center [673, 76] width 11 height 11
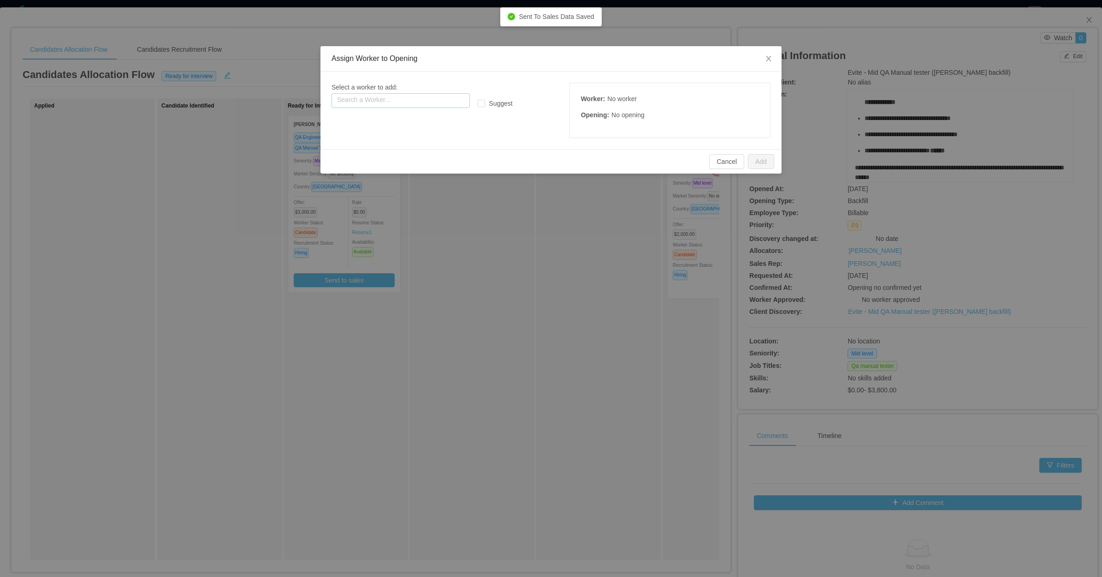
click at [402, 105] on input "text" at bounding box center [401, 100] width 138 height 15
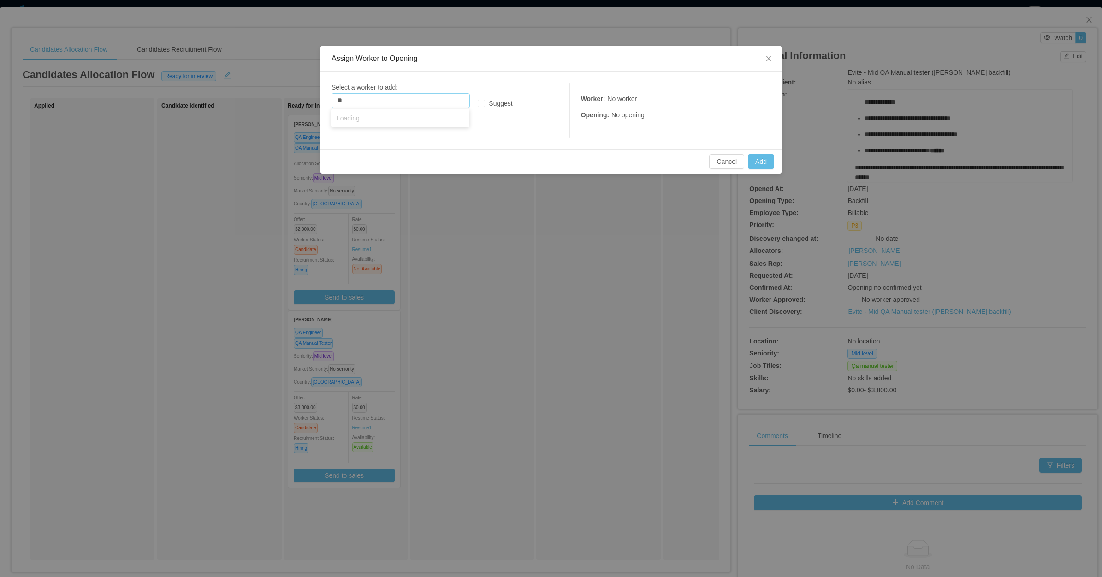
type input "*"
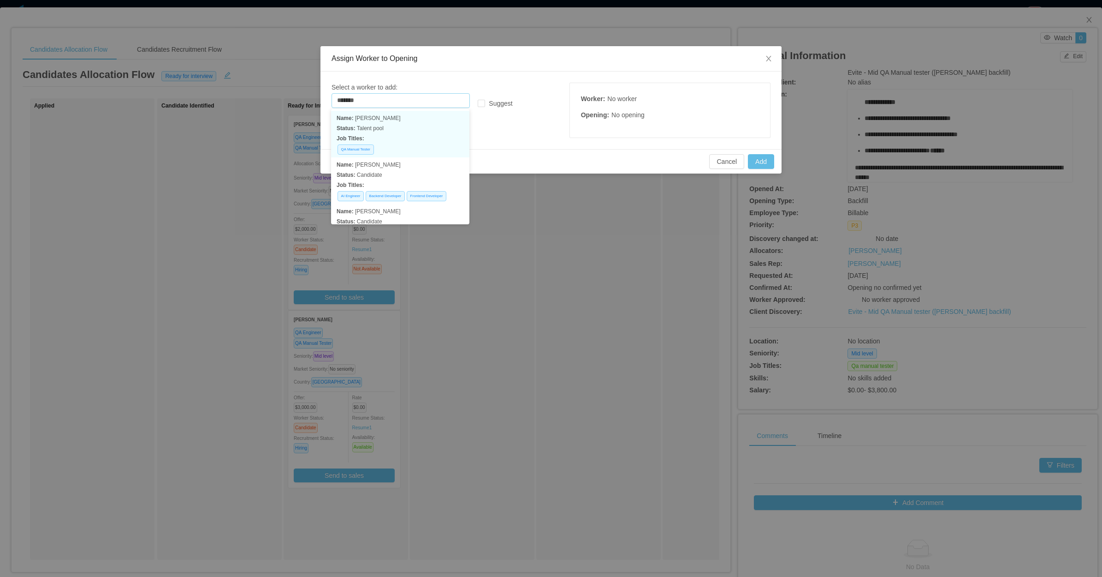
click at [390, 126] on p "Status: Talent pool" at bounding box center [400, 128] width 127 height 10
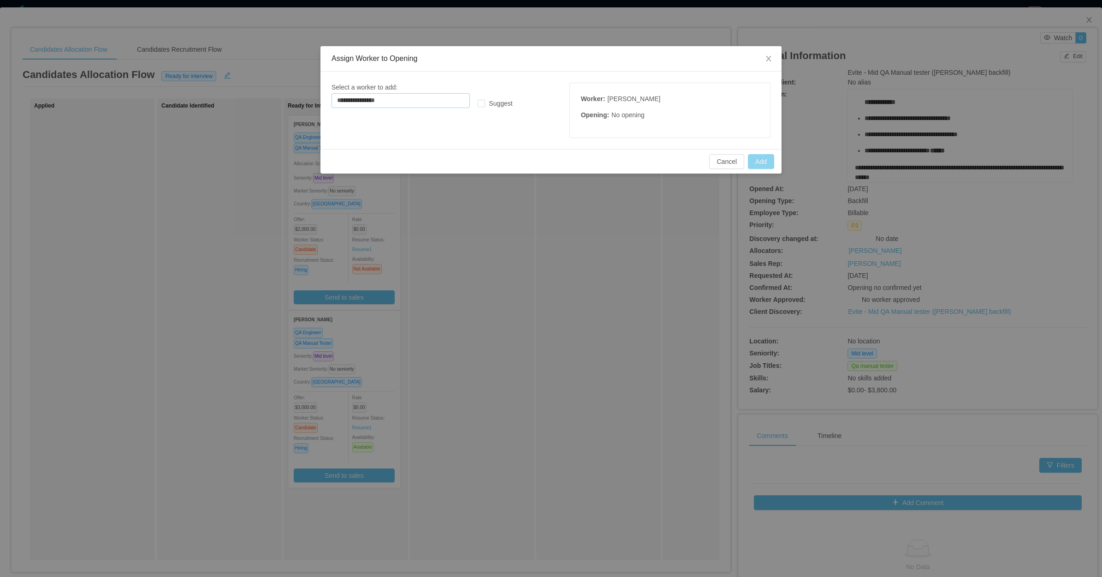
type input "**********"
click at [761, 157] on button "Add" at bounding box center [761, 161] width 26 height 15
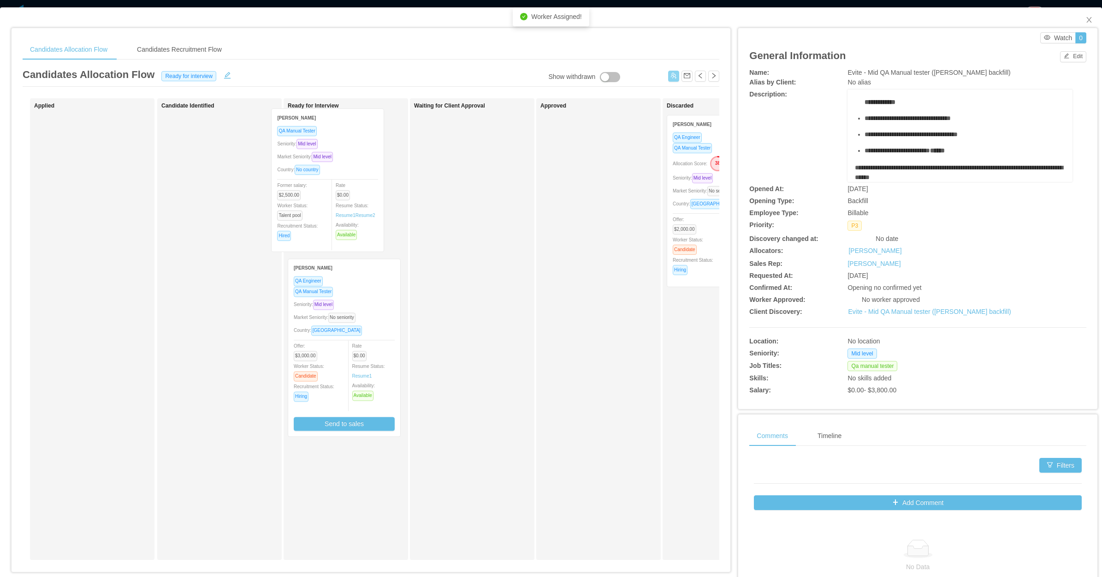
drag, startPoint x: 101, startPoint y: 203, endPoint x: 336, endPoint y: 193, distance: 235.4
click at [340, 195] on div "Applied Luisina Perfetto QA Manual Tester Seniority: Mid level Market Seniority…" at bounding box center [371, 332] width 697 height 469
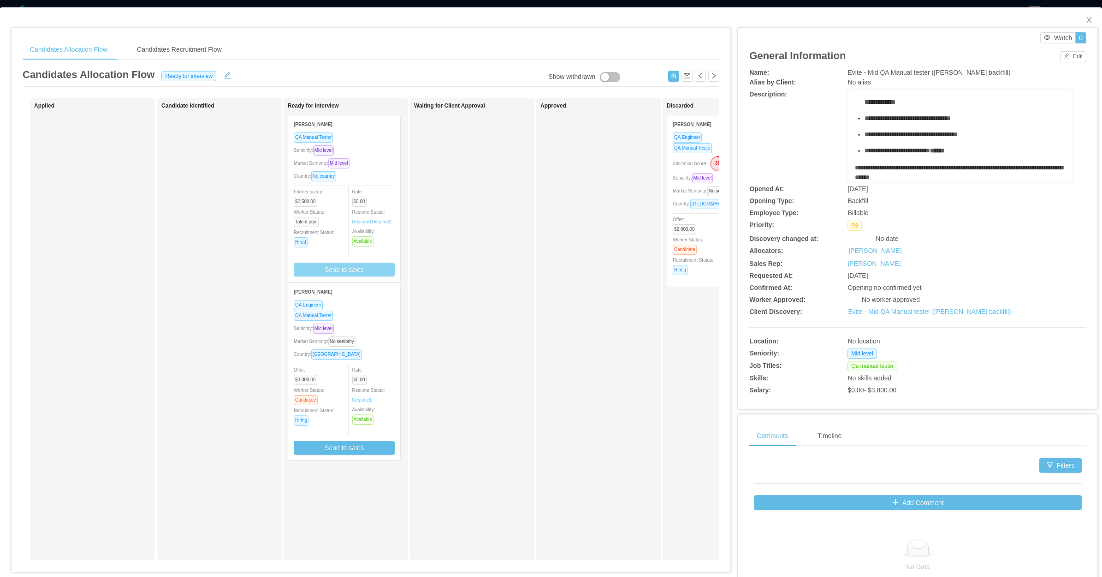
click at [352, 270] on button "Send to sales" at bounding box center [344, 269] width 101 height 14
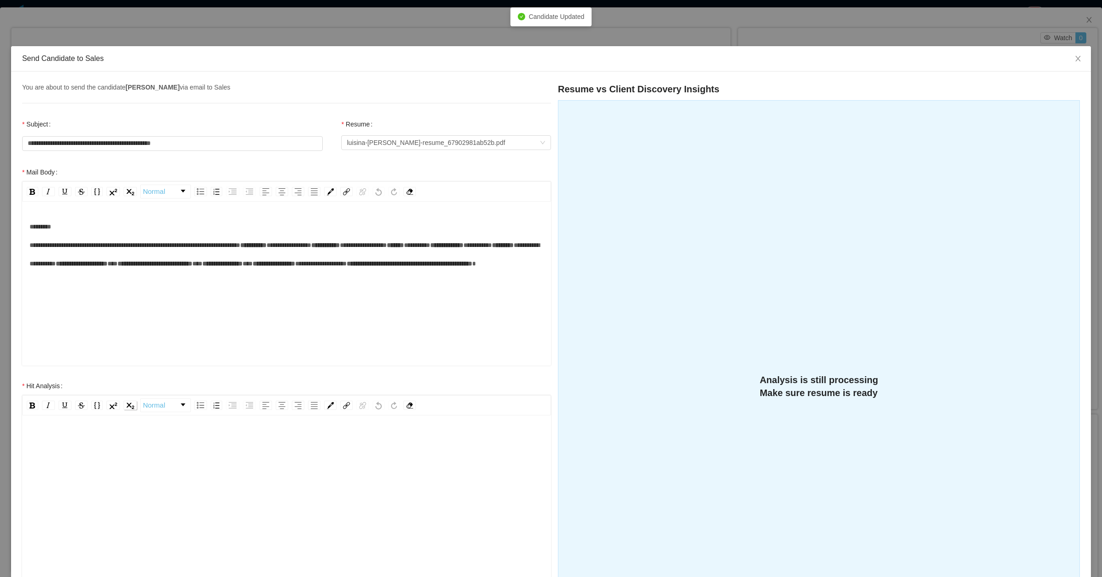
scroll to position [20, 0]
click at [135, 446] on div "rdw-editor" at bounding box center [287, 491] width 515 height 161
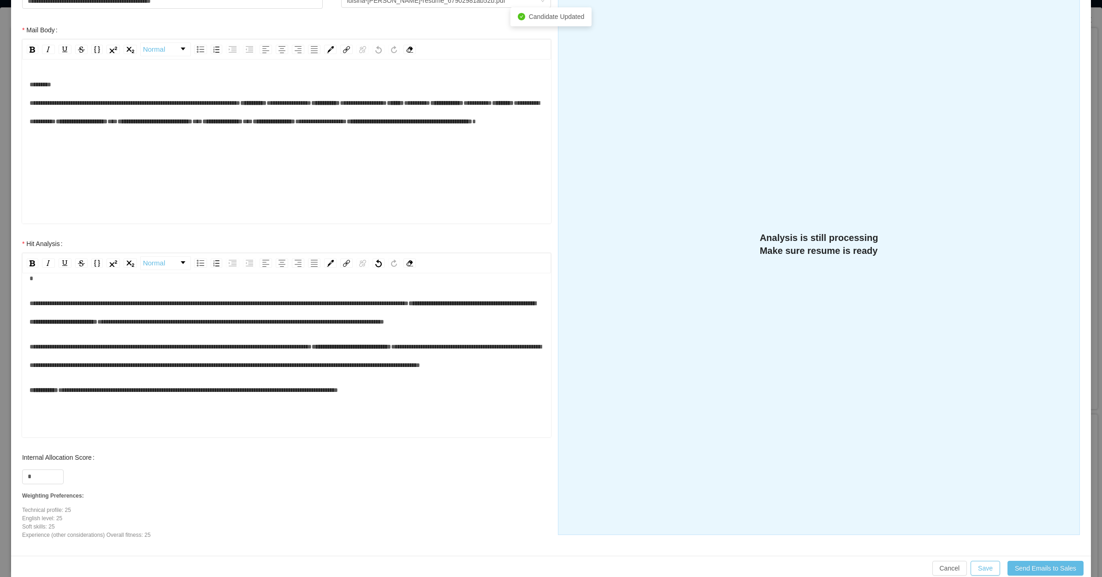
scroll to position [157, 0]
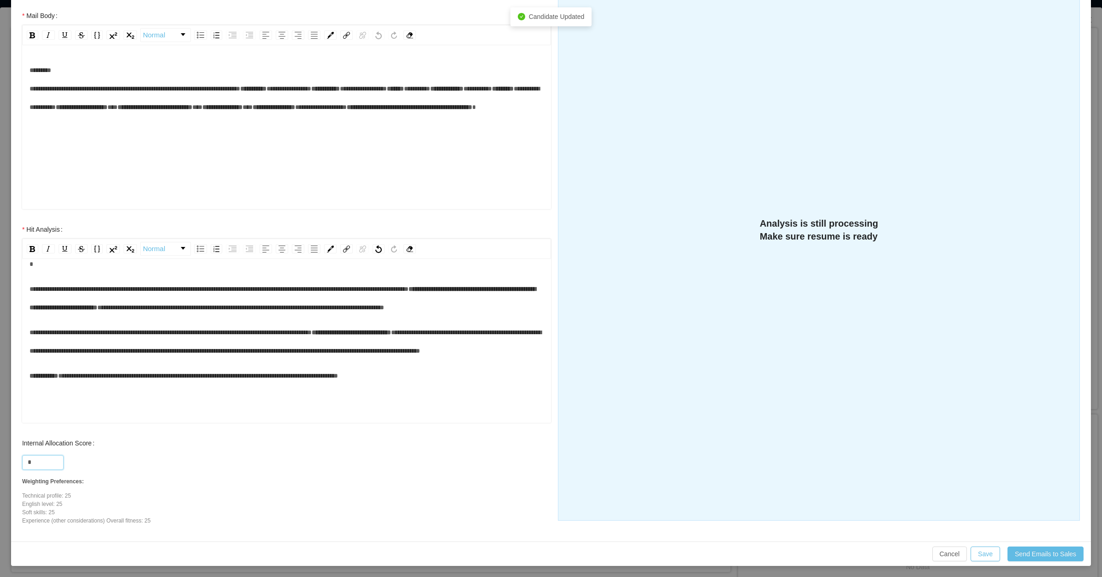
drag, startPoint x: 42, startPoint y: 458, endPoint x: 7, endPoint y: 460, distance: 35.1
click at [7, 460] on div "**********" at bounding box center [551, 288] width 1102 height 577
type input "**"
drag, startPoint x: 244, startPoint y: 354, endPoint x: 251, endPoint y: 352, distance: 7.3
click at [245, 354] on div "**********" at bounding box center [287, 341] width 515 height 37
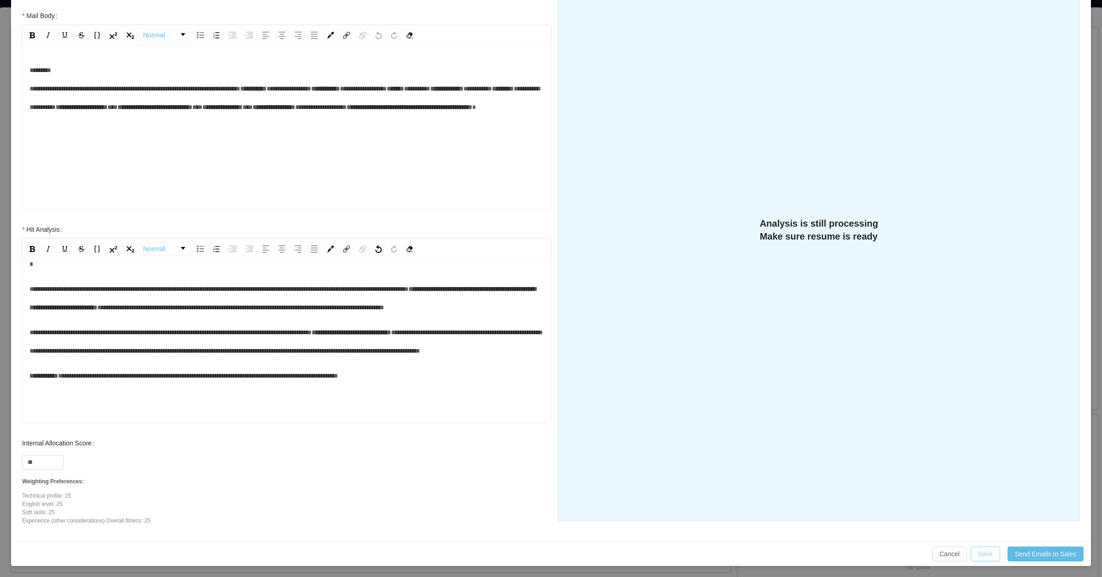
drag, startPoint x: 982, startPoint y: 554, endPoint x: 967, endPoint y: 546, distance: 17.2
click at [981, 554] on button "Save" at bounding box center [986, 553] width 30 height 15
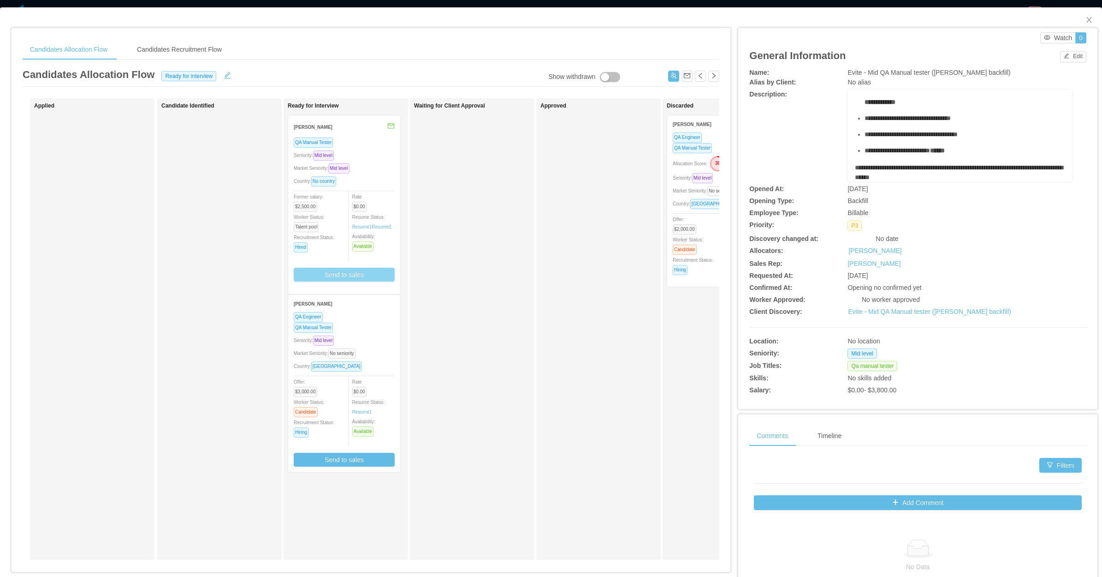
click at [359, 314] on div "QA Engineer" at bounding box center [344, 316] width 101 height 11
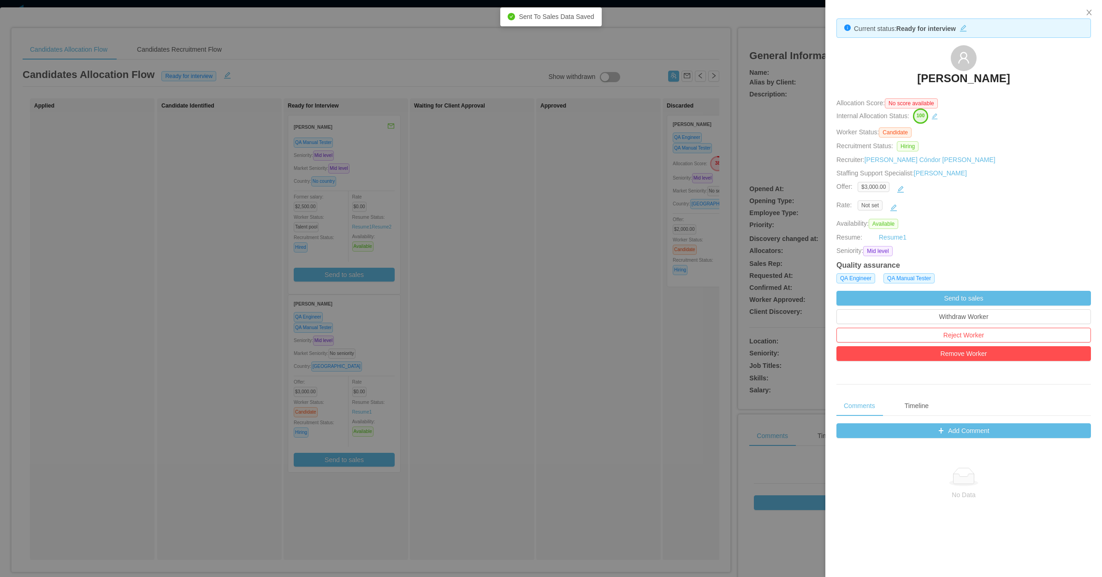
drag, startPoint x: 889, startPoint y: 74, endPoint x: 1028, endPoint y: 75, distance: 138.4
click at [1028, 75] on div "Antonia Castells" at bounding box center [964, 68] width 255 height 46
copy h3 "Antonia Castells"
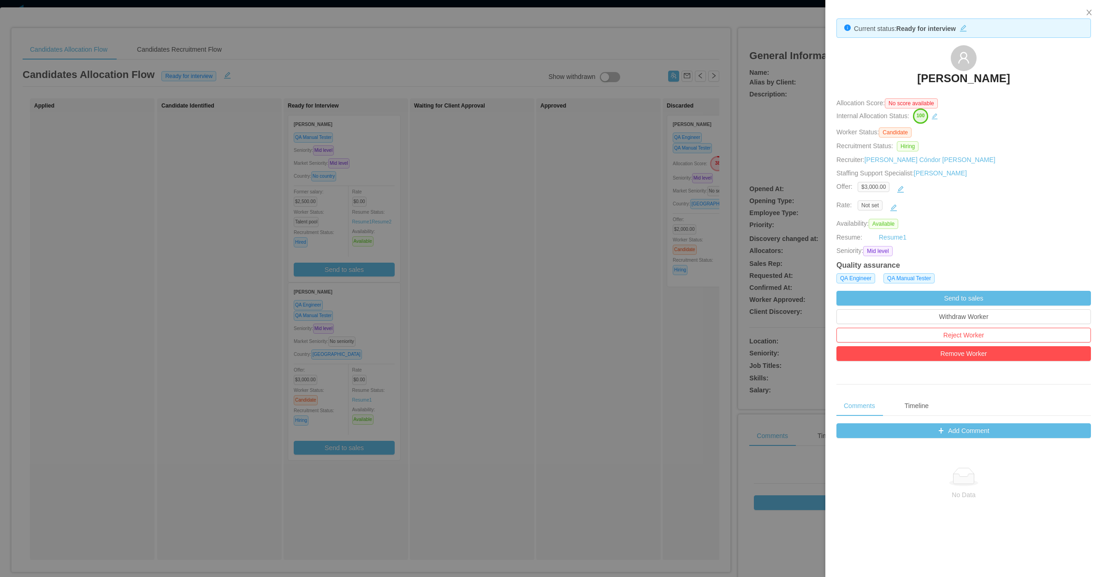
click at [556, 214] on div at bounding box center [551, 288] width 1102 height 577
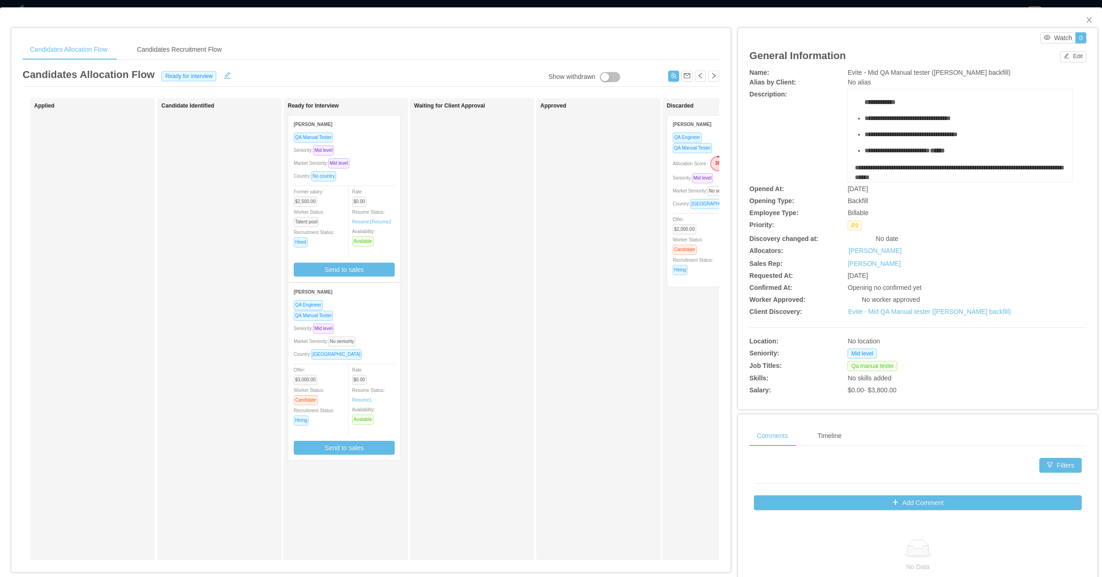
click at [374, 184] on div "QA Manual Tester Seniority: Mid level Market Seniority: Mid level Country: No c…" at bounding box center [344, 204] width 101 height 144
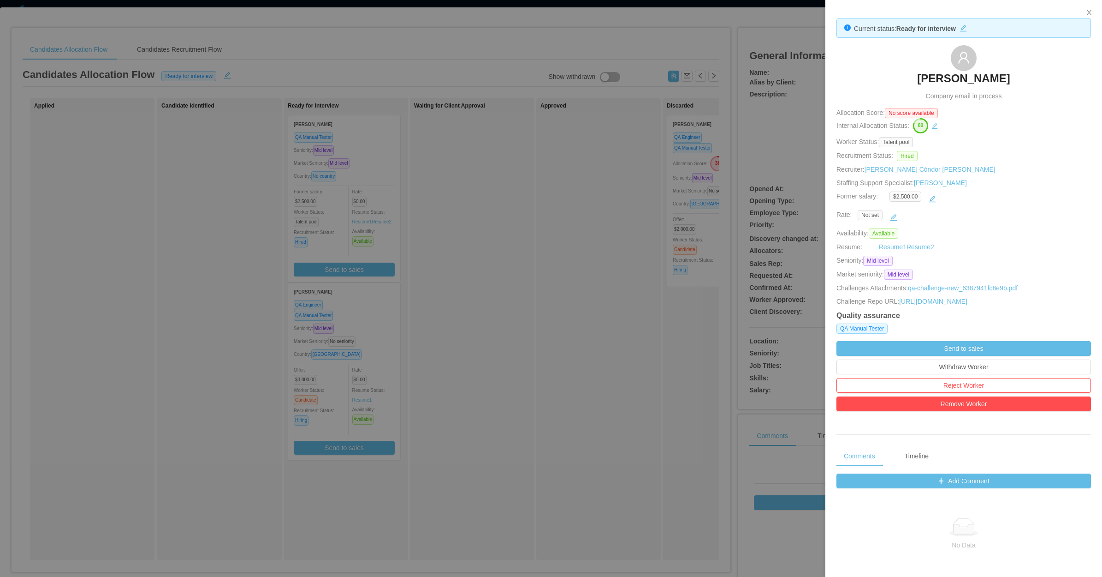
drag, startPoint x: 901, startPoint y: 77, endPoint x: 1020, endPoint y: 73, distance: 119.5
click at [1020, 73] on div "Luisina Perfetto Company email in process" at bounding box center [964, 73] width 255 height 56
copy h3 "Luisina Perfetto"
drag, startPoint x: 663, startPoint y: 200, endPoint x: 704, endPoint y: 192, distance: 41.8
click at [665, 200] on div at bounding box center [551, 288] width 1102 height 577
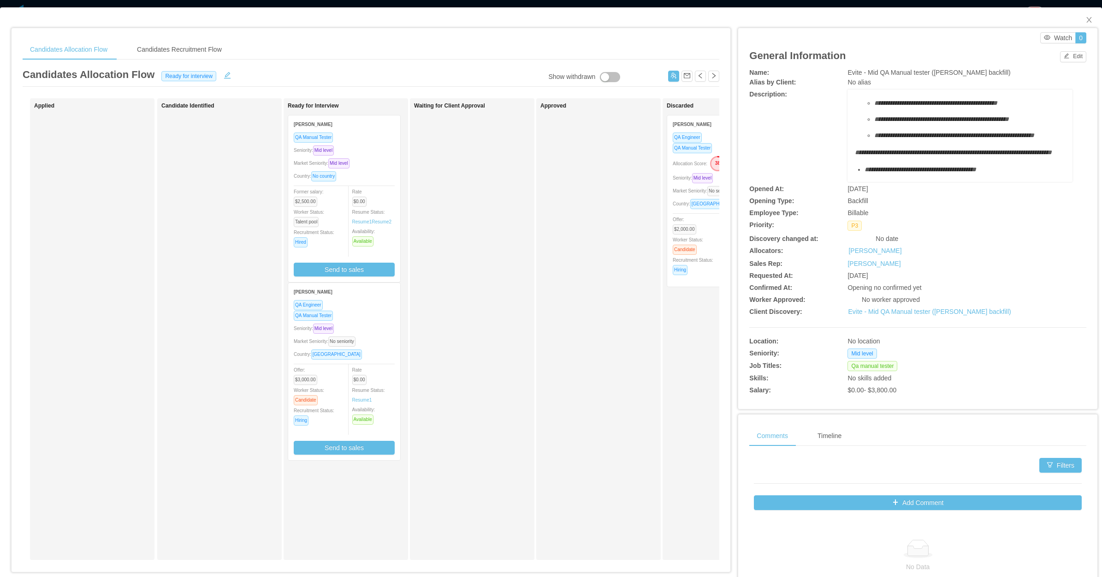
scroll to position [58, 0]
drag, startPoint x: 1078, startPoint y: 21, endPoint x: 1011, endPoint y: 51, distance: 73.3
click at [1086, 22] on icon "icon: close" at bounding box center [1089, 19] width 7 height 7
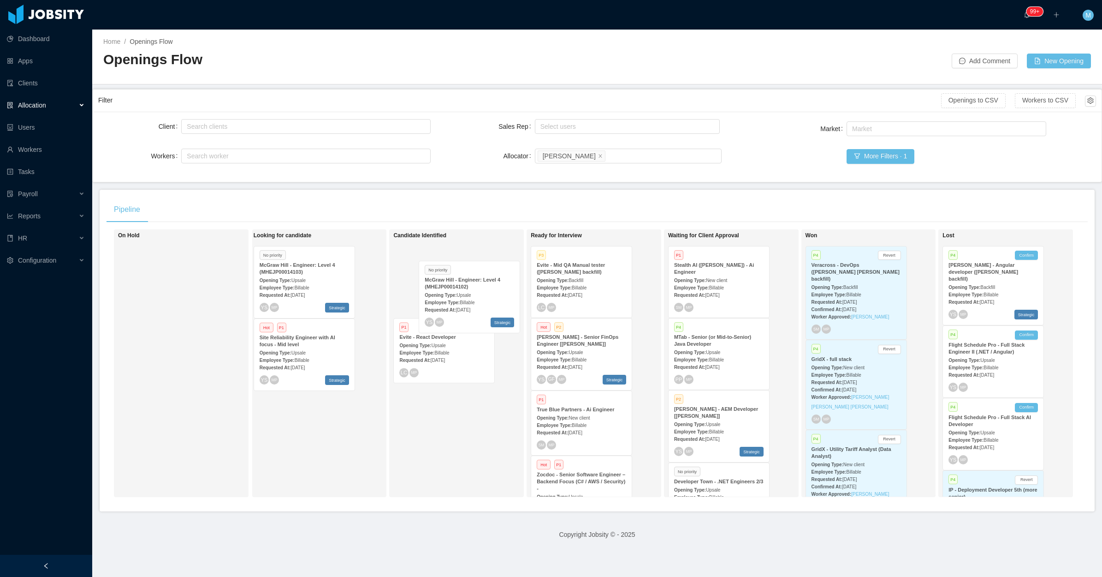
scroll to position [0, 4]
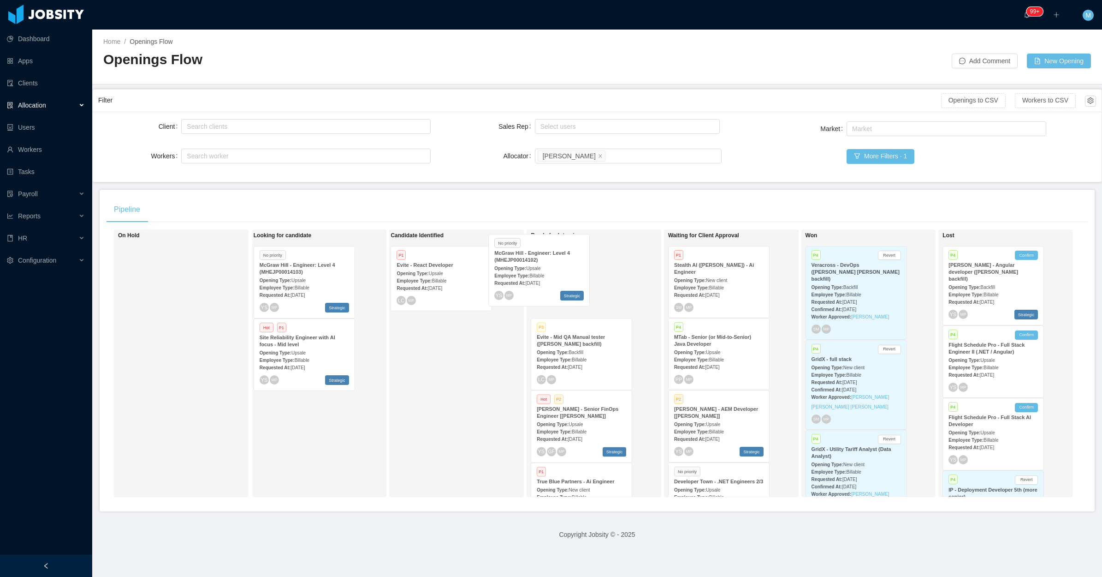
drag, startPoint x: 312, startPoint y: 360, endPoint x: 559, endPoint y: 277, distance: 261.4
click at [559, 277] on div "On Hold Looking for candidate No priority McGraw Hill - Engineer: Level 4 (MHEJ…" at bounding box center [598, 366] width 982 height 275
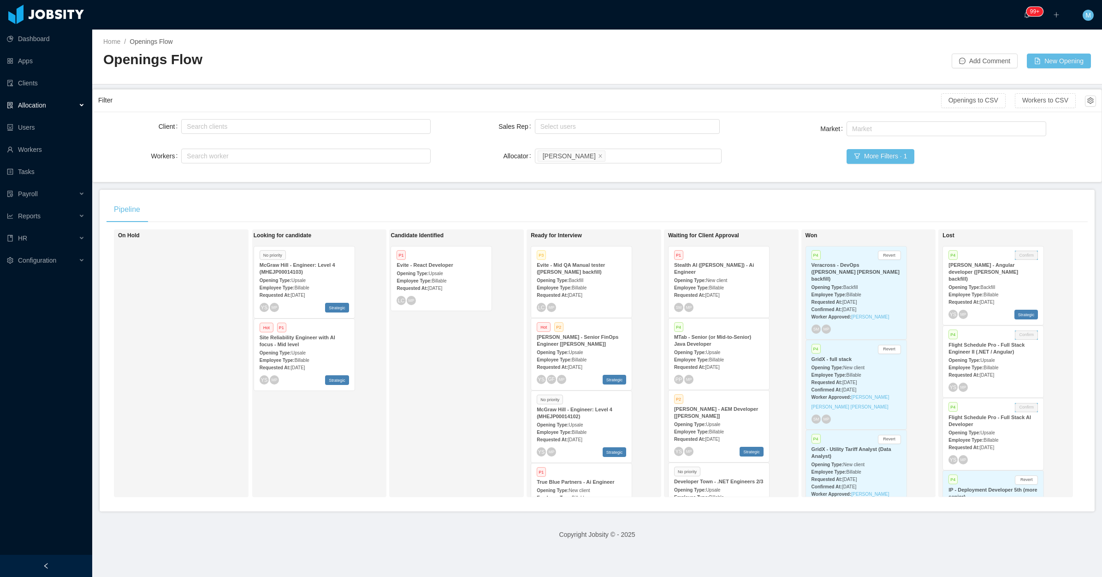
click at [573, 422] on span "Upsale" at bounding box center [576, 424] width 14 height 5
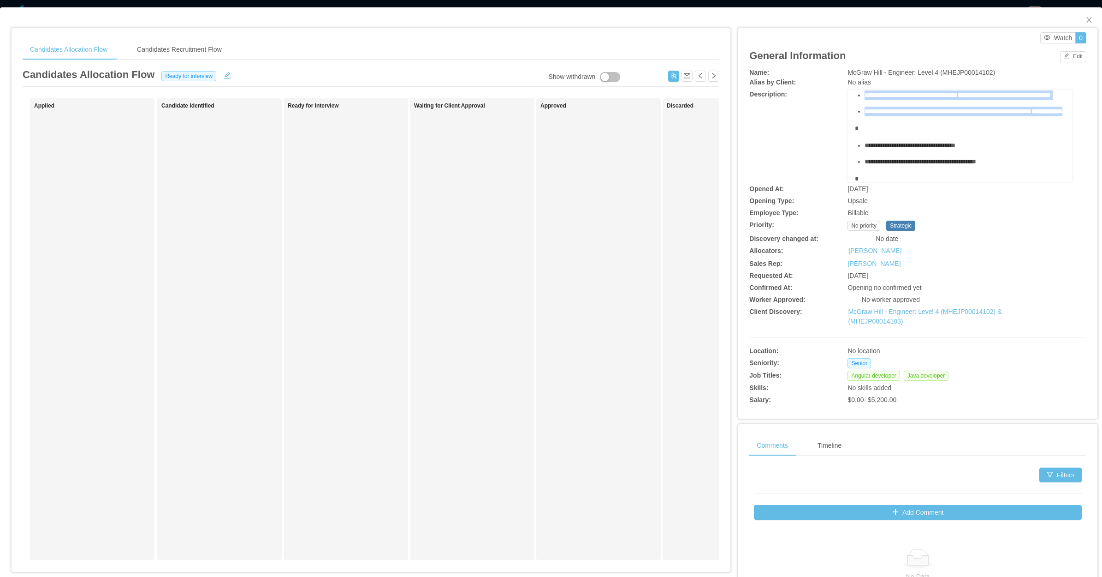
scroll to position [173, 0]
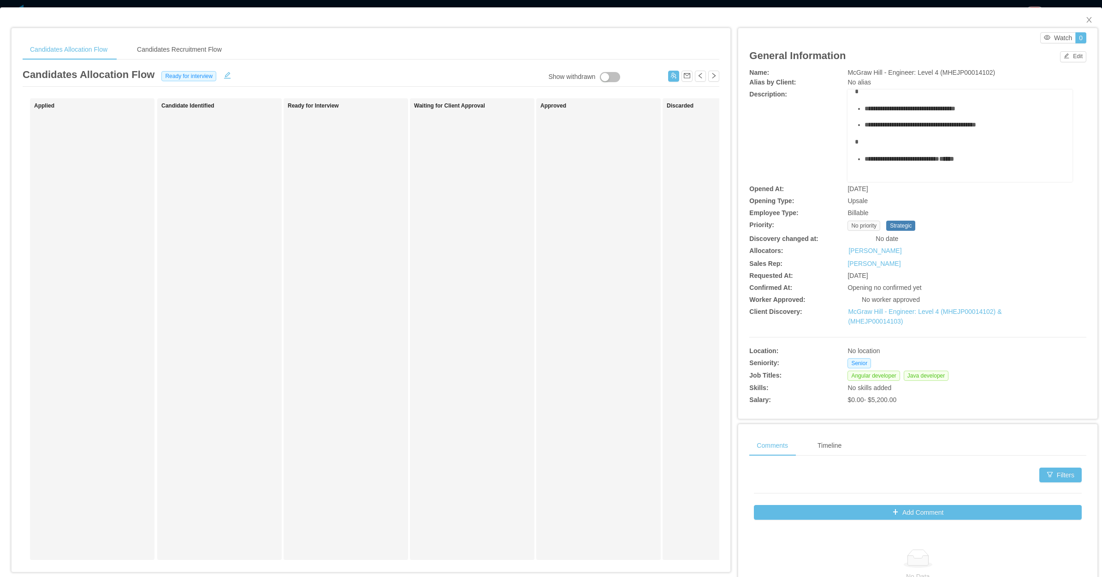
drag, startPoint x: 855, startPoint y: 122, endPoint x: 983, endPoint y: 113, distance: 129.0
click at [983, 113] on div "**********" at bounding box center [960, 65] width 210 height 270
copy div "**********"
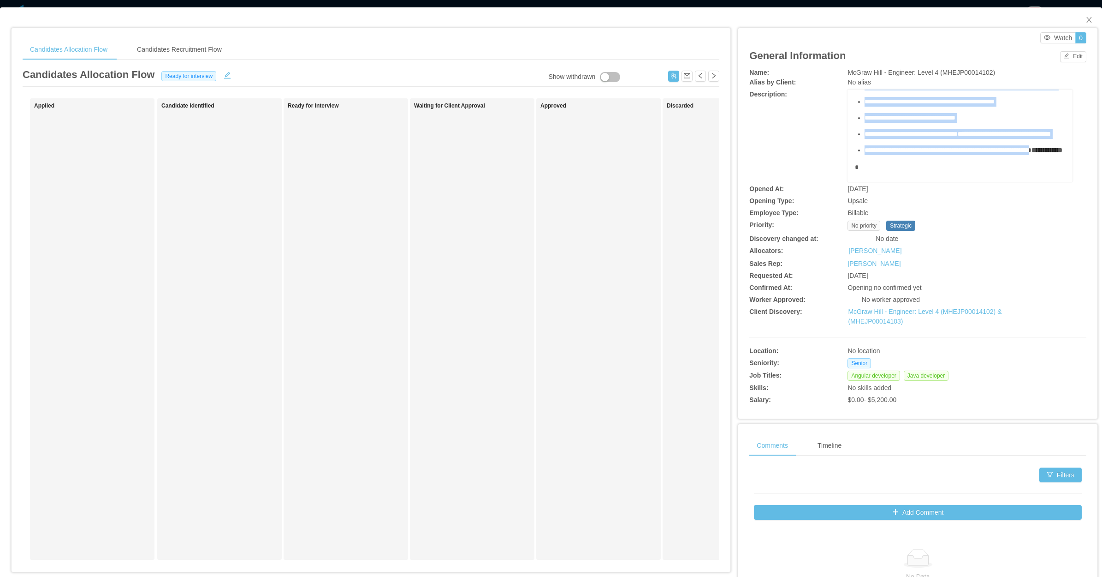
scroll to position [115, 0]
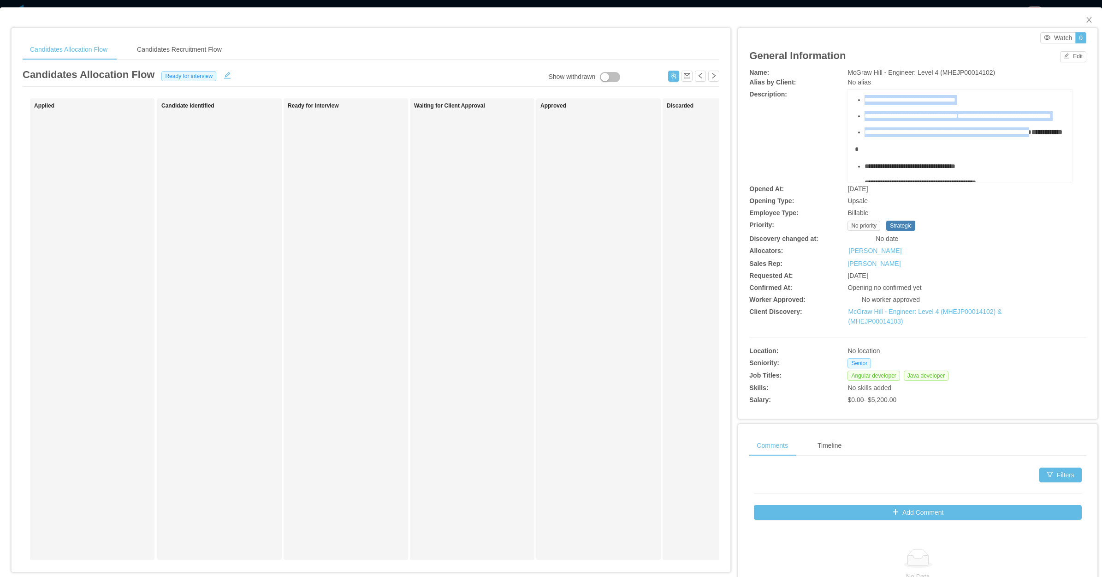
click at [979, 121] on div "**********" at bounding box center [965, 116] width 201 height 10
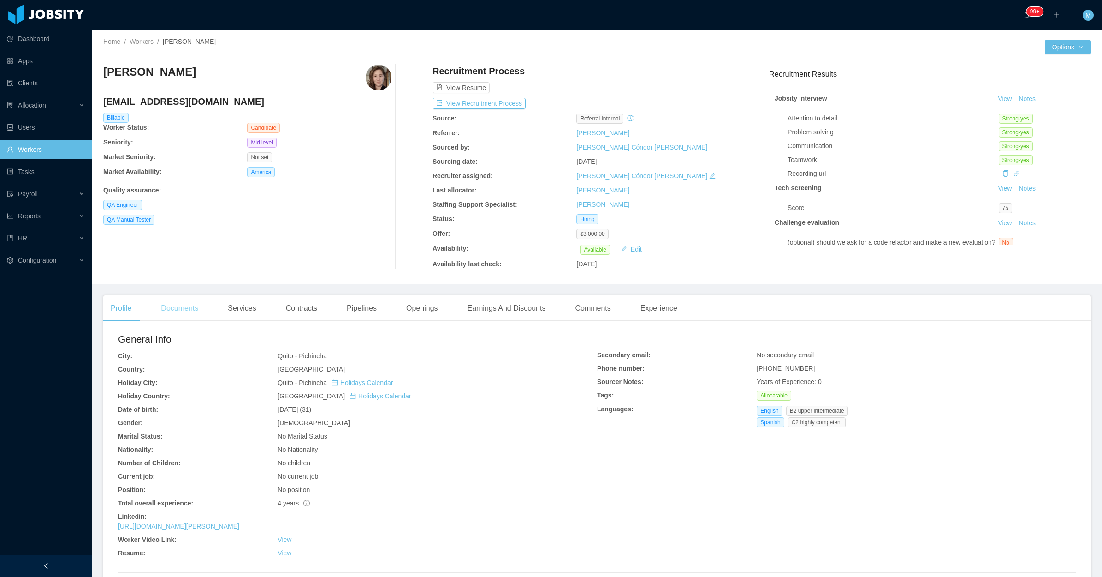
click at [203, 307] on div "Documents" at bounding box center [180, 308] width 52 height 26
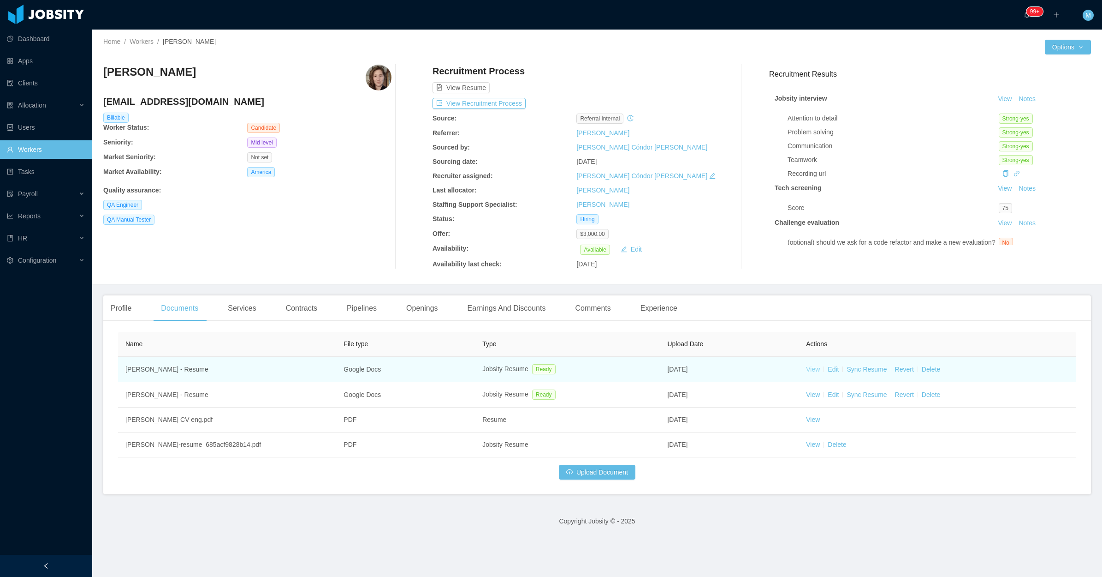
click at [809, 369] on link "View" at bounding box center [813, 368] width 14 height 7
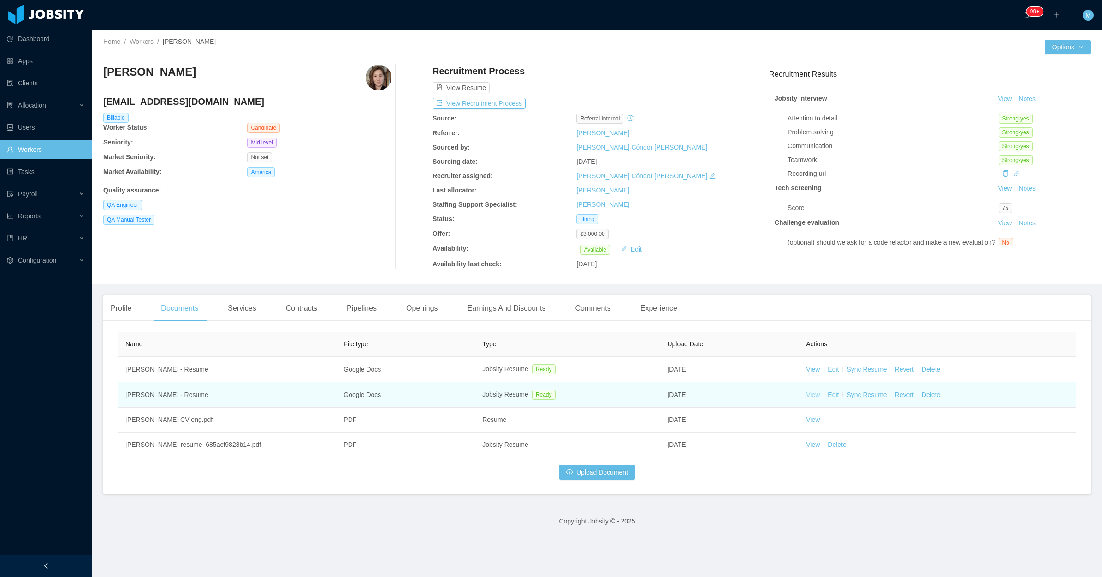
click at [808, 393] on link "View" at bounding box center [813, 394] width 14 height 7
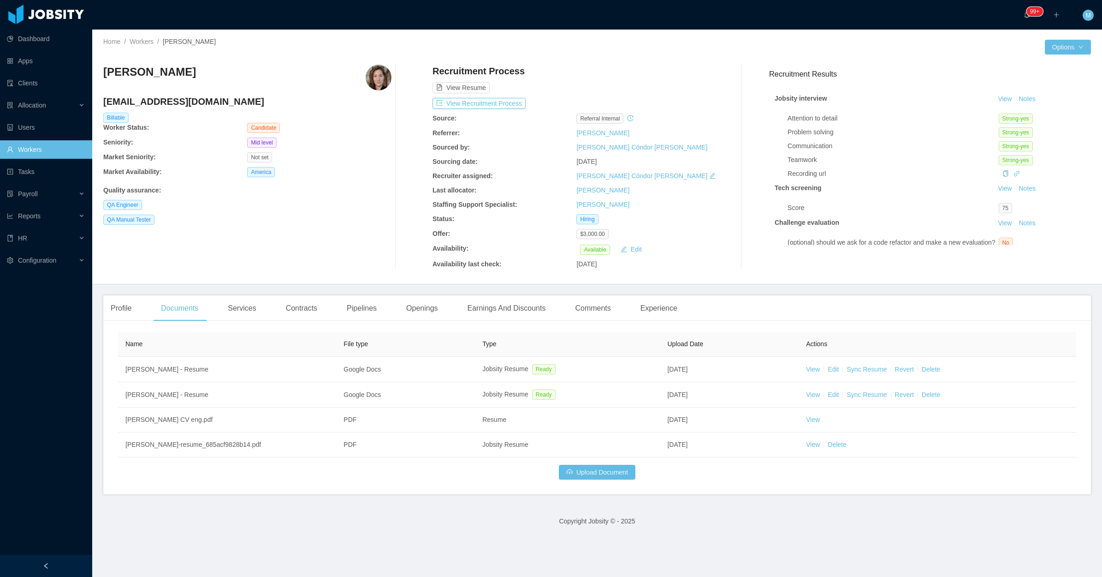
click at [1009, 92] on div "Jobsity interview View Notes Attention to detail Strong-yes Problem solving Str…" at bounding box center [930, 216] width 322 height 267
click at [1015, 95] on button "Notes" at bounding box center [1027, 99] width 24 height 11
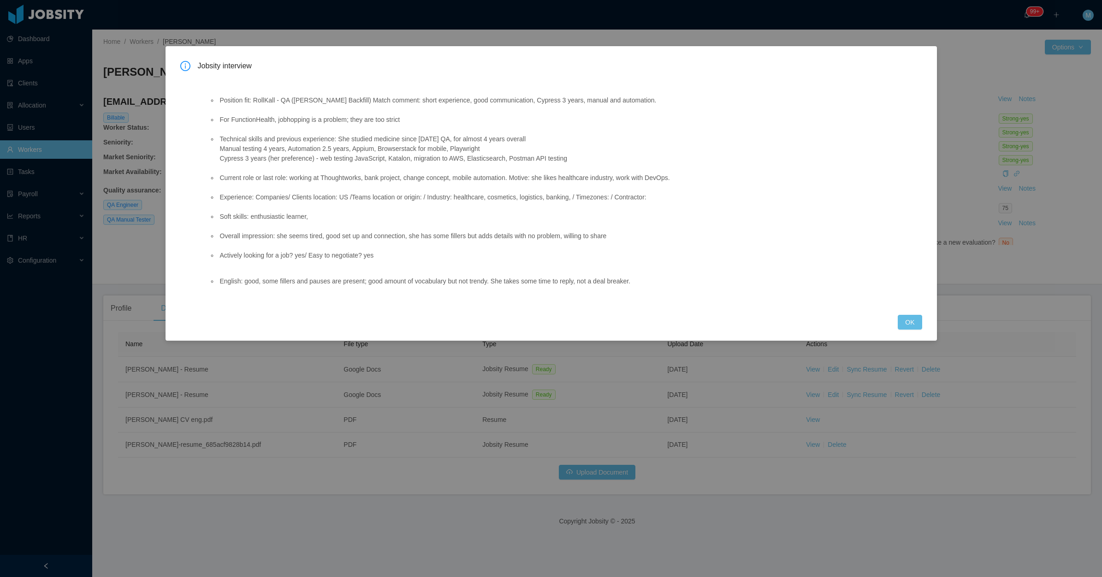
drag, startPoint x: 474, startPoint y: 98, endPoint x: 674, endPoint y: 98, distance: 199.7
click at [674, 98] on li "Position fit: RollKall - QA (Ninnette Fernandezs Backfill) Match comment: short…" at bounding box center [549, 100] width 663 height 10
copy li ", good communication, Cypress 3 years, manual and automation."
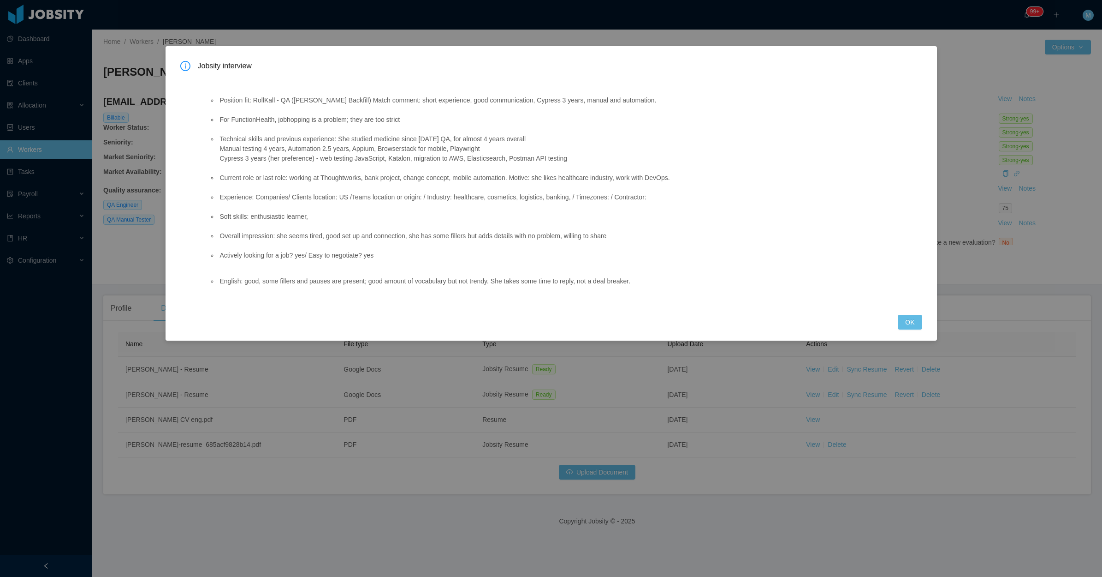
drag, startPoint x: 340, startPoint y: 138, endPoint x: 600, endPoint y: 165, distance: 261.5
click at [600, 165] on ul "Position fit: RollKall - QA (Ninnette Fernandezs Backfill) Match comment: short…" at bounding box center [545, 178] width 672 height 184
copy li "Technical skills and previous experience: She studied medicine since 2021 QA, f…"
drag, startPoint x: 214, startPoint y: 220, endPoint x: 609, endPoint y: 214, distance: 394.9
click at [609, 214] on ul "Position fit: RollKall - QA (Ninnette Fernandezs Backfill) Match comment: short…" at bounding box center [545, 178] width 672 height 184
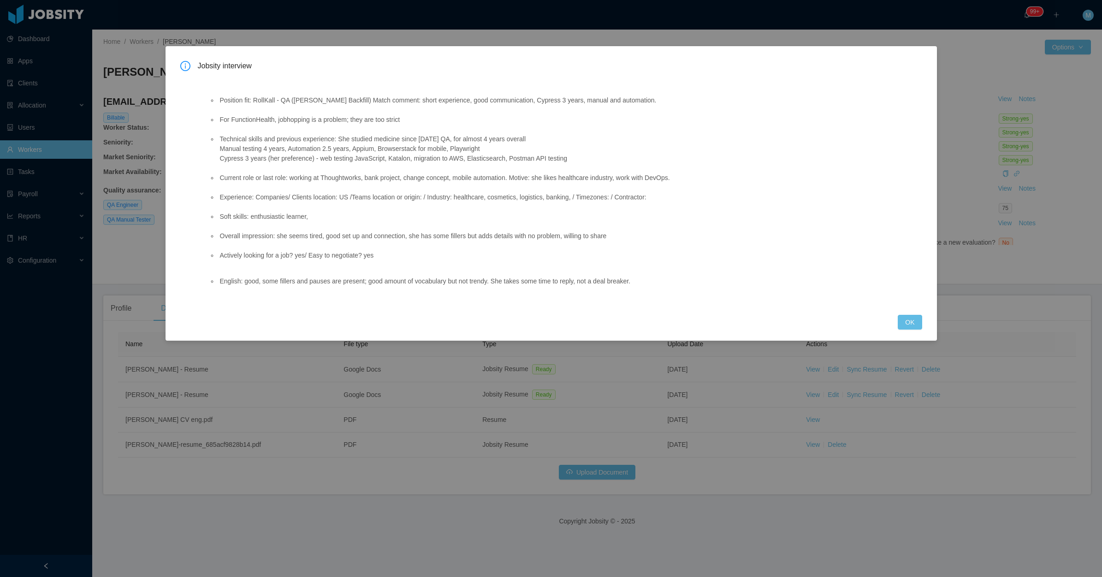
copy li "Soft skills: enthusiastic learner,"
drag, startPoint x: 656, startPoint y: 275, endPoint x: 218, endPoint y: 291, distance: 438.9
click at [218, 291] on div "Position fit: RollKall - QA (Ninnette Fernandezs Backfill) Match comment: short…" at bounding box center [545, 189] width 695 height 229
copy li "English: good, some fillers and pauses are present; good amount of vocabulary b…"
drag, startPoint x: 914, startPoint y: 317, endPoint x: 900, endPoint y: 287, distance: 32.8
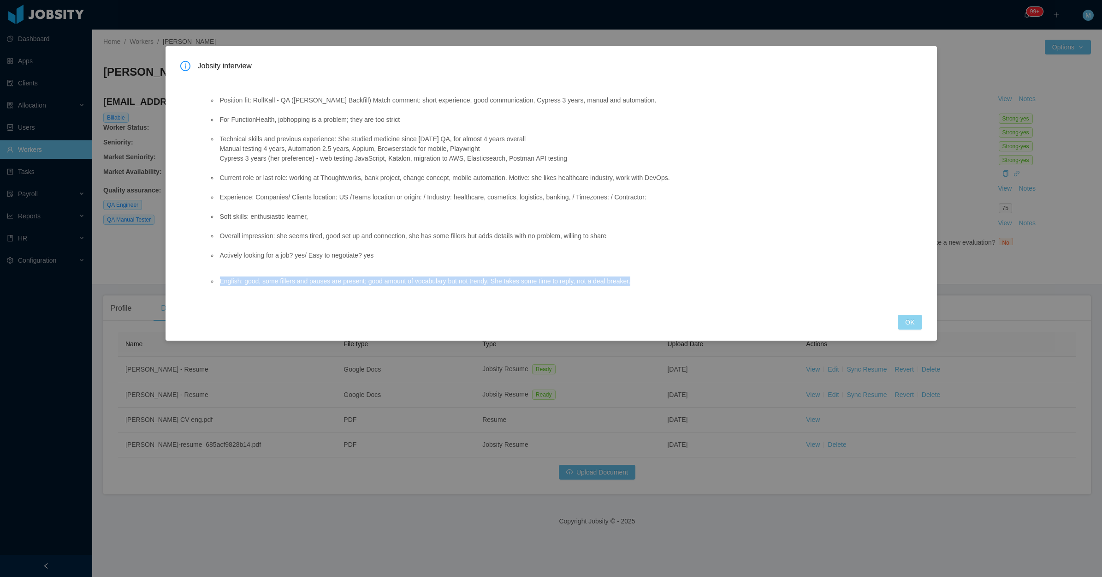
click at [916, 316] on button "OK" at bounding box center [910, 322] width 24 height 15
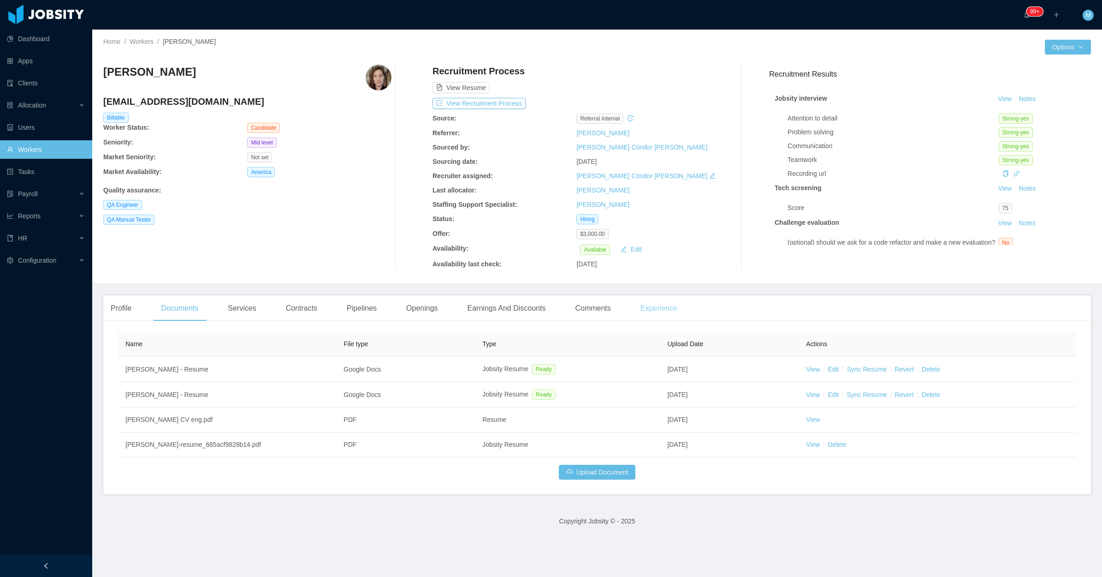
click at [654, 311] on div "Experience" at bounding box center [659, 308] width 52 height 26
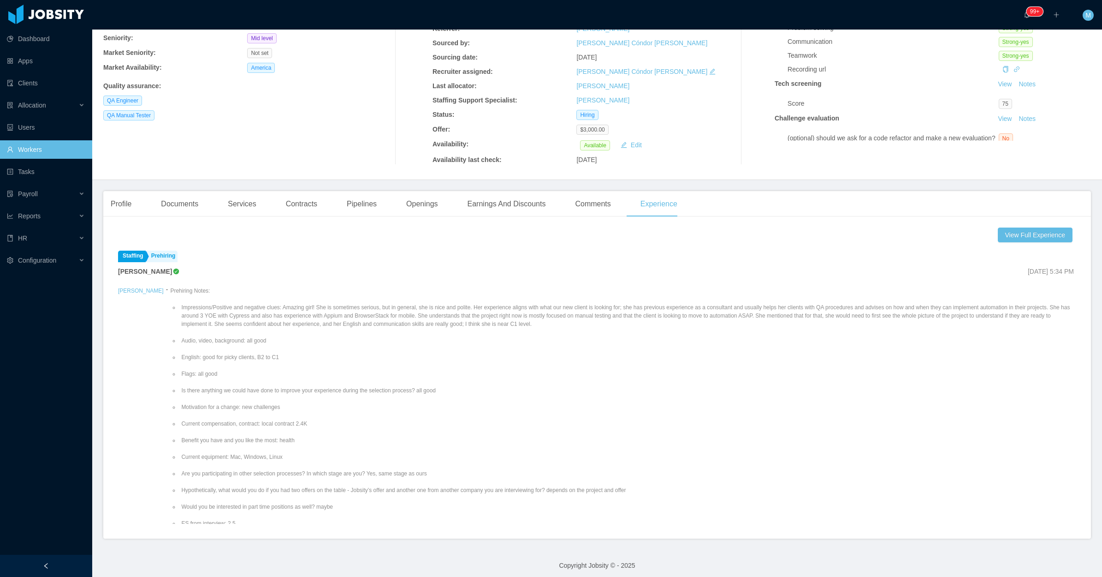
scroll to position [109, 0]
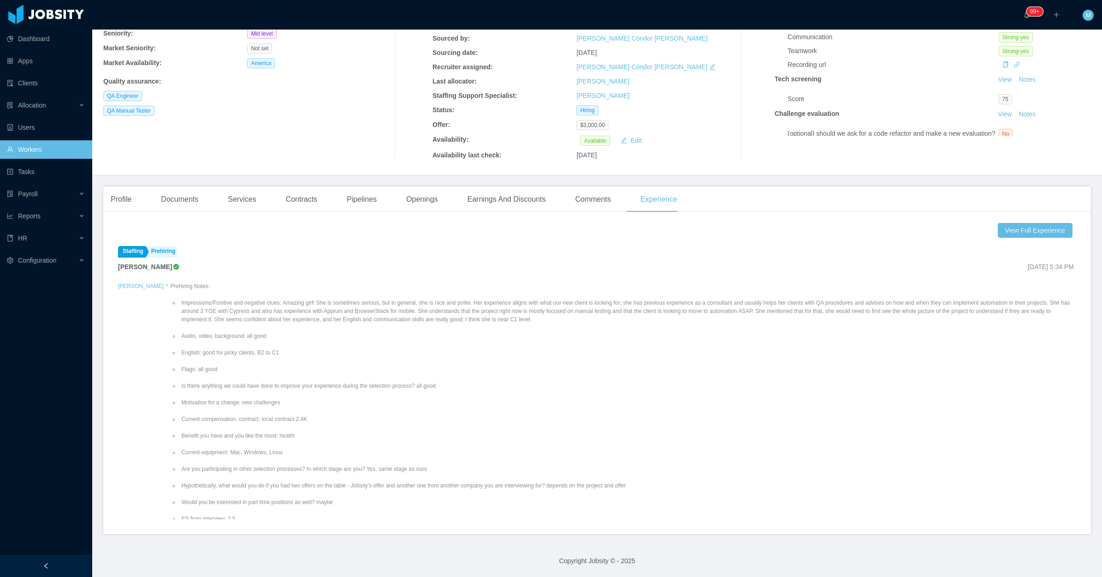
drag, startPoint x: 411, startPoint y: 317, endPoint x: 250, endPoint y: 298, distance: 161.6
click at [179, 302] on li "Impressions/Positive and negative clues: Amazing girl! She is sometimes serious…" at bounding box center [627, 310] width 897 height 25
copy li "mpressions/Positive and negative clues: Amazing girl! She is sometimes serious,…"
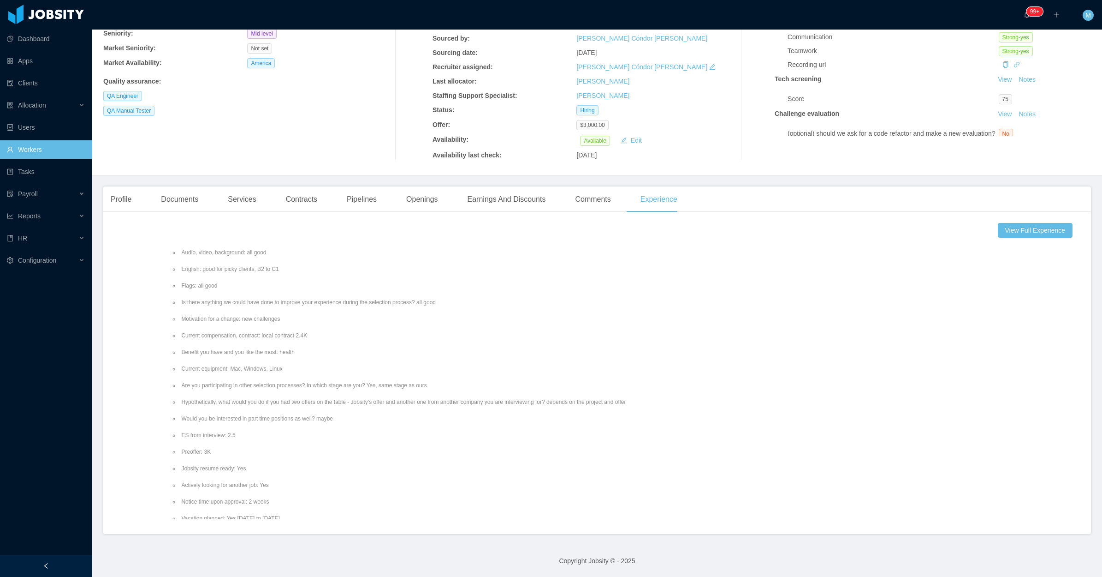
scroll to position [58, 0]
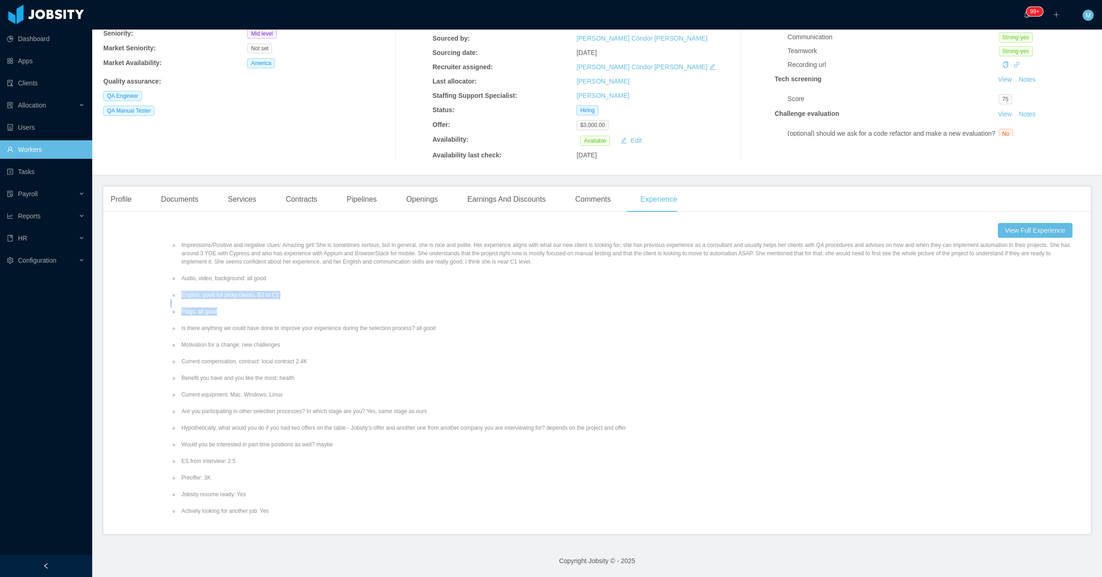
drag, startPoint x: 206, startPoint y: 311, endPoint x: 150, endPoint y: 295, distance: 58.1
click at [170, 295] on ul "Impressions/Positive and negative clues: Amazing girl! She is sometimes serious…" at bounding box center [623, 402] width 906 height 340
copy ul "English: good for picky clients, B2 to C1 Flags: all good"
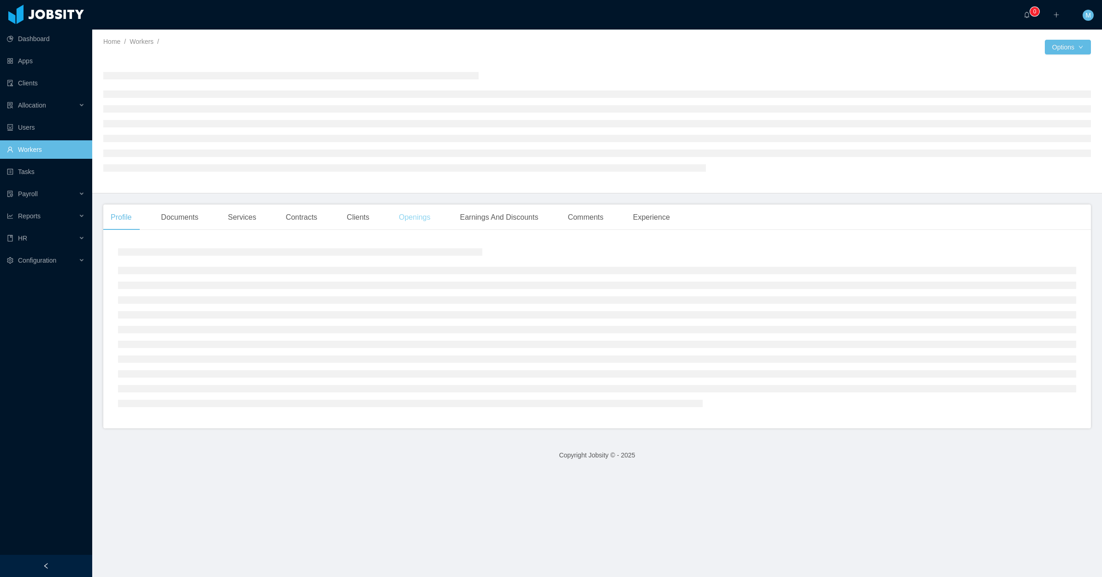
click at [428, 217] on div "Openings" at bounding box center [415, 217] width 47 height 26
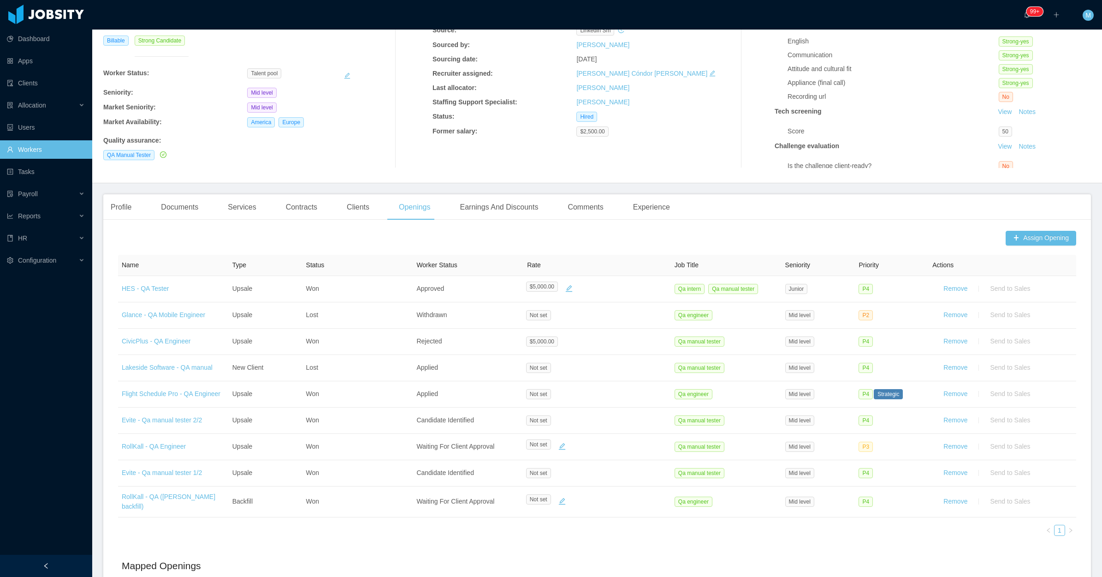
scroll to position [76, 0]
click at [162, 207] on div "Documents" at bounding box center [180, 208] width 52 height 26
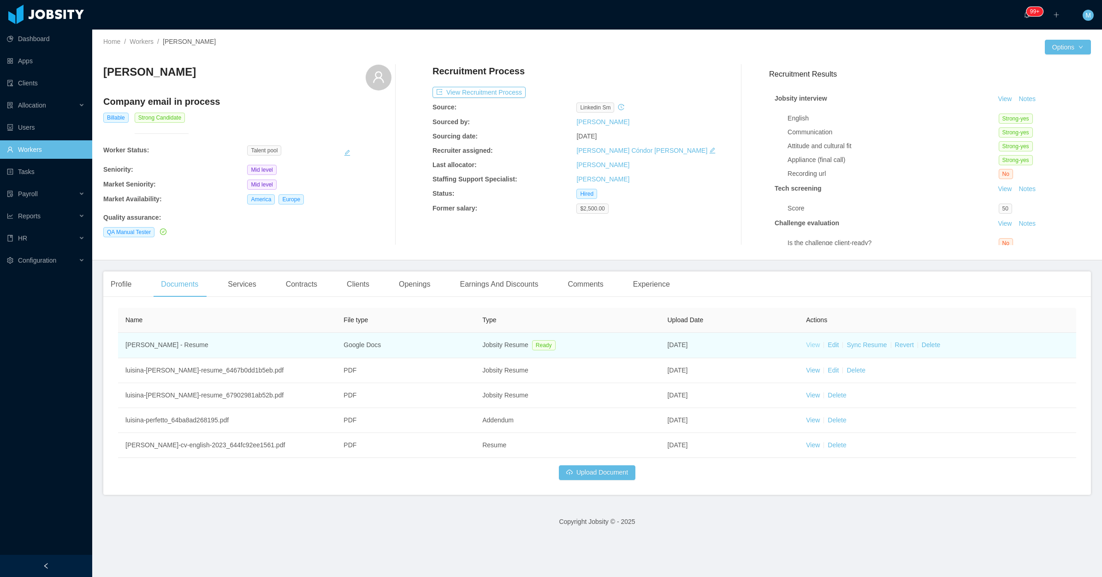
click at [807, 345] on link "View" at bounding box center [813, 344] width 14 height 7
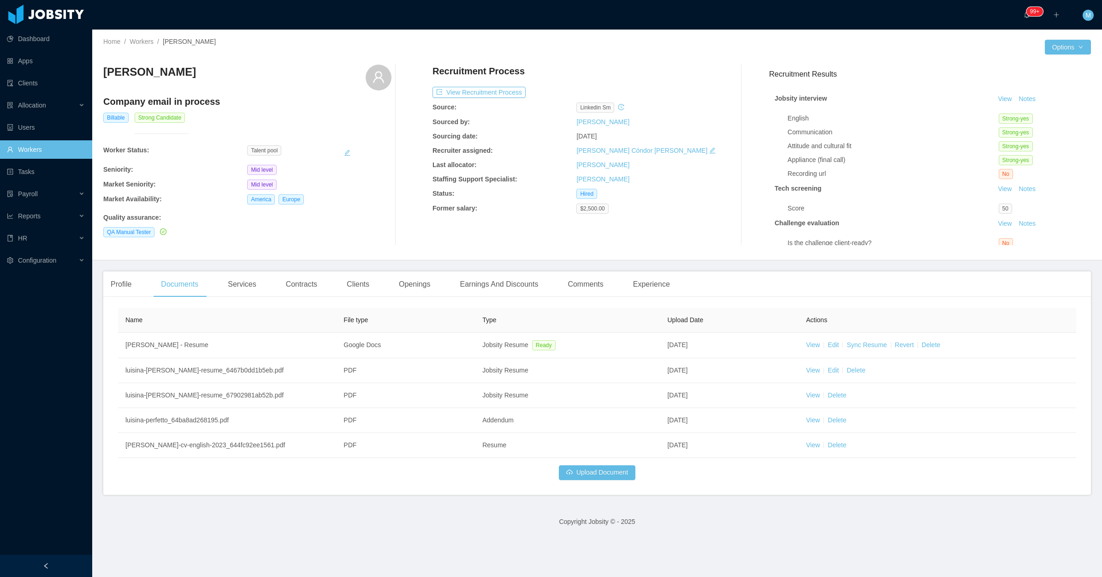
click at [378, 226] on div "Luisina Perfetto Company email in process Billable Strong Candidate Worker Stat…" at bounding box center [247, 155] width 288 height 180
click at [435, 236] on div "Recruitment Process View Recruitment Process Source: linkedin sm Sourced by: So…" at bounding box center [577, 155] width 288 height 180
drag, startPoint x: 435, startPoint y: 236, endPoint x: 363, endPoint y: 241, distance: 72.6
click at [363, 241] on div "Luisina Perfetto Company email in process Billable Strong Candidate Worker Stat…" at bounding box center [247, 155] width 288 height 180
click at [453, 252] on div "Luisina Perfetto Company email in process Billable Strong Candidate Worker Stat…" at bounding box center [597, 154] width 988 height 195
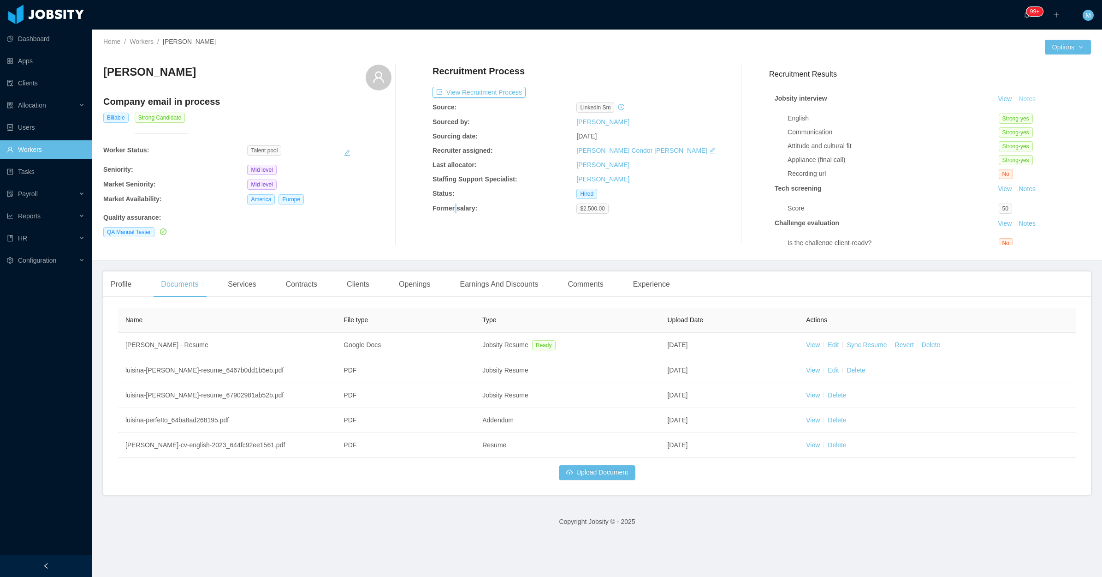
click at [1015, 97] on button "Notes" at bounding box center [1027, 99] width 24 height 11
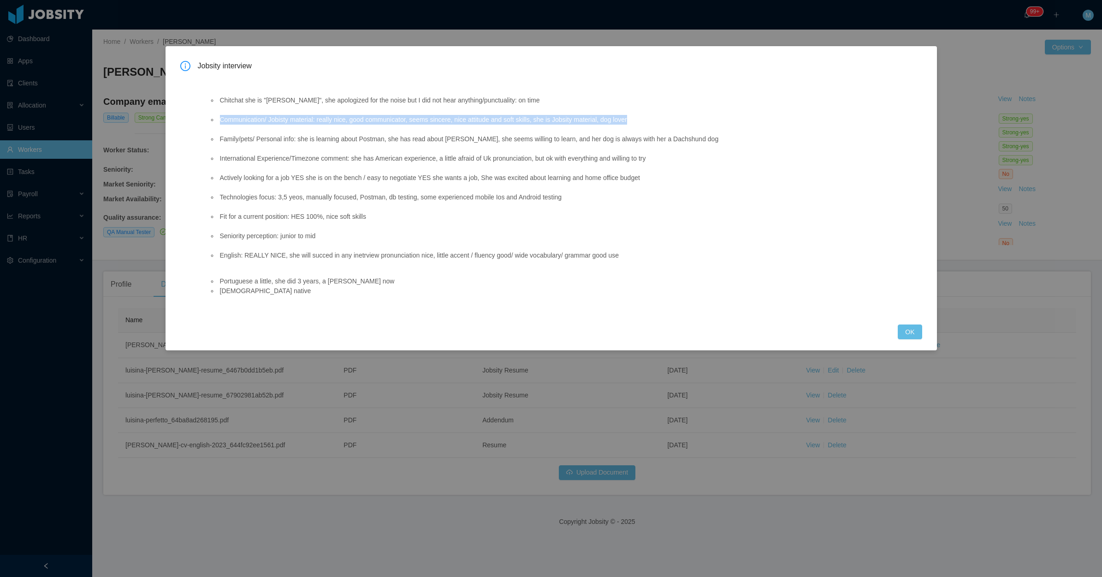
drag, startPoint x: 215, startPoint y: 121, endPoint x: 696, endPoint y: 114, distance: 481.1
click at [696, 114] on ul "Chitchat she is "Lula", she apologized for the noise but I did not hear anythin…" at bounding box center [545, 178] width 672 height 184
copy li "Communication/ Jobisty material: really nice, good communicator, seems sincere,…"
click at [218, 161] on li "International Experience/Timezone comment: she has American experience, a littl…" at bounding box center [549, 159] width 663 height 10
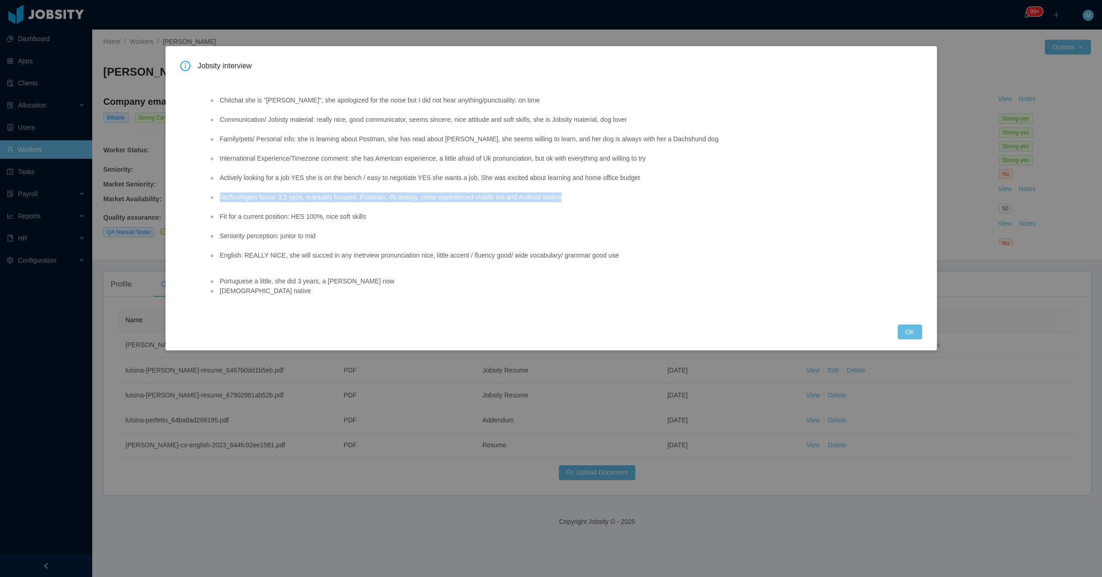
drag, startPoint x: 210, startPoint y: 199, endPoint x: 588, endPoint y: 197, distance: 378.2
click at [588, 197] on li "Technologies focus: 3,5 yeos, manually focused, Postman, db testing, some exper…" at bounding box center [549, 197] width 663 height 10
copy li "Technologies focus: 3,5 yeos, manually focused, Postman, db testing, some exper…"
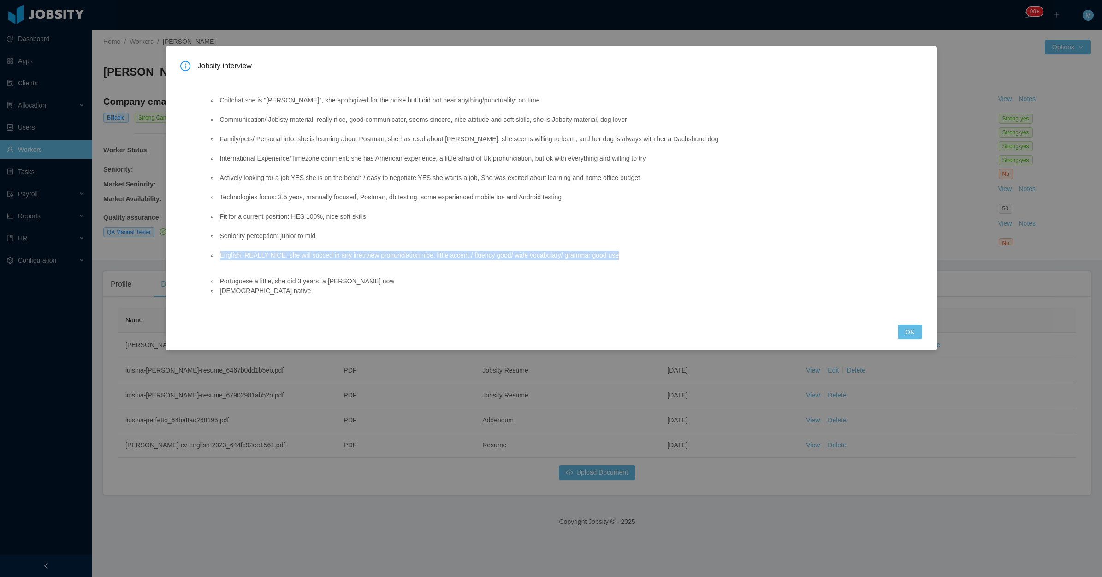
drag, startPoint x: 208, startPoint y: 254, endPoint x: 654, endPoint y: 253, distance: 446.0
click at [654, 253] on div "Chitchat she is "Lula", she apologized for the noise but I did not hear anythin…" at bounding box center [545, 194] width 695 height 238
copy li "English: REALLY NICE, she will succed in any inetrview pronunciation nice, litt…"
drag, startPoint x: 907, startPoint y: 333, endPoint x: 872, endPoint y: 321, distance: 37.5
click at [909, 331] on button "OK" at bounding box center [910, 331] width 24 height 15
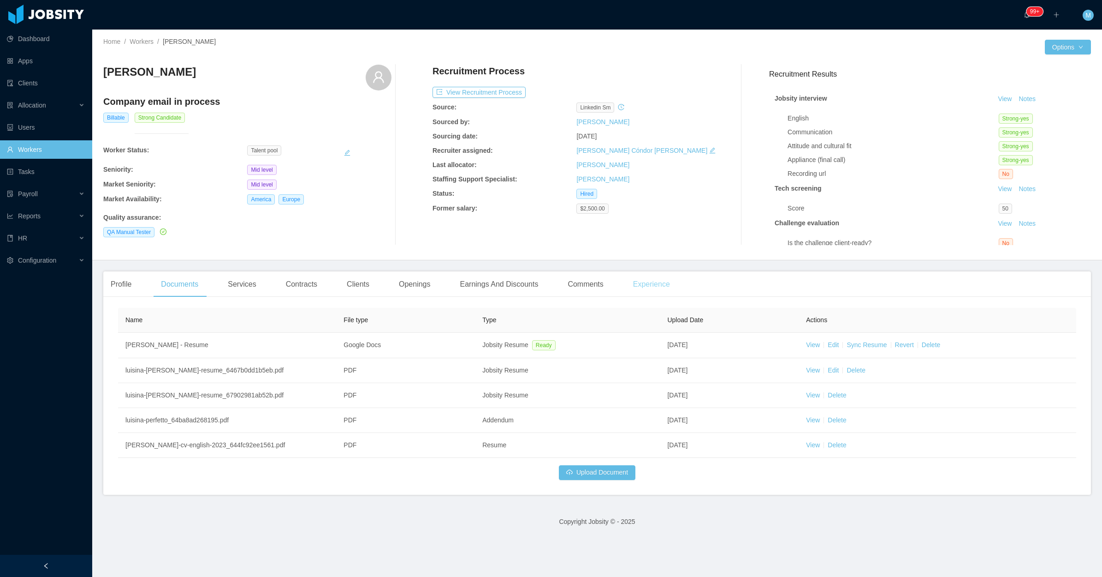
click at [628, 280] on div "Experience" at bounding box center [652, 284] width 52 height 26
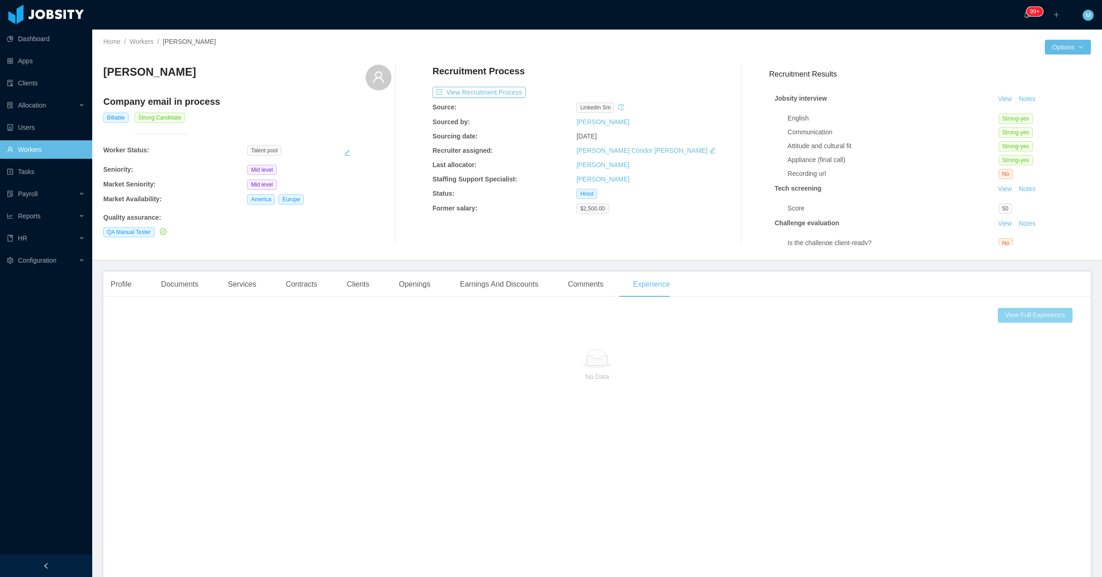
click at [1021, 315] on button "View Full Experience" at bounding box center [1035, 315] width 75 height 15
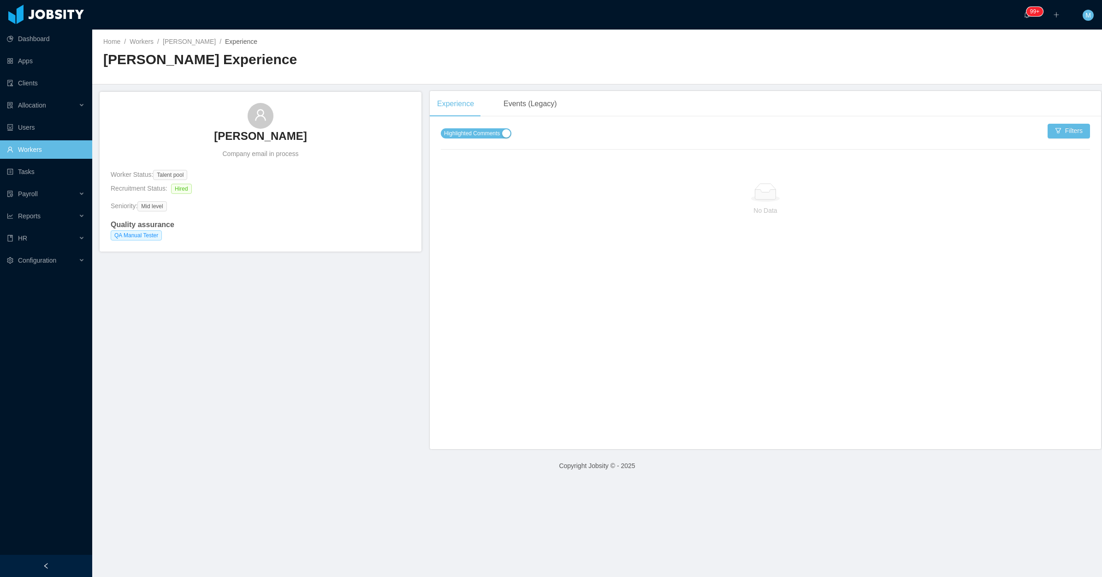
click at [483, 127] on div "Experience Events (Legacy) Highlighted Comments Filters No Data" at bounding box center [766, 270] width 672 height 358
click at [492, 133] on span "Highlighted Comments" at bounding box center [472, 133] width 56 height 9
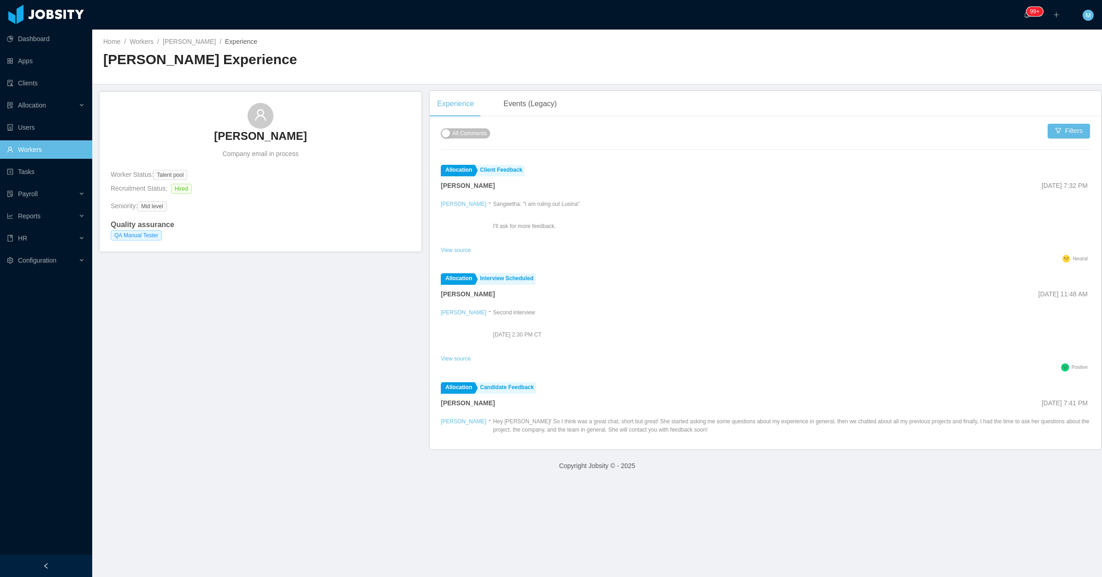
drag, startPoint x: 313, startPoint y: 137, endPoint x: 204, endPoint y: 143, distance: 108.6
click at [204, 143] on div "Luisina Perfetto Company email in process" at bounding box center [261, 131] width 300 height 56
copy h3 "Luisina Perfetto"
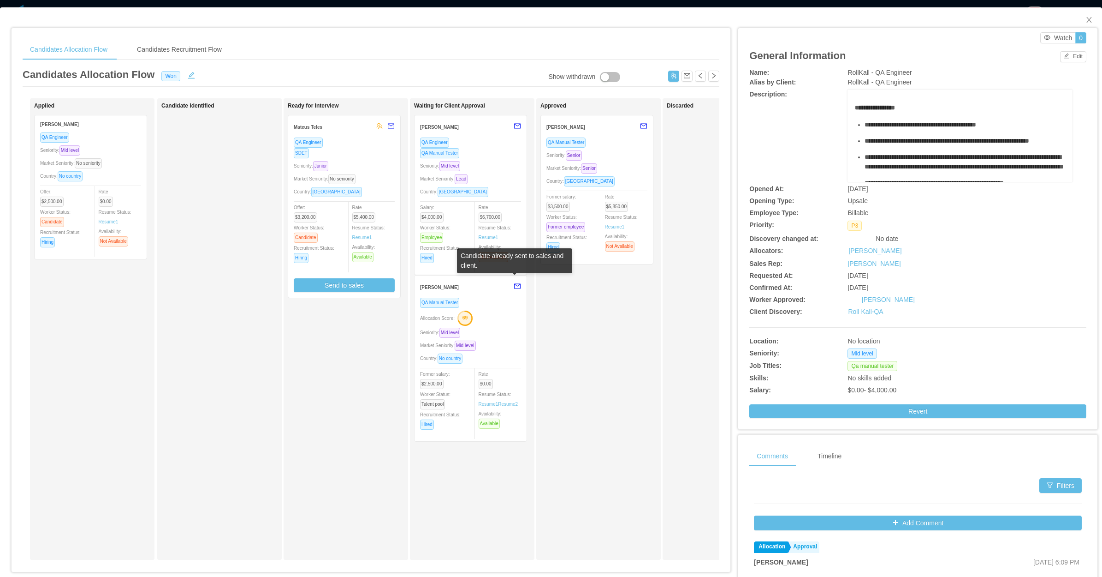
click at [514, 287] on button "button" at bounding box center [515, 286] width 12 height 15
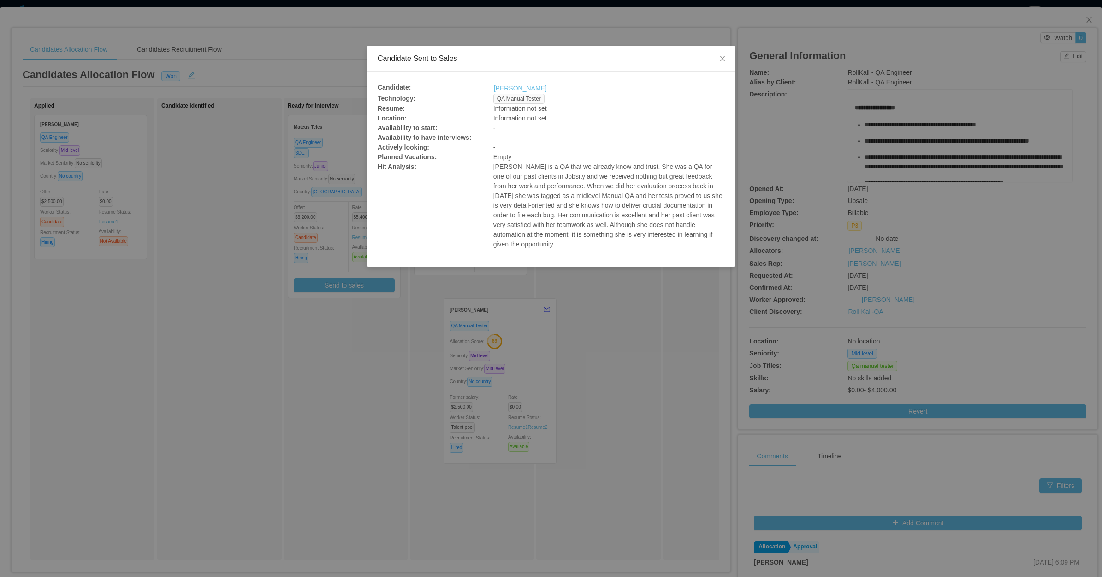
drag, startPoint x: 494, startPoint y: 167, endPoint x: 533, endPoint y: 186, distance: 43.1
click at [533, 186] on p "Luisina is a QA that we already know and trust. She was a QA for one of our pas…" at bounding box center [609, 205] width 231 height 87
click at [543, 187] on p "Luisina is a QA that we already know and trust. She was a QA for one of our pas…" at bounding box center [609, 205] width 231 height 87
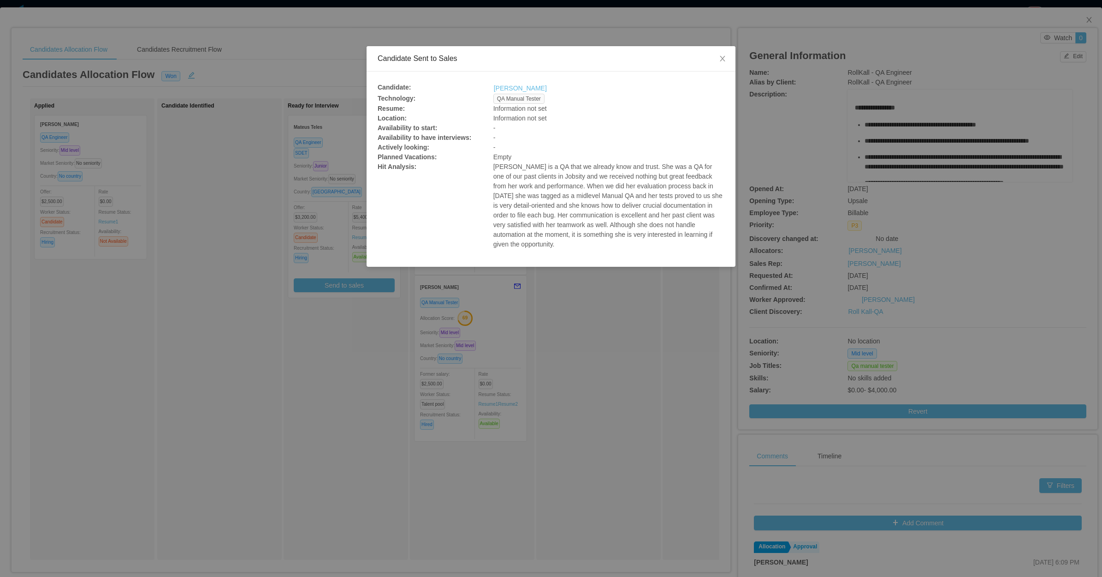
click at [543, 187] on p "Luisina is a QA that we already know and trust. She was a QA for one of our pas…" at bounding box center [609, 205] width 231 height 87
click at [542, 183] on p "Luisina is a QA that we already know and trust. She was a QA for one of our pas…" at bounding box center [609, 205] width 231 height 87
click at [584, 178] on p "Luisina is a QA that we already know and trust. She was a QA for one of our pas…" at bounding box center [609, 205] width 231 height 87
click at [496, 165] on p "Luisina is a QA that we already know and trust. She was a QA for one of our pas…" at bounding box center [609, 205] width 231 height 87
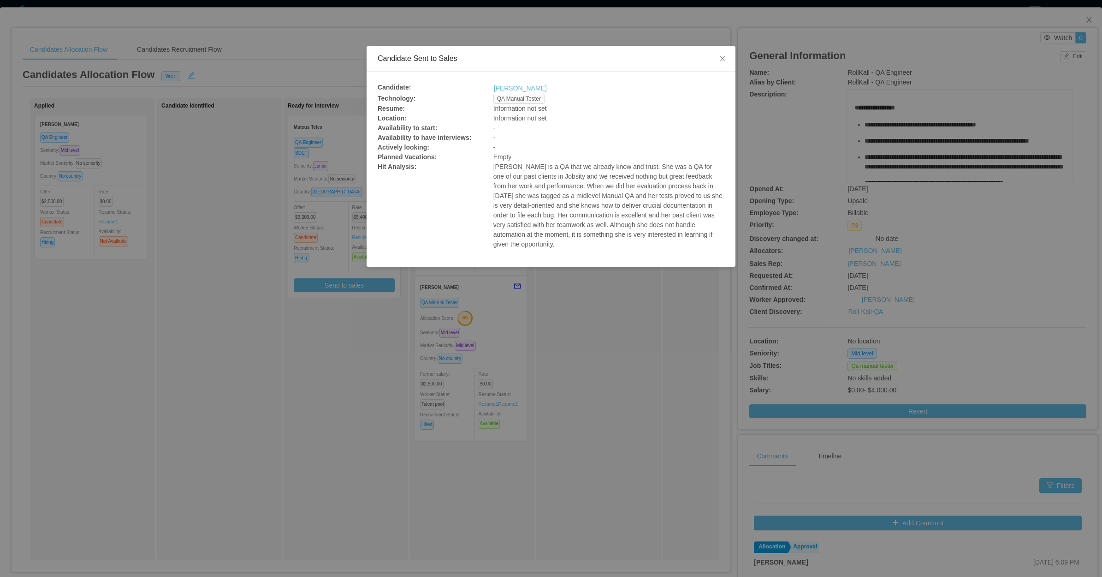
click at [496, 165] on p "Luisina is a QA that we already know and trust. She was a QA for one of our pas…" at bounding box center [609, 205] width 231 height 87
drag, startPoint x: 536, startPoint y: 188, endPoint x: 506, endPoint y: 185, distance: 31.0
click at [510, 184] on p "Luisina is a QA that we already know and trust. She was a QA for one of our pas…" at bounding box center [609, 205] width 231 height 87
drag, startPoint x: 492, startPoint y: 166, endPoint x: 572, endPoint y: 194, distance: 84.6
click at [532, 181] on div "Candidate: Luisina Perfetto Technology: QA Manual Tester Resume: Information no…" at bounding box center [551, 169] width 347 height 173
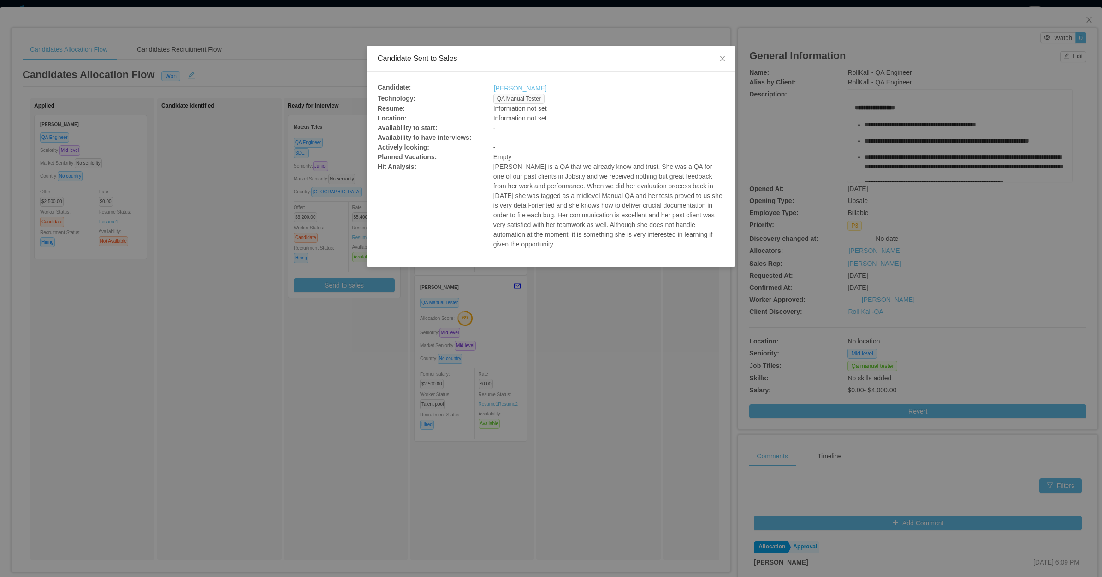
drag, startPoint x: 687, startPoint y: 229, endPoint x: 681, endPoint y: 222, distance: 9.2
click at [685, 227] on p "Luisina is a QA that we already know and trust. She was a QA for one of our pas…" at bounding box center [609, 205] width 231 height 87
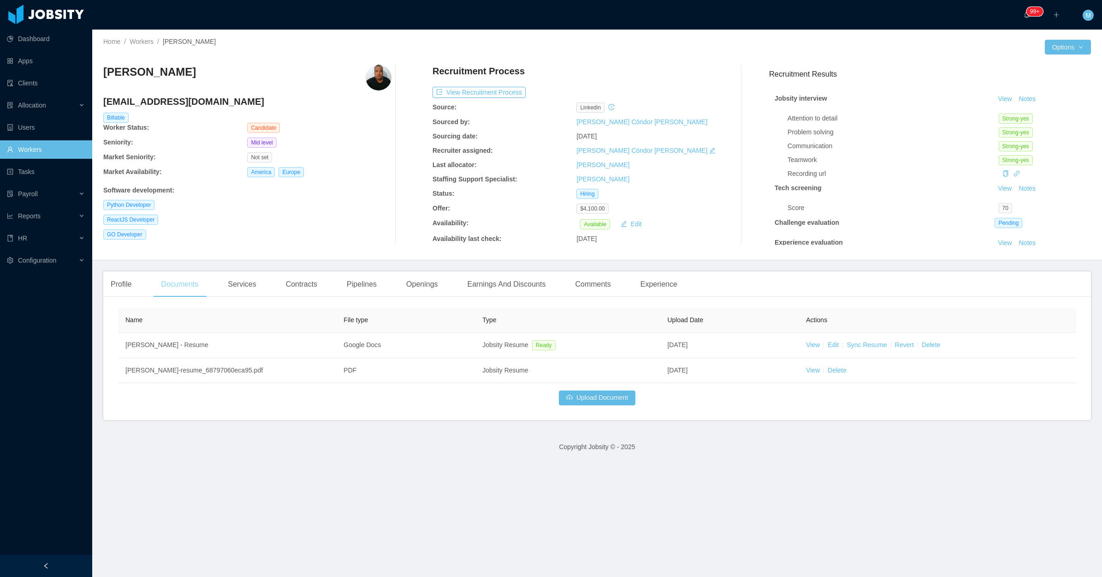
click at [187, 277] on div "Documents" at bounding box center [180, 284] width 52 height 26
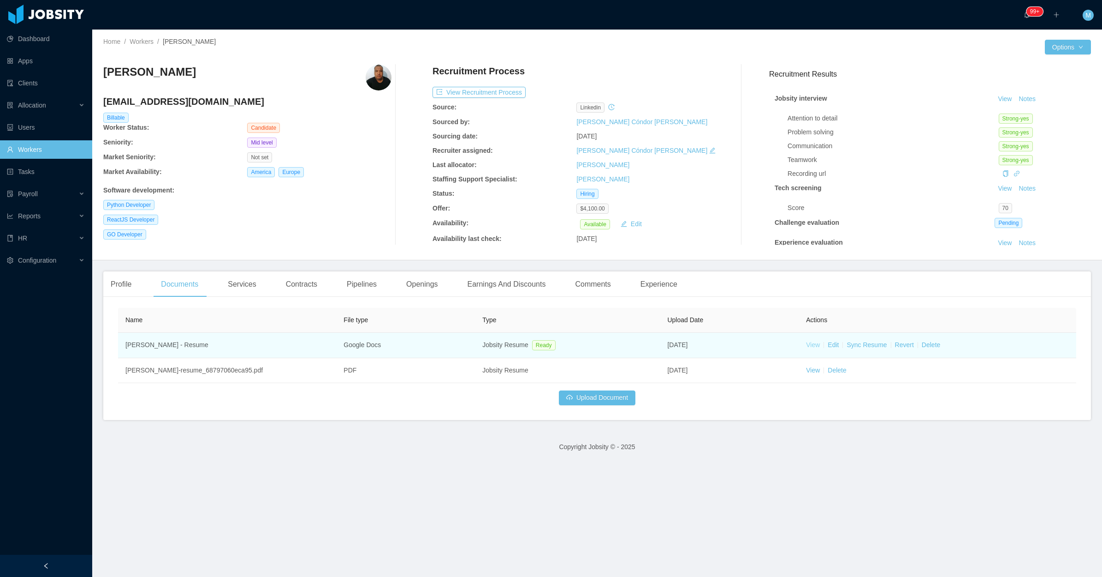
click at [809, 344] on link "View" at bounding box center [813, 344] width 14 height 7
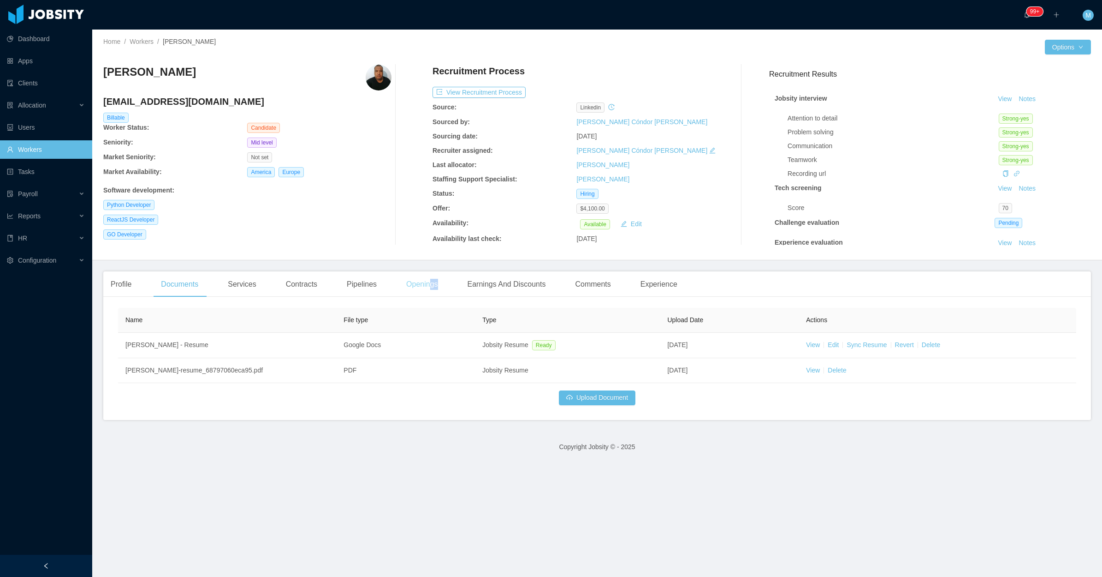
click at [427, 285] on div "Openings" at bounding box center [422, 284] width 47 height 26
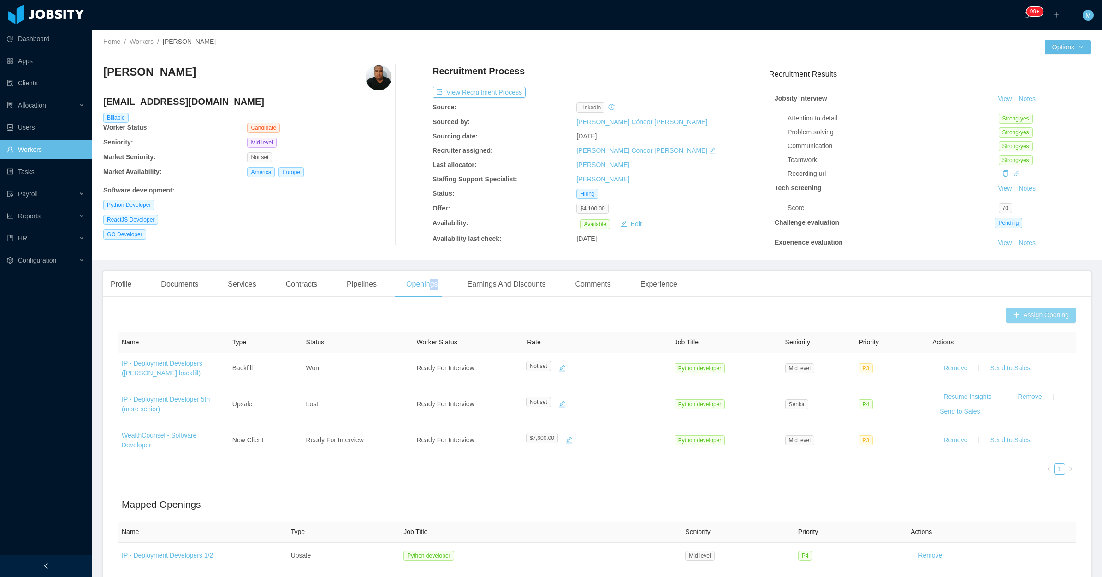
click at [1021, 308] on button "Assign Opening" at bounding box center [1041, 315] width 71 height 15
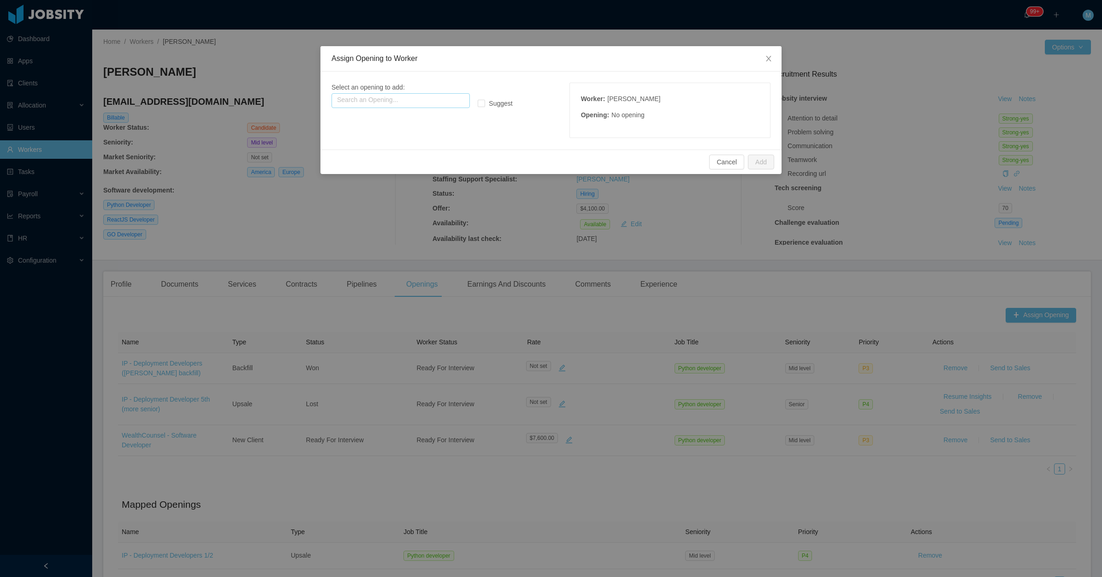
click at [419, 101] on input "text" at bounding box center [401, 100] width 138 height 15
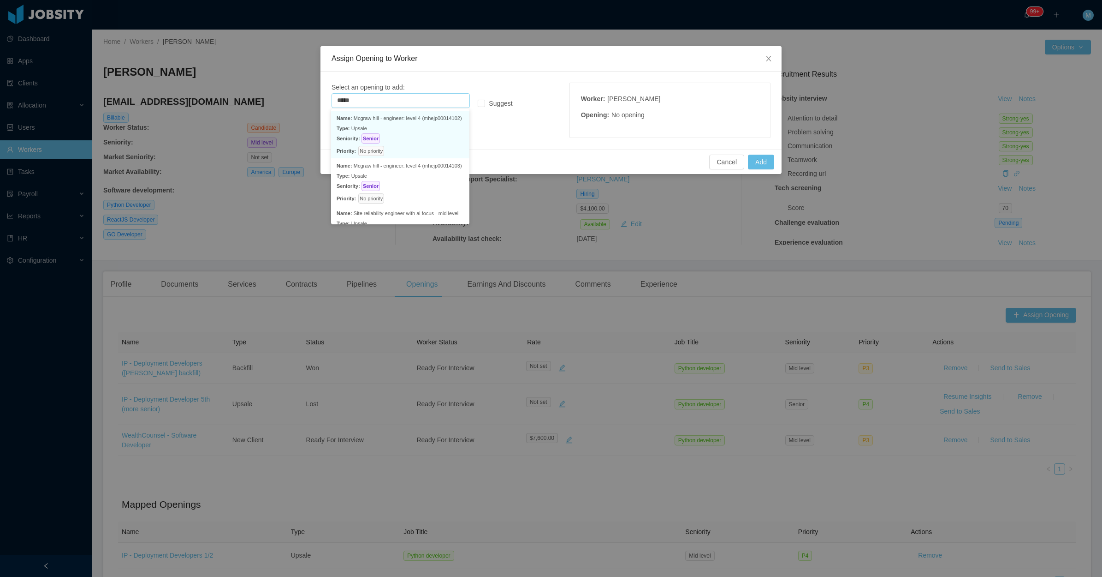
click at [438, 134] on p "Seniority: Senior" at bounding box center [400, 138] width 127 height 10
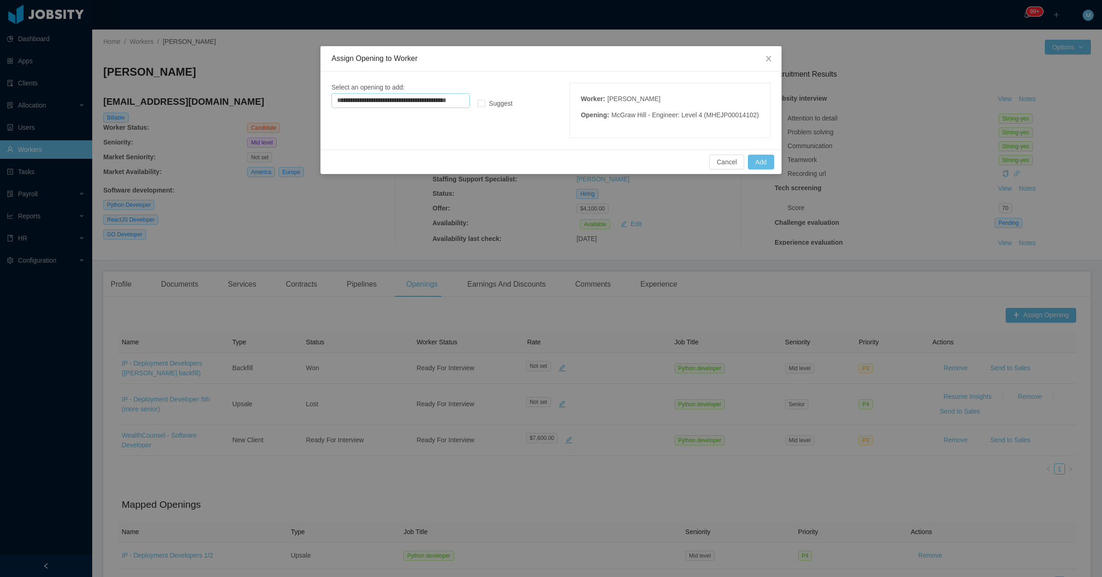
type input "**********"
click at [756, 155] on button "Add" at bounding box center [761, 162] width 26 height 15
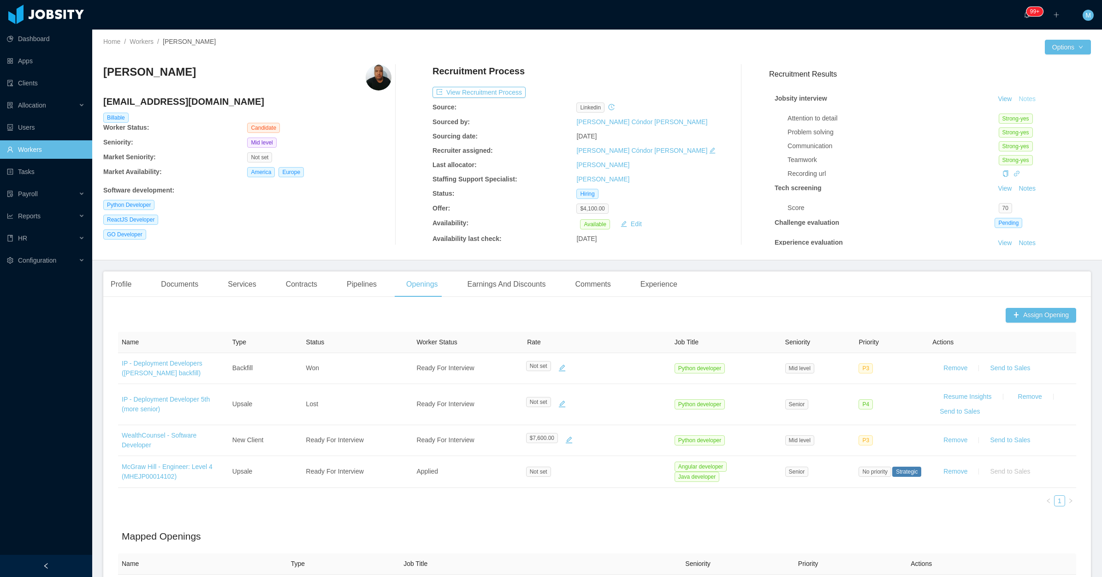
click at [1020, 95] on button "Notes" at bounding box center [1027, 99] width 24 height 11
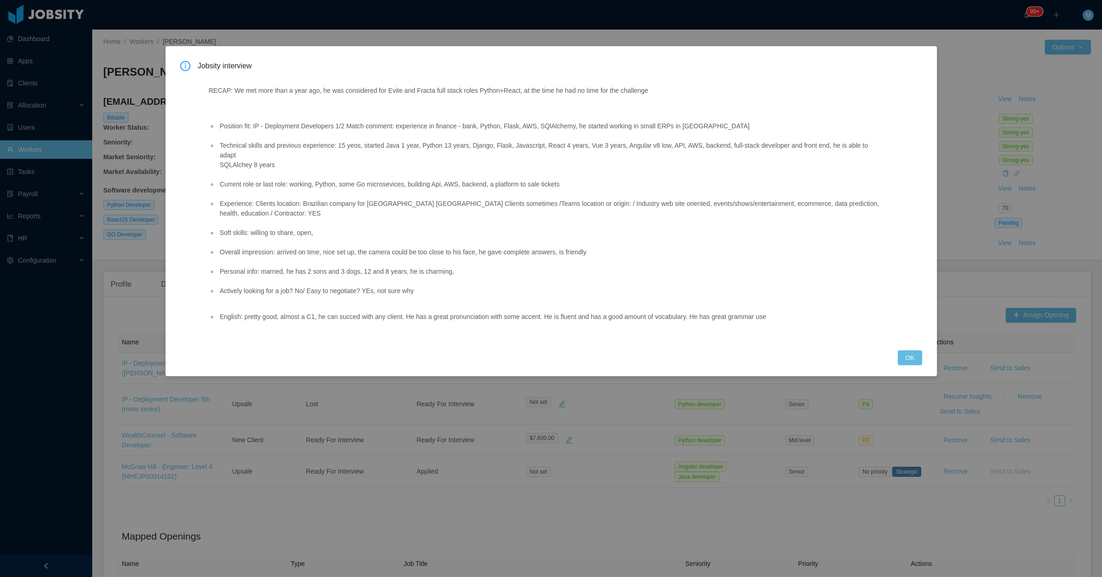
drag, startPoint x: 196, startPoint y: 144, endPoint x: 576, endPoint y: 176, distance: 380.5
click at [576, 176] on div "Jobsity interview RECAP: We met more than a year ago, he was considered for Evi…" at bounding box center [551, 200] width 742 height 278
copy ul "Technical skills and previous experience: 15 yeos, started Java 1 year, Python …"
drag, startPoint x: 353, startPoint y: 291, endPoint x: 795, endPoint y: 291, distance: 441.4
click at [795, 291] on div "RECAP: We met more than a year ago, he was considered for Evite and Fracta full…" at bounding box center [545, 207] width 695 height 264
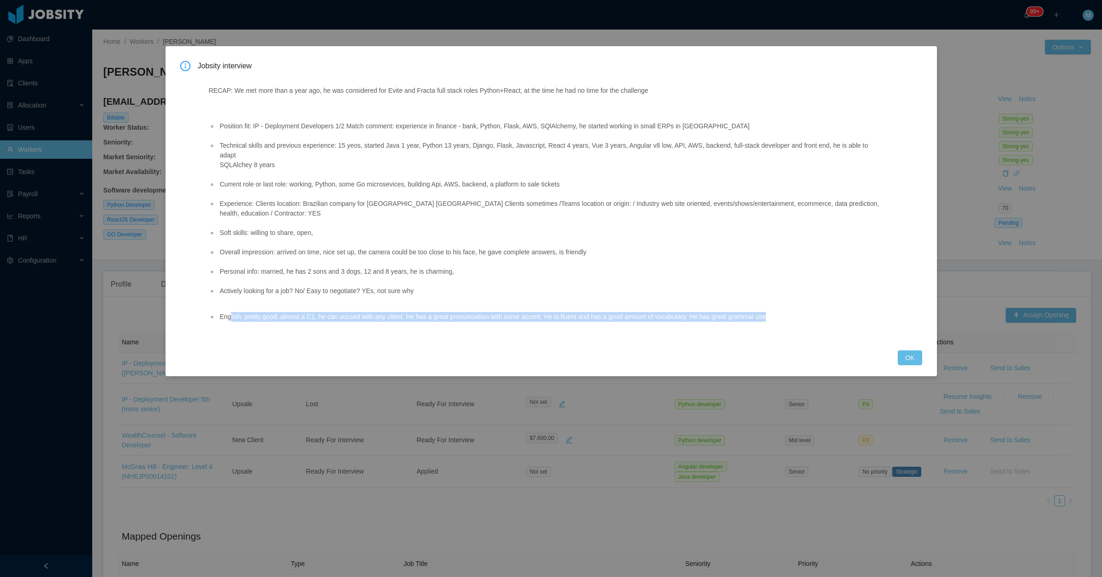
copy li "lish: pretty good, almost a C1, he can succed with any client. He has a great p…"
click at [914, 350] on button "OK" at bounding box center [910, 357] width 24 height 15
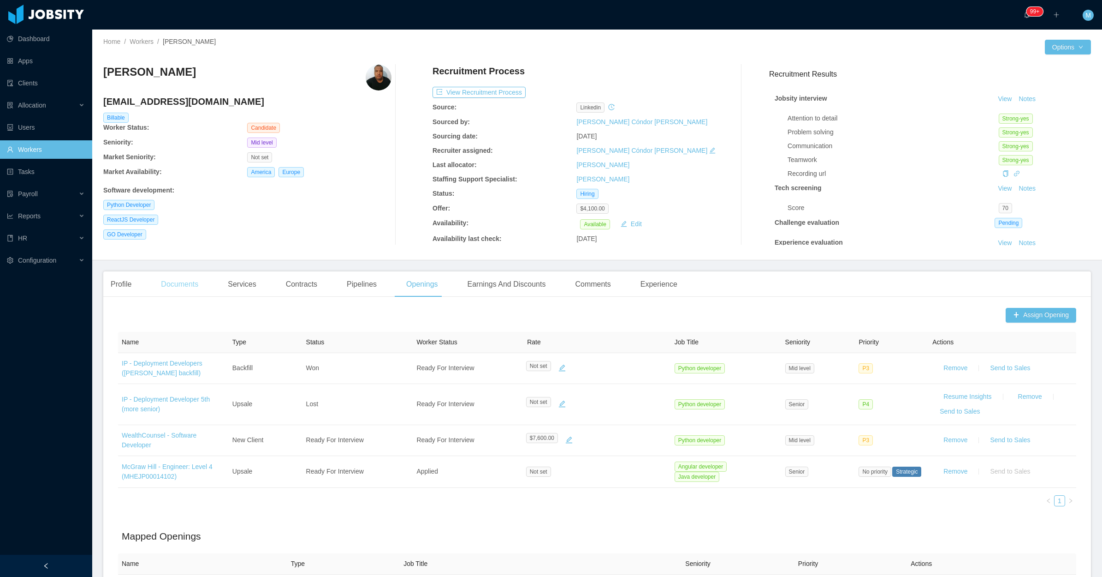
click at [193, 281] on div "Documents" at bounding box center [180, 284] width 52 height 26
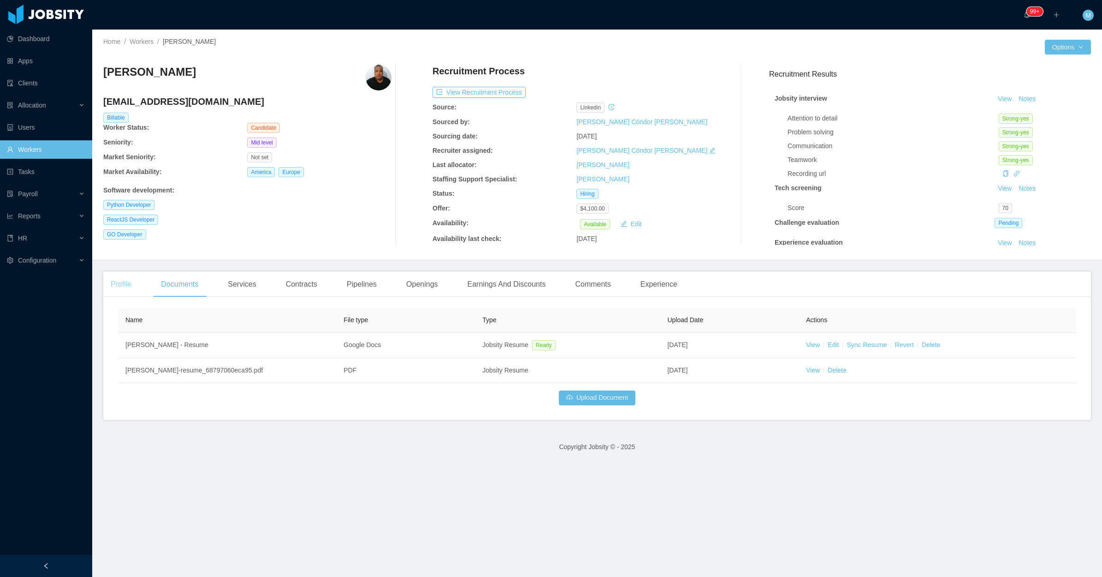
click at [128, 282] on div "Profile" at bounding box center [121, 284] width 36 height 26
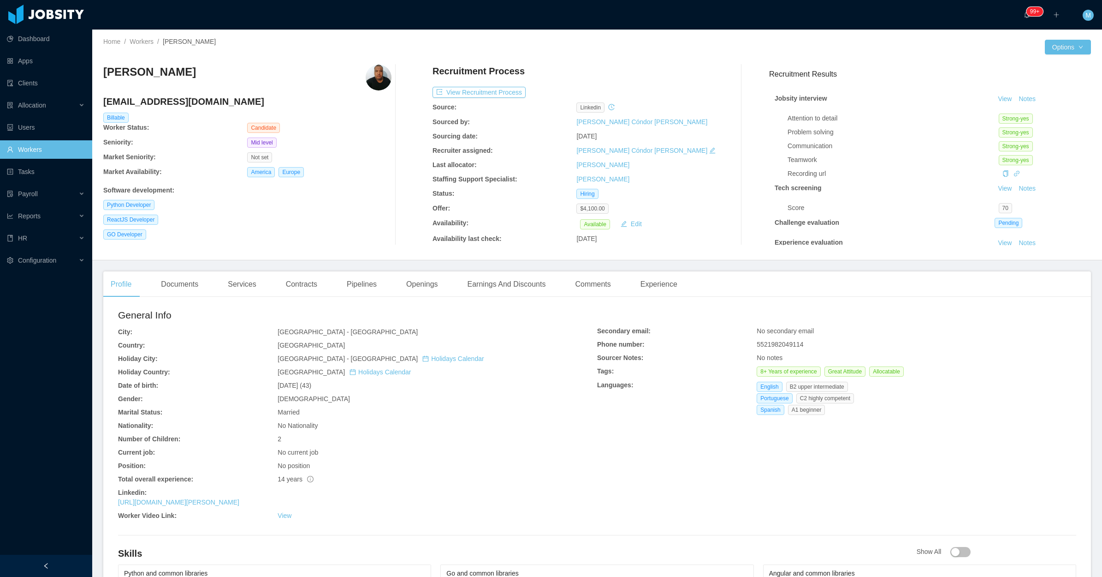
drag, startPoint x: 115, startPoint y: 493, endPoint x: 305, endPoint y: 498, distance: 190.1
copy div "Linkedin: [URL][DOMAIN_NAME][PERSON_NAME]"
drag, startPoint x: 752, startPoint y: 387, endPoint x: 840, endPoint y: 390, distance: 87.7
click at [840, 390] on div "English B2 upper intermediate" at bounding box center [804, 386] width 95 height 10
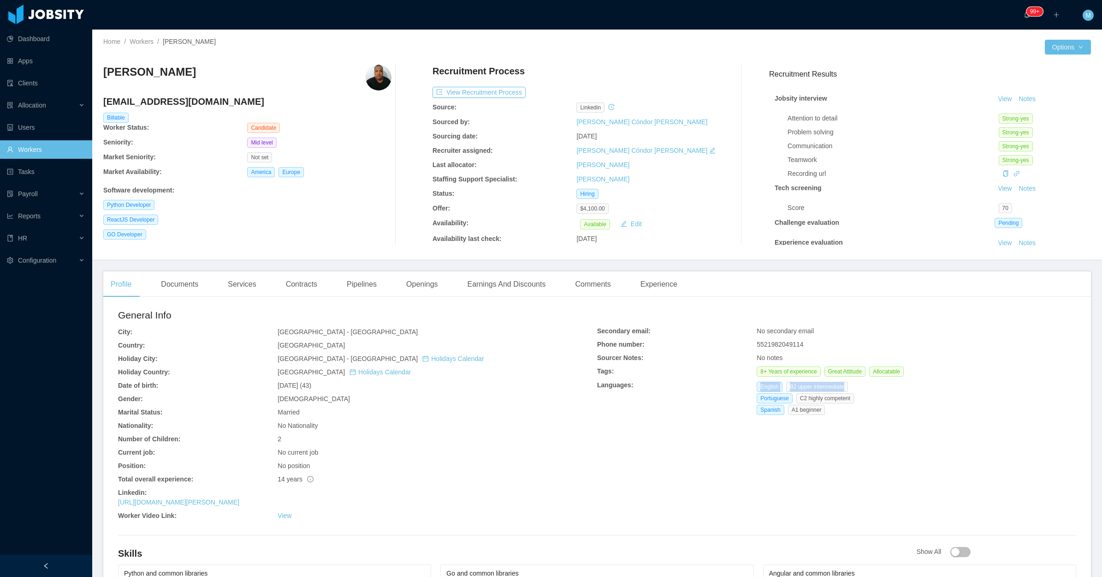
copy div "English B2 upper intermediate"
drag, startPoint x: 204, startPoint y: 74, endPoint x: 104, endPoint y: 77, distance: 100.6
click at [104, 77] on div "[PERSON_NAME]" at bounding box center [247, 78] width 288 height 26
copy h3 "[PERSON_NAME]"
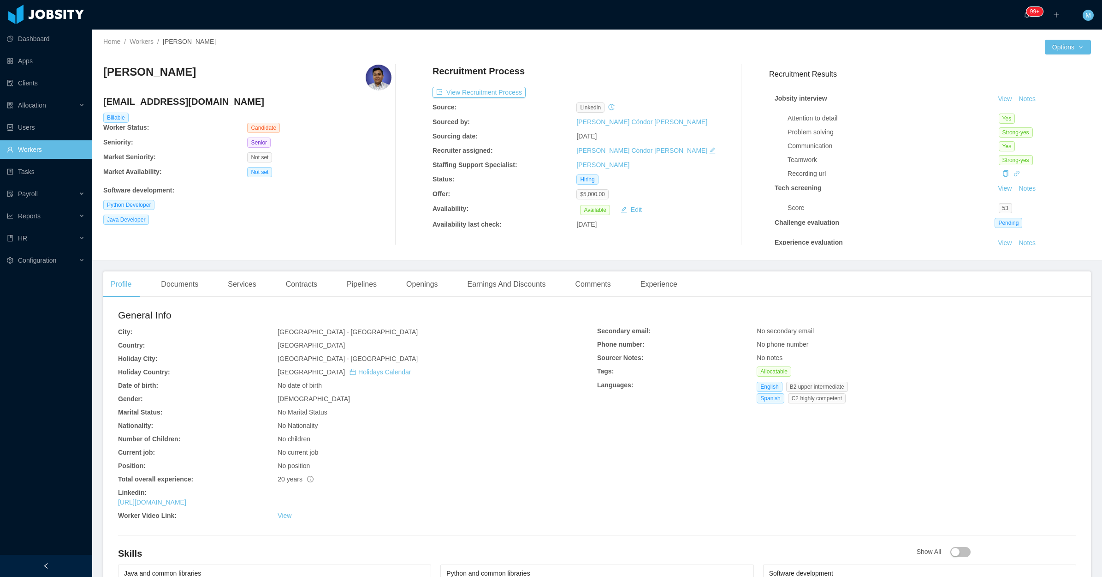
drag, startPoint x: 188, startPoint y: 295, endPoint x: 241, endPoint y: 267, distance: 60.7
click at [188, 294] on div "Documents" at bounding box center [180, 284] width 52 height 26
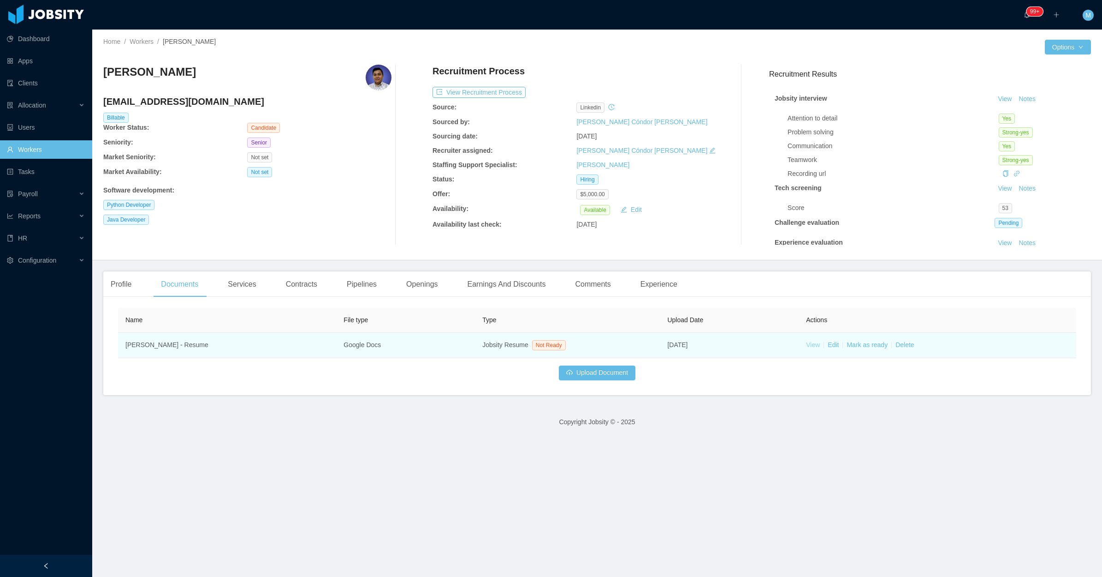
click at [807, 343] on link "View" at bounding box center [813, 344] width 14 height 7
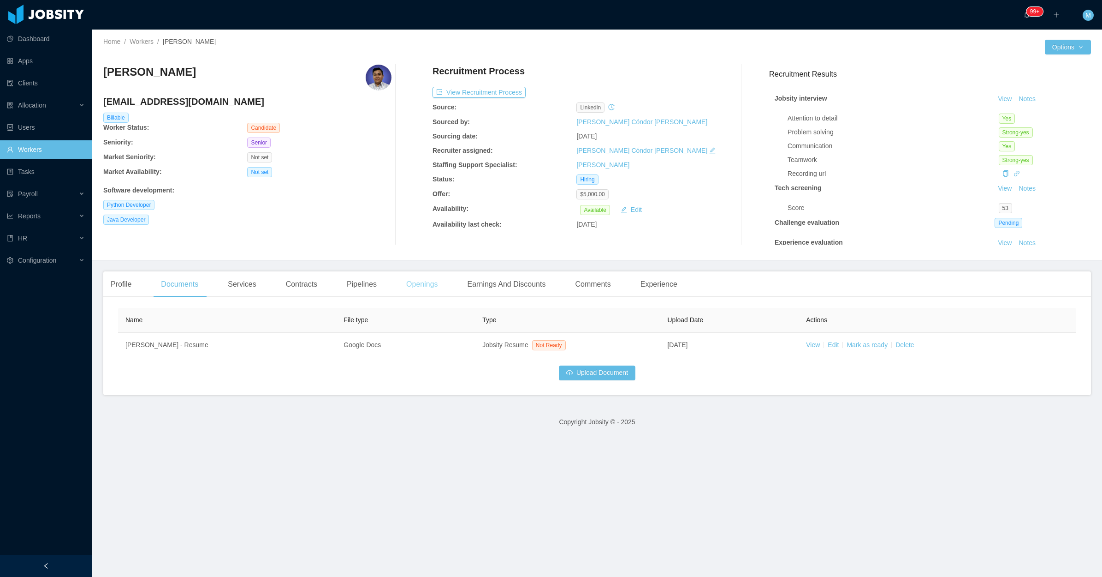
click at [429, 286] on div "Openings" at bounding box center [422, 284] width 47 height 26
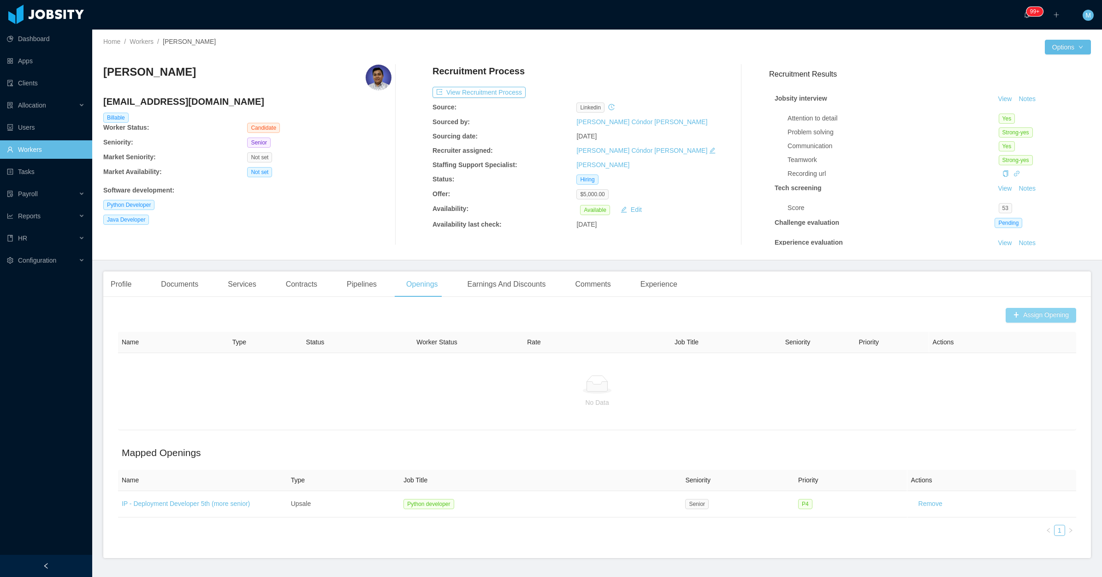
click at [1012, 314] on button "Assign Opening" at bounding box center [1041, 315] width 71 height 15
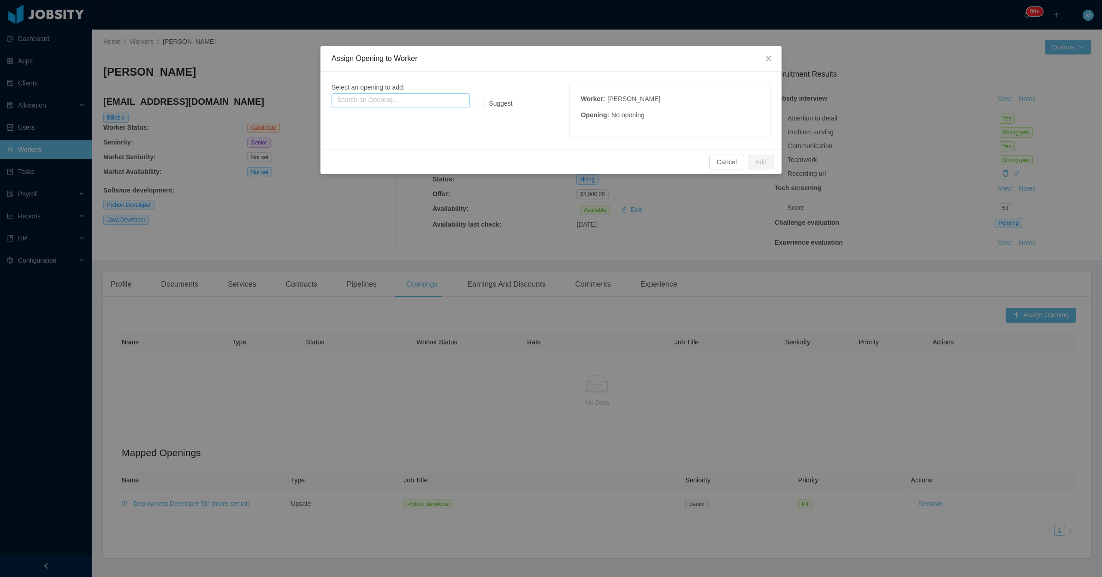
click at [383, 105] on input "text" at bounding box center [401, 100] width 138 height 15
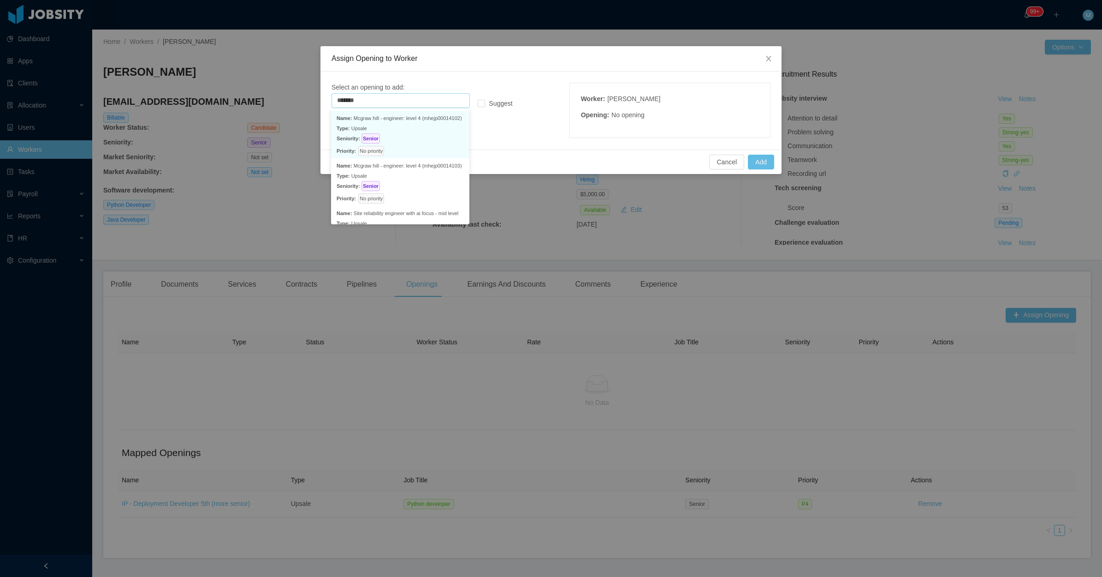
click at [424, 136] on p "Seniority: Senior" at bounding box center [400, 138] width 127 height 10
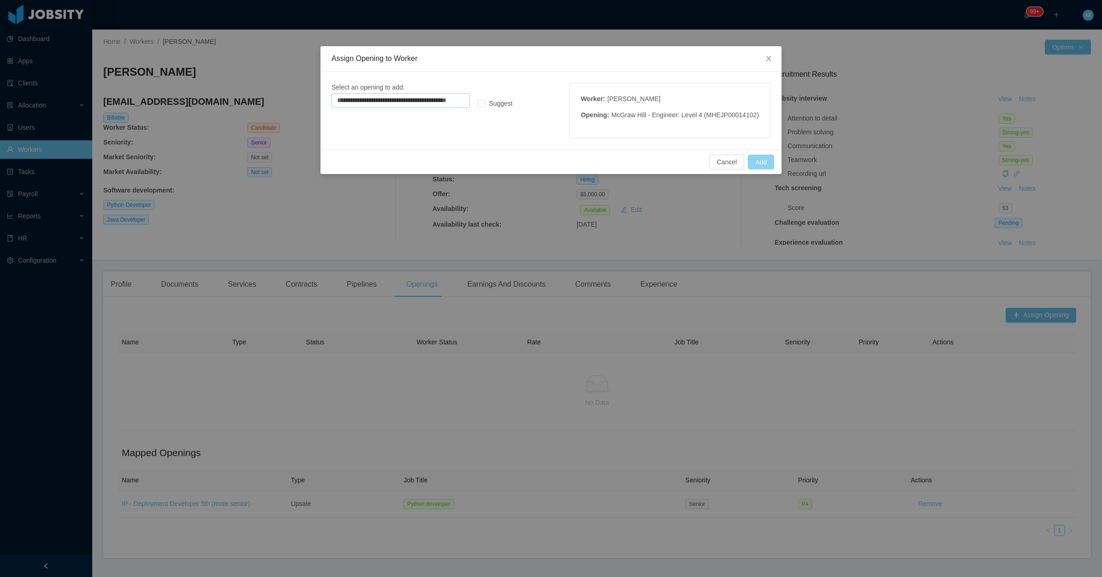
type input "**********"
click at [758, 163] on button "Add" at bounding box center [761, 162] width 26 height 15
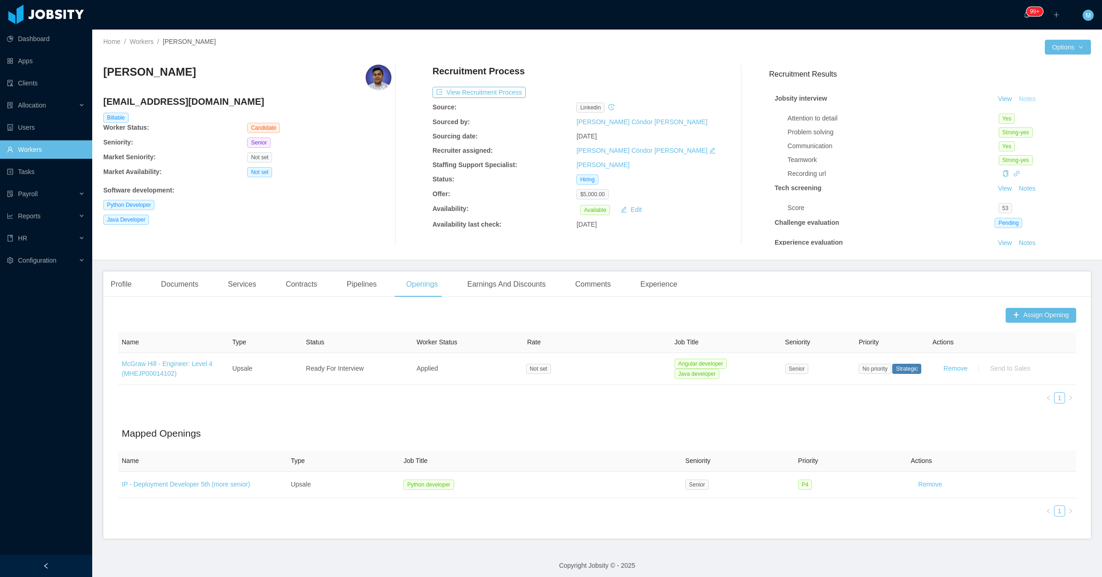
click at [1020, 98] on button "Notes" at bounding box center [1027, 99] width 24 height 11
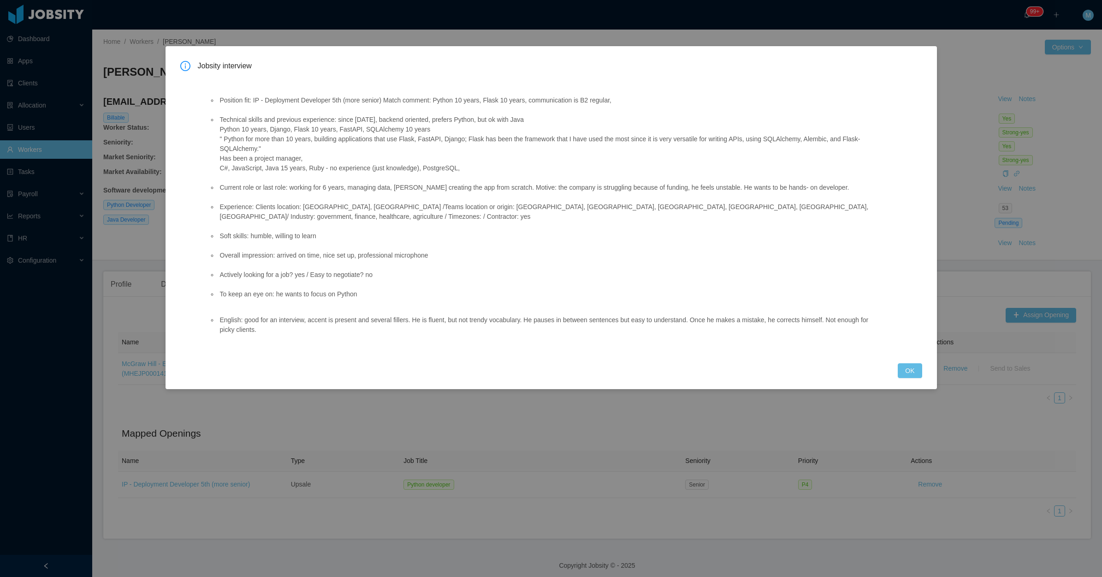
drag, startPoint x: 217, startPoint y: 115, endPoint x: 494, endPoint y: 166, distance: 281.4
click at [494, 166] on li "Technical skills and previous experience: since [DATE], backend oriented, prefe…" at bounding box center [549, 144] width 663 height 58
copy li "Technical skills and previous experience: since [DATE], backend oriented, prefe…"
click at [901, 363] on button "OK" at bounding box center [910, 370] width 24 height 15
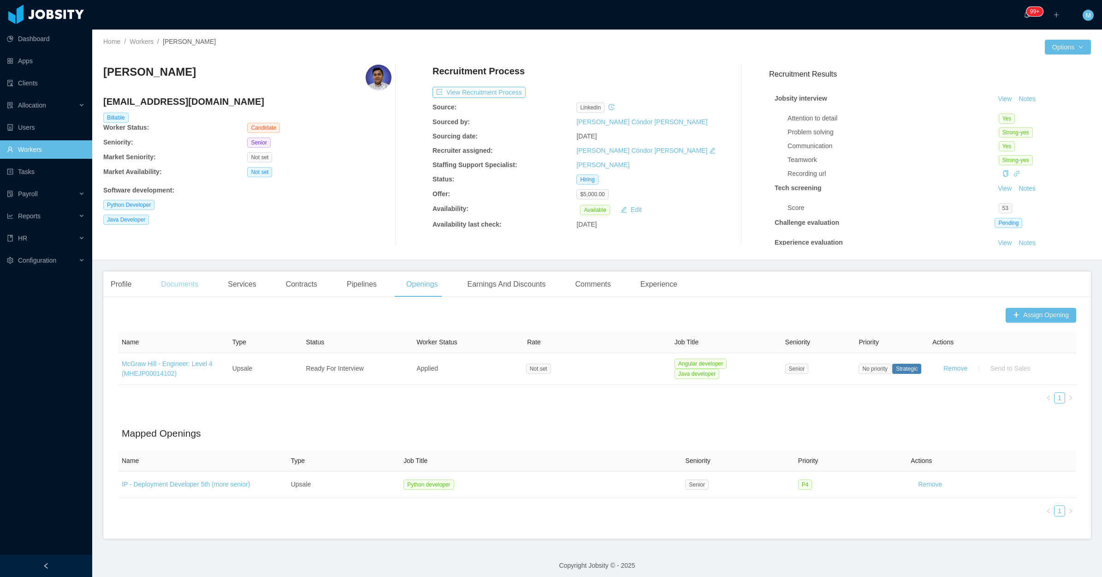
click at [187, 284] on div "Documents" at bounding box center [180, 284] width 52 height 26
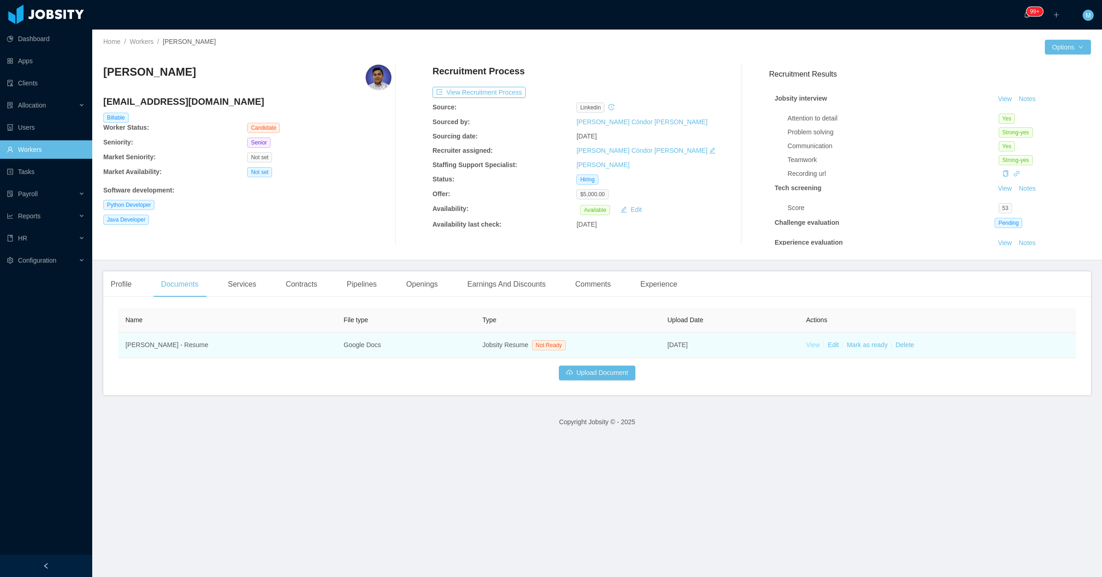
click at [806, 349] on td "View Edit [PERSON_NAME] as ready Delete" at bounding box center [938, 345] width 278 height 25
click at [806, 341] on link "View" at bounding box center [813, 344] width 14 height 7
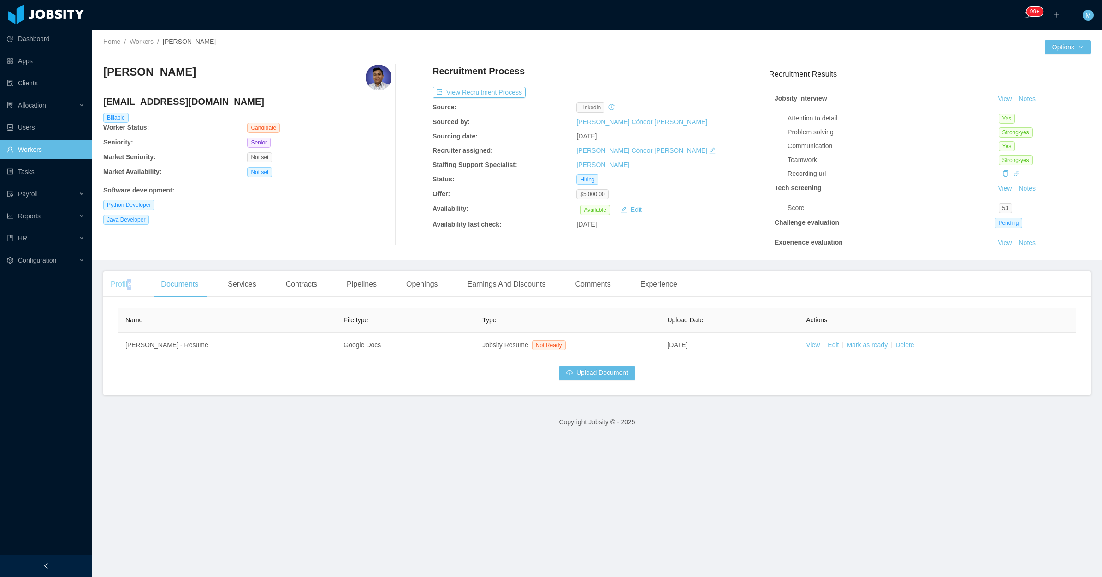
click at [129, 275] on div "Profile" at bounding box center [121, 284] width 36 height 26
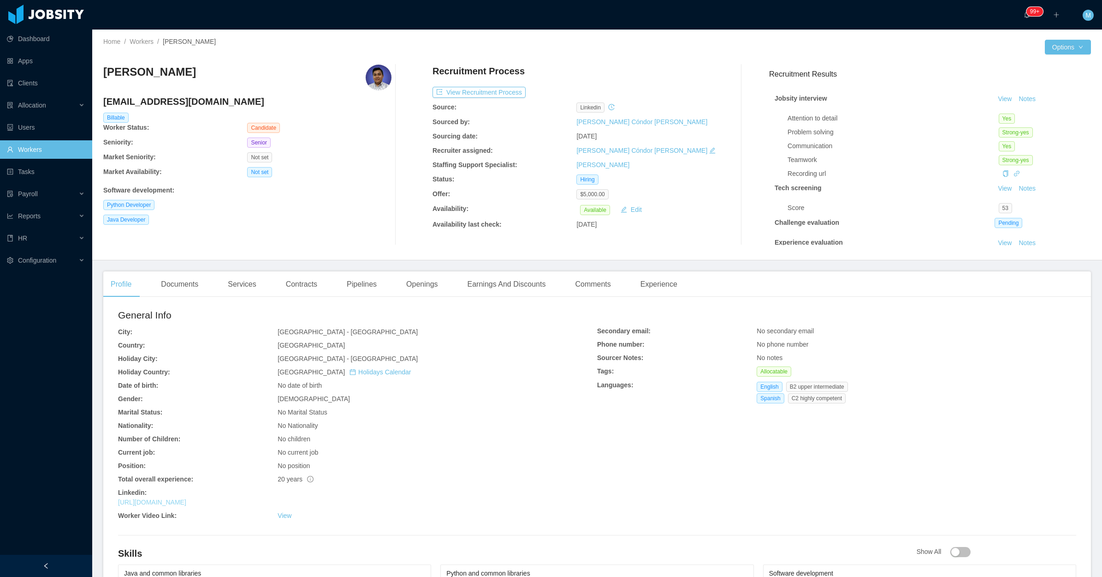
drag, startPoint x: 208, startPoint y: 494, endPoint x: 202, endPoint y: 498, distance: 7.3
click at [171, 286] on div "Documents" at bounding box center [180, 284] width 52 height 26
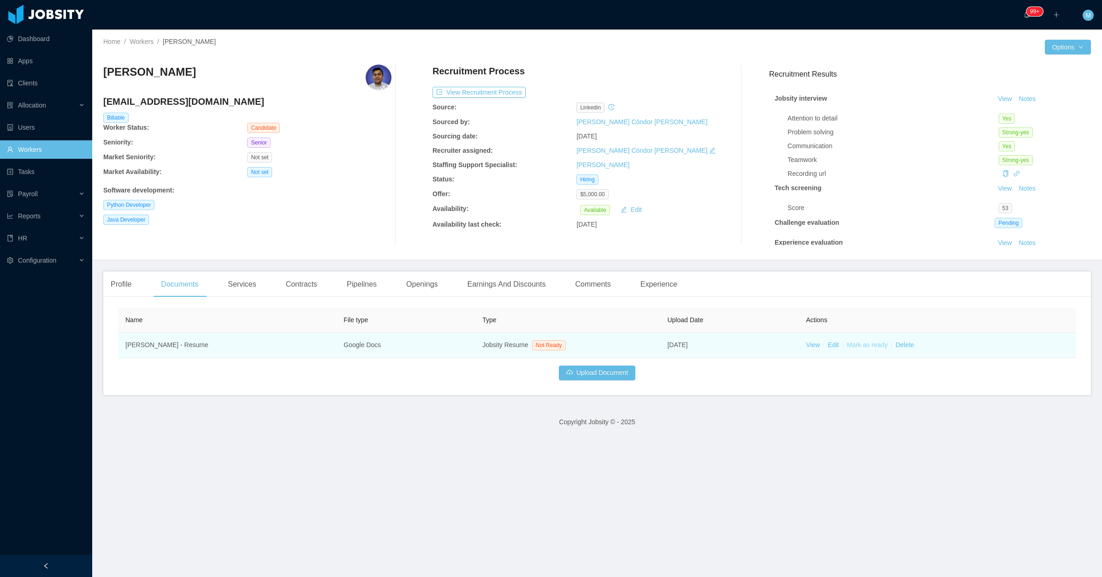
click at [862, 342] on link "Mark as ready" at bounding box center [867, 344] width 41 height 7
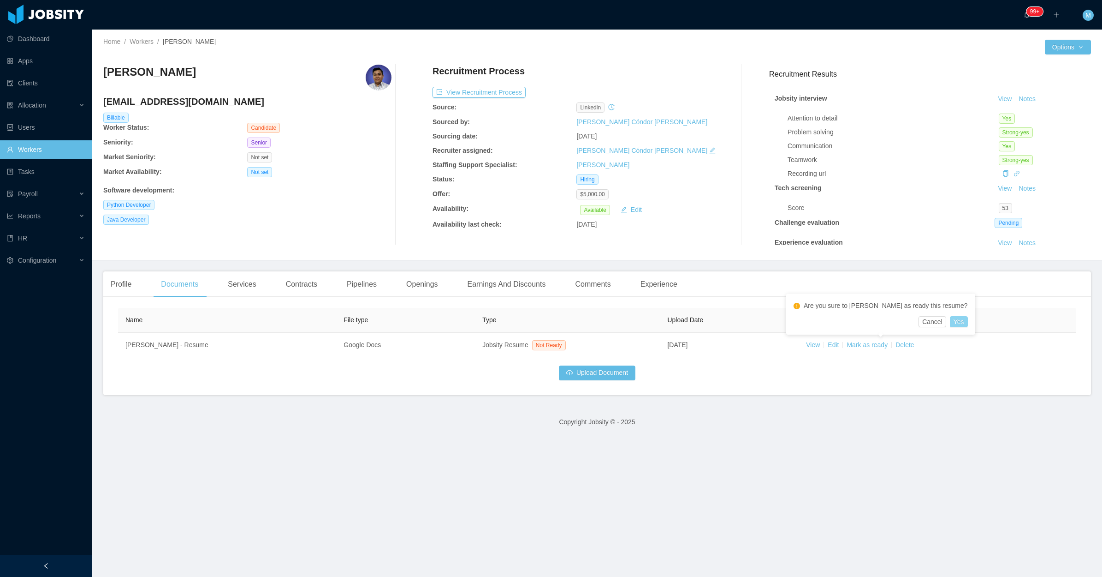
click at [950, 321] on button "Yes" at bounding box center [959, 321] width 18 height 11
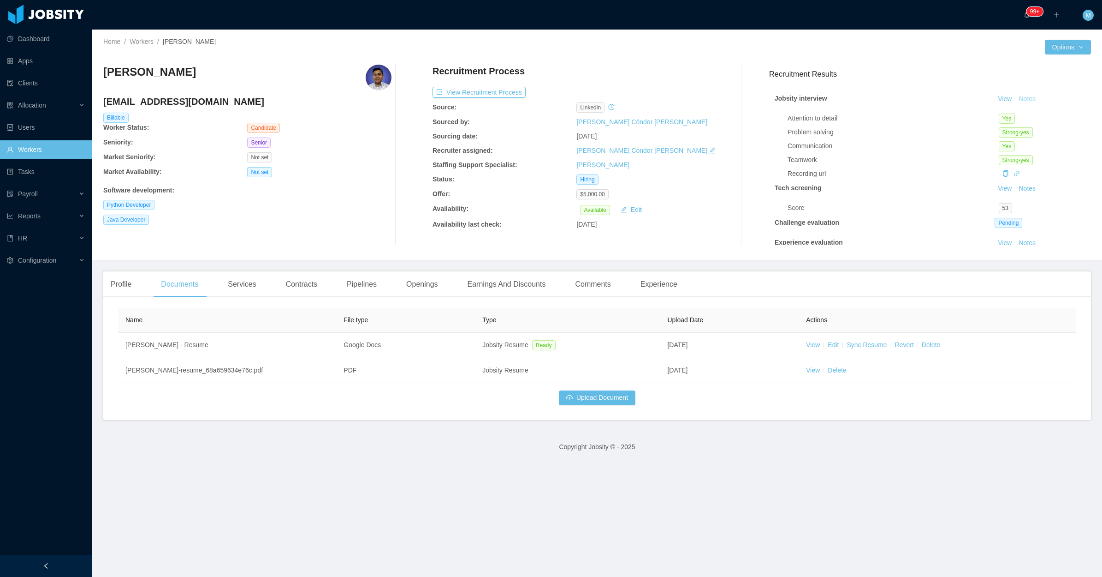
click at [1015, 100] on button "Notes" at bounding box center [1027, 99] width 24 height 11
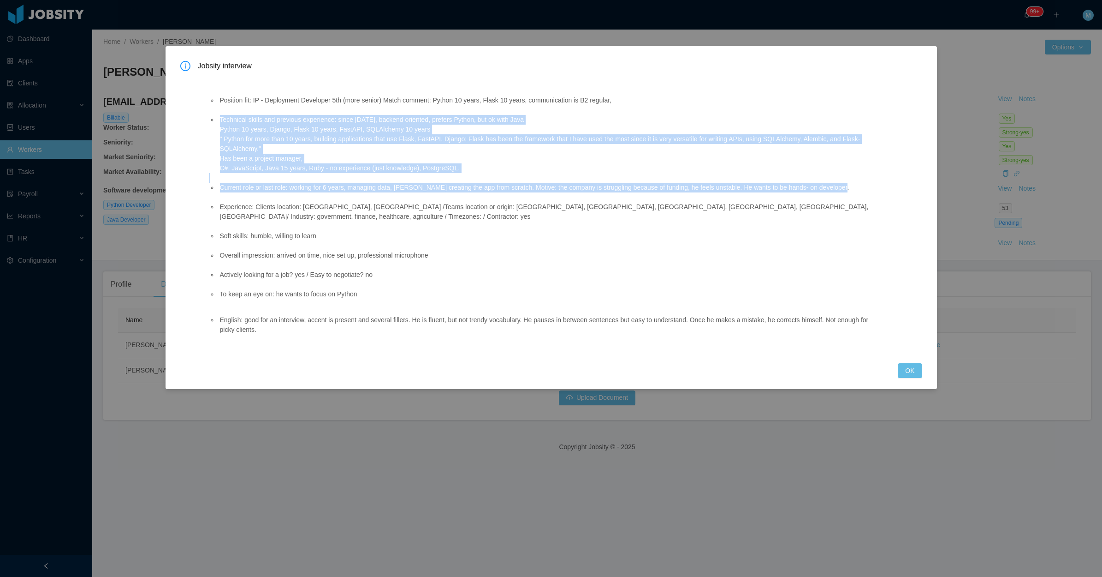
drag, startPoint x: 220, startPoint y: 118, endPoint x: 864, endPoint y: 183, distance: 647.2
click at [864, 183] on ul "Position fit: IP - Deployment Developer 5th (more senior) Match comment: Python…" at bounding box center [545, 197] width 672 height 223
copy ul "Technical skills and previous experience: since 2002, backend oriented, prefers…"
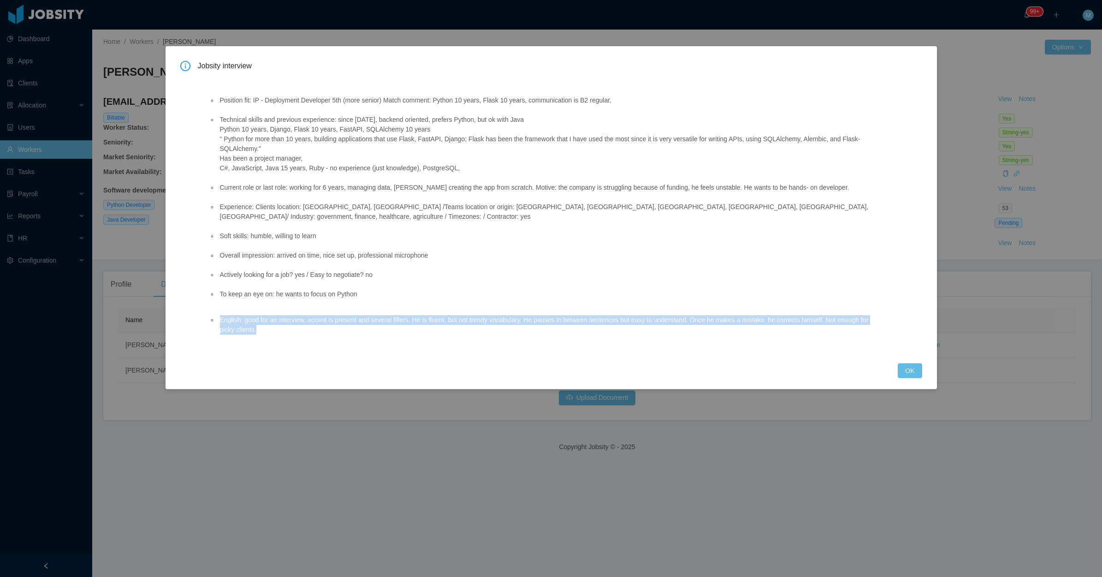
drag, startPoint x: 218, startPoint y: 312, endPoint x: 267, endPoint y: 324, distance: 49.8
click at [267, 324] on ul "English: good for an interview, accent is present and several fillers. He is fl…" at bounding box center [545, 324] width 672 height 19
copy li "English: good for an interview, accent is present and several fillers. He is fl…"
drag, startPoint x: 900, startPoint y: 361, endPoint x: 908, endPoint y: 362, distance: 7.9
click at [906, 363] on button "OK" at bounding box center [910, 370] width 24 height 15
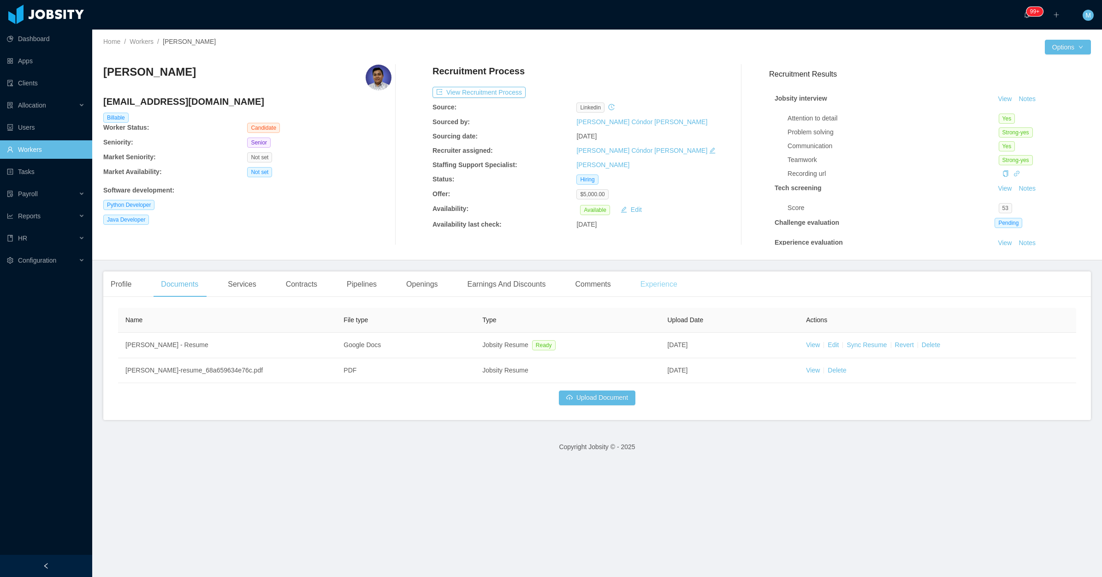
click at [635, 286] on div "Experience" at bounding box center [659, 284] width 52 height 26
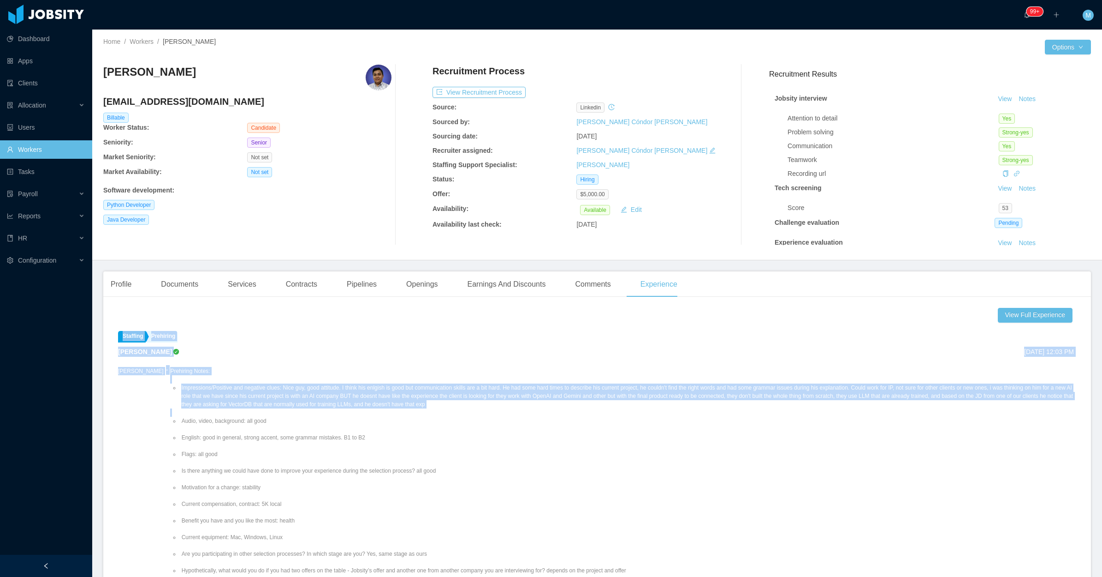
drag, startPoint x: 412, startPoint y: 347, endPoint x: 233, endPoint y: 382, distance: 181.8
click at [233, 382] on ul "Impressions/Positive and negative clues: Nice guy, good attitude. I think his e…" at bounding box center [623, 545] width 906 height 340
drag, startPoint x: 233, startPoint y: 382, endPoint x: 220, endPoint y: 390, distance: 15.5
click at [229, 389] on li "Impressions/Positive and negative clues: Nice guy, good attitude. I think his e…" at bounding box center [627, 395] width 897 height 25
drag, startPoint x: 414, startPoint y: 405, endPoint x: 262, endPoint y: 388, distance: 153.1
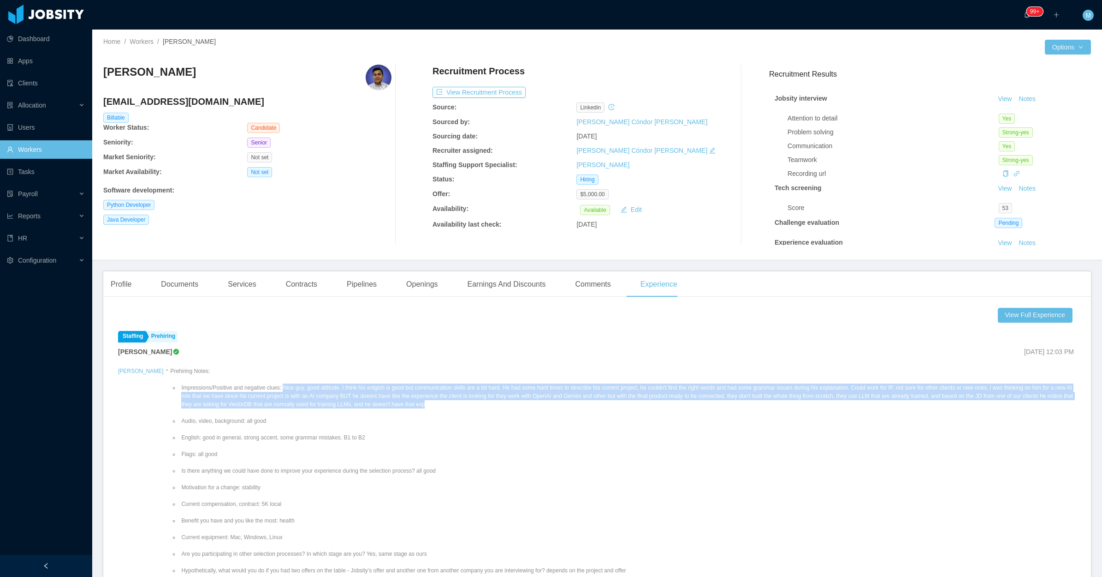
click at [262, 388] on li "Impressions/Positive and negative clues: Nice guy, good attitude. I think his e…" at bounding box center [627, 395] width 897 height 25
copy li "Nice guy, good attitude. I think his enlgish is good but communication skills a…"
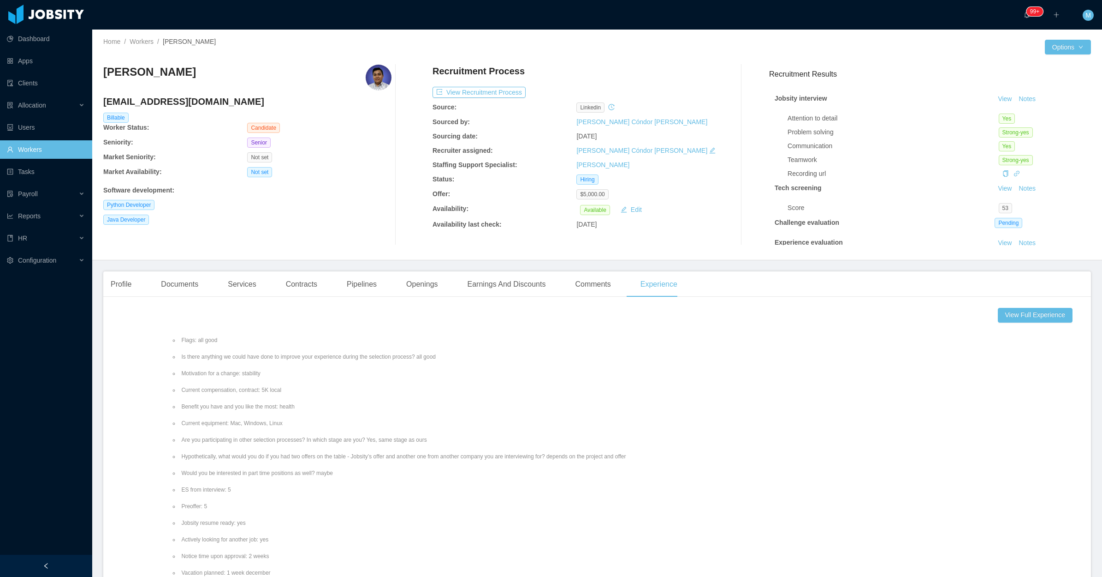
scroll to position [93, 0]
click at [342, 339] on ul "Impressions/Positive and negative clues: Nice guy, good attitude. I think his e…" at bounding box center [623, 452] width 906 height 340
click at [129, 273] on div "Profile" at bounding box center [121, 284] width 36 height 26
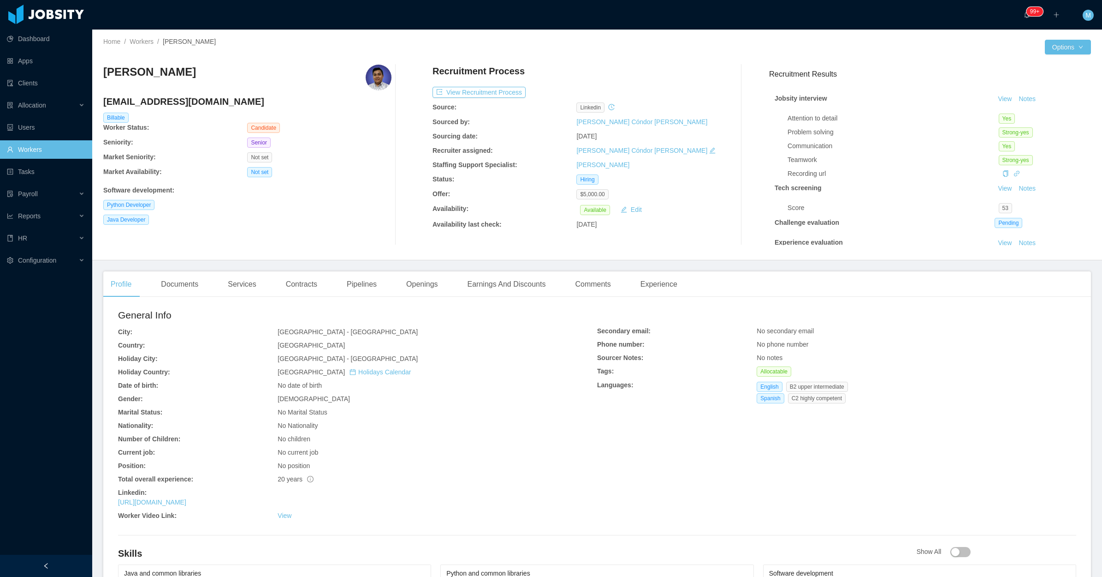
scroll to position [115, 0]
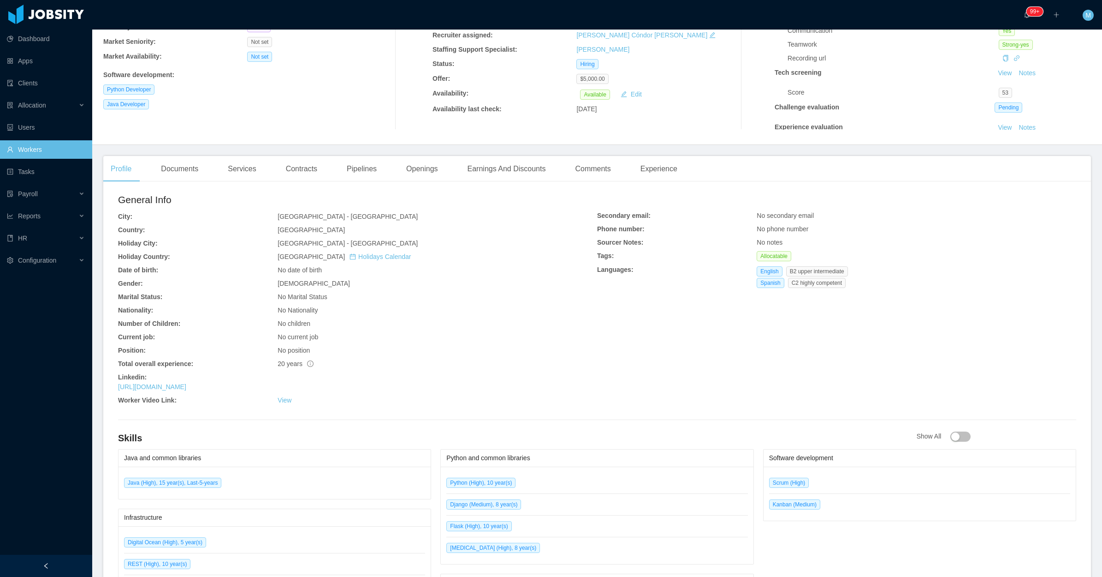
drag, startPoint x: 115, startPoint y: 378, endPoint x: 250, endPoint y: 363, distance: 135.1
click at [241, 382] on div "General Info City: Mérida - Yucatán Country: Mexico Holiday City: Mérida - Yuca…" at bounding box center [597, 425] width 988 height 472
copy div "Linkedin: https://www.linkedin.com/in/isccarrasco"
drag, startPoint x: 753, startPoint y: 270, endPoint x: 840, endPoint y: 271, distance: 87.6
click at [840, 271] on div "English B2 upper intermediate" at bounding box center [804, 271] width 95 height 10
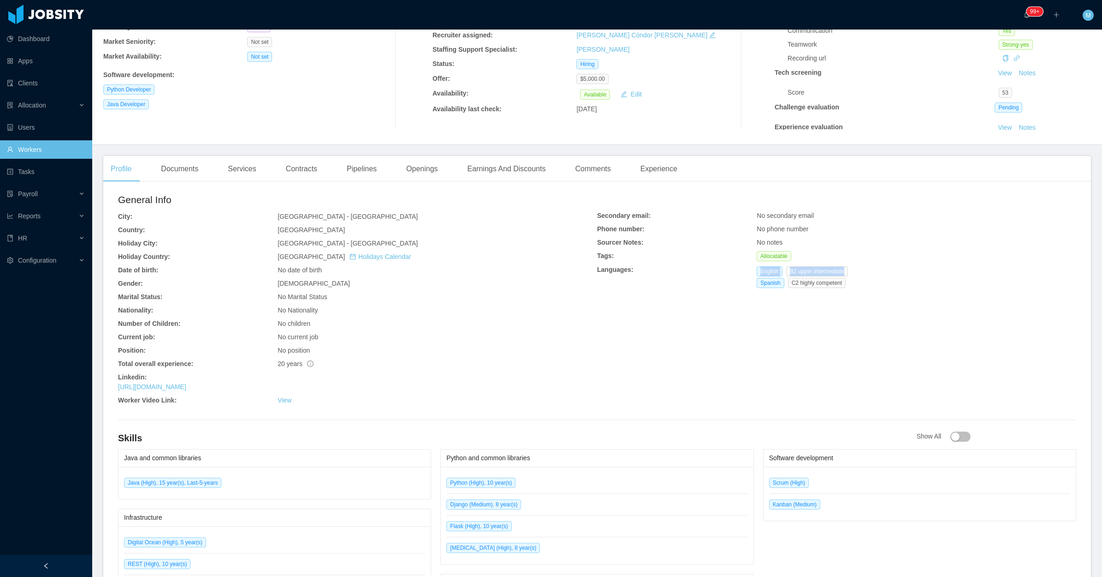
copy div "English B2 upper intermediate"
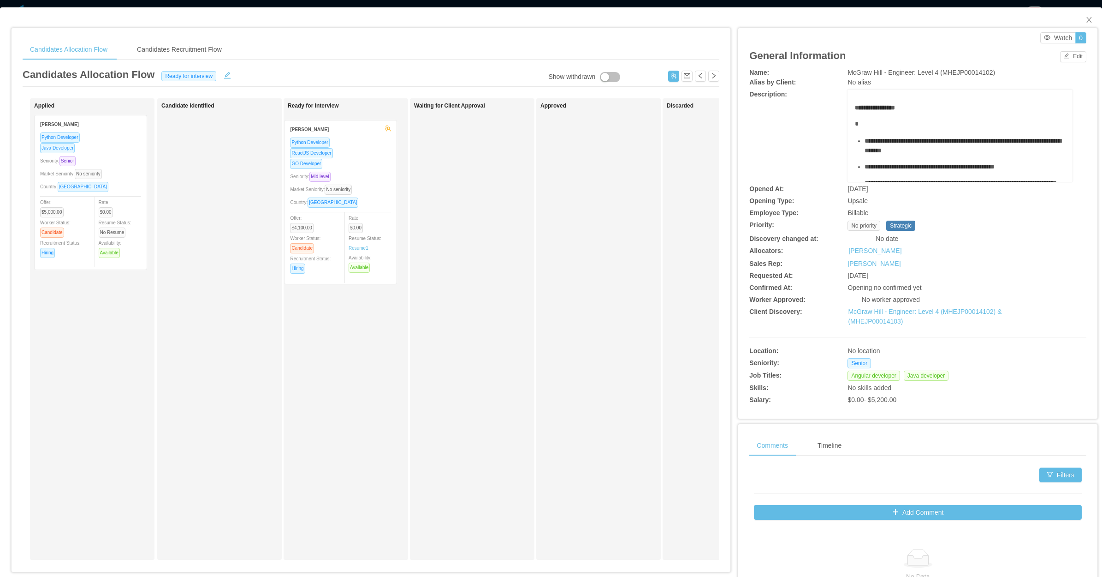
drag, startPoint x: 116, startPoint y: 342, endPoint x: 366, endPoint y: 193, distance: 291.3
click at [366, 193] on div "Applied [PERSON_NAME] Python Developer Java Developer Seniority: Senior Market …" at bounding box center [371, 332] width 697 height 469
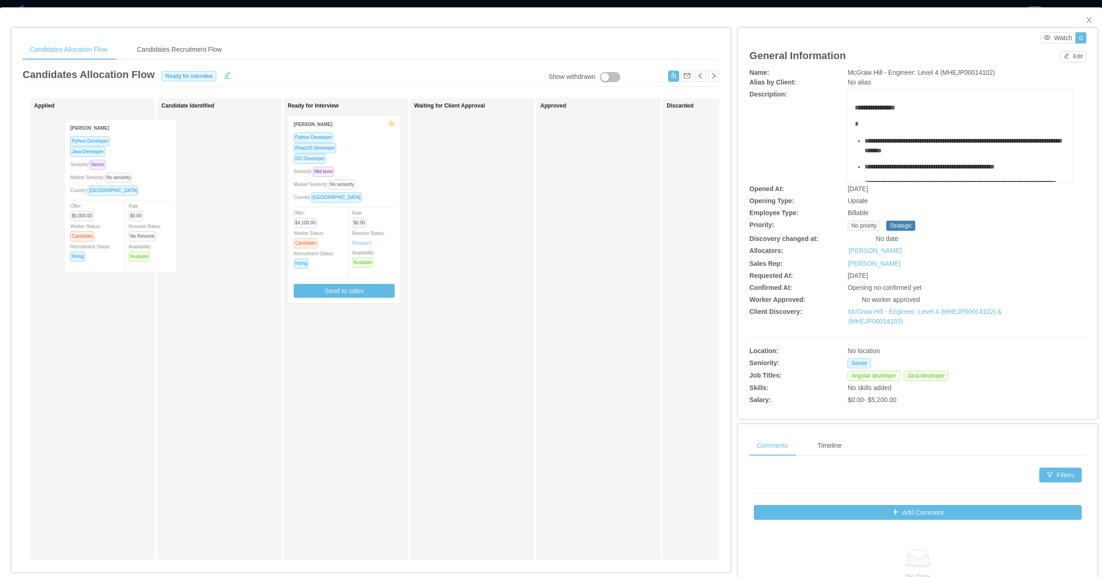
drag, startPoint x: 144, startPoint y: 192, endPoint x: 210, endPoint y: 188, distance: 66.1
click at [210, 188] on div "Applied [PERSON_NAME] Python Developer Java Developer Seniority: Senior Market …" at bounding box center [371, 332] width 697 height 469
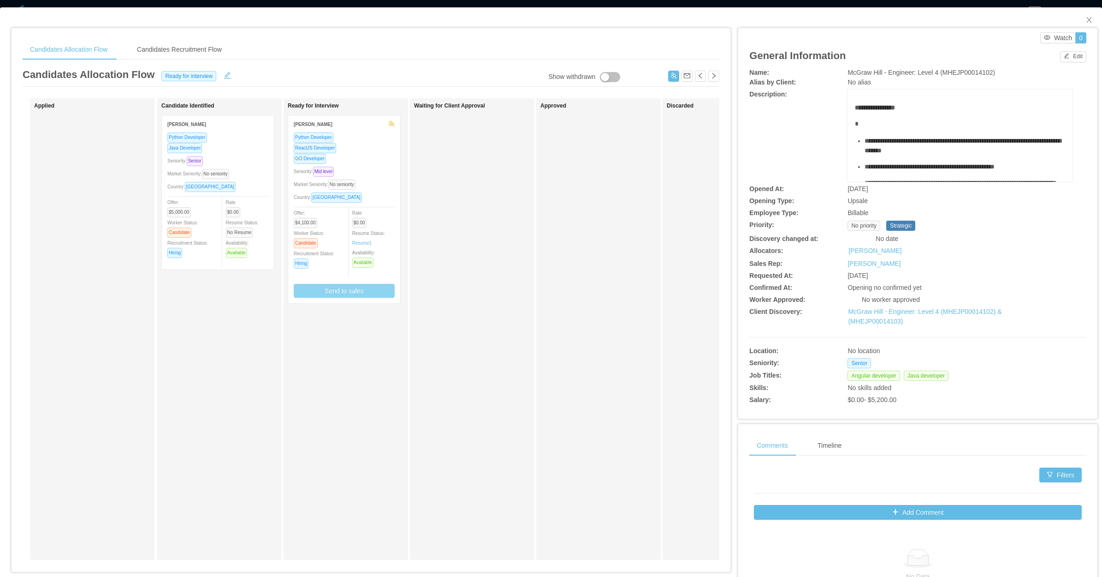
click at [366, 296] on button "Send to sales" at bounding box center [344, 291] width 101 height 14
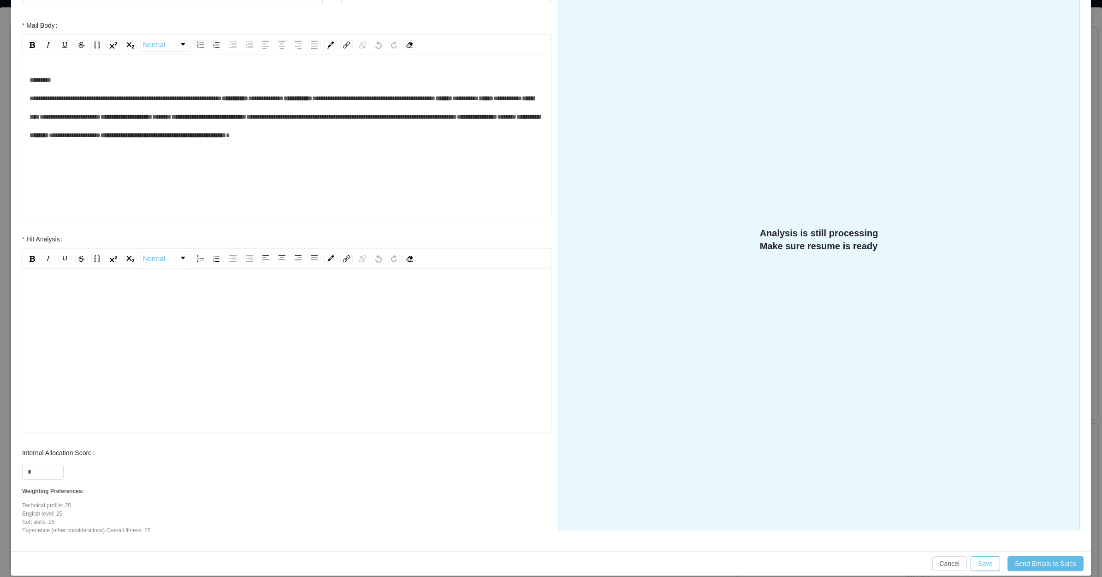
scroll to position [20, 0]
click at [36, 467] on input "*" at bounding box center [43, 472] width 41 height 14
type input "**"
click at [95, 362] on div "rdw-editor" at bounding box center [287, 344] width 515 height 161
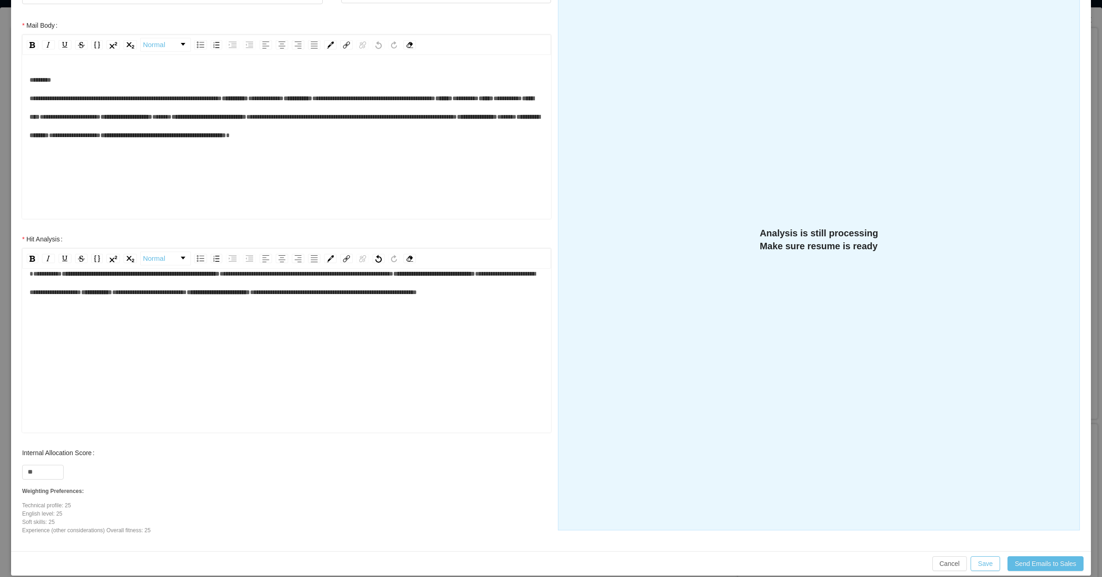
scroll to position [0, 0]
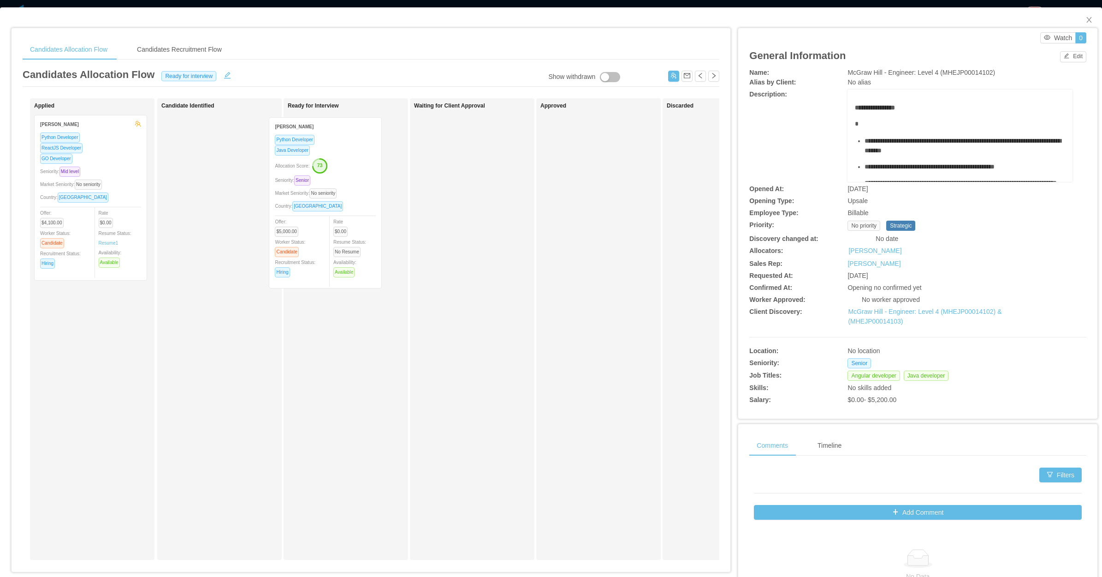
drag, startPoint x: 346, startPoint y: 214, endPoint x: 352, endPoint y: 220, distance: 8.5
click at [352, 220] on div "Applied Rafael Ramos Python Developer ReactJS Developer GO Developer Seniority:…" at bounding box center [371, 332] width 697 height 469
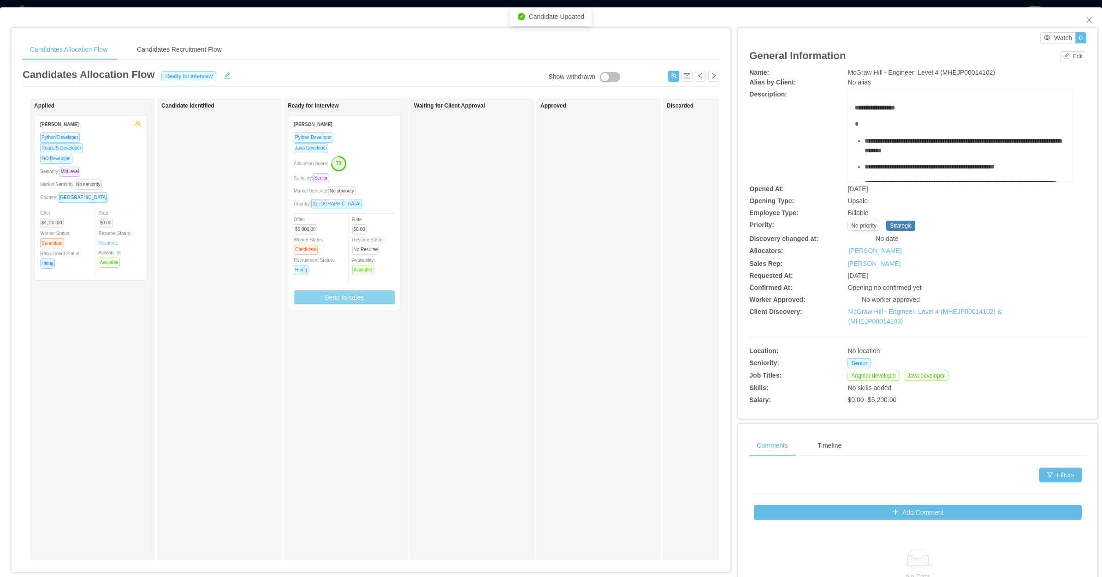
click at [343, 297] on button "Send to sales" at bounding box center [344, 297] width 101 height 14
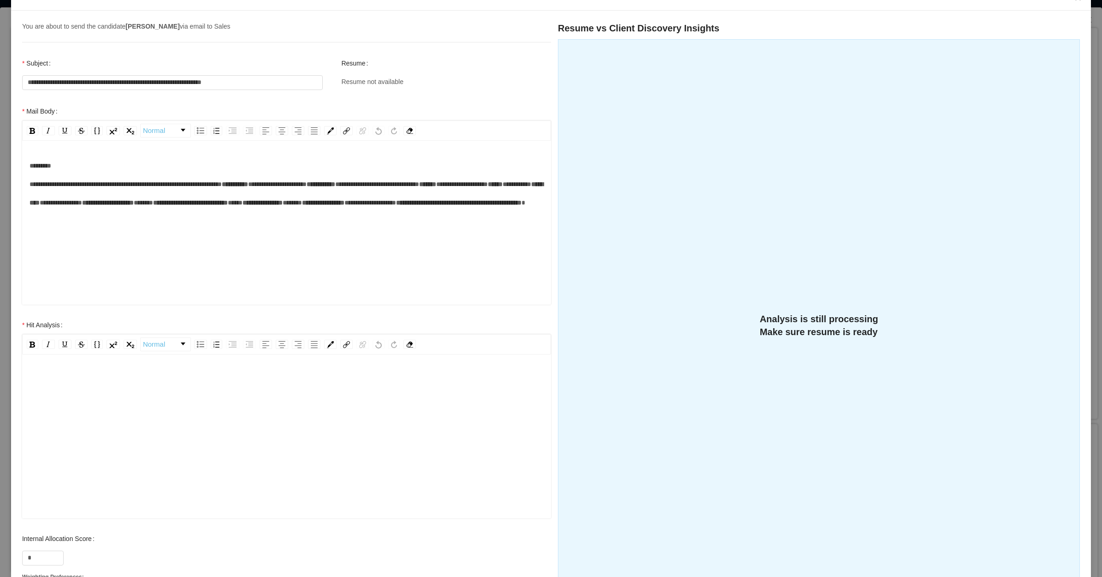
scroll to position [157, 0]
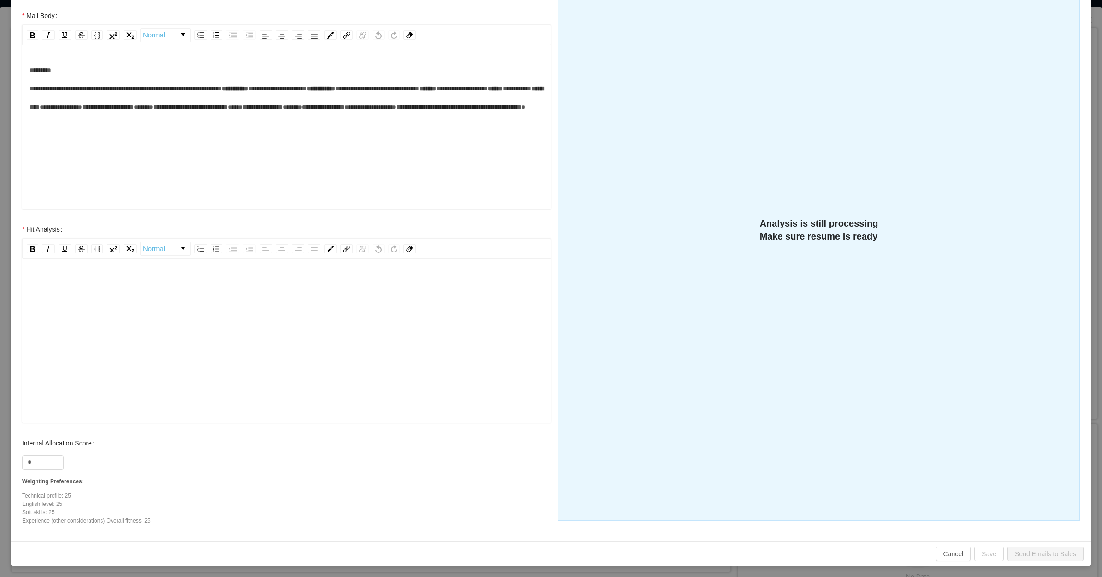
click at [132, 331] on div "rdw-editor" at bounding box center [287, 354] width 515 height 161
click at [42, 460] on input "*" at bounding box center [43, 462] width 41 height 14
type input "**"
click at [153, 341] on div "rdw-editor" at bounding box center [287, 354] width 515 height 161
paste div "rdw-editor"
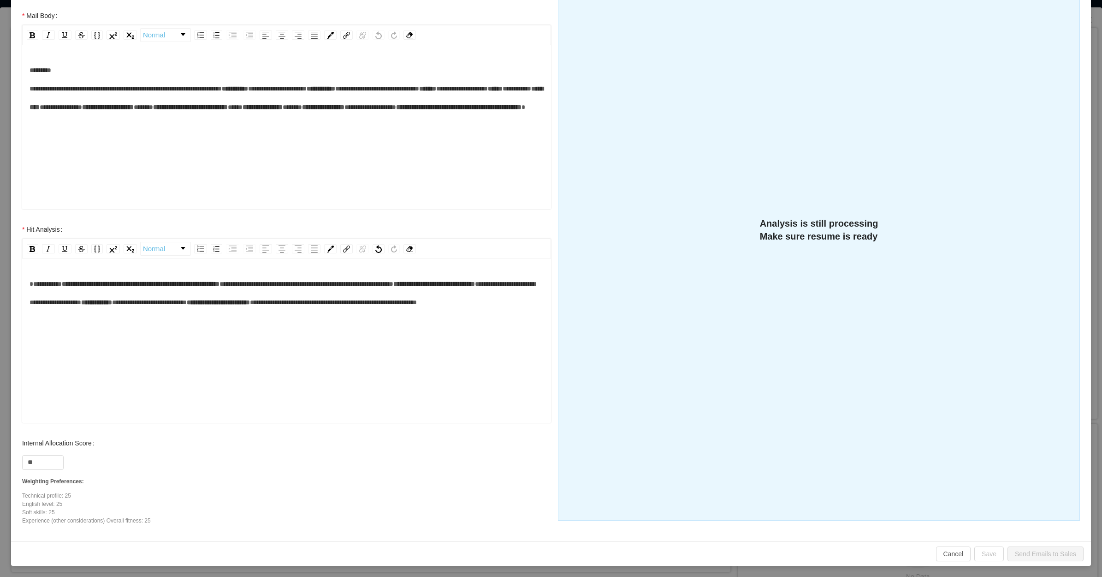
click at [65, 275] on div "**********" at bounding box center [287, 292] width 515 height 37
click at [77, 284] on span "**********" at bounding box center [141, 283] width 158 height 6
click at [244, 311] on div "**********" at bounding box center [287, 292] width 515 height 37
click at [344, 284] on span "**********" at bounding box center [302, 283] width 174 height 6
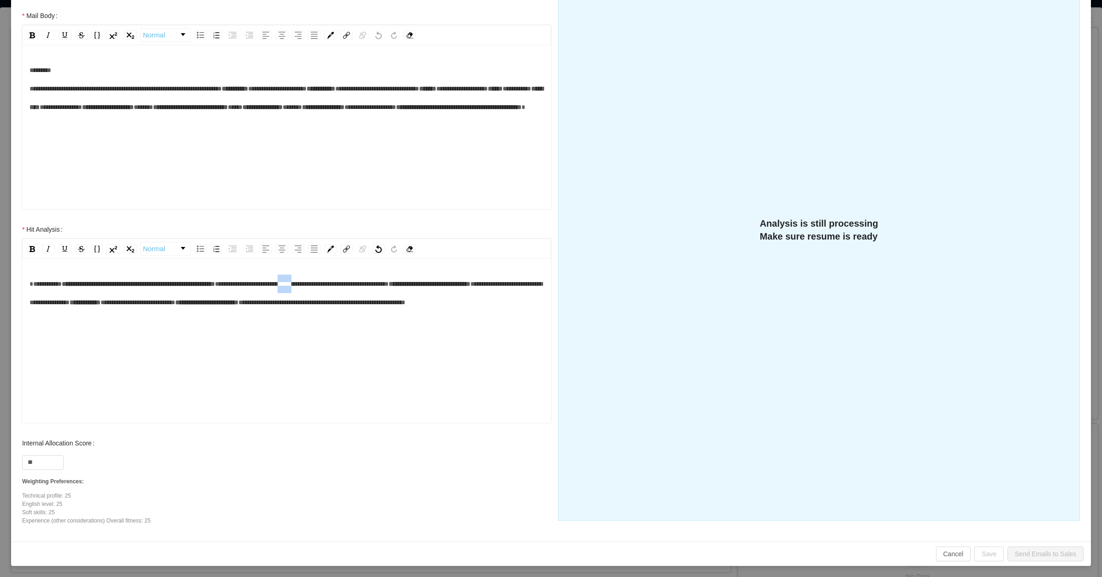
click at [344, 284] on span "**********" at bounding box center [302, 283] width 174 height 6
click at [367, 311] on div "**********" at bounding box center [287, 292] width 515 height 37
click at [217, 311] on div "**********" at bounding box center [287, 292] width 515 height 37
click at [342, 311] on div "**********" at bounding box center [287, 292] width 515 height 37
click at [364, 308] on div "**********" at bounding box center [287, 292] width 515 height 37
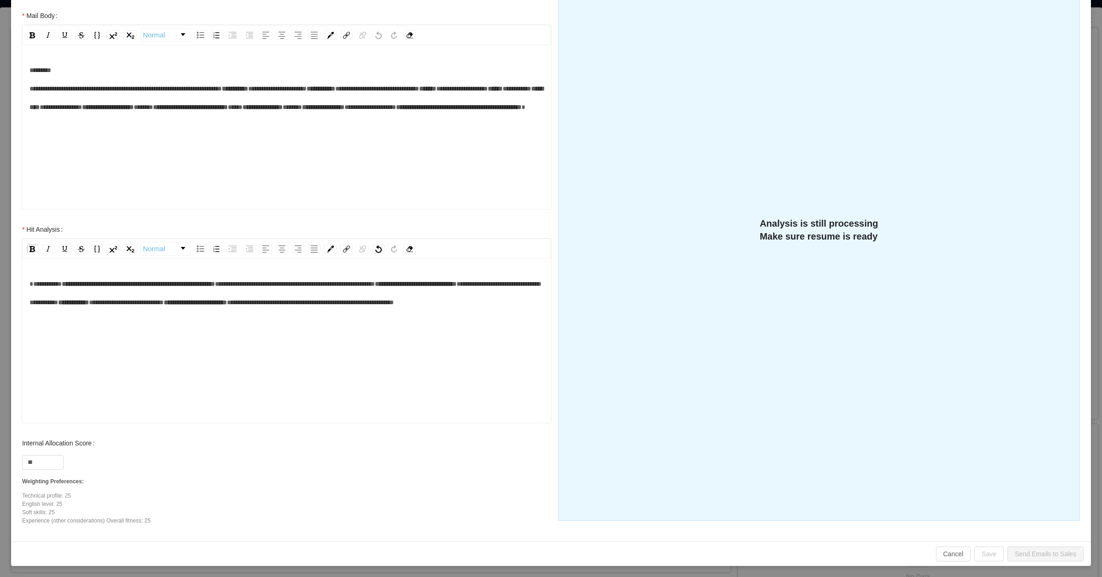
click at [351, 311] on div "**********" at bounding box center [287, 292] width 515 height 37
click at [284, 311] on div "**********" at bounding box center [287, 292] width 515 height 37
click at [241, 311] on div "**********" at bounding box center [287, 292] width 515 height 37
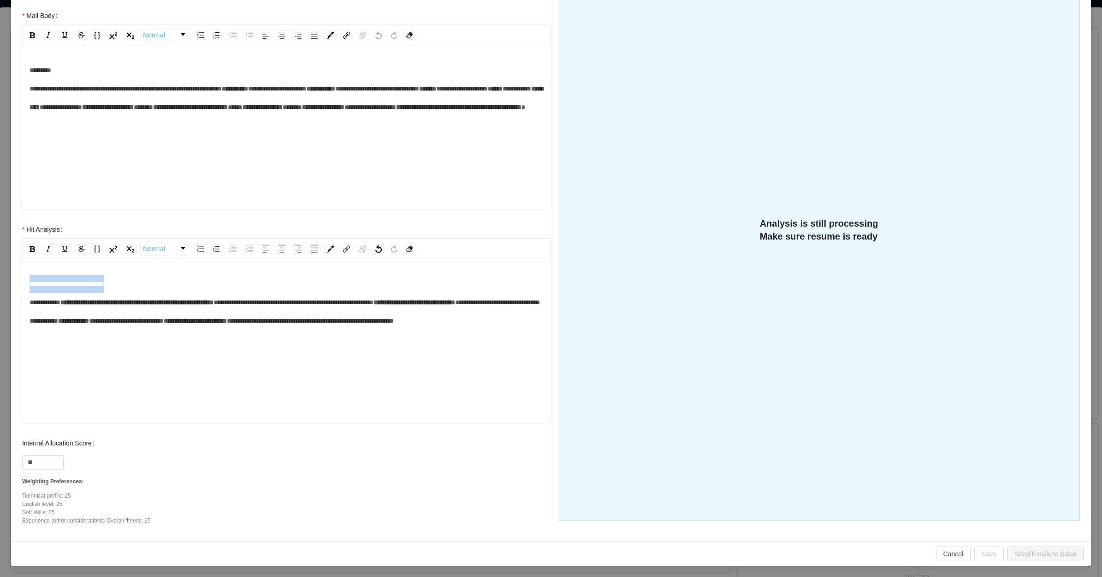
drag, startPoint x: 169, startPoint y: 282, endPoint x: 21, endPoint y: 280, distance: 148.1
click at [21, 280] on div "**********" at bounding box center [286, 327] width 547 height 214
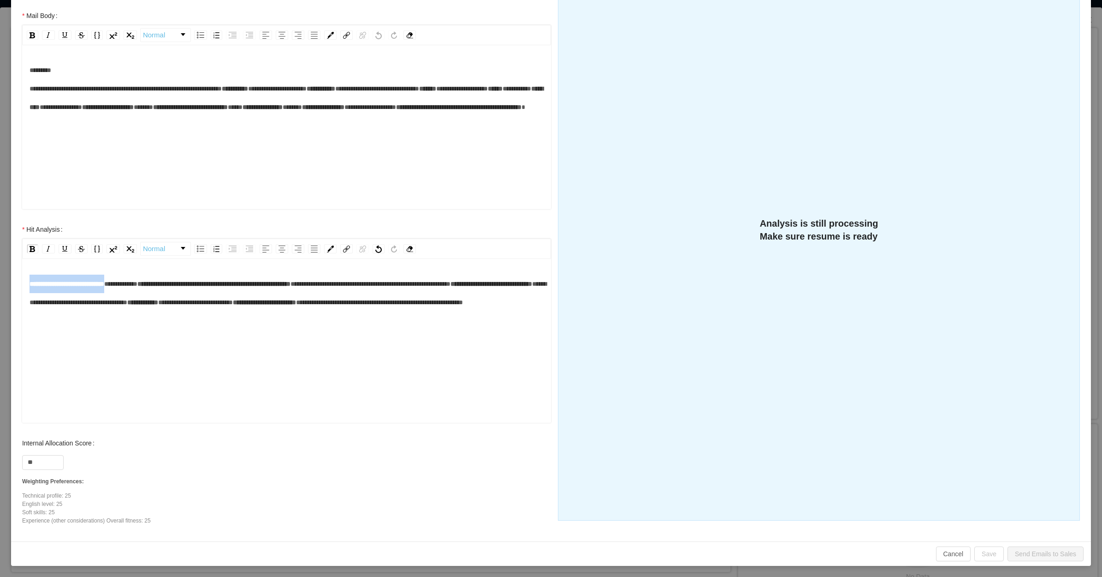
click at [45, 284] on span "**********" at bounding box center [67, 283] width 75 height 6
click at [38, 283] on span "**********" at bounding box center [67, 283] width 75 height 6
click at [30, 284] on span "**********" at bounding box center [67, 283] width 75 height 6
drag, startPoint x: 144, startPoint y: 280, endPoint x: 50, endPoint y: 271, distance: 95.0
click at [22, 282] on div "**********" at bounding box center [286, 341] width 529 height 161
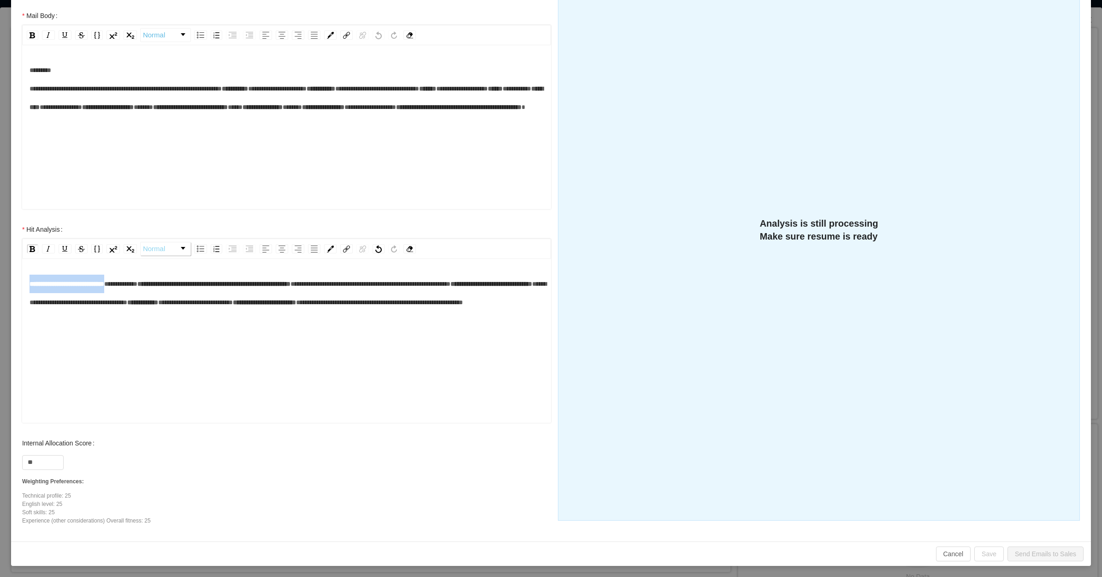
click at [165, 243] on span "Normal" at bounding box center [154, 248] width 22 height 18
click at [158, 281] on li "H1" at bounding box center [165, 283] width 48 height 18
click at [190, 287] on span "**********" at bounding box center [213, 283] width 153 height 6
click at [232, 336] on div "**********" at bounding box center [287, 305] width 515 height 62
click at [220, 311] on div "**********" at bounding box center [287, 292] width 515 height 37
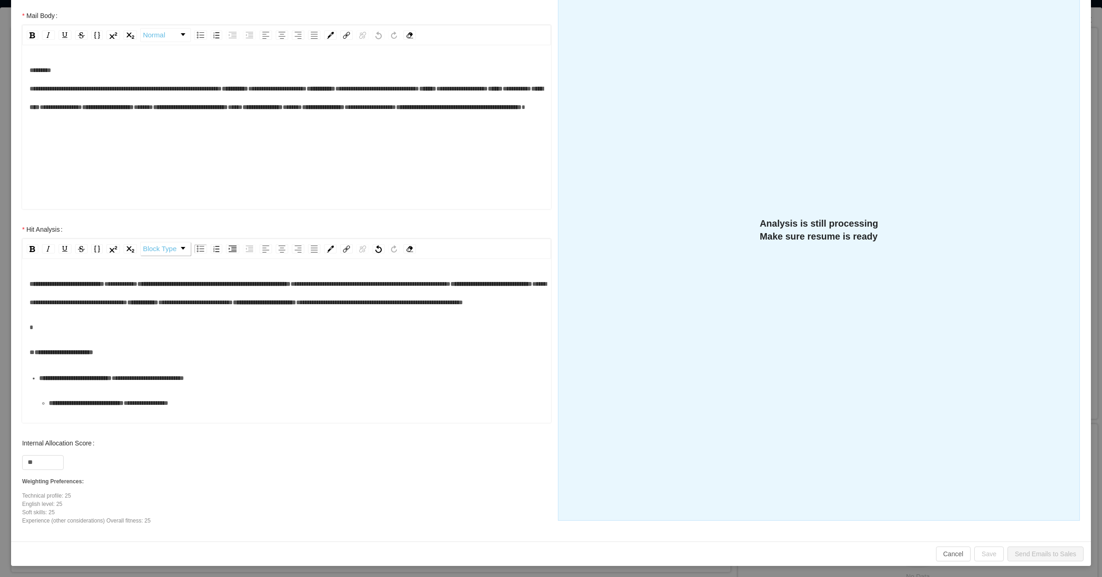
click at [451, 287] on span "**********" at bounding box center [492, 283] width 82 height 6
click at [65, 351] on div "**********" at bounding box center [287, 493] width 515 height 439
click at [65, 336] on div "rdw-editor" at bounding box center [287, 327] width 515 height 18
click at [71, 380] on div "**********" at bounding box center [287, 481] width 515 height 414
click at [63, 362] on div "**********" at bounding box center [291, 353] width 505 height 18
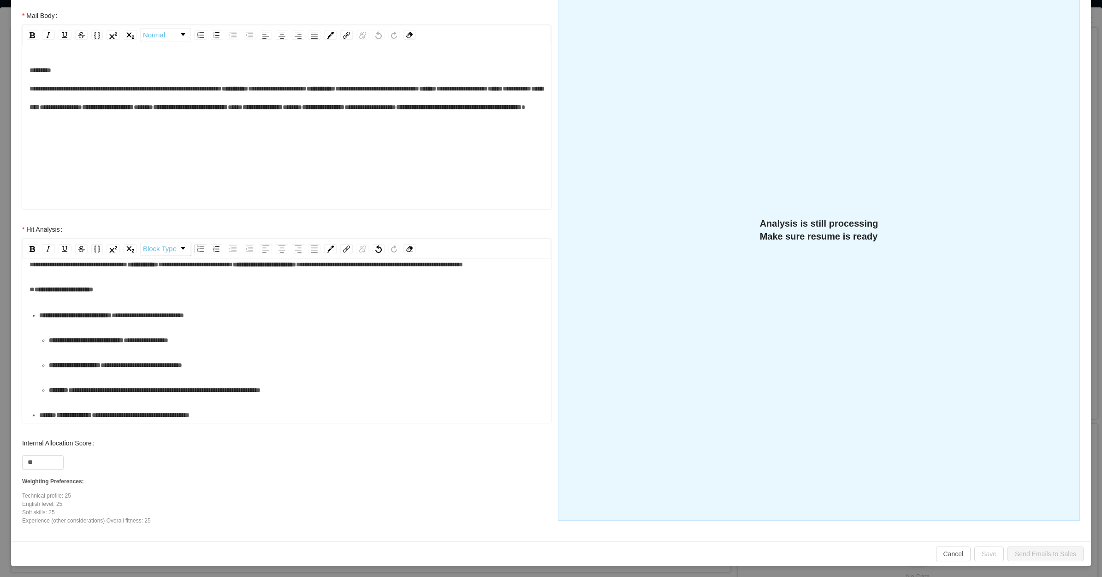
scroll to position [58, 0]
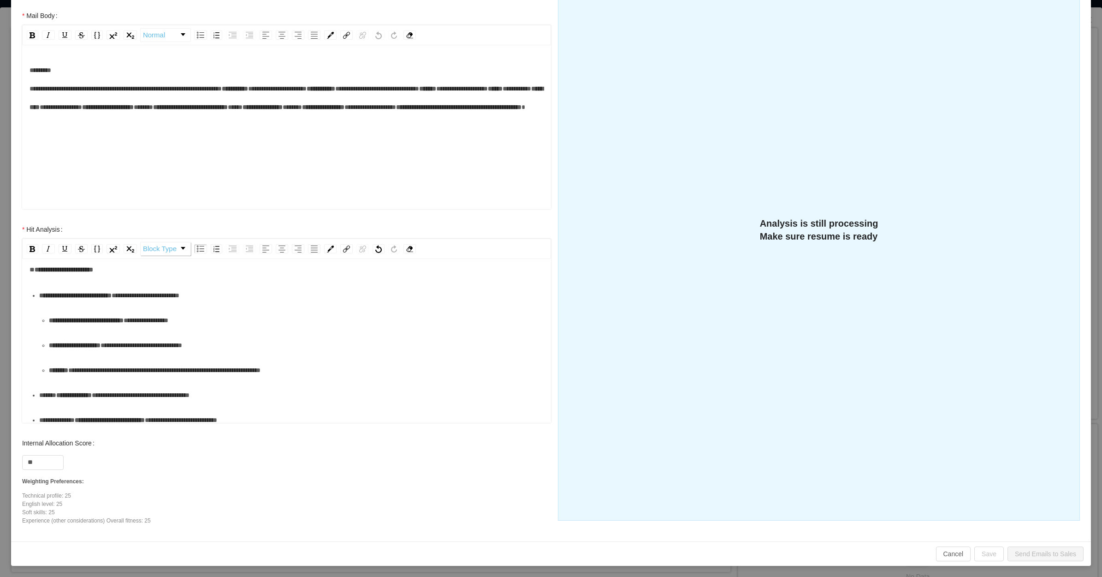
click at [114, 323] on span "**********" at bounding box center [86, 320] width 75 height 6
click at [102, 329] on div "**********" at bounding box center [296, 320] width 495 height 18
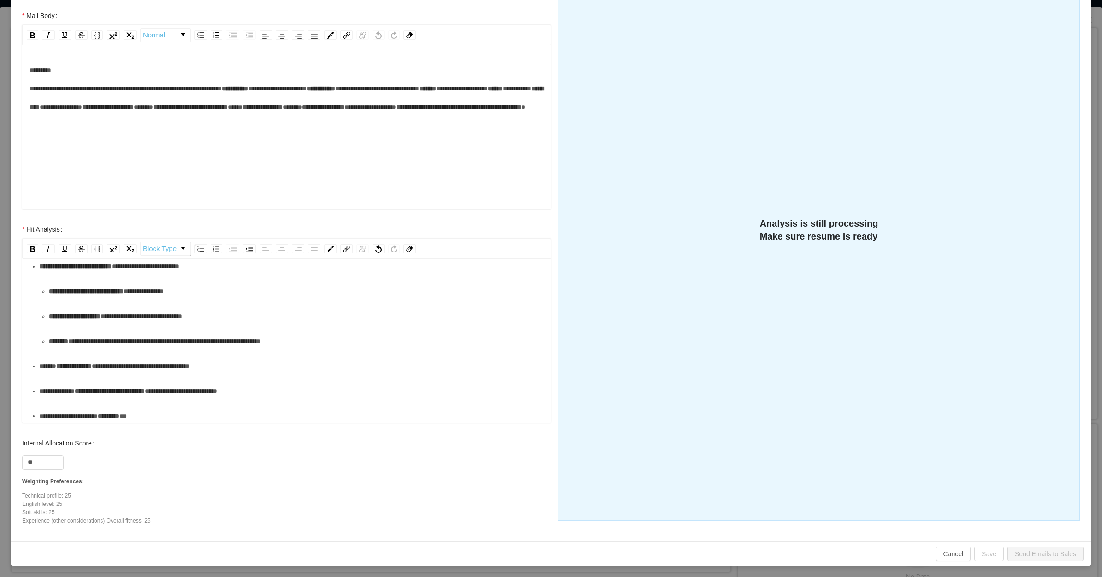
scroll to position [115, 0]
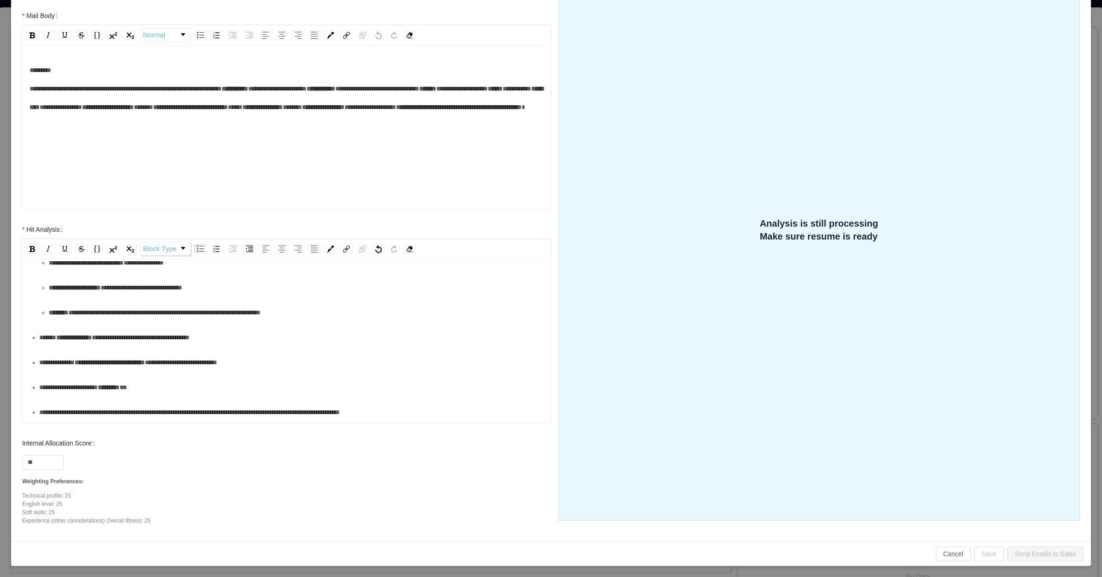
click at [107, 297] on div "**********" at bounding box center [296, 287] width 495 height 18
click at [86, 381] on ul "**********" at bounding box center [287, 324] width 515 height 193
click at [65, 346] on div "**********" at bounding box center [296, 337] width 495 height 18
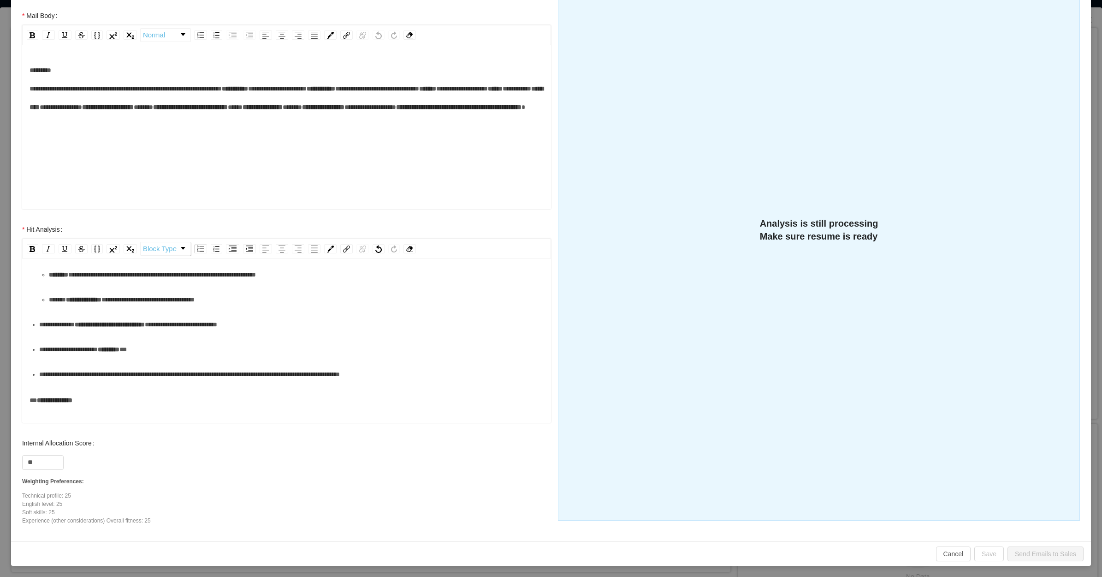
scroll to position [173, 0]
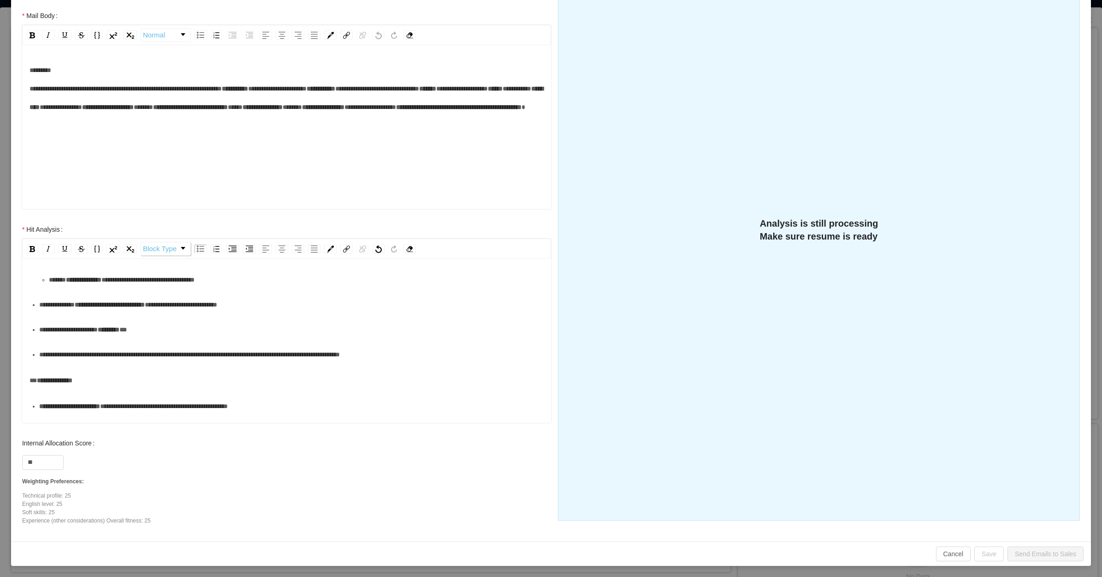
click at [86, 314] on div "**********" at bounding box center [291, 304] width 505 height 18
click at [69, 339] on div "**********" at bounding box center [291, 329] width 505 height 18
click at [44, 319] on ul "**********" at bounding box center [287, 267] width 515 height 193
click at [253, 247] on img "rdw-list-control" at bounding box center [249, 248] width 7 height 6
click at [109, 314] on div "**********" at bounding box center [291, 304] width 505 height 18
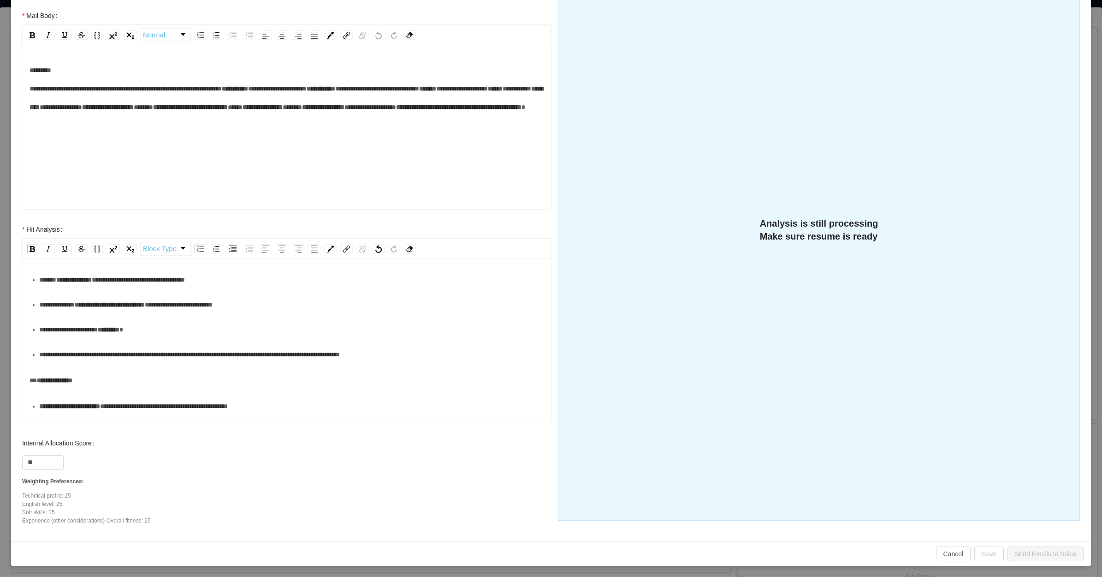
click at [137, 339] on div "**********" at bounding box center [291, 329] width 505 height 18
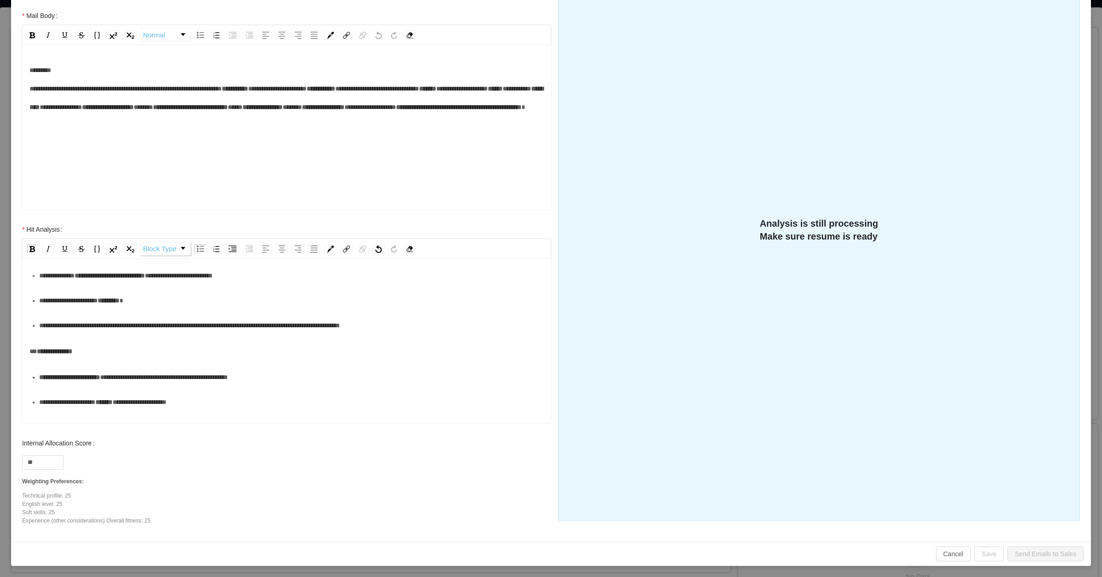
scroll to position [231, 0]
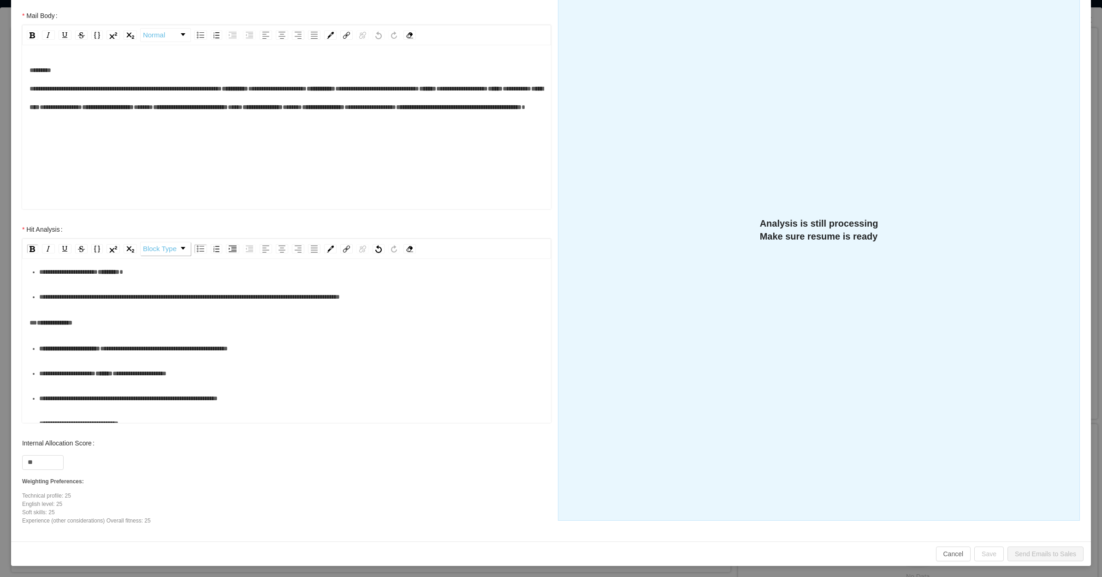
click at [120, 306] on div "**********" at bounding box center [291, 296] width 505 height 18
click at [97, 357] on div "**********" at bounding box center [291, 348] width 505 height 18
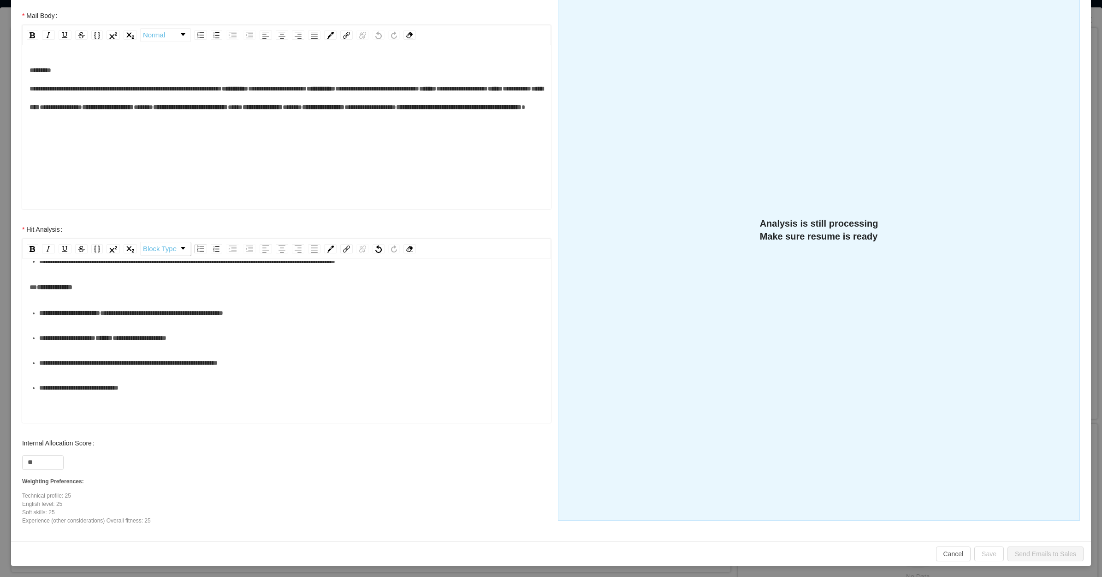
click at [85, 347] on div "**********" at bounding box center [291, 337] width 505 height 18
click at [80, 347] on div "**********" at bounding box center [291, 337] width 505 height 18
click at [84, 372] on div "**********" at bounding box center [291, 362] width 505 height 18
click at [62, 415] on div "rdw-editor" at bounding box center [287, 413] width 515 height 18
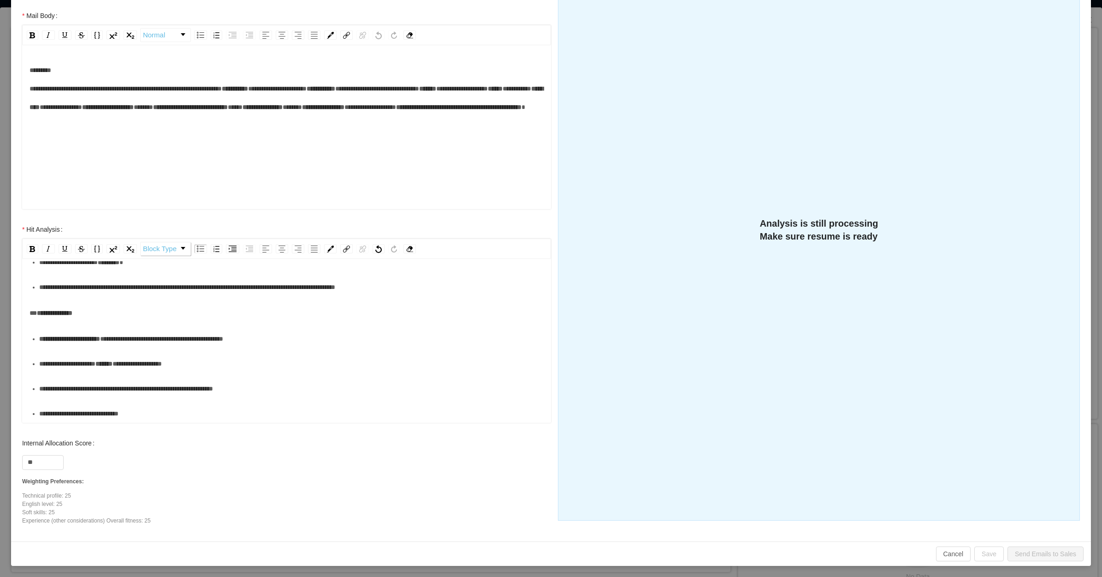
scroll to position [277, 0]
click at [303, 392] on div "**********" at bounding box center [291, 388] width 505 height 18
click at [150, 408] on div "**********" at bounding box center [291, 413] width 505 height 18
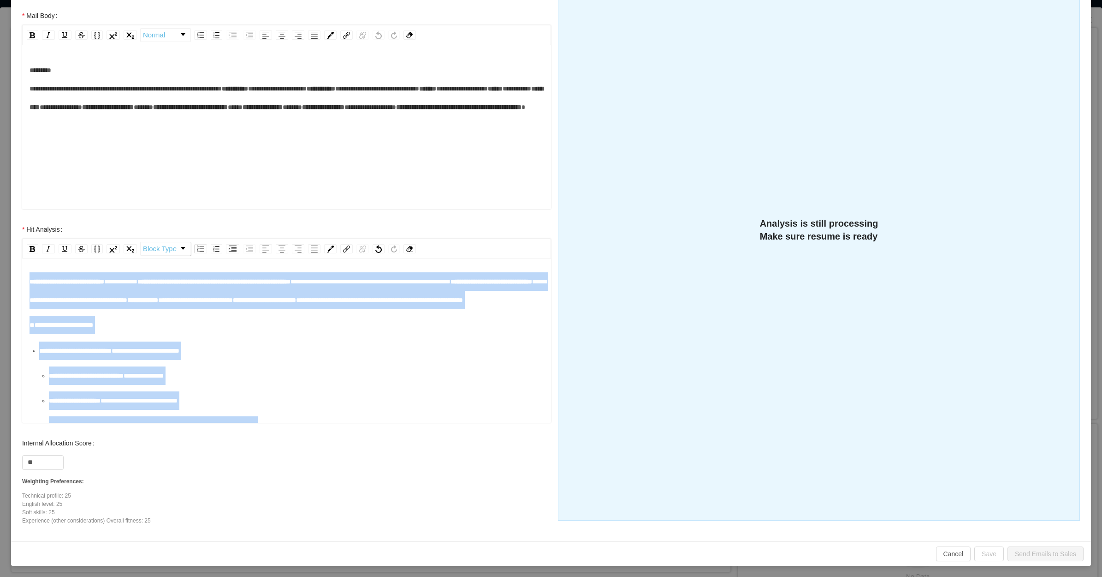
scroll to position [0, 0]
drag, startPoint x: 154, startPoint y: 418, endPoint x: 8, endPoint y: 244, distance: 227.3
click at [8, 244] on div "**********" at bounding box center [551, 288] width 1102 height 577
copy div "**********"
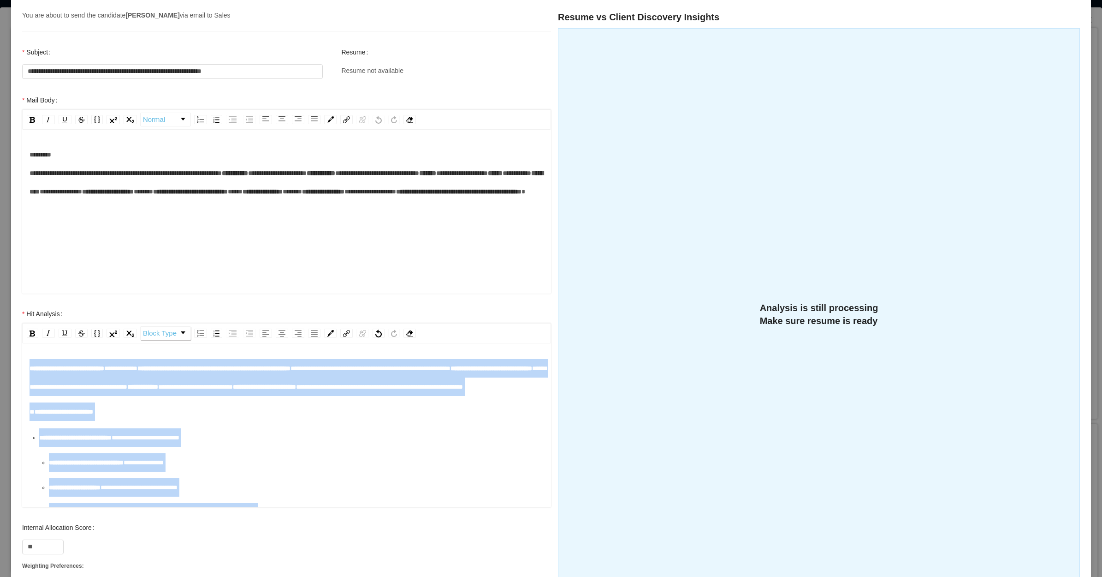
scroll to position [157, 0]
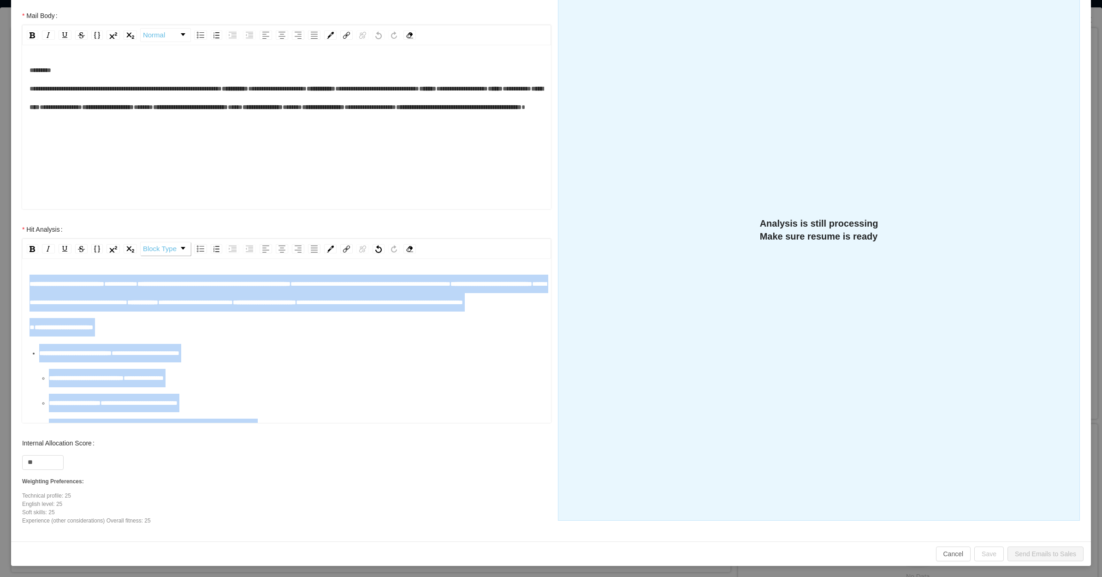
click at [290, 353] on div "**********" at bounding box center [287, 468] width 515 height 388
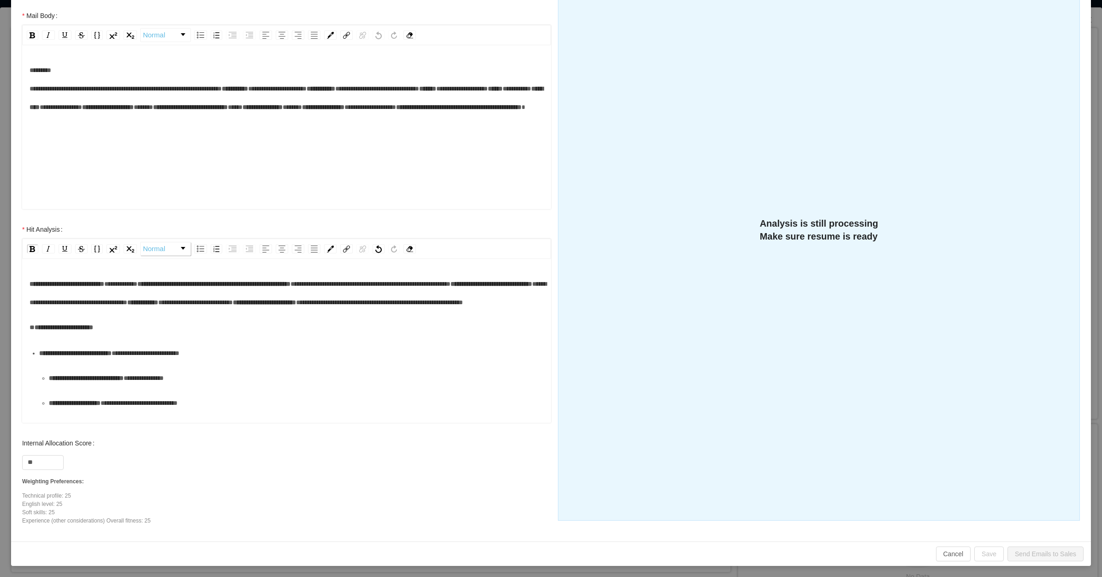
drag, startPoint x: 167, startPoint y: 389, endPoint x: 173, endPoint y: 383, distance: 7.8
click at [169, 356] on span "**********" at bounding box center [146, 353] width 68 height 6
click at [211, 311] on div "**********" at bounding box center [287, 292] width 515 height 37
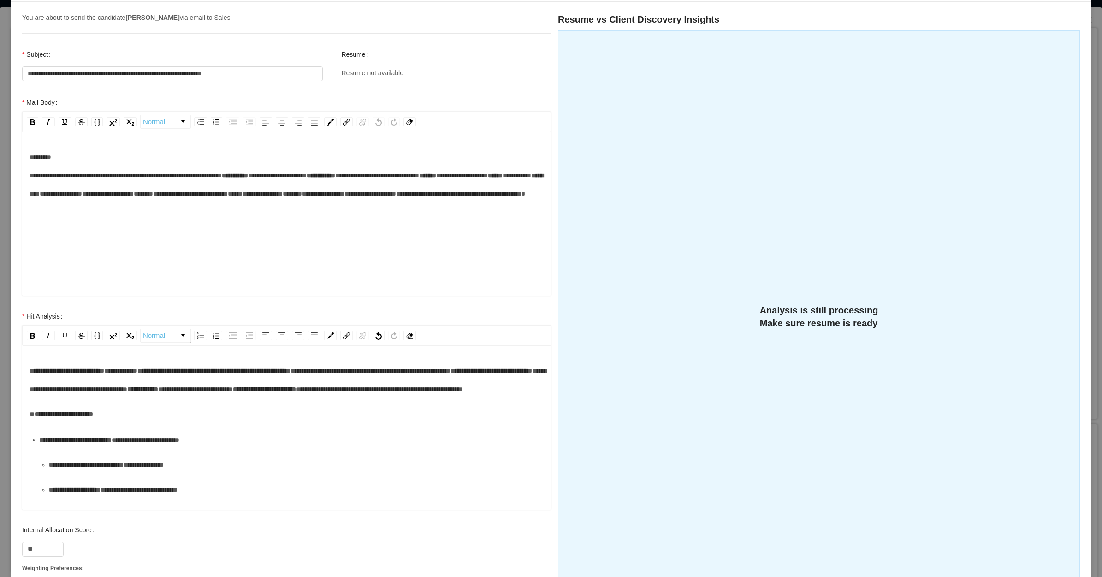
scroll to position [0, 0]
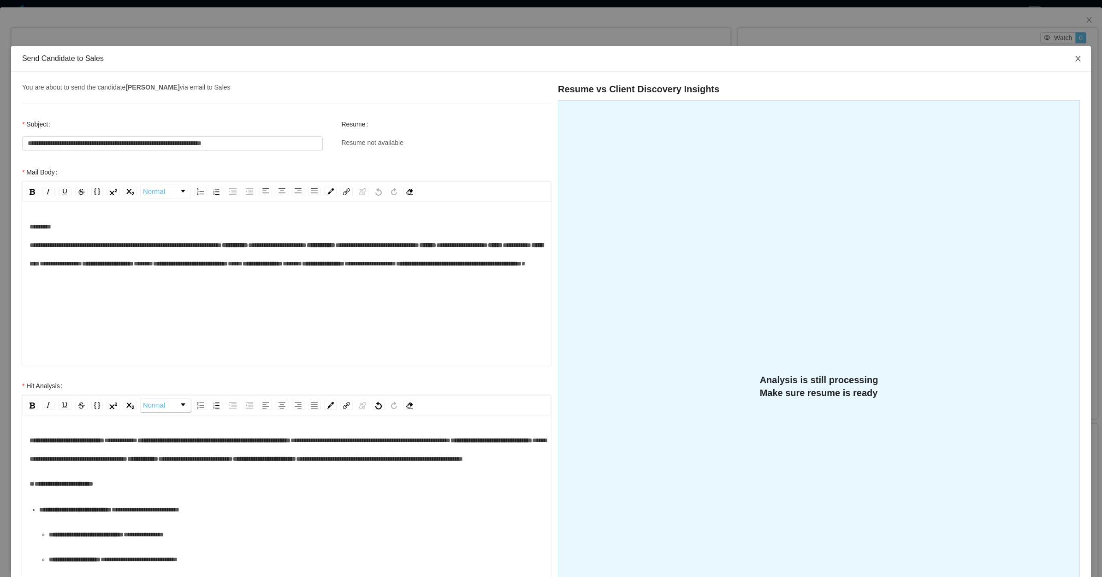
drag, startPoint x: 1069, startPoint y: 58, endPoint x: 1063, endPoint y: 61, distance: 6.8
click at [1075, 58] on icon "icon: close" at bounding box center [1078, 58] width 7 height 7
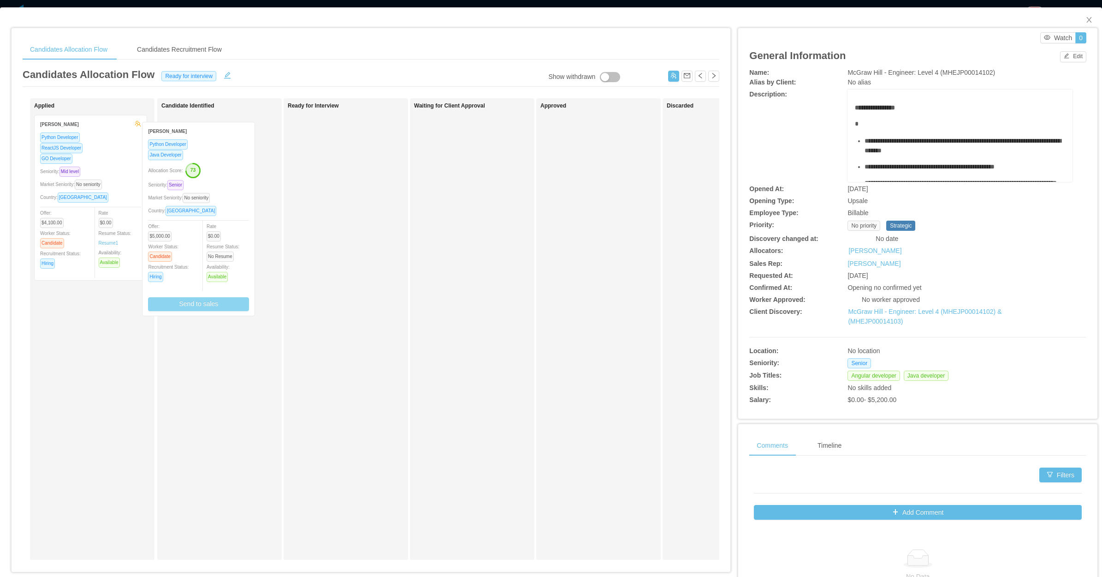
drag, startPoint x: 337, startPoint y: 189, endPoint x: 184, endPoint y: 186, distance: 152.2
click at [220, 190] on div "Applied Rafael Ramos Python Developer ReactJS Developer GO Developer Seniority:…" at bounding box center [371, 332] width 697 height 469
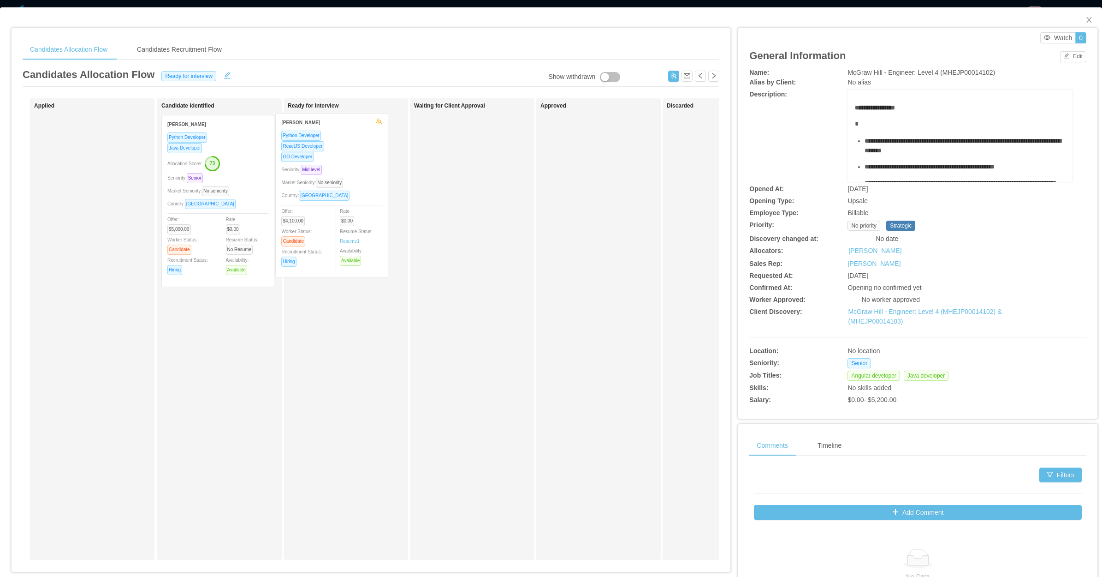
drag, startPoint x: 170, startPoint y: 195, endPoint x: 343, endPoint y: 194, distance: 173.0
click at [345, 193] on div "Applied Rafael Ramos Python Developer ReactJS Developer GO Developer Seniority:…" at bounding box center [371, 332] width 697 height 469
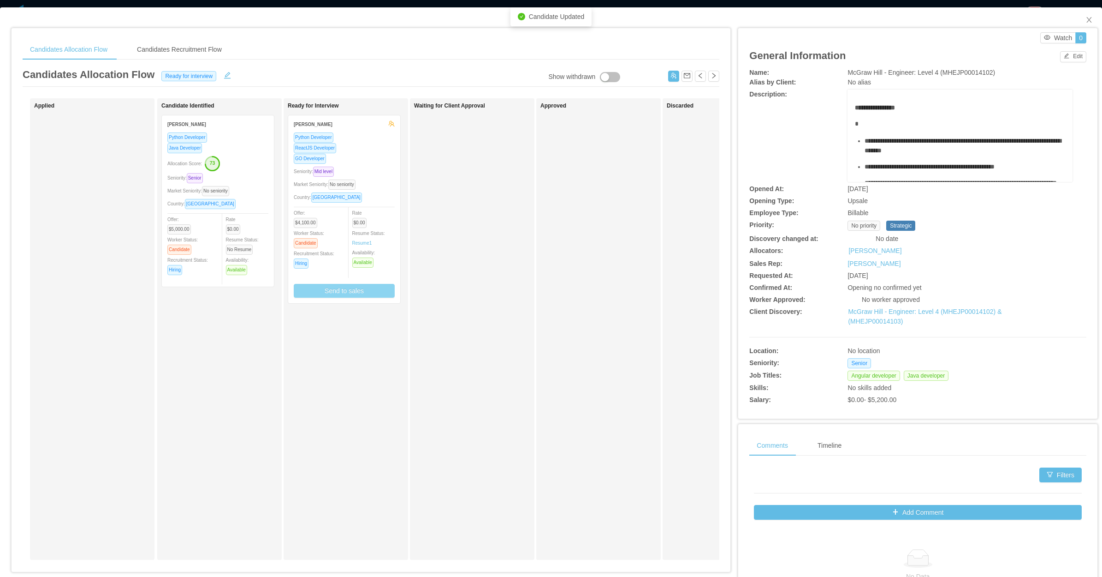
click at [353, 291] on button "Send to sales" at bounding box center [344, 291] width 101 height 14
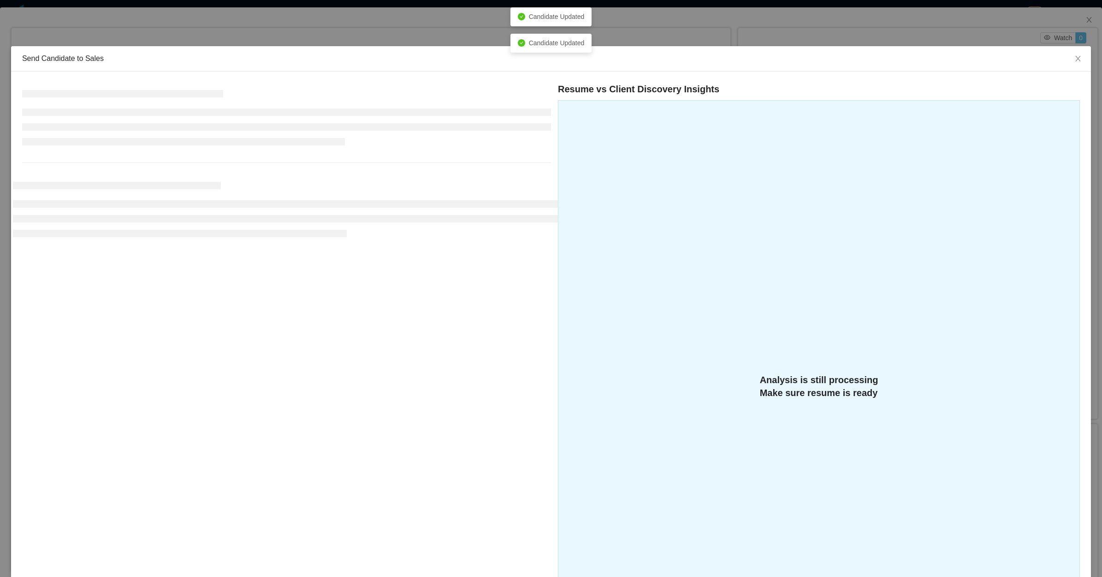
scroll to position [147, 0]
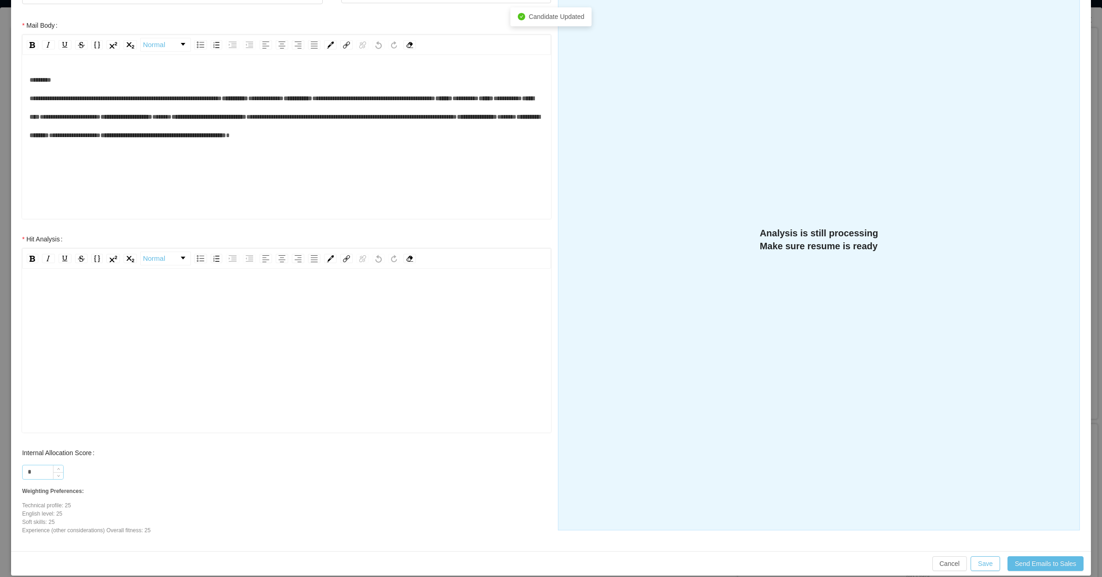
click at [42, 469] on input "*" at bounding box center [43, 472] width 41 height 14
type input "**"
click at [141, 334] on div "rdw-editor" at bounding box center [287, 364] width 515 height 161
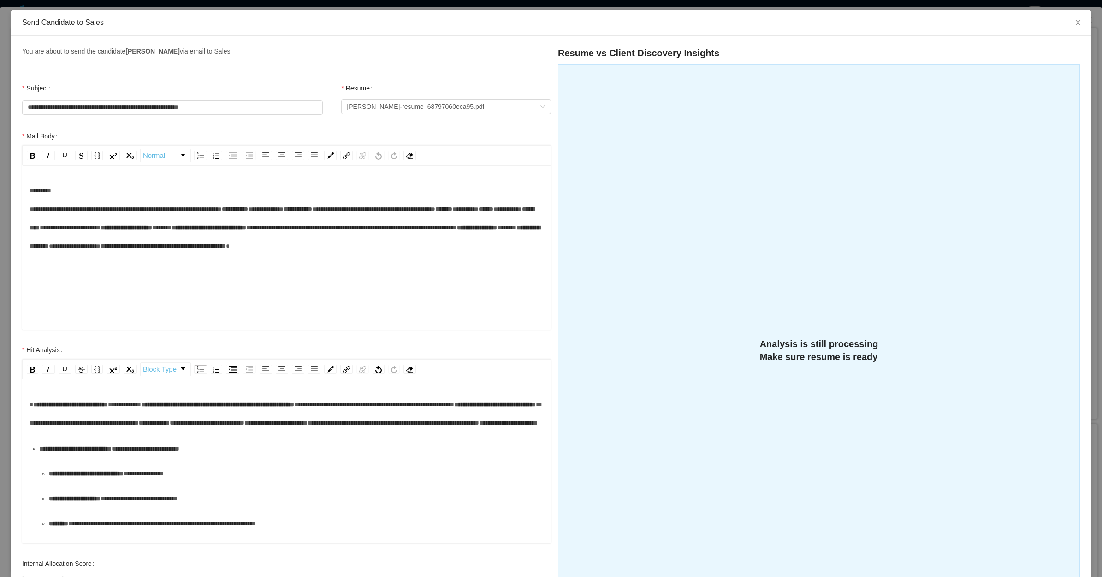
scroll to position [31, 0]
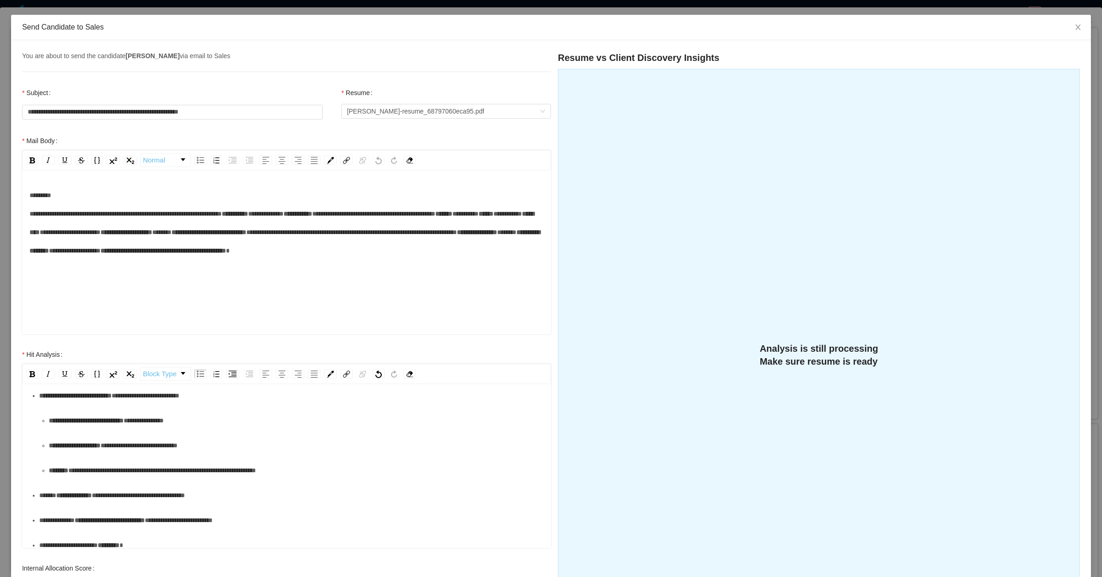
click at [135, 398] on div "**********" at bounding box center [287, 523] width 515 height 363
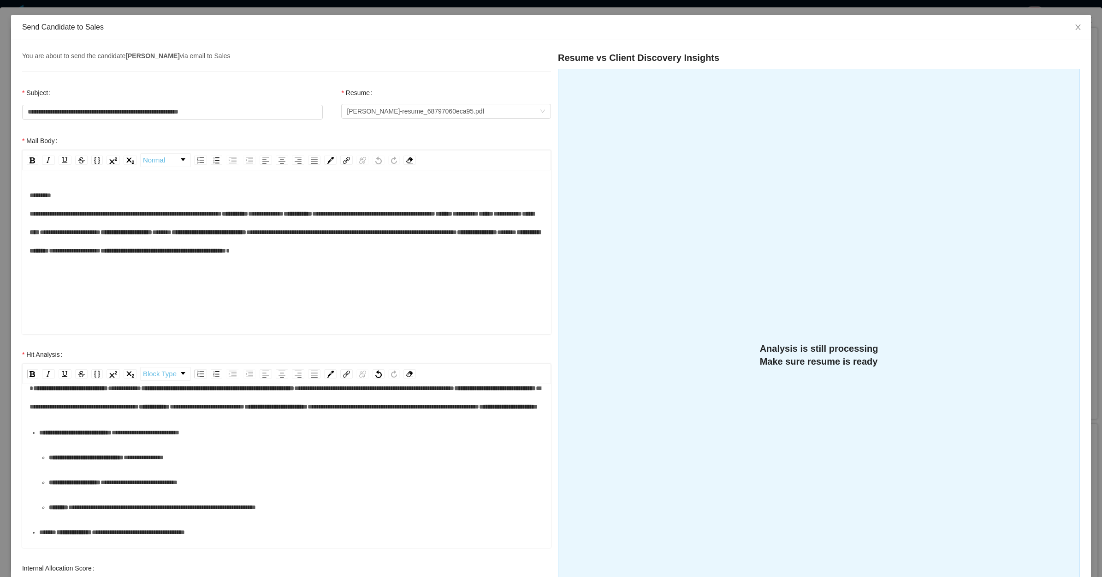
scroll to position [0, 0]
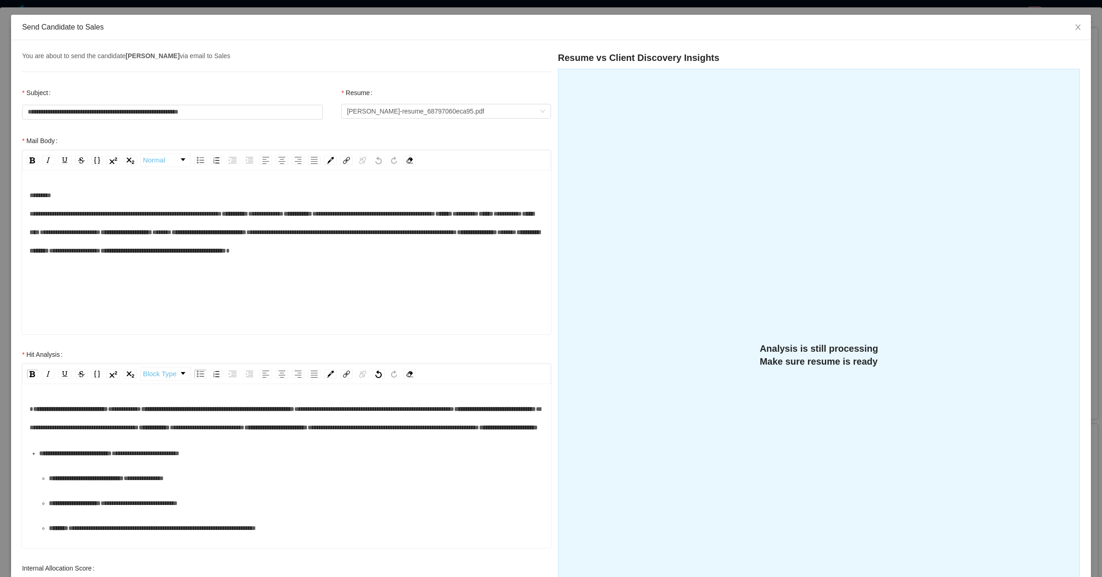
click at [454, 412] on span "**********" at bounding box center [495, 408] width 82 height 6
drag, startPoint x: 133, startPoint y: 411, endPoint x: 132, endPoint y: 405, distance: 6.5
click at [133, 411] on span "**********" at bounding box center [124, 408] width 33 height 6
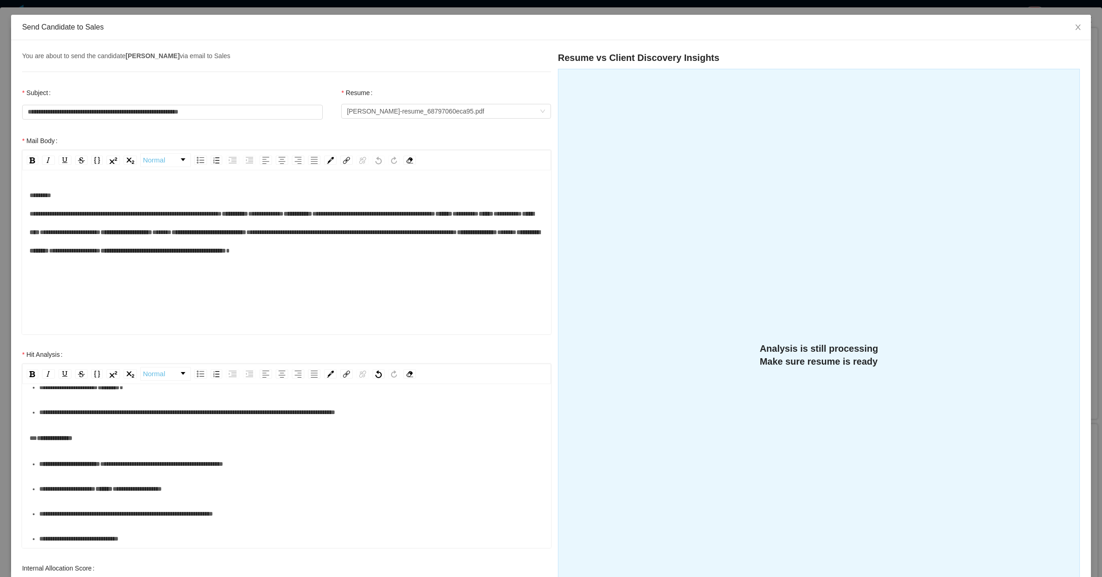
scroll to position [157, 0]
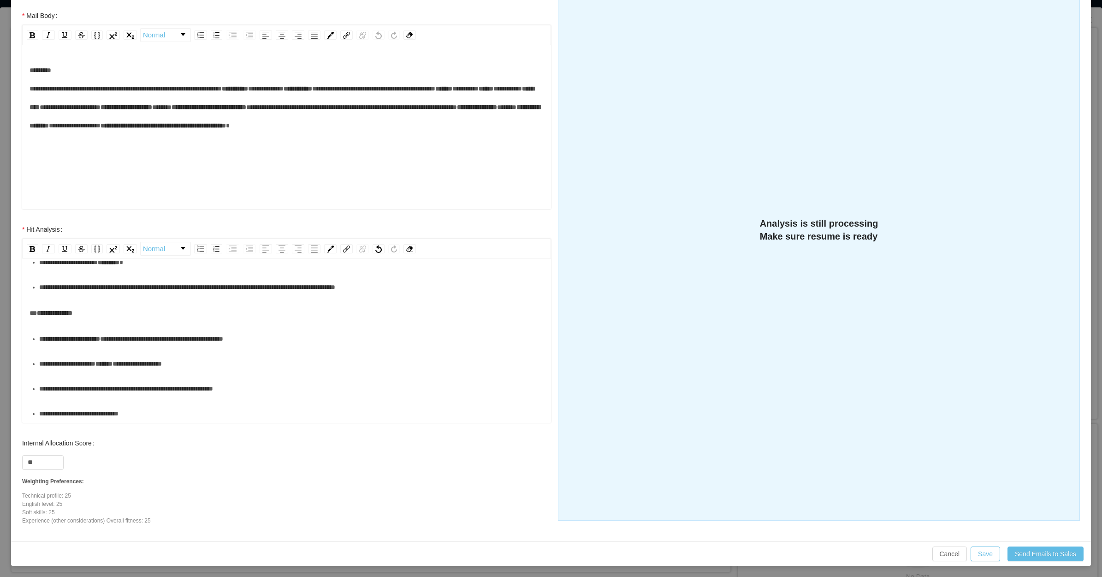
drag, startPoint x: 214, startPoint y: 421, endPoint x: 220, endPoint y: 418, distance: 6.4
click at [216, 420] on div "**********" at bounding box center [291, 413] width 505 height 18
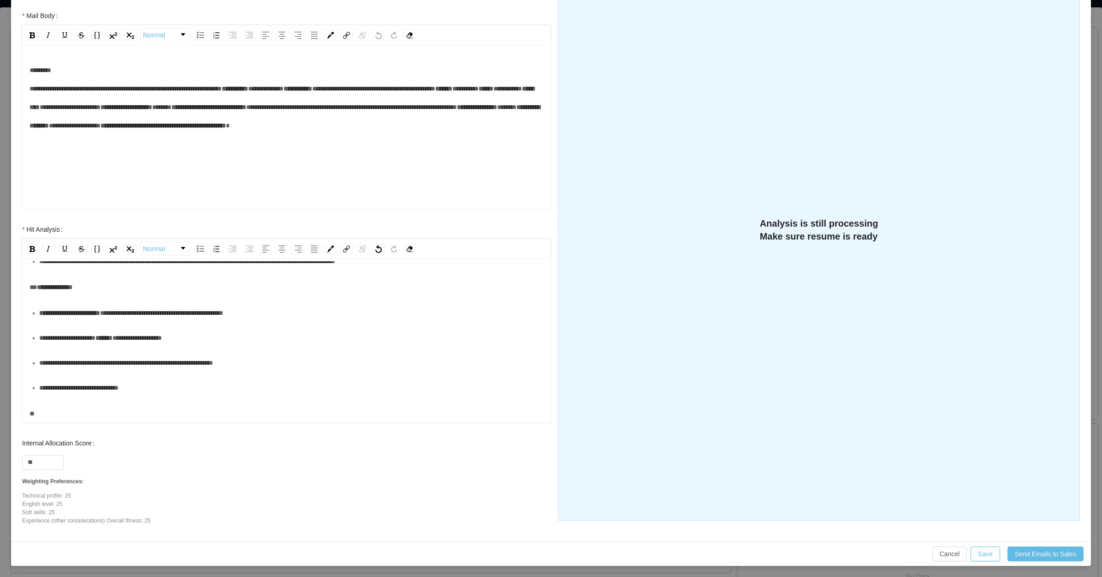
scroll to position [280, 0]
drag, startPoint x: 988, startPoint y: 547, endPoint x: 979, endPoint y: 546, distance: 9.9
click at [988, 547] on button "Save" at bounding box center [986, 553] width 30 height 15
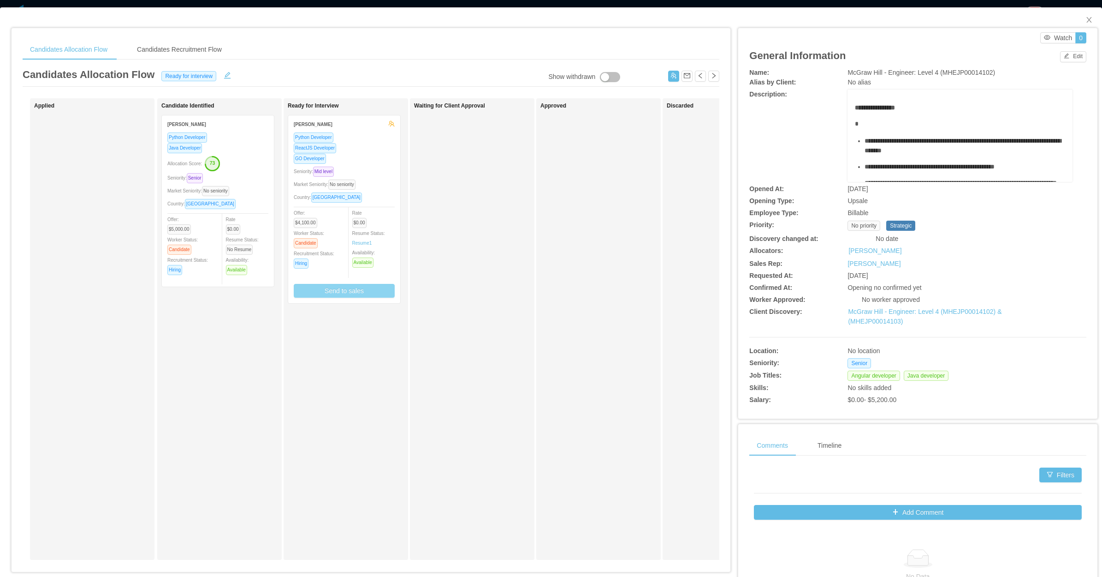
scroll to position [111, 0]
click at [382, 212] on div "Rate $0.00 Resume Status: Resume 1 Availability: Available" at bounding box center [377, 238] width 51 height 60
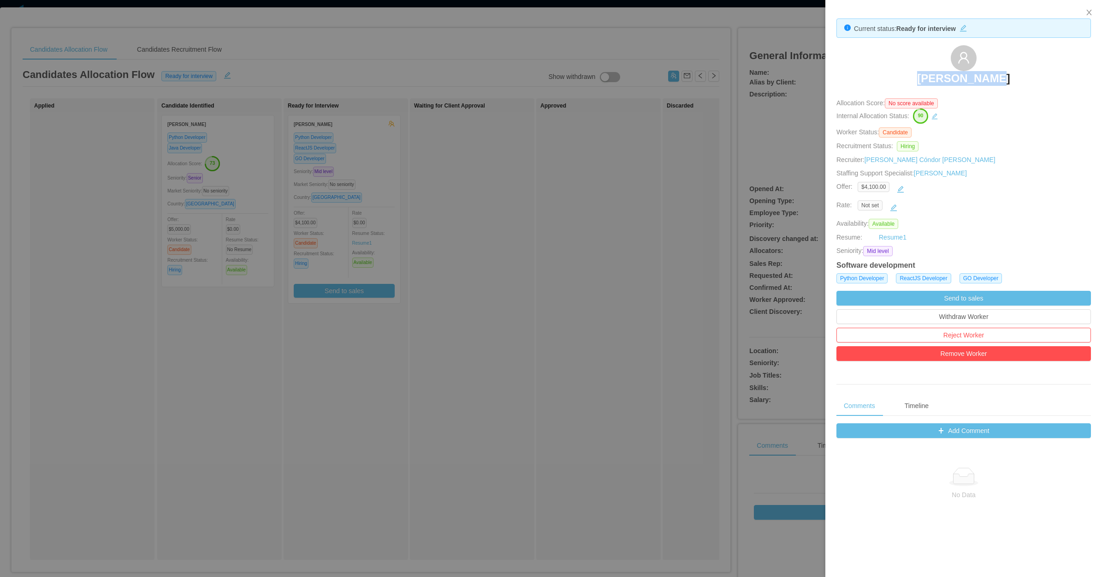
drag, startPoint x: 878, startPoint y: 76, endPoint x: 1005, endPoint y: 82, distance: 127.9
click at [1005, 82] on div "Rafael Ramos" at bounding box center [964, 68] width 255 height 46
copy h3 "Rafael Ramos"
click at [587, 107] on div at bounding box center [551, 288] width 1102 height 577
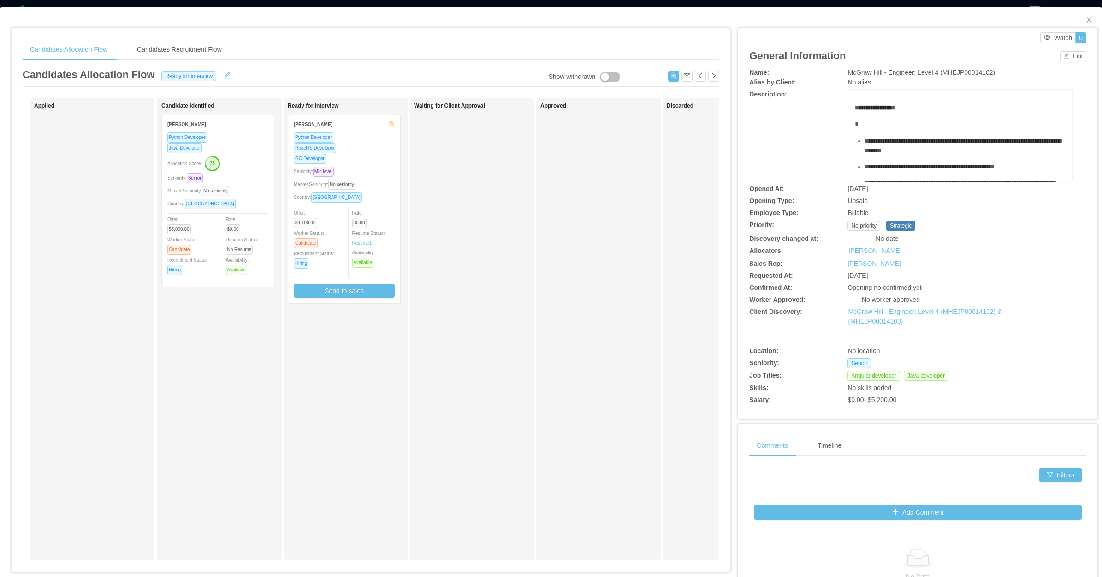
click at [959, 70] on span "McGraw Hill - Engineer: Level 4 (MHEJP00014102)" at bounding box center [922, 72] width 148 height 7
drag, startPoint x: 959, startPoint y: 70, endPoint x: 937, endPoint y: 72, distance: 22.7
click at [937, 72] on span "McGraw Hill - Engineer: Level 4 (MHEJP00014102)" at bounding box center [922, 72] width 148 height 7
click at [941, 71] on span "McGraw Hill - Engineer: Level 4 (MHEJP00014102)" at bounding box center [922, 72] width 148 height 7
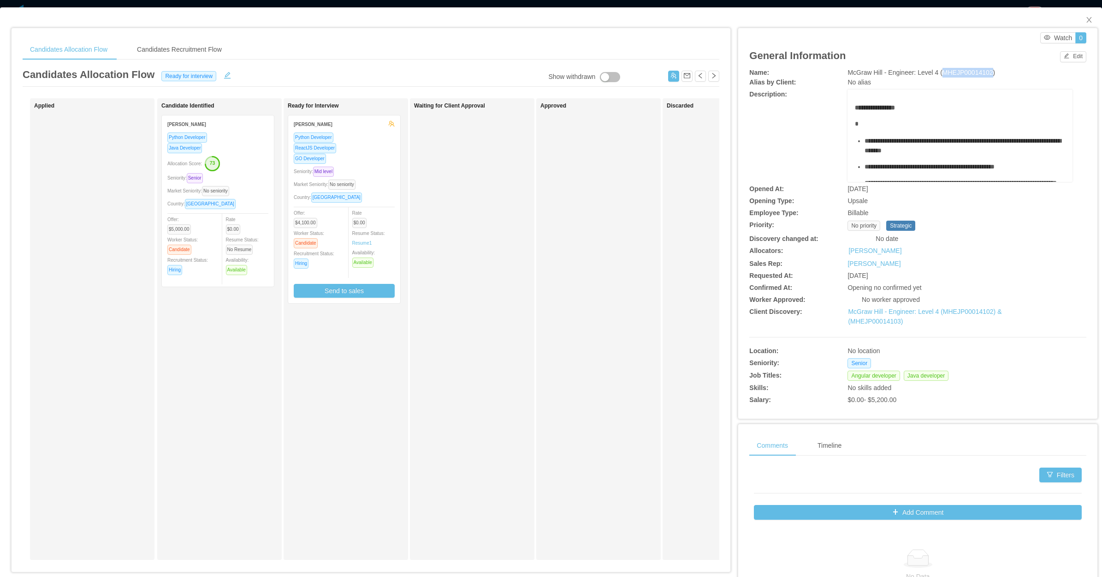
copy span "MHEJP00014102"
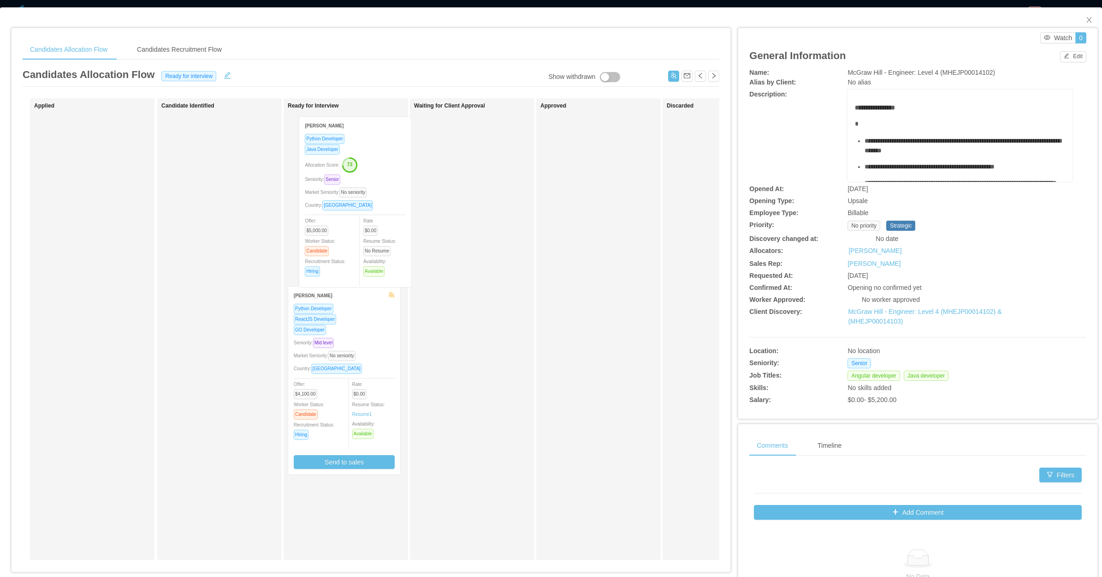
drag, startPoint x: 235, startPoint y: 203, endPoint x: 379, endPoint y: 203, distance: 143.4
click at [379, 203] on div "Applied Candidate Identified Mario Jimenez Carrasco Python Developer Java Devel…" at bounding box center [371, 332] width 697 height 469
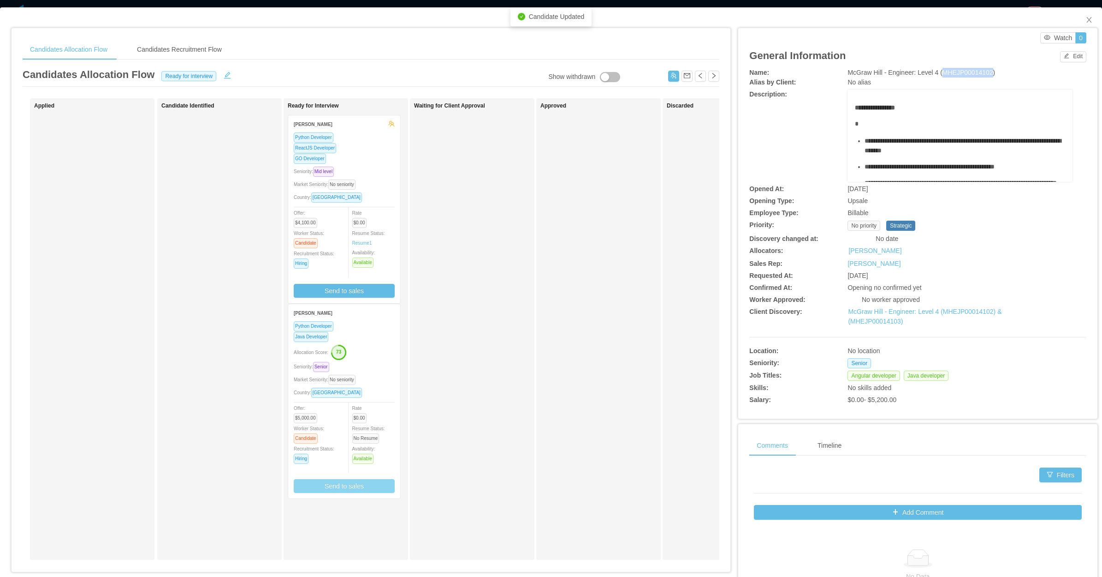
click at [337, 485] on button "Send to sales" at bounding box center [344, 486] width 101 height 14
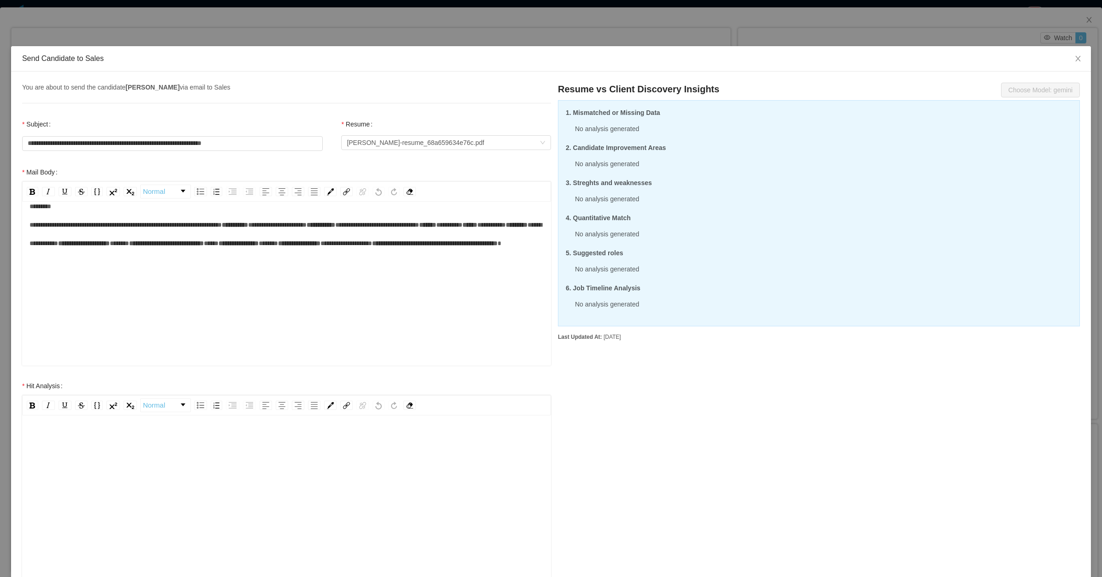
scroll to position [157, 0]
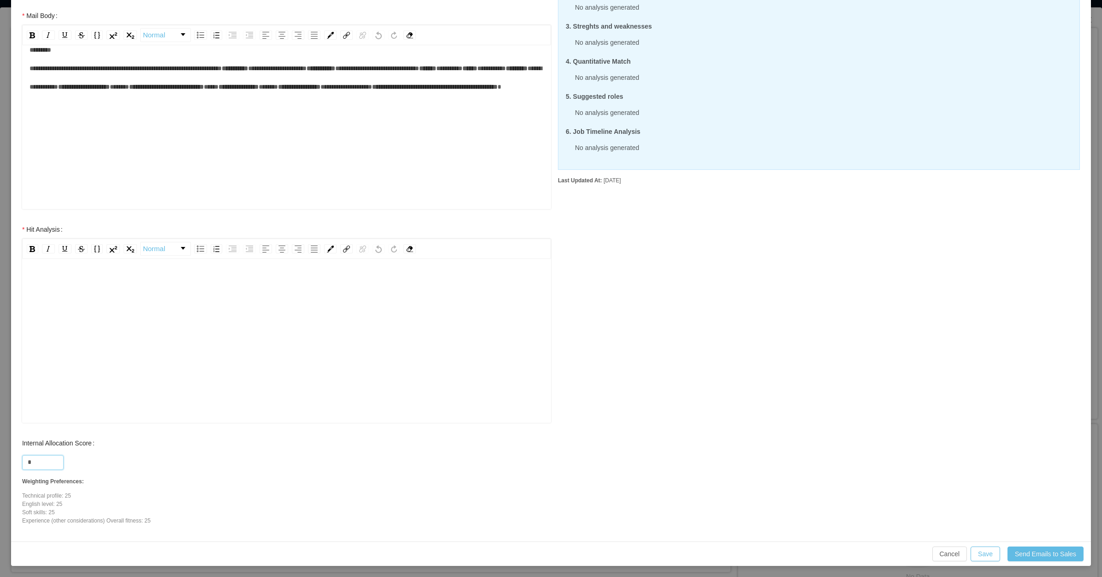
drag, startPoint x: 45, startPoint y: 462, endPoint x: 29, endPoint y: 452, distance: 19.2
click at [29, 452] on div "*" at bounding box center [286, 461] width 529 height 18
type input "**"
click at [99, 355] on div "rdw-editor" at bounding box center [287, 354] width 515 height 161
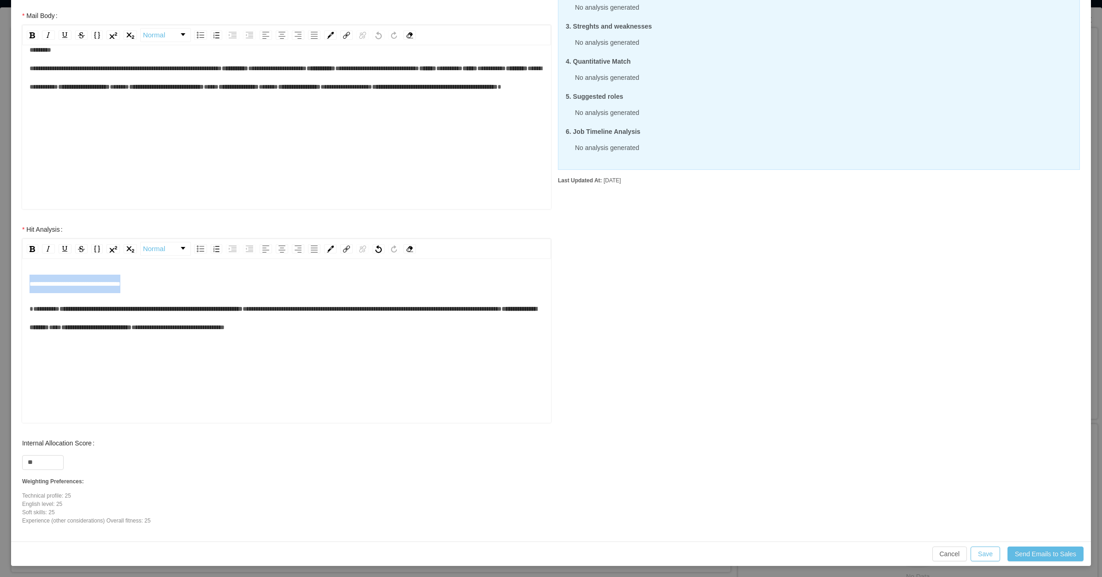
drag, startPoint x: 164, startPoint y: 285, endPoint x: 27, endPoint y: 286, distance: 137.5
click at [27, 286] on div "**********" at bounding box center [286, 341] width 529 height 161
click at [299, 363] on div "**********" at bounding box center [287, 354] width 515 height 161
click at [435, 334] on div "**********" at bounding box center [287, 317] width 515 height 37
click at [161, 344] on div "**********" at bounding box center [287, 354] width 515 height 161
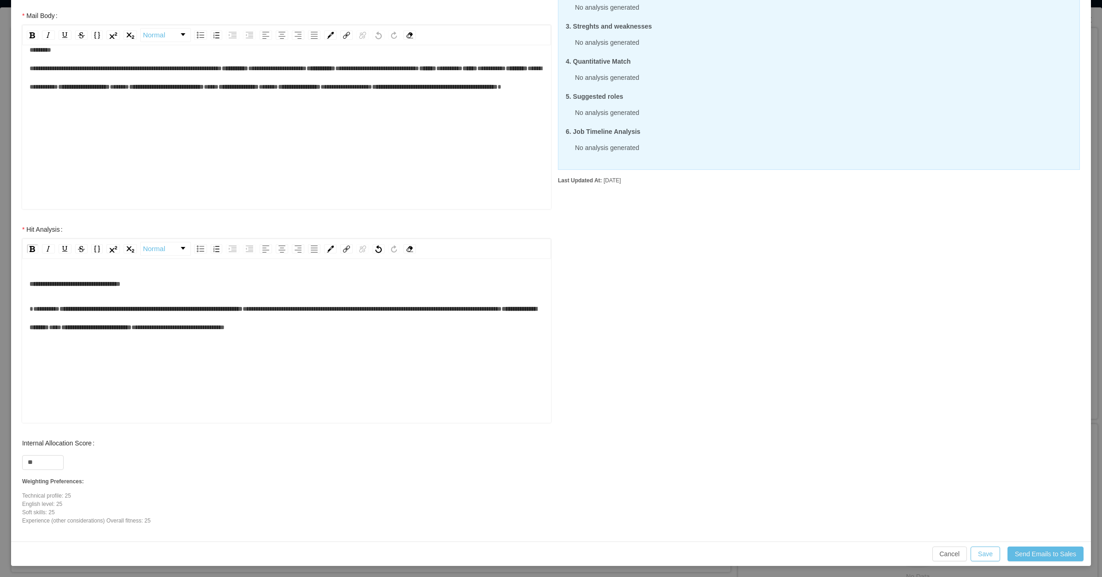
click at [183, 338] on div "**********" at bounding box center [287, 354] width 515 height 161
click at [241, 338] on div "**********" at bounding box center [287, 354] width 515 height 161
click at [418, 334] on div "**********" at bounding box center [287, 317] width 515 height 37
click at [453, 333] on div "**********" at bounding box center [287, 317] width 515 height 37
click at [93, 351] on div "rdw-editor" at bounding box center [287, 352] width 515 height 18
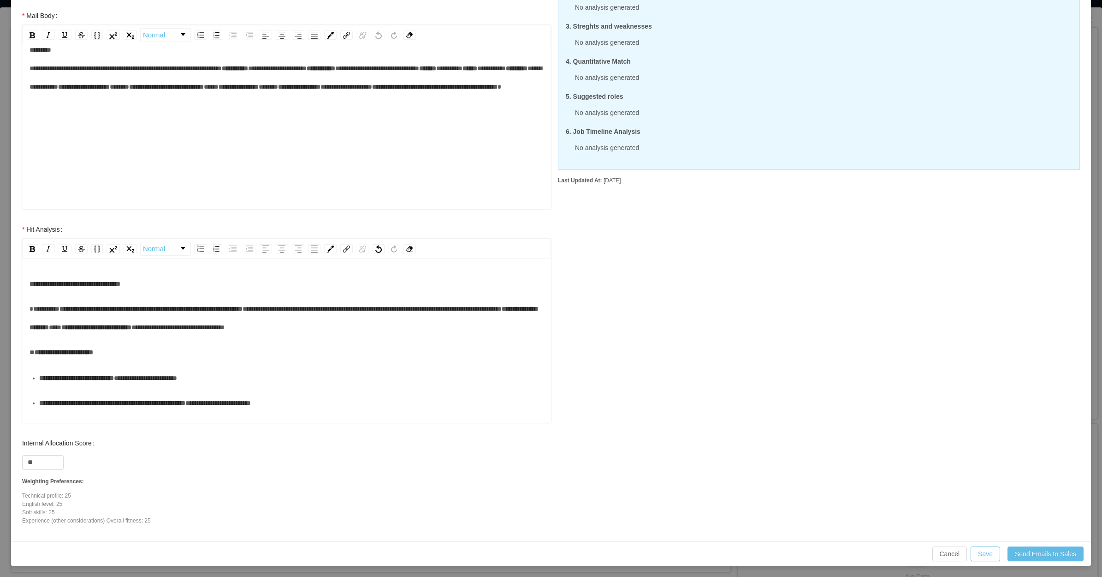
click at [76, 387] on div "**********" at bounding box center [291, 378] width 505 height 18
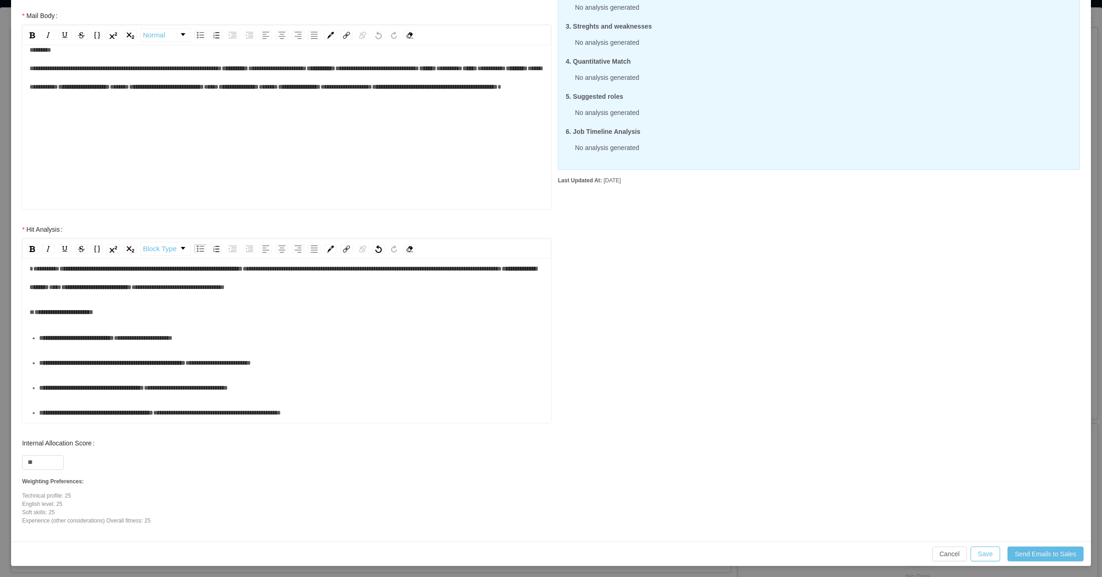
scroll to position [58, 0]
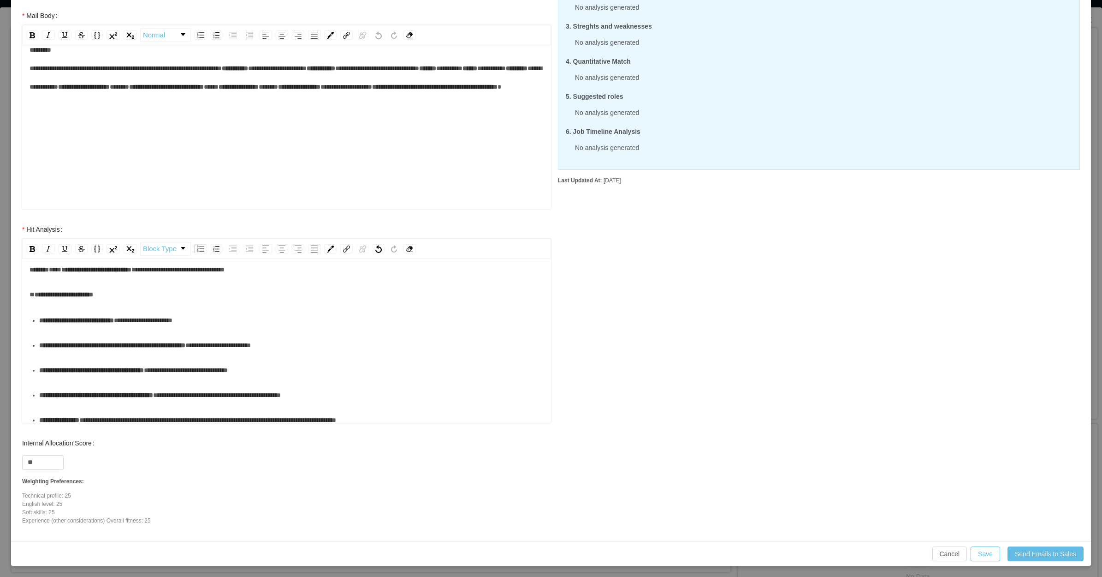
click at [155, 376] on ul "**********" at bounding box center [287, 395] width 515 height 168
click at [120, 376] on ul "**********" at bounding box center [287, 395] width 515 height 168
click at [113, 354] on div "**********" at bounding box center [291, 345] width 505 height 18
click at [109, 379] on div "**********" at bounding box center [291, 370] width 505 height 18
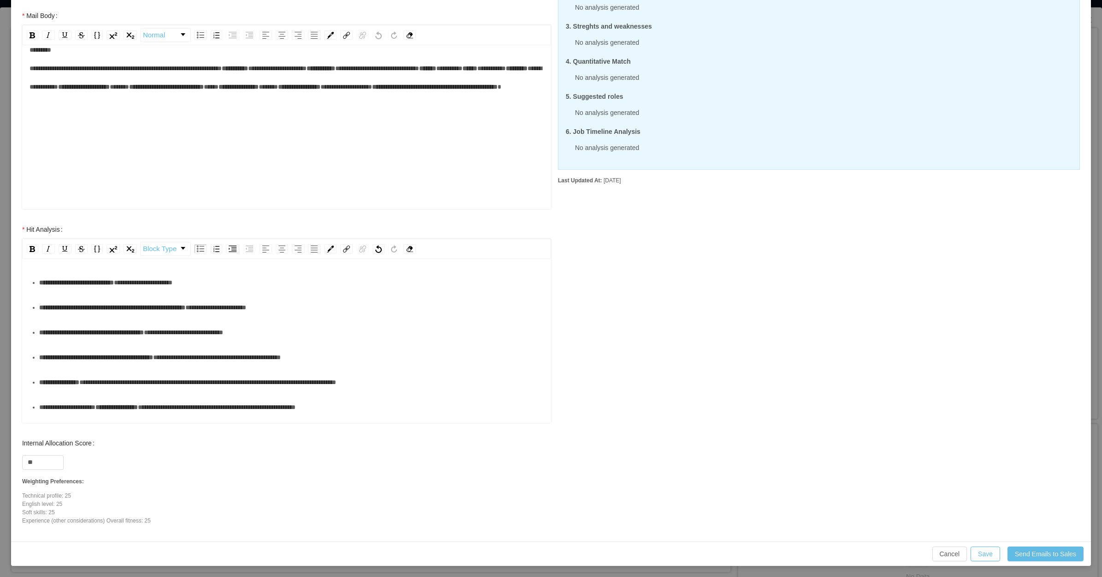
scroll to position [115, 0]
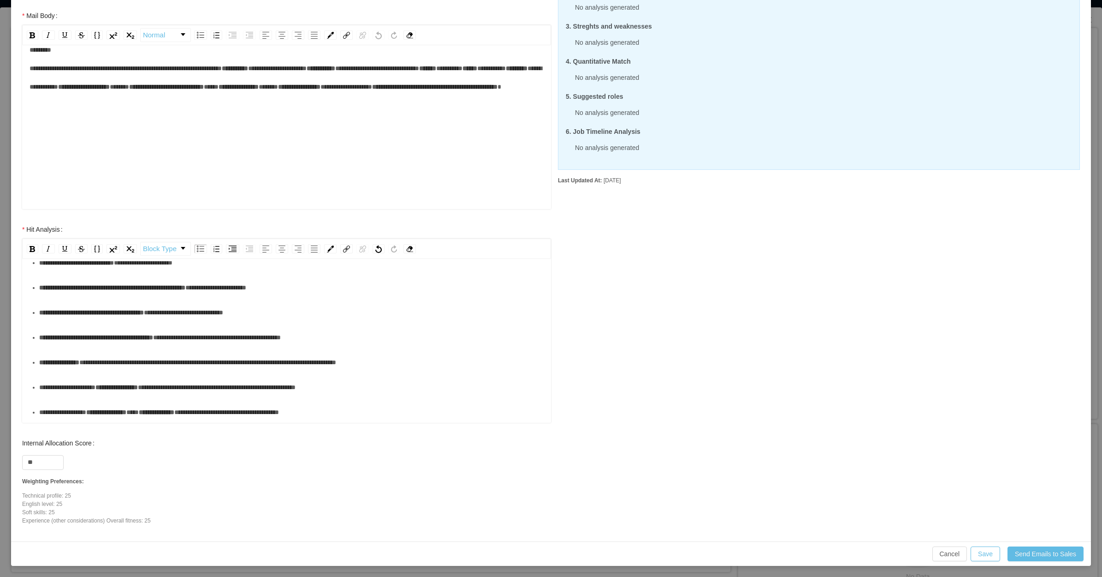
click at [128, 371] on div "**********" at bounding box center [291, 362] width 505 height 18
click at [125, 346] on div "**********" at bounding box center [291, 337] width 505 height 18
click at [94, 371] on div "**********" at bounding box center [291, 362] width 505 height 18
click at [95, 396] on div "**********" at bounding box center [291, 387] width 505 height 18
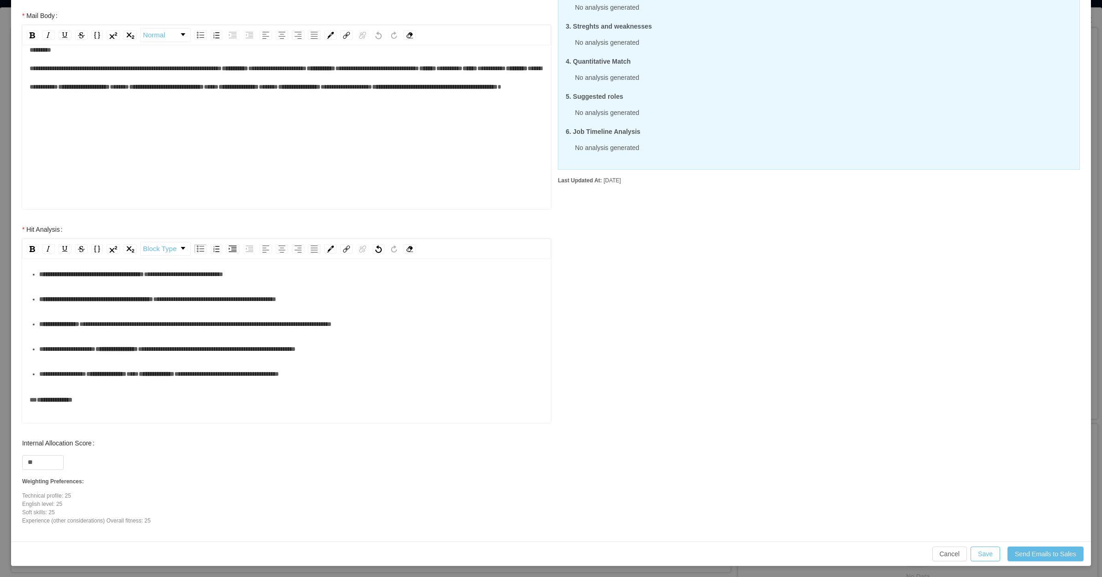
scroll to position [173, 0]
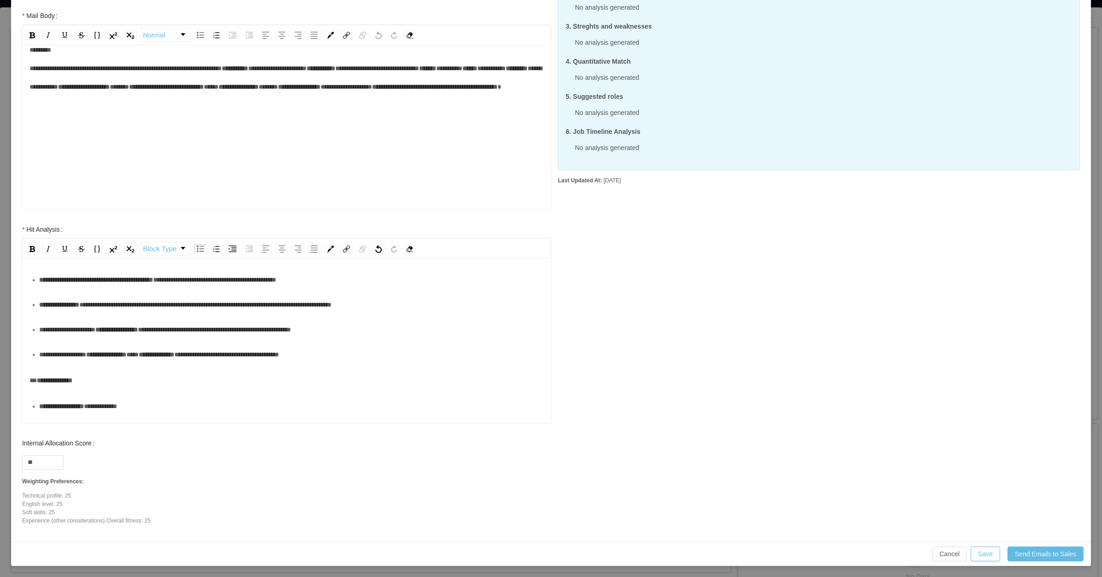
click at [79, 363] on div "**********" at bounding box center [291, 354] width 505 height 18
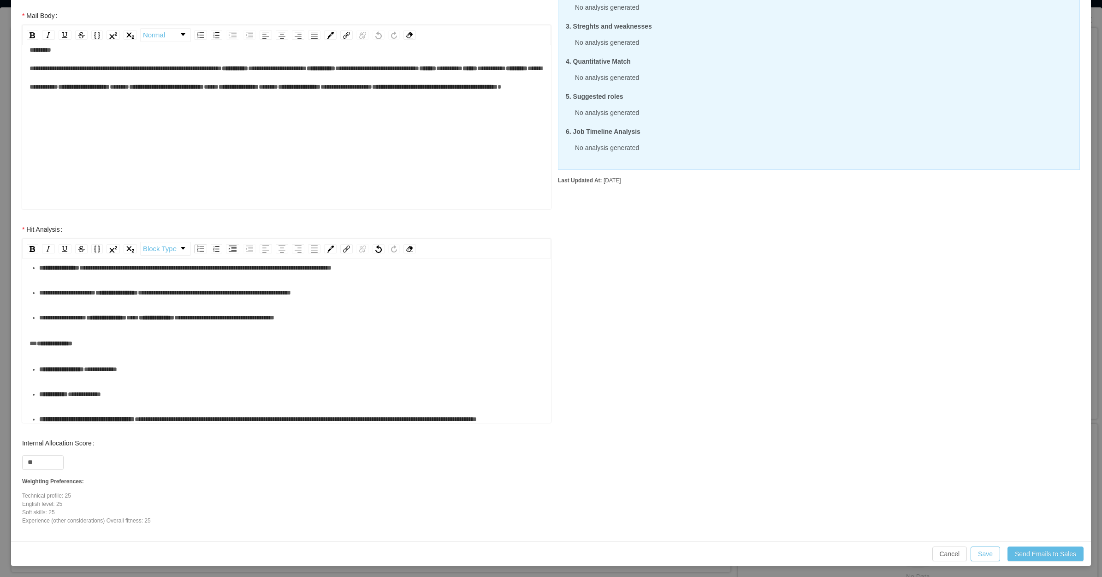
scroll to position [231, 0]
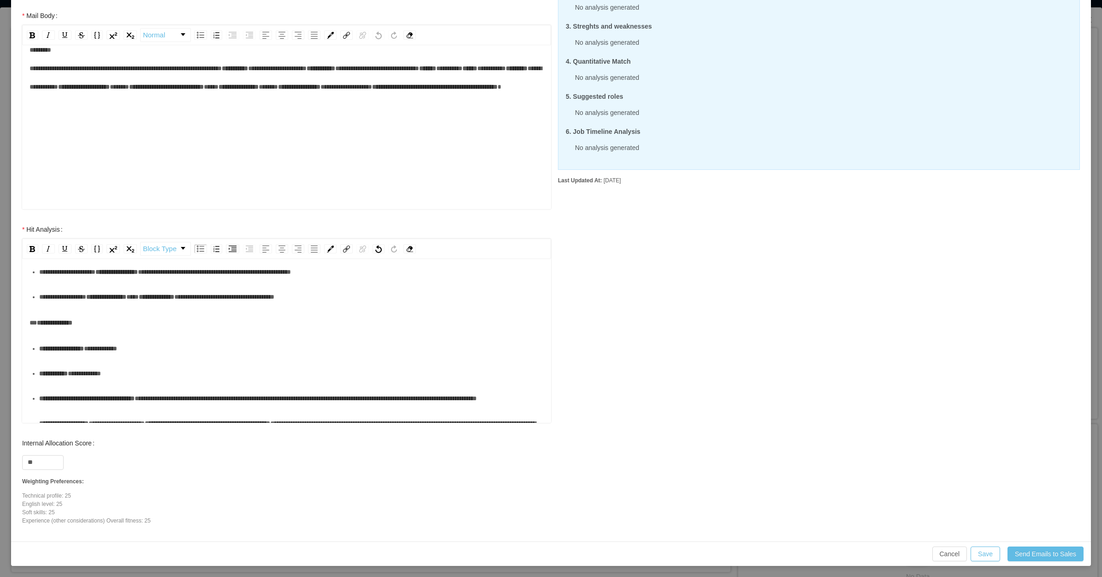
click at [89, 357] on div "**********" at bounding box center [291, 348] width 505 height 18
click at [83, 382] on div "**********" at bounding box center [291, 373] width 505 height 18
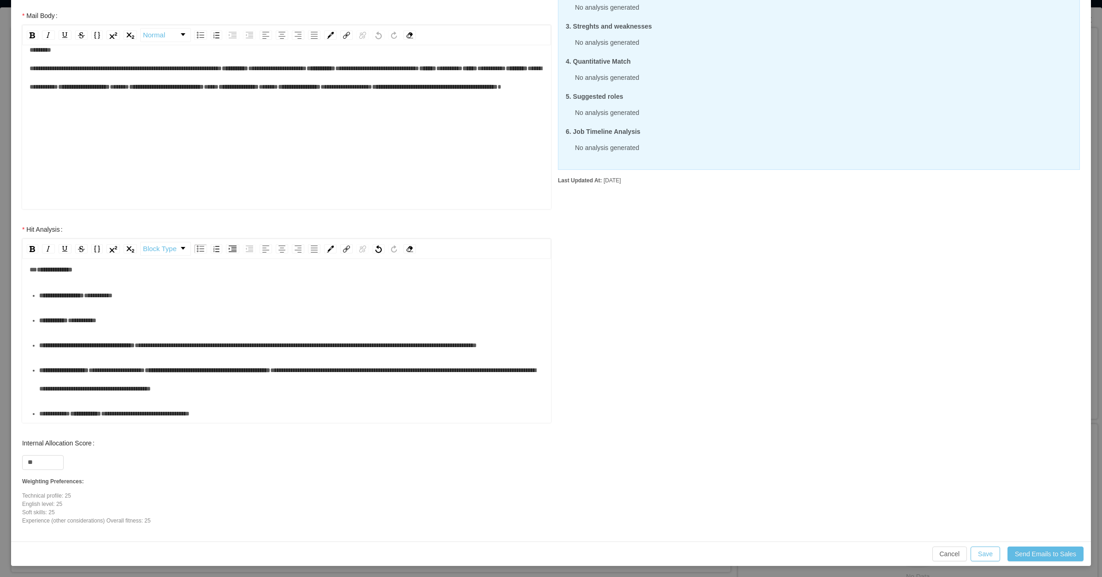
click at [82, 354] on div "**********" at bounding box center [291, 345] width 505 height 18
click at [77, 354] on div "**********" at bounding box center [291, 345] width 505 height 18
click at [76, 384] on div "**********" at bounding box center [291, 379] width 505 height 37
click at [248, 411] on div "**********" at bounding box center [291, 413] width 505 height 18
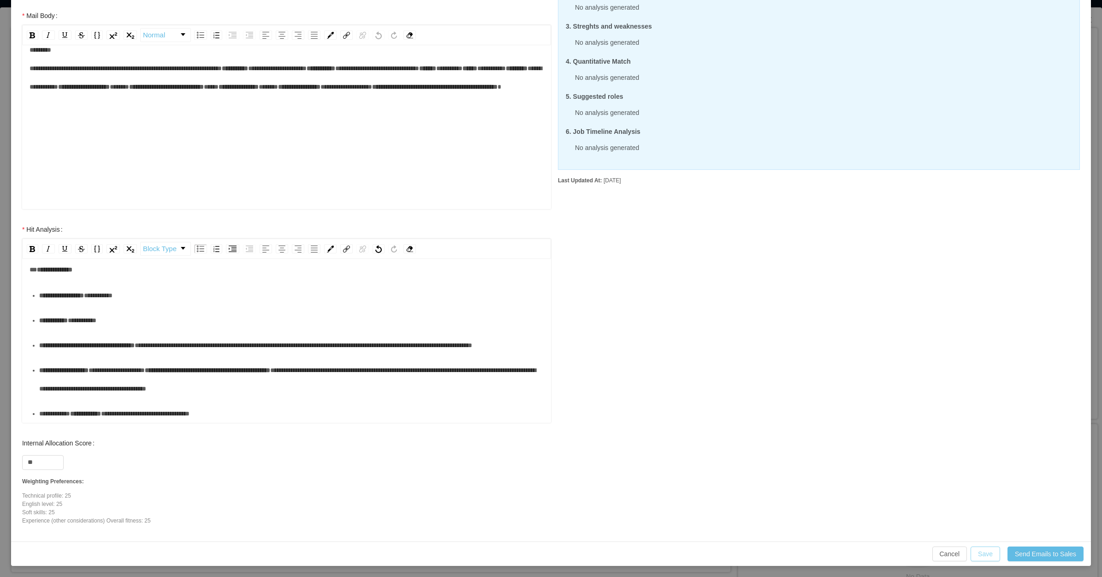
click at [978, 552] on button "Save" at bounding box center [986, 553] width 30 height 15
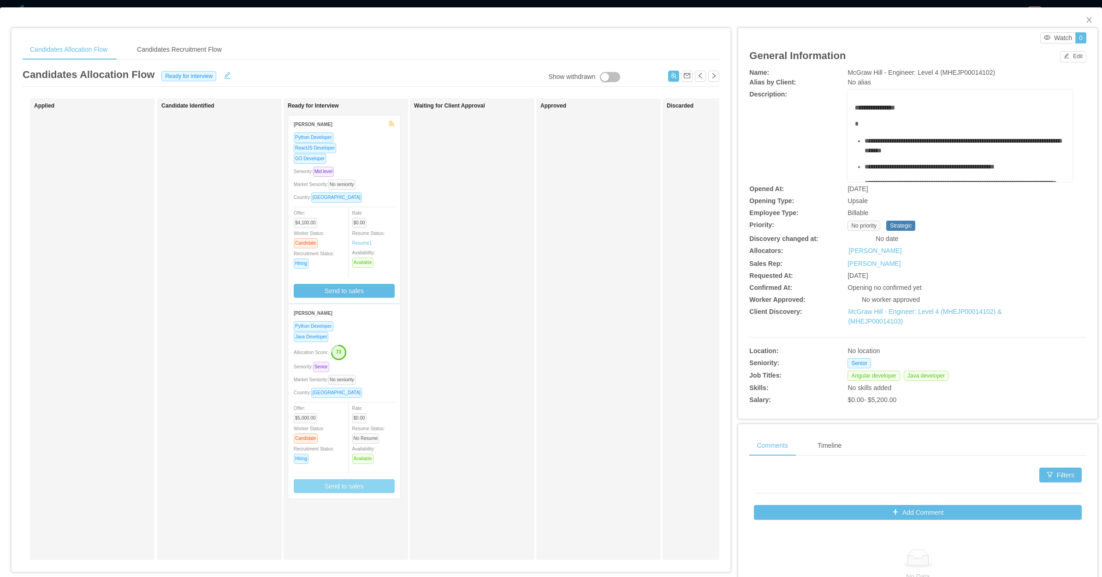
scroll to position [111, 0]
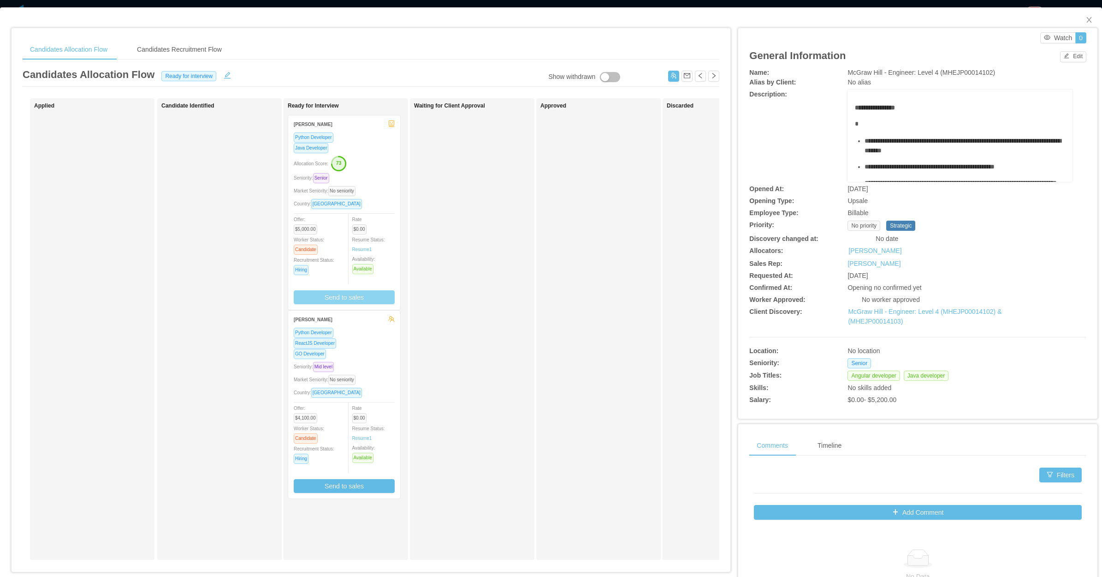
click at [356, 297] on button "Send to sales" at bounding box center [344, 297] width 101 height 14
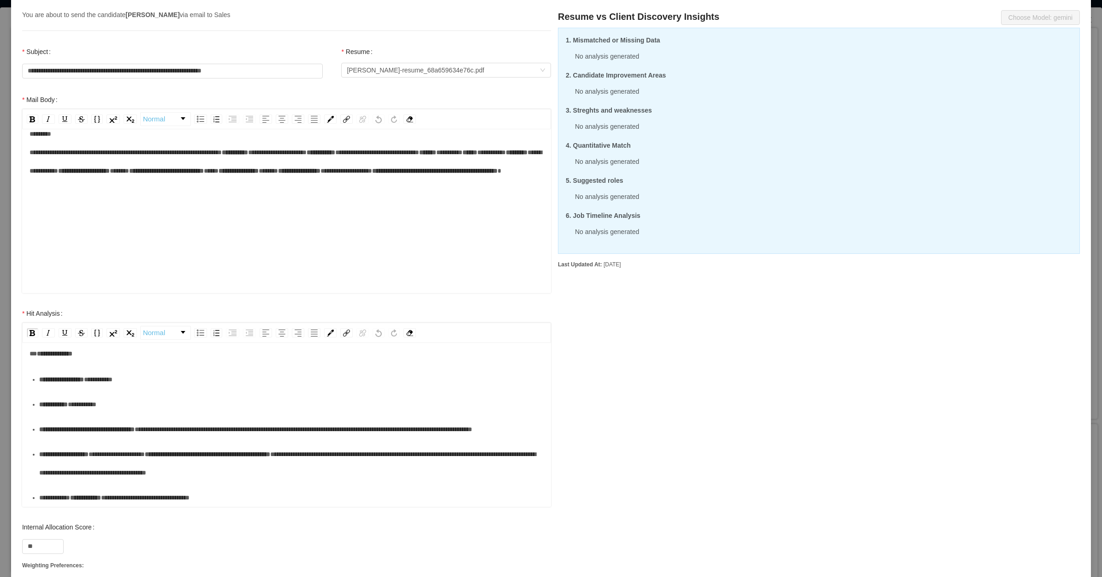
scroll to position [157, 0]
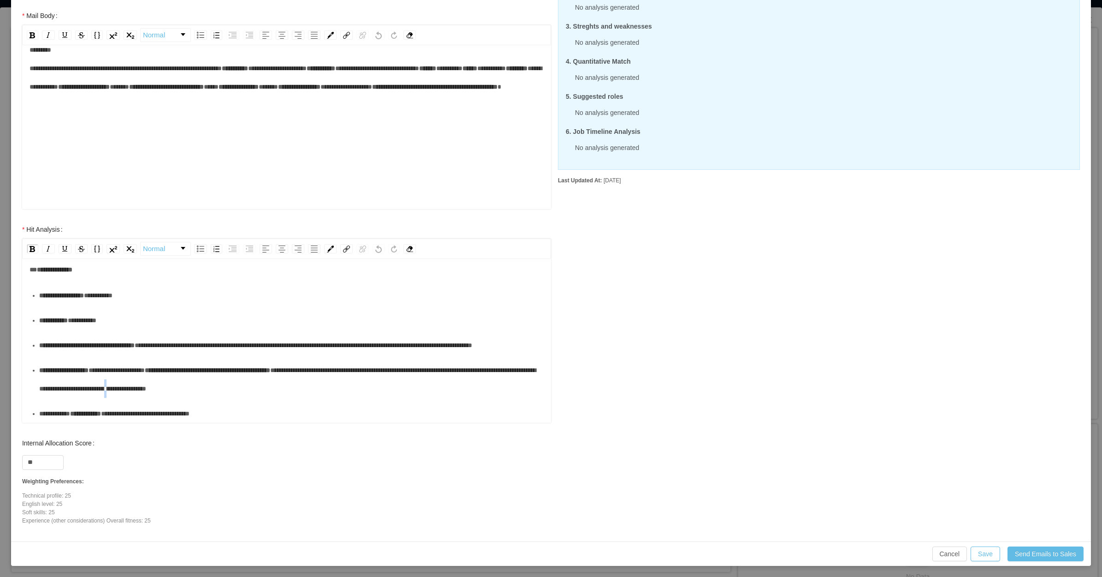
drag, startPoint x: 270, startPoint y: 388, endPoint x: 281, endPoint y: 376, distance: 16.3
click at [273, 387] on span "**********" at bounding box center [287, 379] width 497 height 25
click at [266, 404] on div "**********" at bounding box center [291, 413] width 505 height 18
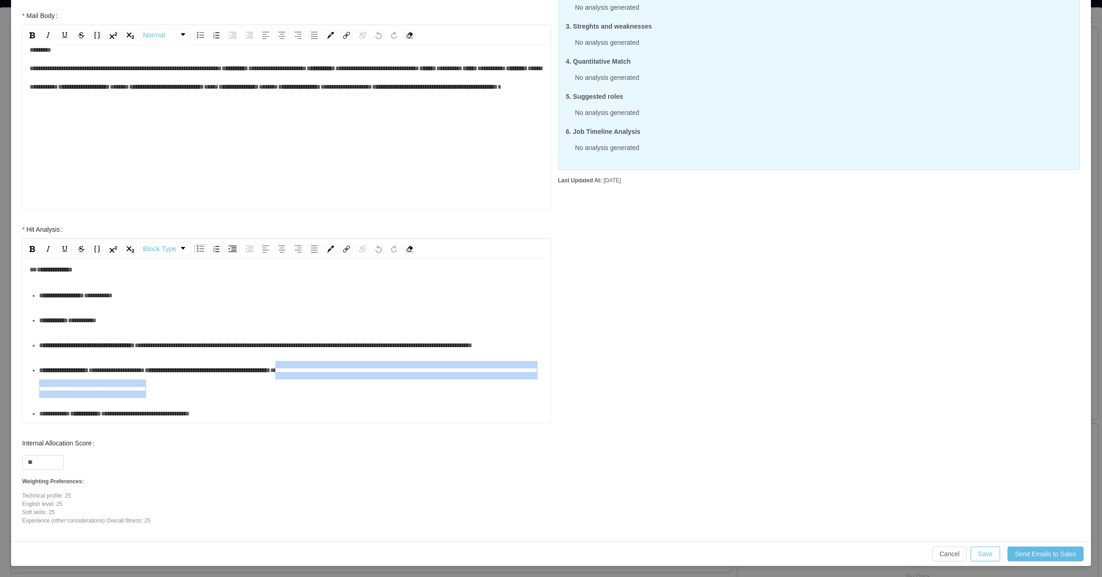
drag, startPoint x: 339, startPoint y: 390, endPoint x: 345, endPoint y: 368, distance: 23.3
click at [345, 368] on div "**********" at bounding box center [291, 379] width 505 height 37
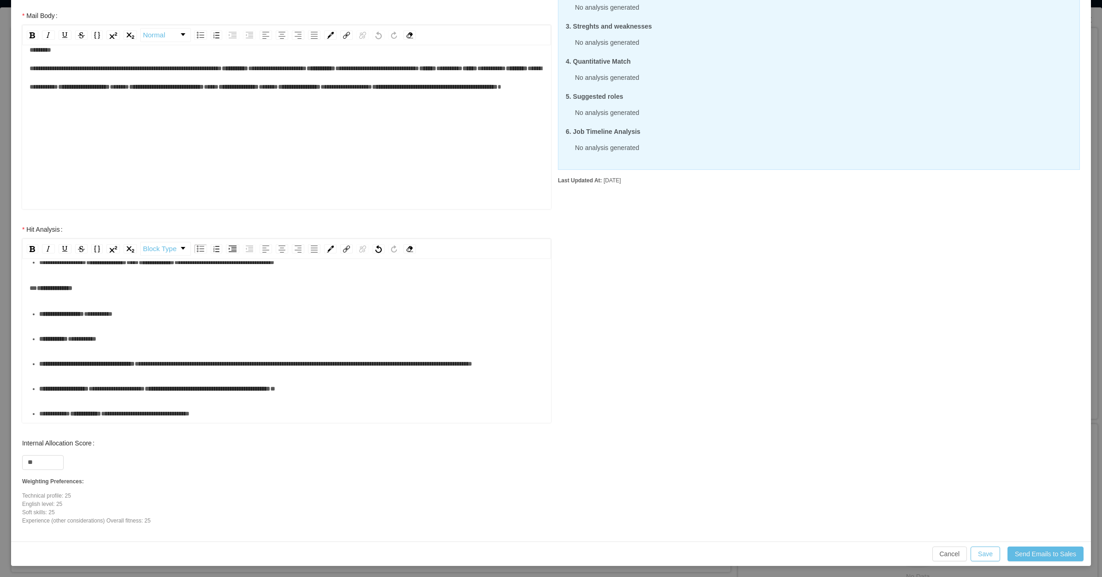
scroll to position [284, 0]
click at [292, 412] on div "**********" at bounding box center [291, 413] width 505 height 18
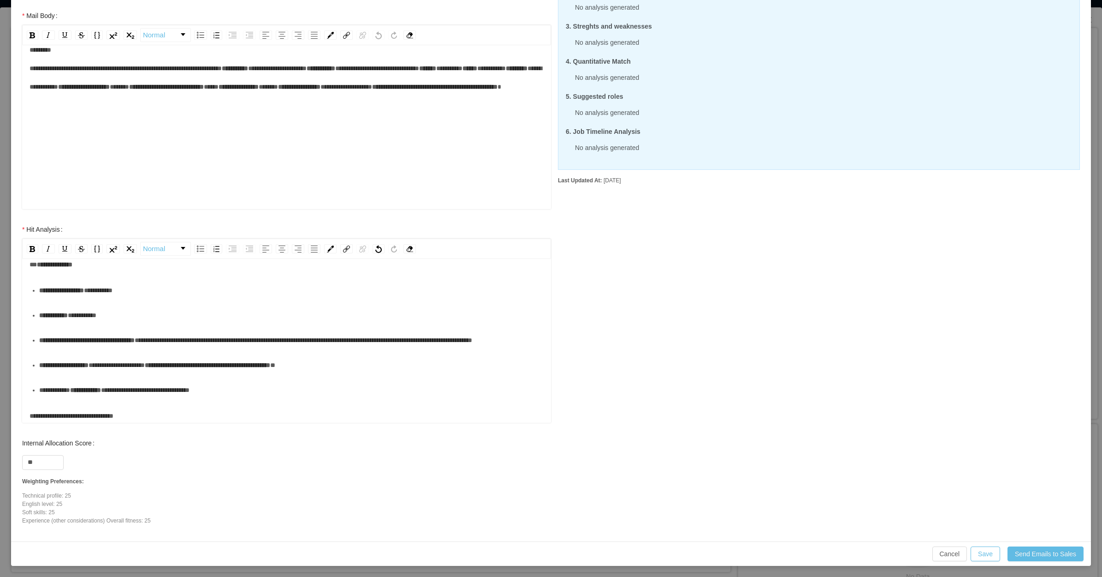
scroll to position [309, 0]
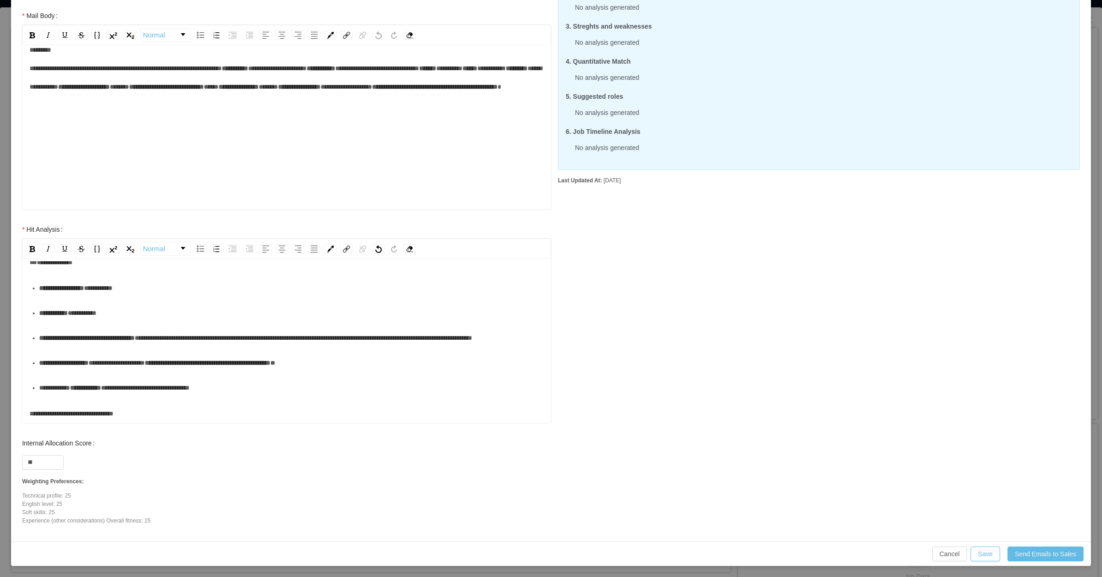
drag, startPoint x: 190, startPoint y: 303, endPoint x: 198, endPoint y: 296, distance: 11.4
click at [190, 303] on ul "**********" at bounding box center [287, 338] width 515 height 118
click at [171, 336] on div "**********" at bounding box center [291, 337] width 505 height 18
drag, startPoint x: 194, startPoint y: 338, endPoint x: 468, endPoint y: 319, distance: 274.6
click at [468, 328] on div "**********" at bounding box center [291, 337] width 505 height 18
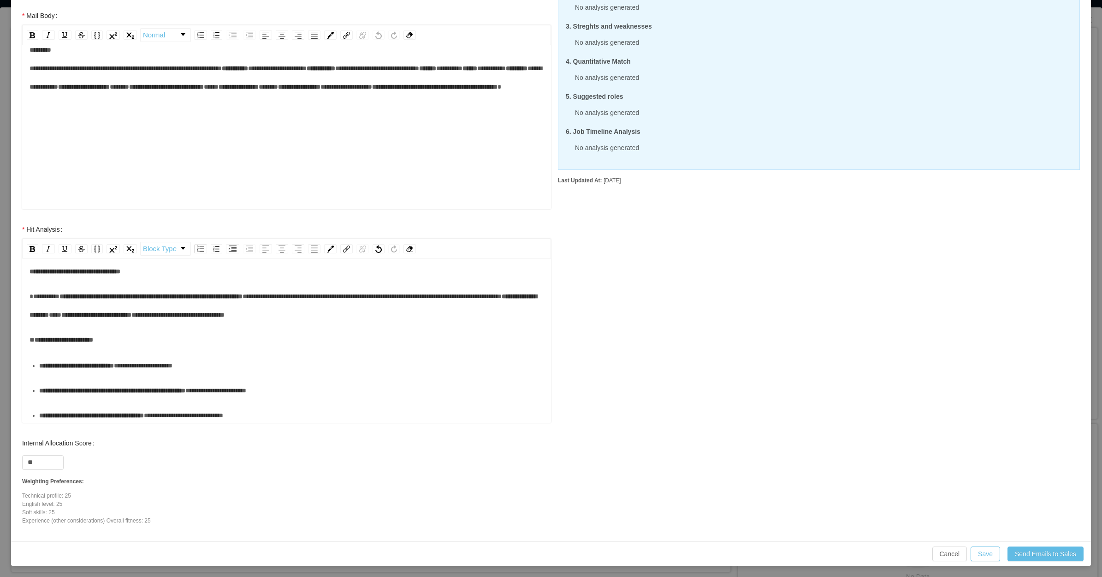
scroll to position [3, 0]
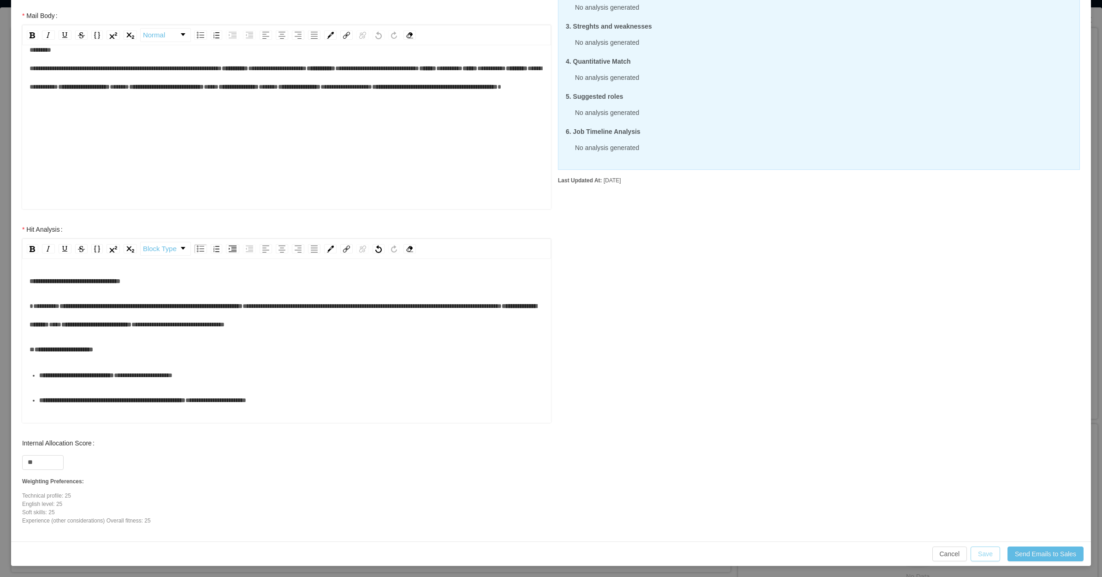
click at [990, 559] on button "Save" at bounding box center [986, 553] width 30 height 15
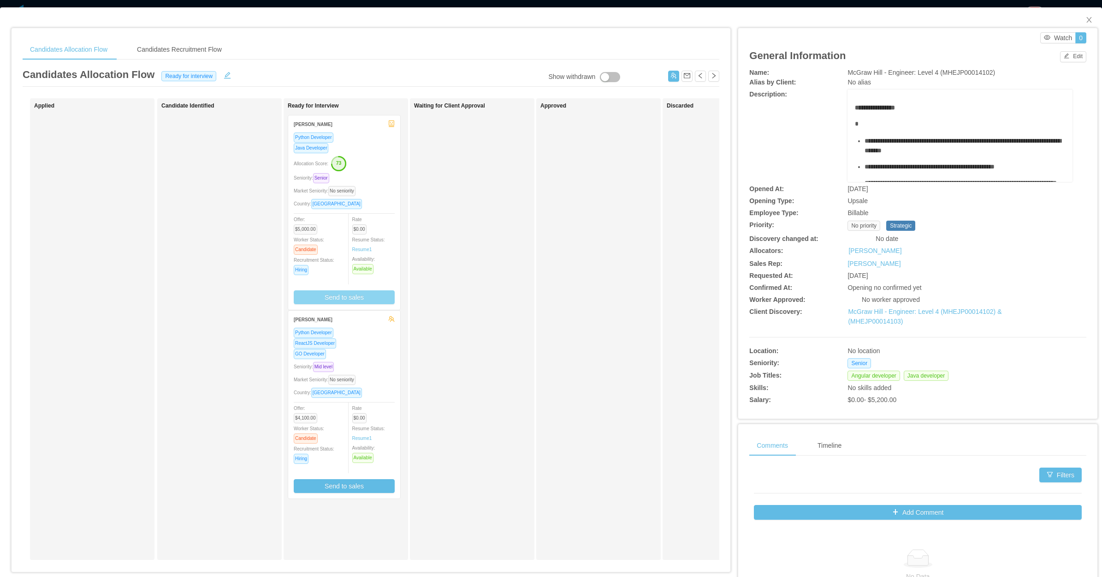
scroll to position [111, 0]
click at [369, 377] on div "Market Seniority: No seniority" at bounding box center [344, 379] width 101 height 11
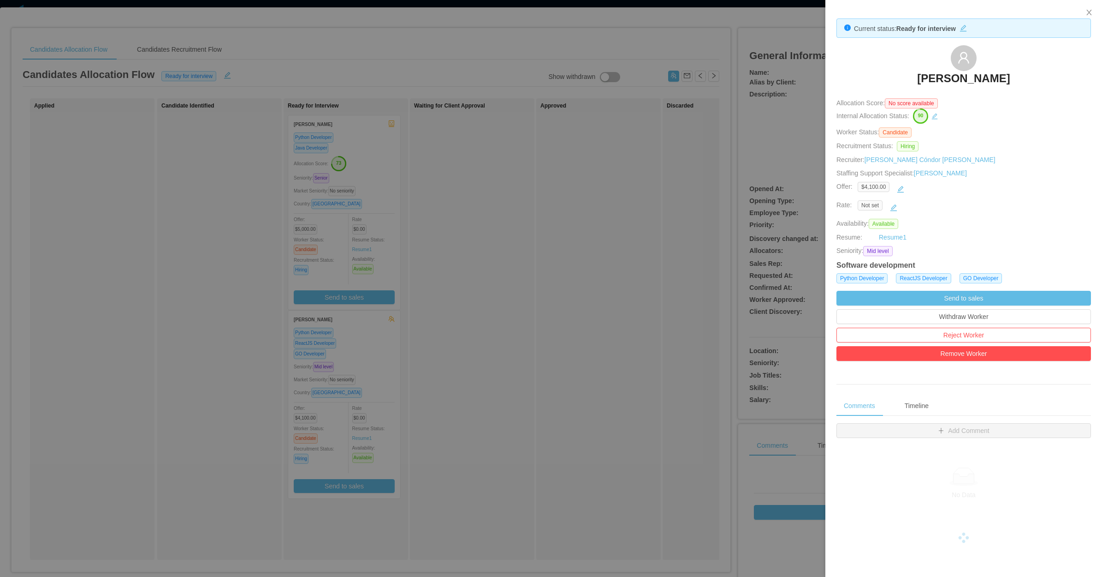
click at [666, 229] on div at bounding box center [551, 288] width 1102 height 577
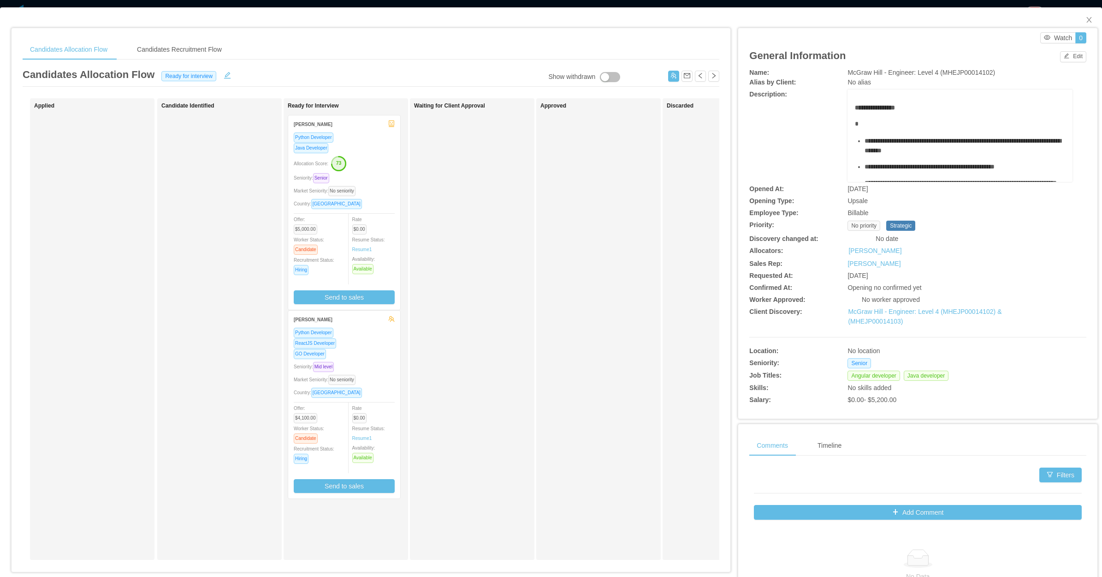
click at [387, 178] on div "Seniority: Senior" at bounding box center [344, 178] width 101 height 11
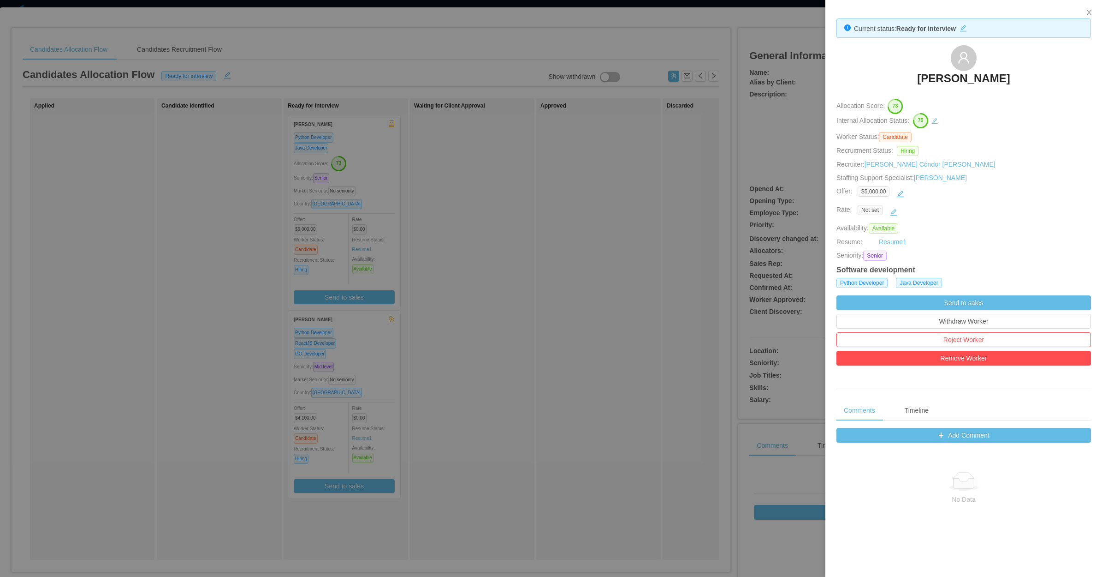
drag, startPoint x: 970, startPoint y: 83, endPoint x: 1043, endPoint y: 92, distance: 74.3
click at [1043, 91] on div "Mario Jimenez Carrasco" at bounding box center [964, 68] width 255 height 46
copy h3 "Mario Jimenez Carrasco"
click at [534, 293] on div at bounding box center [551, 288] width 1102 height 577
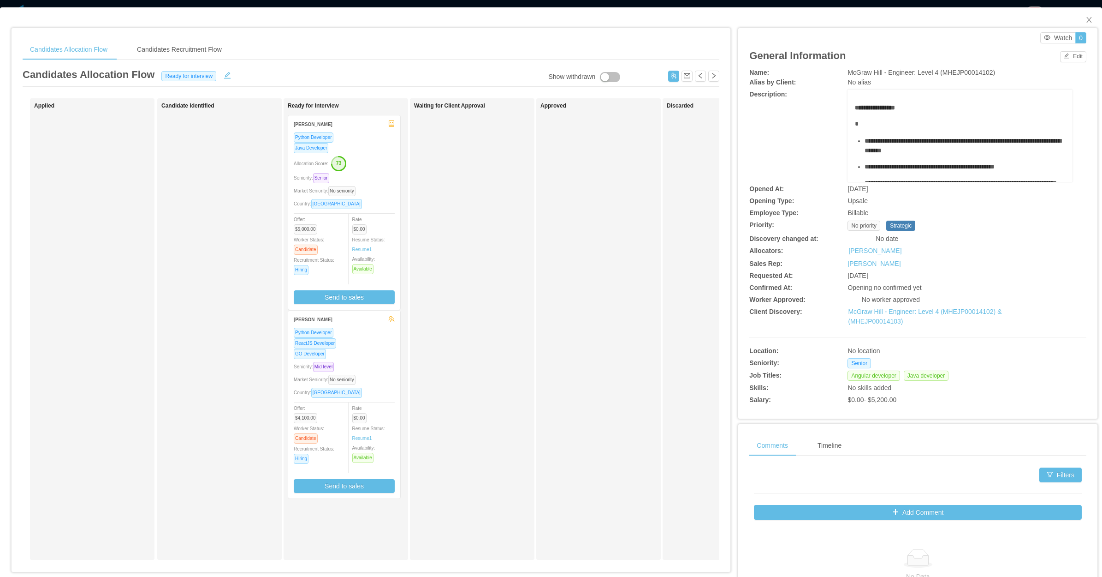
click at [386, 184] on div "Python Developer Java Developer Allocation Score: 73 Seniority: Senior Market S…" at bounding box center [344, 218] width 101 height 172
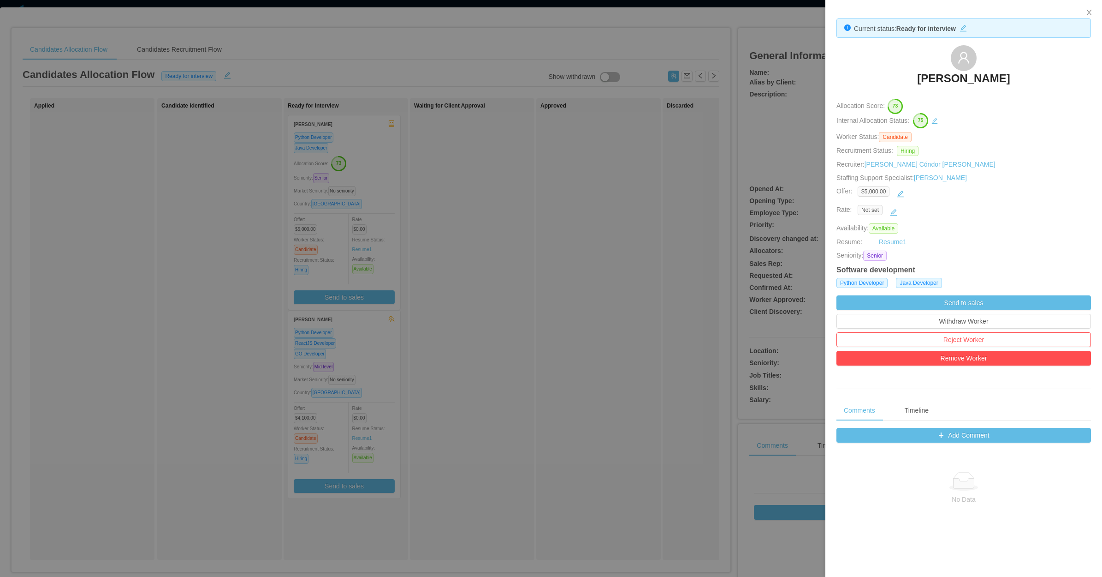
drag, startPoint x: 891, startPoint y: 82, endPoint x: 1035, endPoint y: 82, distance: 143.9
click at [1035, 82] on div "Mario Jimenez Carrasco" at bounding box center [964, 68] width 255 height 46
copy h3 "Mario Jimenez Carrasco"
click at [429, 244] on div at bounding box center [551, 288] width 1102 height 577
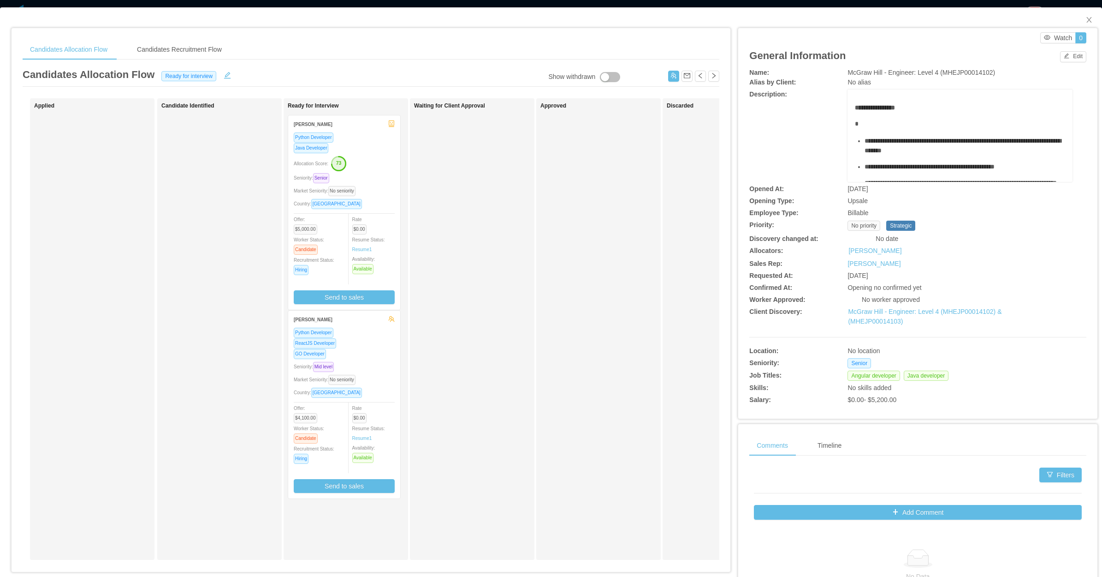
click at [343, 365] on div "Seniority: Mid level" at bounding box center [344, 366] width 101 height 11
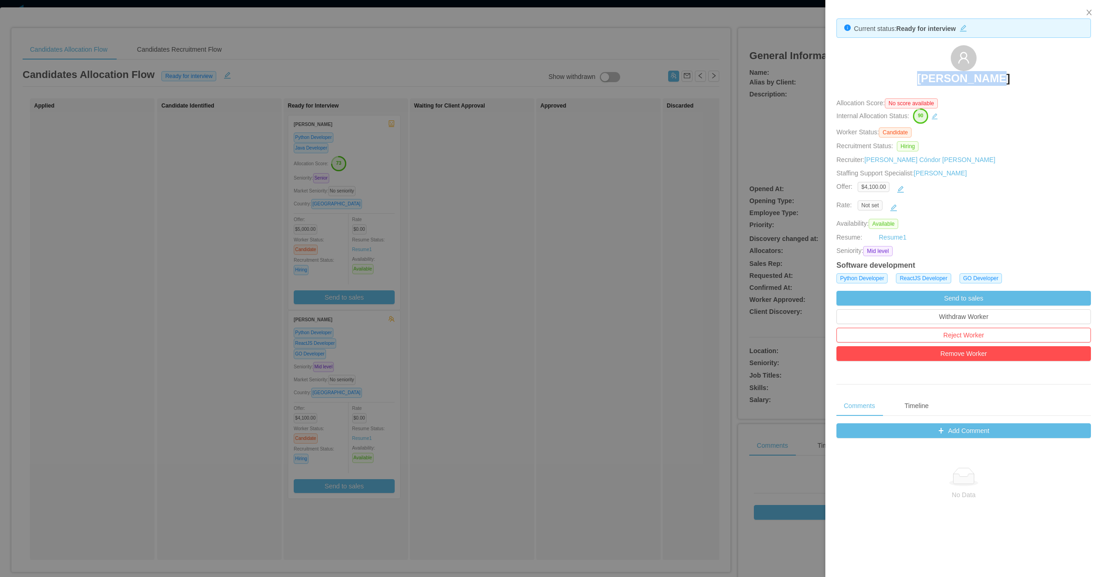
drag, startPoint x: 979, startPoint y: 95, endPoint x: 1016, endPoint y: 90, distance: 37.2
click at [1016, 90] on div "Rafael Ramos" at bounding box center [964, 68] width 255 height 46
copy h3 "Rafael Ramos"
click at [695, 165] on div at bounding box center [551, 288] width 1102 height 577
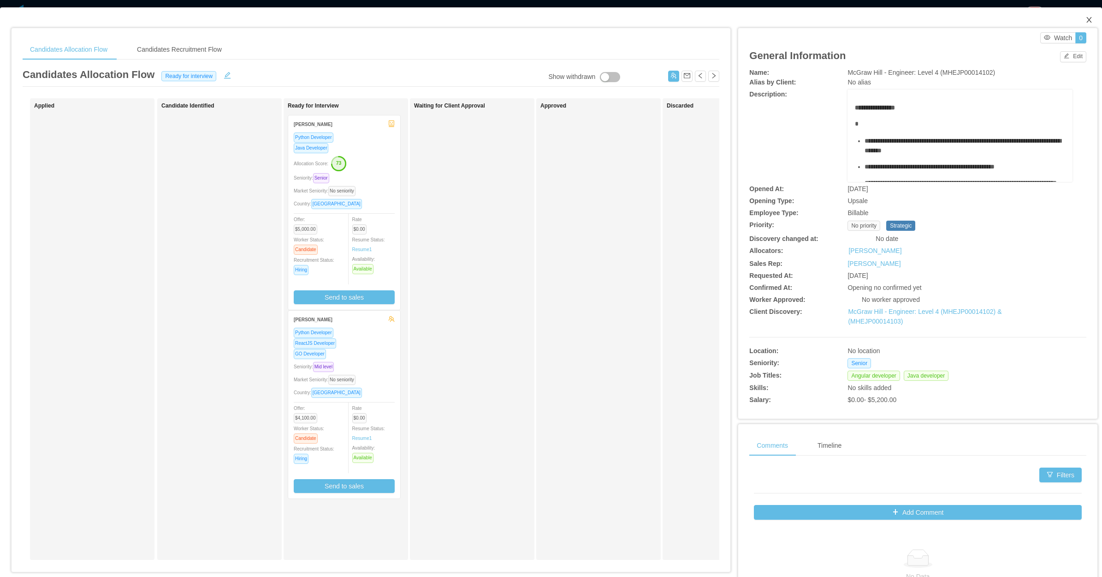
click at [1086, 17] on icon "icon: close" at bounding box center [1089, 19] width 7 height 7
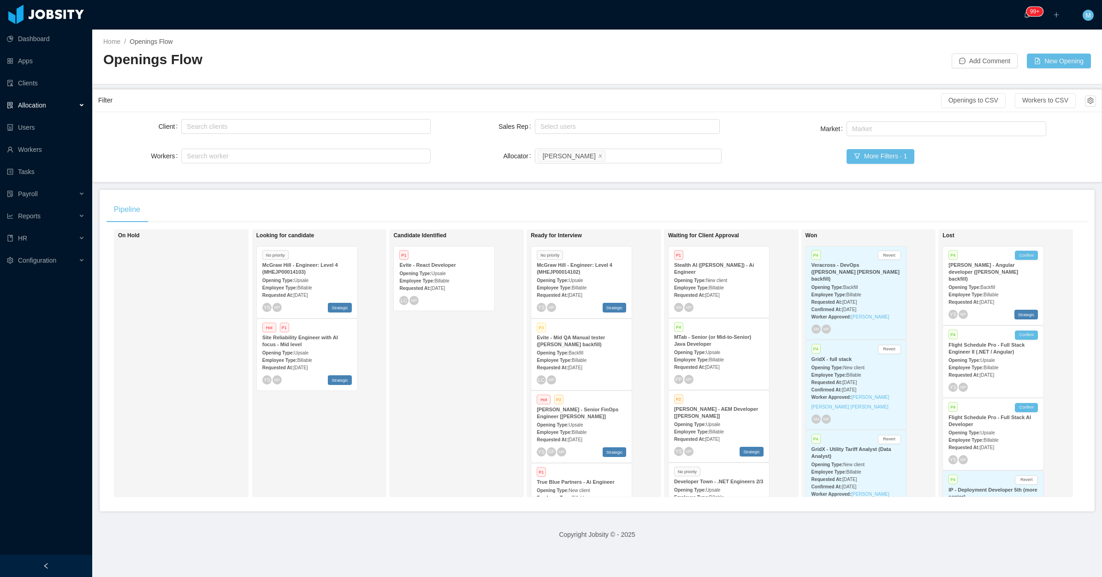
click at [419, 449] on div "Candidate Identified P1 Evite - React Developer Opening Type: Upsale Employee T…" at bounding box center [457, 362] width 129 height 259
click at [580, 294] on span "[DATE]" at bounding box center [575, 294] width 14 height 5
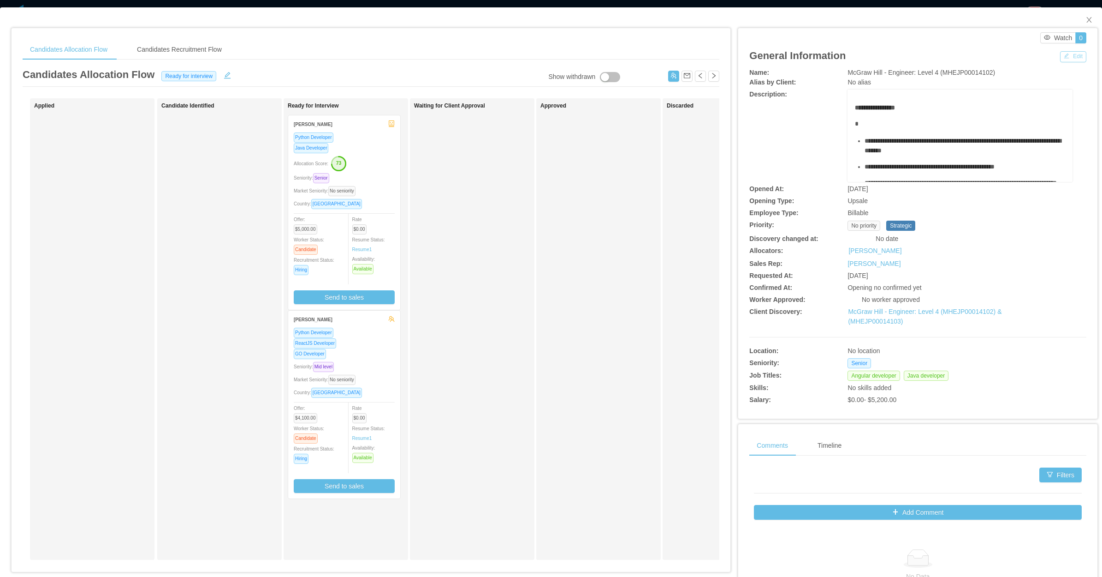
click at [1062, 56] on button "Edit" at bounding box center [1073, 56] width 26 height 11
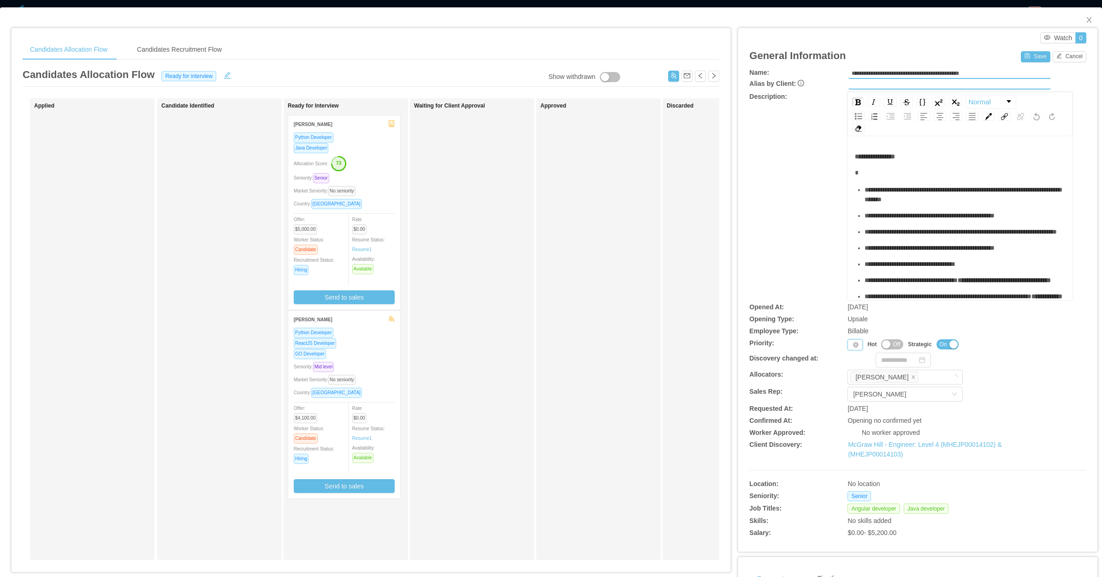
click at [848, 339] on div "Priority" at bounding box center [855, 344] width 15 height 11
click at [851, 387] on li "P3" at bounding box center [850, 388] width 19 height 15
click at [1027, 59] on button "Save" at bounding box center [1035, 56] width 29 height 11
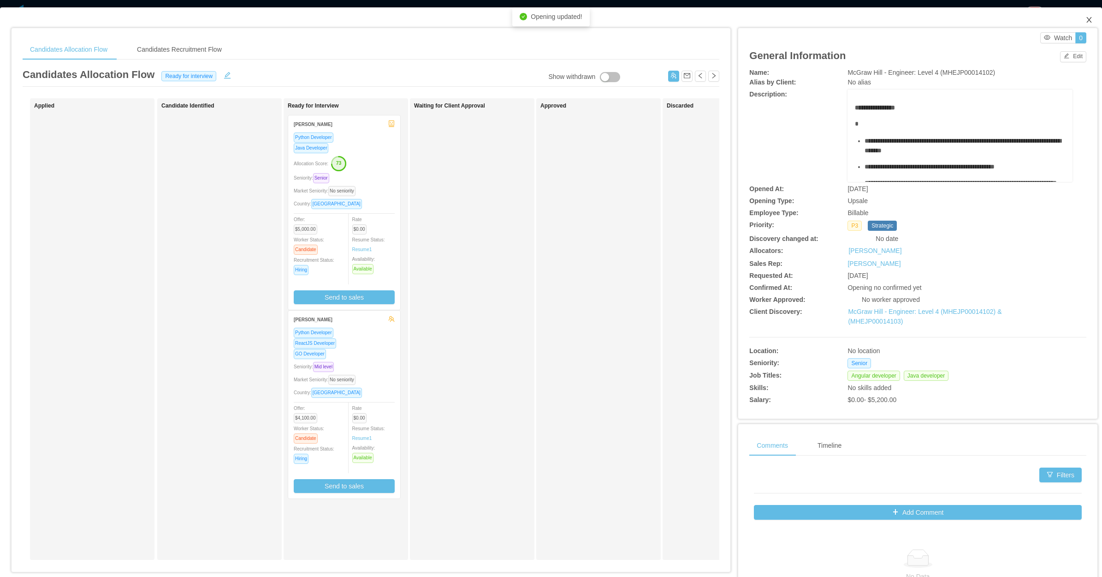
click at [1084, 24] on span "Close" at bounding box center [1090, 20] width 26 height 26
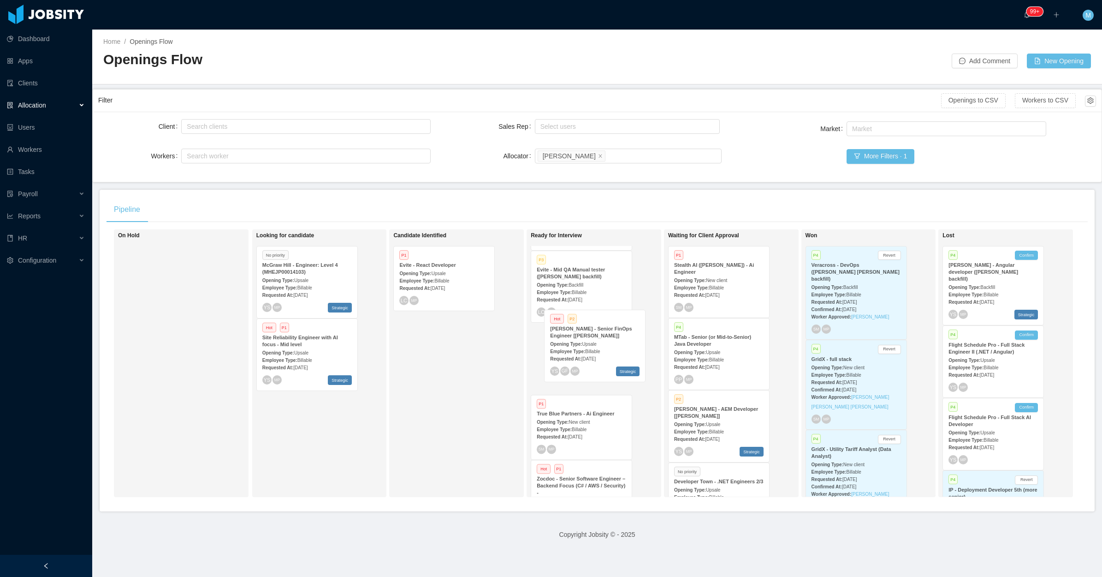
scroll to position [68, 13]
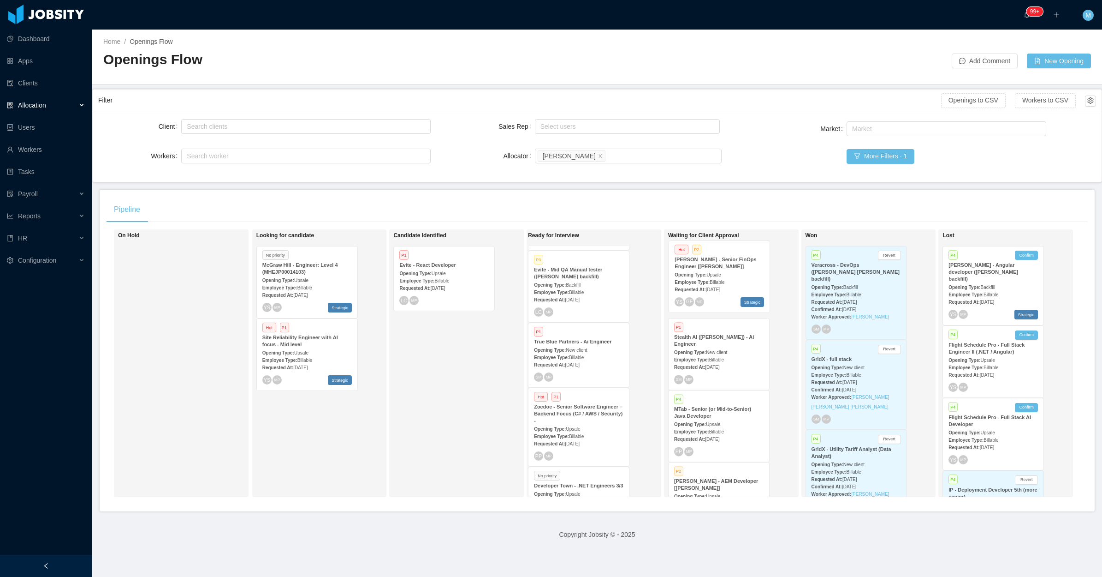
drag, startPoint x: 585, startPoint y: 371, endPoint x: 726, endPoint y: 291, distance: 162.0
click at [726, 291] on div "On Hold Looking for candidate No priority McGraw Hill - Engineer: Level 4 (MHEJ…" at bounding box center [598, 366] width 982 height 275
click at [730, 430] on div "Employee Type: Billable" at bounding box center [718, 431] width 89 height 10
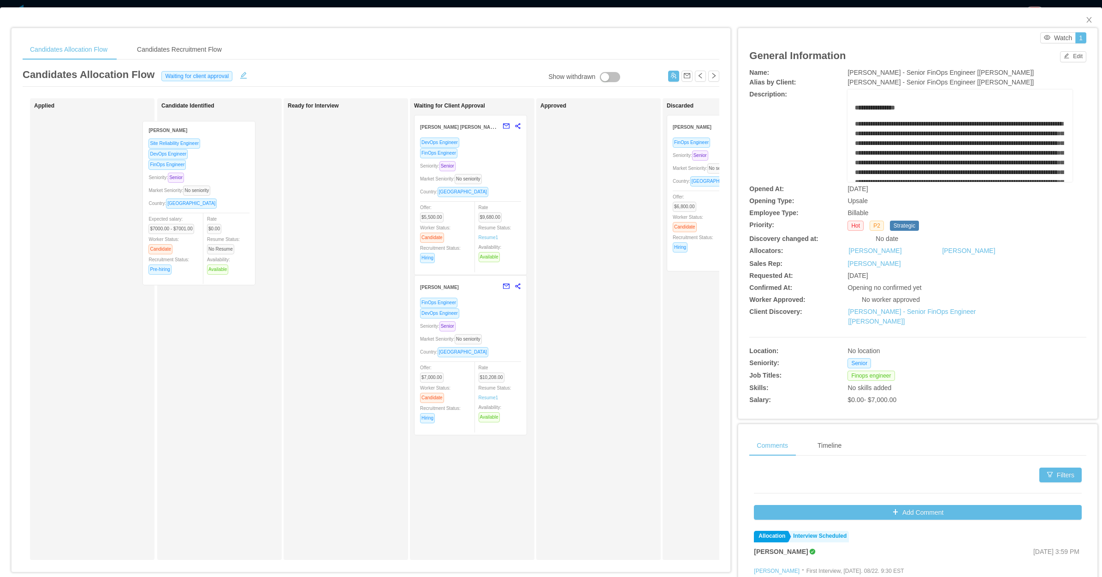
drag, startPoint x: 109, startPoint y: 201, endPoint x: 217, endPoint y: 206, distance: 108.5
click at [217, 206] on div "Applied Edson Santos Site Reliability Engineer DevOps Engineer FinOps Engineer …" at bounding box center [371, 332] width 697 height 469
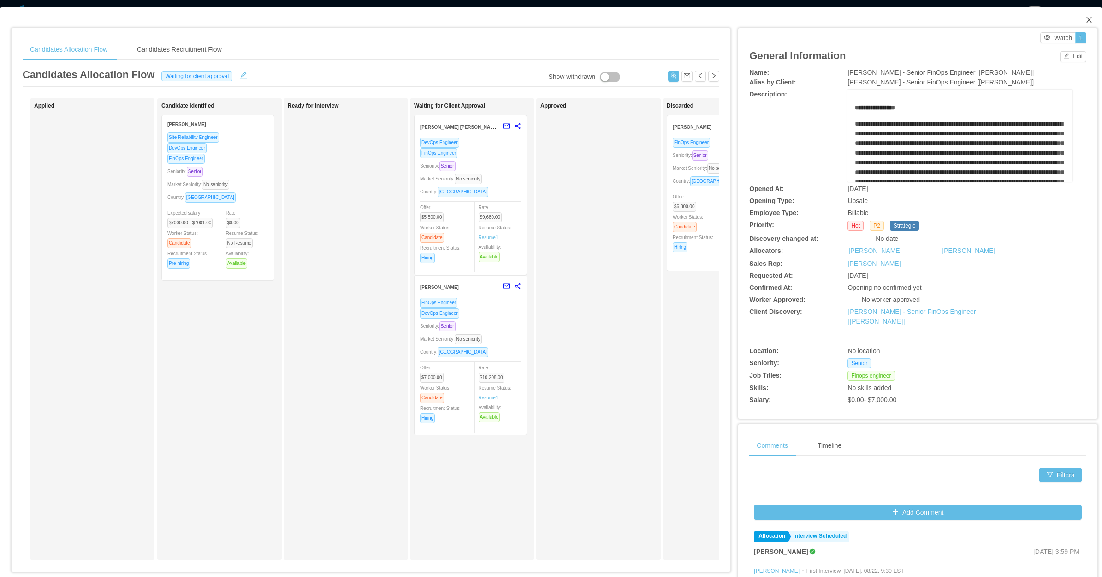
click at [1077, 24] on span "Close" at bounding box center [1090, 20] width 26 height 26
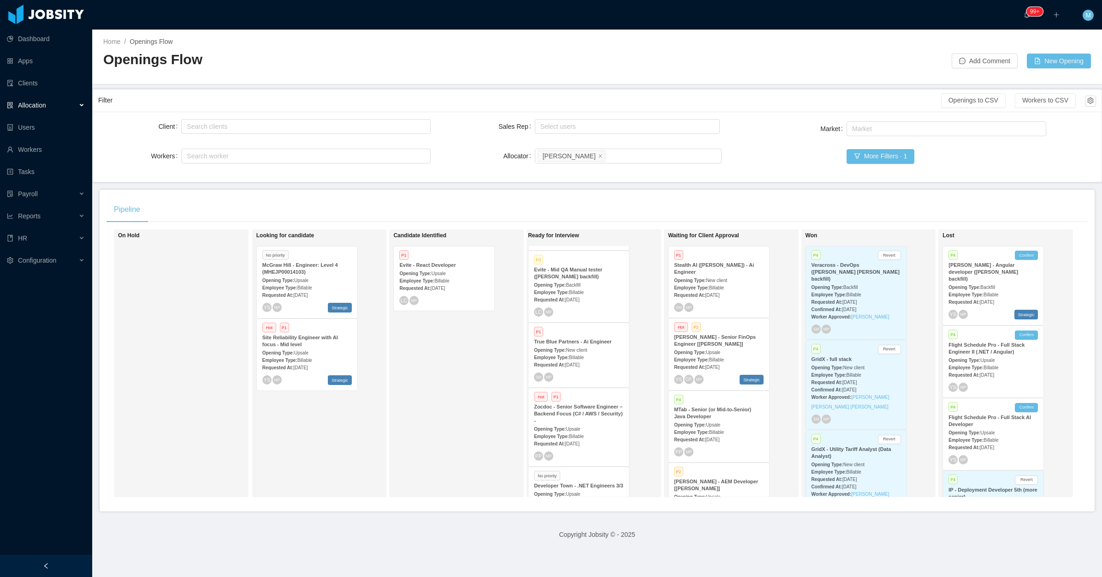
click at [427, 399] on div "Candidate Identified P1 Evite - React Developer Opening Type: Upsale Employee T…" at bounding box center [457, 362] width 129 height 259
drag, startPoint x: 38, startPoint y: 564, endPoint x: 48, endPoint y: 556, distance: 11.8
click at [39, 564] on div at bounding box center [46, 565] width 92 height 22
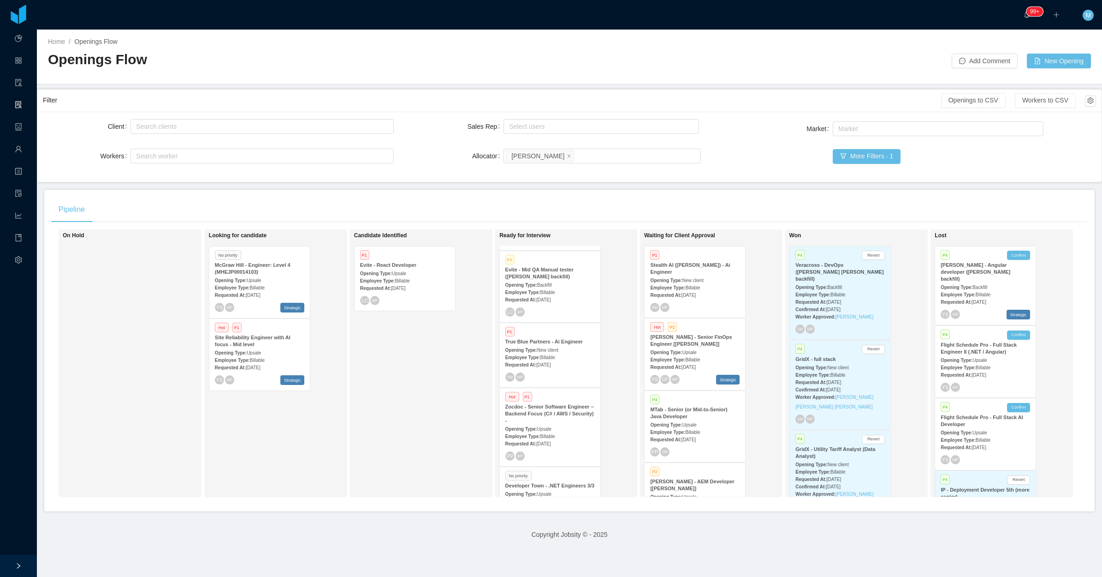
scroll to position [68, 5]
click at [398, 413] on div "Candidate Identified P1 Evite - React Developer Opening Type: Upsale Employee T…" at bounding box center [418, 362] width 129 height 259
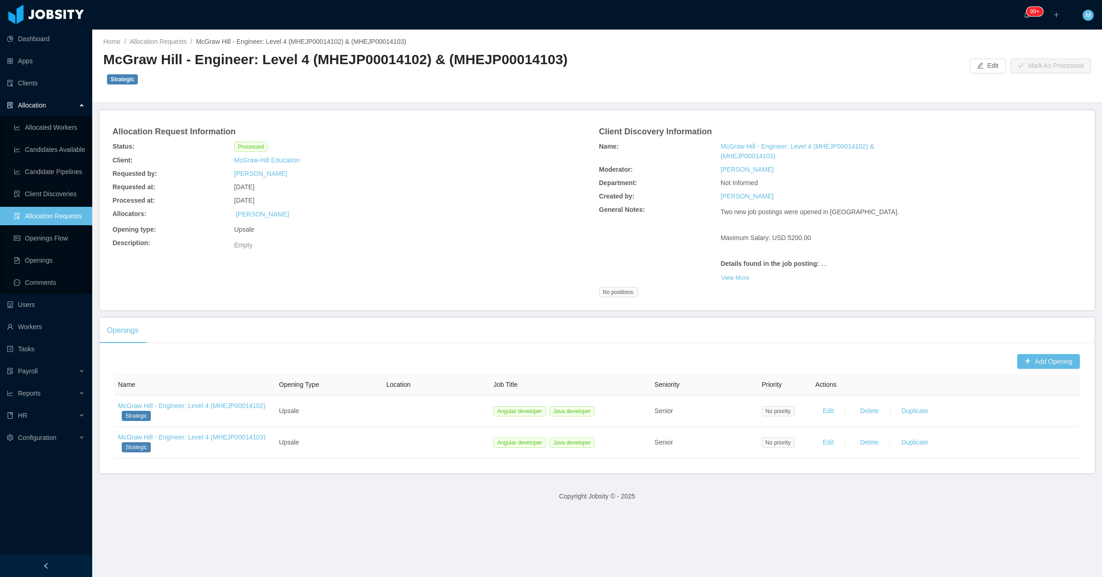
click at [393, 60] on h2 "McGraw Hill - Engineer: Level 4 (MHEJP00014102) & (MHEJP00014103) Strategic" at bounding box center [350, 68] width 494 height 37
copy h2 "MHEJP00014102"
click at [373, 121] on div "Allocation Request Information" at bounding box center [293, 130] width 365 height 18
drag, startPoint x: 188, startPoint y: 62, endPoint x: 419, endPoint y: 60, distance: 231.1
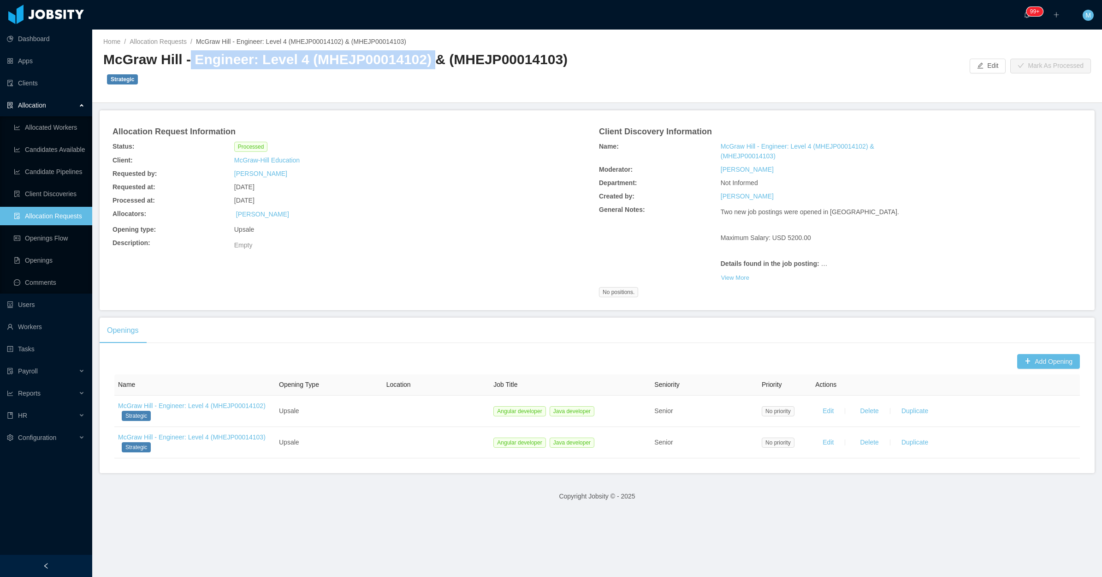
click at [419, 60] on h2 "McGraw Hill - Engineer: Level 4 (MHEJP00014102) & (MHEJP00014103) Strategic" at bounding box center [350, 68] width 494 height 37
copy h2 "Engineer: Level 4 (MHEJP00014102)"
click at [416, 121] on div "Allocation Request Information" at bounding box center [293, 130] width 365 height 18
drag, startPoint x: 192, startPoint y: 66, endPoint x: 301, endPoint y: 67, distance: 108.4
click at [301, 67] on h2 "McGraw Hill - Engineer: Level 4 (MHEJP00014102) & (MHEJP00014103) Strategic" at bounding box center [350, 68] width 494 height 37
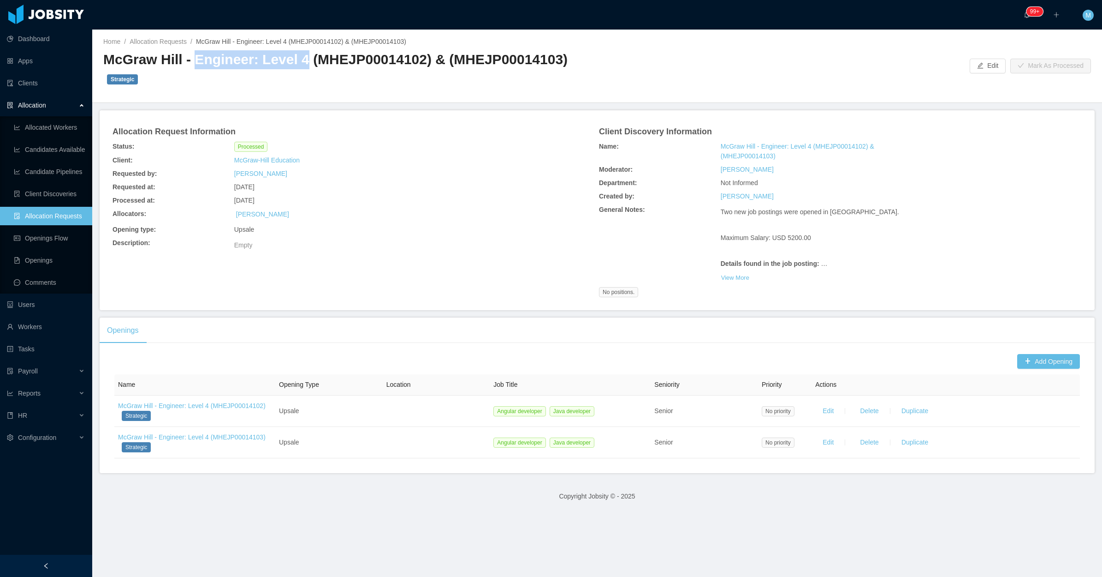
copy h2 "Engineer: Level 4"
click at [371, 54] on h2 "McGraw Hill - Engineer: Level 4 (MHEJP00014102) & (MHEJP00014103) Strategic" at bounding box center [350, 68] width 494 height 37
click at [372, 54] on h2 "McGraw Hill - Engineer: Level 4 (MHEJP00014102) & (MHEJP00014103) Strategic" at bounding box center [350, 68] width 494 height 37
copy h2 "MHEJP00014102"
